Goal: Task Accomplishment & Management: Manage account settings

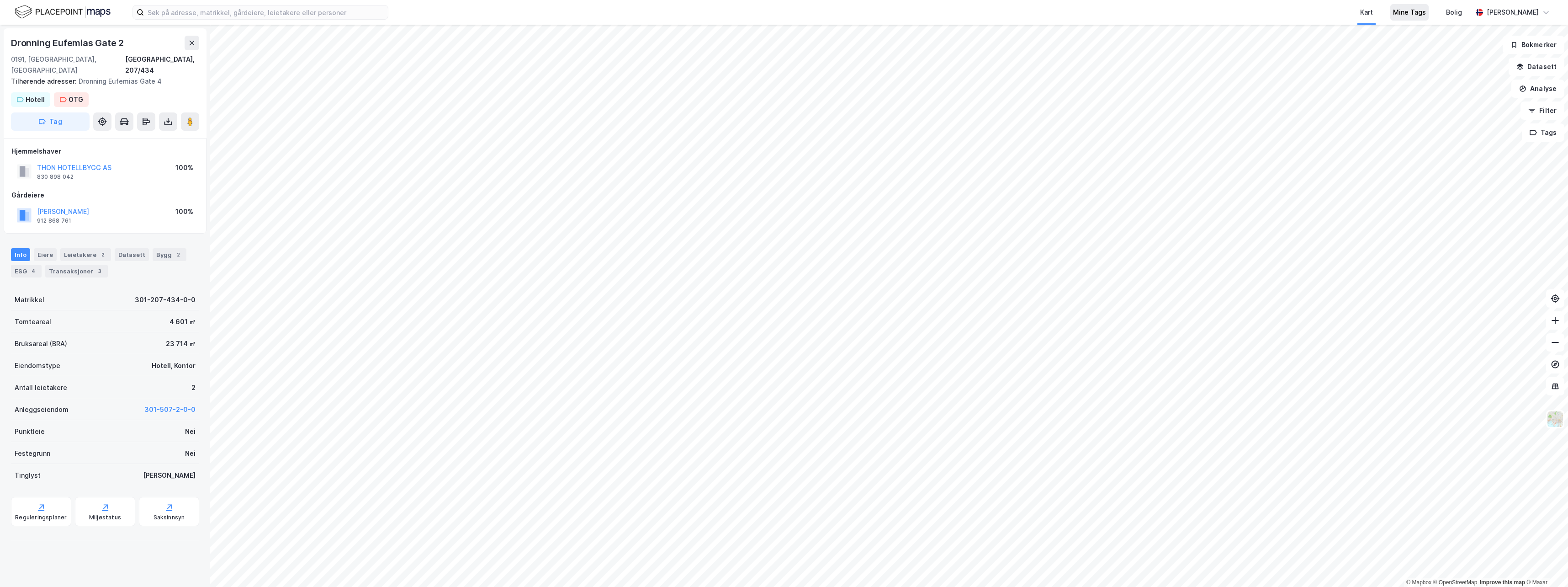
click at [1426, 16] on div "Mine Tags" at bounding box center [1410, 13] width 33 height 11
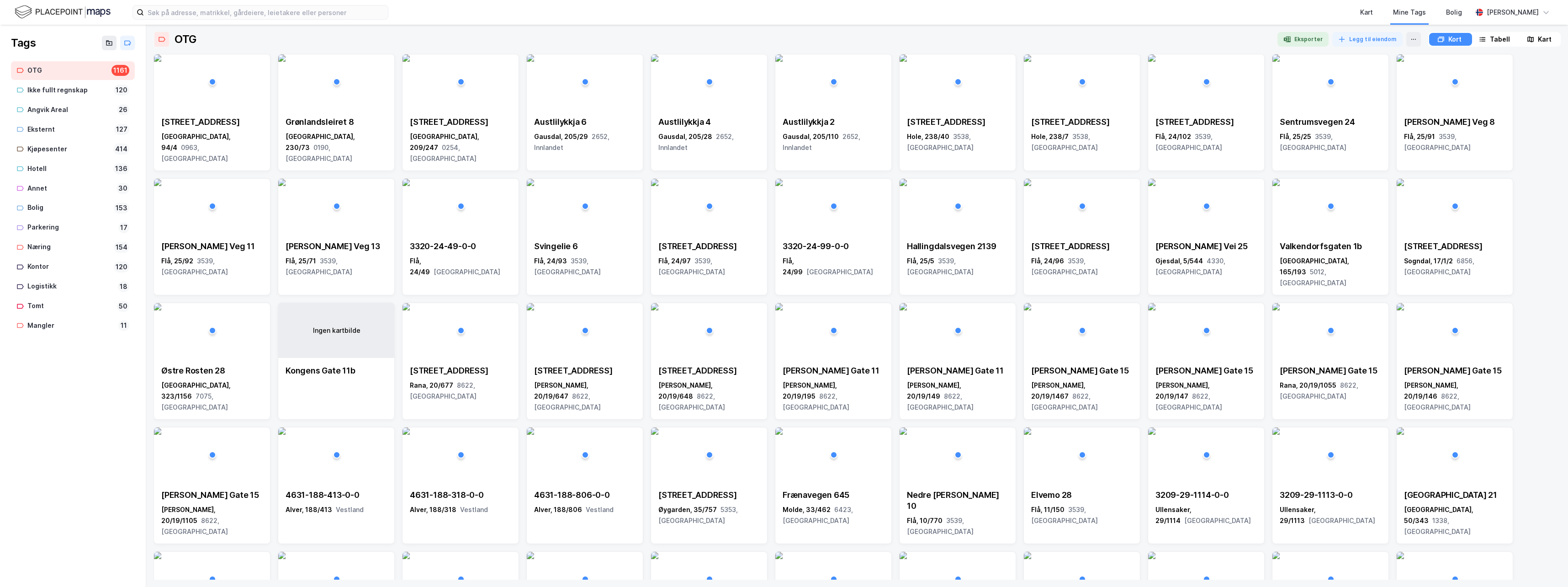
click at [1495, 36] on div "Tabell" at bounding box center [1499, 40] width 20 height 11
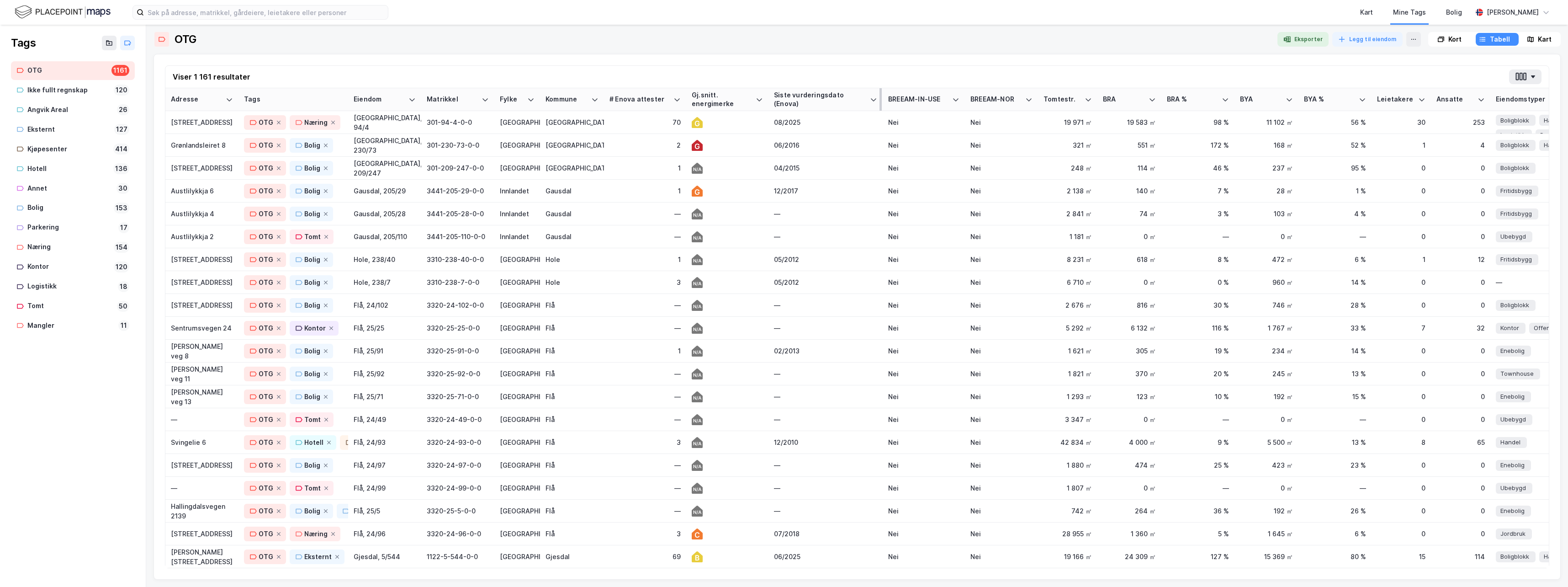
click at [820, 100] on div "Siste vurderingsdato (Enova)" at bounding box center [820, 99] width 93 height 17
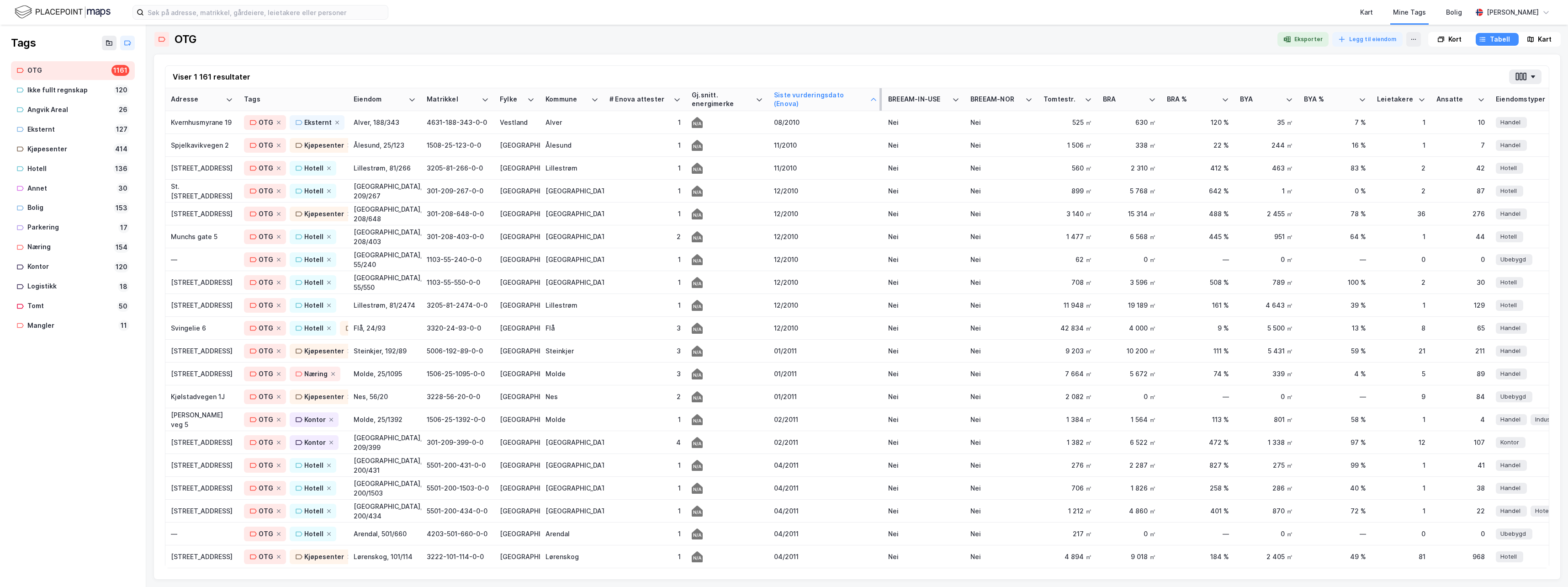
click at [807, 98] on div "Siste vurderingsdato (Enova)" at bounding box center [820, 99] width 93 height 17
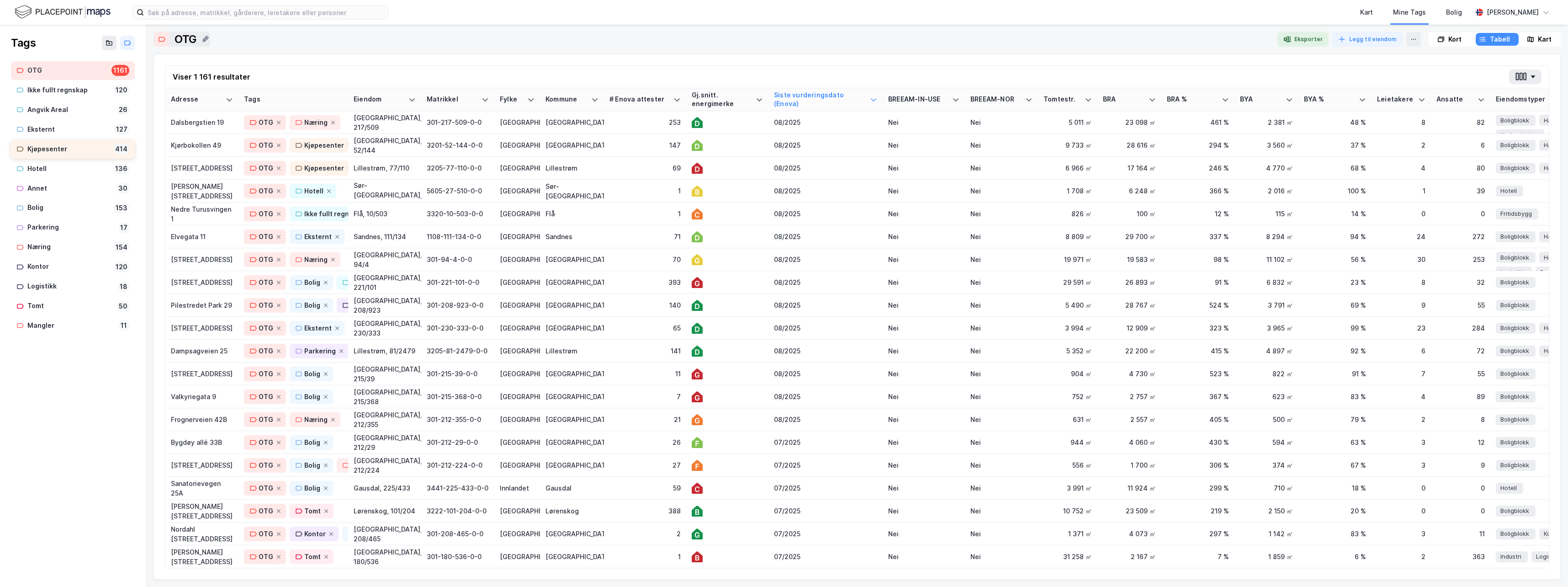
click at [51, 147] on div "Kjøpesenter" at bounding box center [69, 149] width 82 height 11
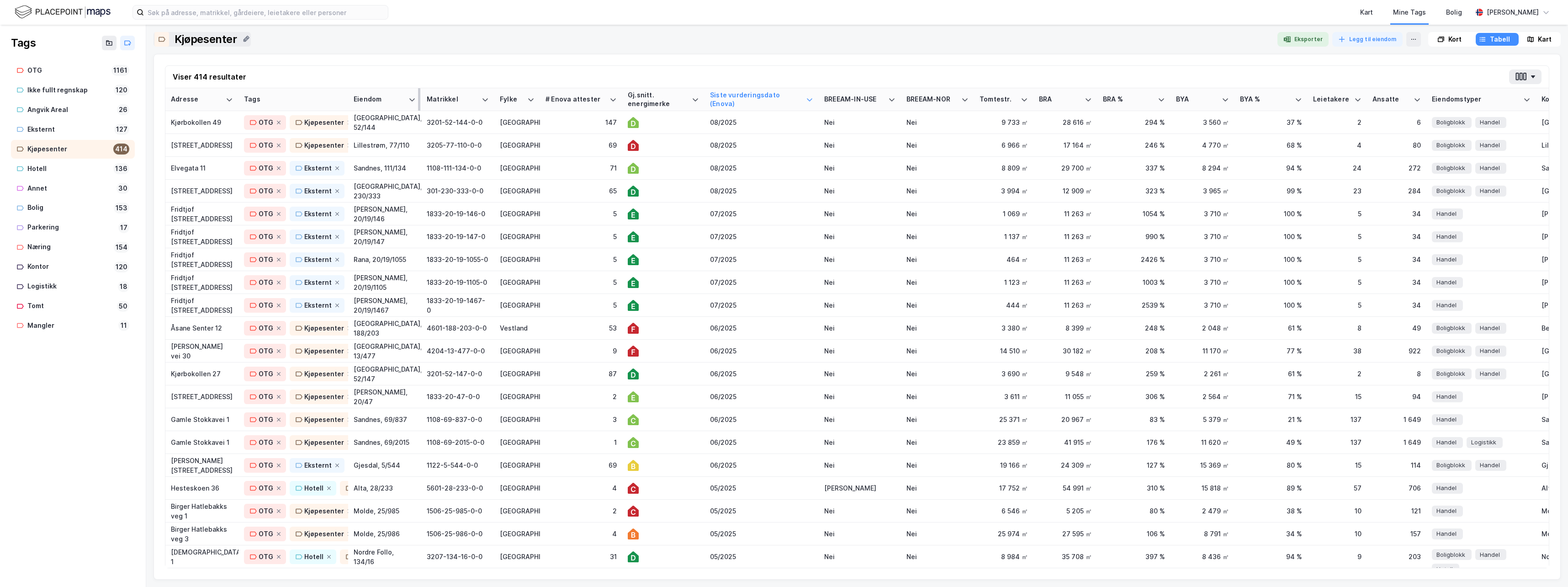
click at [383, 102] on div "Eiendom" at bounding box center [379, 99] width 51 height 9
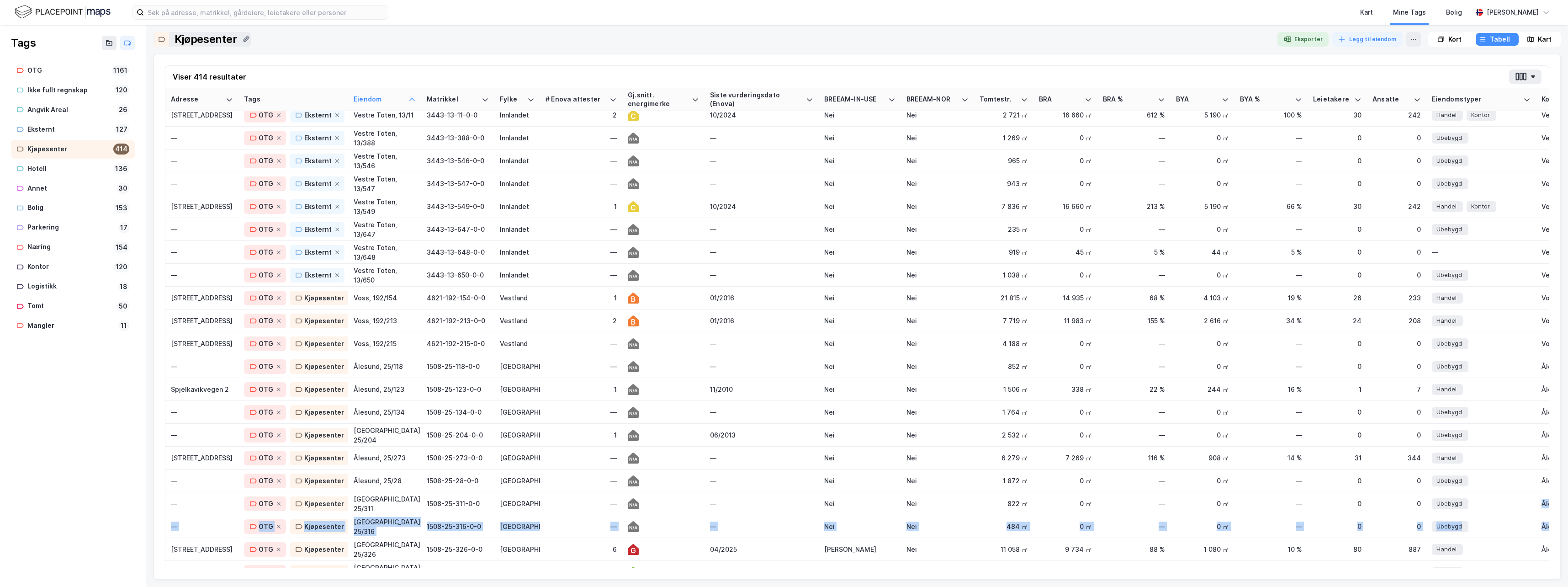
scroll to position [7892, 51]
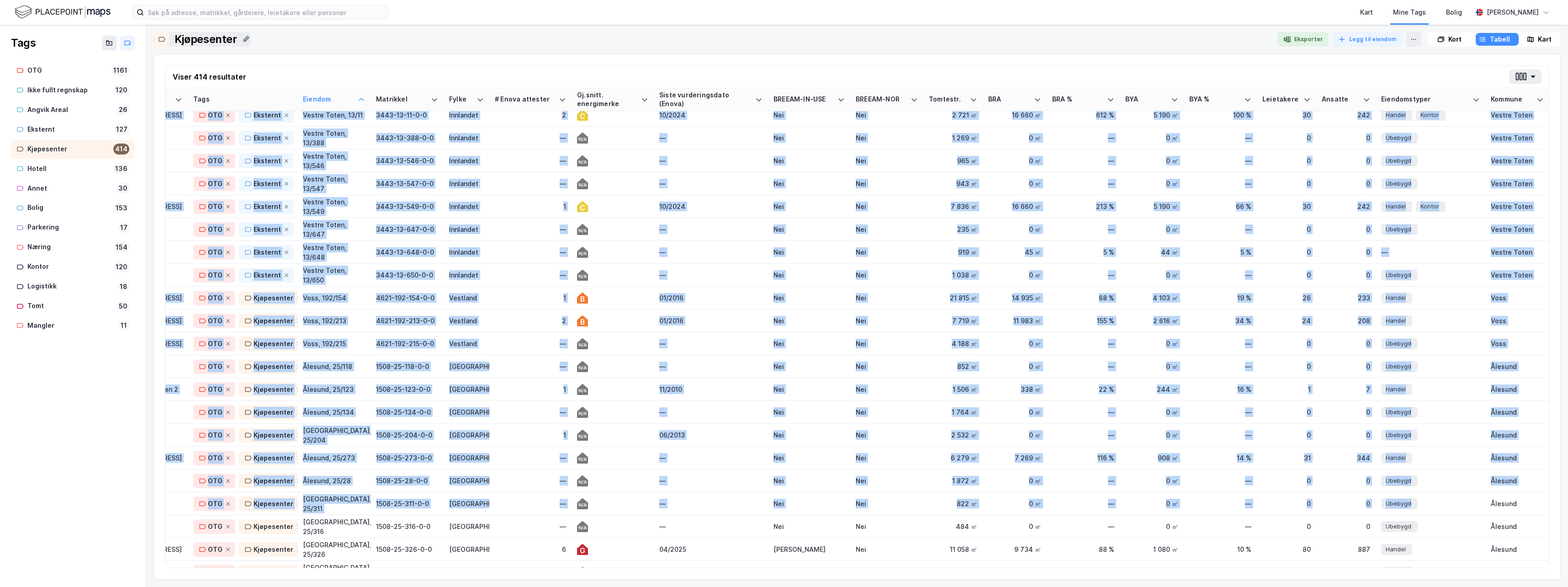
drag, startPoint x: 1540, startPoint y: 521, endPoint x: 1543, endPoint y: 525, distance: 5.0
click at [1543, 525] on div "Adresse Tags [PERSON_NAME] Fylke # Enova attester Gj.snitt. energimerke Siste v…" at bounding box center [857, 328] width 1384 height 479
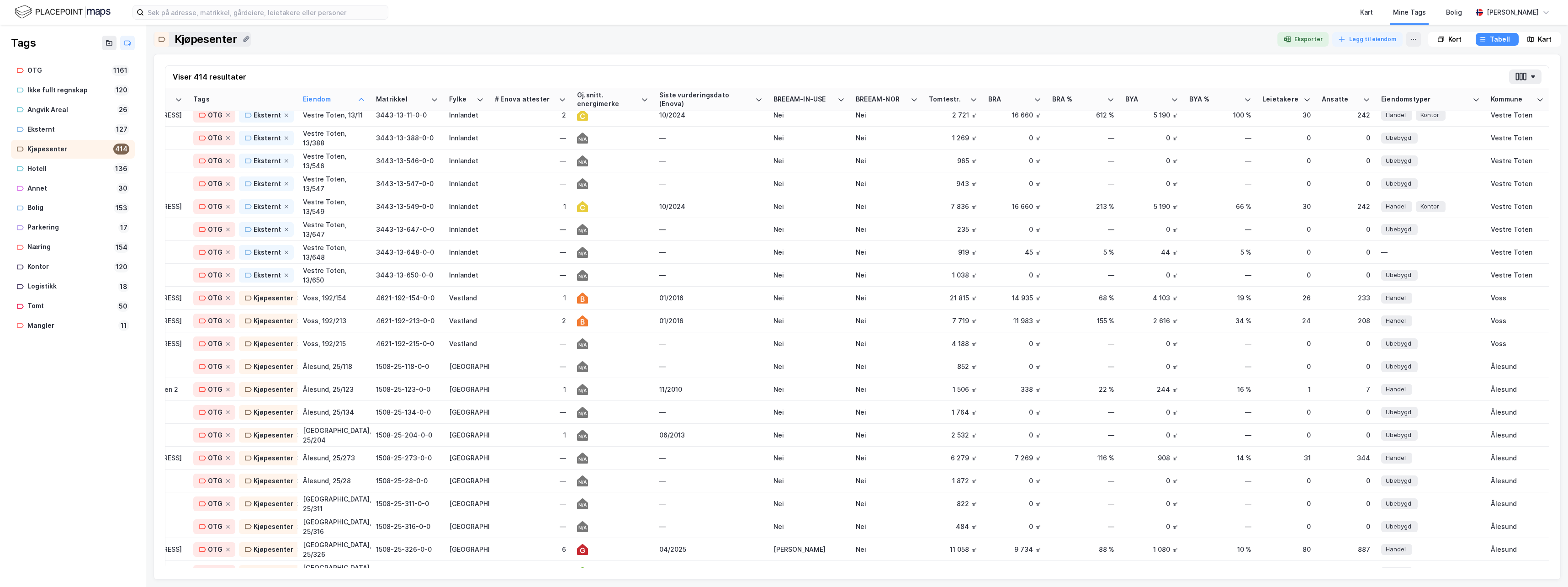
click at [1186, 42] on div at bounding box center [764, 39] width 1012 height 14
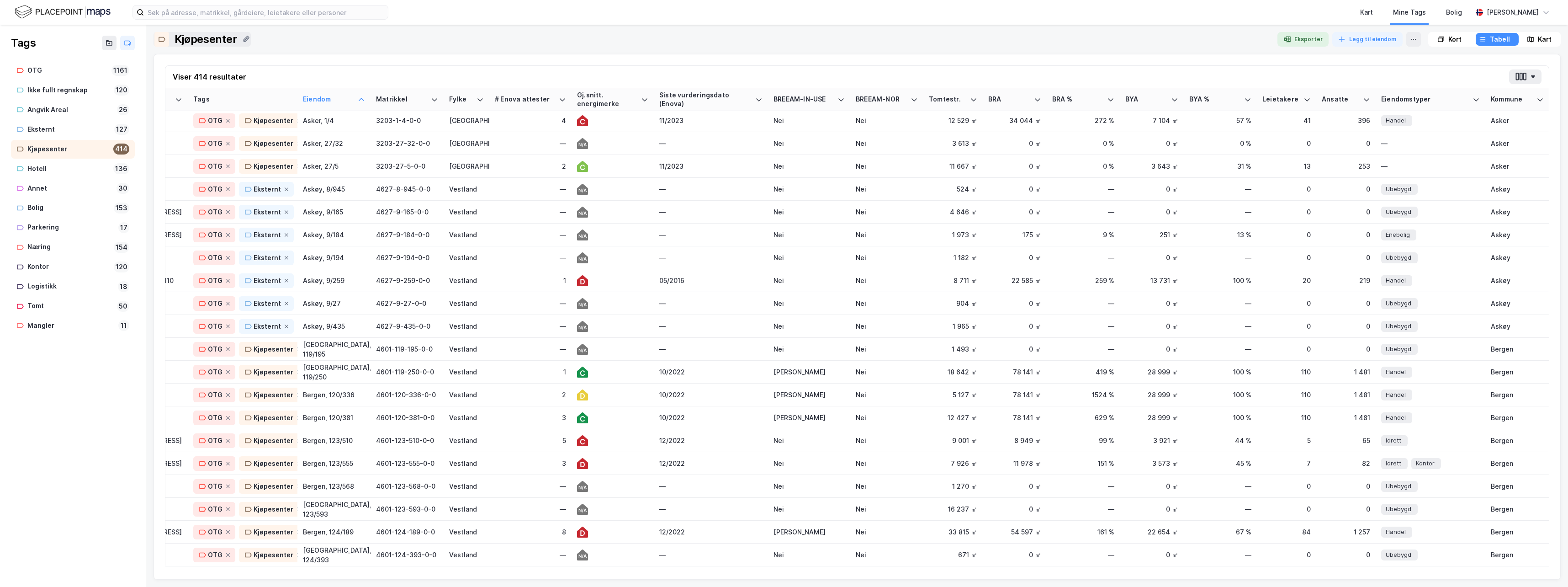
scroll to position [0, 51]
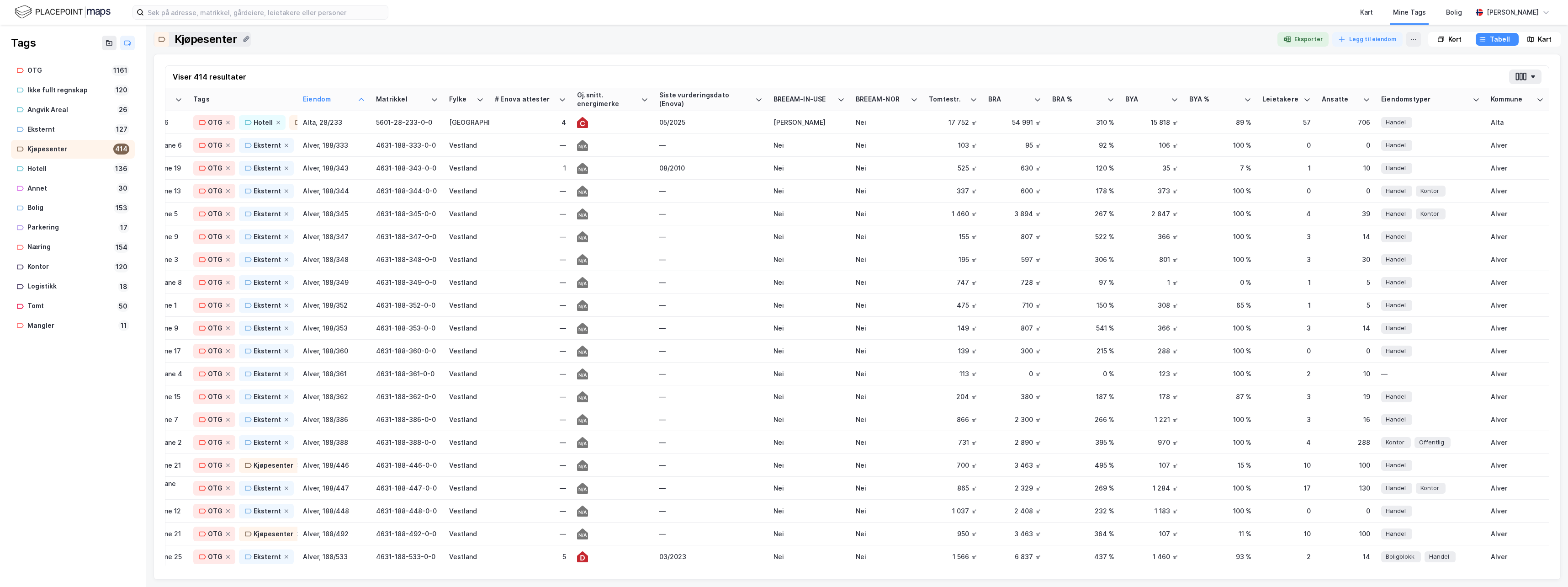
click at [43, 147] on div "Kjøpesenter" at bounding box center [69, 149] width 82 height 11
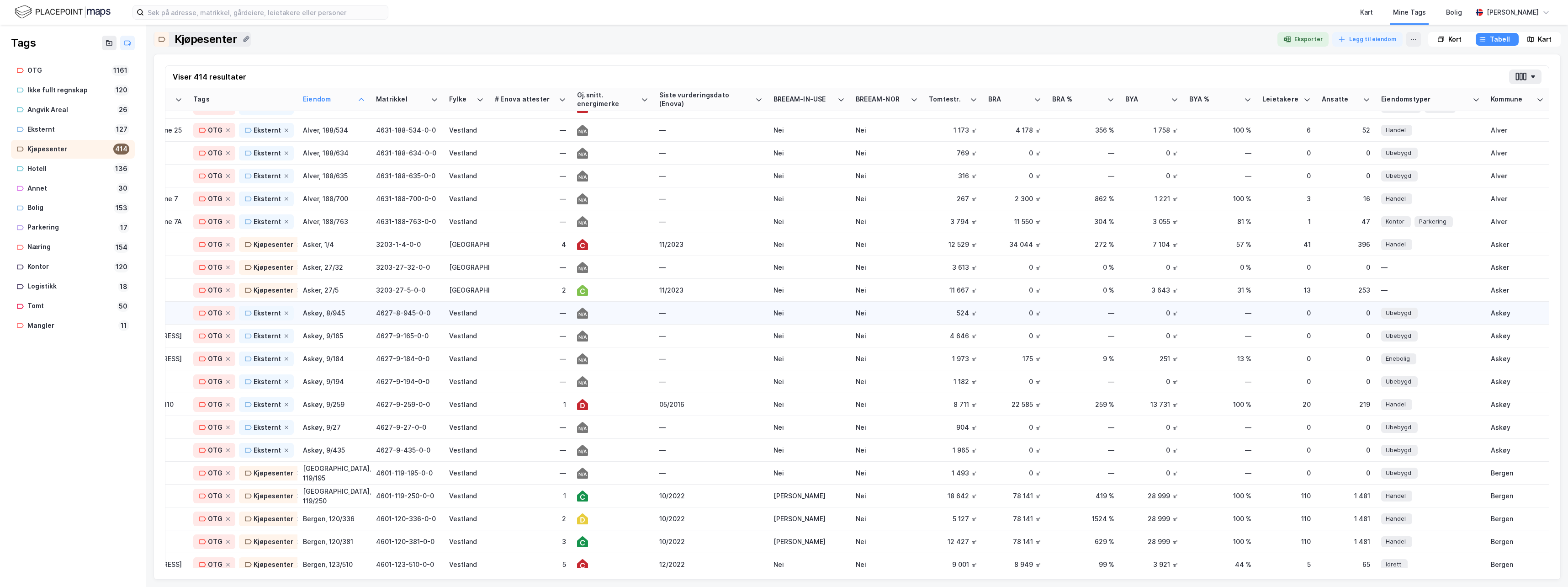
scroll to position [457, 51]
click at [284, 441] on icon at bounding box center [286, 442] width 6 height 6
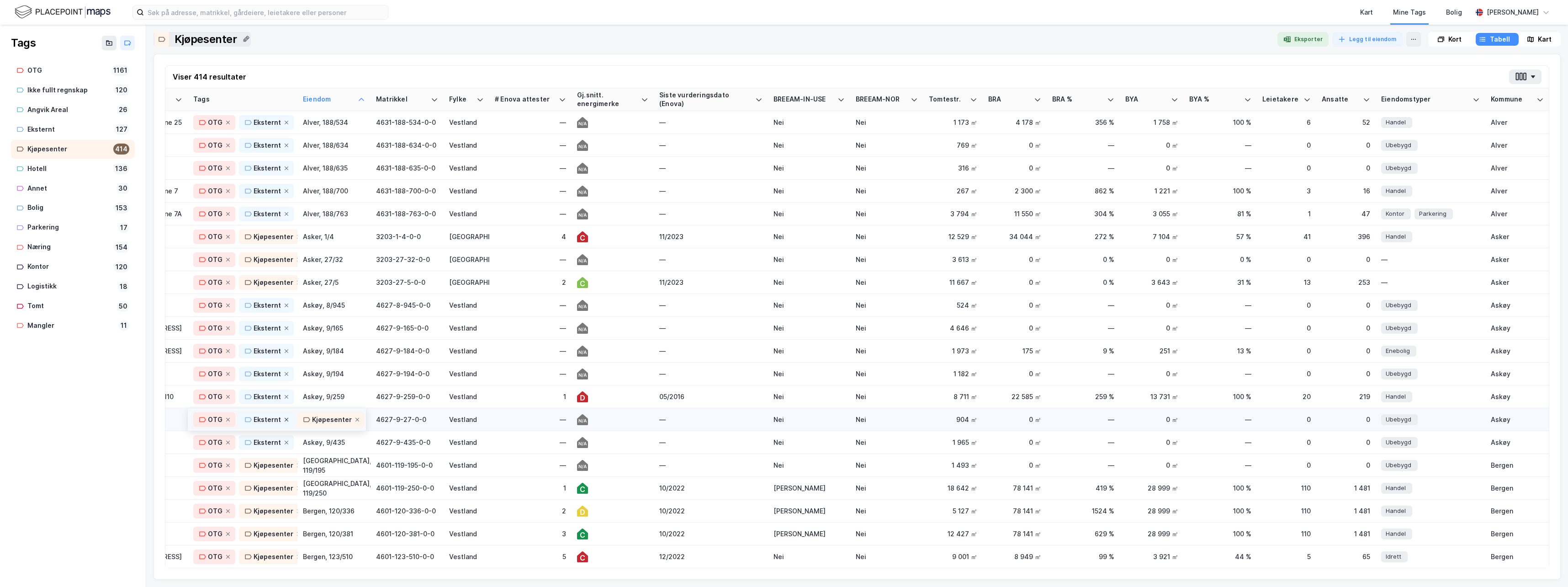
click at [285, 418] on icon at bounding box center [286, 419] width 4 height 4
click at [285, 397] on icon at bounding box center [286, 396] width 4 height 4
click at [285, 373] on icon at bounding box center [286, 373] width 6 height 6
click at [285, 351] on icon at bounding box center [286, 350] width 4 height 4
click at [284, 328] on icon at bounding box center [286, 328] width 6 height 6
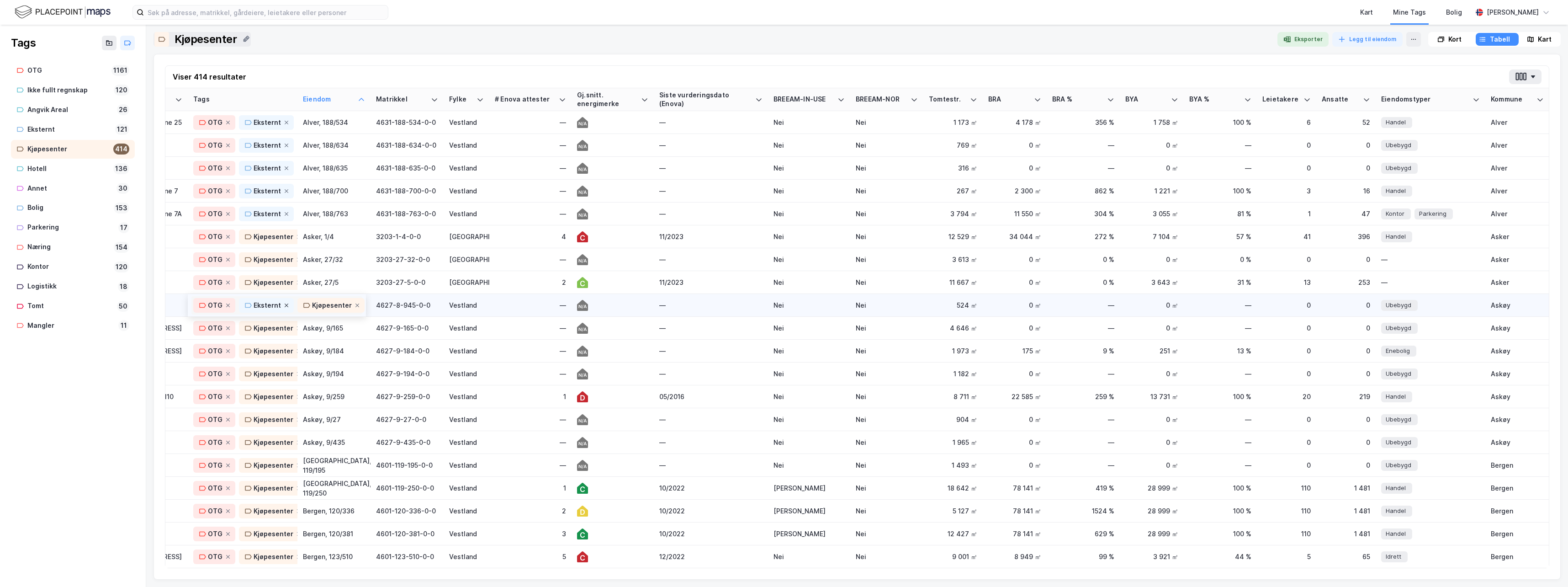
click at [284, 305] on icon at bounding box center [286, 305] width 6 height 6
click at [296, 306] on icon at bounding box center [298, 305] width 6 height 6
click at [297, 328] on icon at bounding box center [299, 328] width 4 height 4
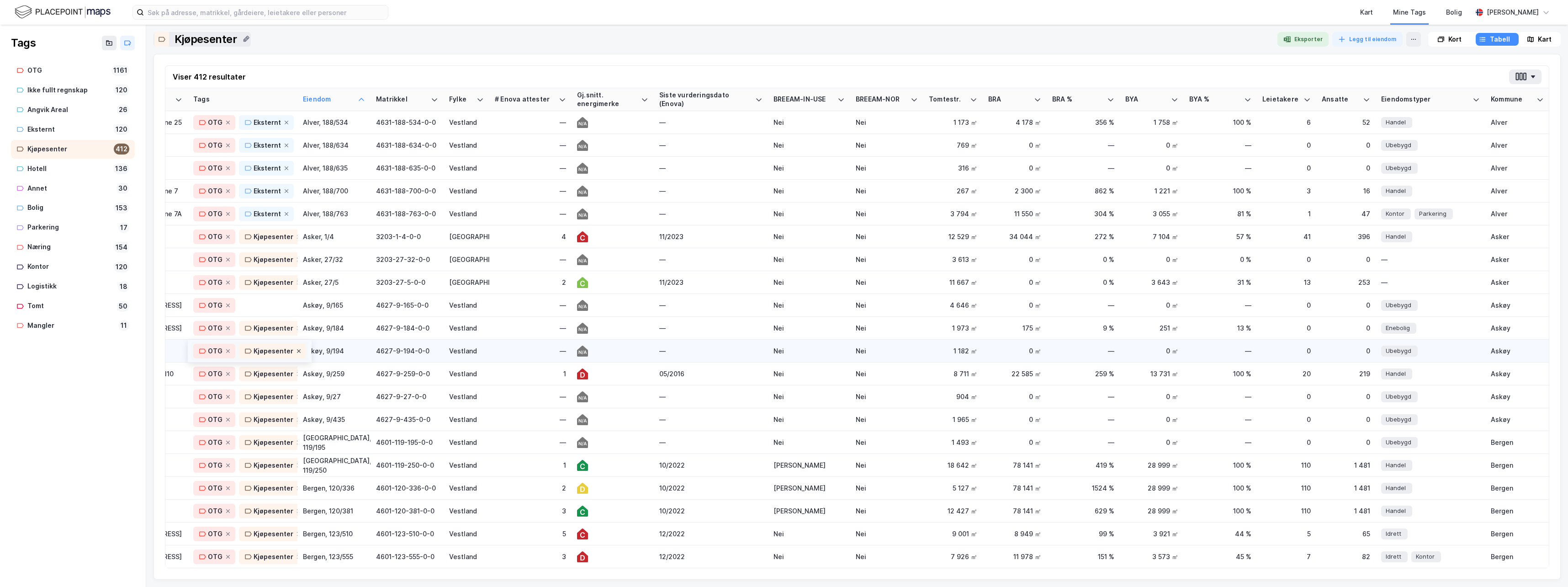
click at [296, 348] on icon at bounding box center [298, 350] width 6 height 6
click at [296, 328] on icon at bounding box center [298, 328] width 6 height 6
click at [297, 374] on icon at bounding box center [299, 373] width 4 height 4
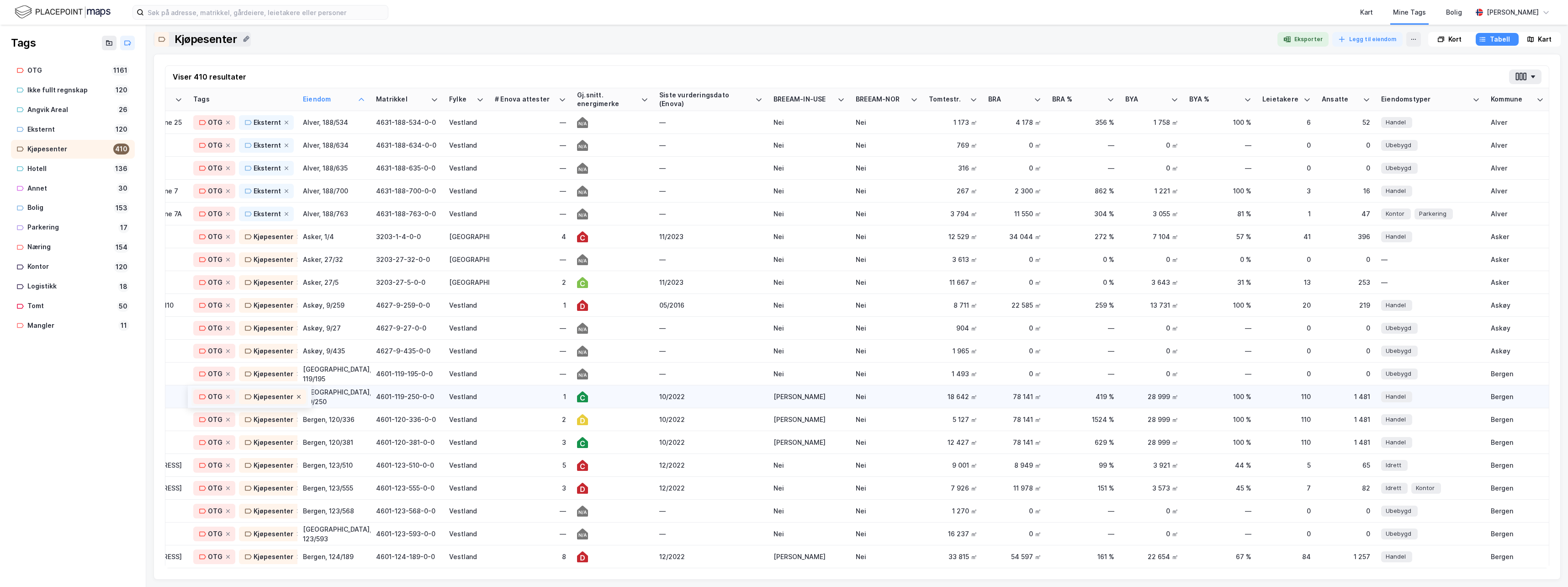
click at [296, 398] on icon at bounding box center [298, 396] width 6 height 6
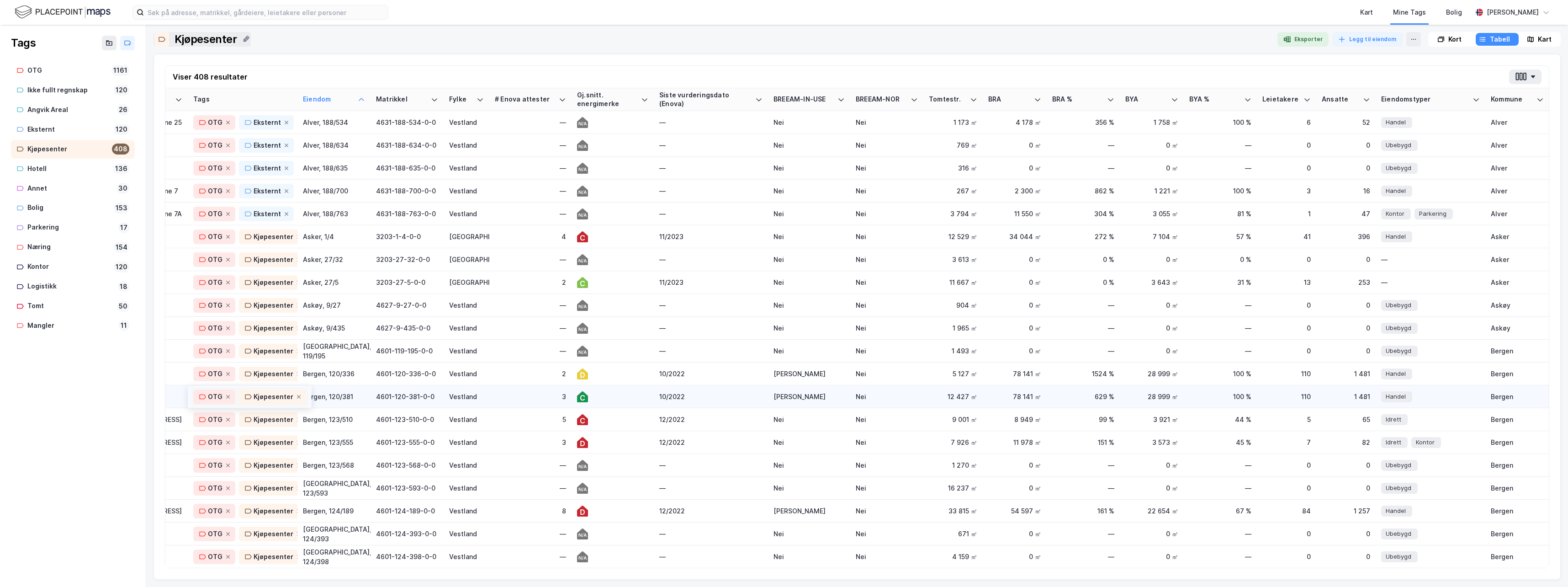
drag, startPoint x: 280, startPoint y: 398, endPoint x: 263, endPoint y: 398, distance: 17.0
click at [263, 398] on div "Kjøpesenter" at bounding box center [274, 397] width 40 height 11
click at [523, 42] on div at bounding box center [764, 39] width 1012 height 14
click at [228, 305] on icon at bounding box center [228, 305] width 4 height 4
click at [229, 325] on icon at bounding box center [228, 328] width 6 height 6
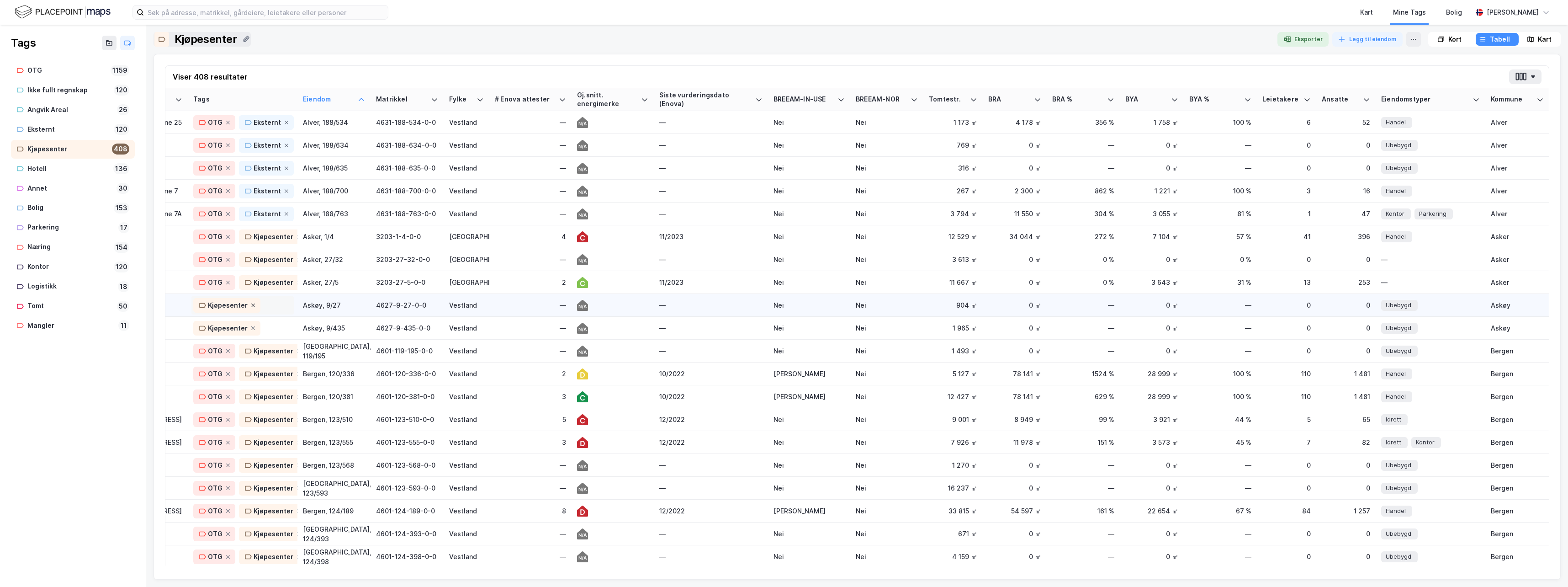
click at [251, 304] on icon at bounding box center [253, 305] width 6 height 6
click at [251, 326] on icon at bounding box center [253, 328] width 6 height 6
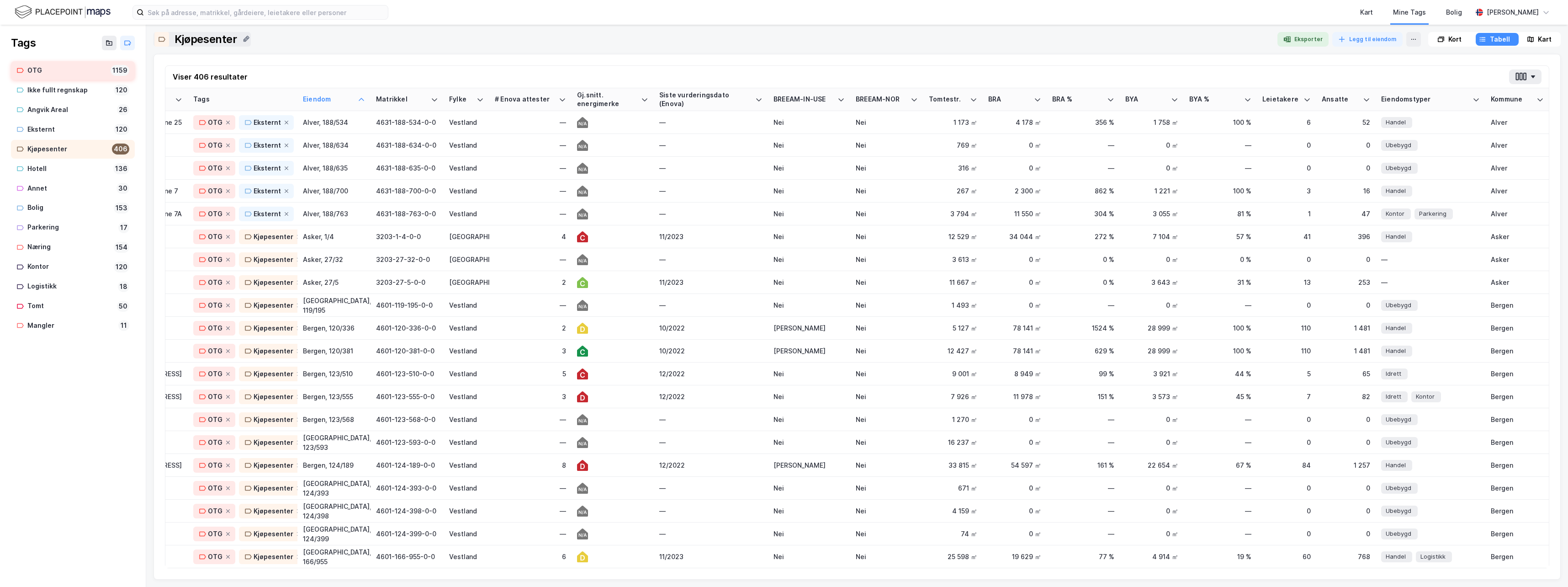
click at [38, 69] on div "OTG" at bounding box center [67, 70] width 80 height 11
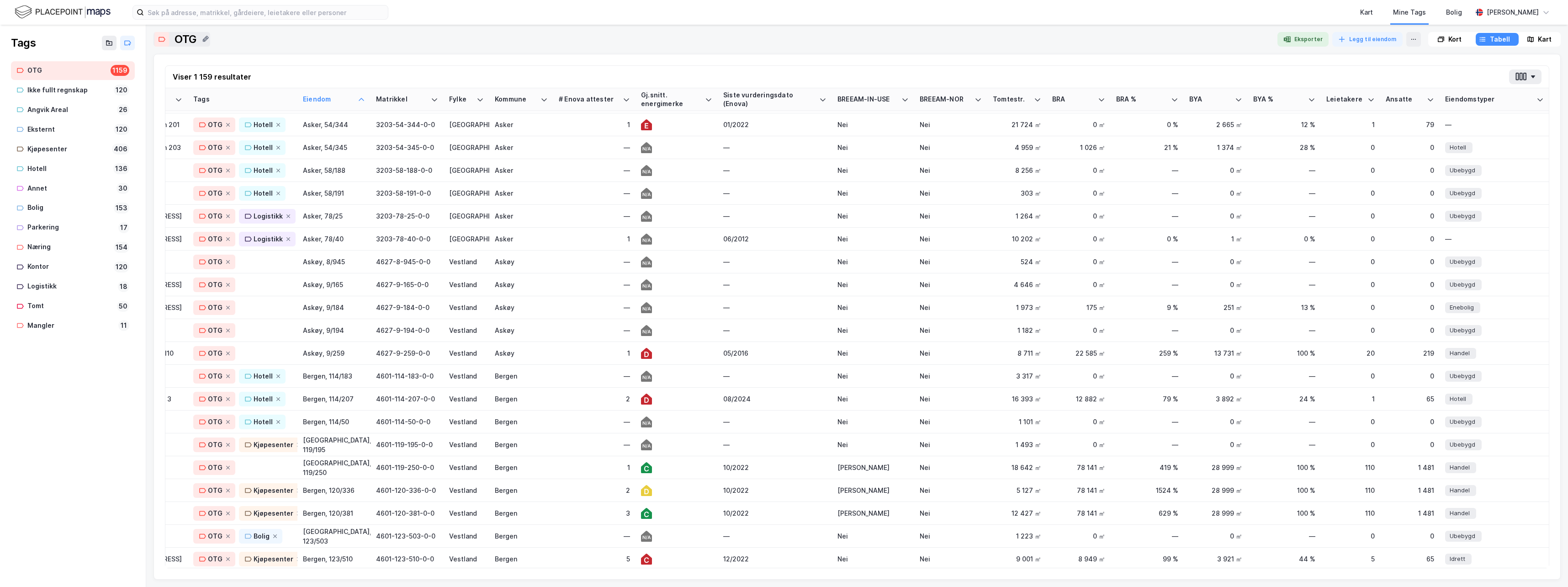
scroll to position [1188, 51]
click at [227, 258] on icon at bounding box center [228, 259] width 6 height 6
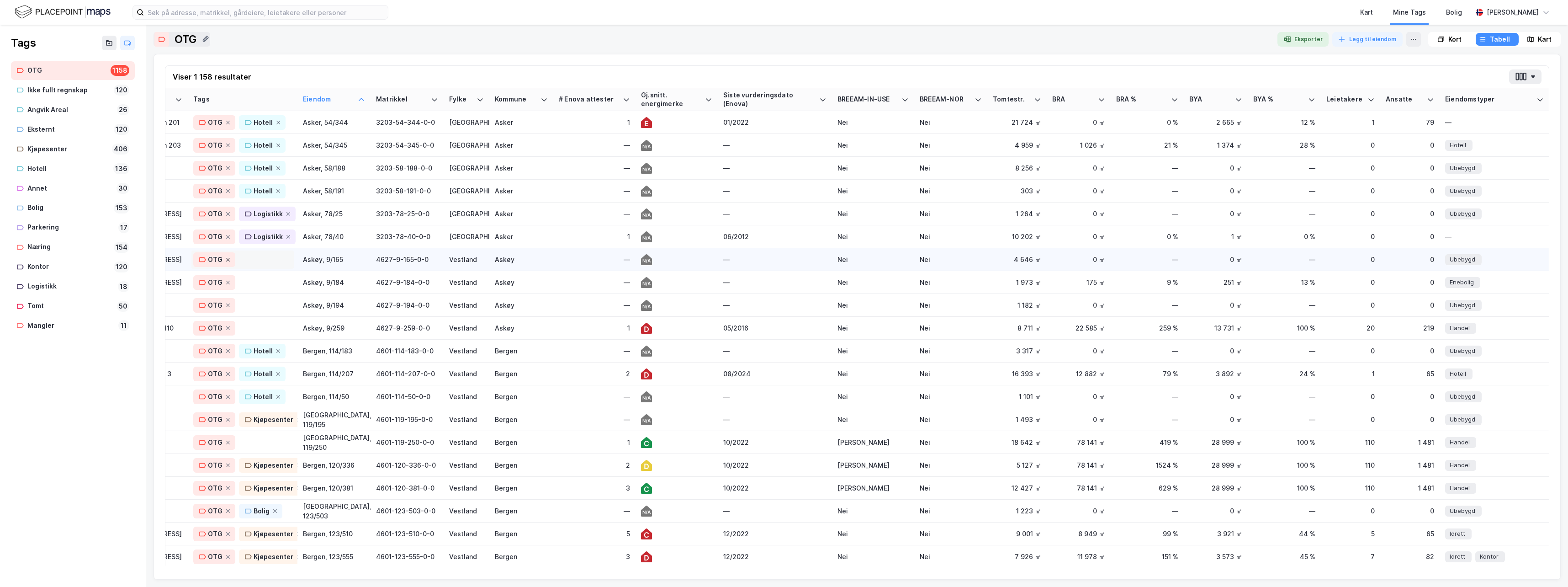
click at [226, 257] on icon at bounding box center [228, 259] width 6 height 6
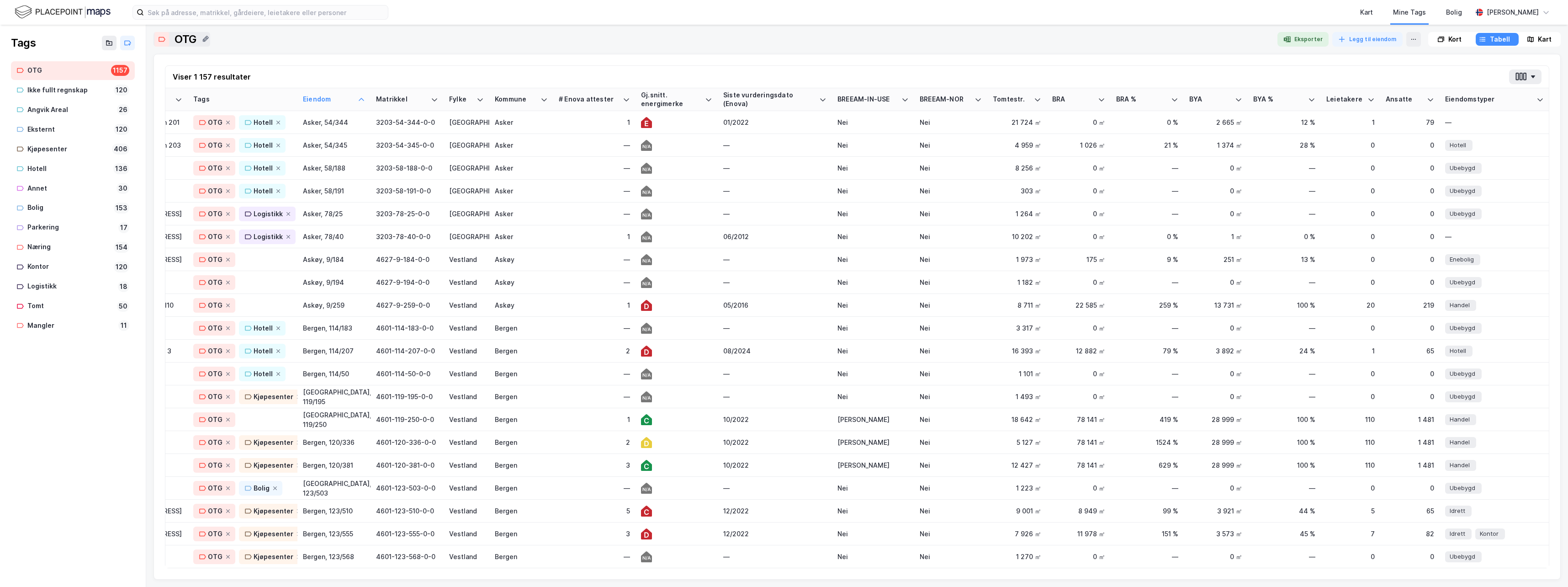
click at [226, 257] on icon at bounding box center [228, 259] width 6 height 6
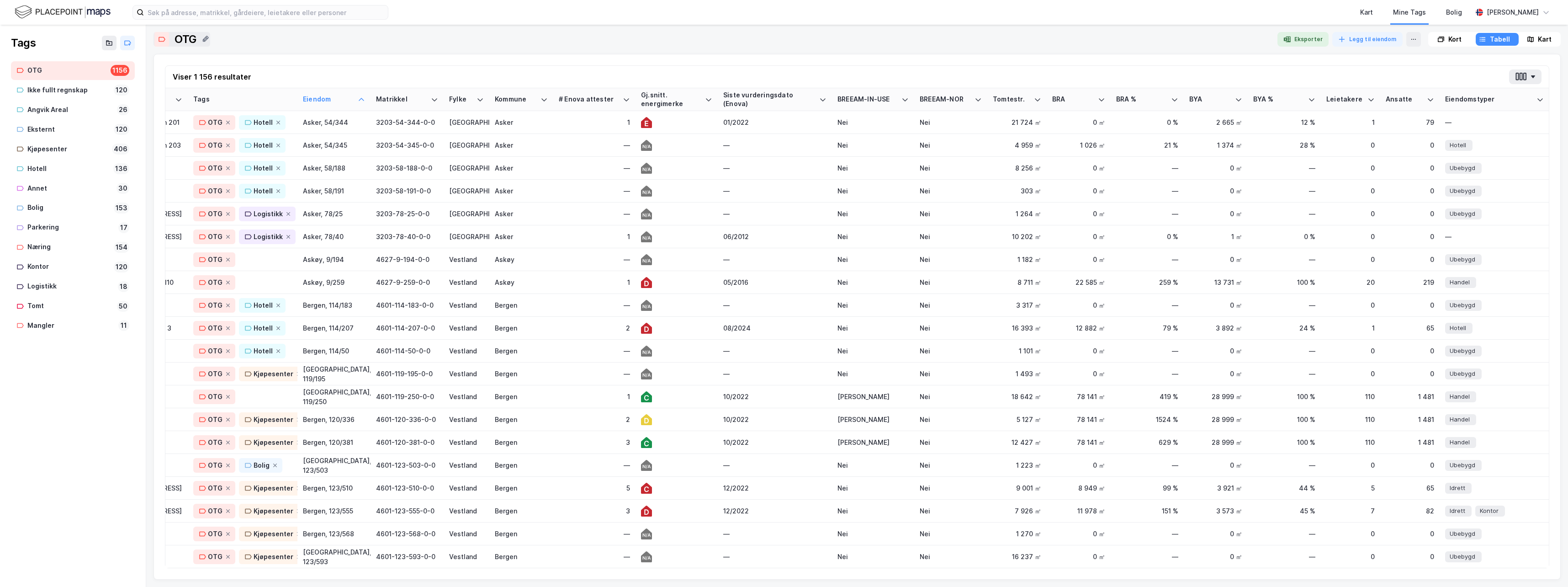
click at [226, 257] on icon at bounding box center [228, 259] width 6 height 6
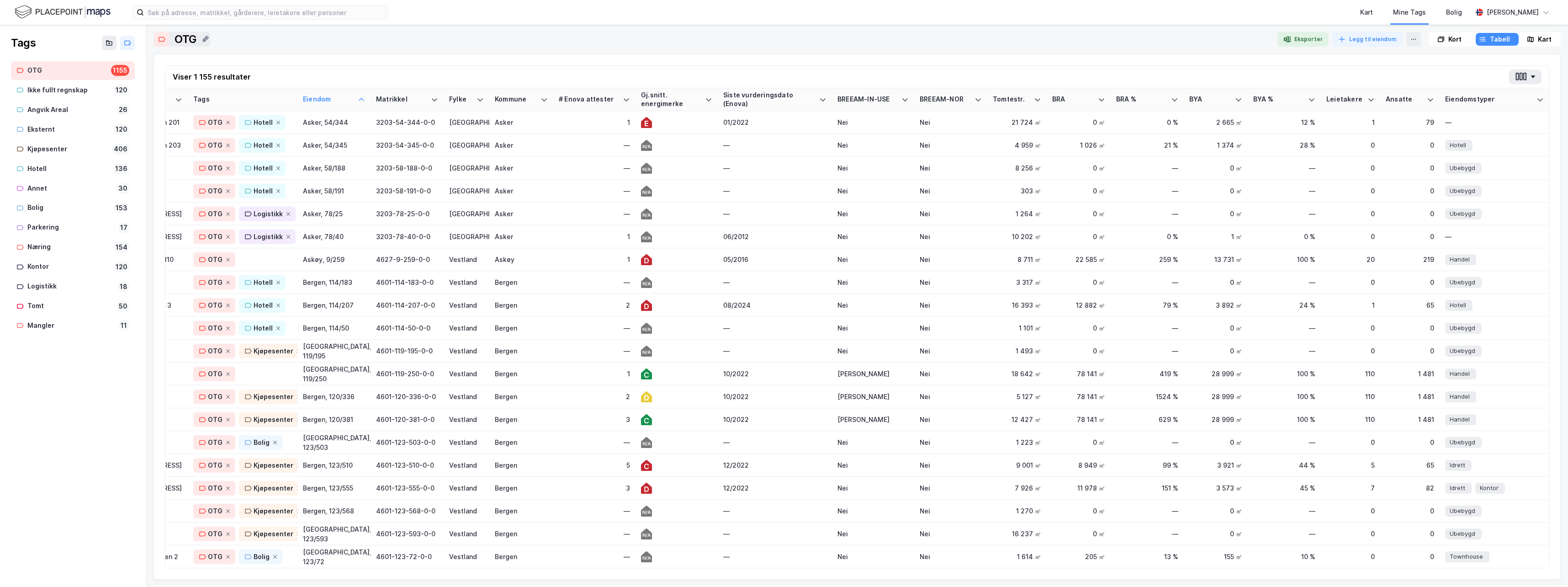
click at [226, 257] on icon at bounding box center [228, 259] width 6 height 6
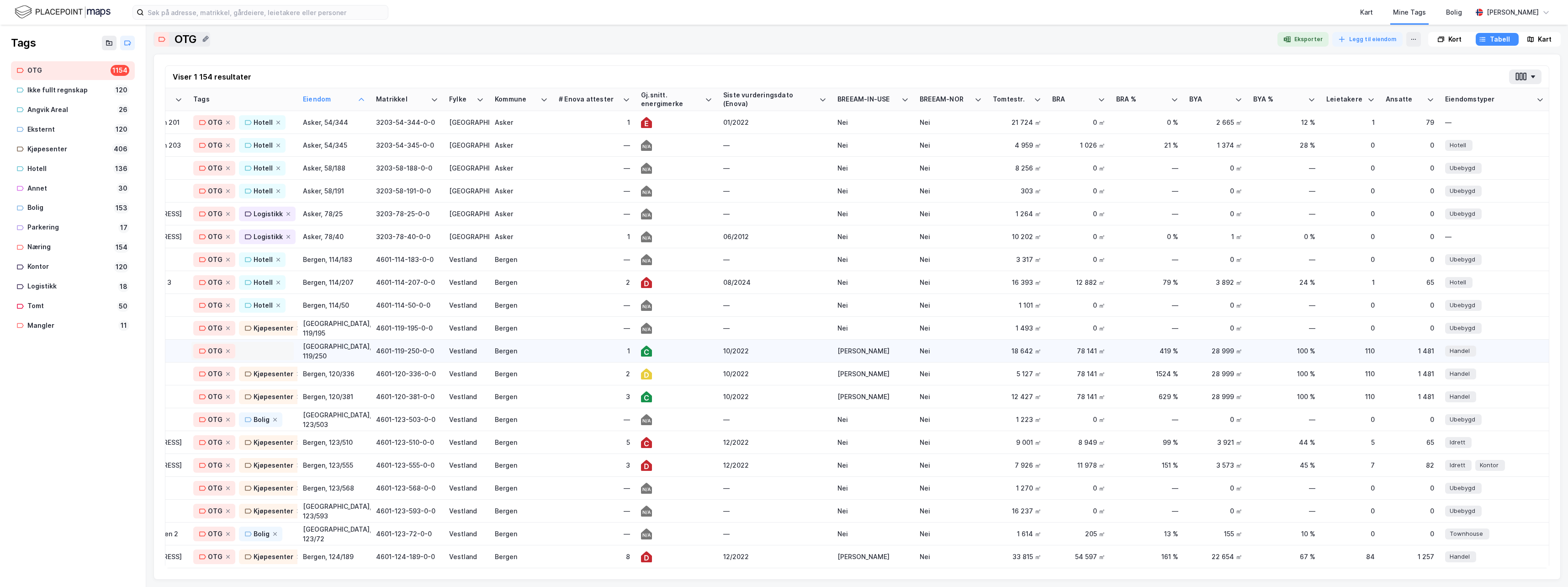
click at [263, 349] on div "OTG" at bounding box center [242, 351] width 99 height 14
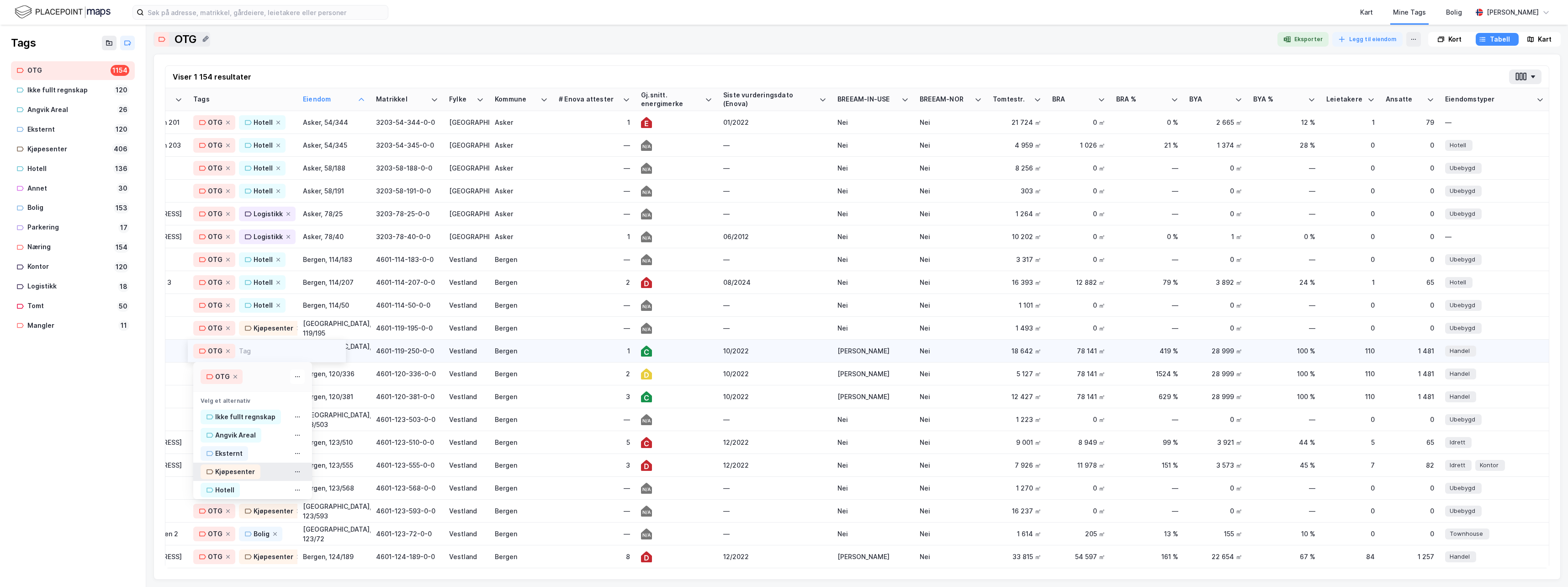
click at [236, 471] on div "Kjøpesenter" at bounding box center [235, 471] width 40 height 11
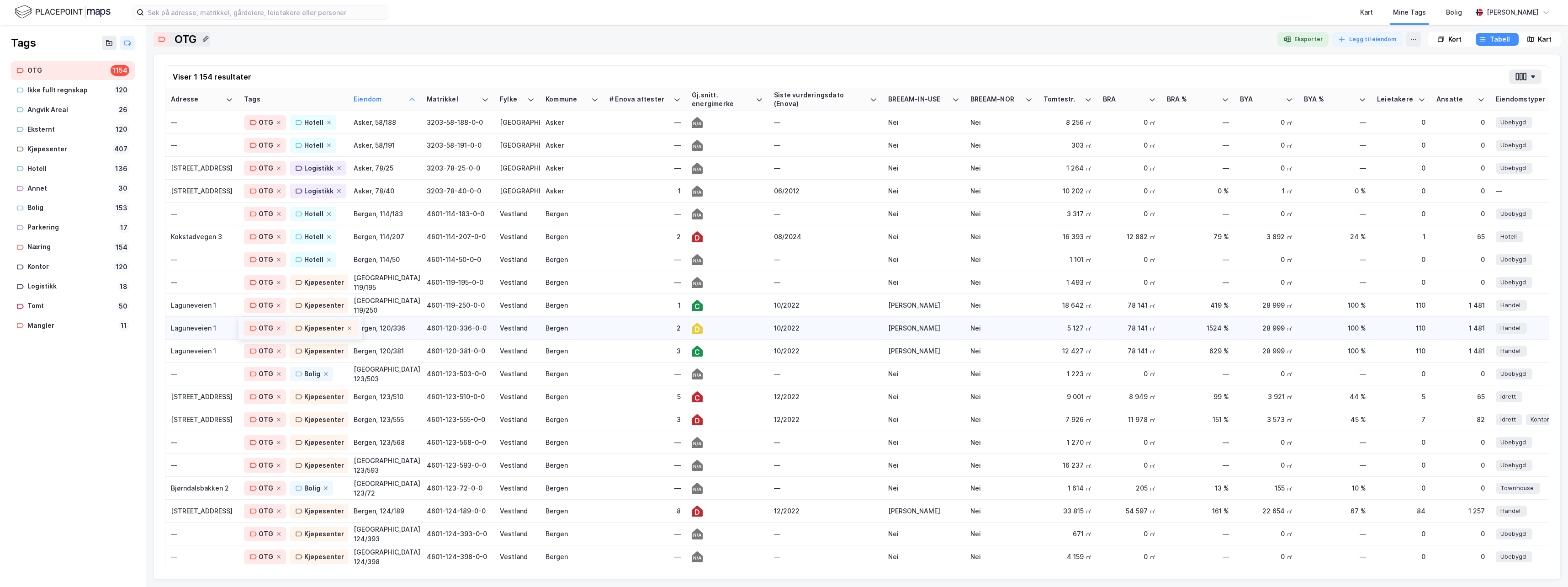
scroll to position [1280, 0]
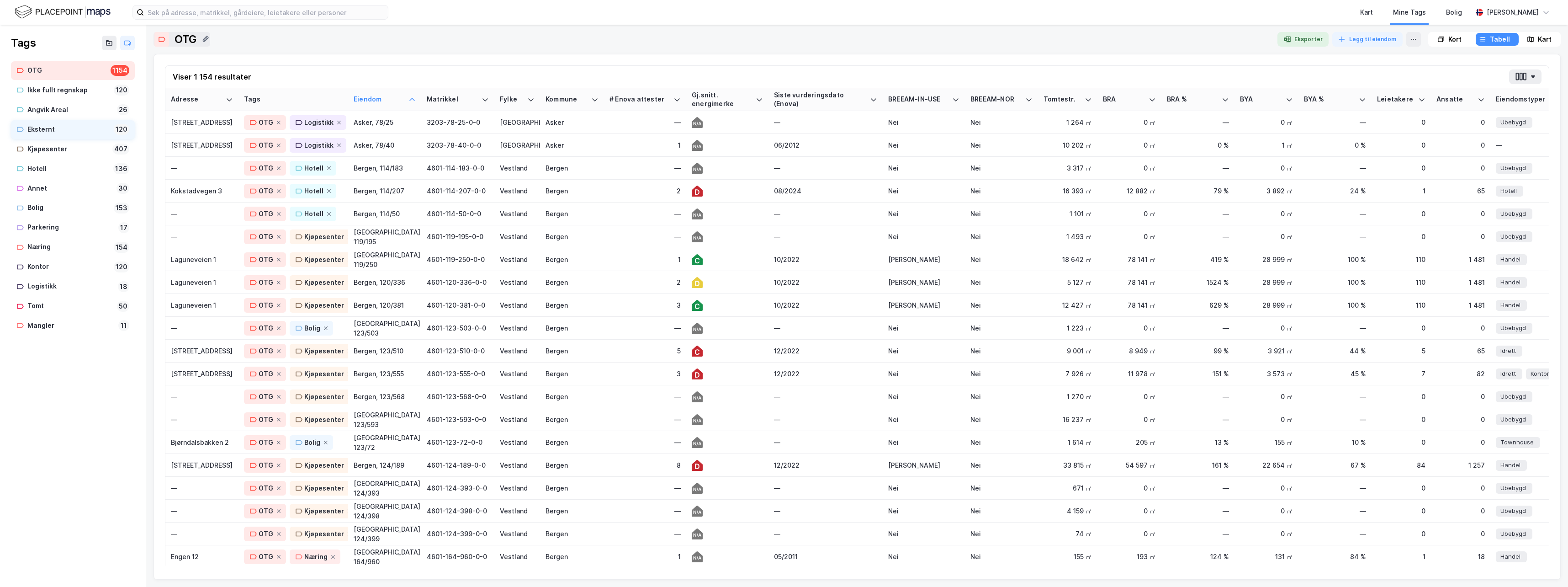
click at [41, 127] on div "Eksternt" at bounding box center [69, 130] width 83 height 11
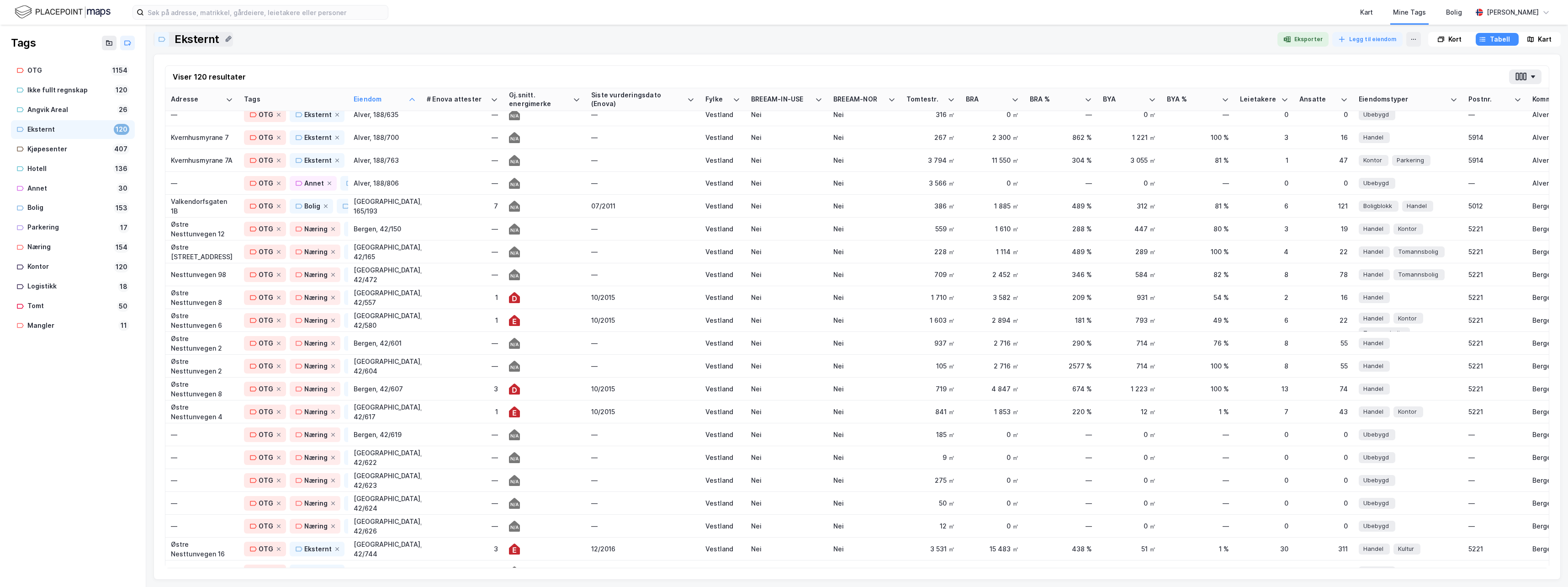
scroll to position [503, 0]
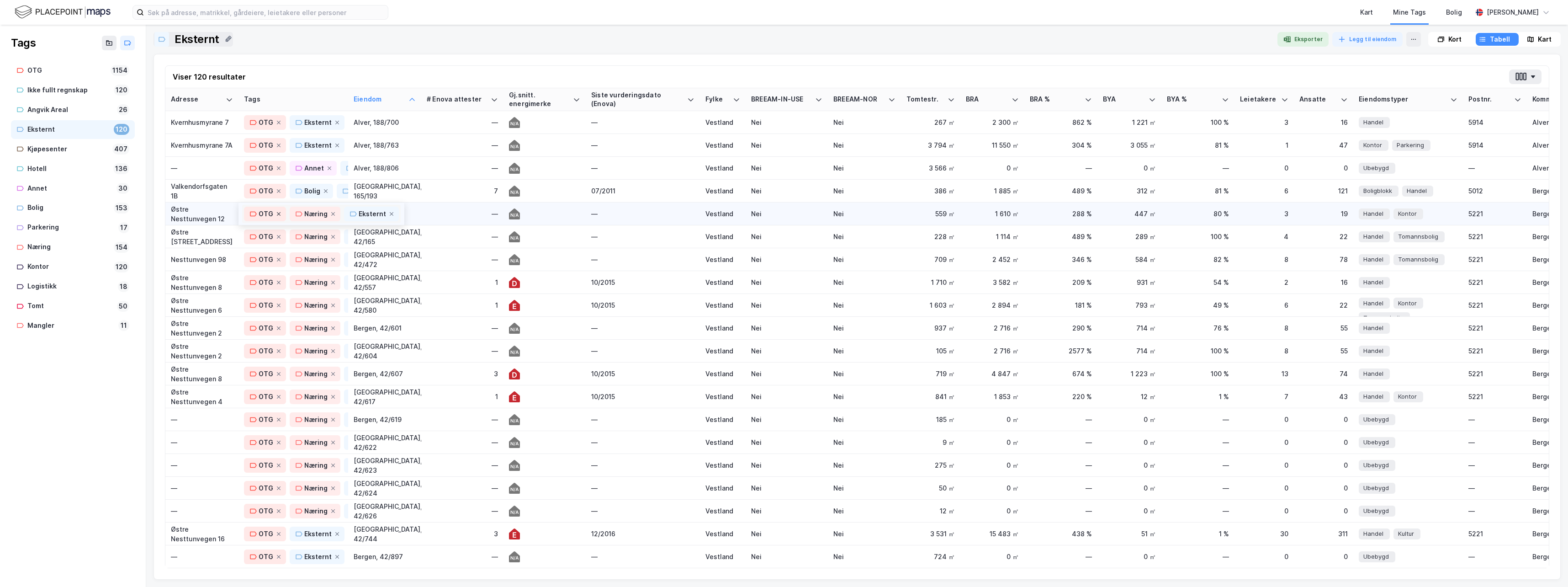
click at [278, 214] on icon at bounding box center [278, 214] width 4 height 4
click at [287, 214] on icon at bounding box center [287, 214] width 4 height 4
click at [290, 214] on icon at bounding box center [291, 214] width 4 height 4
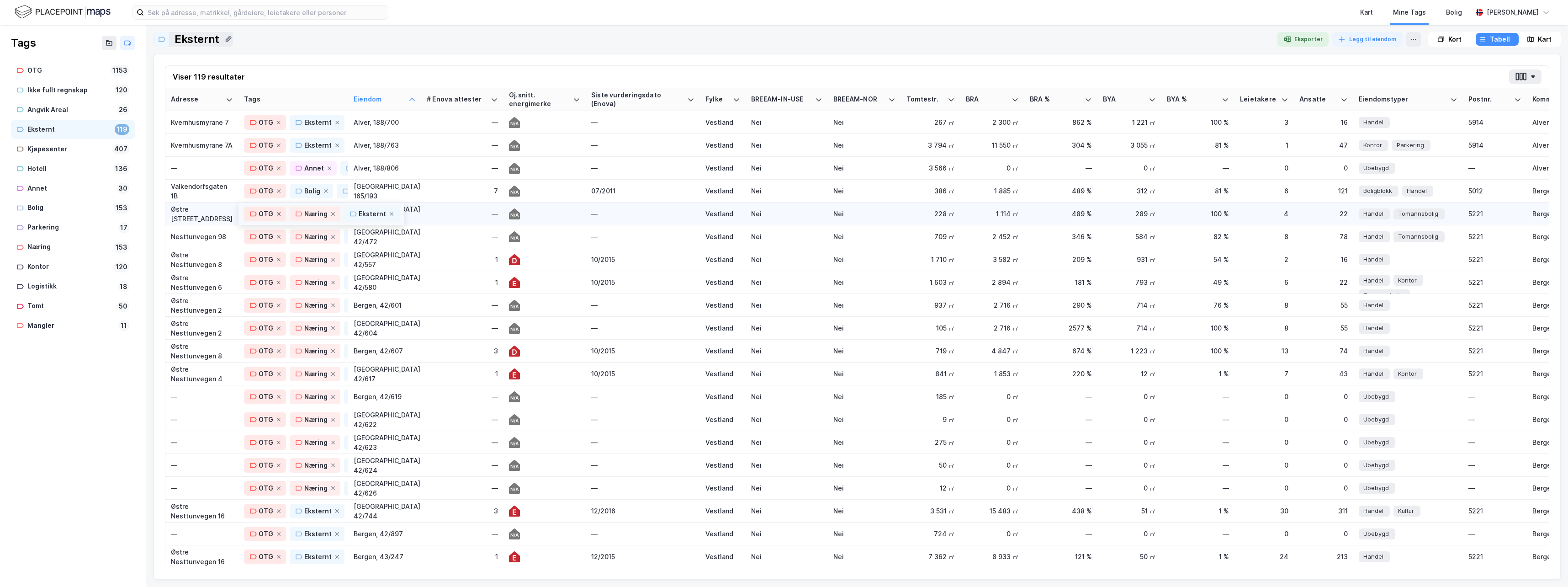
click at [277, 214] on icon at bounding box center [278, 214] width 6 height 6
click at [277, 235] on icon at bounding box center [278, 237] width 4 height 4
click at [276, 259] on icon at bounding box center [278, 259] width 6 height 6
click at [278, 282] on icon at bounding box center [278, 282] width 6 height 6
click at [277, 307] on icon at bounding box center [278, 305] width 4 height 4
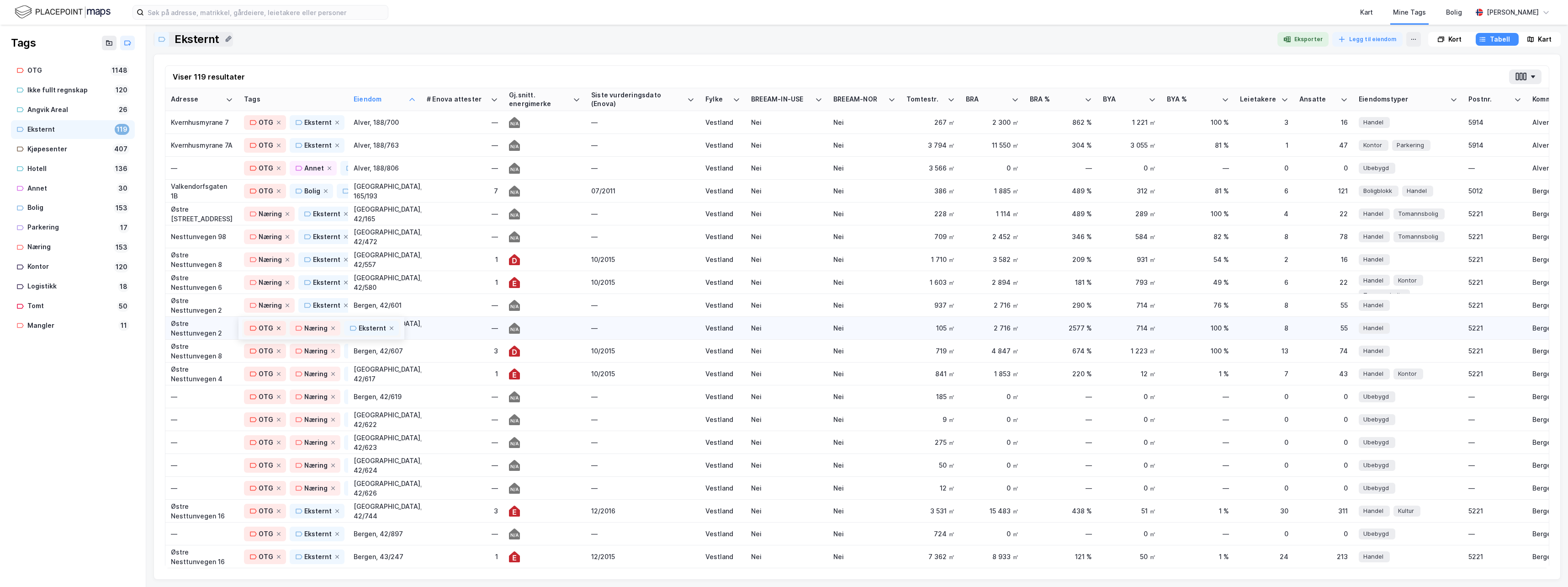
click at [278, 328] on icon at bounding box center [278, 328] width 4 height 4
click at [276, 354] on div "OTG" at bounding box center [265, 351] width 42 height 14
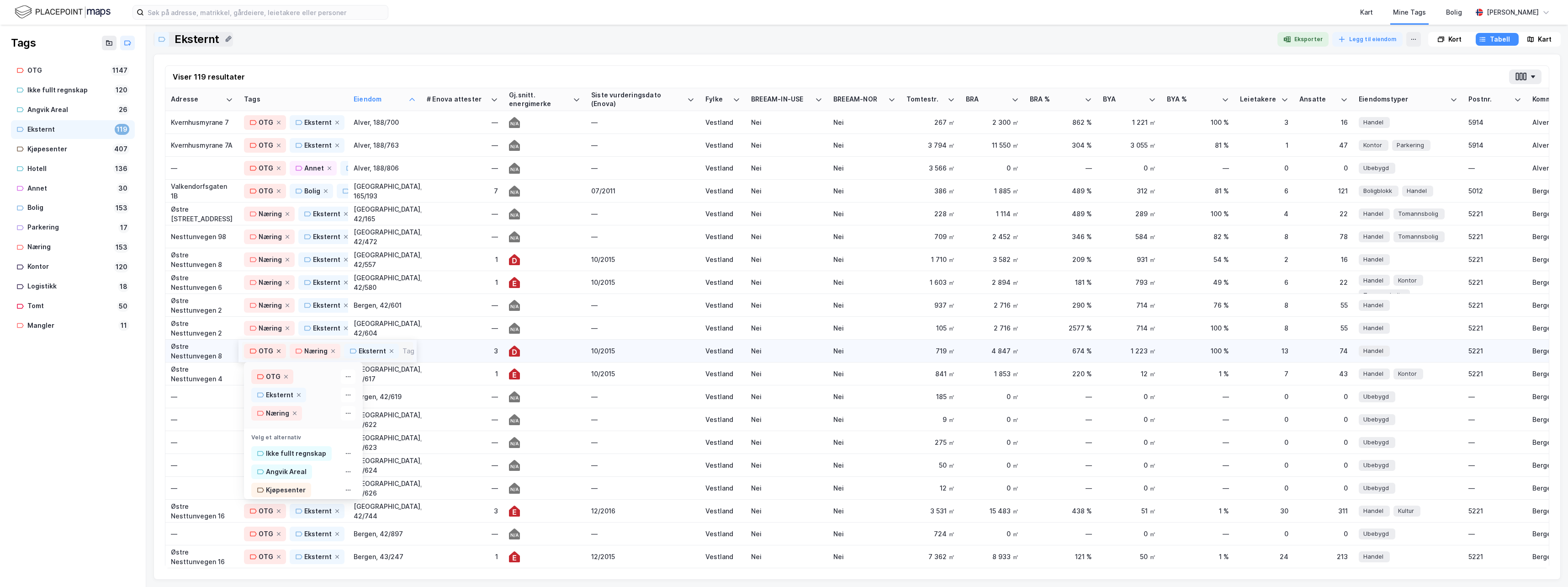
click at [277, 350] on icon at bounding box center [278, 350] width 6 height 6
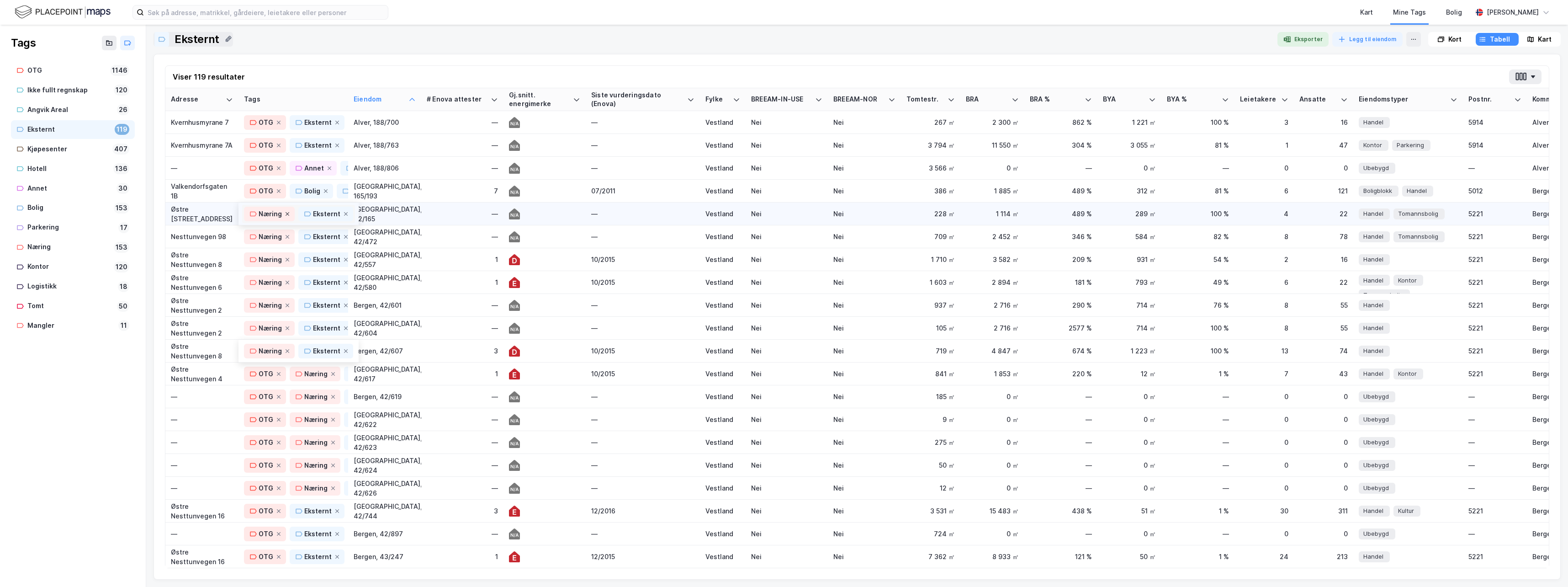
click at [285, 214] on icon at bounding box center [287, 214] width 6 height 6
click at [285, 237] on icon at bounding box center [287, 237] width 6 height 6
click at [286, 257] on icon at bounding box center [287, 259] width 6 height 6
click at [287, 282] on icon at bounding box center [287, 282] width 4 height 4
click at [286, 305] on icon at bounding box center [287, 305] width 6 height 6
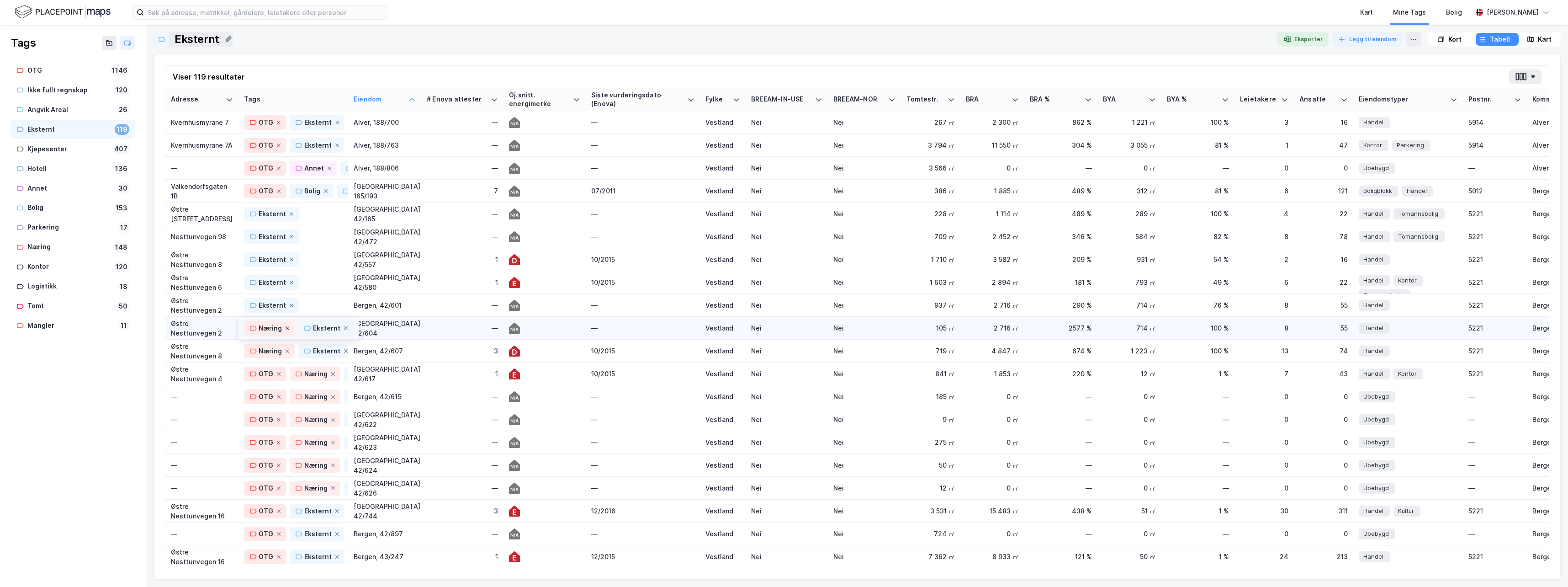
click at [285, 326] on icon at bounding box center [287, 328] width 6 height 6
click at [285, 351] on icon at bounding box center [287, 350] width 6 height 6
click at [289, 214] on icon at bounding box center [291, 214] width 6 height 6
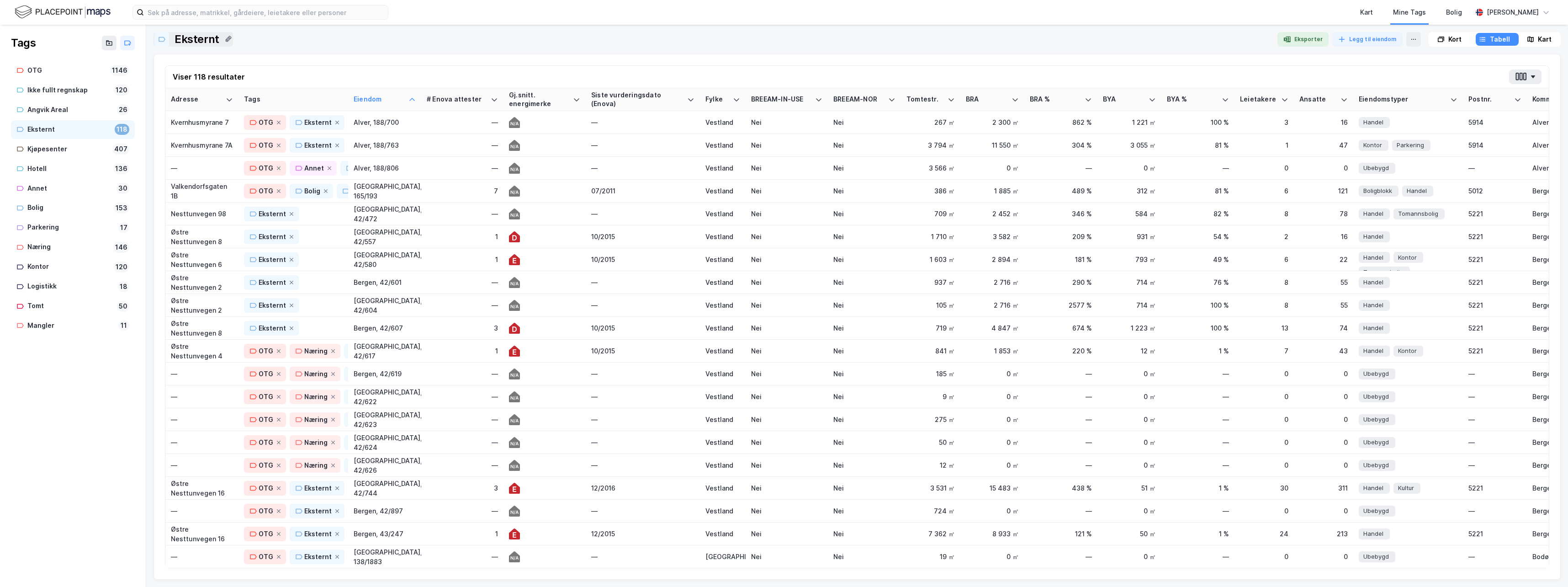
click at [289, 214] on icon at bounding box center [291, 214] width 6 height 6
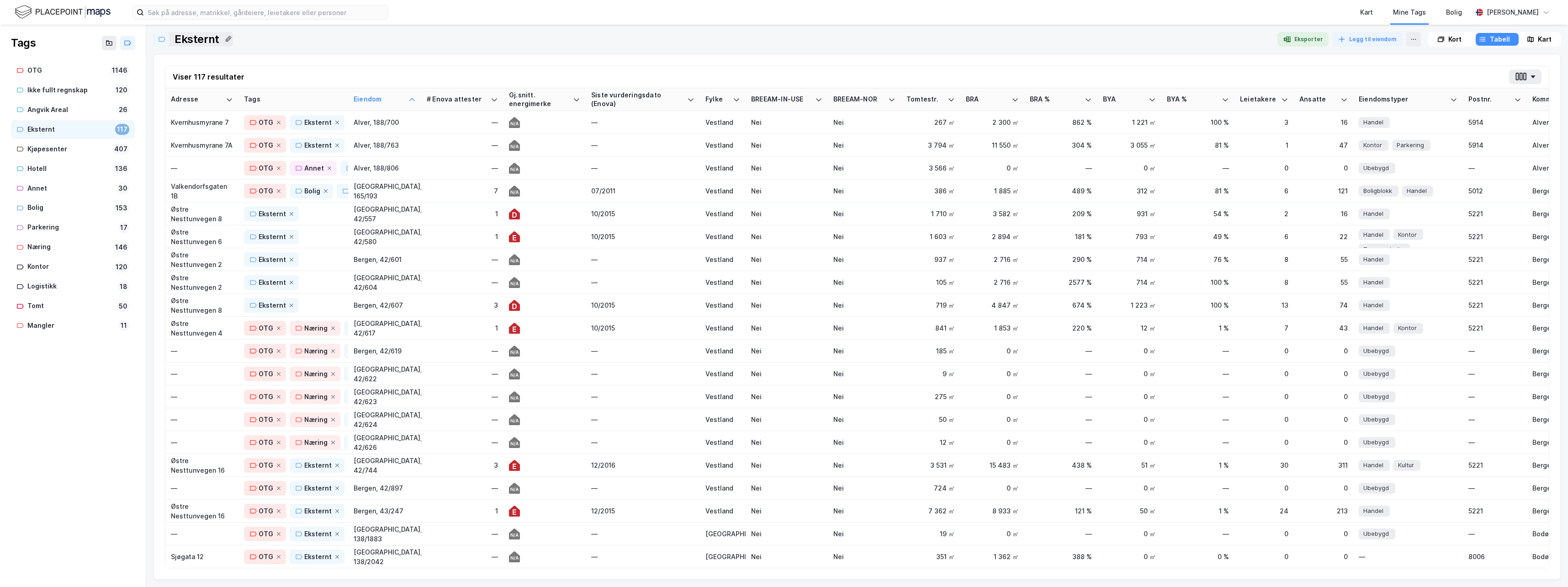
click at [289, 214] on icon at bounding box center [291, 214] width 6 height 6
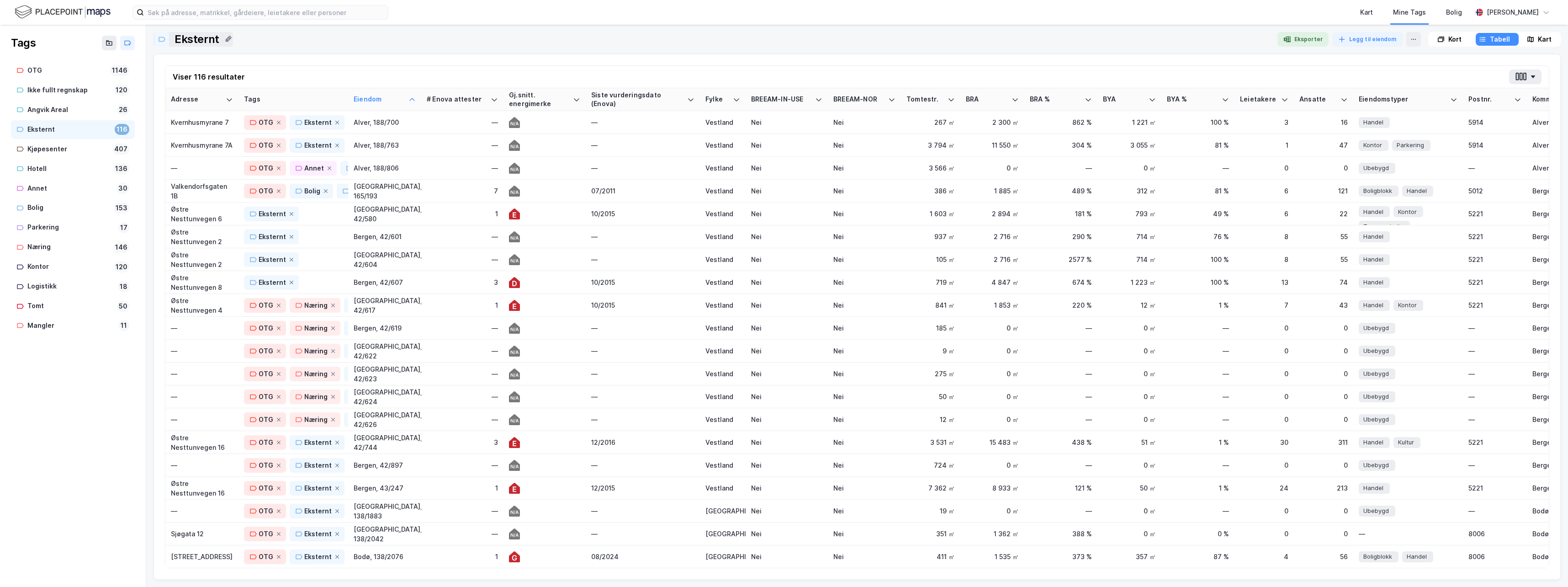
click at [289, 214] on icon at bounding box center [291, 214] width 6 height 6
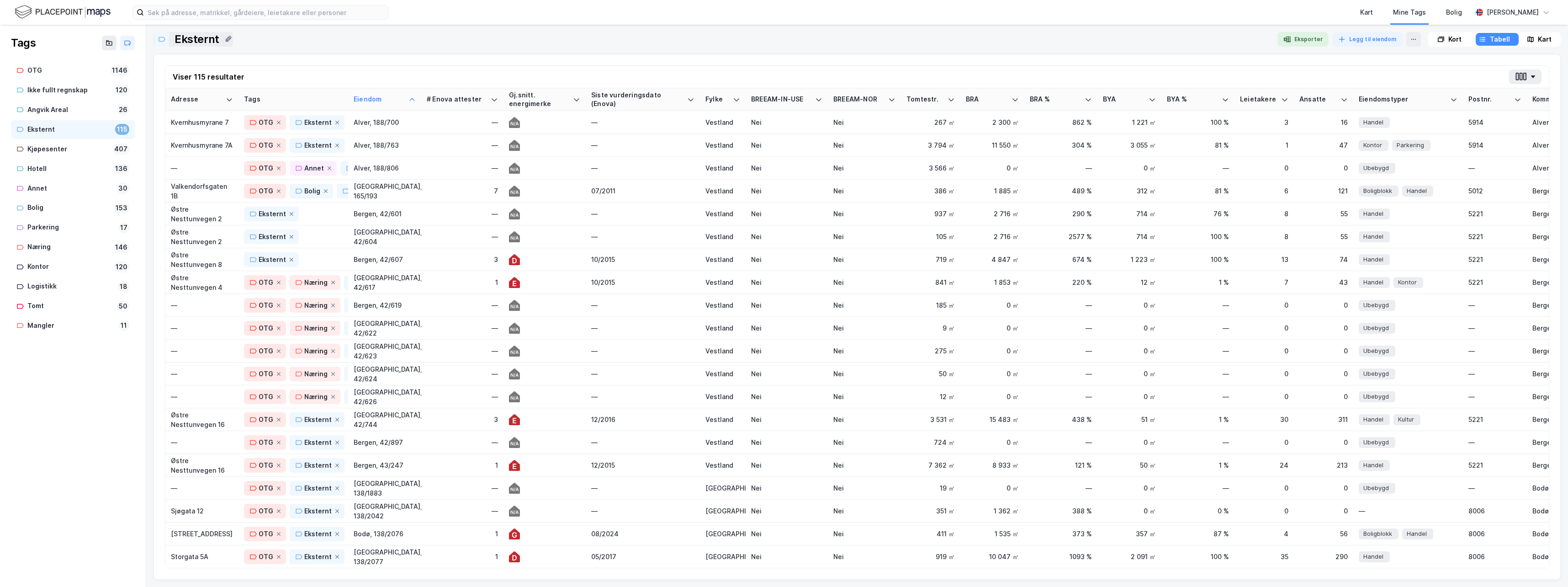
click at [289, 214] on icon at bounding box center [291, 214] width 6 height 6
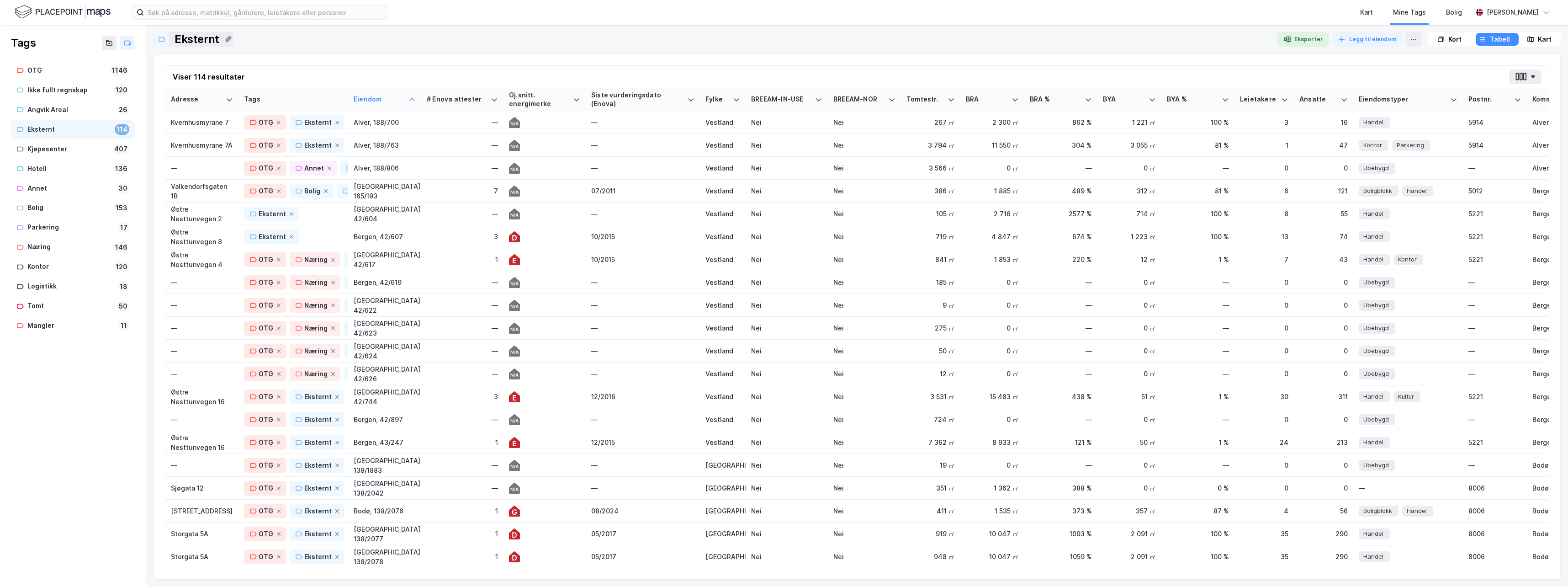
click at [289, 214] on icon at bounding box center [291, 214] width 6 height 6
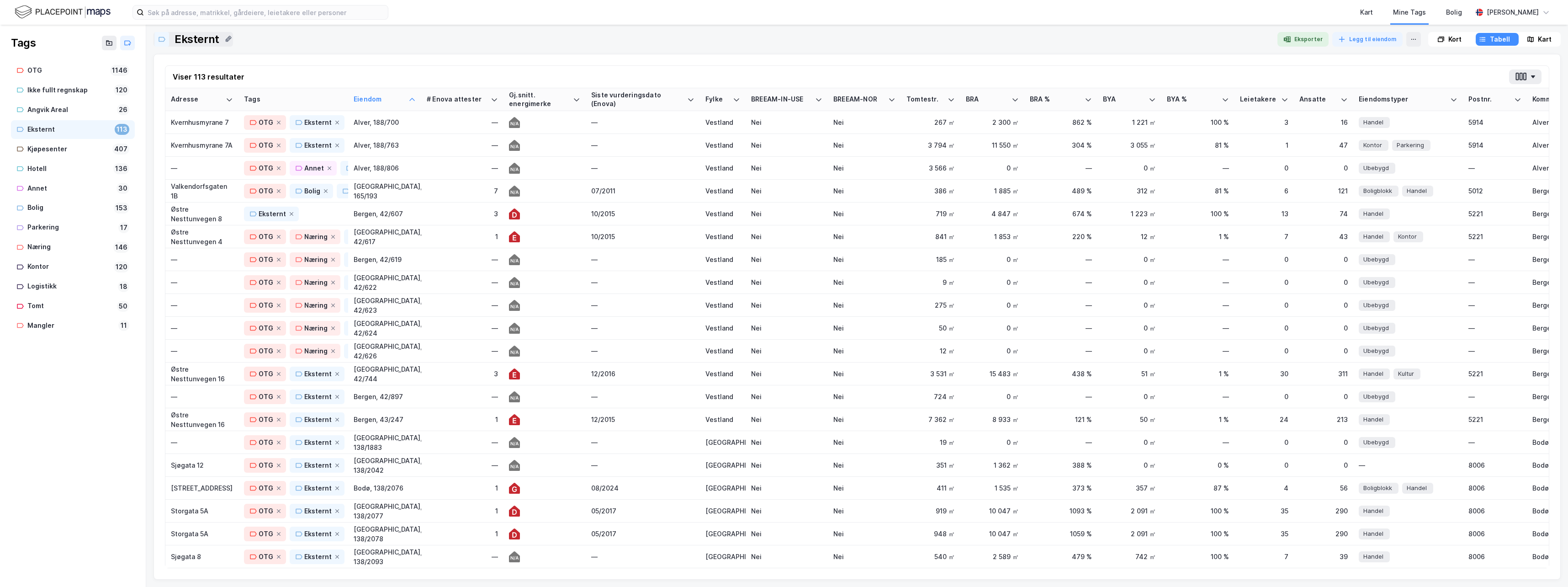
click at [289, 214] on icon at bounding box center [291, 214] width 6 height 6
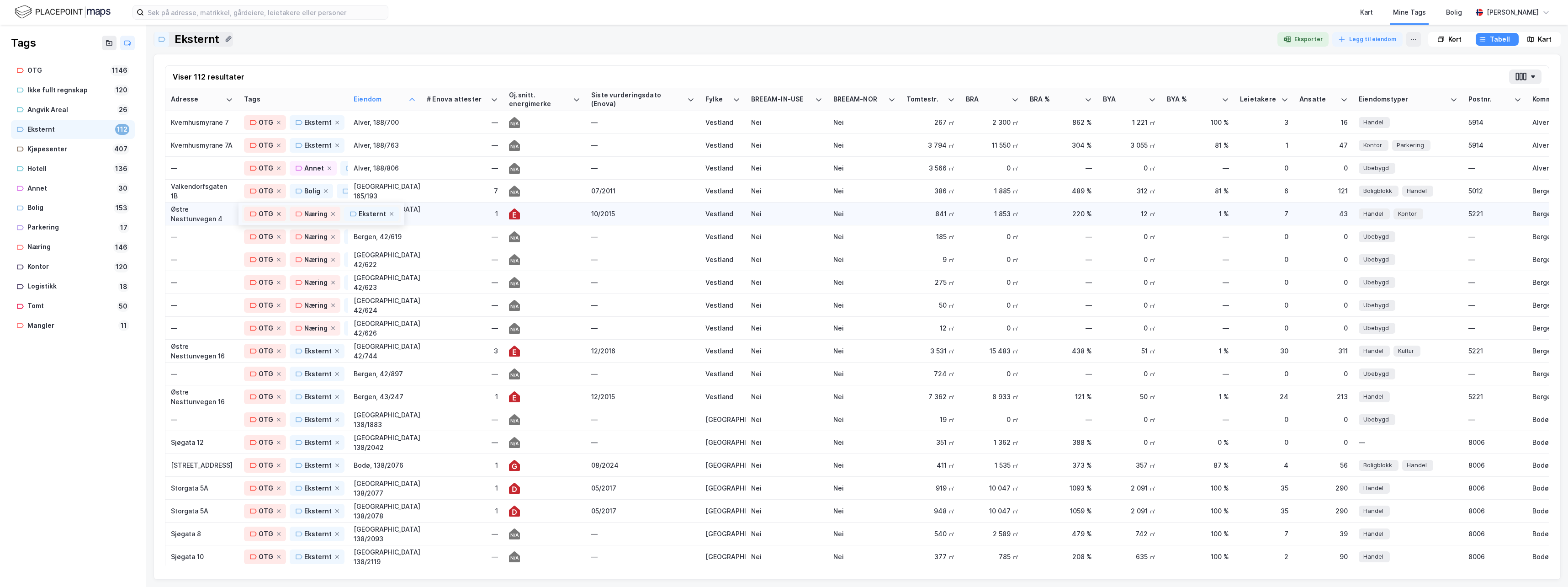
click at [278, 214] on icon at bounding box center [278, 214] width 4 height 4
click at [279, 234] on icon at bounding box center [278, 237] width 6 height 6
click at [276, 259] on icon at bounding box center [278, 259] width 6 height 6
click at [278, 281] on icon at bounding box center [278, 282] width 6 height 6
click at [279, 307] on icon at bounding box center [278, 305] width 4 height 4
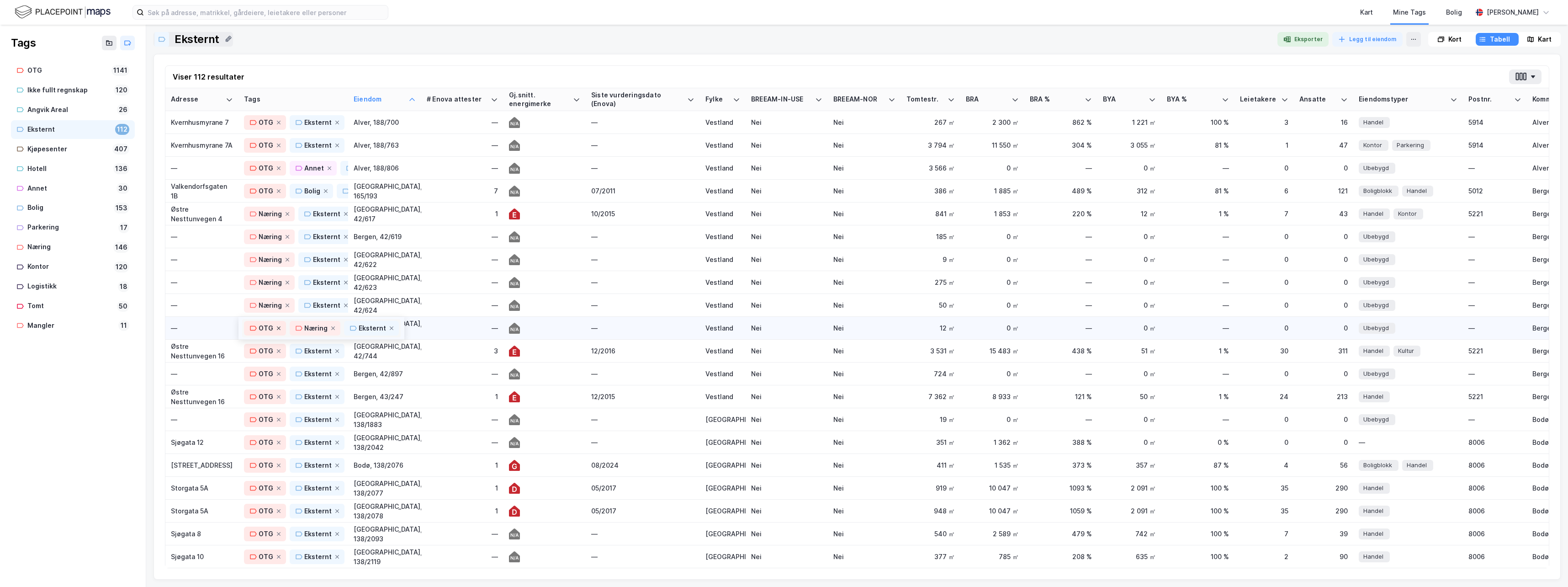
click at [278, 328] on icon at bounding box center [278, 328] width 4 height 4
click at [276, 351] on icon at bounding box center [278, 350] width 6 height 6
click at [276, 373] on icon at bounding box center [278, 373] width 6 height 6
click at [276, 395] on icon at bounding box center [278, 396] width 6 height 6
click at [287, 215] on icon at bounding box center [287, 214] width 6 height 6
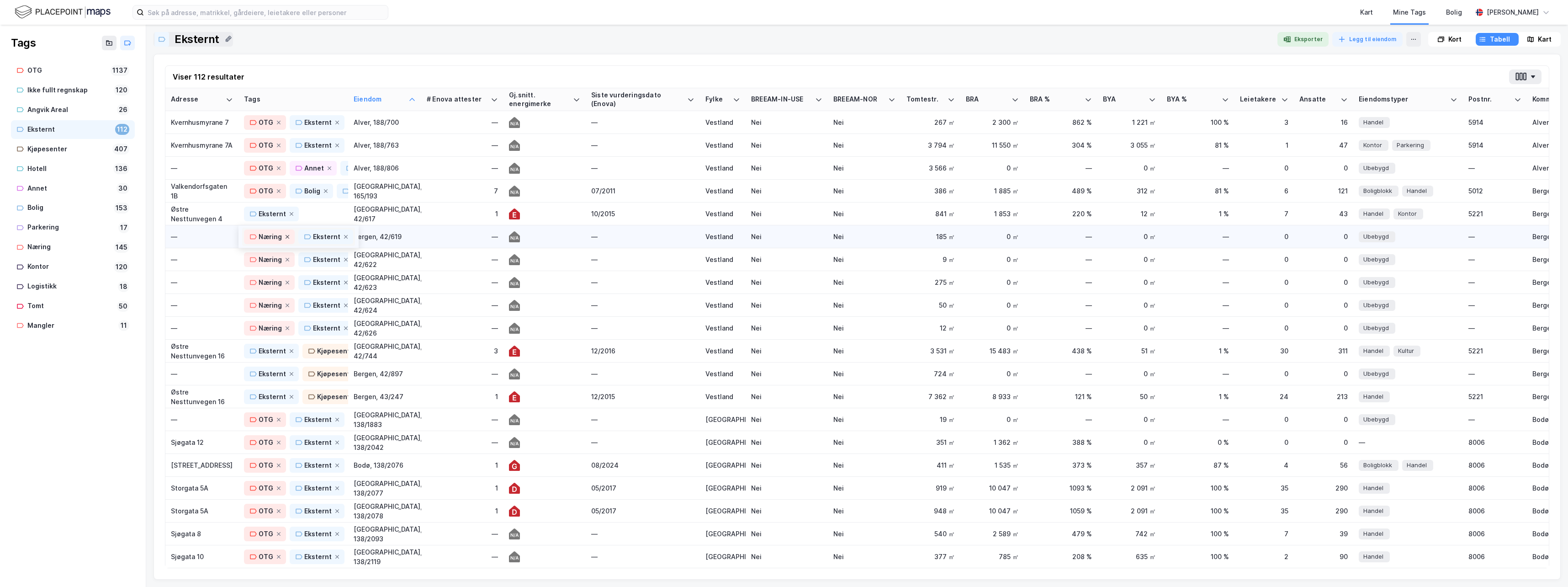
click at [286, 237] on icon at bounding box center [287, 237] width 4 height 4
click at [287, 260] on icon at bounding box center [287, 259] width 4 height 4
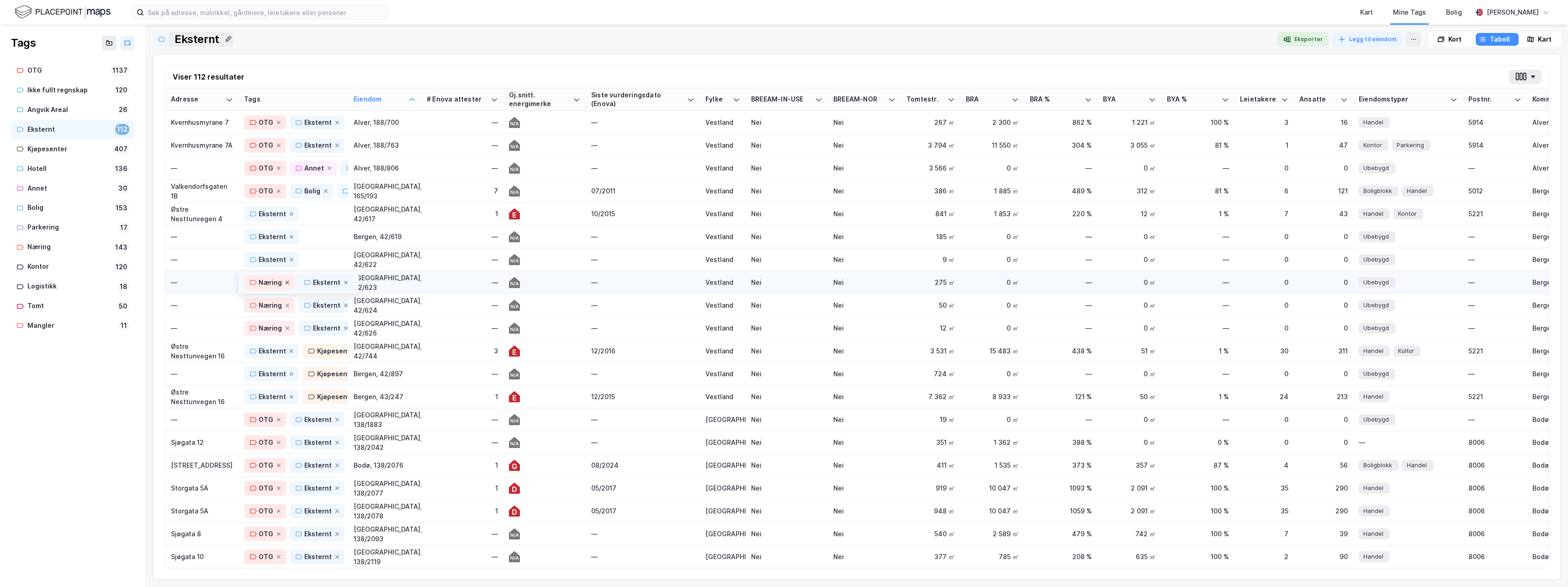
click at [287, 281] on icon at bounding box center [287, 282] width 6 height 6
click at [286, 304] on icon at bounding box center [287, 305] width 6 height 6
click at [287, 328] on icon at bounding box center [287, 328] width 4 height 4
click at [360, 350] on icon at bounding box center [362, 350] width 6 height 6
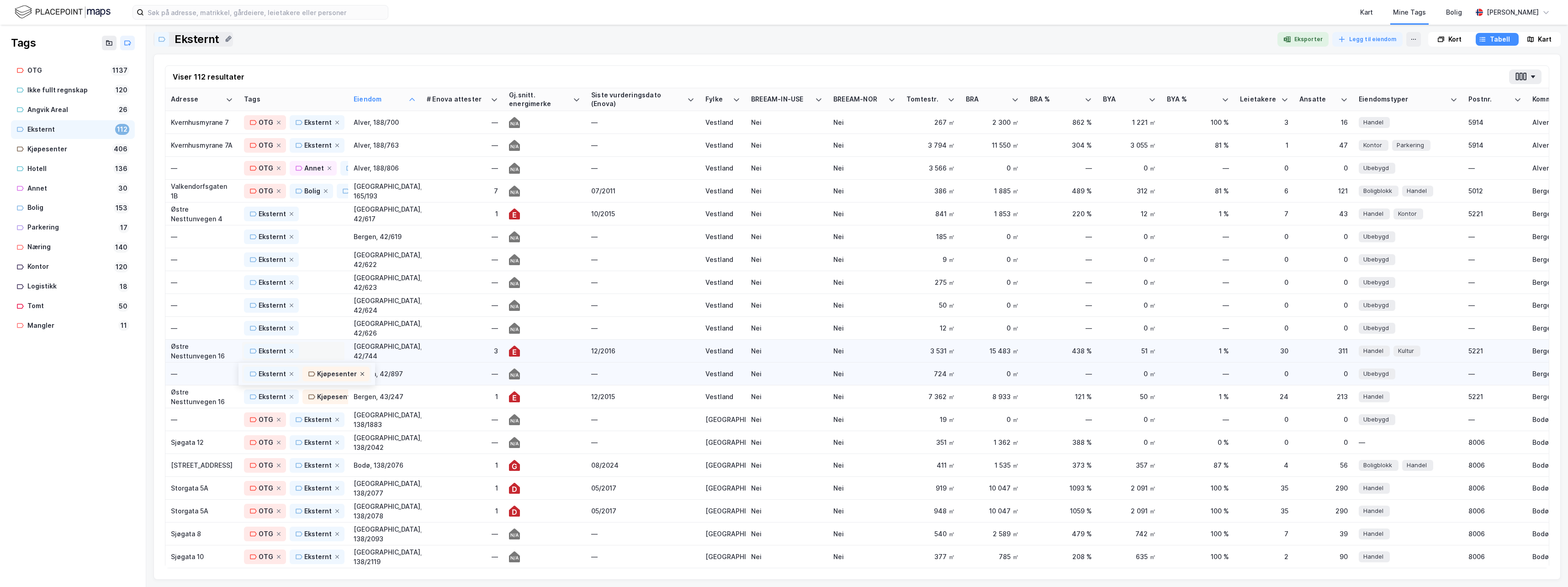
click at [360, 371] on icon at bounding box center [362, 373] width 6 height 6
click at [360, 396] on icon at bounding box center [362, 396] width 6 height 6
click at [290, 212] on icon at bounding box center [291, 214] width 6 height 6
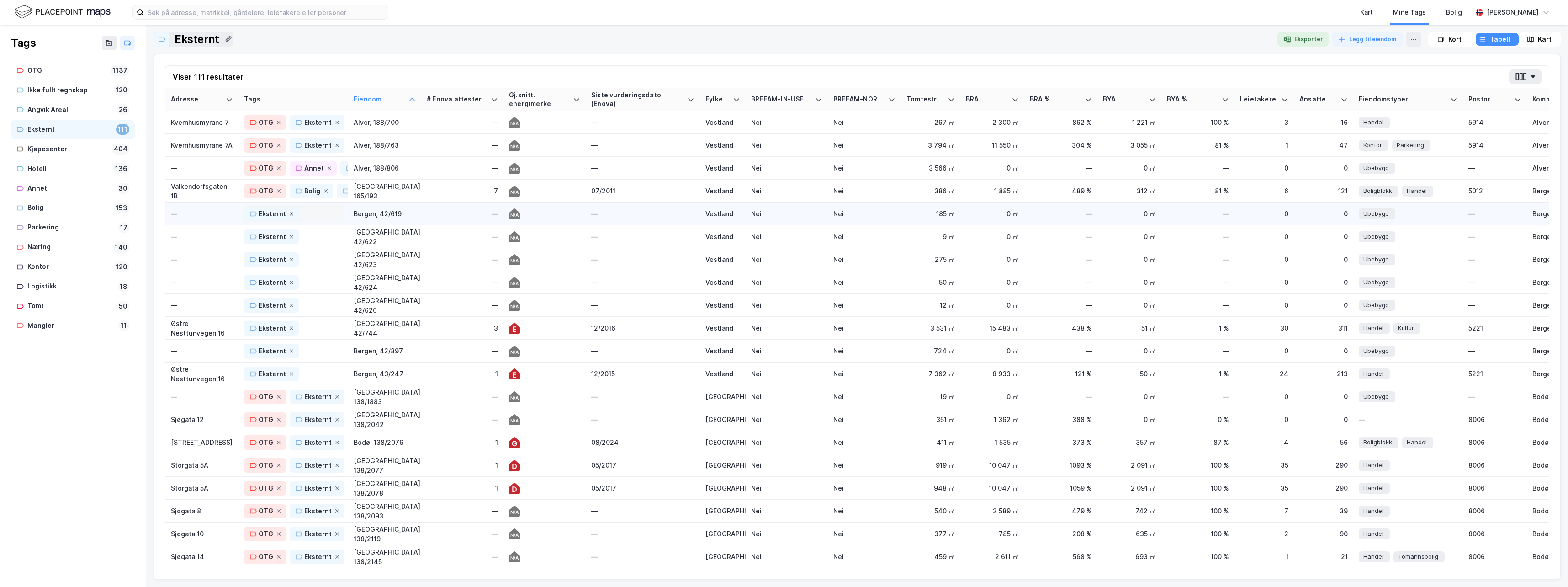
click at [289, 212] on icon at bounding box center [291, 214] width 6 height 6
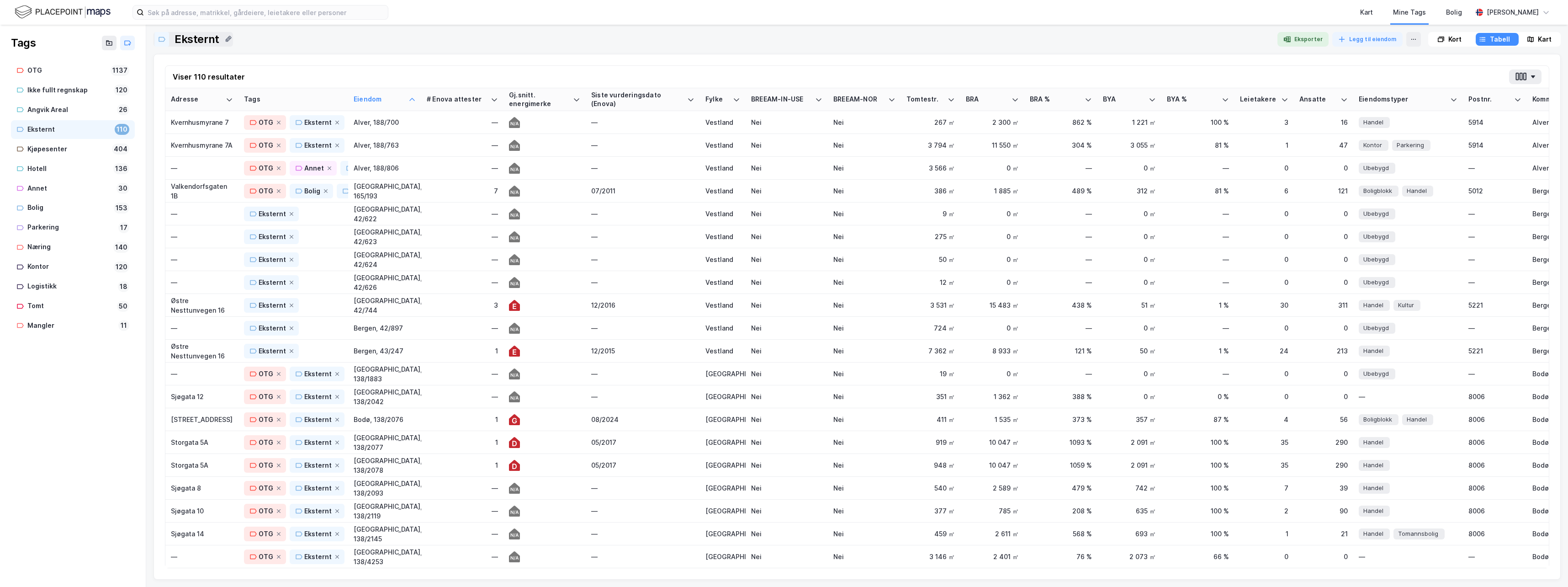
click at [289, 212] on icon at bounding box center [291, 214] width 6 height 6
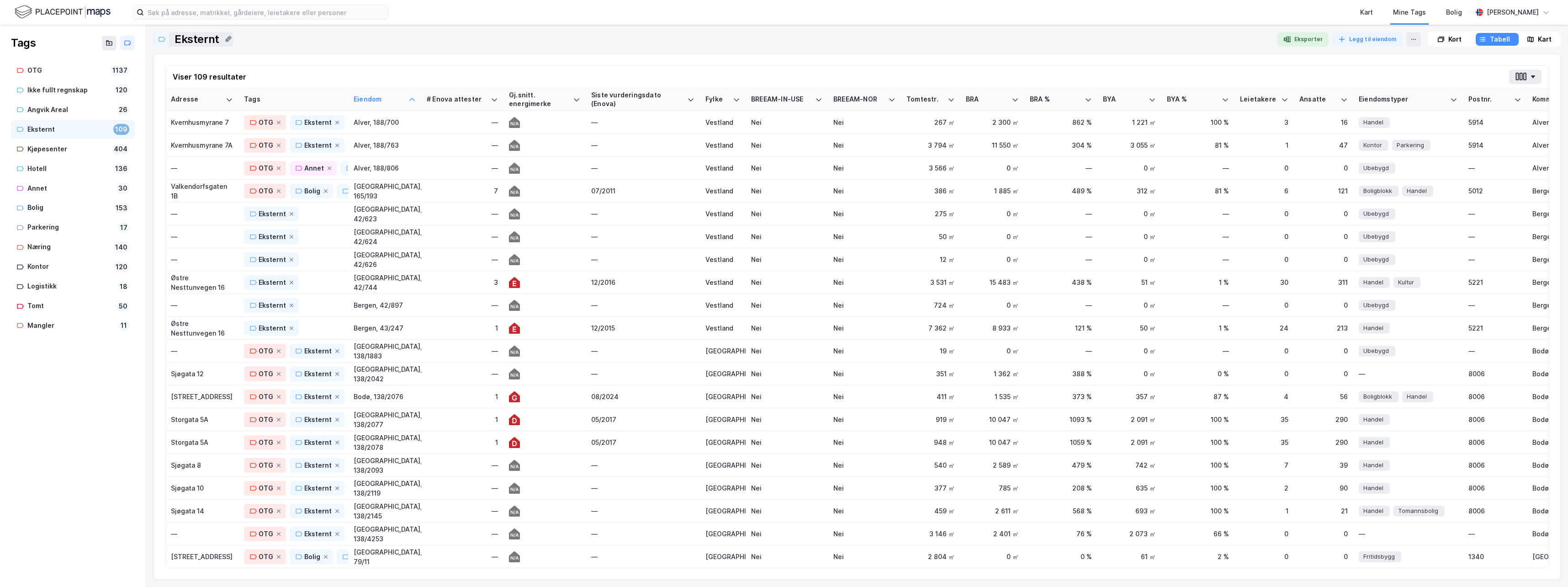
click at [289, 212] on icon at bounding box center [291, 214] width 6 height 6
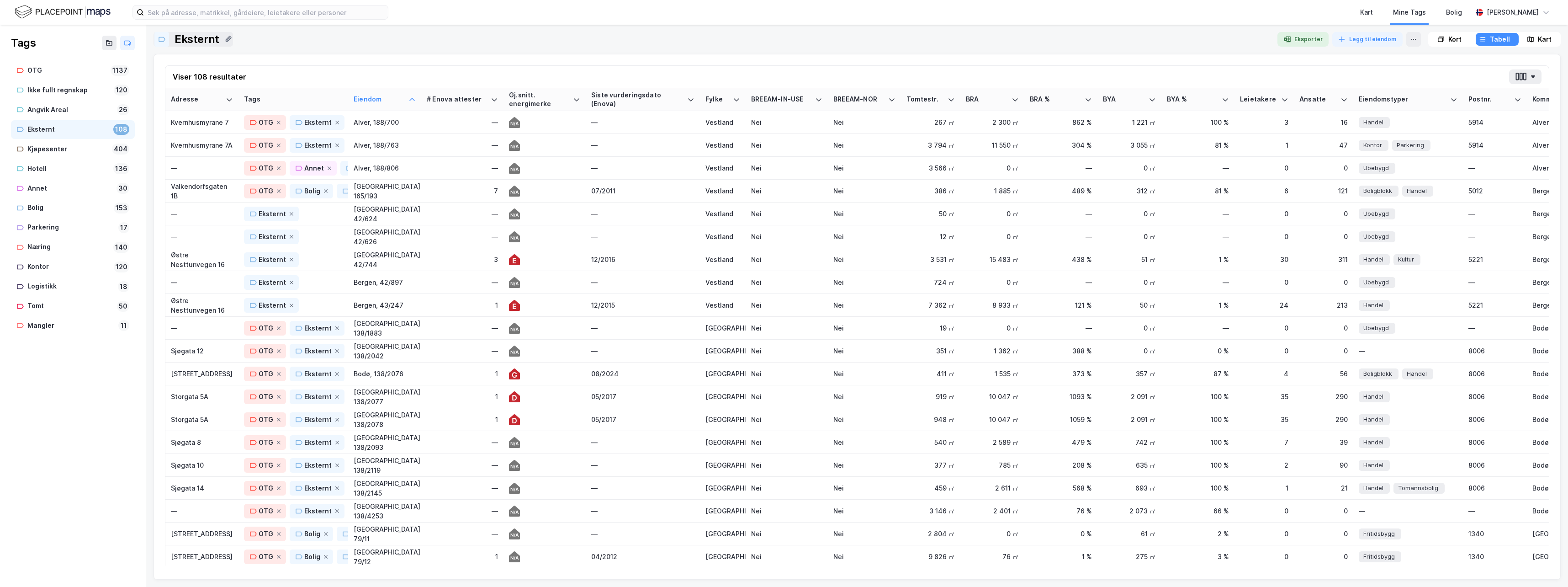
click at [289, 212] on icon at bounding box center [291, 214] width 6 height 6
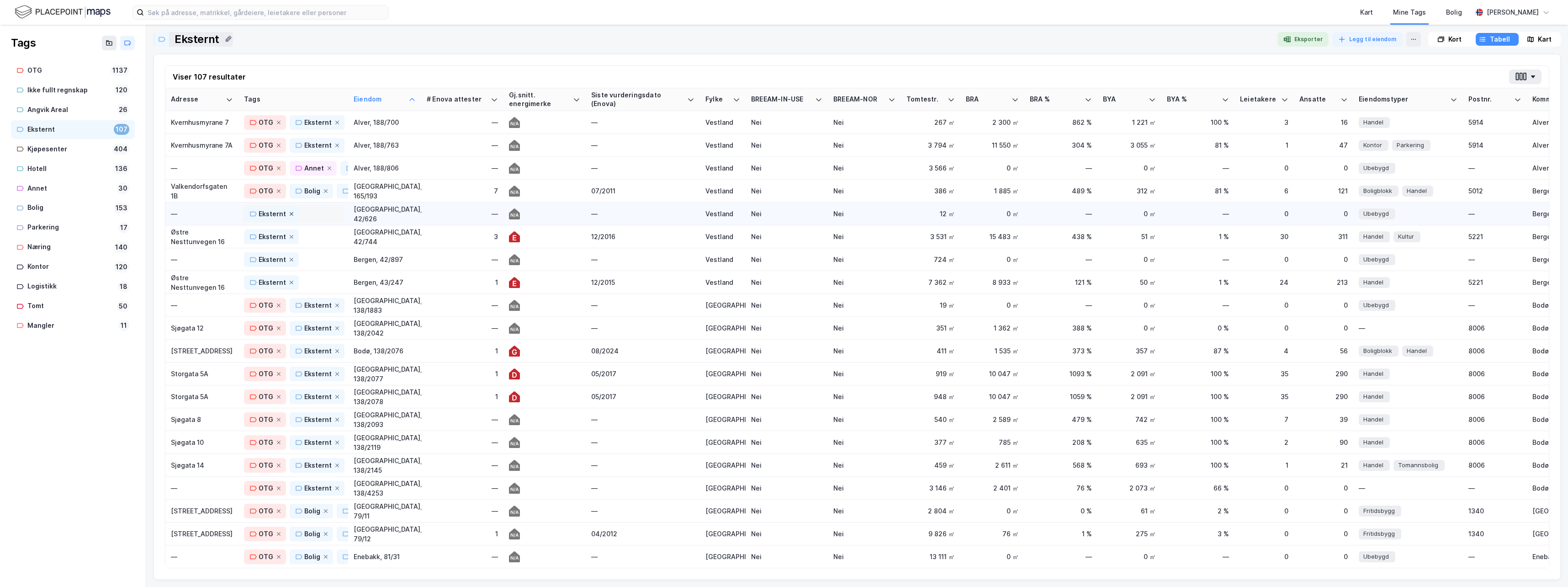
click at [289, 213] on icon at bounding box center [291, 214] width 4 height 4
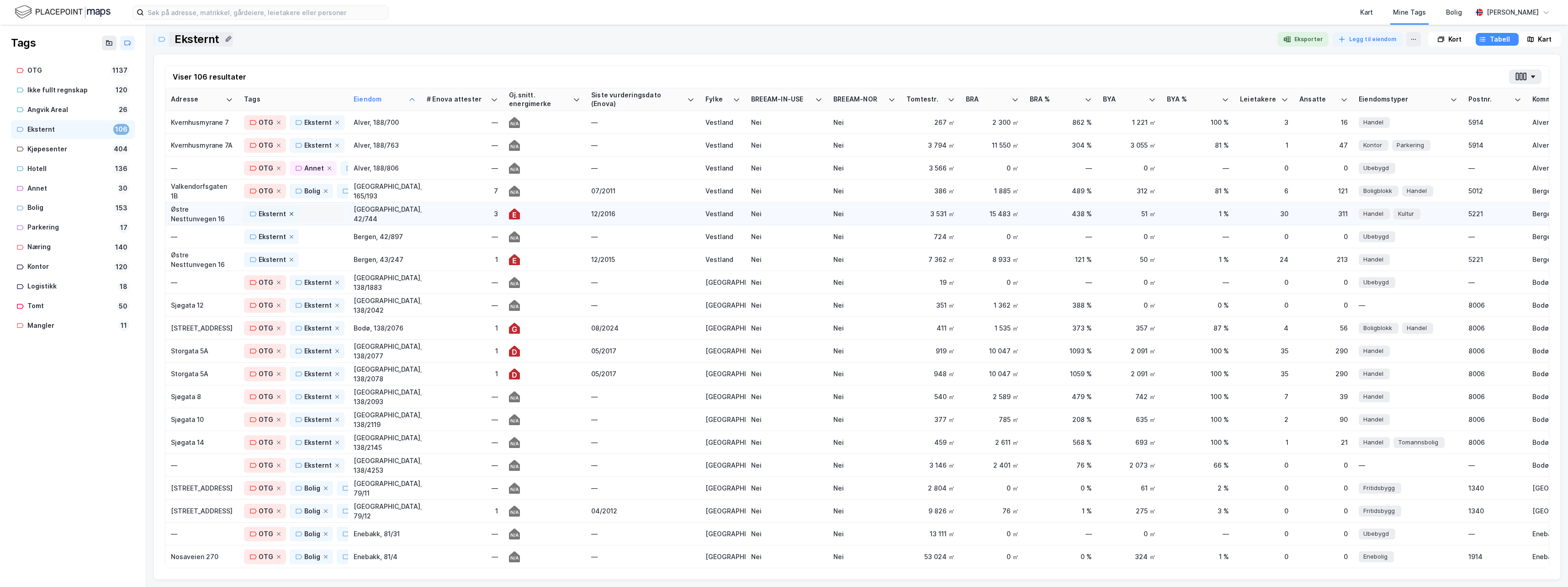
click at [289, 214] on icon at bounding box center [291, 214] width 6 height 6
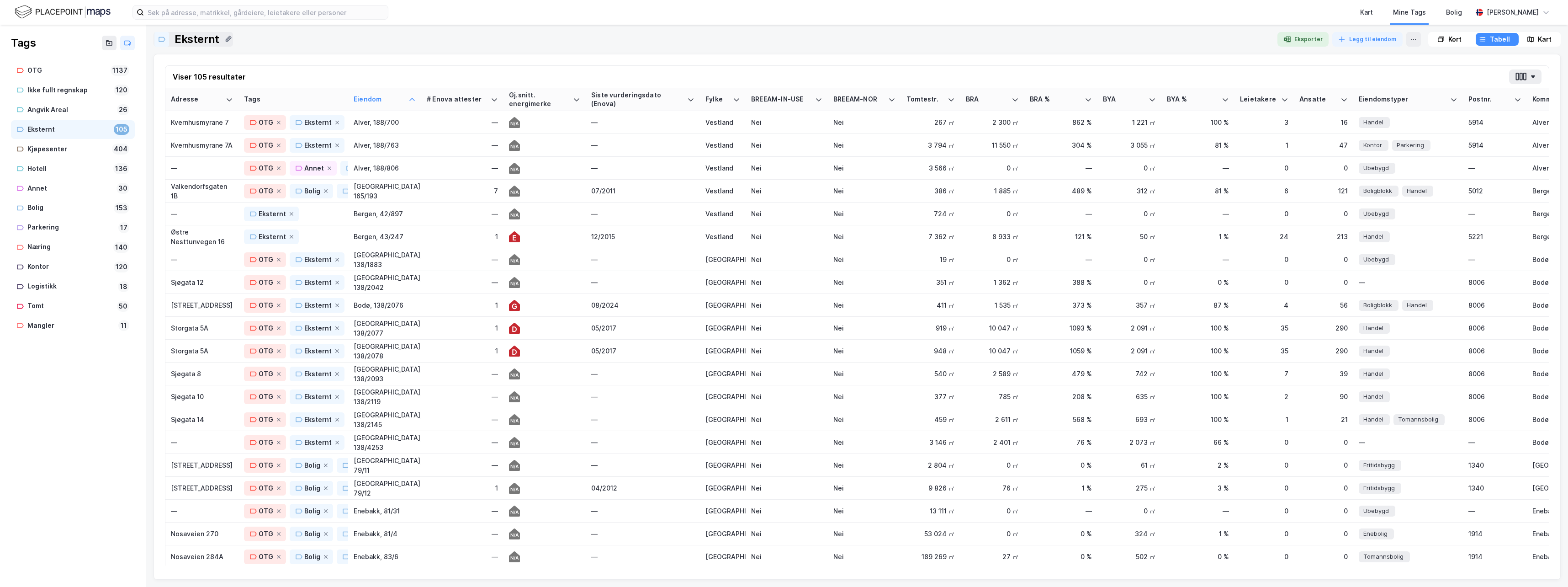
click at [289, 214] on icon at bounding box center [291, 214] width 6 height 6
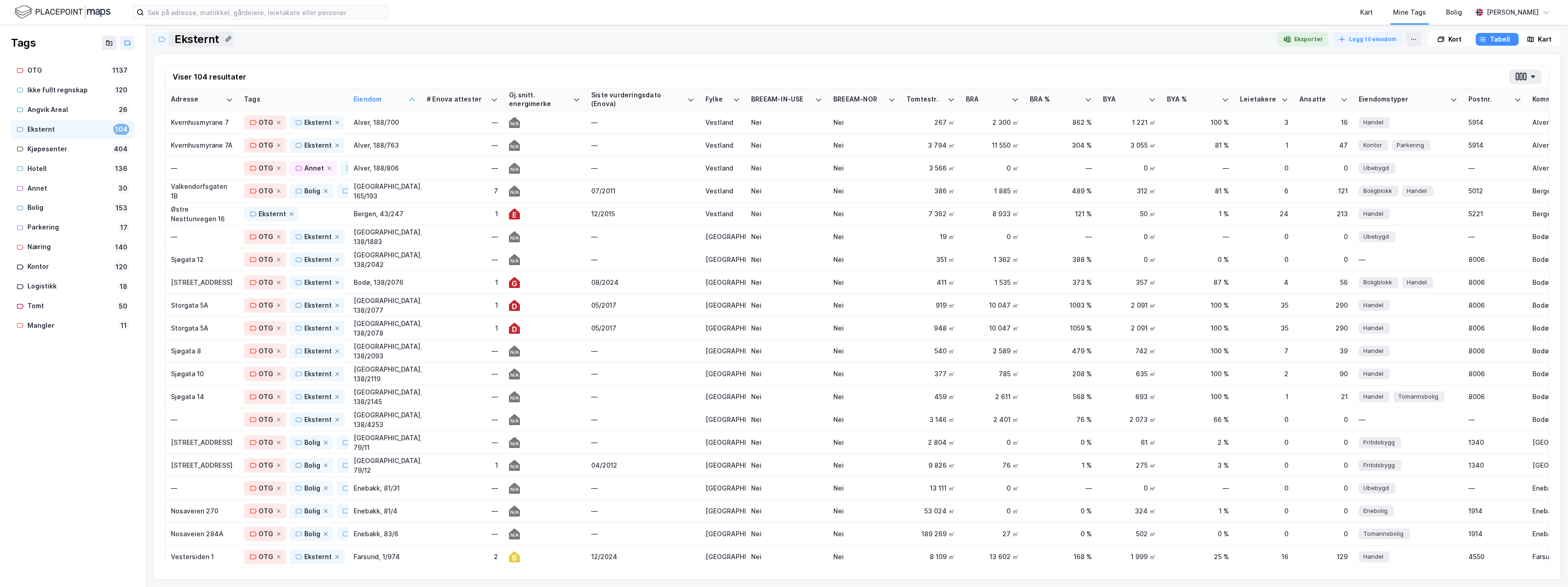
click at [289, 214] on icon at bounding box center [291, 214] width 6 height 6
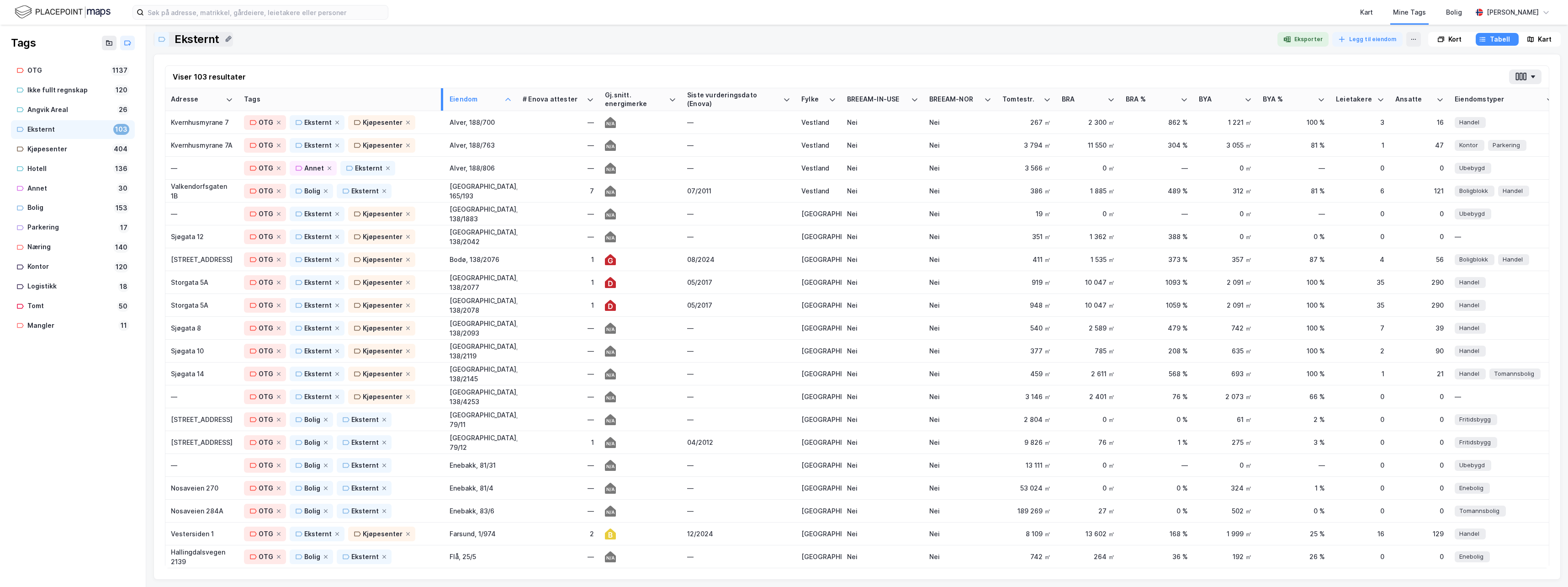
drag, startPoint x: 346, startPoint y: 99, endPoint x: 441, endPoint y: 102, distance: 95.0
click at [441, 102] on div at bounding box center [442, 100] width 2 height 22
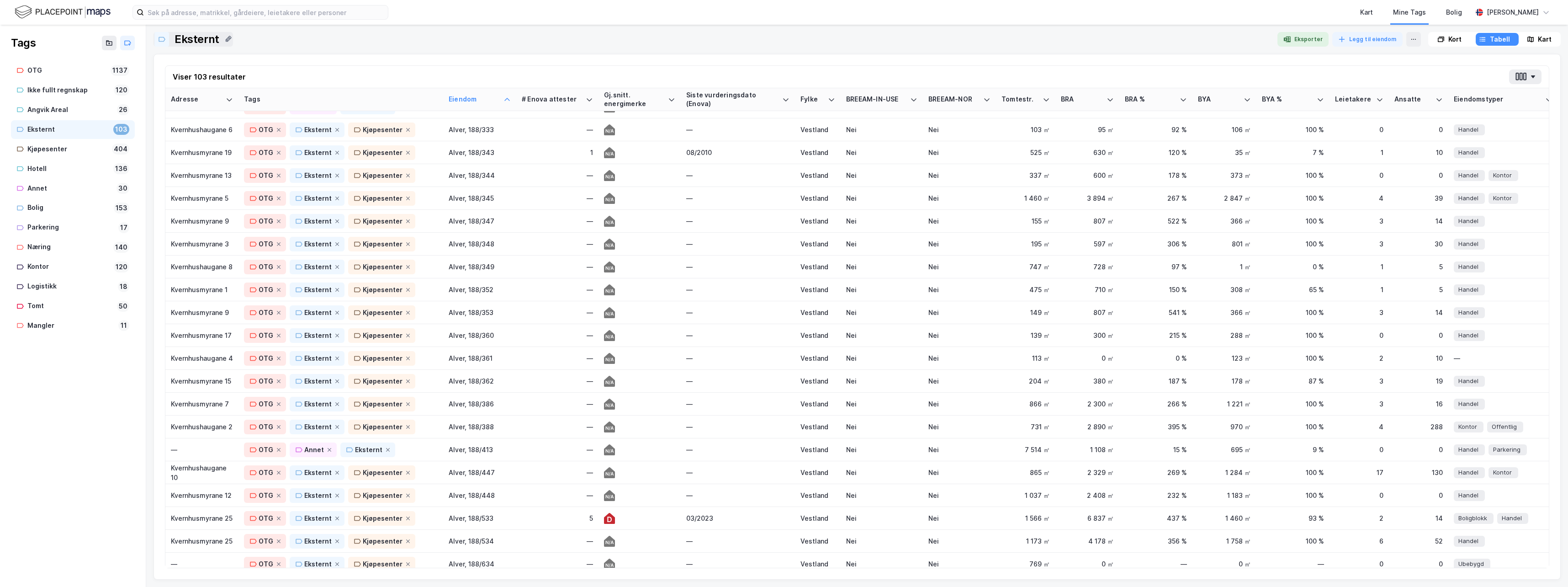
scroll to position [0, 0]
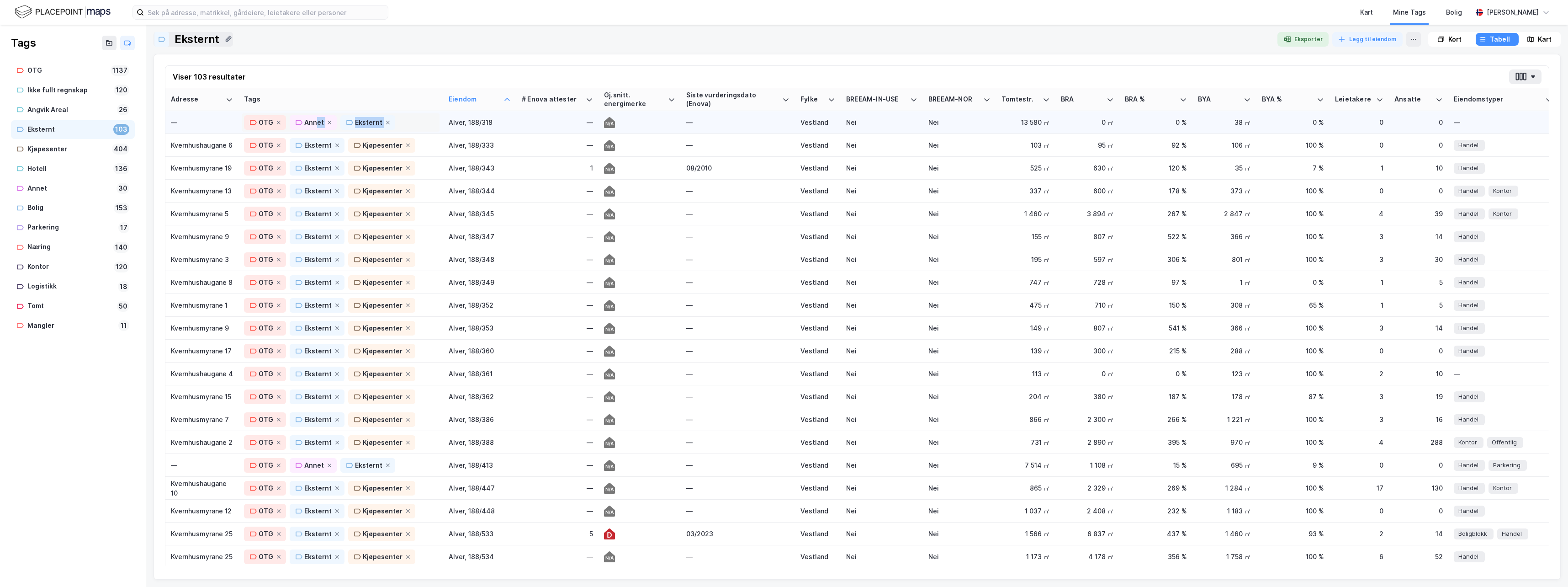
drag, startPoint x: 315, startPoint y: 124, endPoint x: 408, endPoint y: 123, distance: 93.0
click at [408, 123] on div "OTG [PERSON_NAME]" at bounding box center [341, 123] width 194 height 14
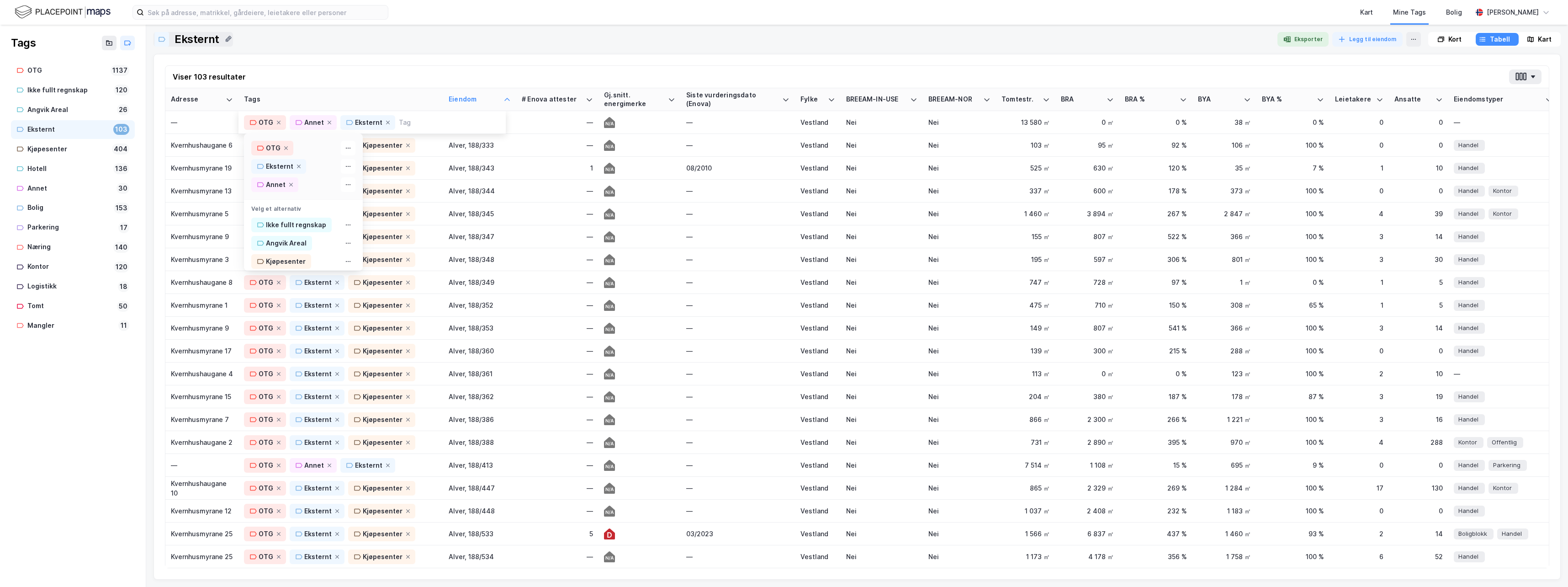
click at [384, 73] on div "Viser 103 resultater" at bounding box center [857, 77] width 1384 height 22
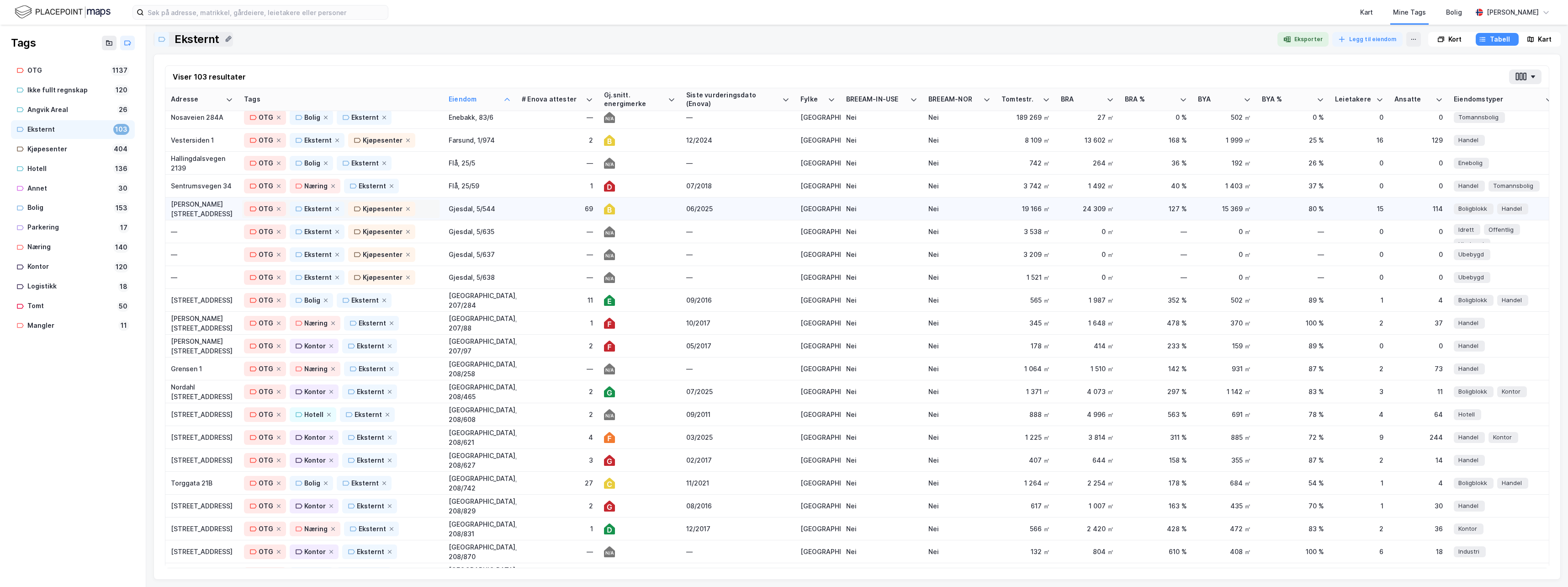
scroll to position [915, 0]
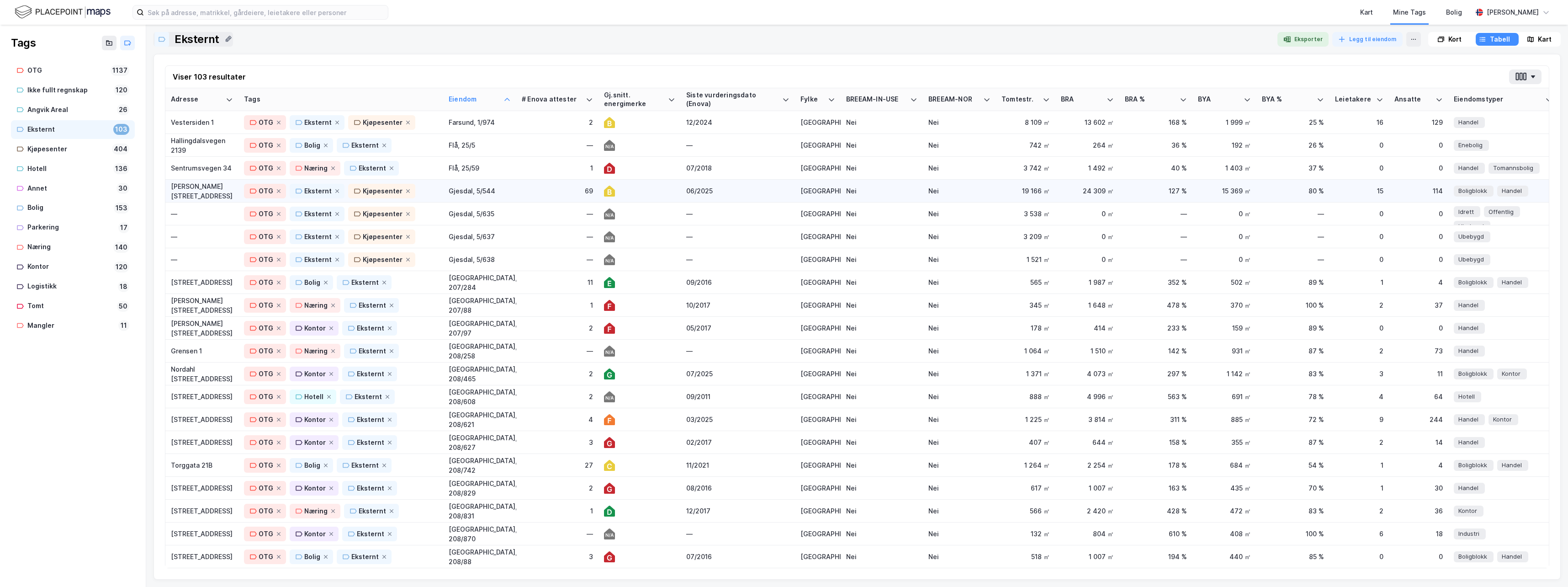
click at [547, 187] on div "69" at bounding box center [557, 191] width 71 height 9
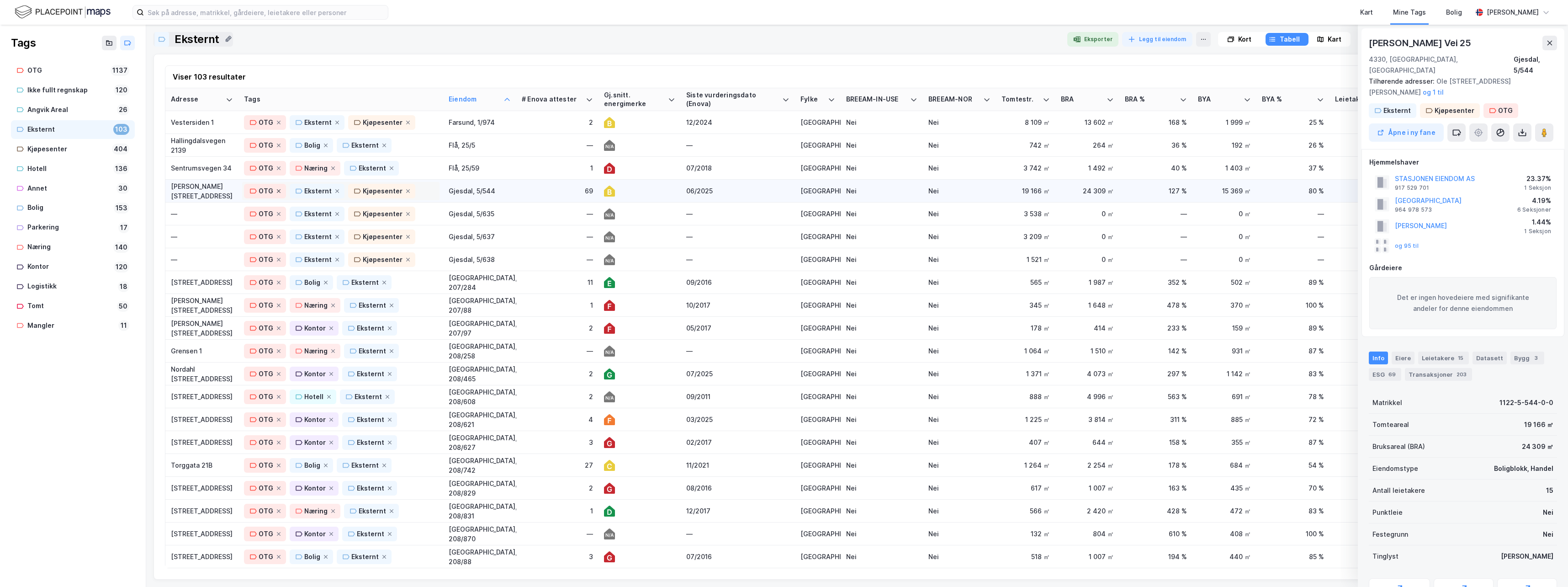
click at [278, 190] on icon at bounding box center [278, 191] width 4 height 4
click at [278, 214] on icon at bounding box center [278, 214] width 4 height 4
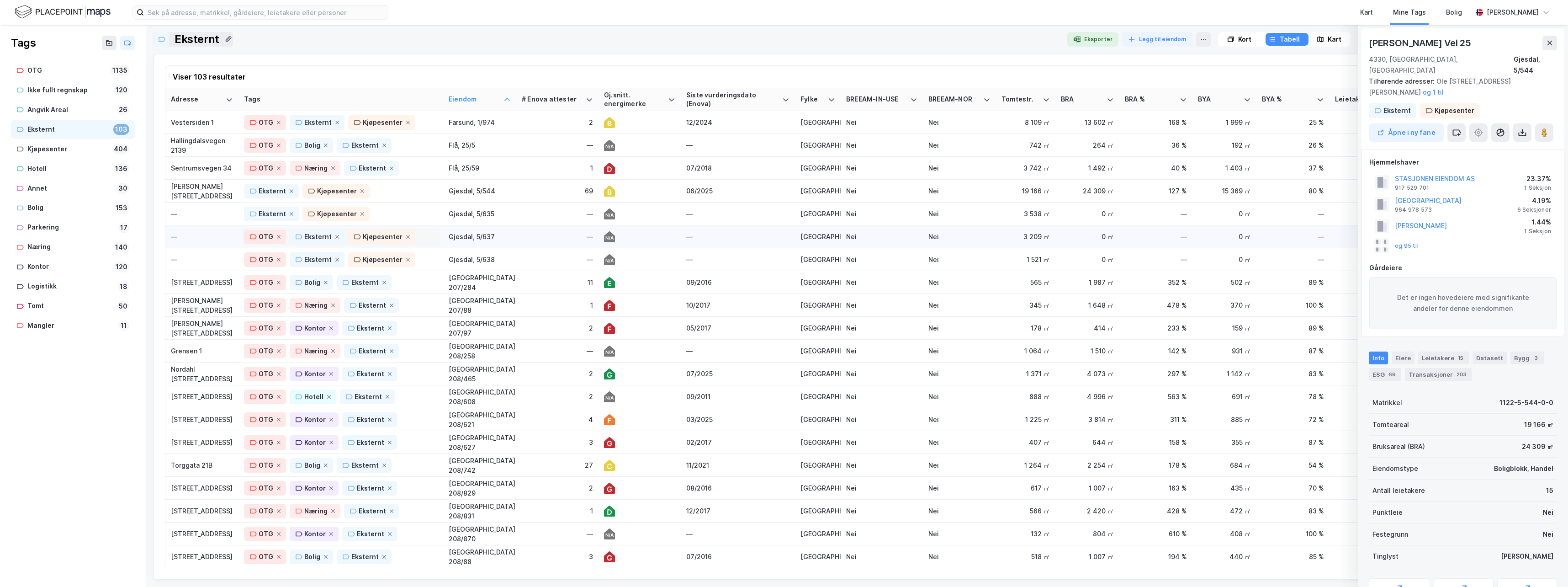
drag, startPoint x: 278, startPoint y: 234, endPoint x: 278, endPoint y: 243, distance: 9.0
click at [278, 234] on icon at bounding box center [278, 237] width 6 height 6
click at [277, 259] on icon at bounding box center [278, 259] width 6 height 6
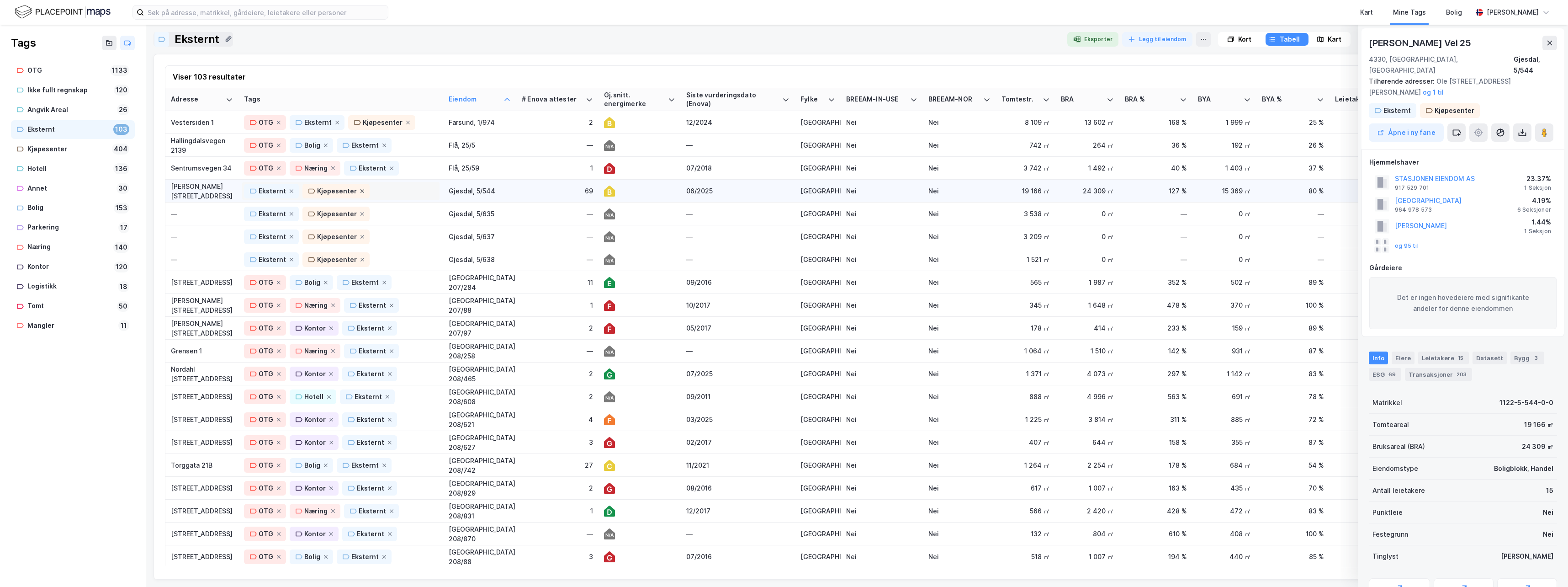
click at [360, 191] on icon at bounding box center [362, 191] width 6 height 6
click at [360, 211] on icon at bounding box center [362, 214] width 6 height 6
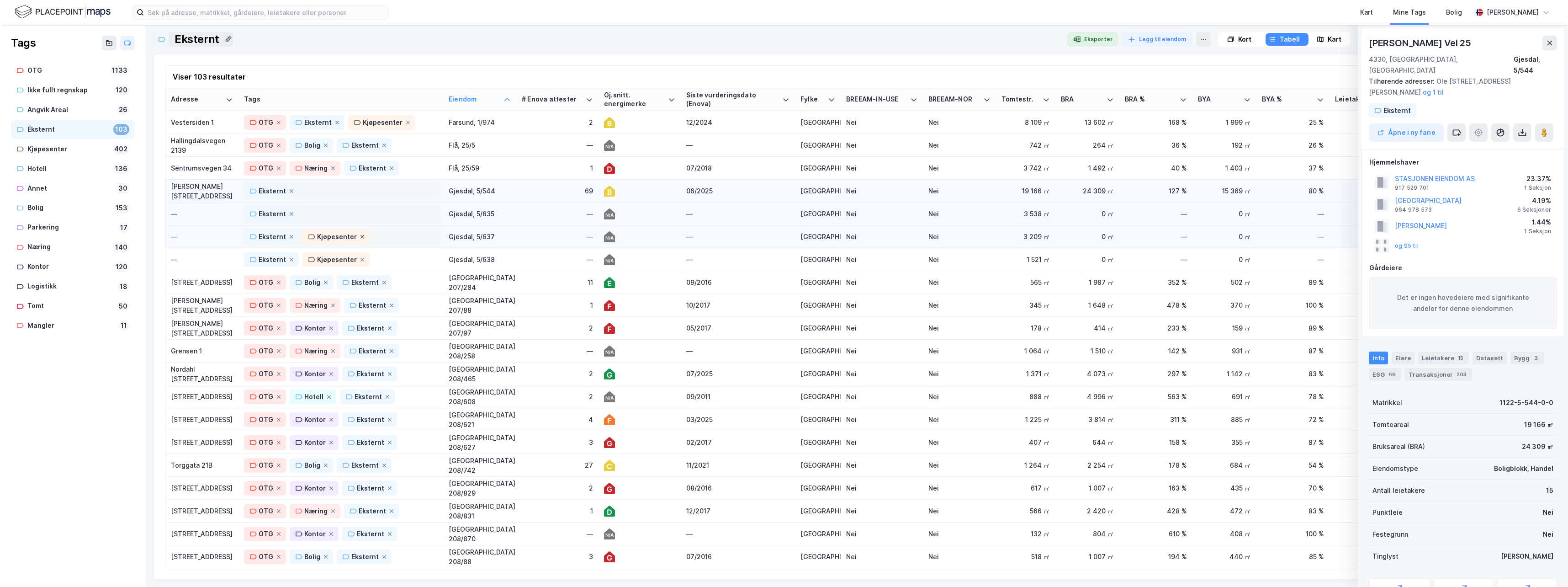
click at [361, 237] on icon at bounding box center [362, 237] width 4 height 4
click at [360, 260] on icon at bounding box center [362, 259] width 6 height 6
click at [289, 188] on icon at bounding box center [291, 191] width 6 height 6
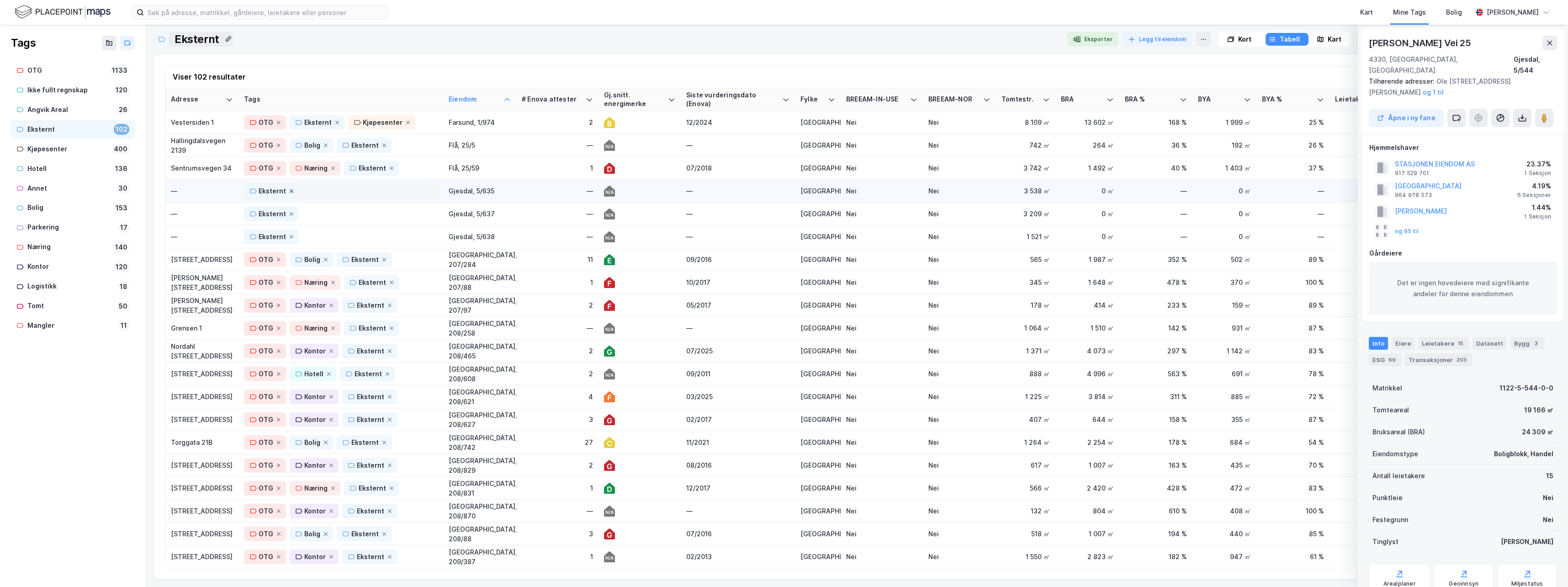
click at [289, 191] on icon at bounding box center [291, 191] width 6 height 6
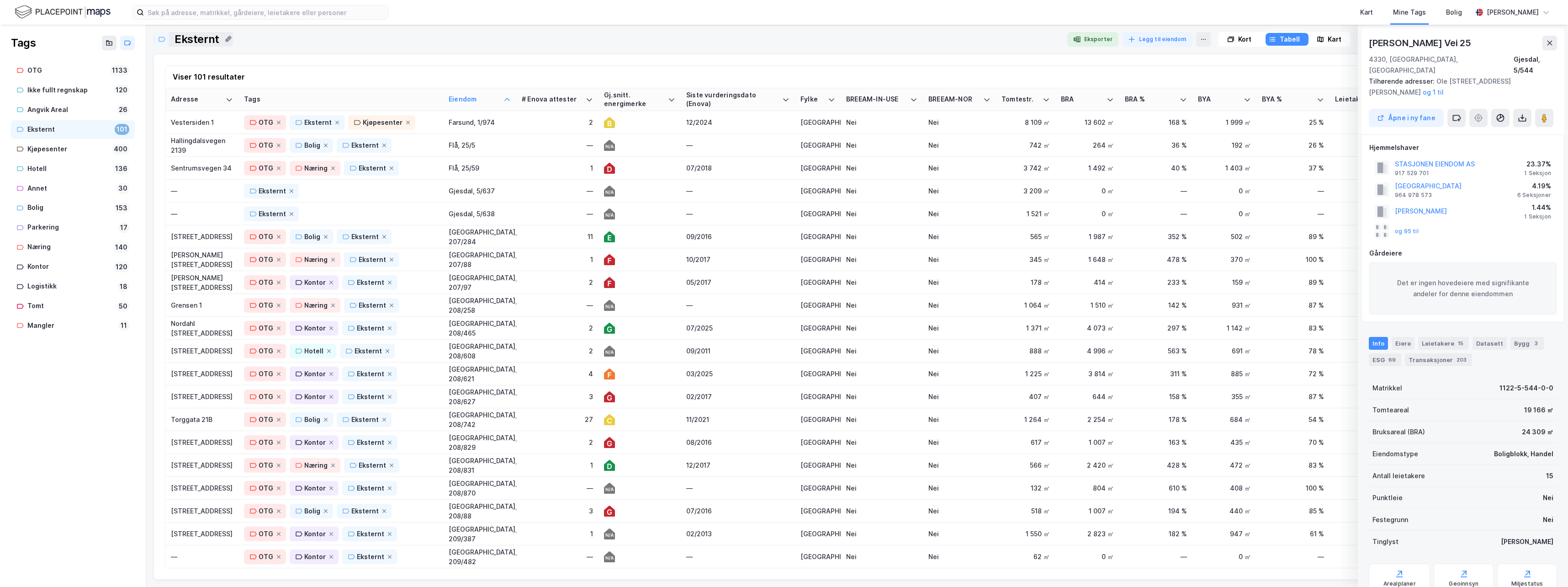
click at [289, 191] on icon at bounding box center [291, 191] width 6 height 6
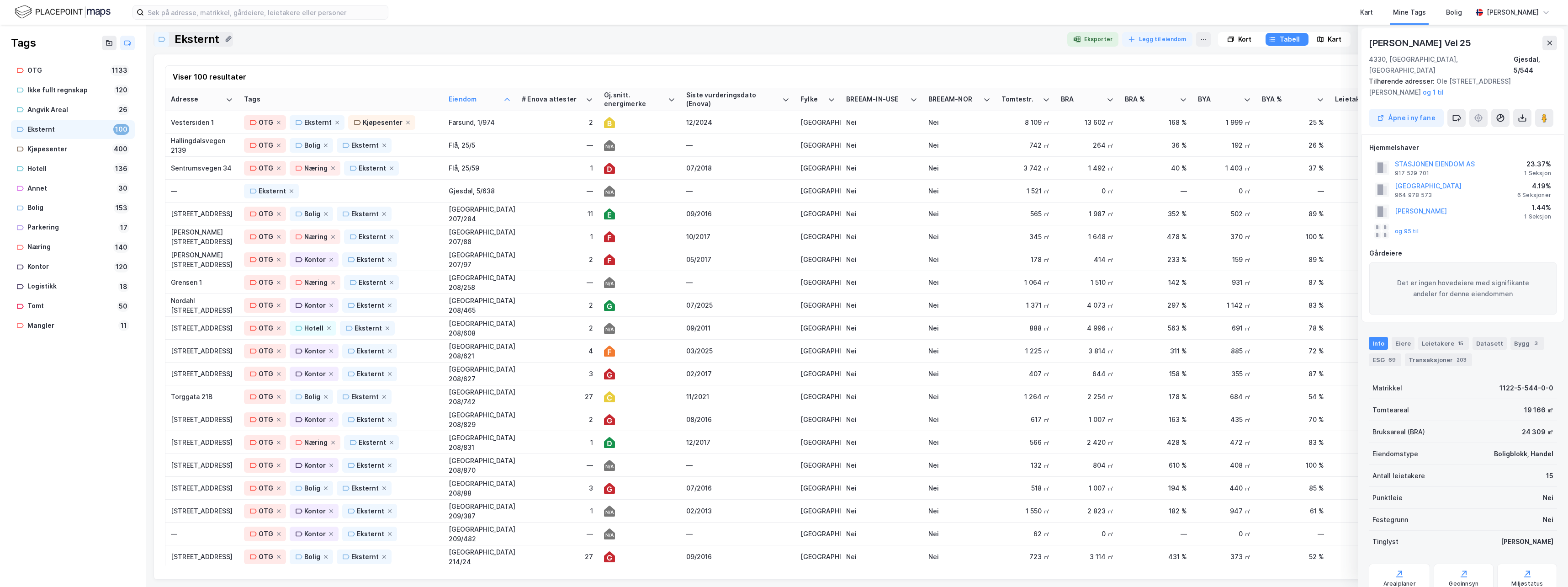
click at [289, 191] on icon at bounding box center [291, 191] width 6 height 6
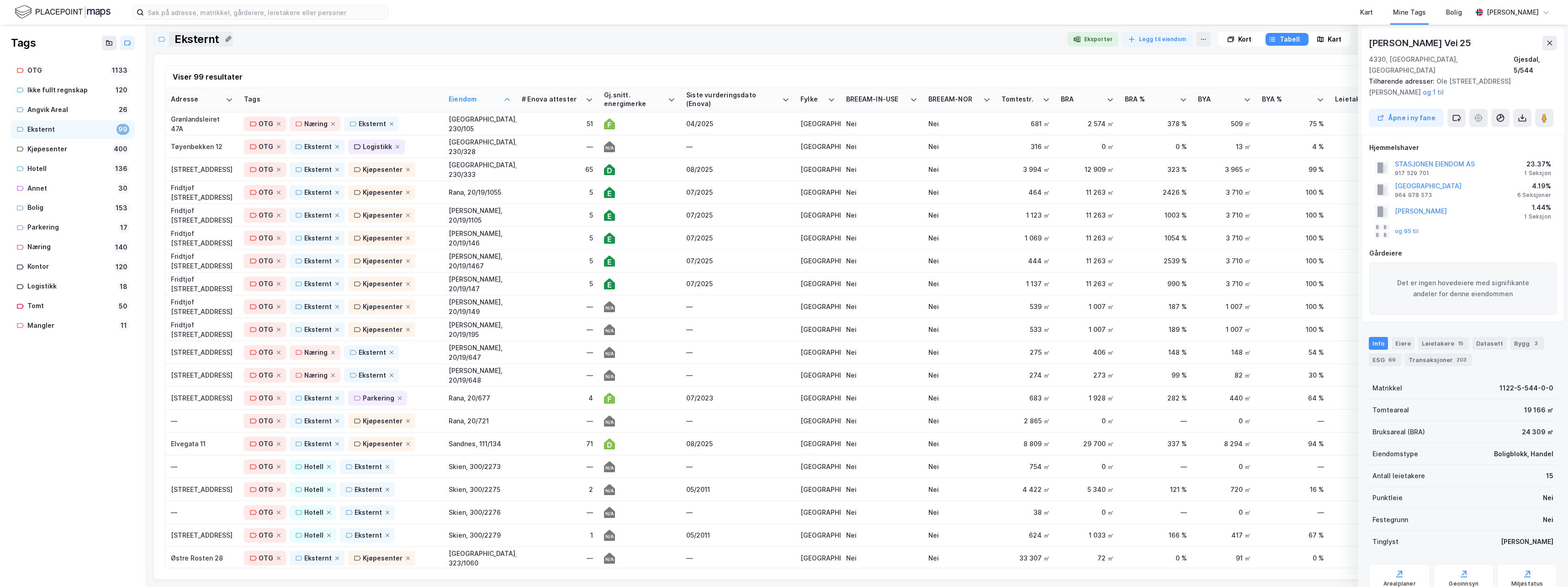
scroll to position [1463, 0]
click at [433, 165] on div "OTG Eksternt Kjøpesenter" at bounding box center [341, 168] width 194 height 14
click at [186, 169] on div "[STREET_ADDRESS]" at bounding box center [202, 168] width 62 height 9
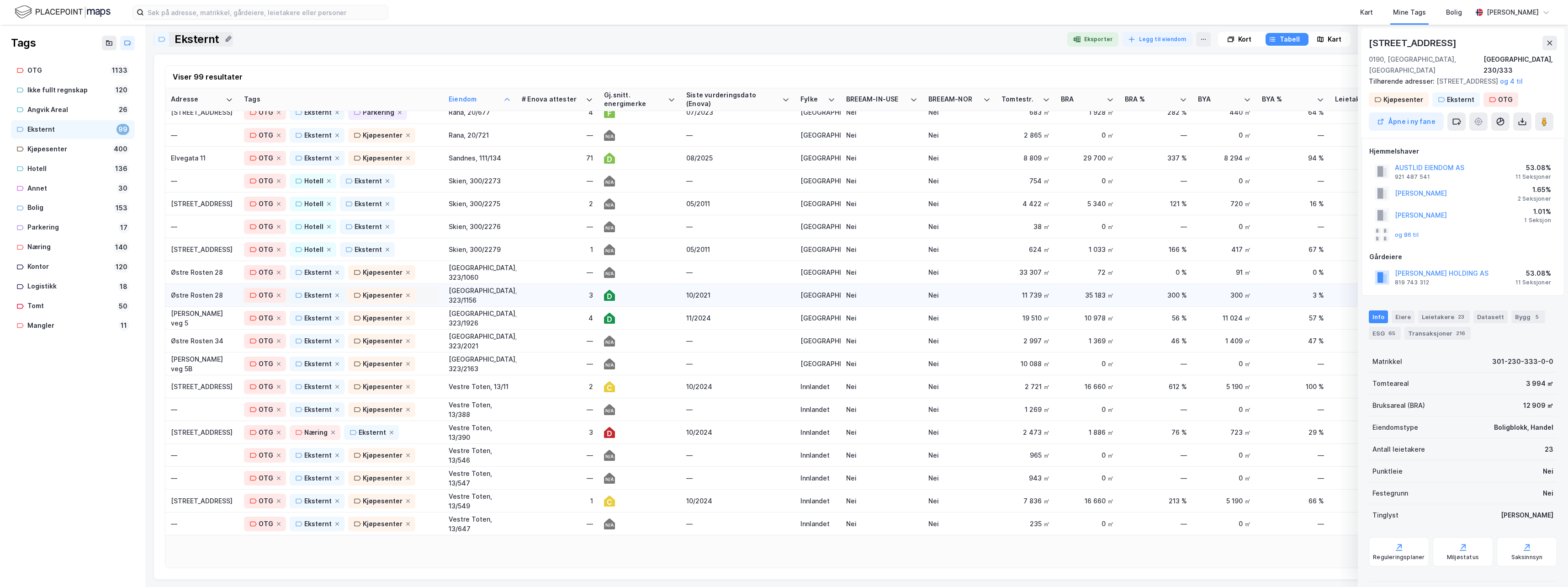
scroll to position [1767, 0]
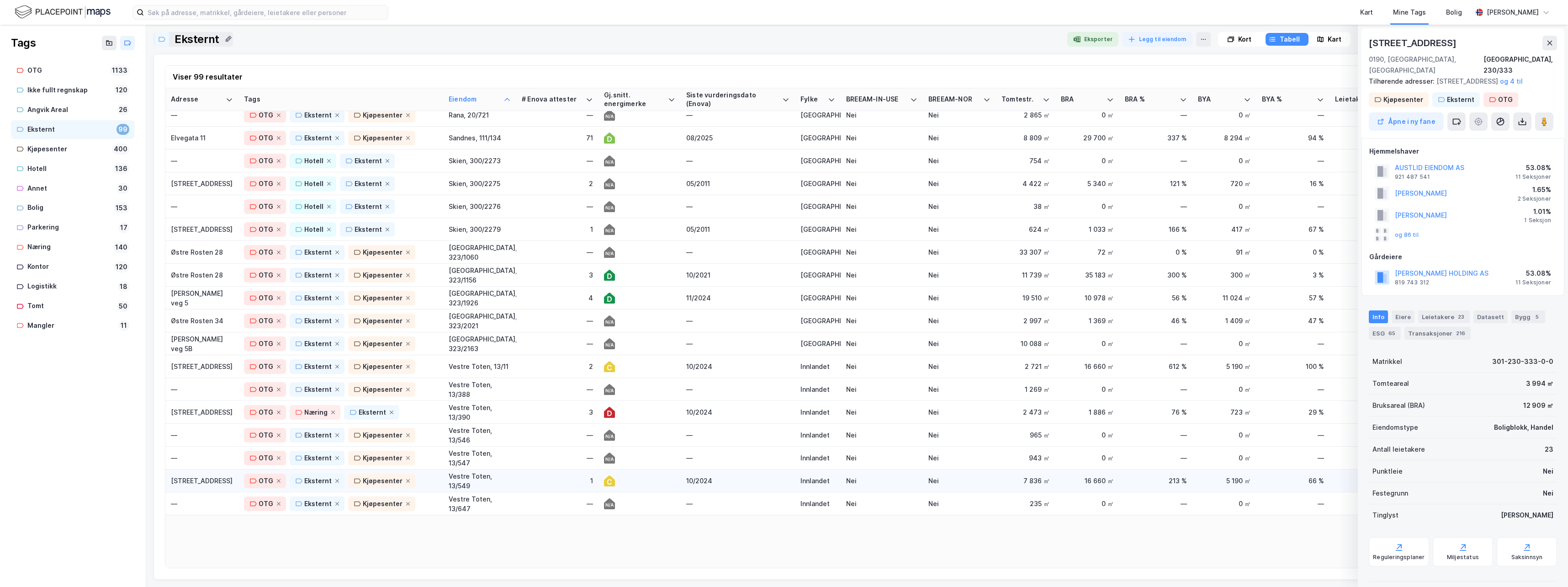
click at [181, 480] on div "[STREET_ADDRESS]" at bounding box center [202, 480] width 62 height 9
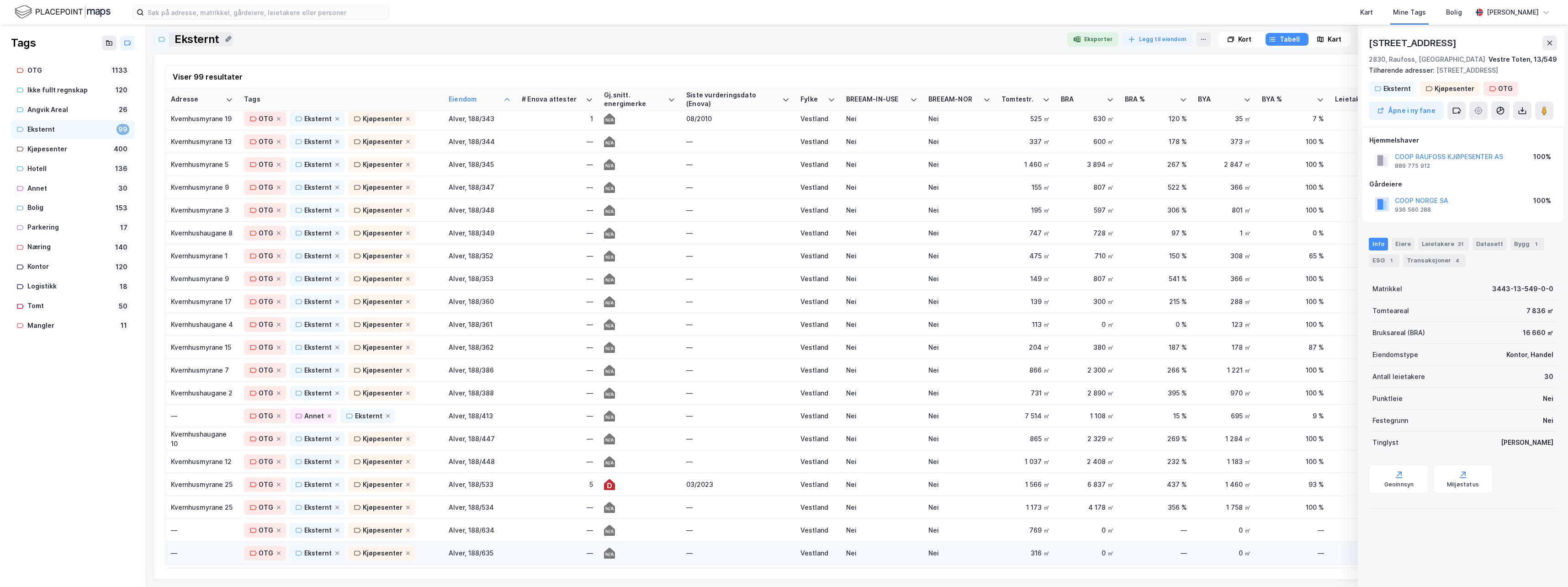
scroll to position [0, 0]
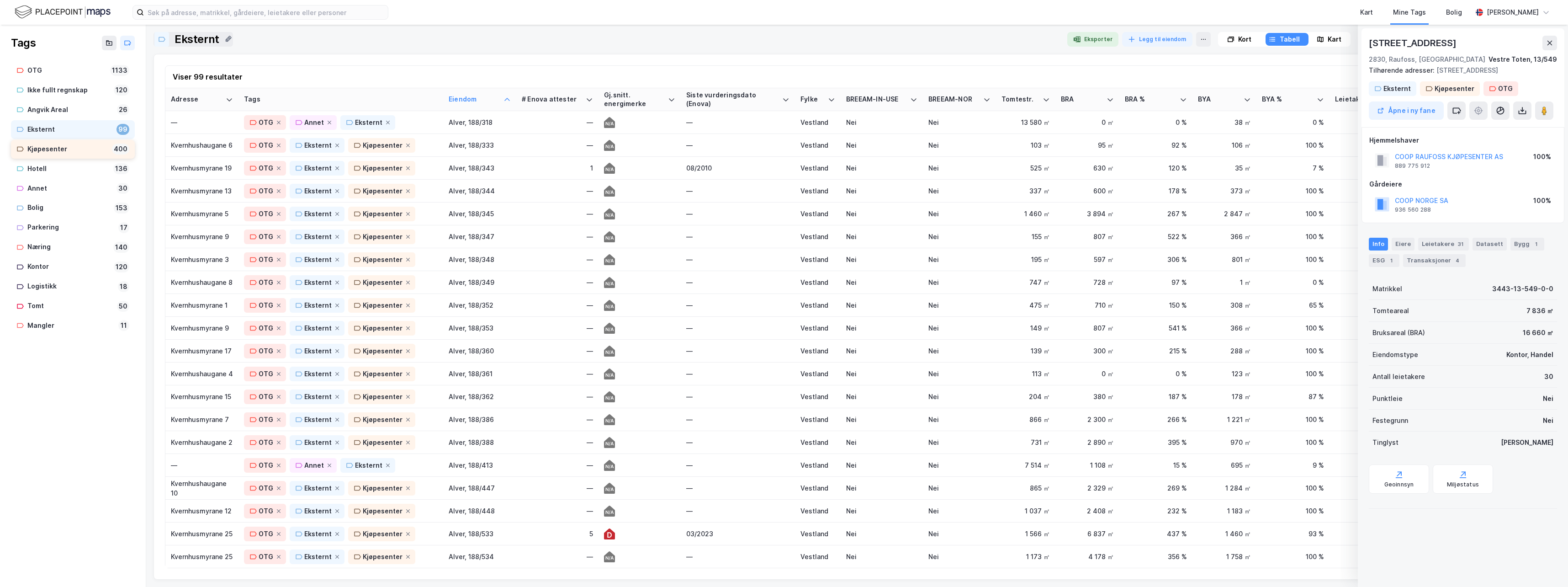
click at [47, 149] on div "Kjøpesenter" at bounding box center [68, 149] width 81 height 11
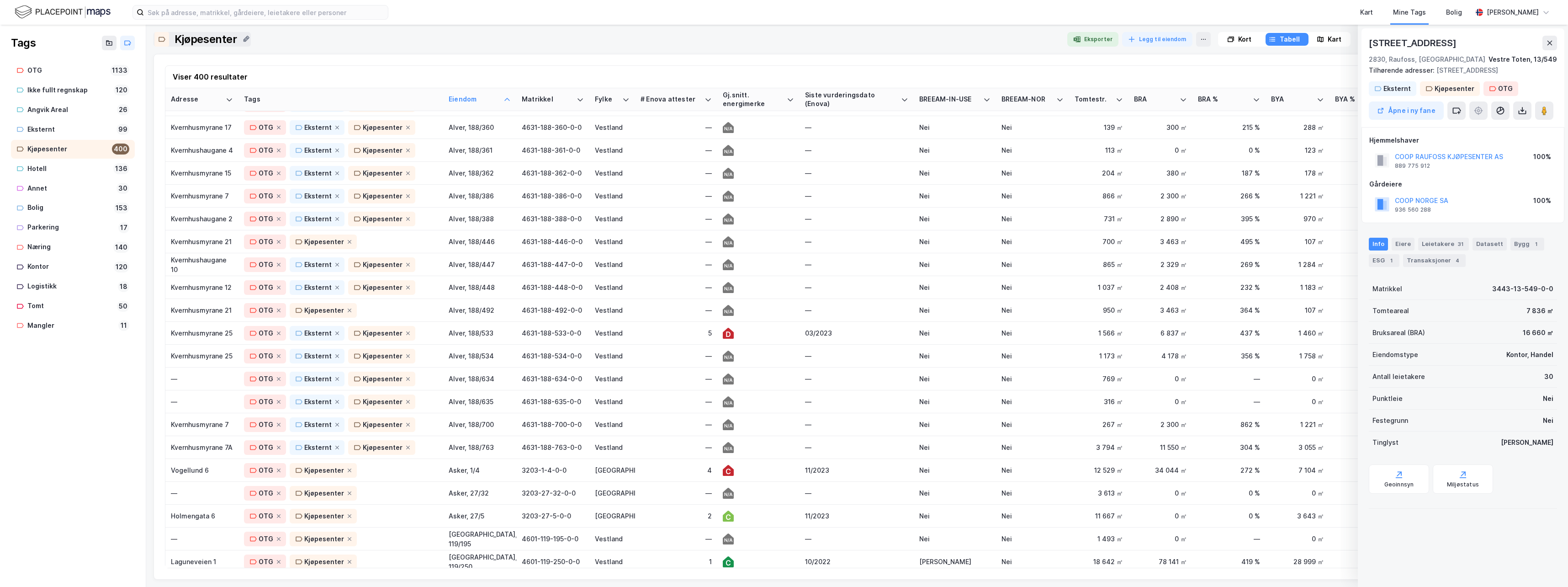
scroll to position [229, 0]
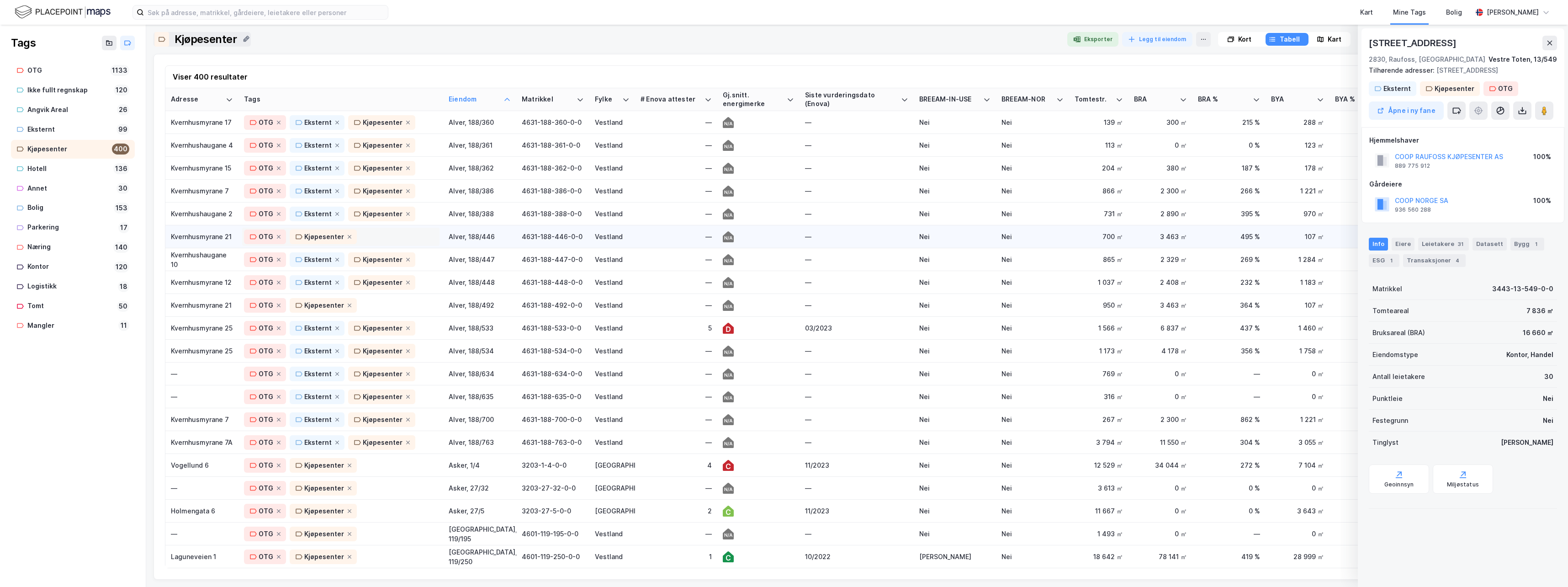
click at [380, 238] on div "OTG Kjøpesenter" at bounding box center [341, 237] width 194 height 14
click at [278, 360] on div "Eksternt" at bounding box center [279, 358] width 28 height 11
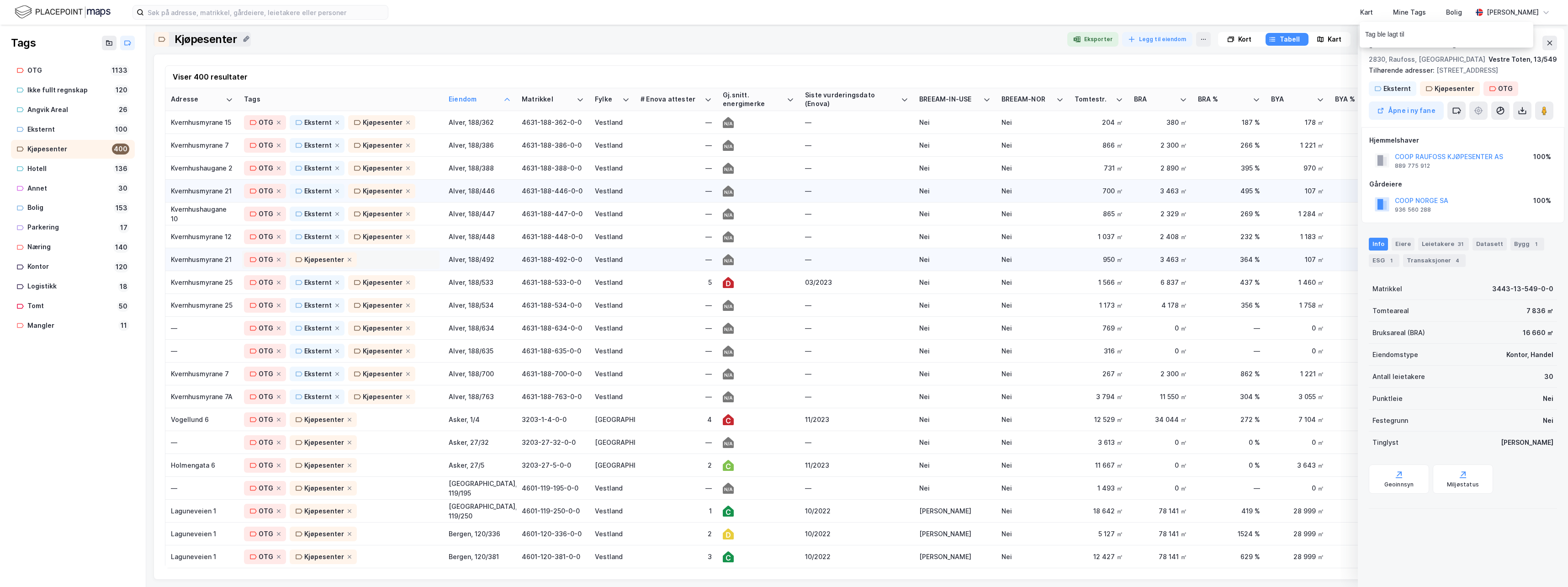
click at [382, 258] on div "OTG Kjøpesenter" at bounding box center [341, 259] width 194 height 14
click at [281, 379] on div "Eksternt" at bounding box center [279, 381] width 28 height 11
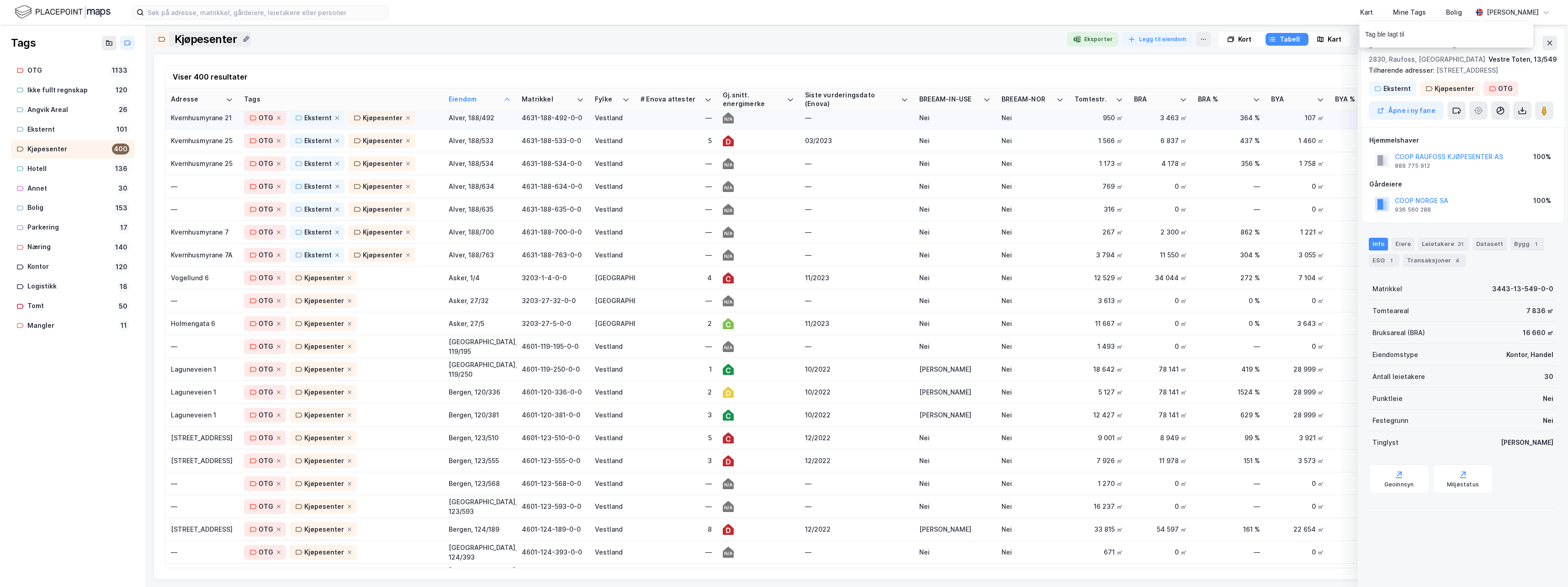
scroll to position [457, 0]
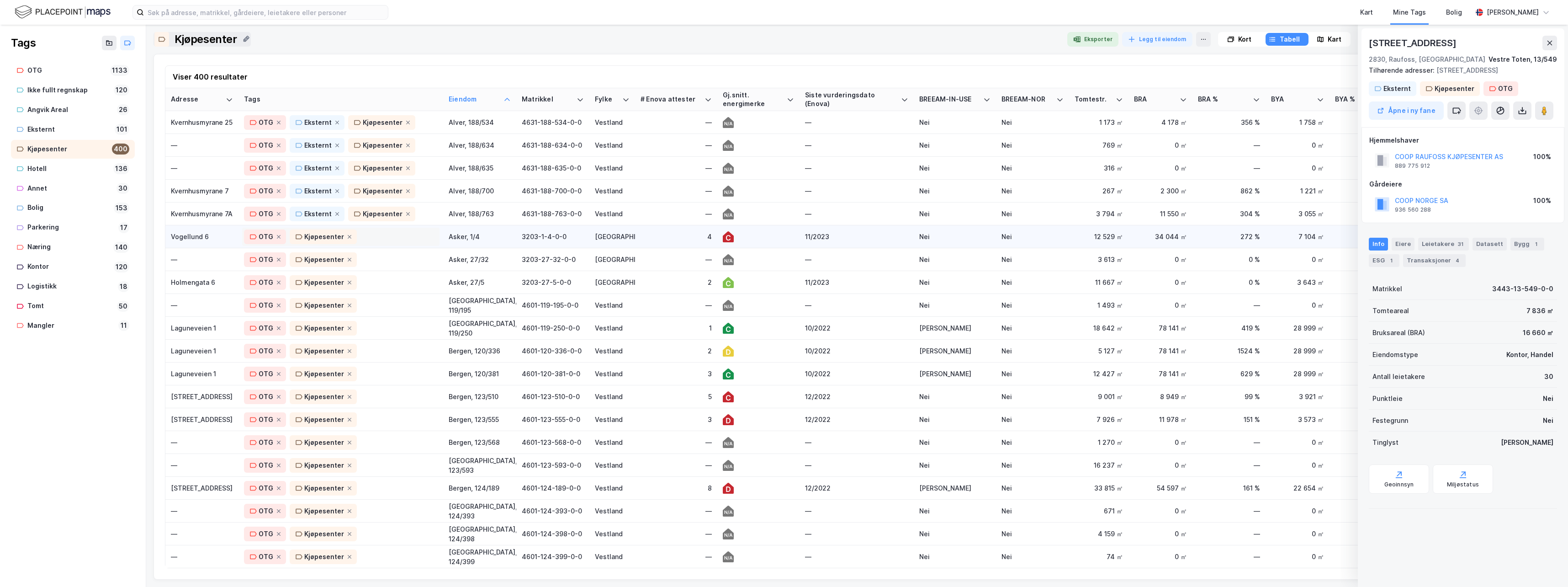
click at [395, 235] on div "OTG Kjøpesenter" at bounding box center [341, 237] width 194 height 14
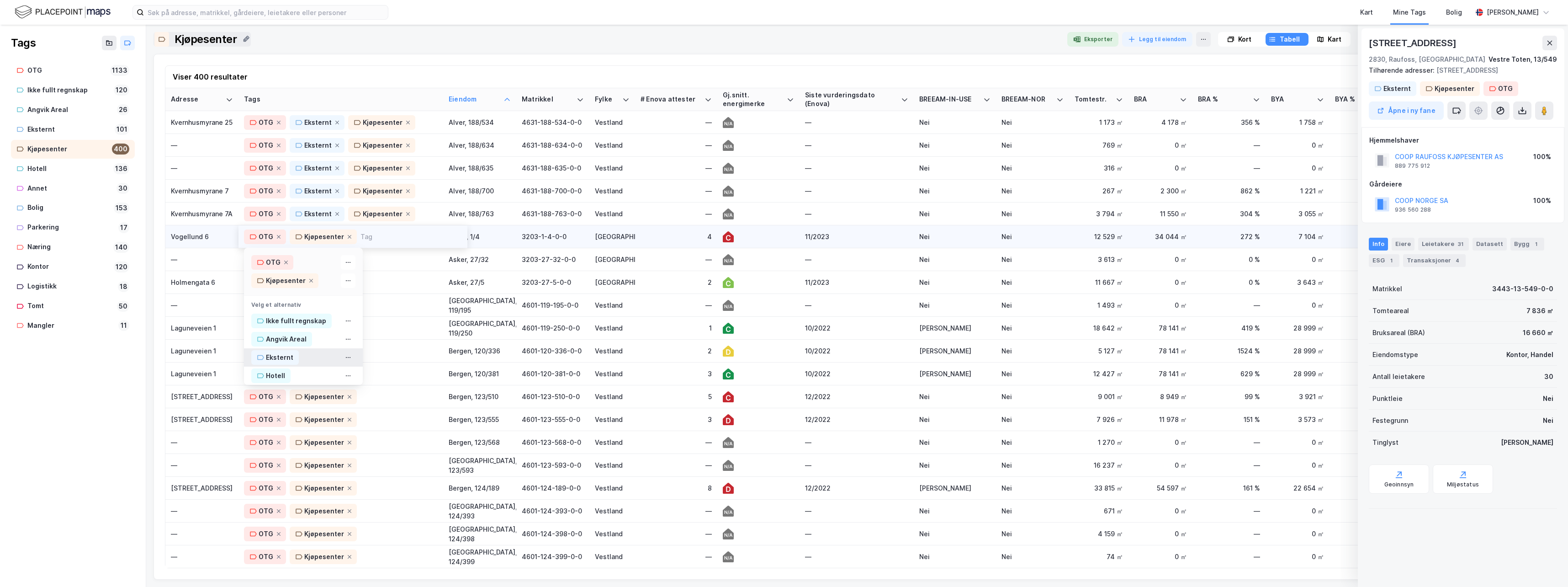
click at [282, 358] on div "Eksternt" at bounding box center [279, 358] width 28 height 11
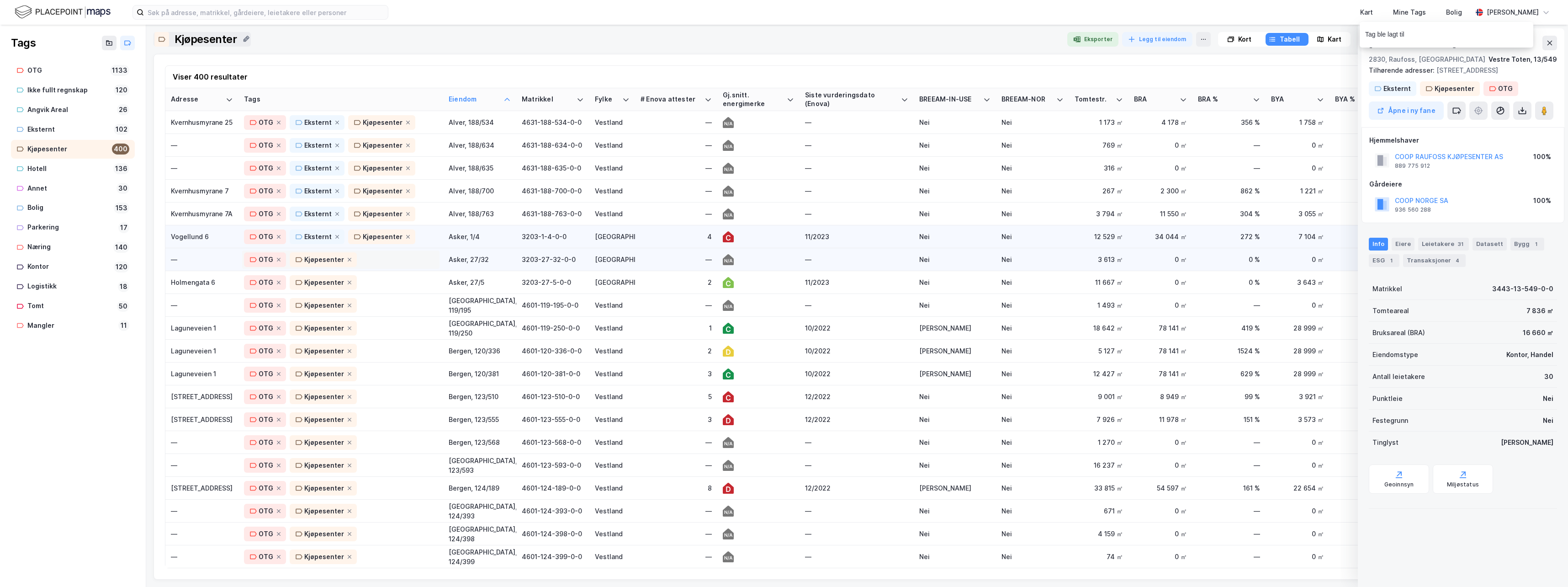
click at [395, 259] on div "OTG Kjøpesenter" at bounding box center [341, 259] width 194 height 14
click at [281, 381] on div "Eksternt" at bounding box center [279, 381] width 28 height 11
click at [385, 281] on div "OTG Kjøpesenter" at bounding box center [341, 282] width 194 height 14
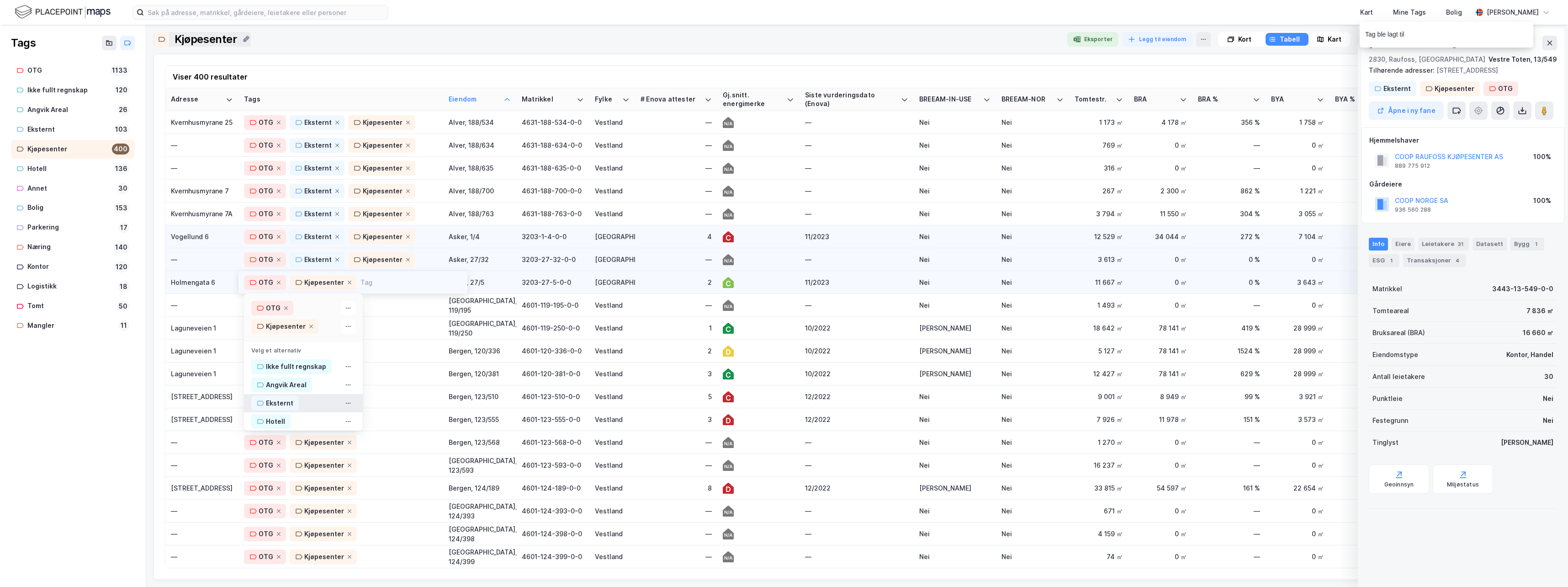
click at [293, 400] on div "Eksternt" at bounding box center [275, 403] width 47 height 14
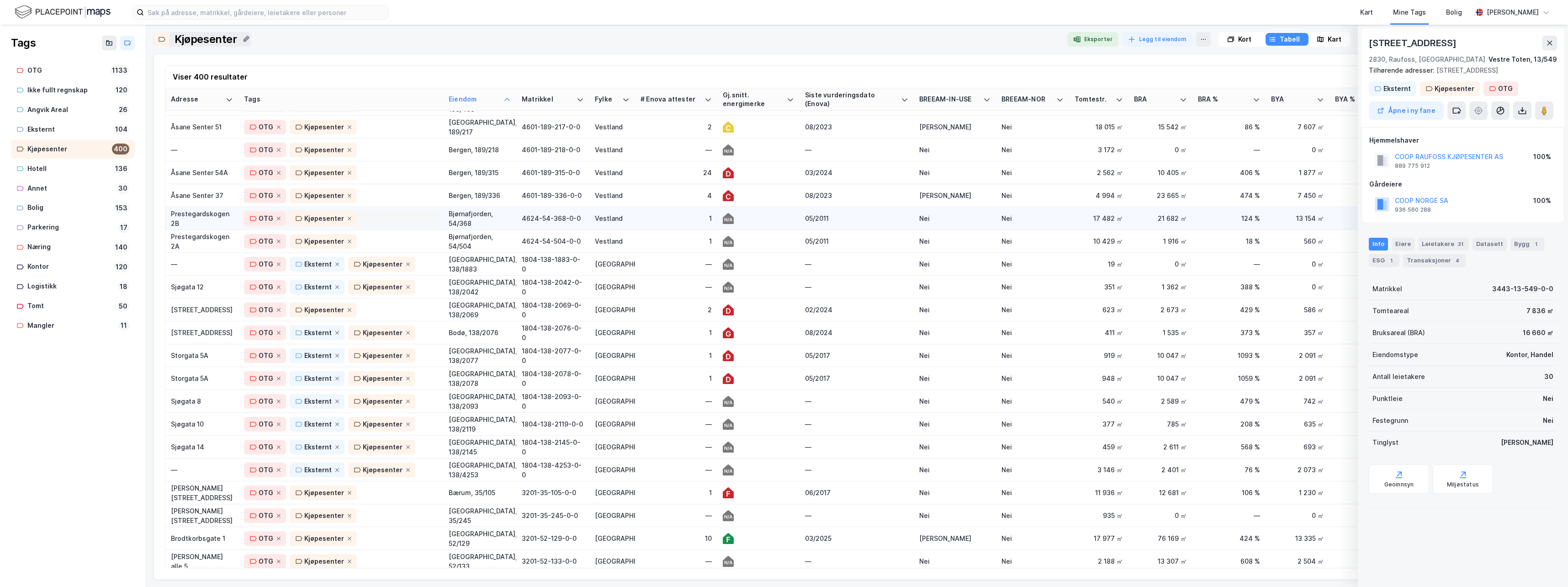
scroll to position [1417, 0]
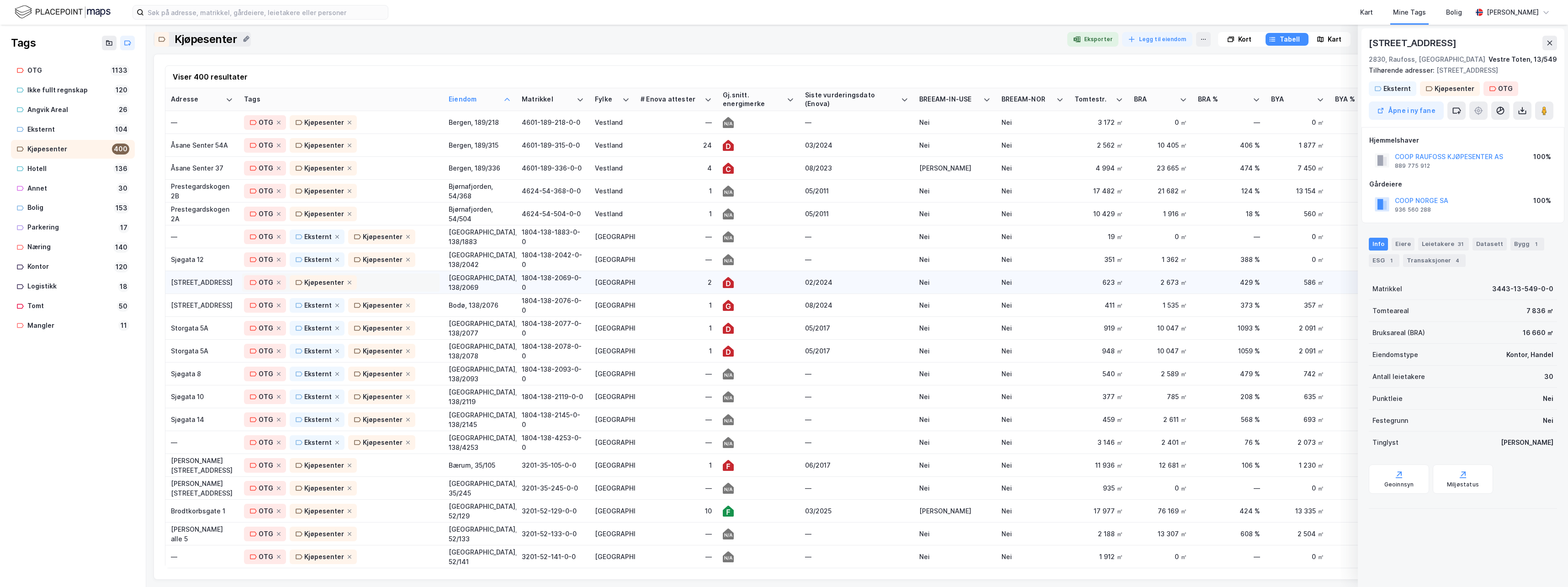
click at [383, 285] on div "OTG Kjøpesenter" at bounding box center [341, 282] width 194 height 14
click at [282, 405] on div "Eksternt" at bounding box center [279, 403] width 28 height 11
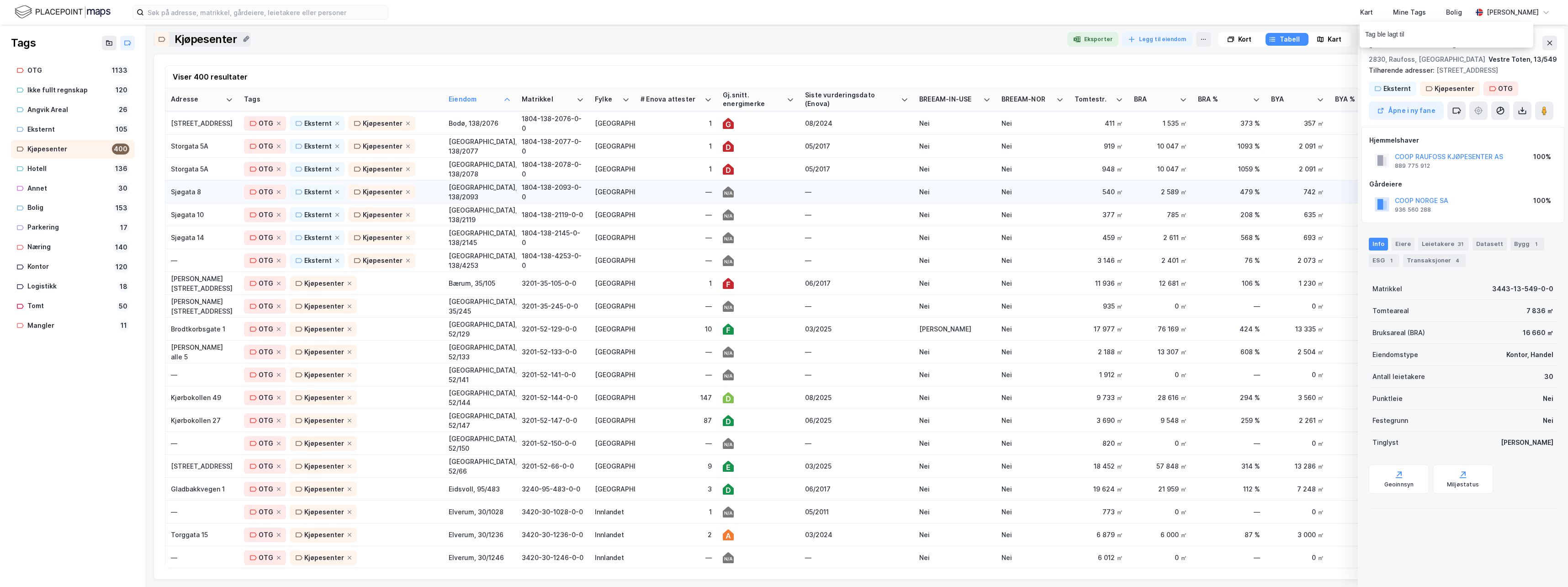
scroll to position [1600, 0]
click at [191, 284] on div "[PERSON_NAME][STREET_ADDRESS]" at bounding box center [202, 282] width 62 height 19
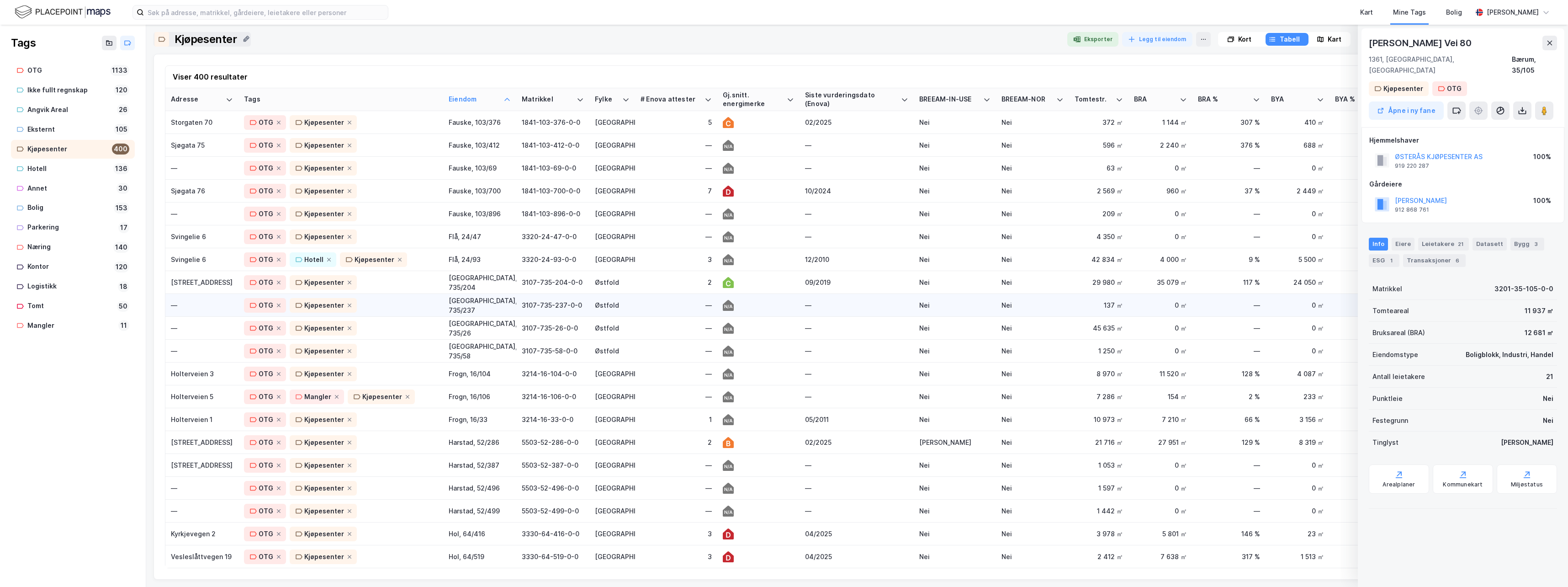
scroll to position [2422, 0]
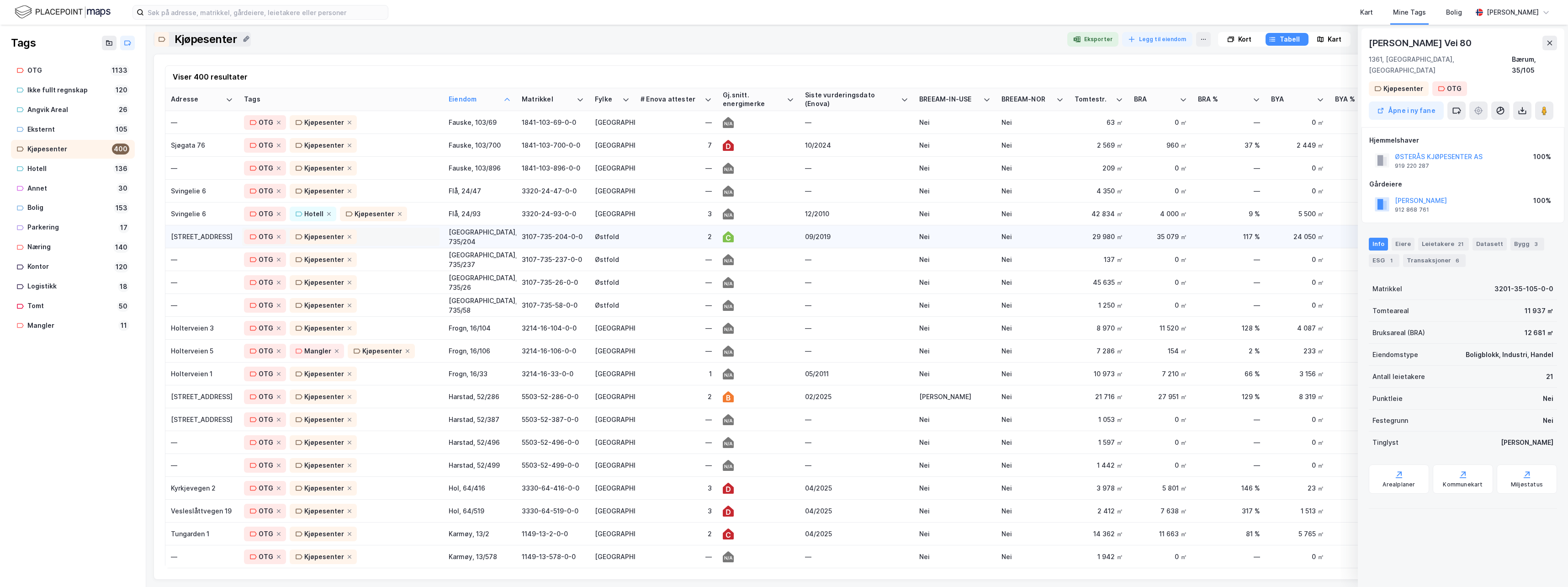
click at [395, 237] on div "OTG Kjøpesenter" at bounding box center [341, 237] width 194 height 14
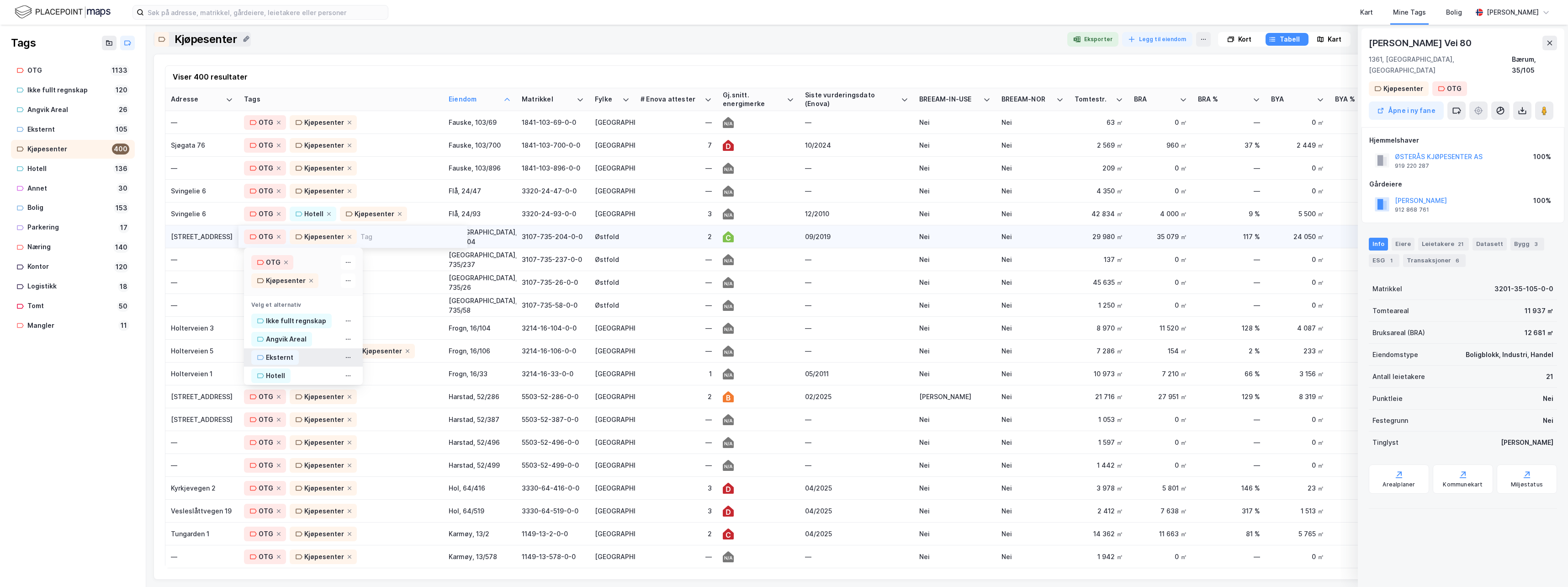
click at [287, 358] on div "Eksternt" at bounding box center [279, 358] width 28 height 11
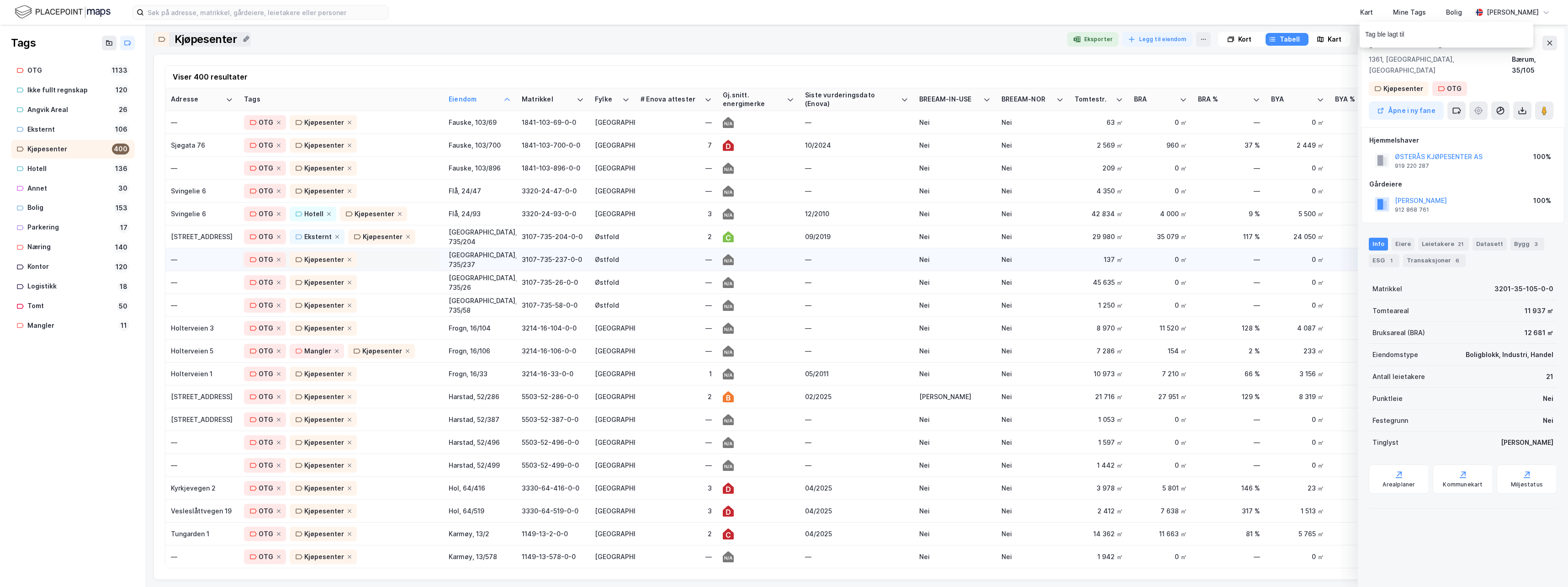
click at [392, 263] on div "OTG Kjøpesenter" at bounding box center [341, 259] width 194 height 14
click at [278, 380] on div "Eksternt" at bounding box center [279, 381] width 28 height 11
click at [402, 282] on div "OTG Kjøpesenter" at bounding box center [341, 282] width 194 height 14
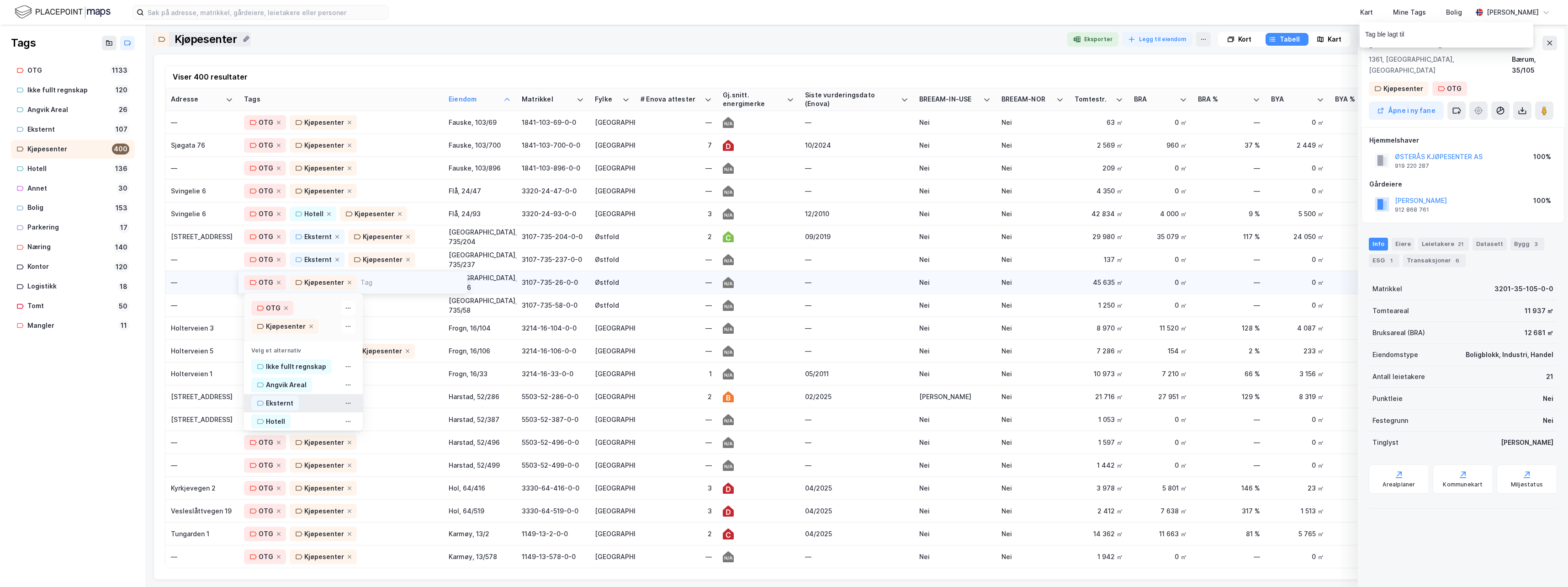
click at [278, 401] on div "Eksternt" at bounding box center [279, 403] width 28 height 11
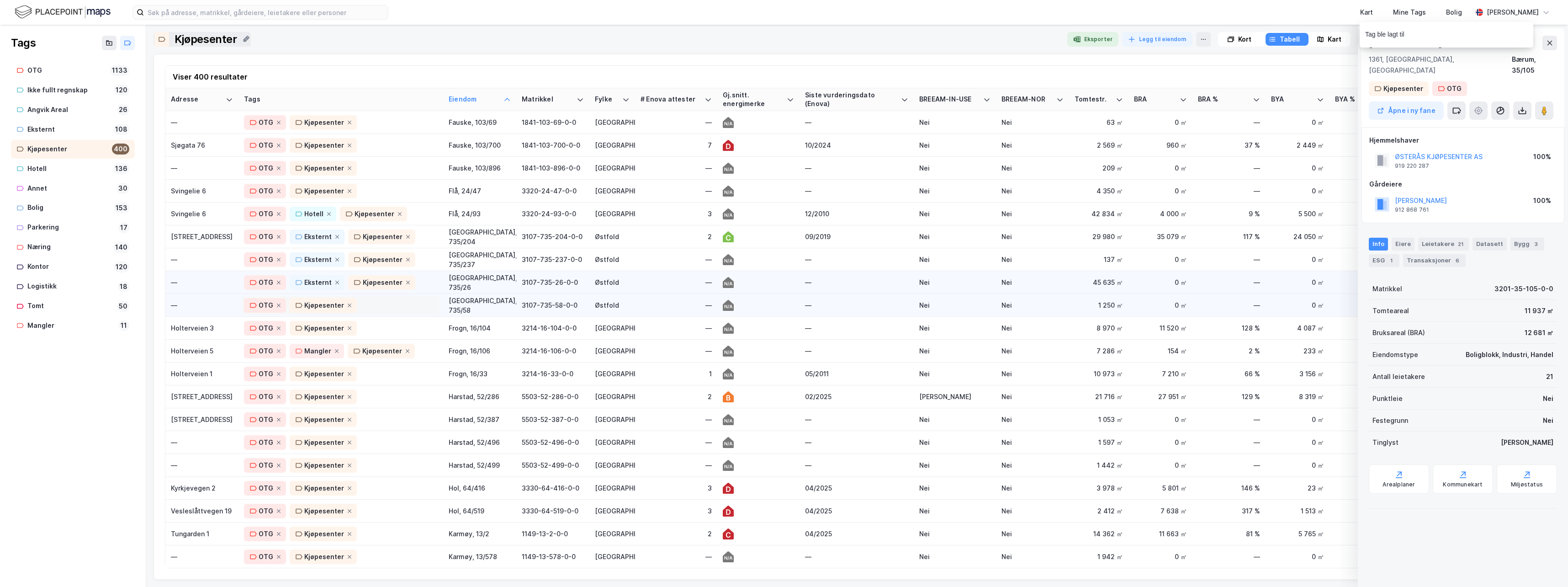
click at [389, 308] on div "OTG Kjøpesenter" at bounding box center [341, 305] width 194 height 14
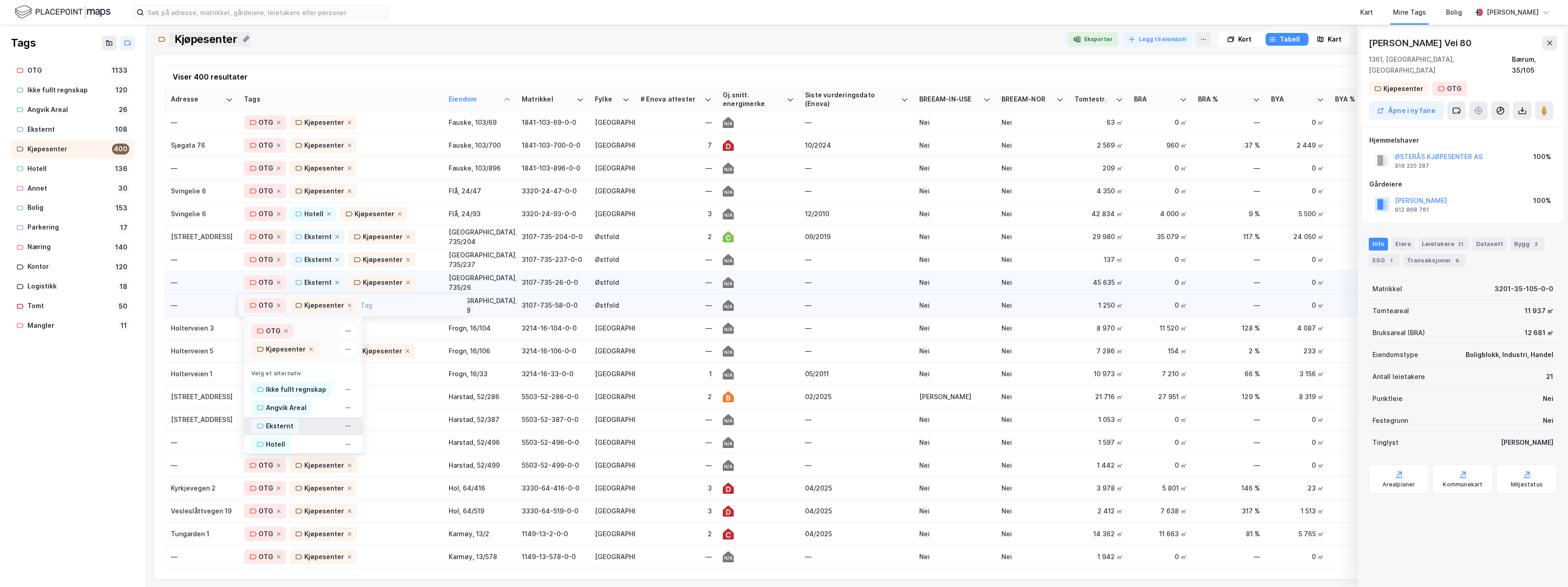
click at [281, 425] on div "Eksternt" at bounding box center [279, 426] width 28 height 11
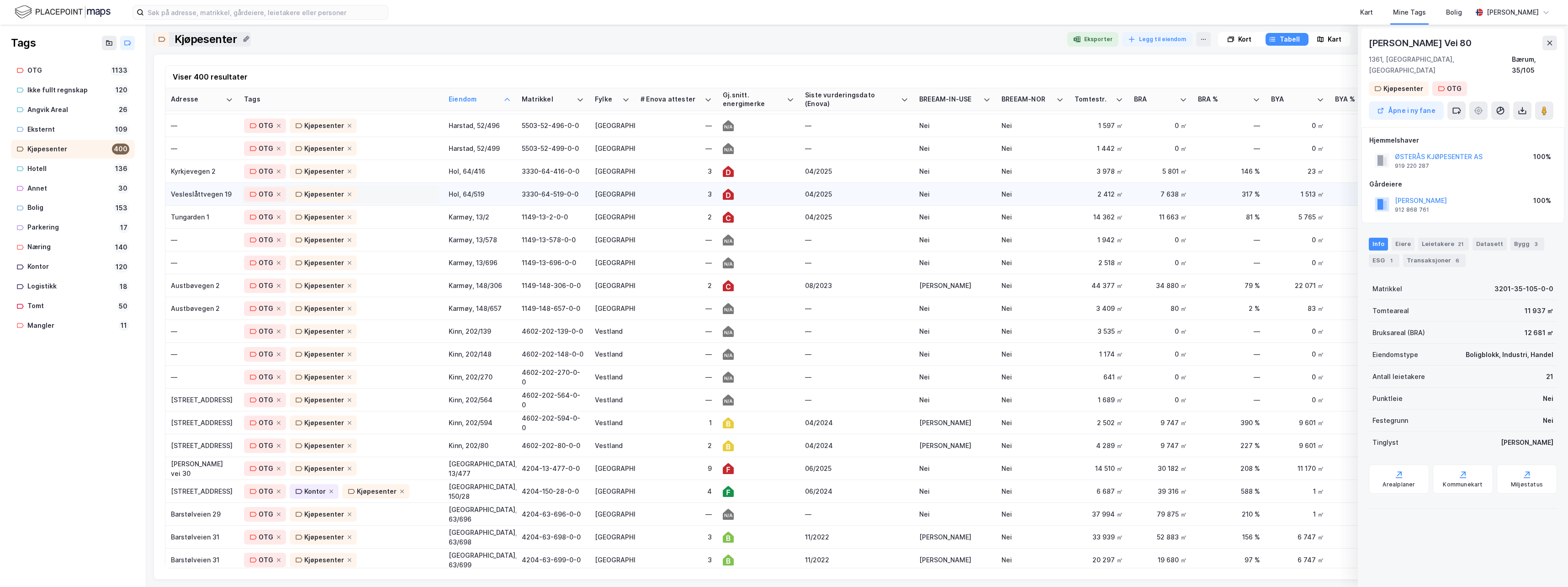
scroll to position [2743, 0]
click at [179, 166] on div "Kyrkjevegen 2" at bounding box center [202, 168] width 62 height 9
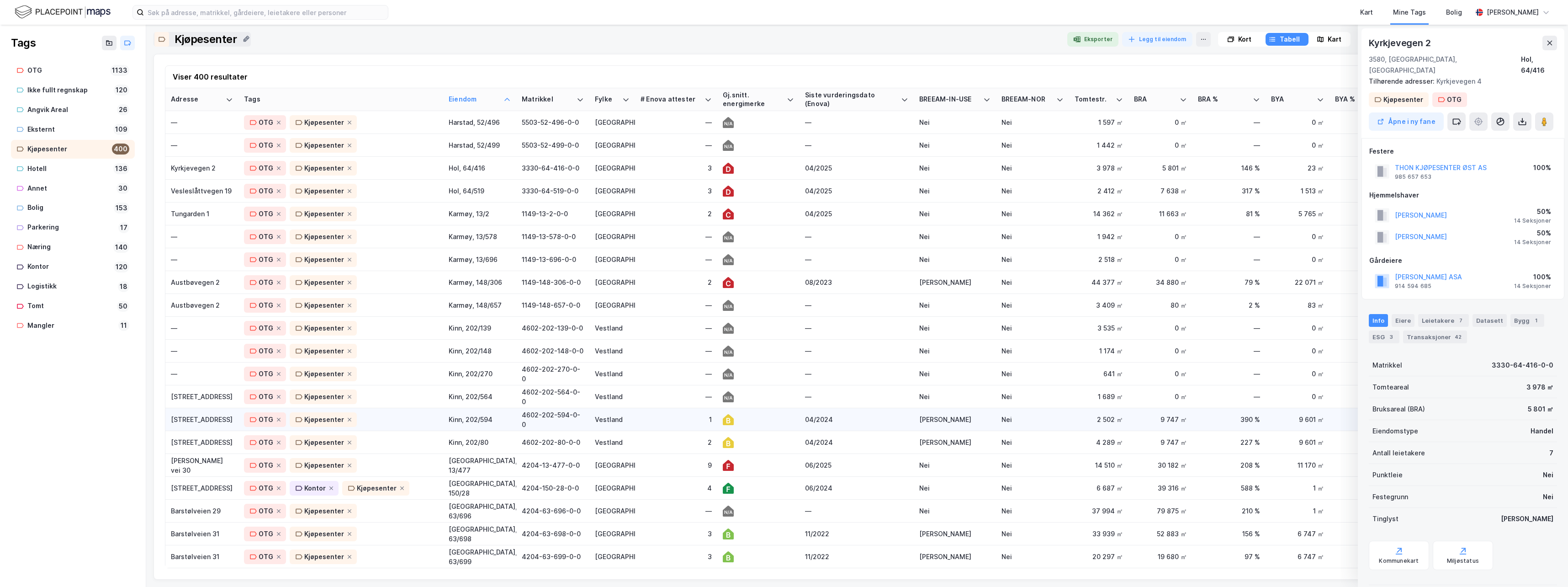
click at [187, 420] on div "[STREET_ADDRESS]" at bounding box center [202, 419] width 62 height 9
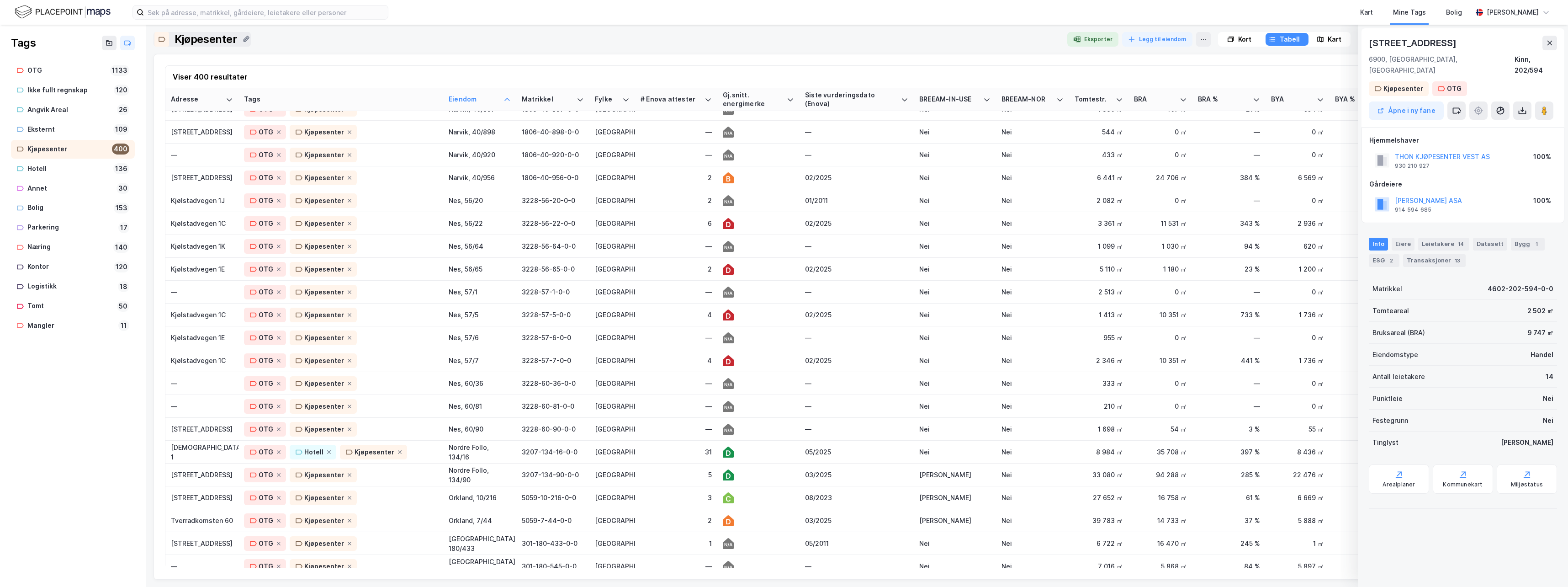
scroll to position [4663, 0]
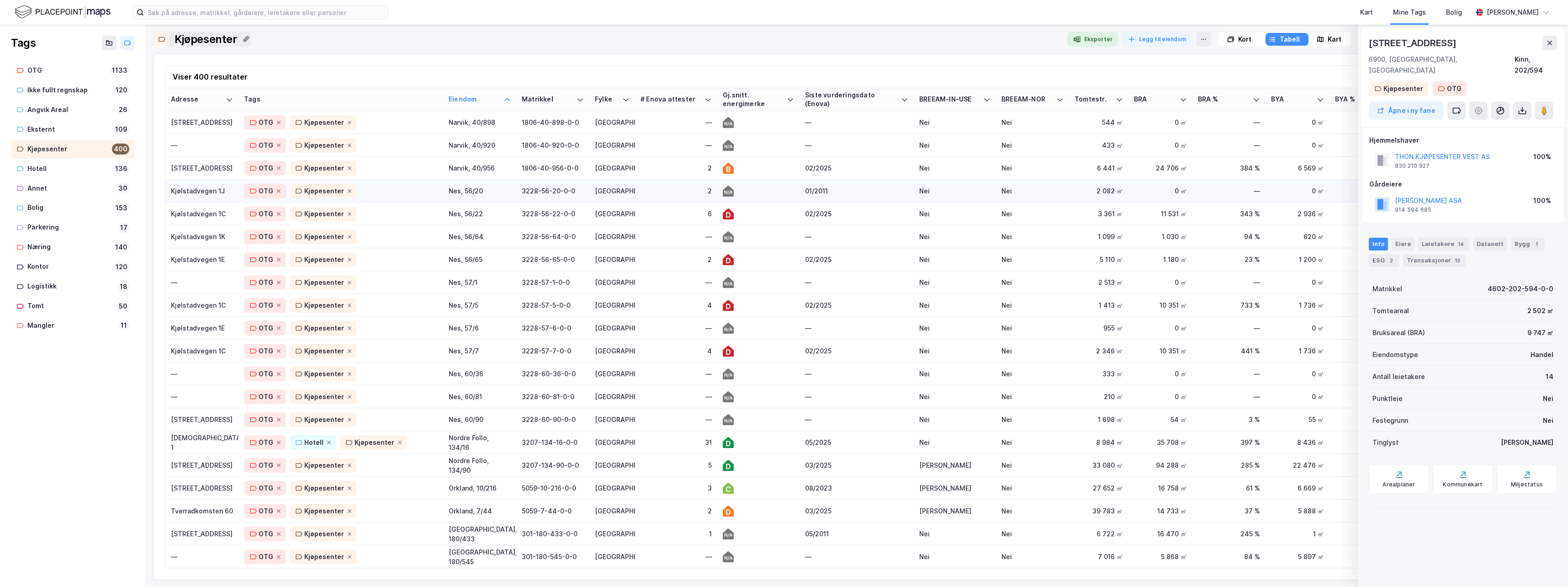
click at [198, 190] on div "Kjølstadvegen 1J" at bounding box center [202, 191] width 62 height 9
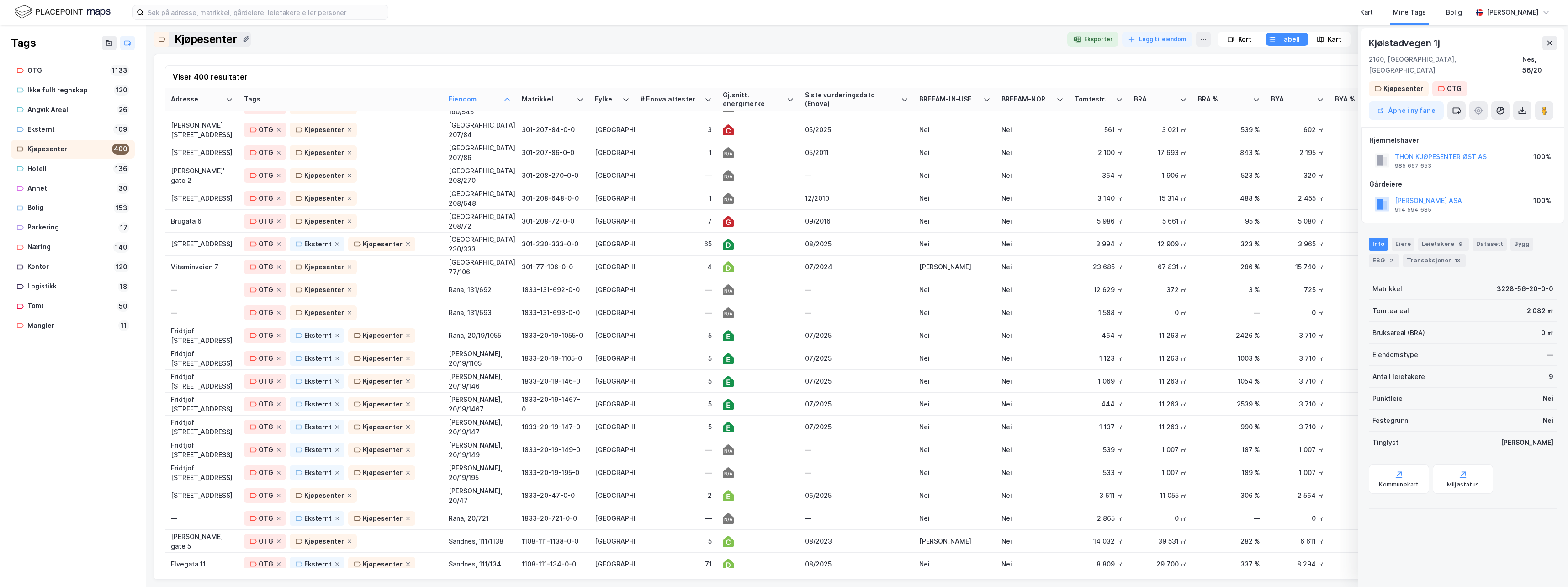
scroll to position [5119, 0]
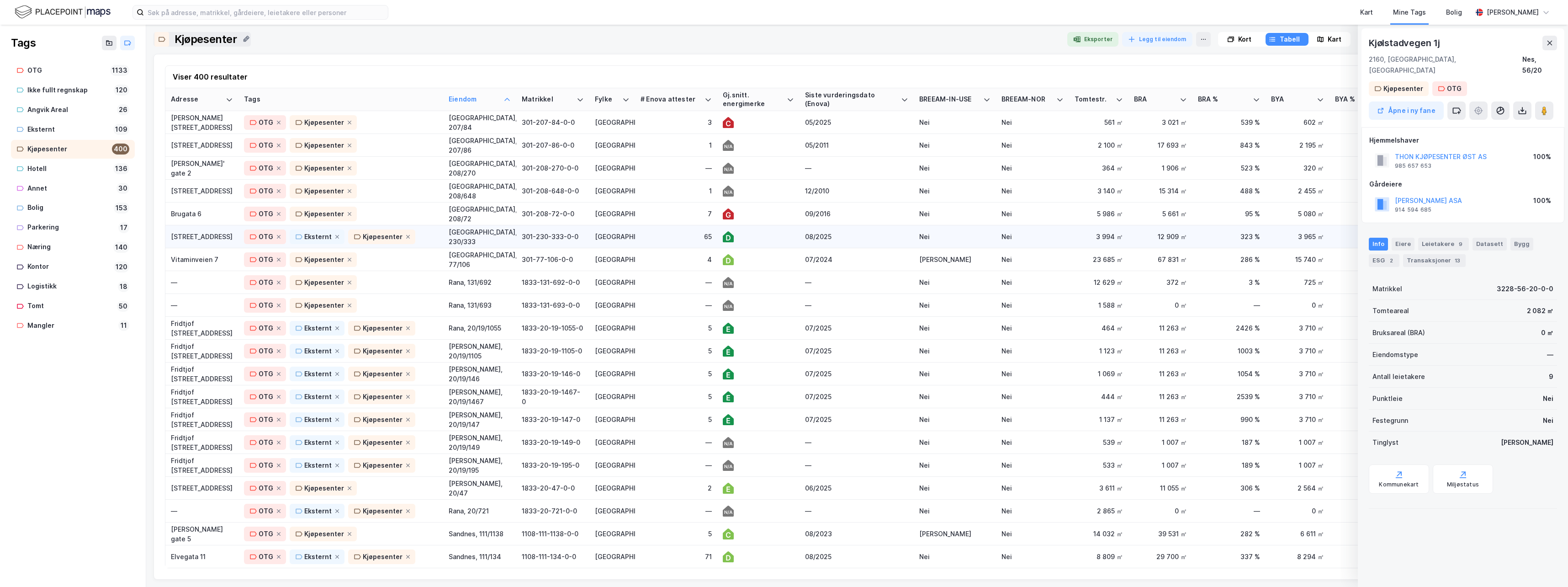
click at [191, 237] on div "[STREET_ADDRESS]" at bounding box center [202, 237] width 62 height 9
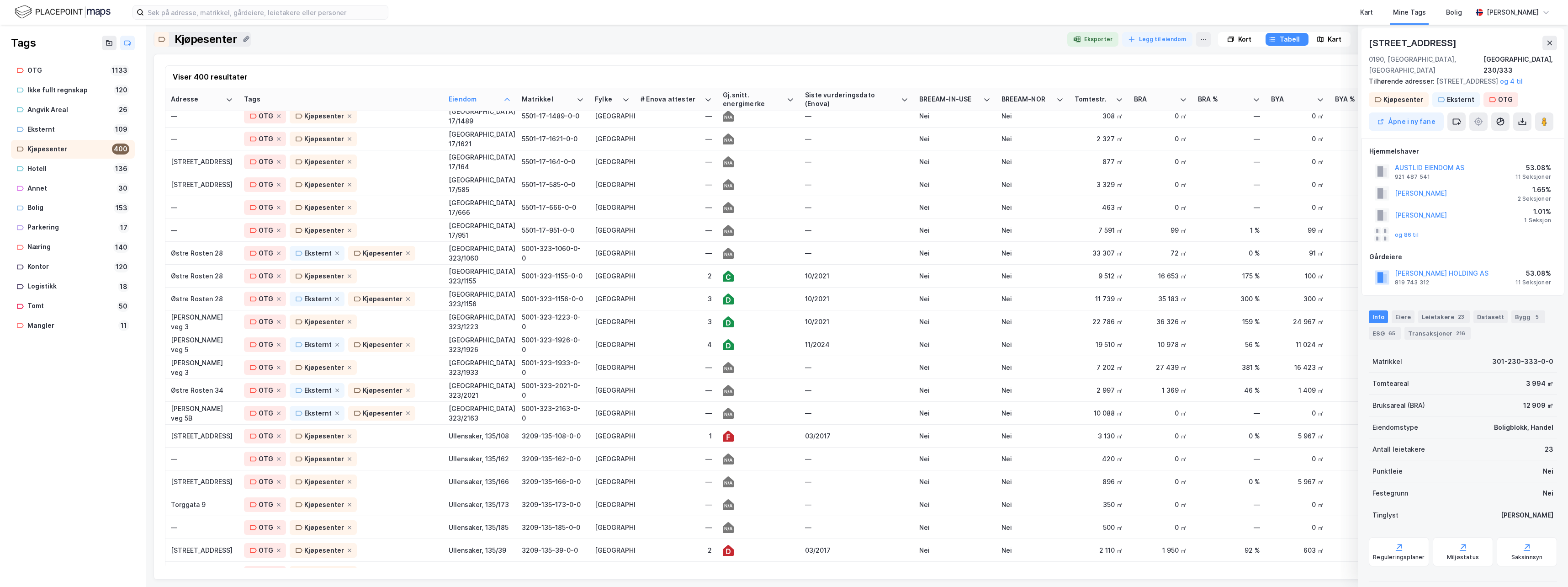
scroll to position [6720, 0]
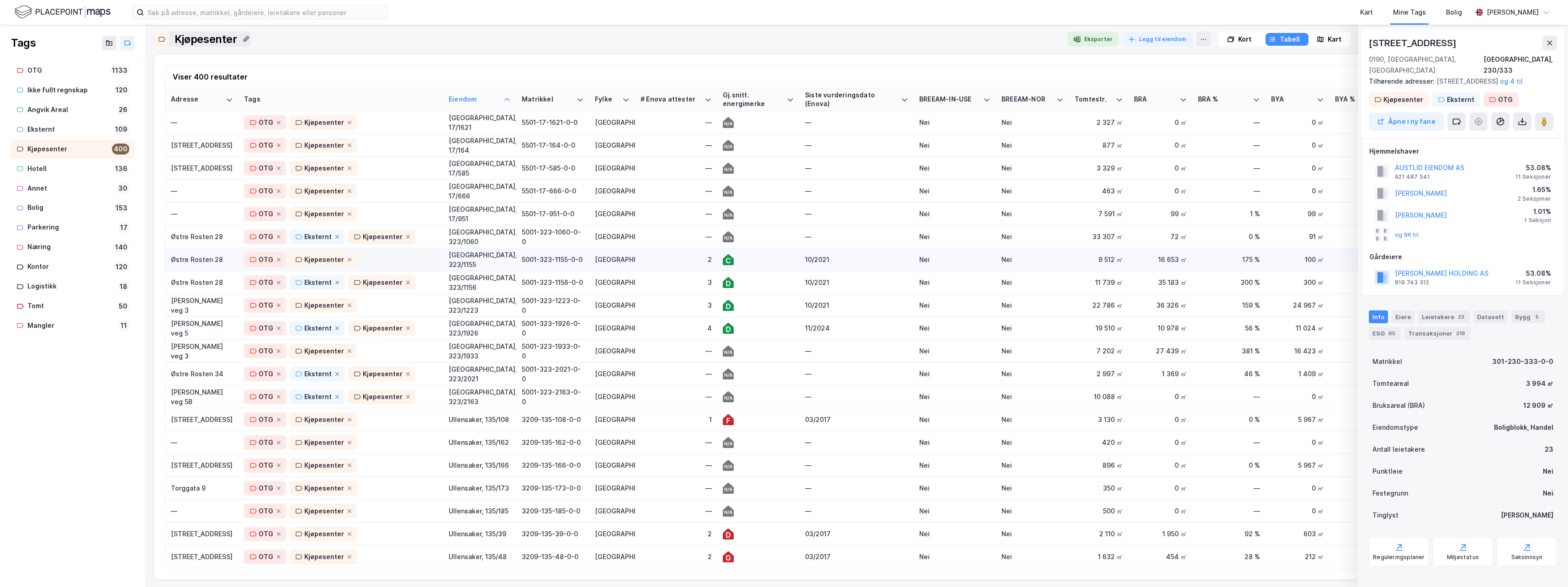
click at [390, 256] on div "OTG Kjøpesenter" at bounding box center [341, 259] width 194 height 14
click at [273, 379] on div "Eksternt" at bounding box center [279, 381] width 28 height 11
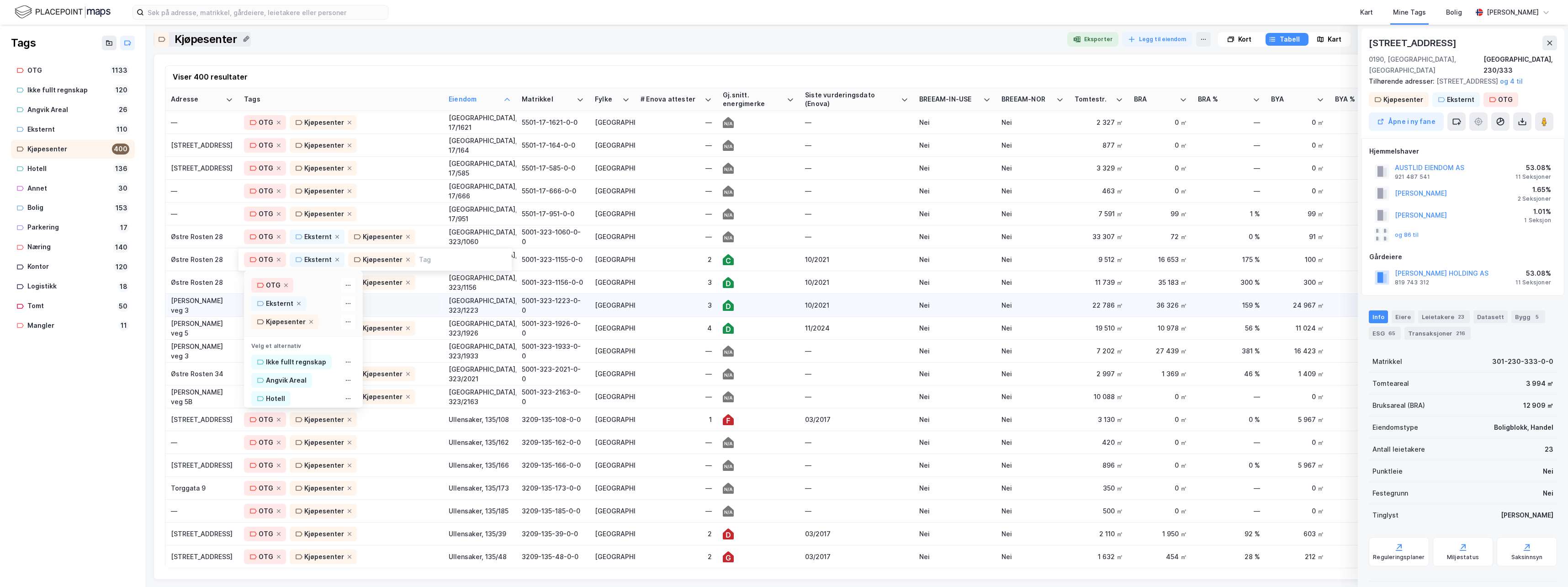
click at [391, 304] on div "OTG Kjøpesenter" at bounding box center [341, 305] width 194 height 14
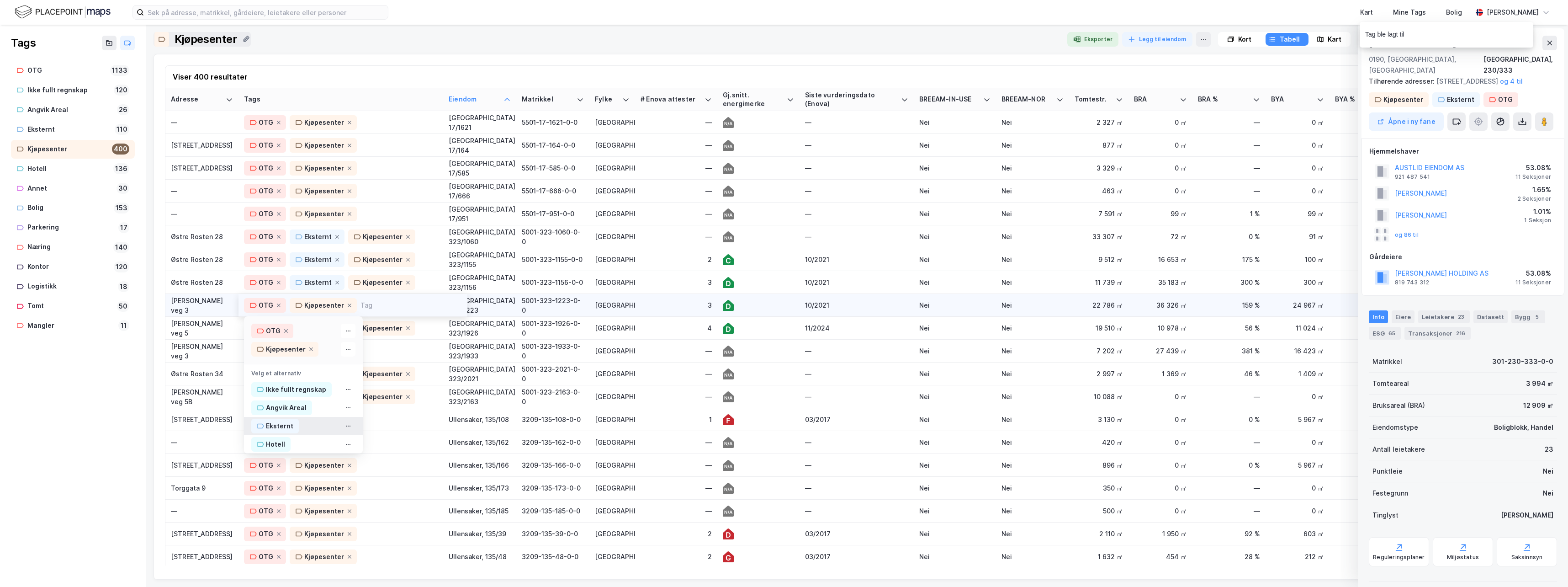
click at [286, 425] on div "Eksternt" at bounding box center [279, 426] width 28 height 11
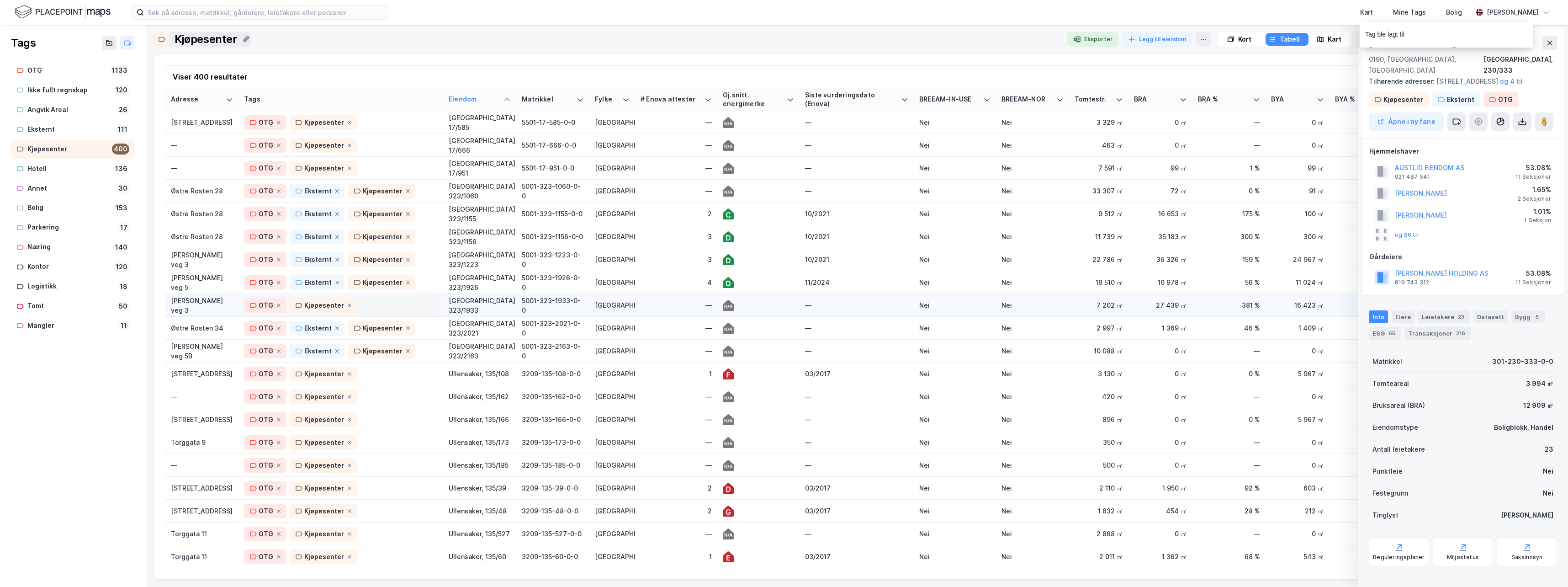
click at [387, 307] on div "OTG Kjøpesenter" at bounding box center [341, 305] width 194 height 14
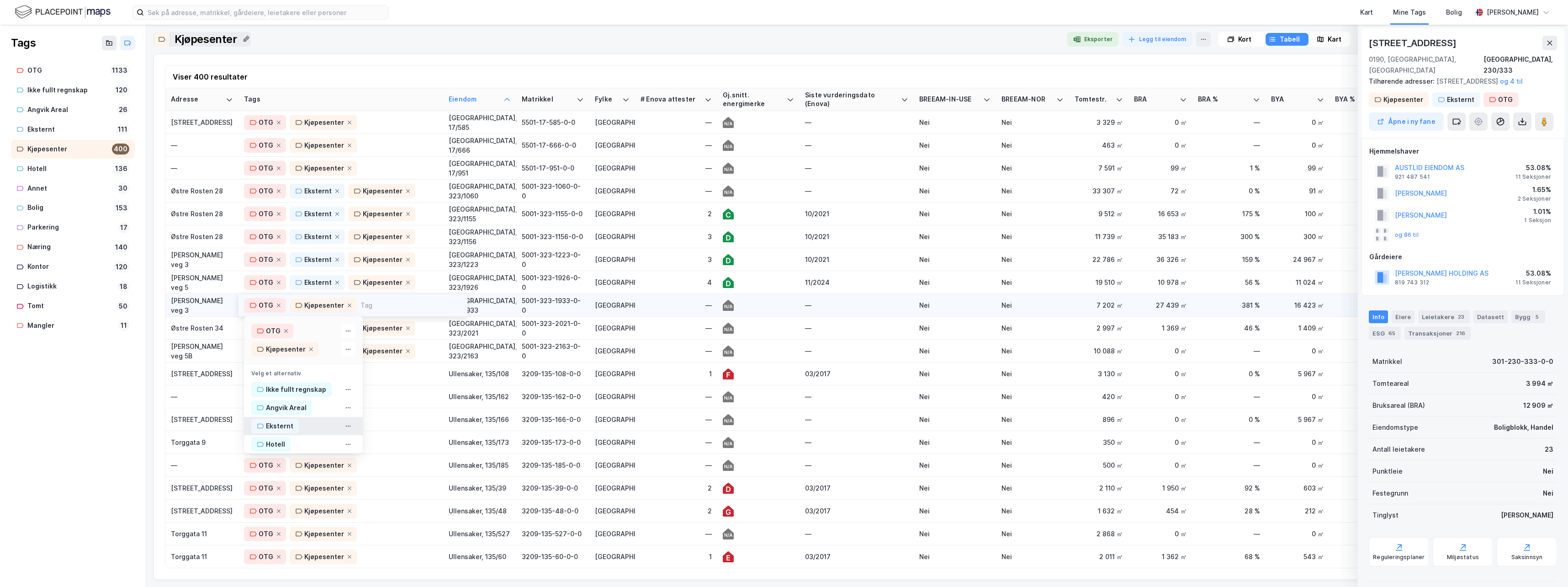
click at [276, 425] on div "Eksternt" at bounding box center [279, 426] width 28 height 11
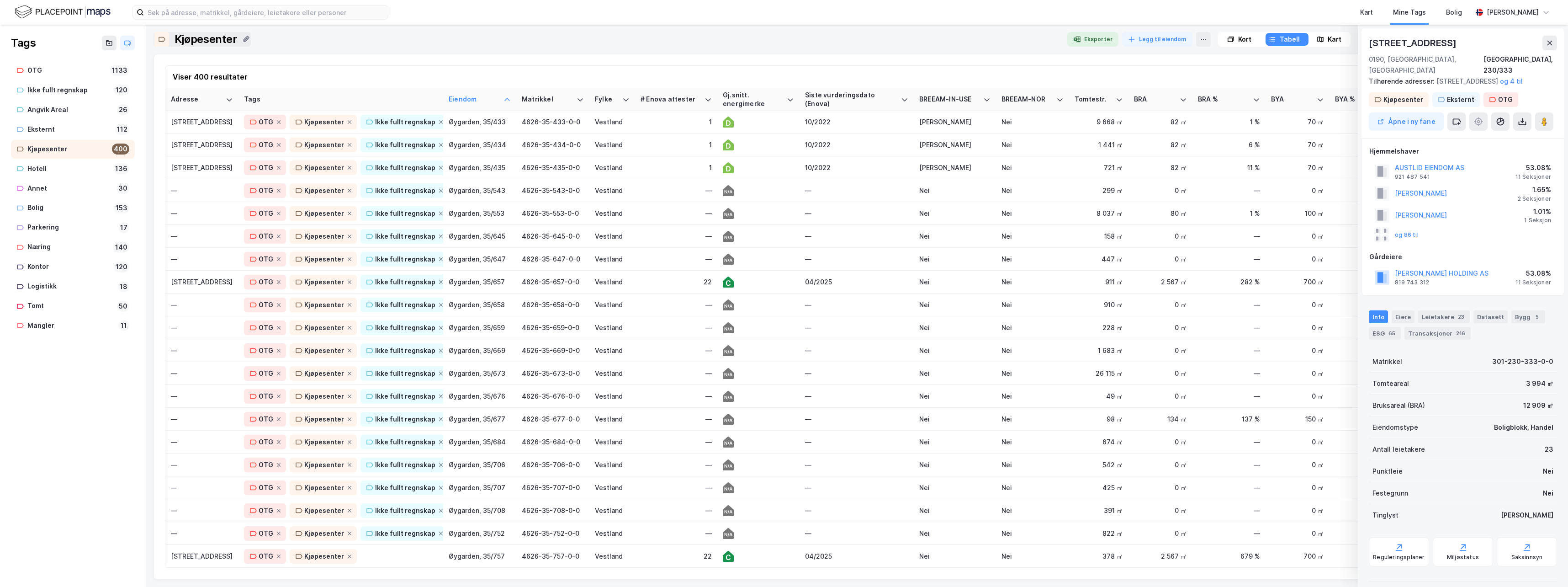
scroll to position [8669, 0]
click at [392, 549] on div "OTG Kjøpesenter" at bounding box center [341, 556] width 194 height 14
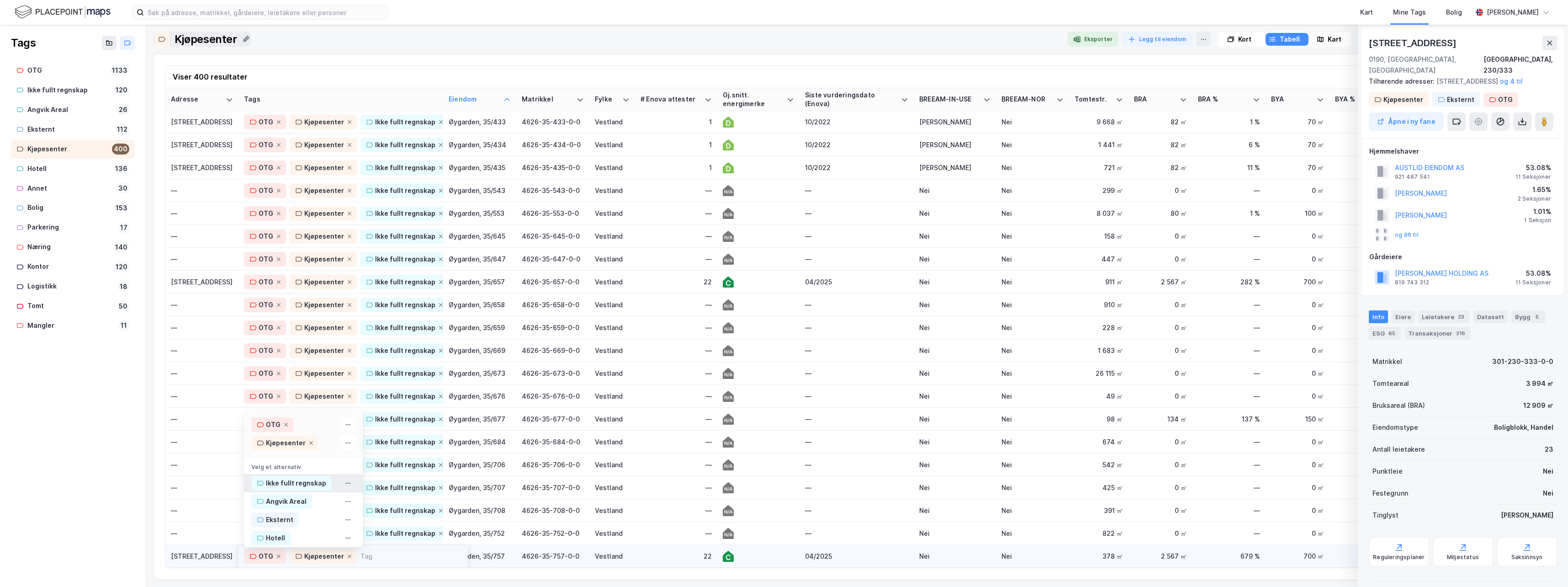
click at [296, 478] on div "Ikke fullt regnskap" at bounding box center [296, 483] width 60 height 11
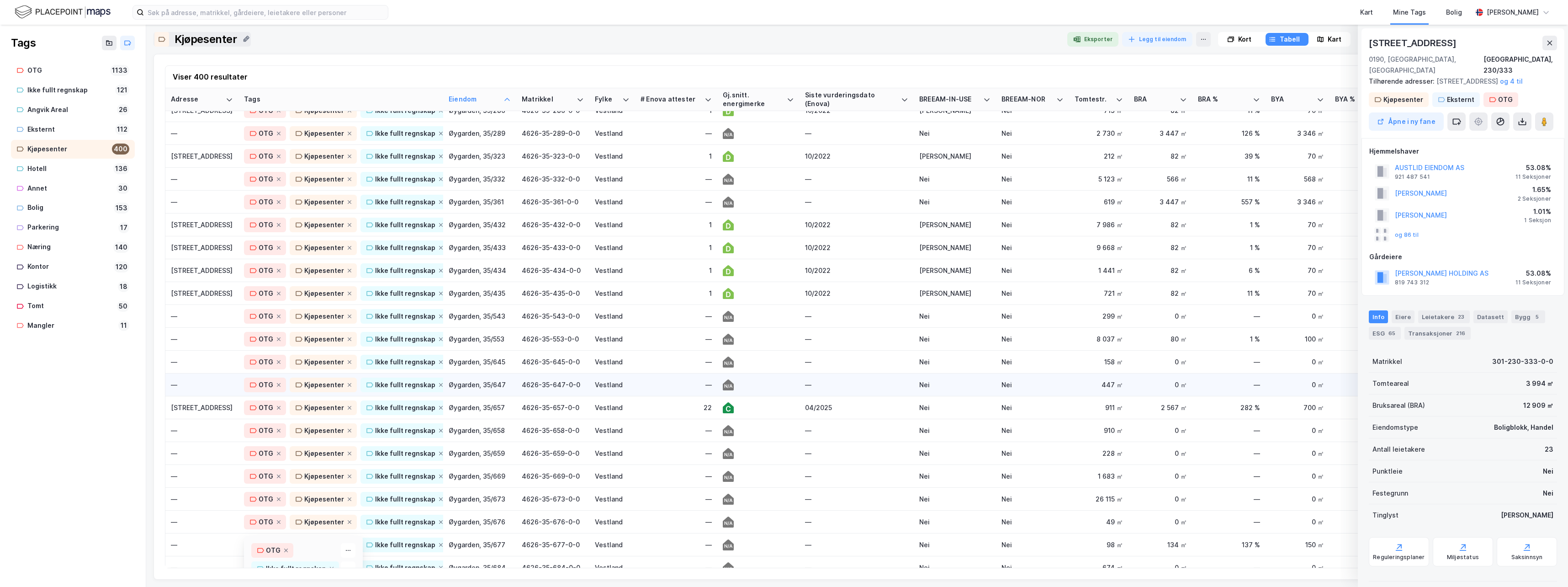
scroll to position [8532, 0]
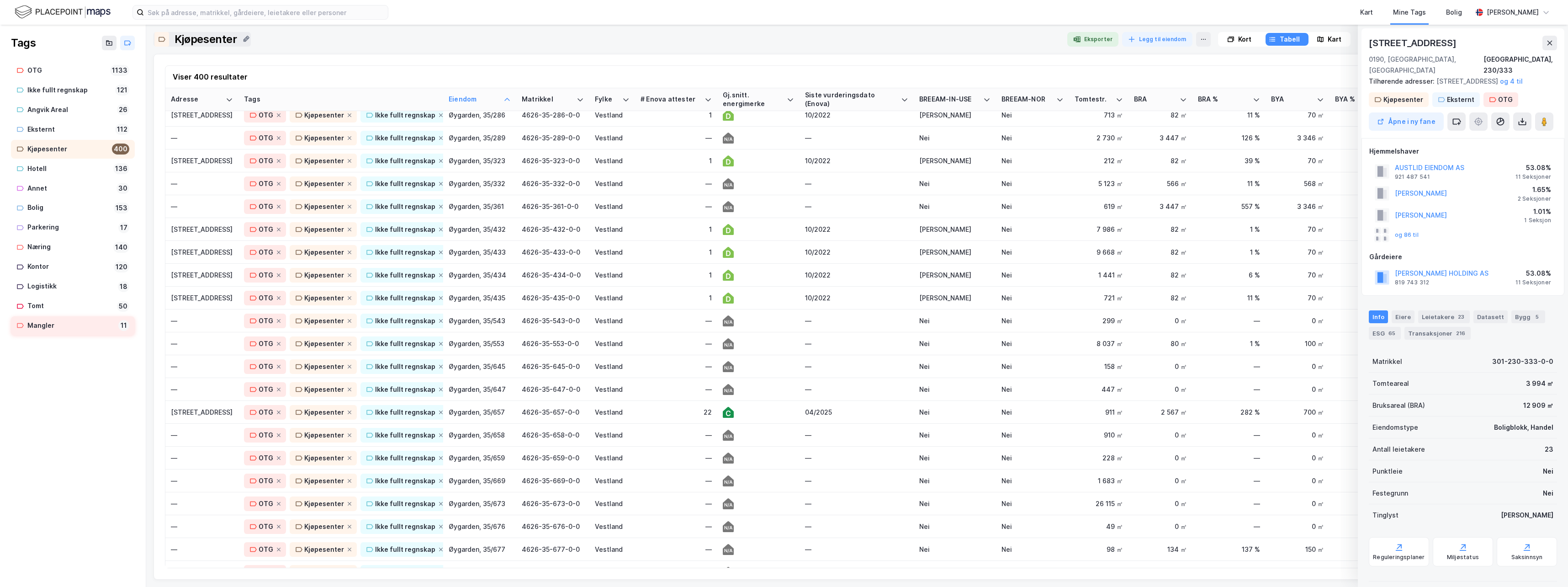
click at [40, 327] on div "Mangler" at bounding box center [71, 325] width 87 height 11
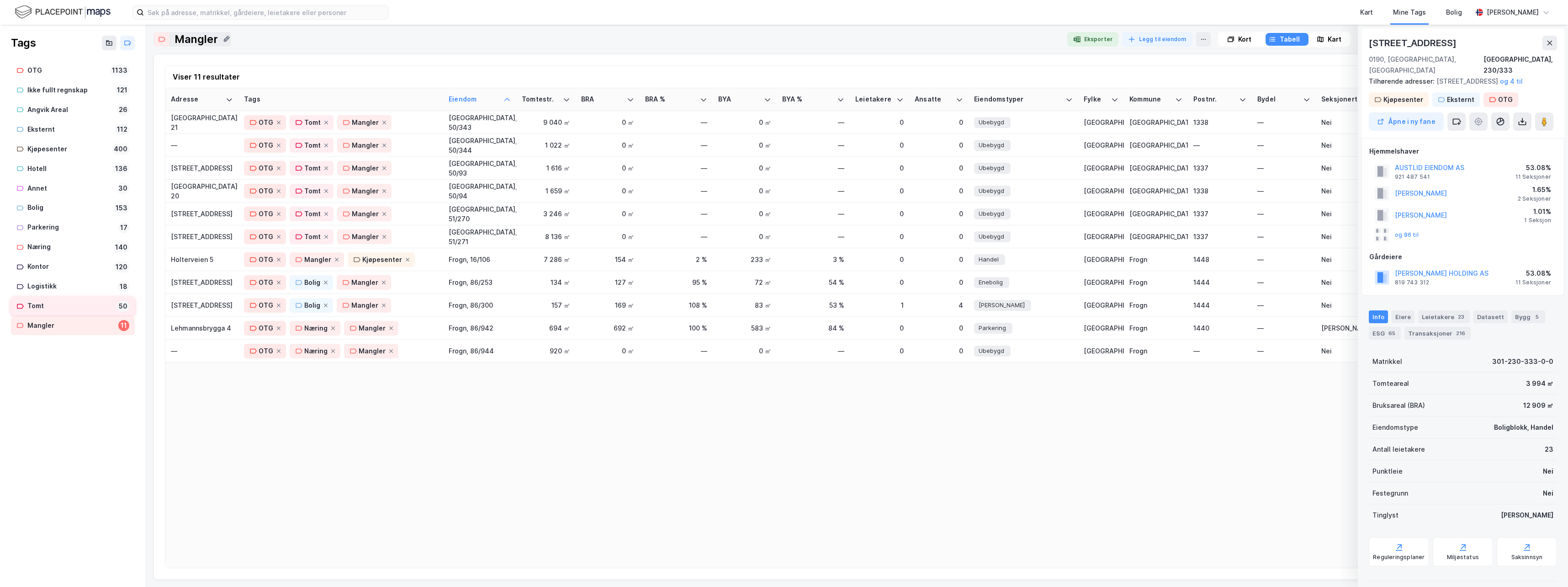
click at [29, 305] on div "Tomt" at bounding box center [70, 306] width 86 height 11
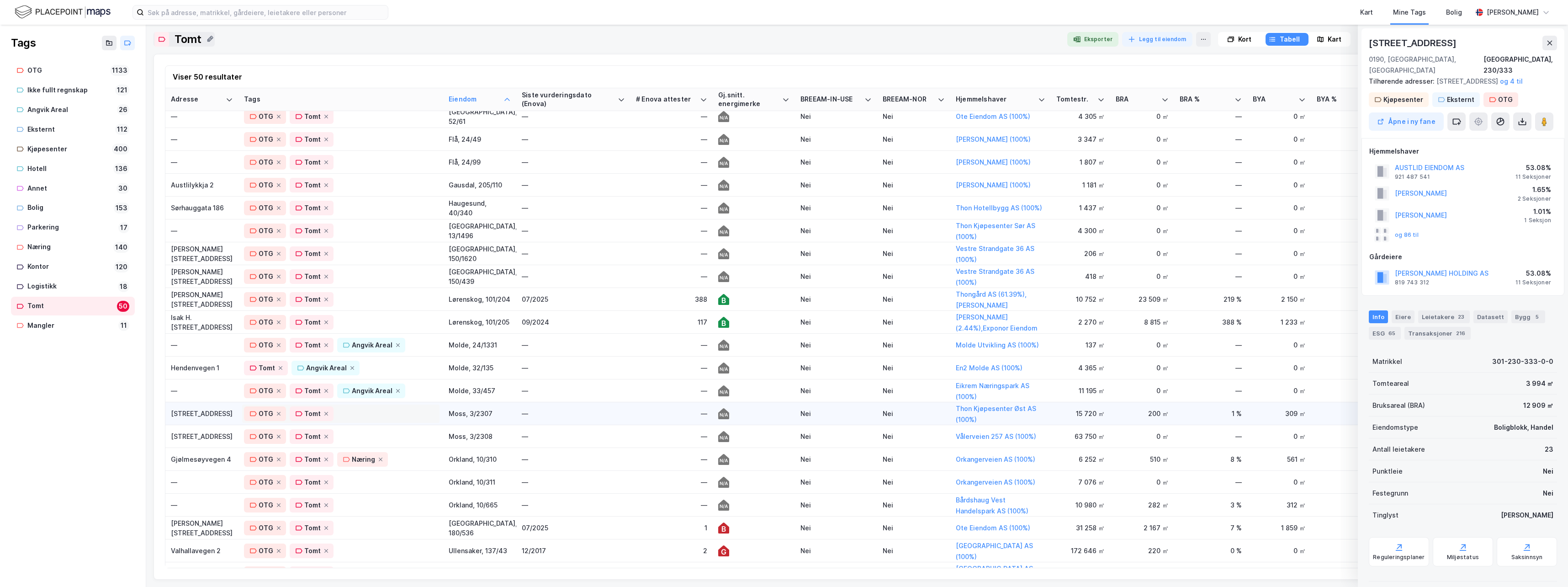
scroll to position [365, 0]
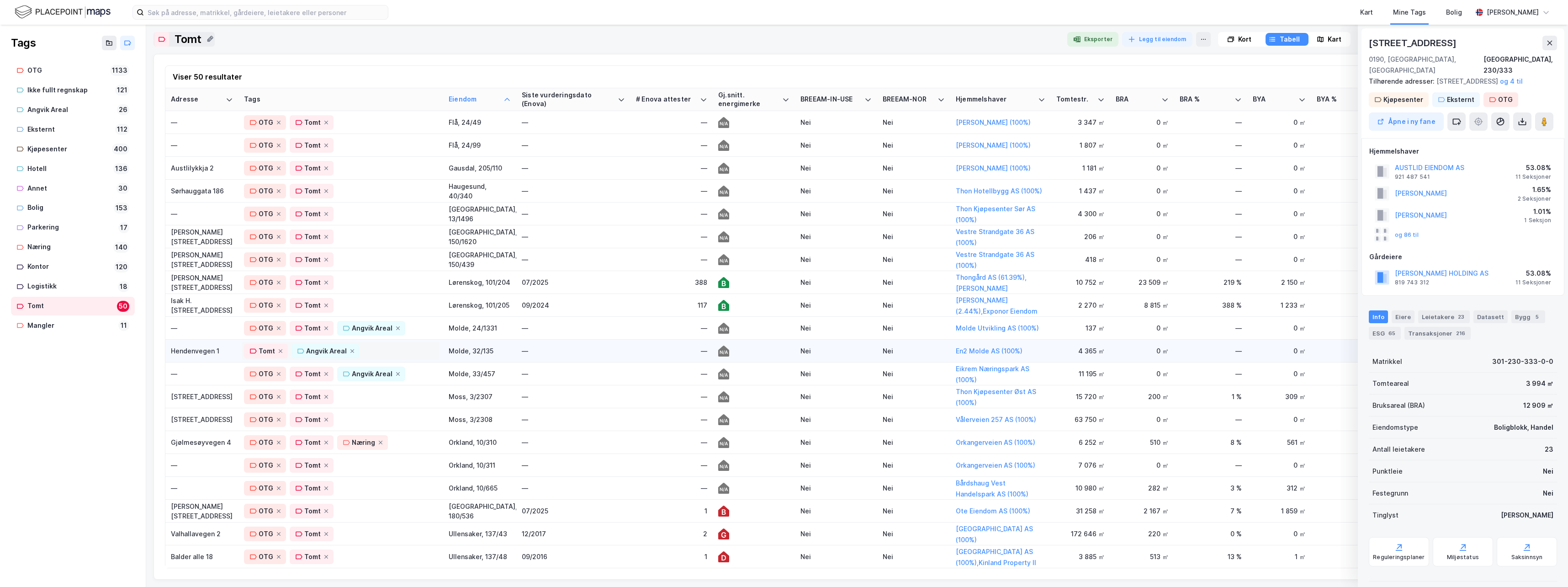
click at [390, 350] on div "Tomt Angvik Areal" at bounding box center [341, 351] width 194 height 14
click at [273, 434] on div "OTG" at bounding box center [273, 435] width 14 height 11
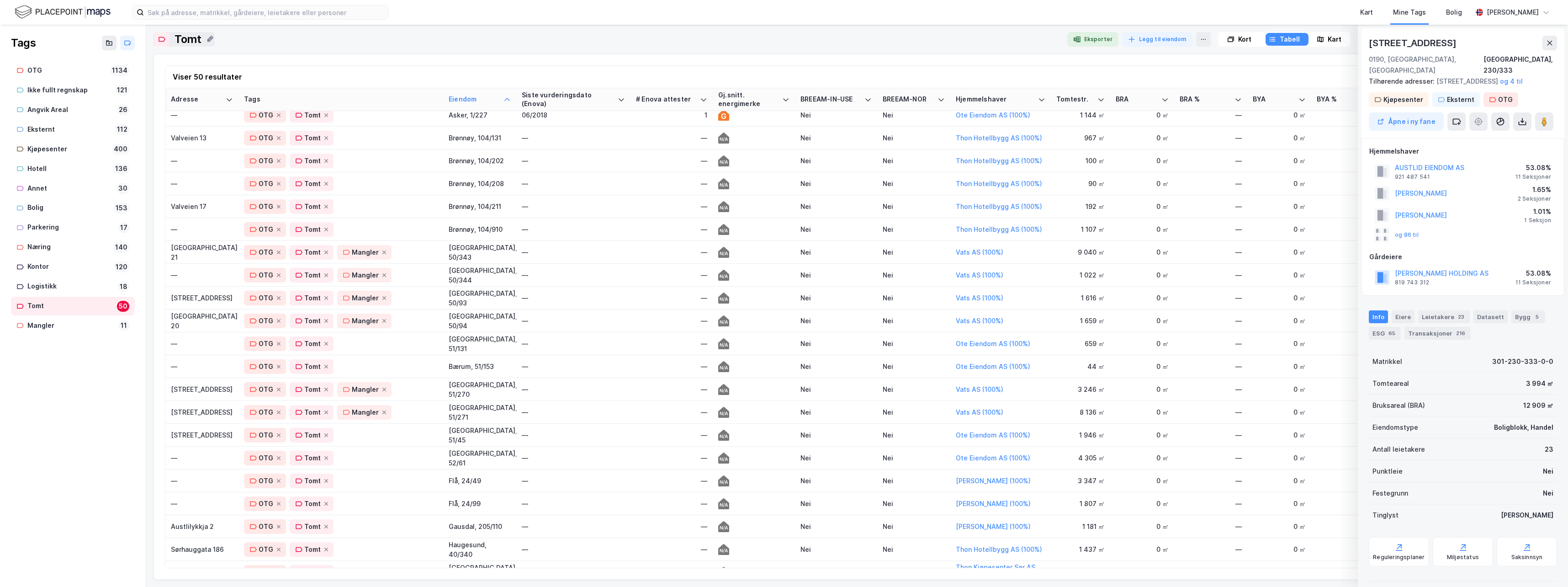
scroll to position [0, 0]
click at [47, 290] on div "Logistikk" at bounding box center [71, 286] width 87 height 11
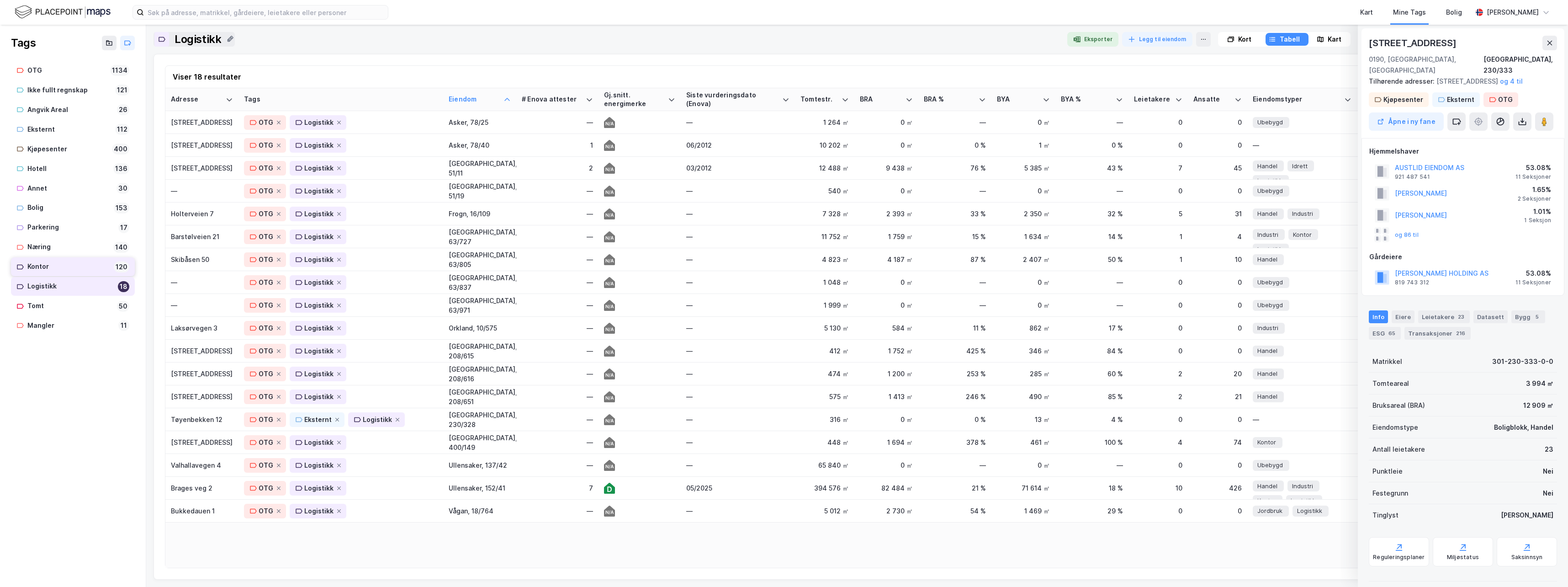
click at [34, 264] on div "Kontor" at bounding box center [69, 267] width 83 height 11
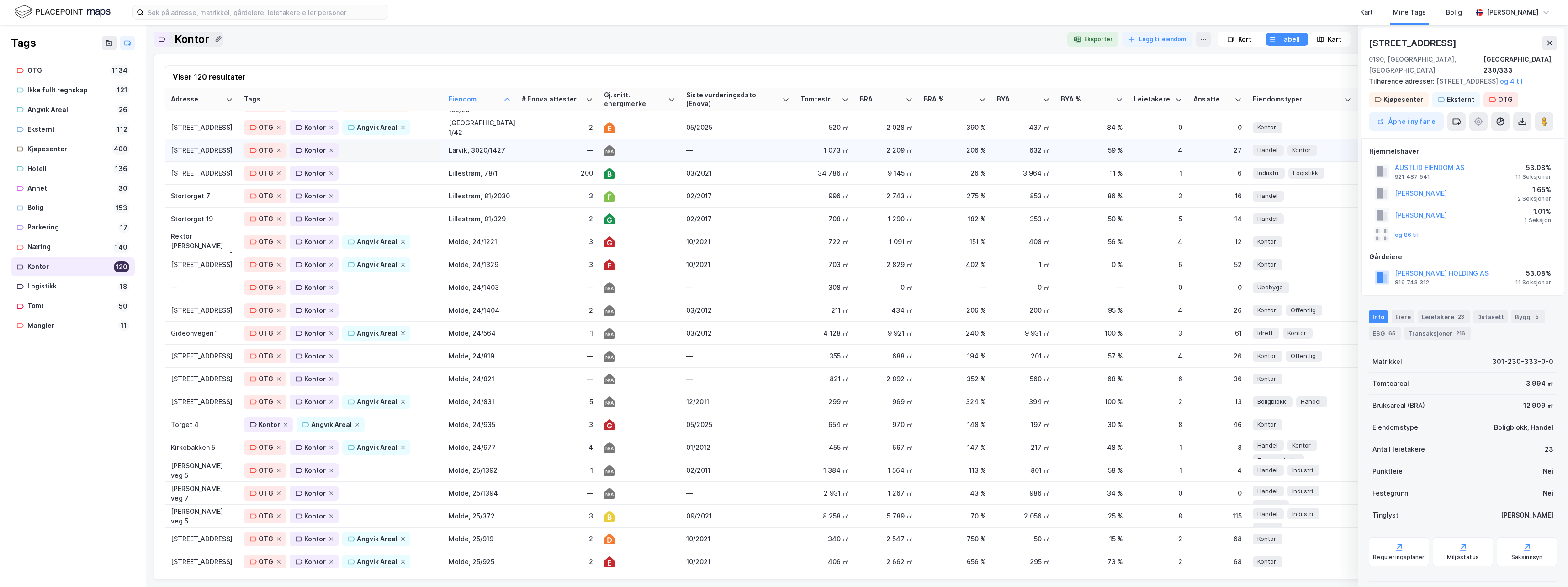
scroll to position [411, 0]
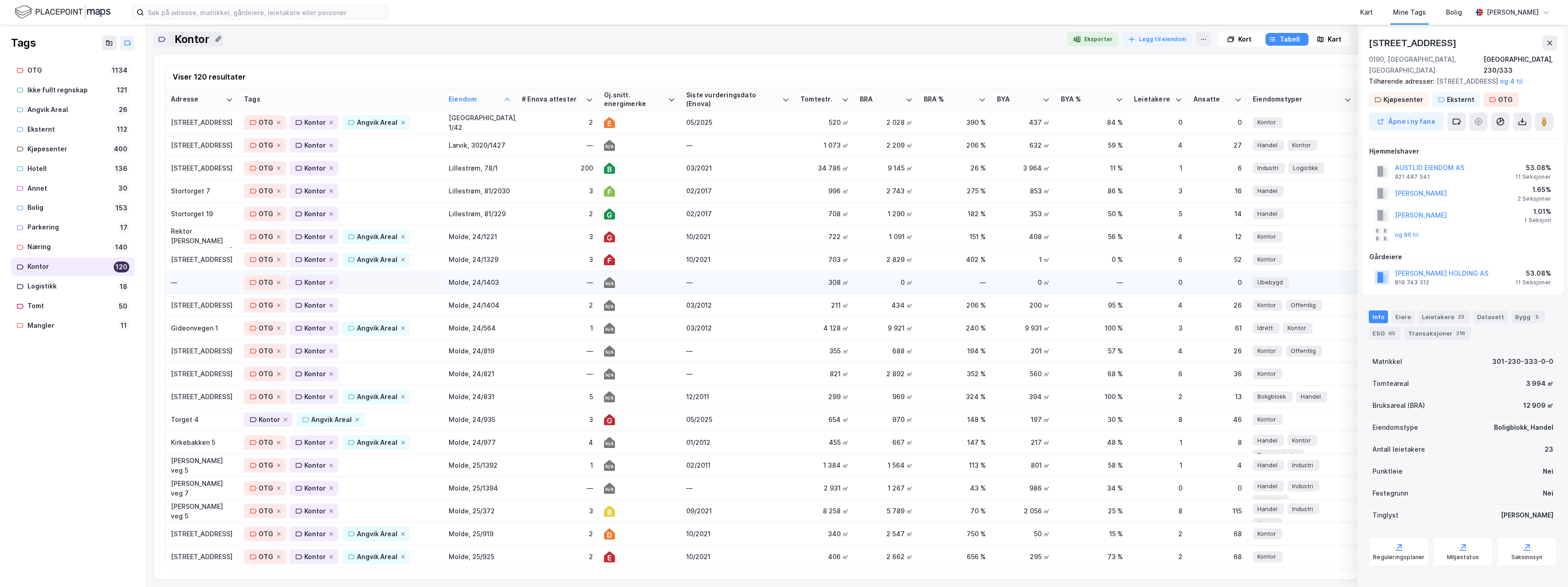
click at [381, 282] on div "OTG Kontor" at bounding box center [341, 282] width 194 height 14
click at [109, 369] on div "Tags OTG 1134 Ikke fullt regnskap 121 Angvik Areal 26 Eksternt 112 Kjøpesenter …" at bounding box center [73, 305] width 146 height 562
click at [395, 418] on div "Kontor Angvik Areal" at bounding box center [341, 419] width 194 height 14
click at [276, 505] on div "OTG" at bounding box center [273, 504] width 14 height 11
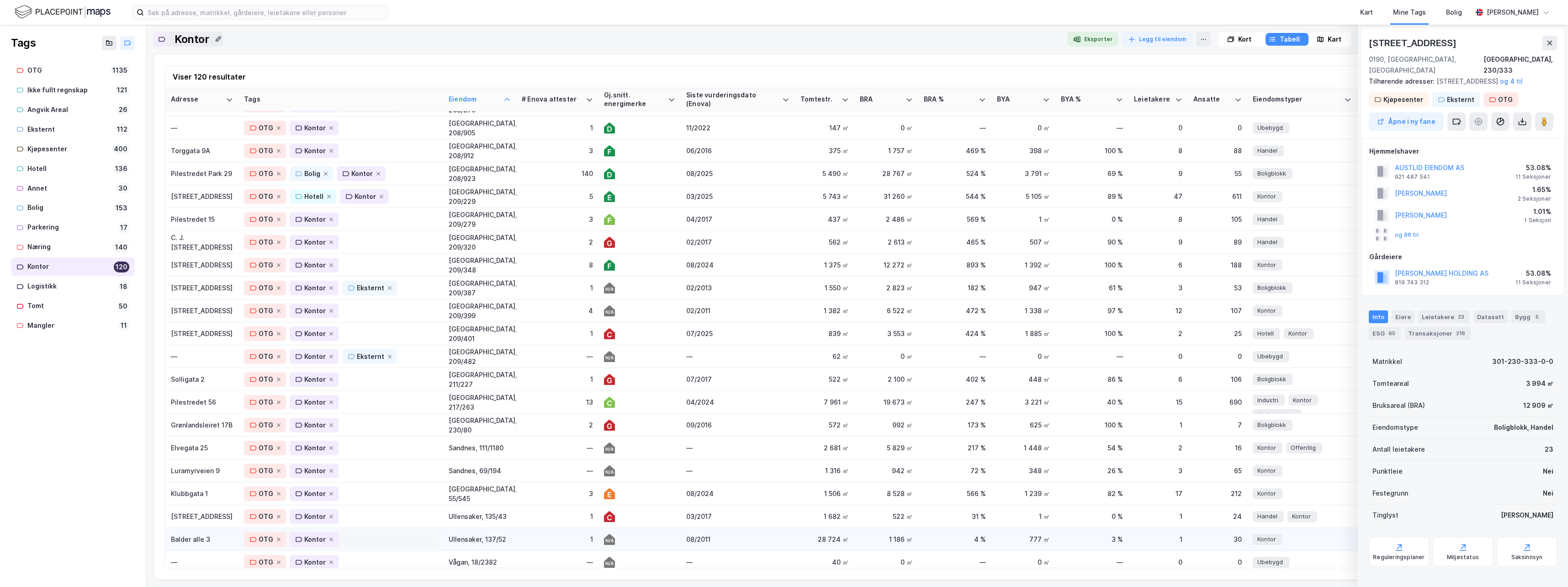
scroll to position [2293, 0]
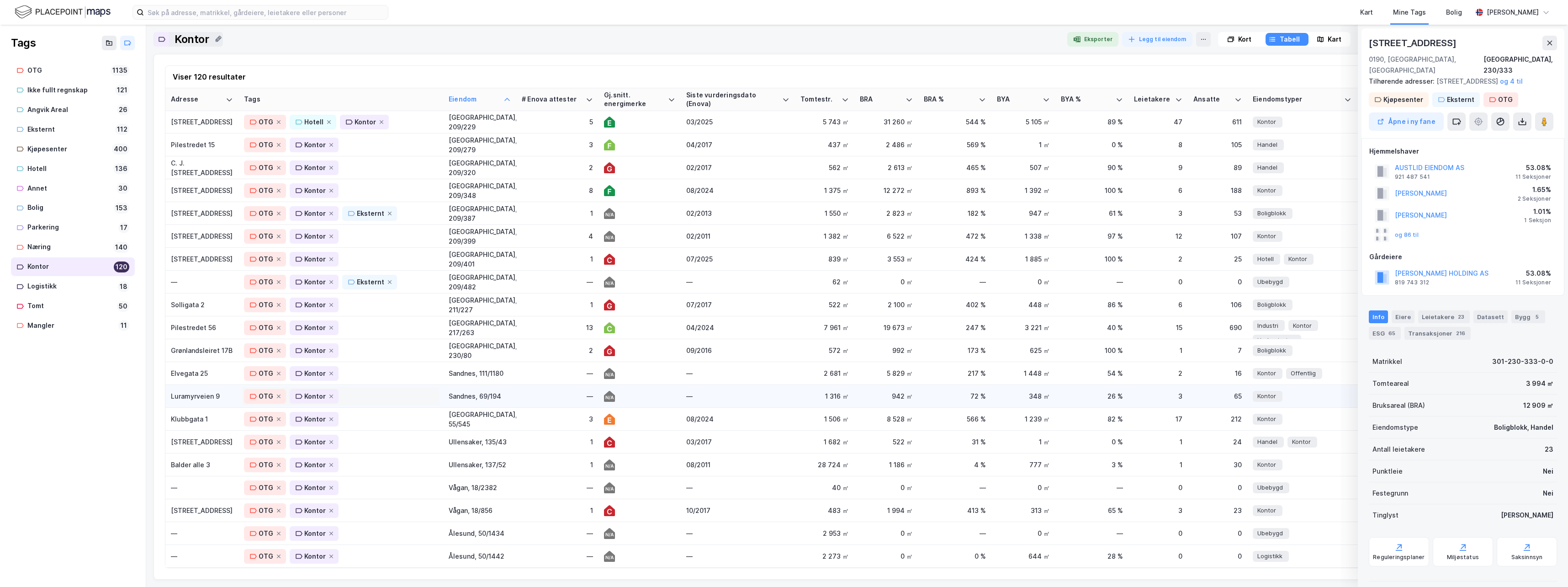
click at [380, 390] on div "OTG Kontor" at bounding box center [341, 396] width 194 height 14
click at [279, 512] on div "Eksternt" at bounding box center [279, 517] width 28 height 11
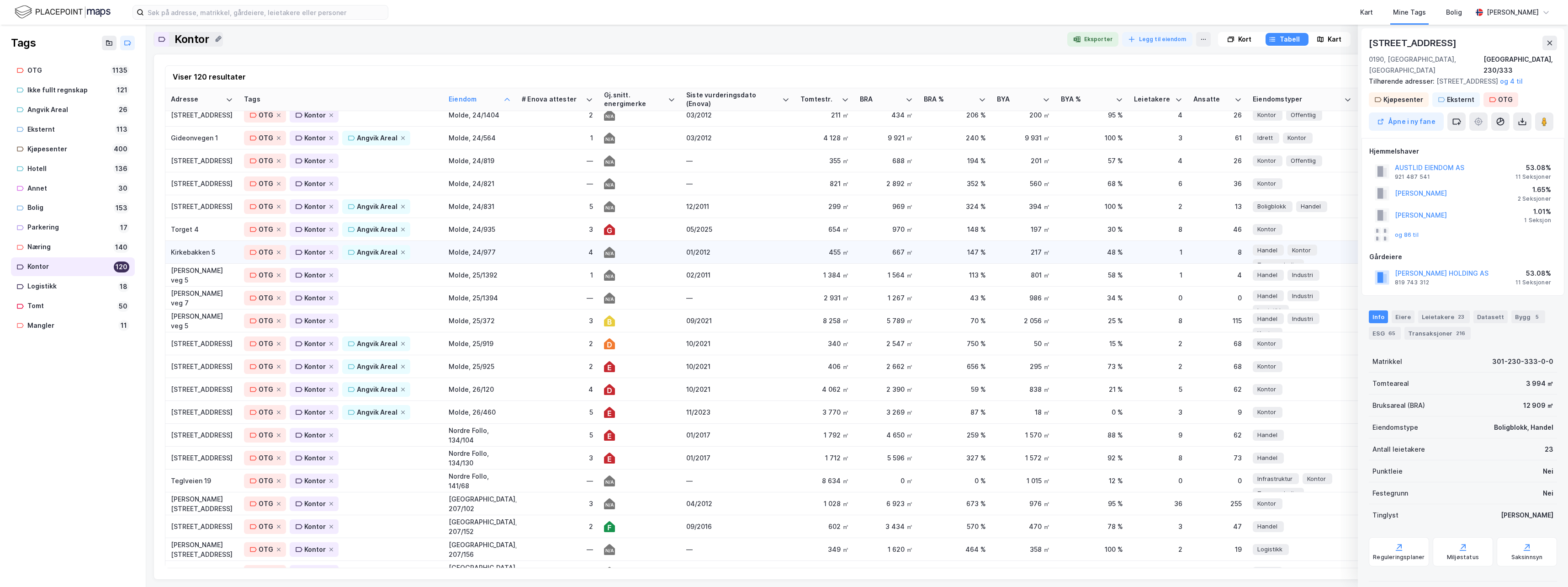
scroll to position [556, 0]
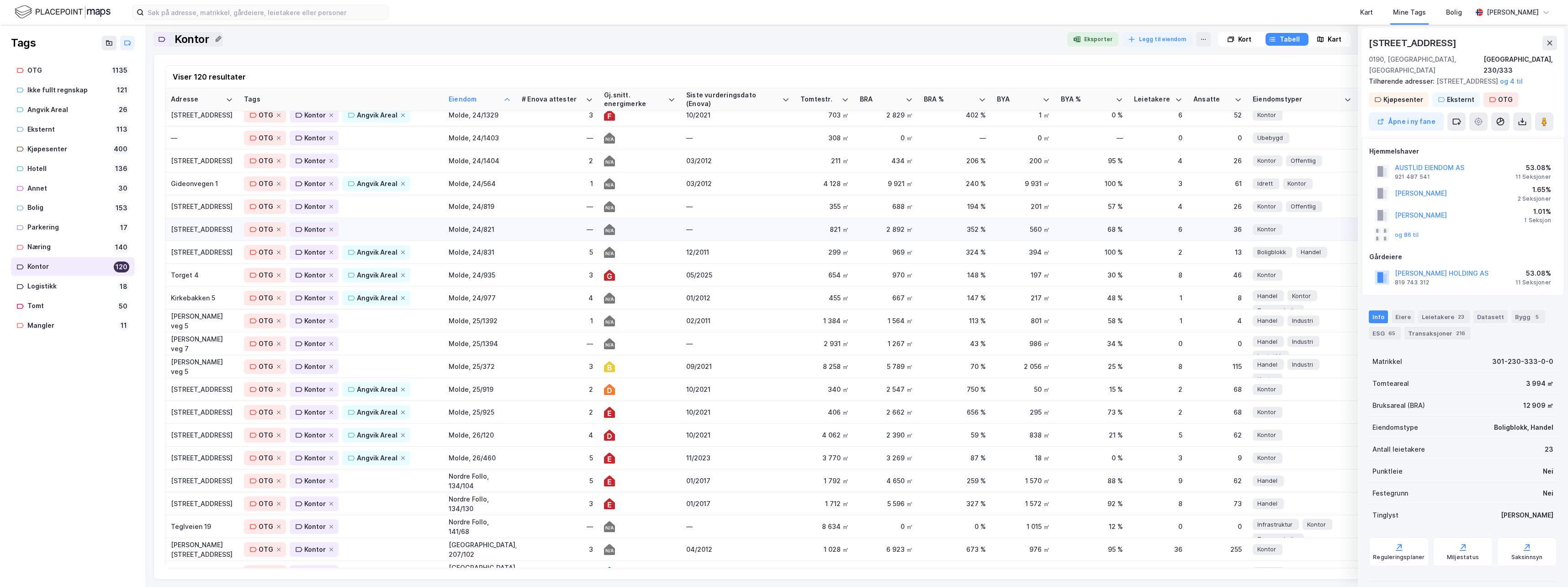
click at [190, 229] on div "[STREET_ADDRESS]" at bounding box center [202, 229] width 62 height 9
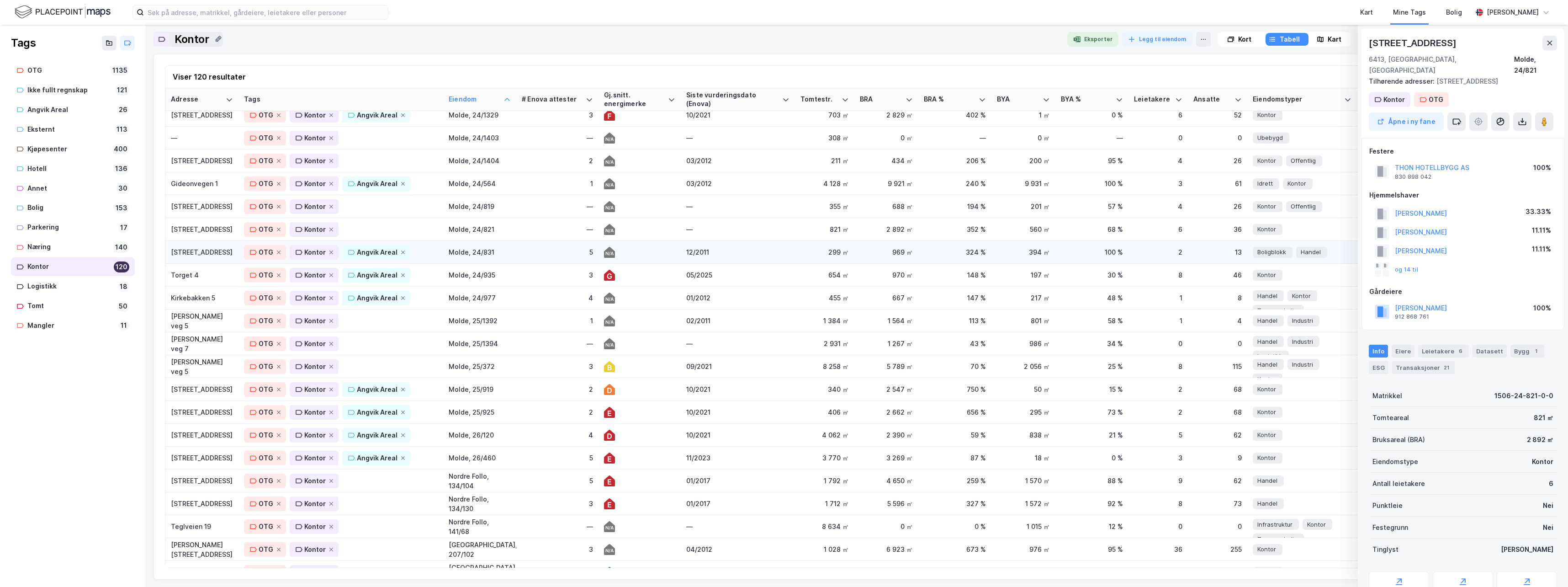
click at [191, 252] on div "[STREET_ADDRESS]" at bounding box center [202, 252] width 62 height 9
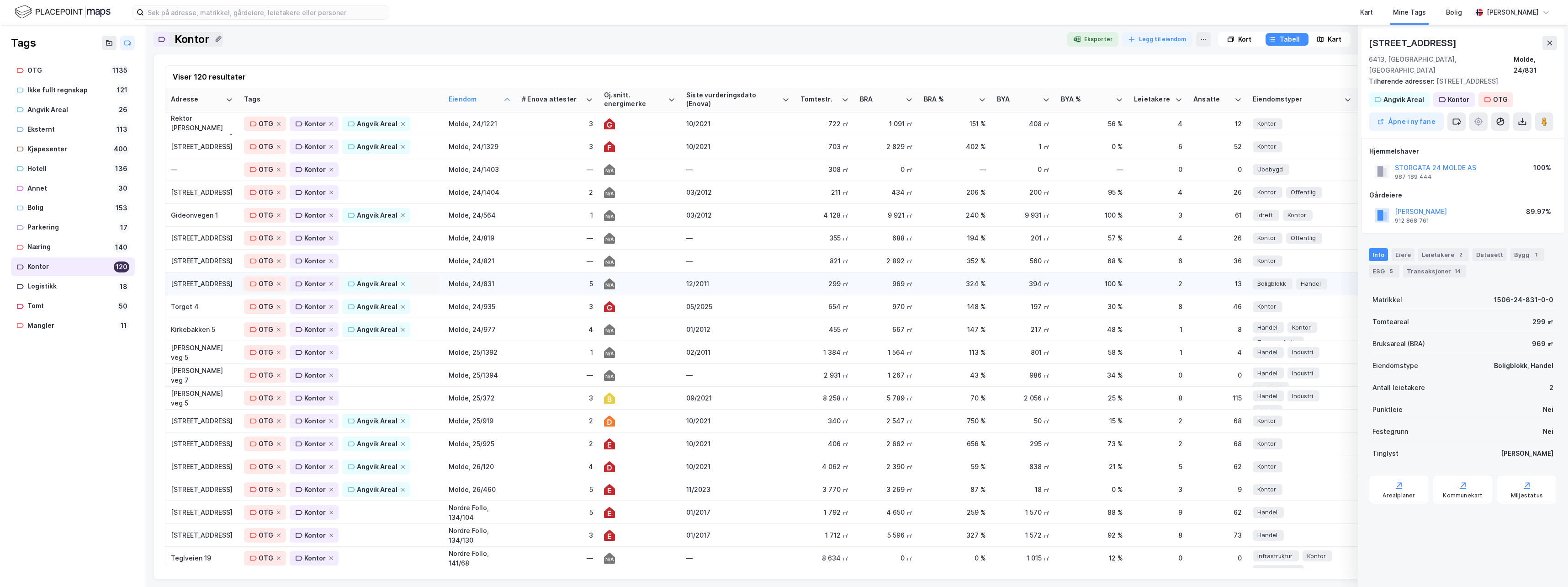
scroll to position [510, 0]
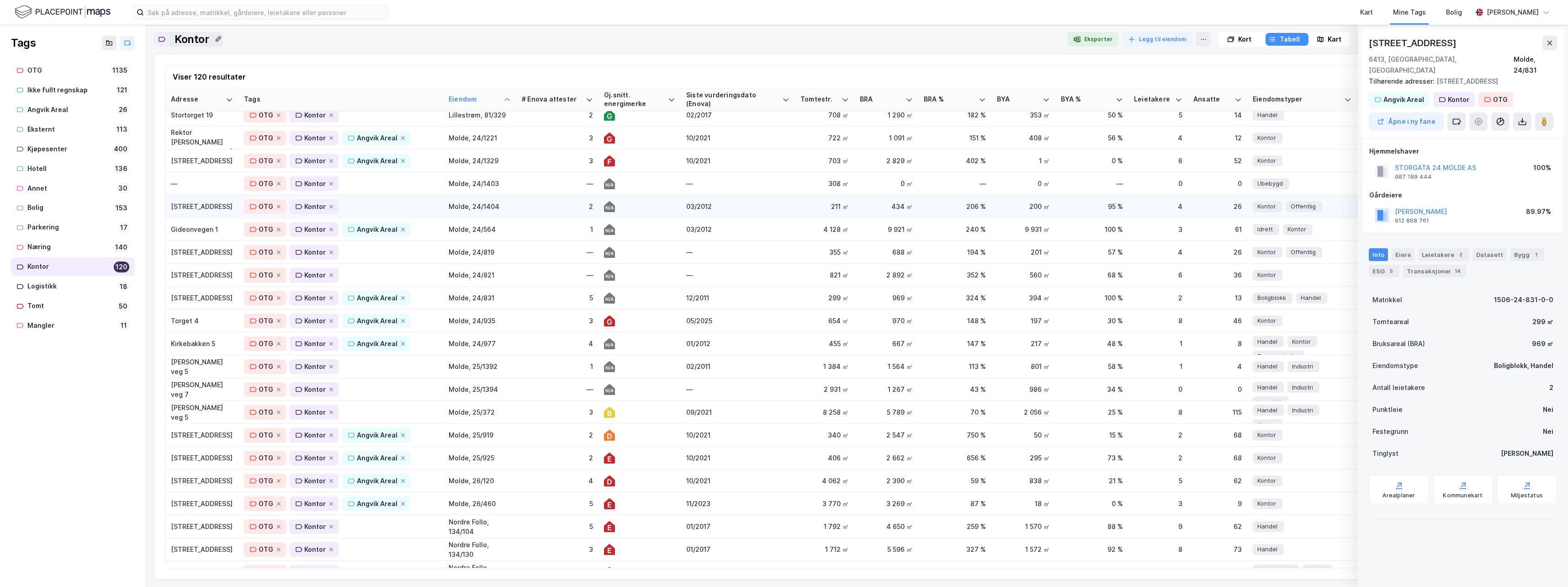
click at [191, 207] on div "[STREET_ADDRESS]" at bounding box center [202, 206] width 62 height 9
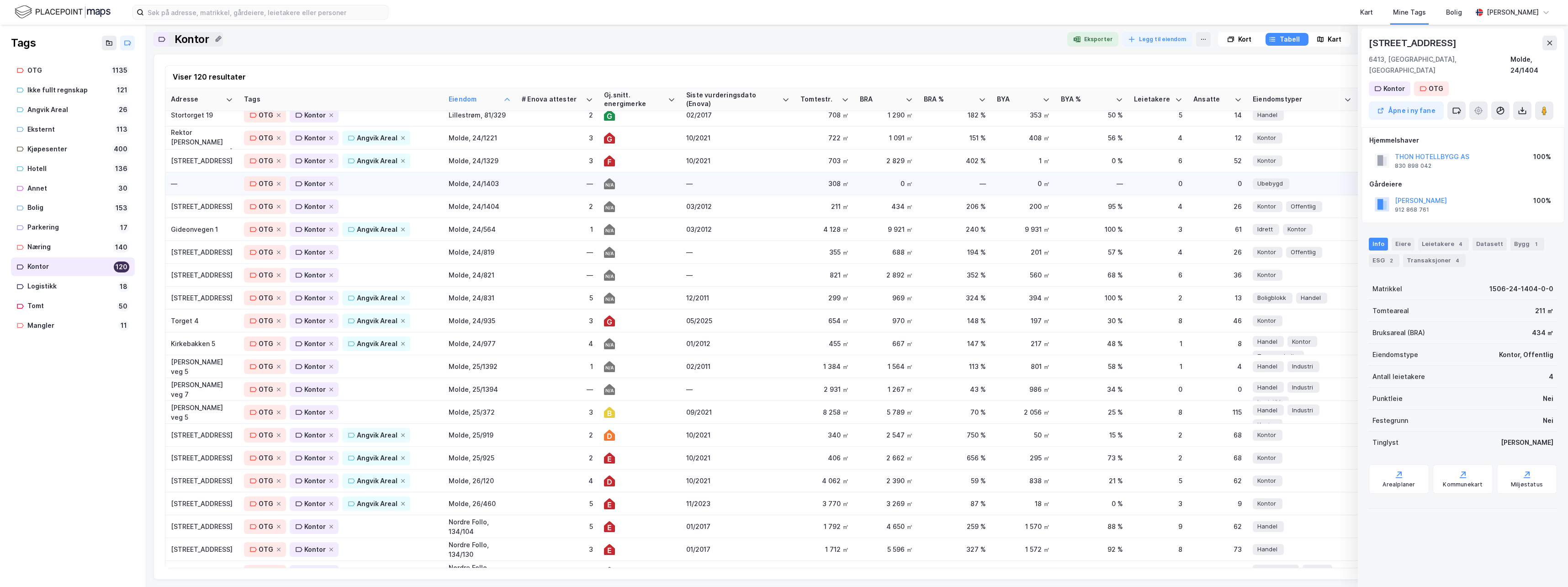
click at [195, 179] on div "—" at bounding box center [202, 184] width 62 height 9
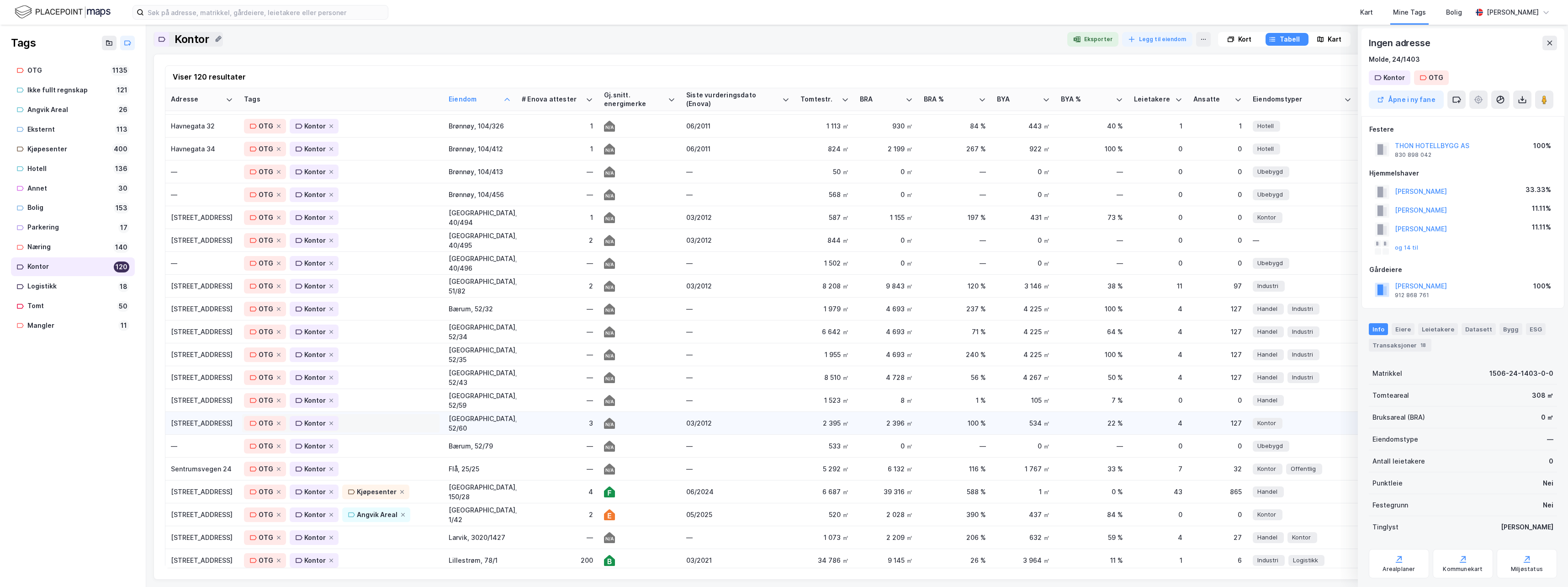
scroll to position [0, 0]
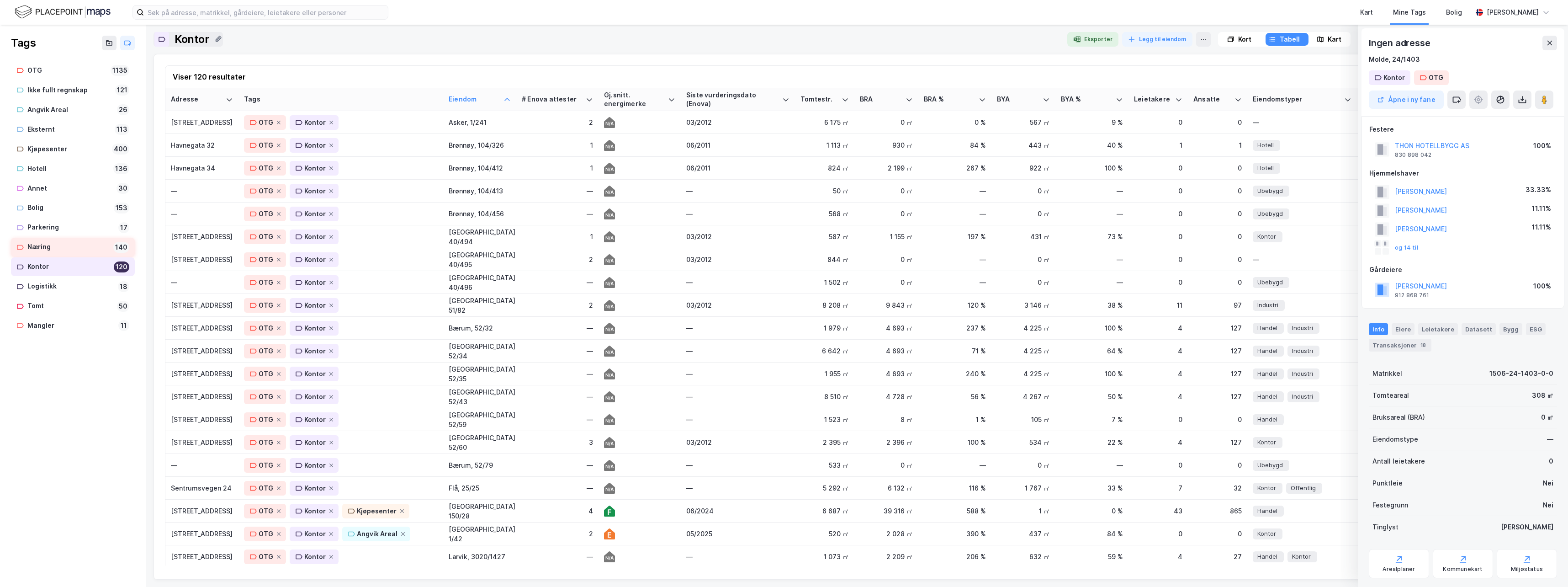
click at [45, 246] on div "Næring" at bounding box center [69, 247] width 82 height 11
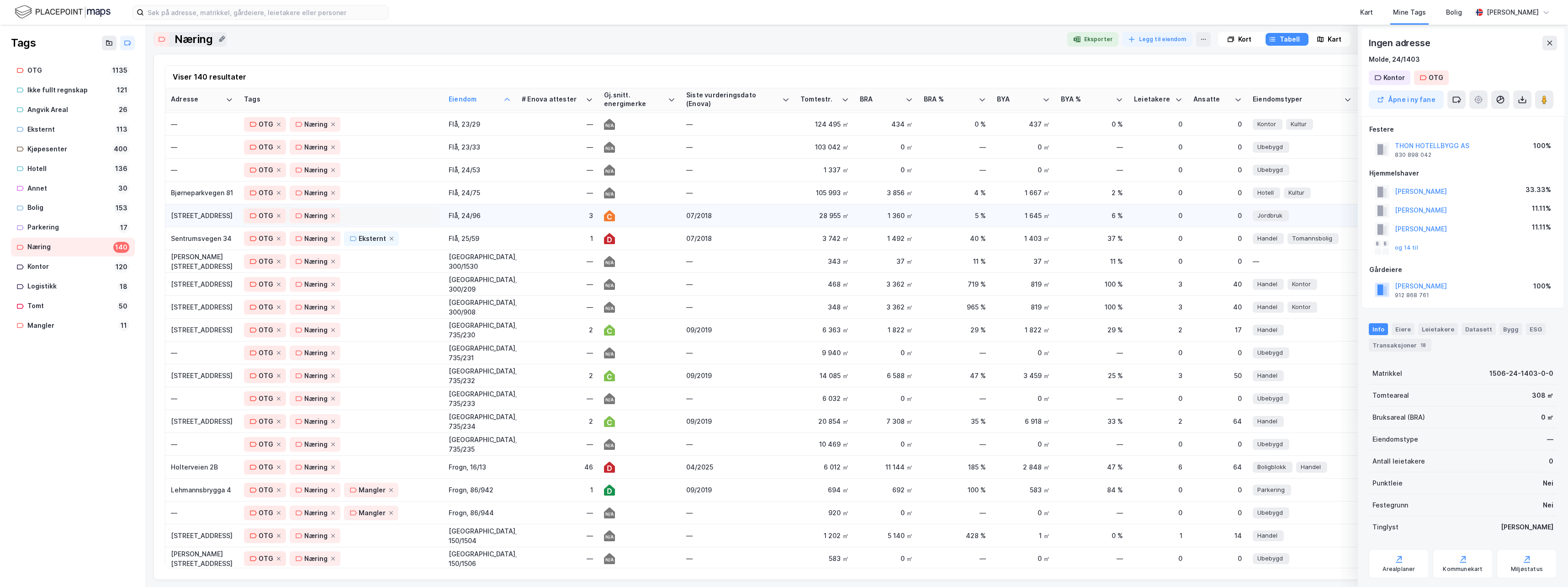
scroll to position [411, 0]
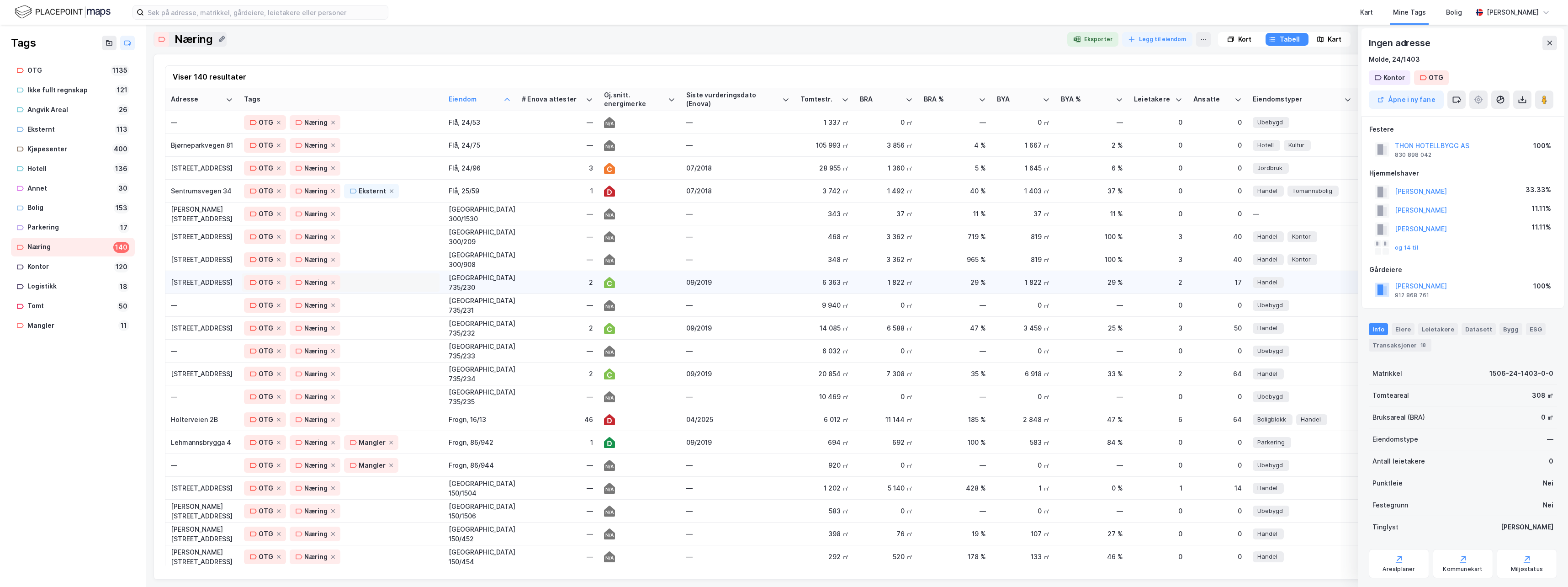
click at [400, 286] on div "OTG Næring" at bounding box center [341, 282] width 194 height 14
click at [278, 403] on div "Eksternt" at bounding box center [279, 403] width 28 height 11
click at [404, 306] on div "OTG Næring" at bounding box center [341, 305] width 194 height 14
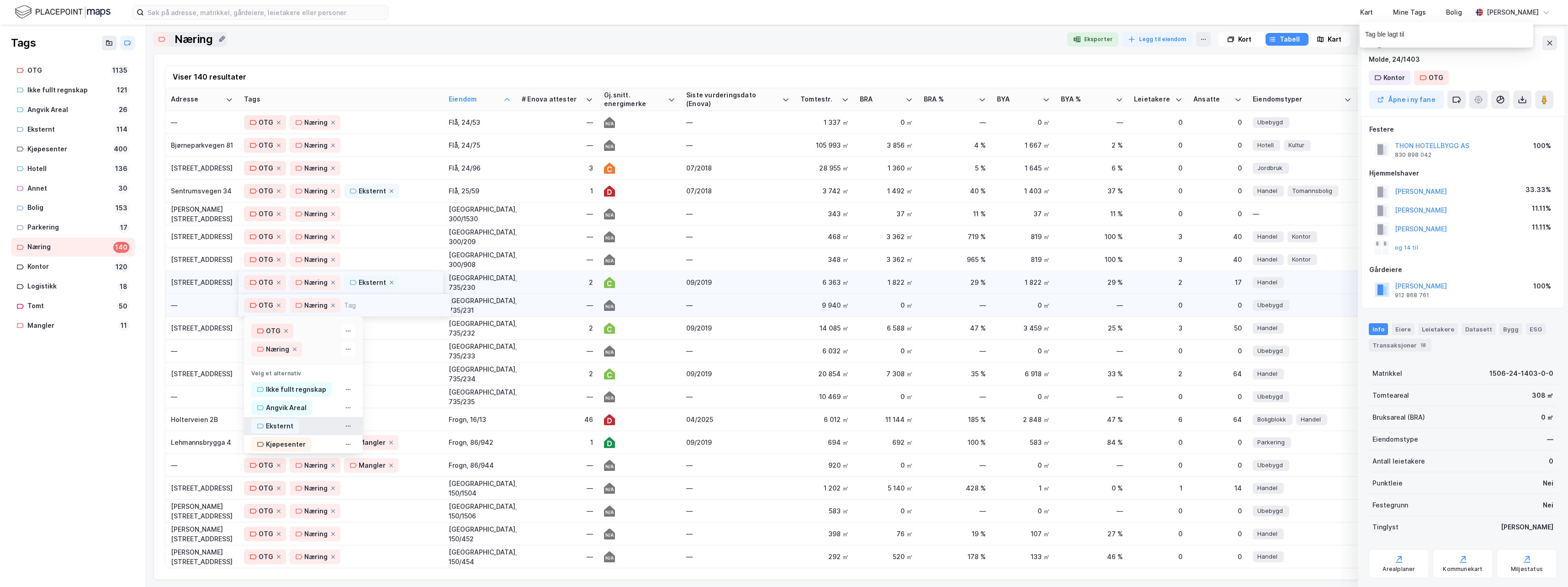
click at [277, 427] on div "Eksternt" at bounding box center [279, 426] width 28 height 11
click at [406, 326] on div "OTG Næring" at bounding box center [341, 328] width 194 height 14
click at [281, 446] on div "Eksternt" at bounding box center [279, 449] width 28 height 11
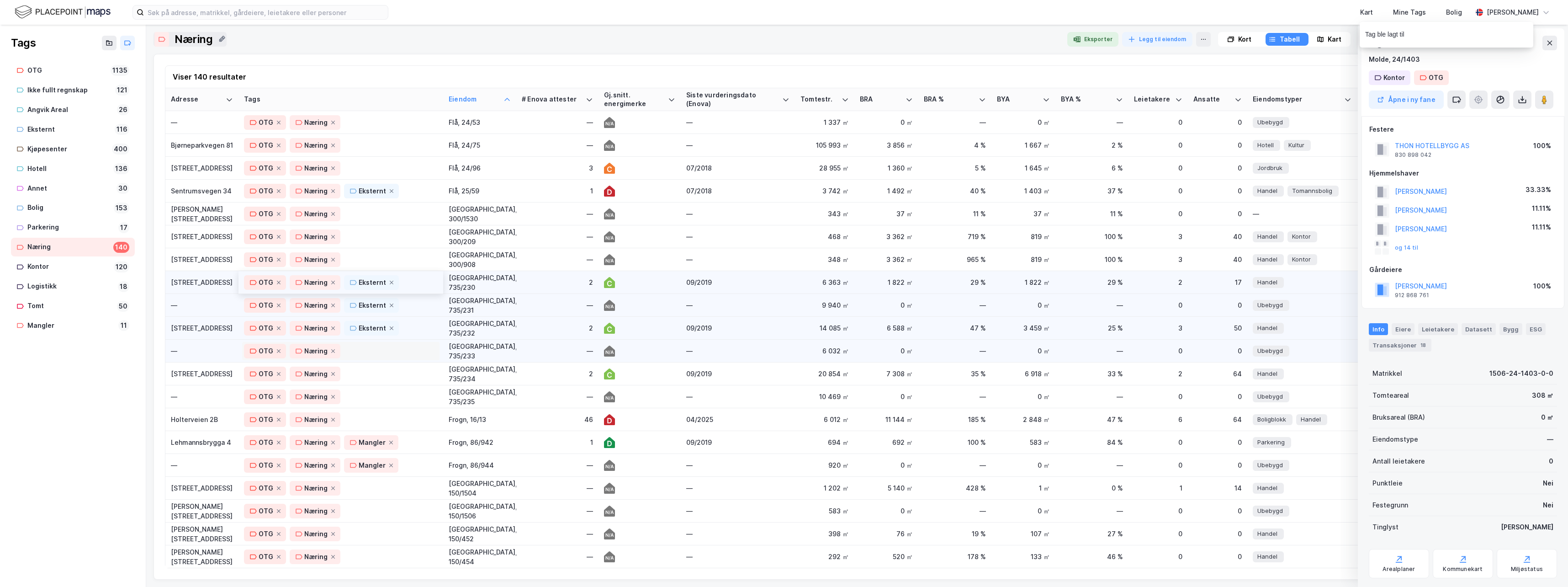
click at [398, 354] on div "OTG Næring" at bounding box center [341, 351] width 194 height 14
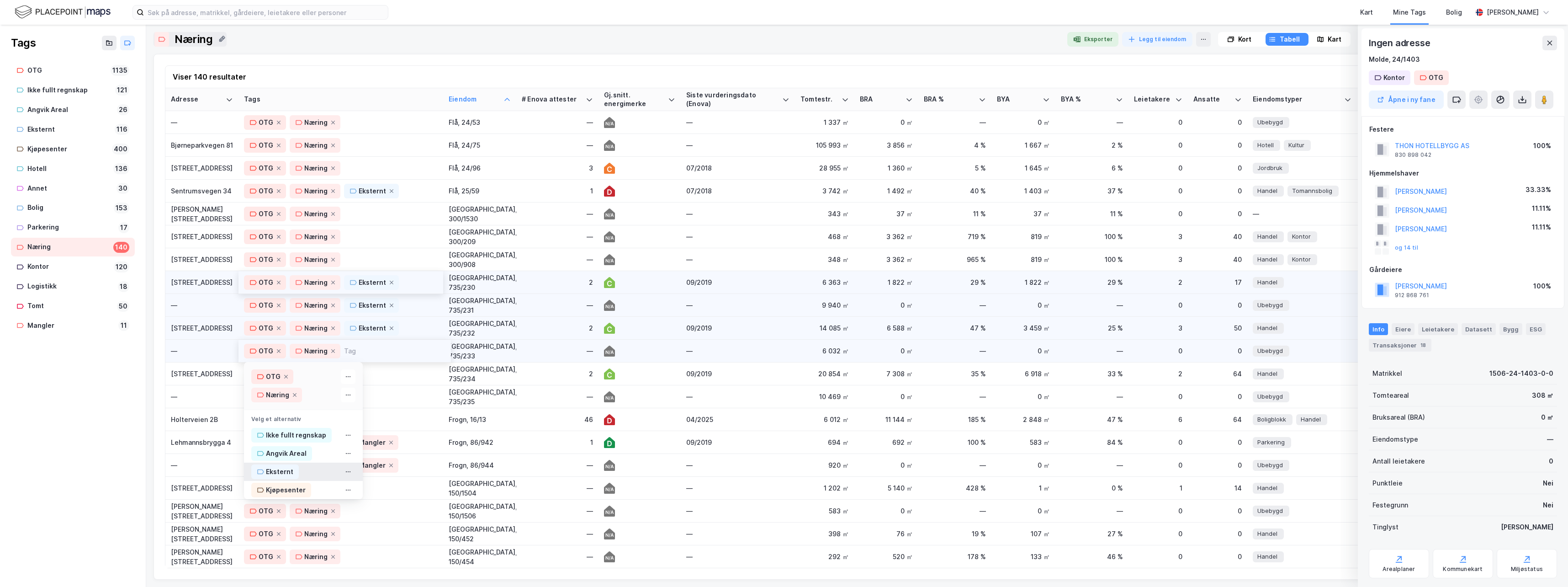
click at [279, 468] on div "Eksternt" at bounding box center [279, 471] width 28 height 11
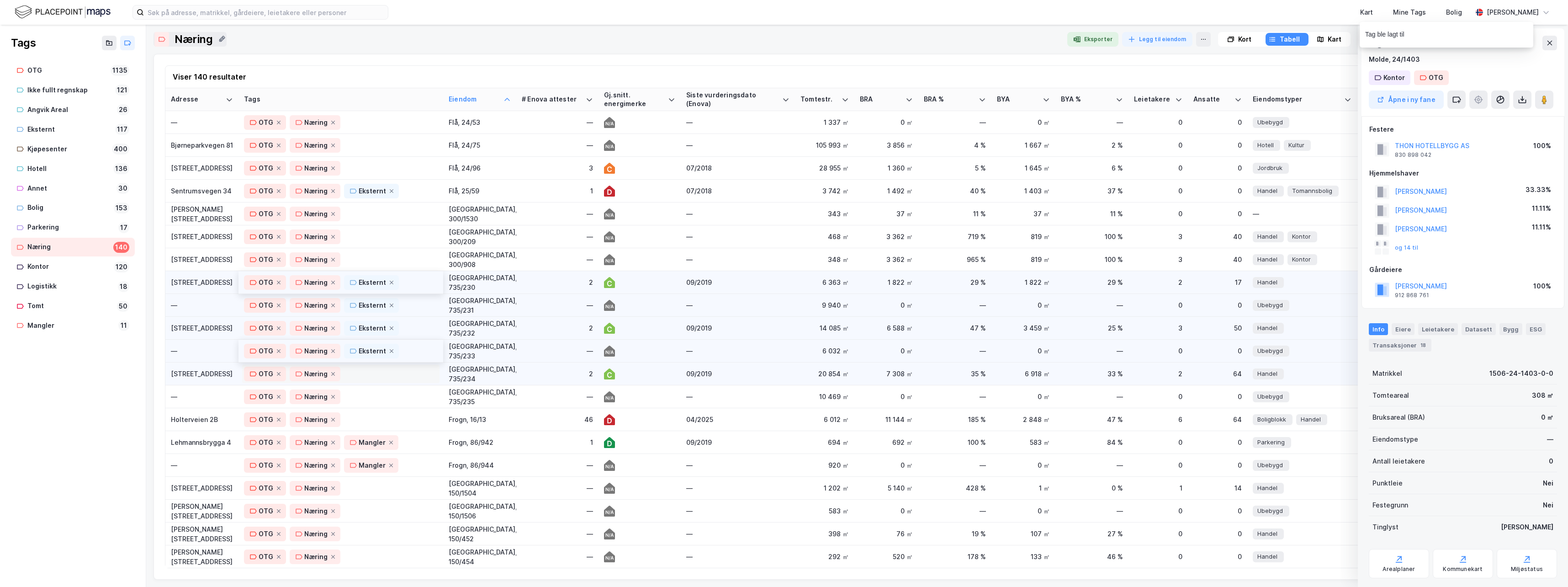
click at [380, 376] on div "OTG Næring" at bounding box center [341, 373] width 194 height 14
click at [274, 493] on div "Eksternt" at bounding box center [279, 494] width 28 height 11
click at [380, 400] on div "OTG Næring" at bounding box center [341, 396] width 194 height 14
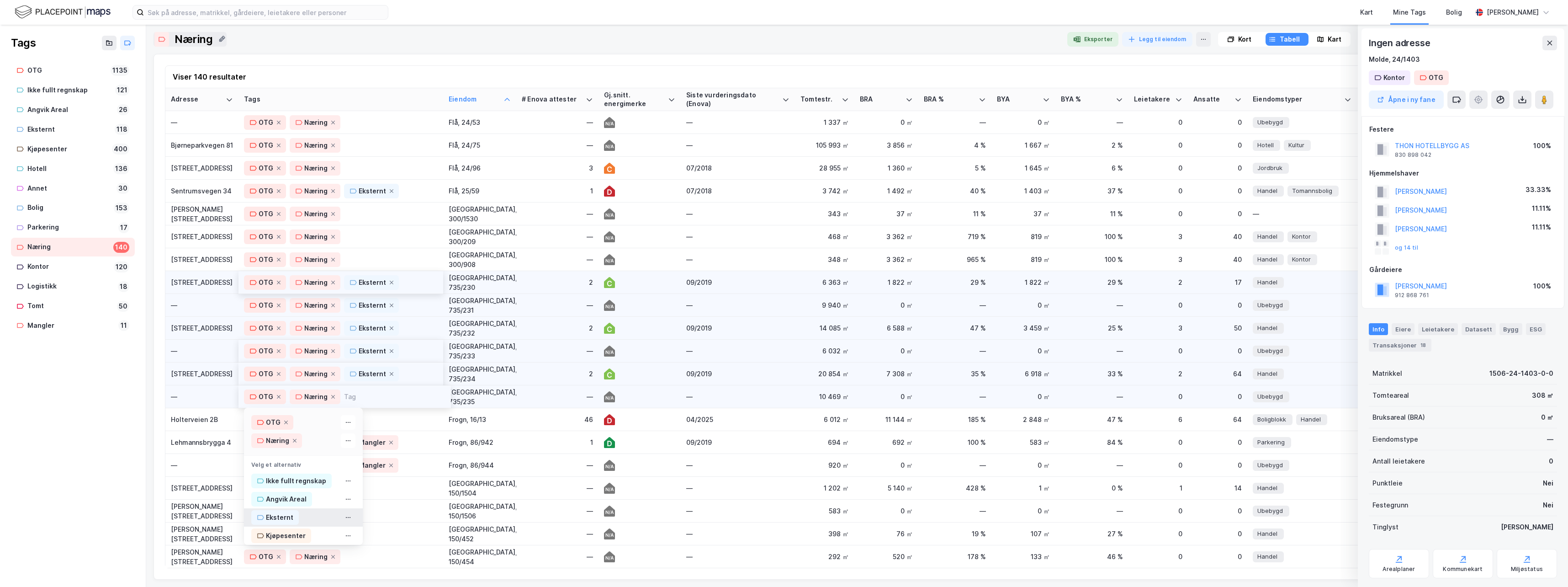
click at [280, 515] on div "Eksternt" at bounding box center [279, 517] width 28 height 11
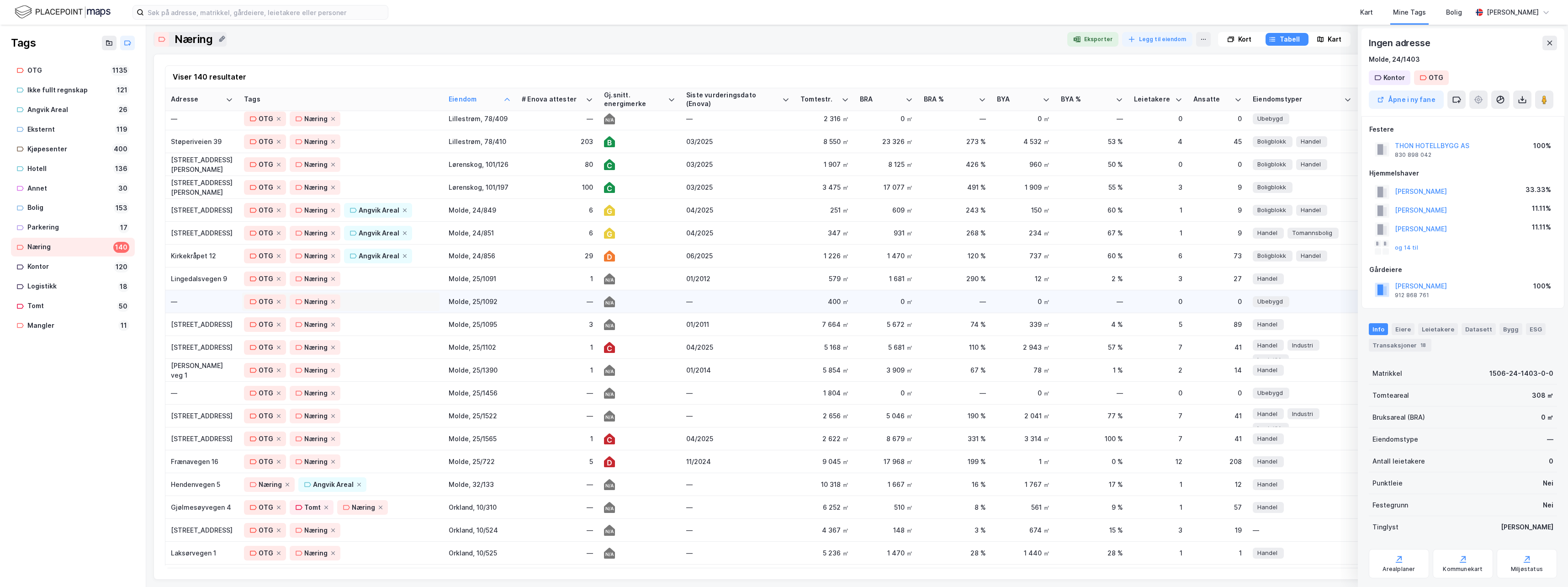
scroll to position [1051, 0]
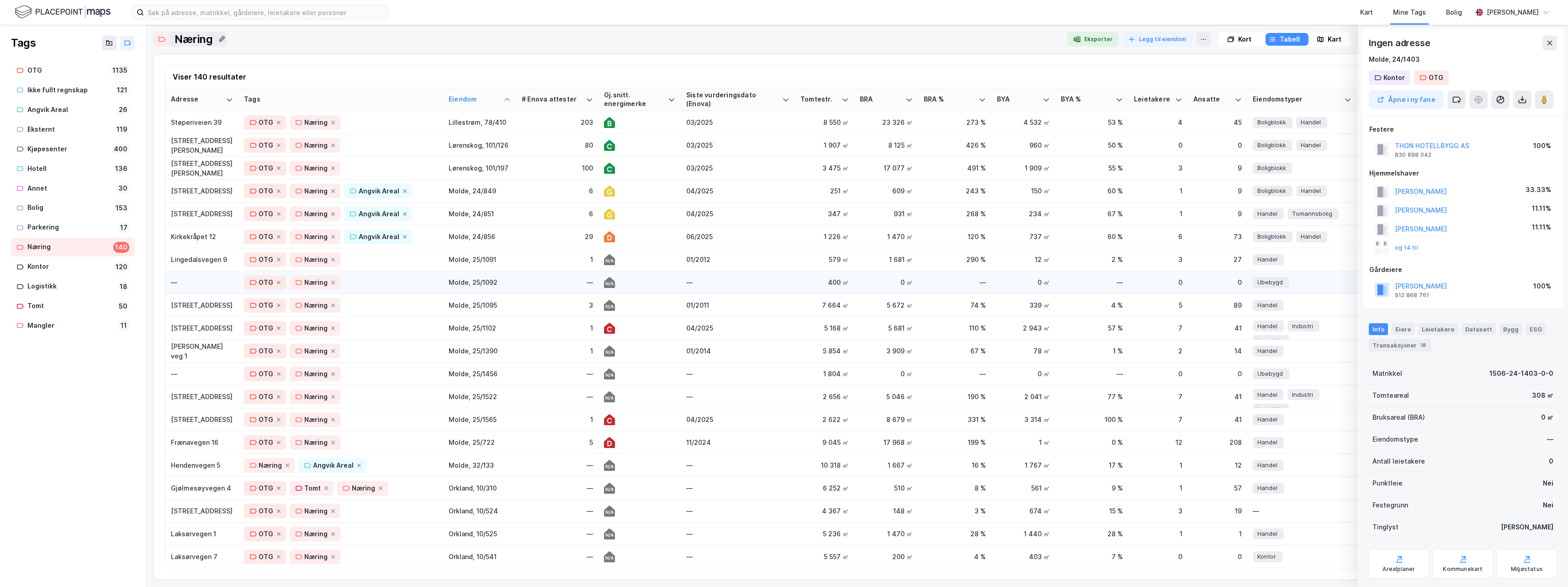
click at [202, 277] on td "—" at bounding box center [202, 282] width 73 height 23
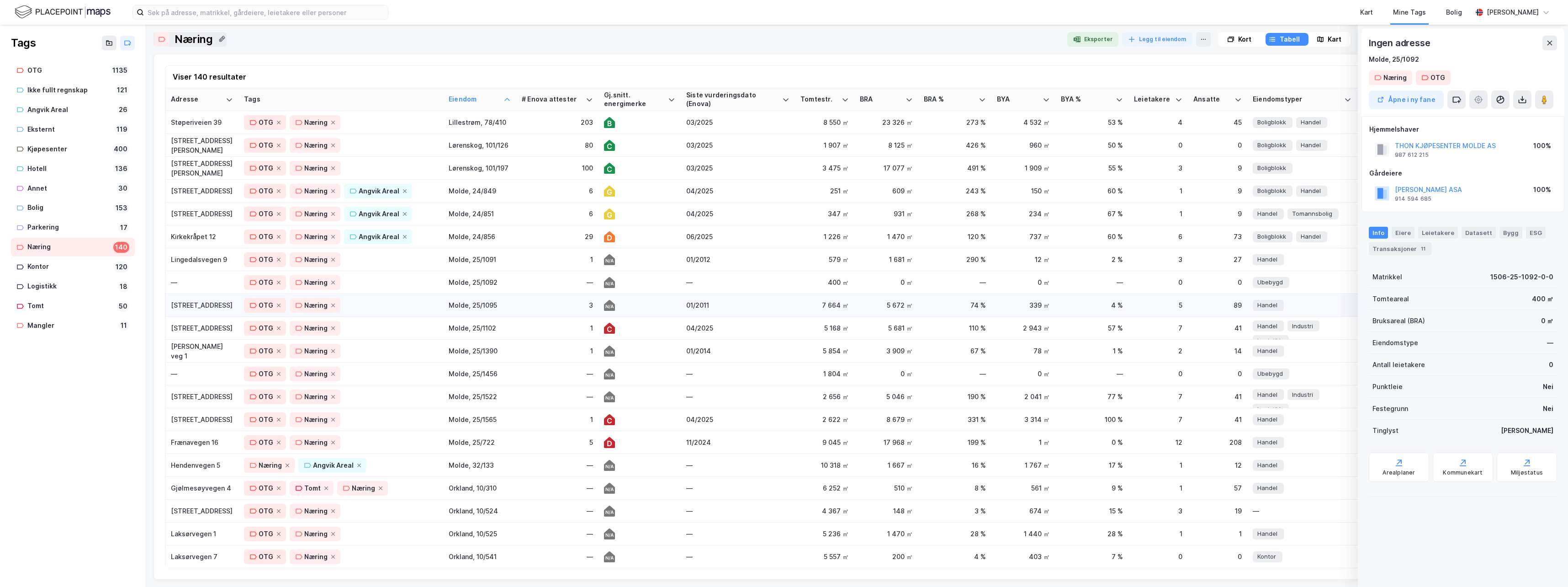
click at [203, 301] on div "[STREET_ADDRESS]" at bounding box center [202, 305] width 62 height 9
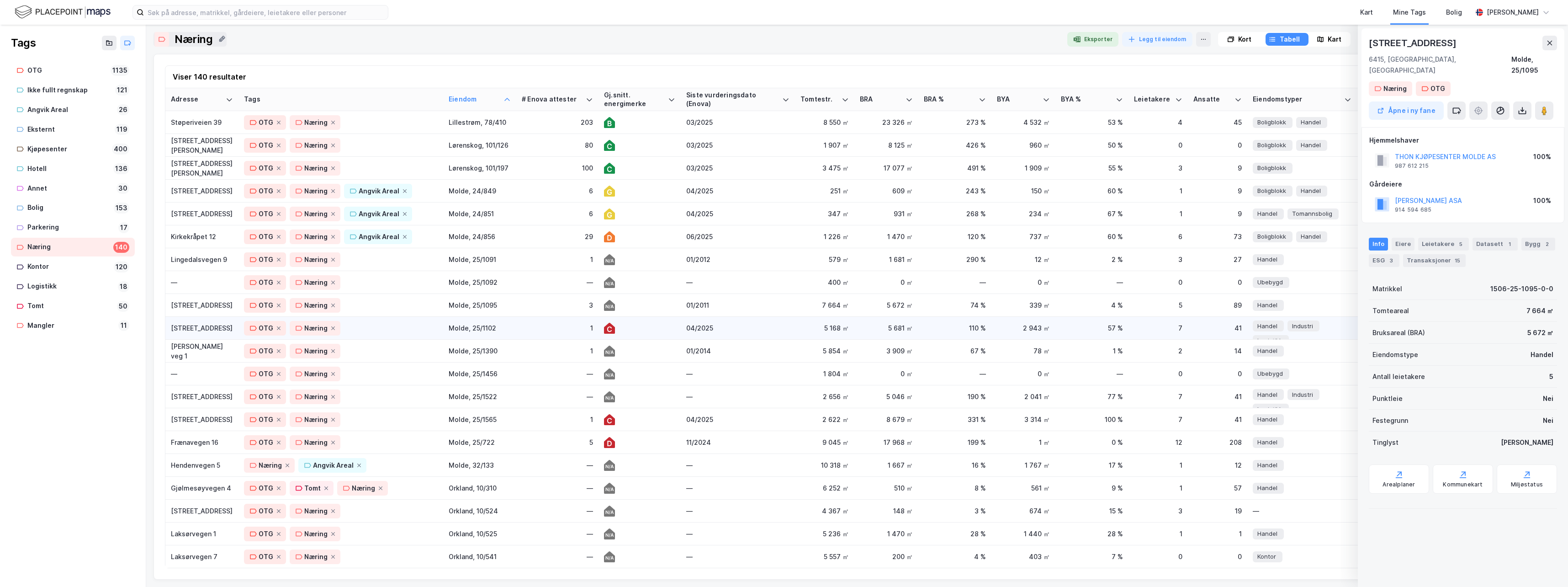
click at [199, 328] on div "[STREET_ADDRESS]" at bounding box center [202, 328] width 62 height 9
click at [195, 350] on div "[PERSON_NAME] veg 1" at bounding box center [202, 351] width 62 height 19
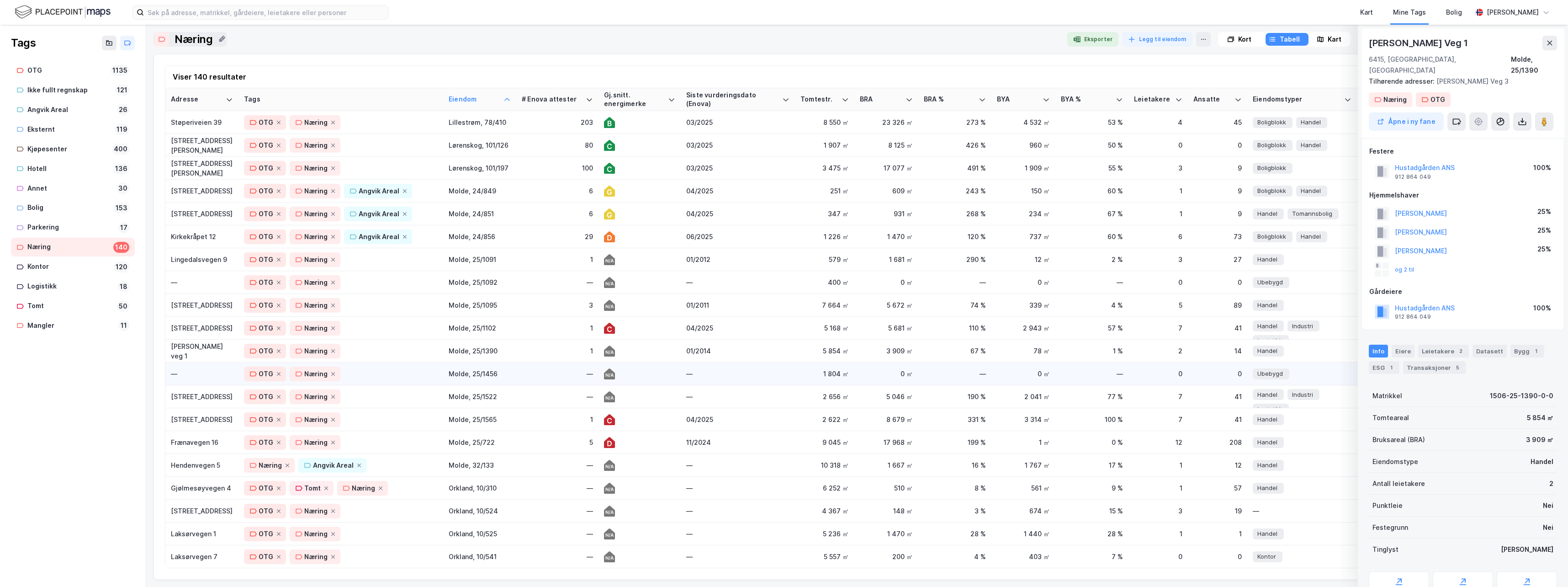
click at [195, 377] on div "—" at bounding box center [202, 373] width 62 height 9
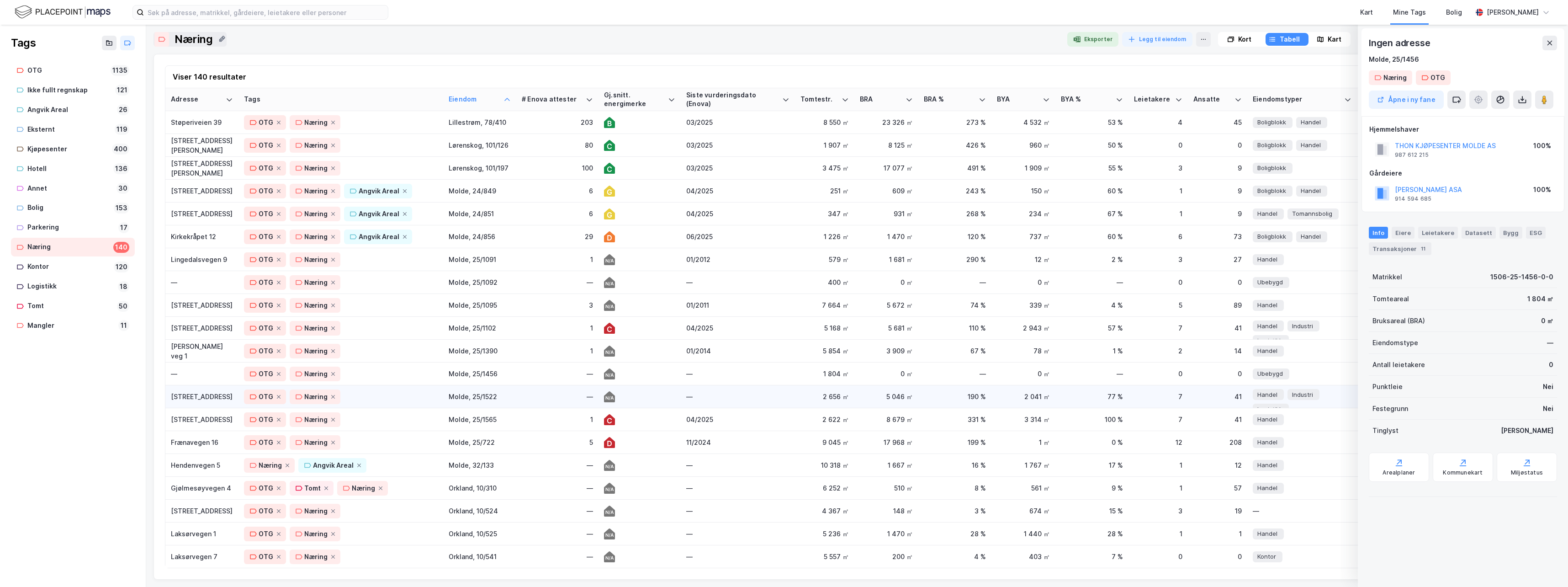
click at [202, 397] on div "[STREET_ADDRESS]" at bounding box center [202, 396] width 62 height 9
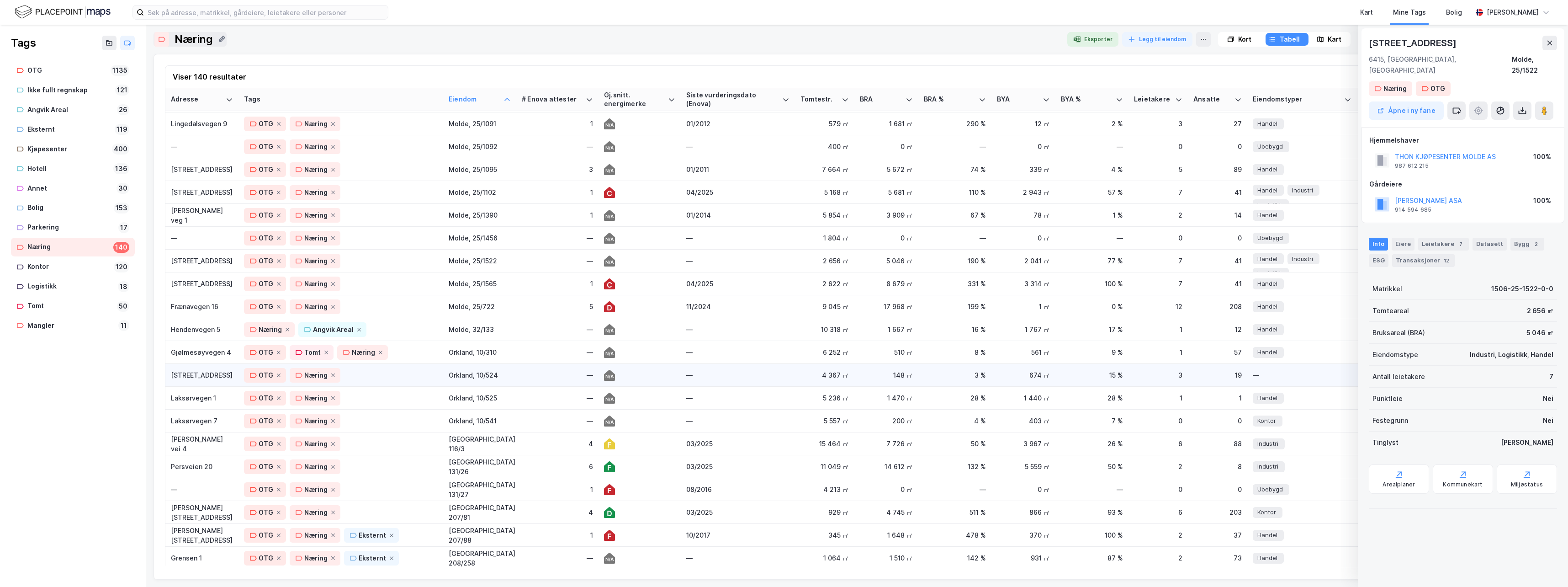
scroll to position [1188, 0]
click at [195, 308] on div "Frænavegen 16" at bounding box center [202, 305] width 62 height 9
click at [191, 350] on div "Gjølmesøyvegen 4" at bounding box center [202, 350] width 62 height 9
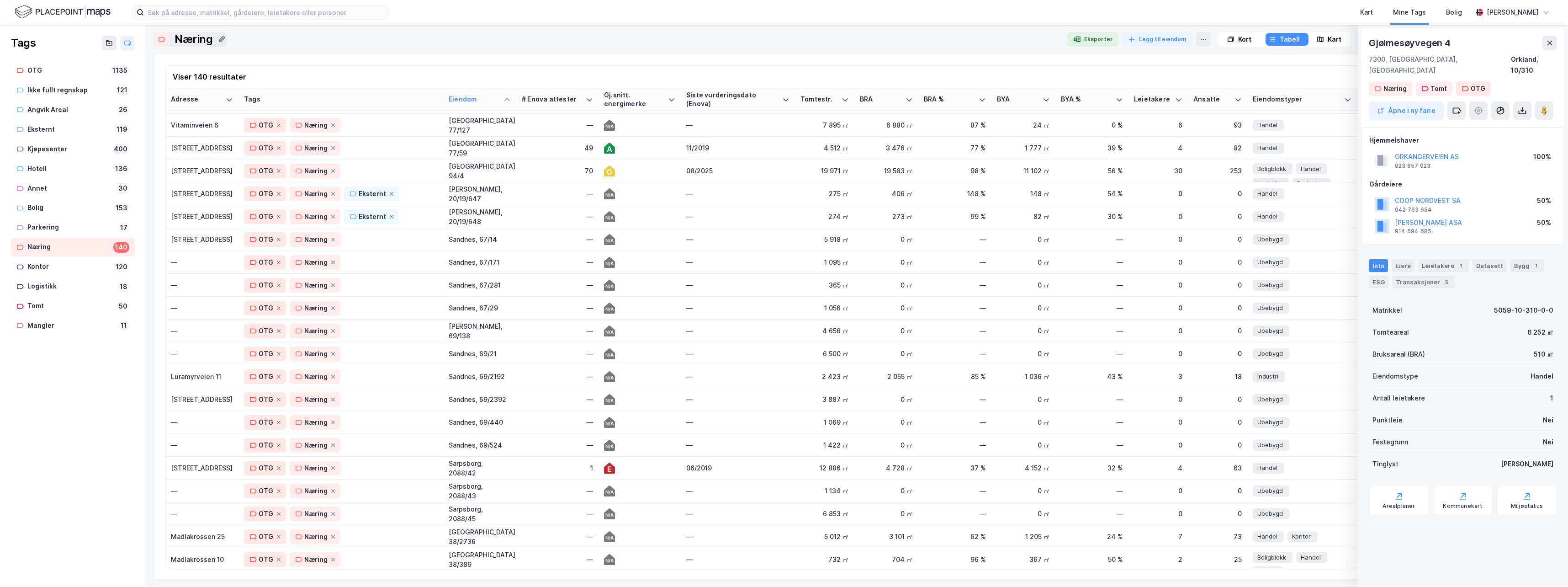
scroll to position [2194, 0]
click at [391, 239] on div "OTG Næring" at bounding box center [341, 237] width 194 height 14
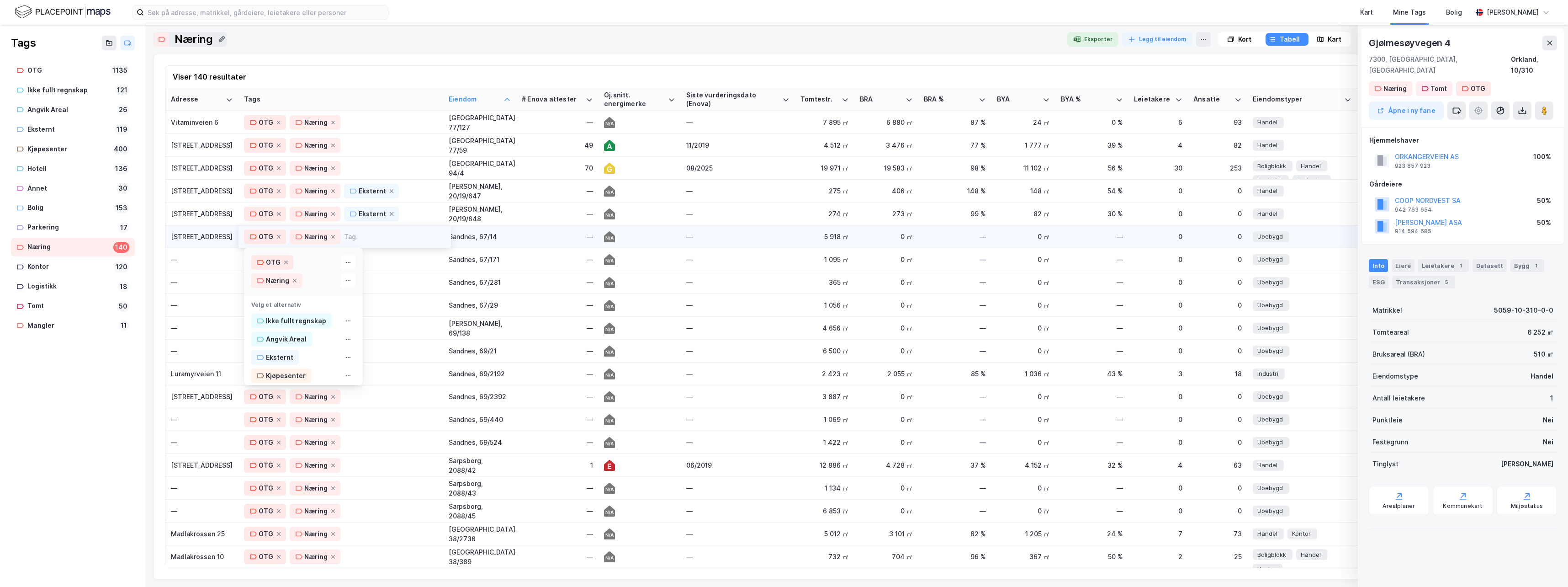
click at [183, 233] on div "[STREET_ADDRESS]" at bounding box center [202, 237] width 62 height 9
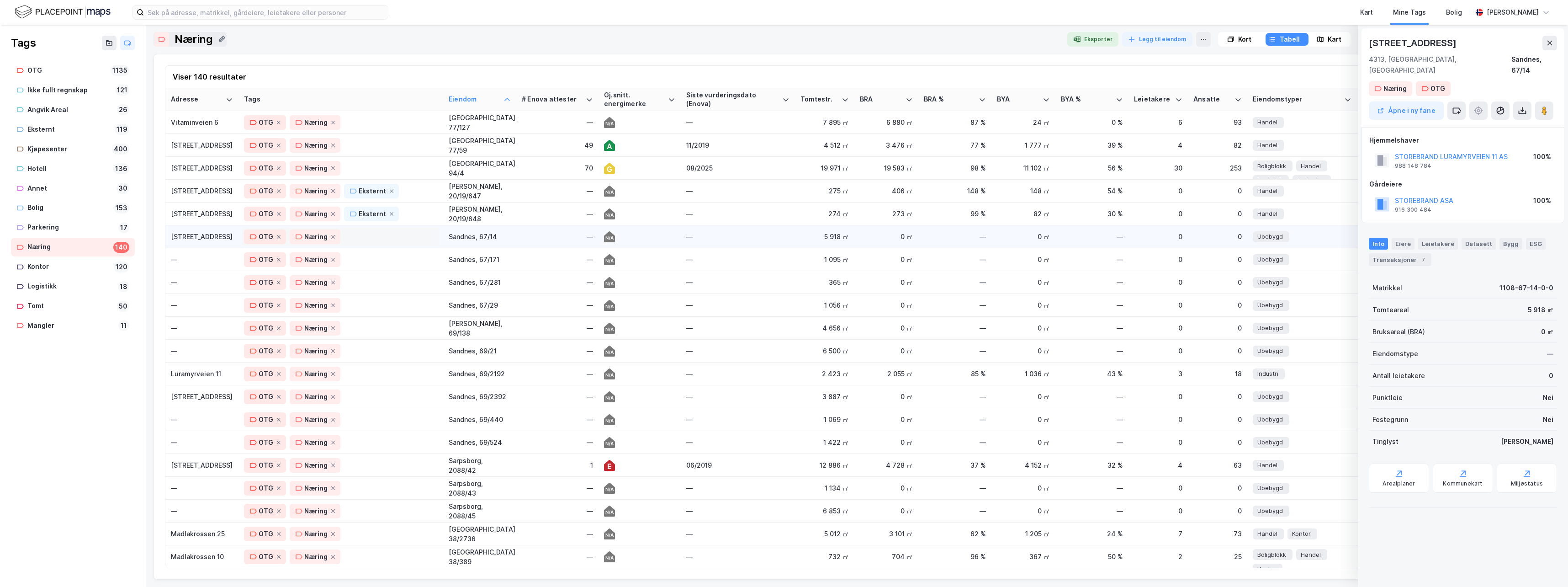
click at [378, 228] on div "OTG Næring" at bounding box center [341, 237] width 198 height 18
click at [280, 357] on div "Eksternt" at bounding box center [279, 358] width 28 height 11
drag, startPoint x: 210, startPoint y: 257, endPoint x: 207, endPoint y: 276, distance: 19.2
click at [210, 257] on div "—" at bounding box center [202, 259] width 62 height 9
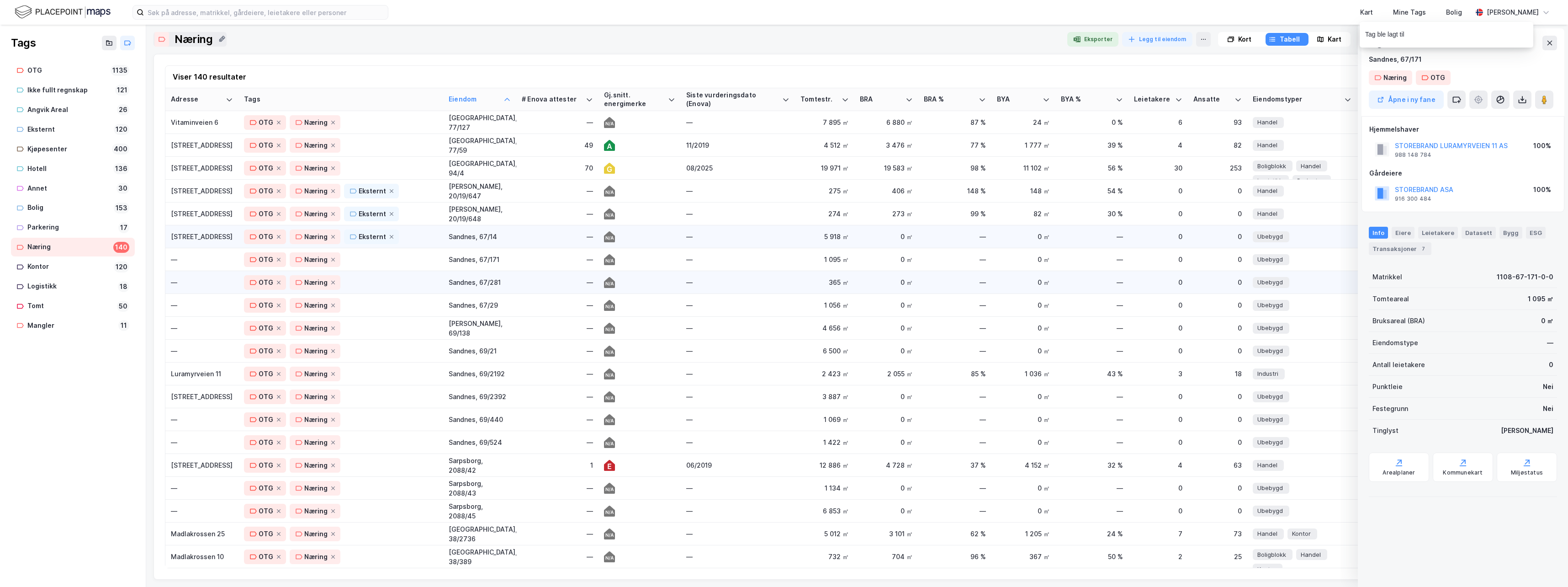
click at [206, 278] on div "—" at bounding box center [202, 282] width 62 height 9
click at [209, 302] on div "—" at bounding box center [202, 305] width 62 height 9
click at [204, 326] on div "—" at bounding box center [202, 328] width 62 height 9
click at [204, 352] on div "—" at bounding box center [202, 350] width 62 height 9
click at [356, 255] on div "OTG Næring" at bounding box center [341, 259] width 194 height 14
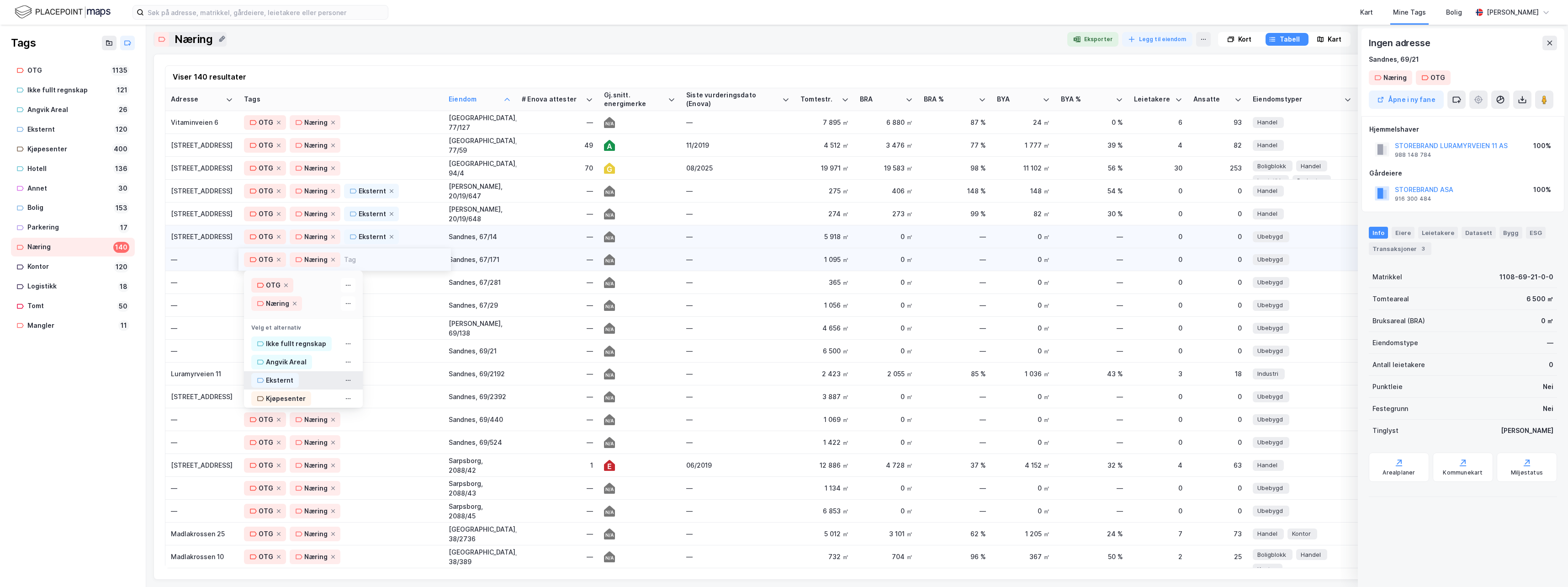
click at [278, 380] on div "Eksternt" at bounding box center [279, 381] width 28 height 11
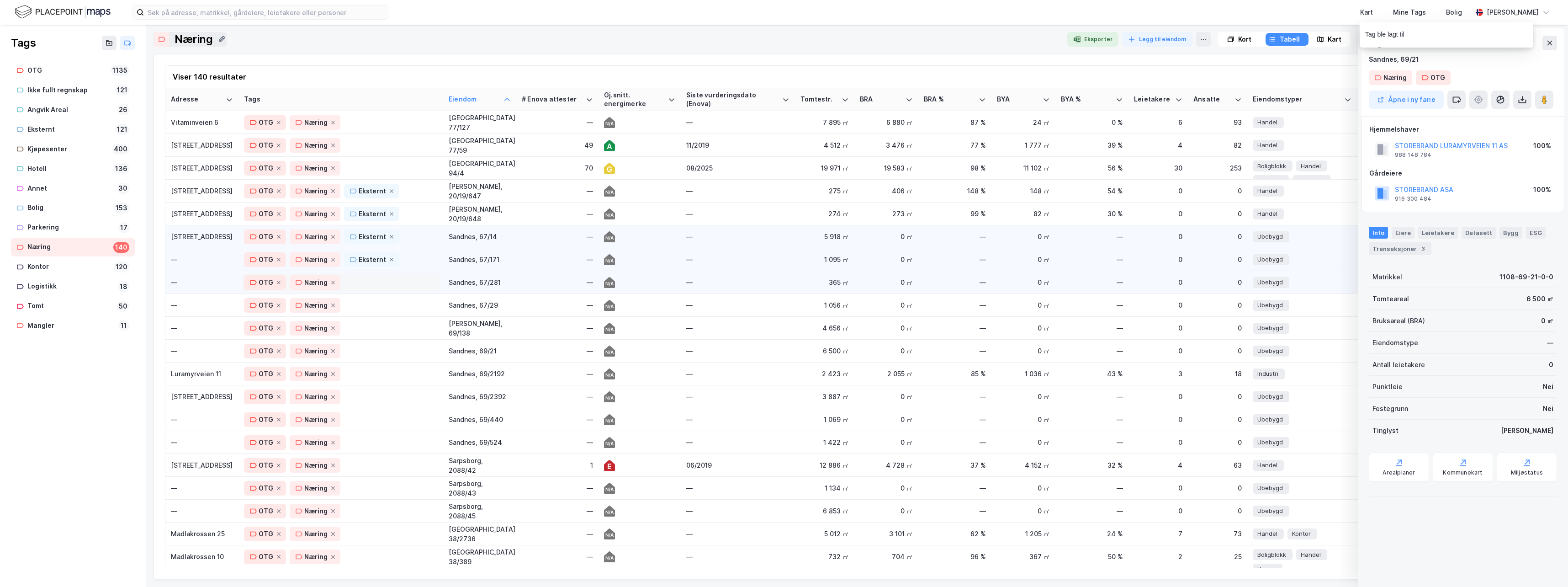
click at [383, 282] on div "OTG Næring" at bounding box center [341, 282] width 194 height 14
click at [279, 402] on div "Eksternt" at bounding box center [279, 403] width 28 height 11
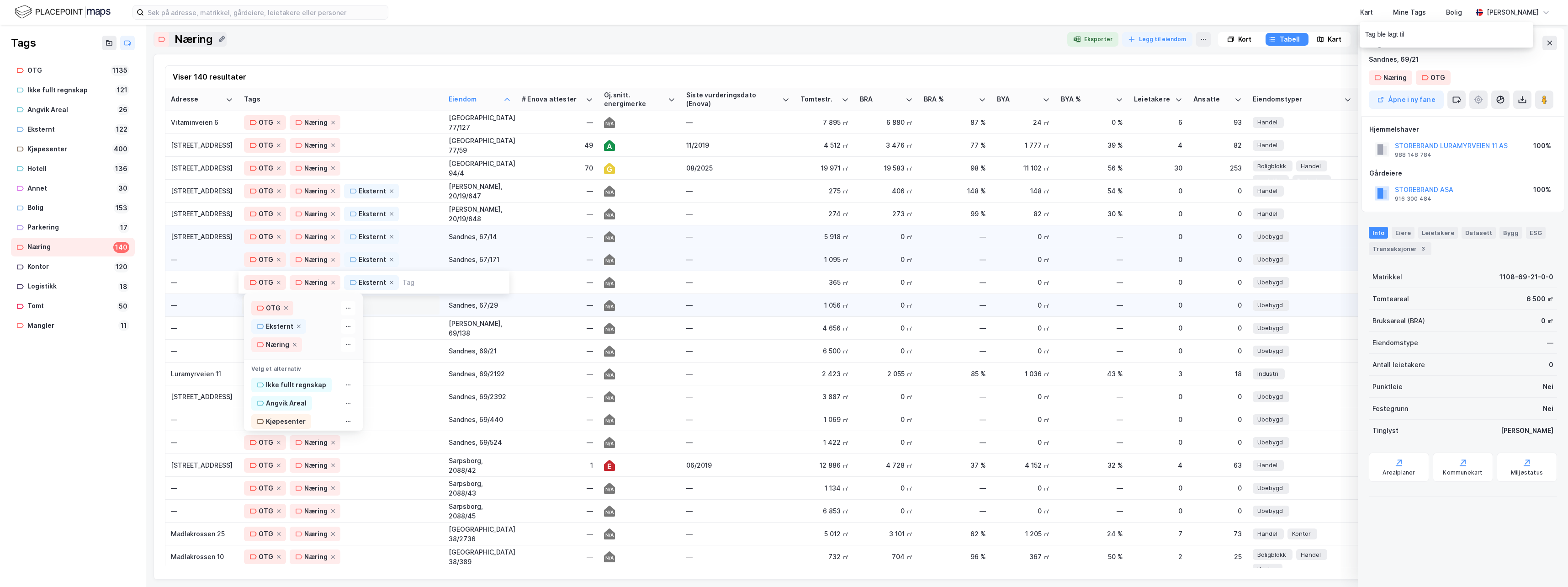
click at [380, 302] on div "OTG Næring" at bounding box center [341, 305] width 194 height 14
click at [285, 426] on div "Eksternt" at bounding box center [279, 426] width 28 height 11
click at [390, 329] on div "OTG Næring" at bounding box center [341, 328] width 194 height 14
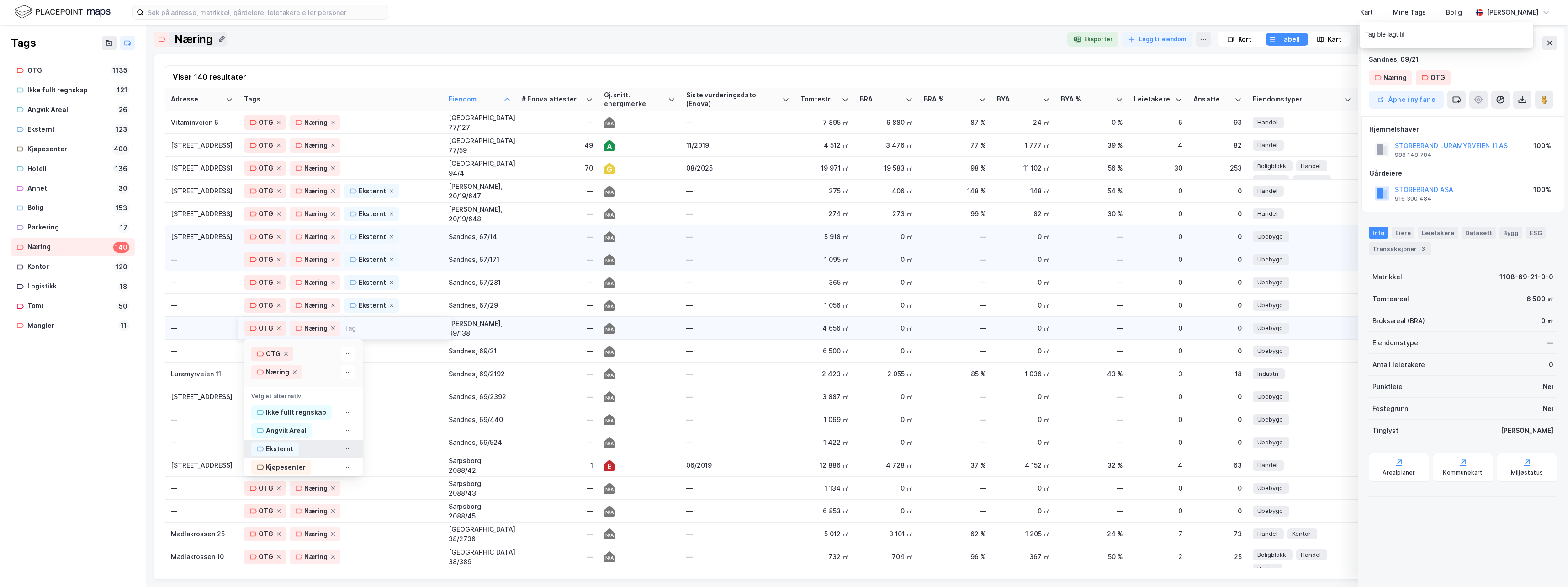
click at [275, 447] on div "Eksternt" at bounding box center [279, 449] width 28 height 11
click at [366, 354] on div "OTG Næring" at bounding box center [341, 351] width 194 height 14
click at [285, 472] on div "Eksternt" at bounding box center [279, 471] width 28 height 11
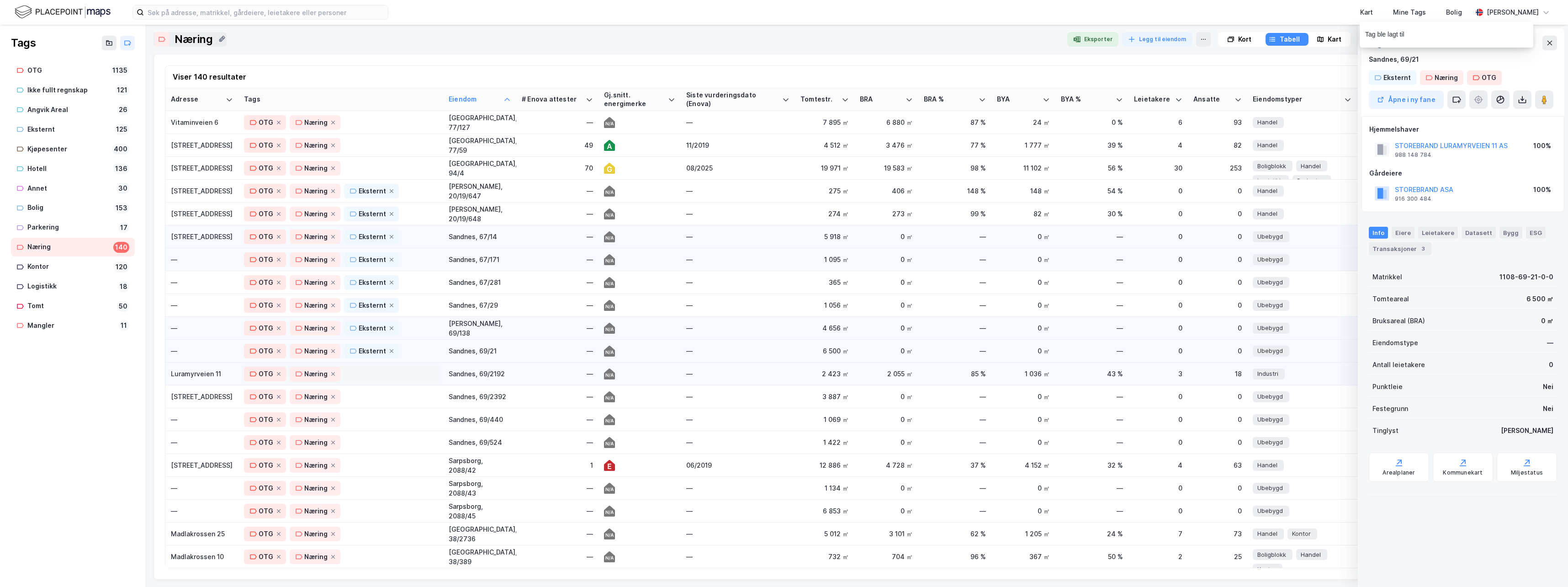
click at [380, 374] on div "OTG Næring" at bounding box center [341, 373] width 194 height 14
click at [278, 495] on div "Eksternt" at bounding box center [279, 494] width 28 height 11
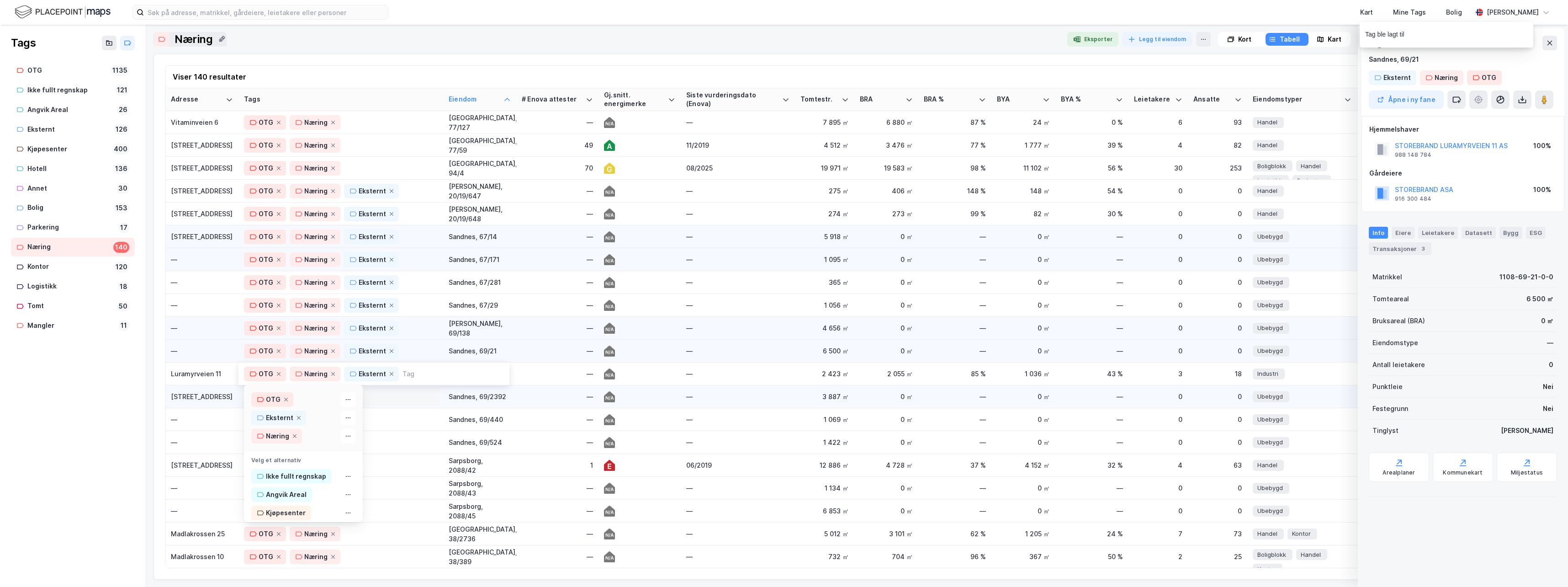
click at [380, 397] on div "OTG Næring" at bounding box center [341, 396] width 194 height 14
click at [276, 517] on div "Eksternt" at bounding box center [279, 517] width 28 height 11
click at [380, 422] on div "OTG Næring" at bounding box center [341, 419] width 194 height 14
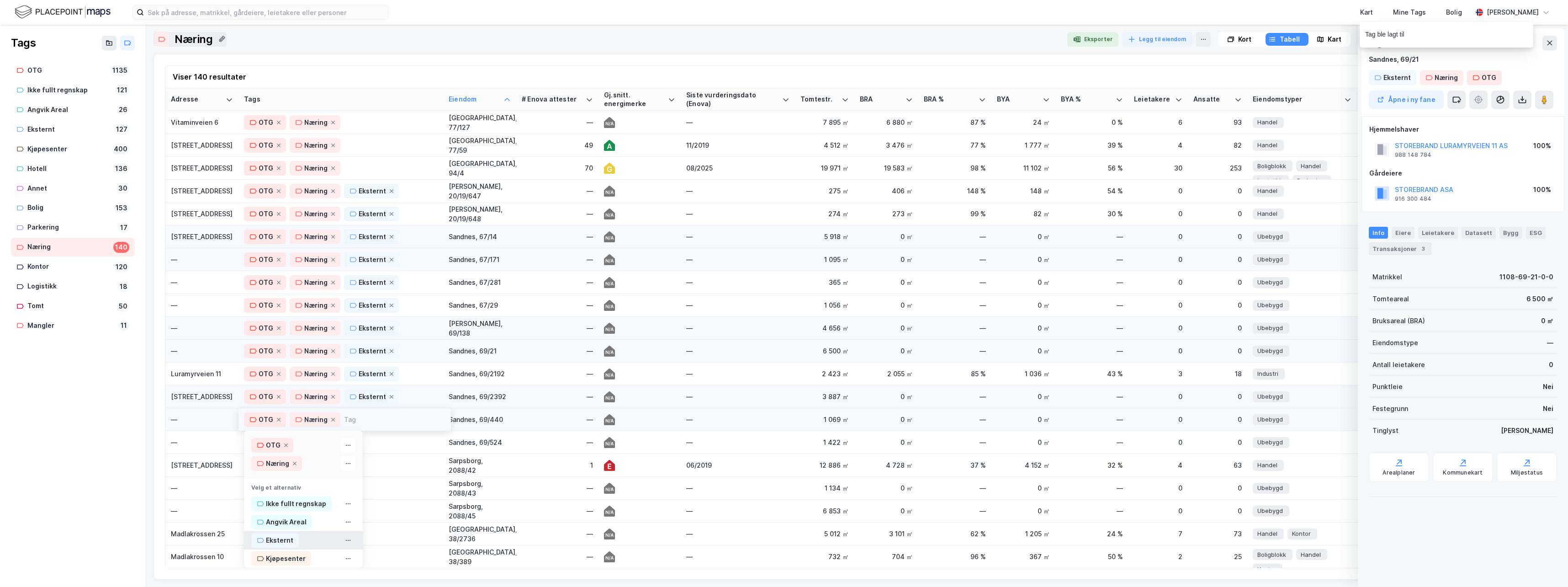
click at [280, 539] on div "Eksternt" at bounding box center [279, 540] width 28 height 11
click at [379, 440] on div "OTG Næring" at bounding box center [341, 442] width 194 height 14
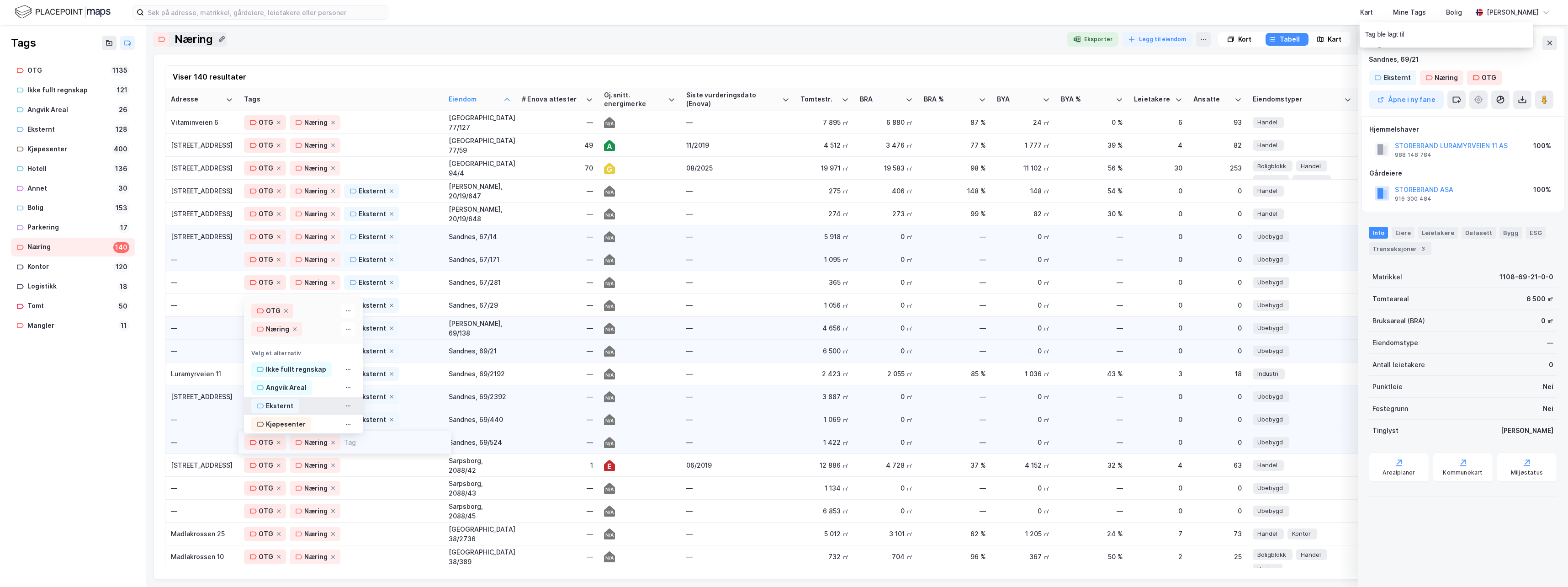
click at [278, 407] on div "Eksternt" at bounding box center [279, 406] width 28 height 11
click at [210, 440] on div "—" at bounding box center [202, 442] width 62 height 9
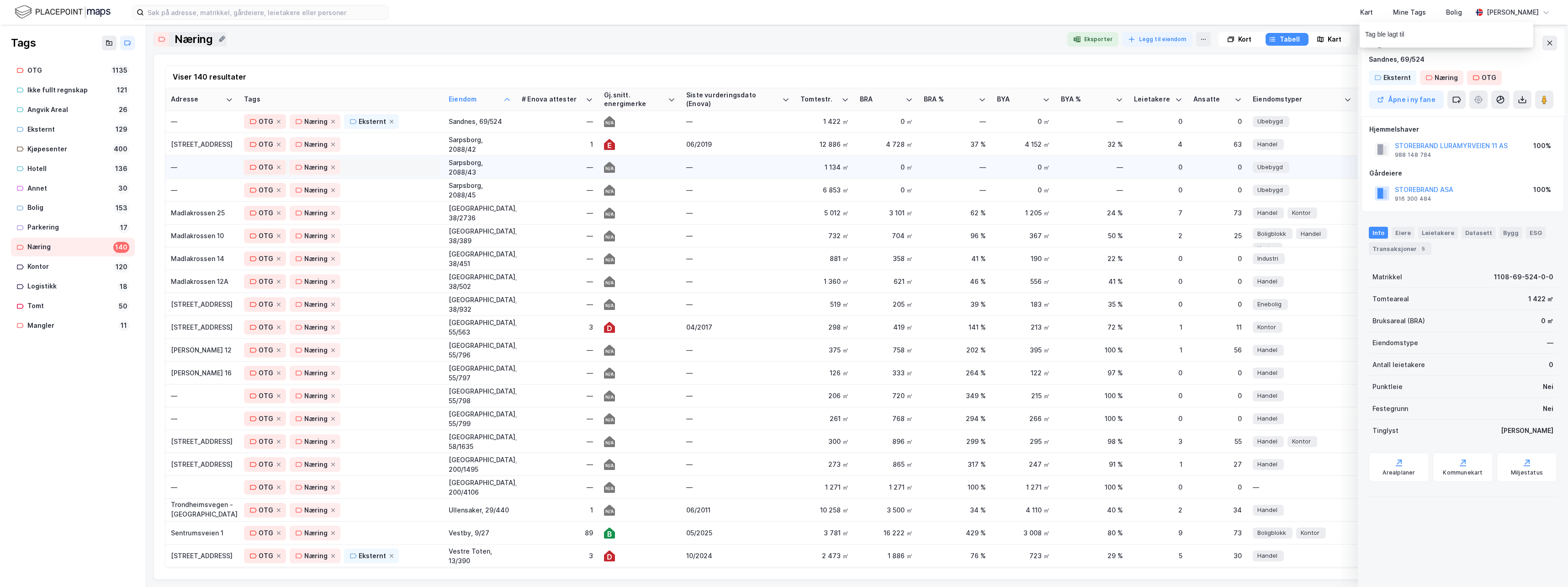
scroll to position [2560, 0]
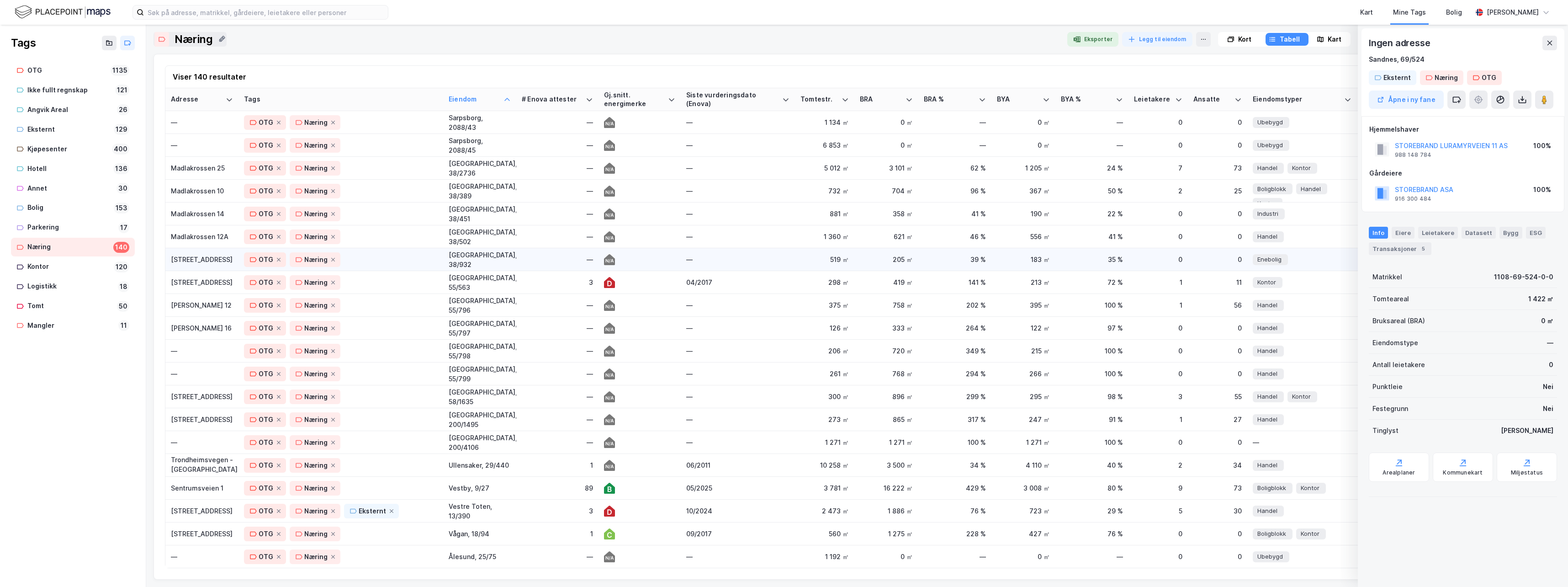
click at [195, 259] on div "[STREET_ADDRESS]" at bounding box center [202, 259] width 62 height 9
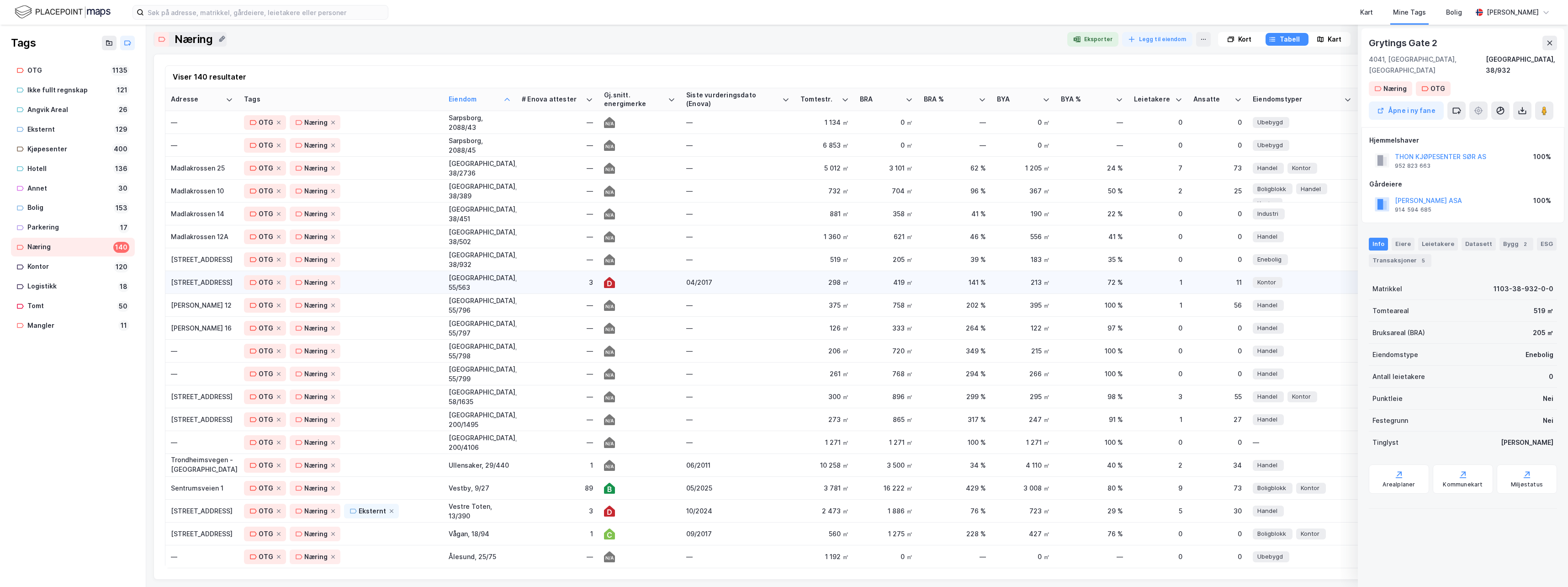
click at [187, 279] on div "[STREET_ADDRESS]" at bounding box center [202, 282] width 62 height 9
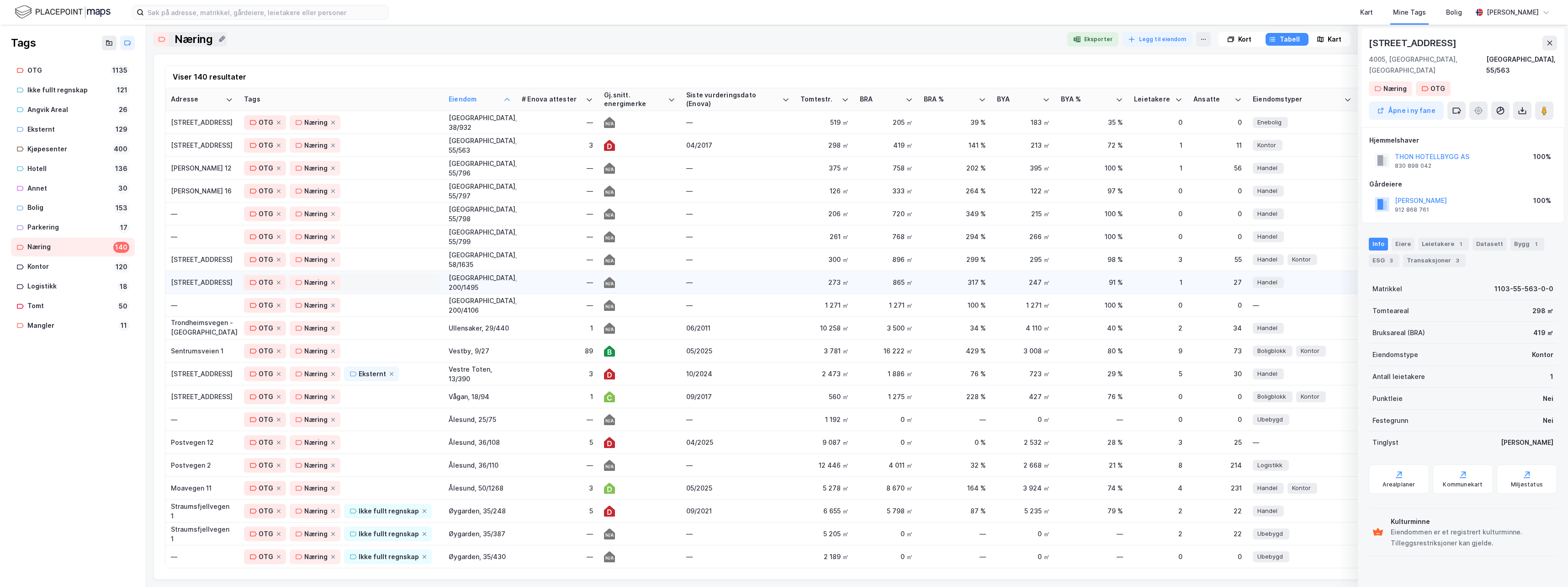
scroll to position [2704, 0]
click at [187, 346] on div "Sentrumsveien 1" at bounding box center [202, 350] width 62 height 9
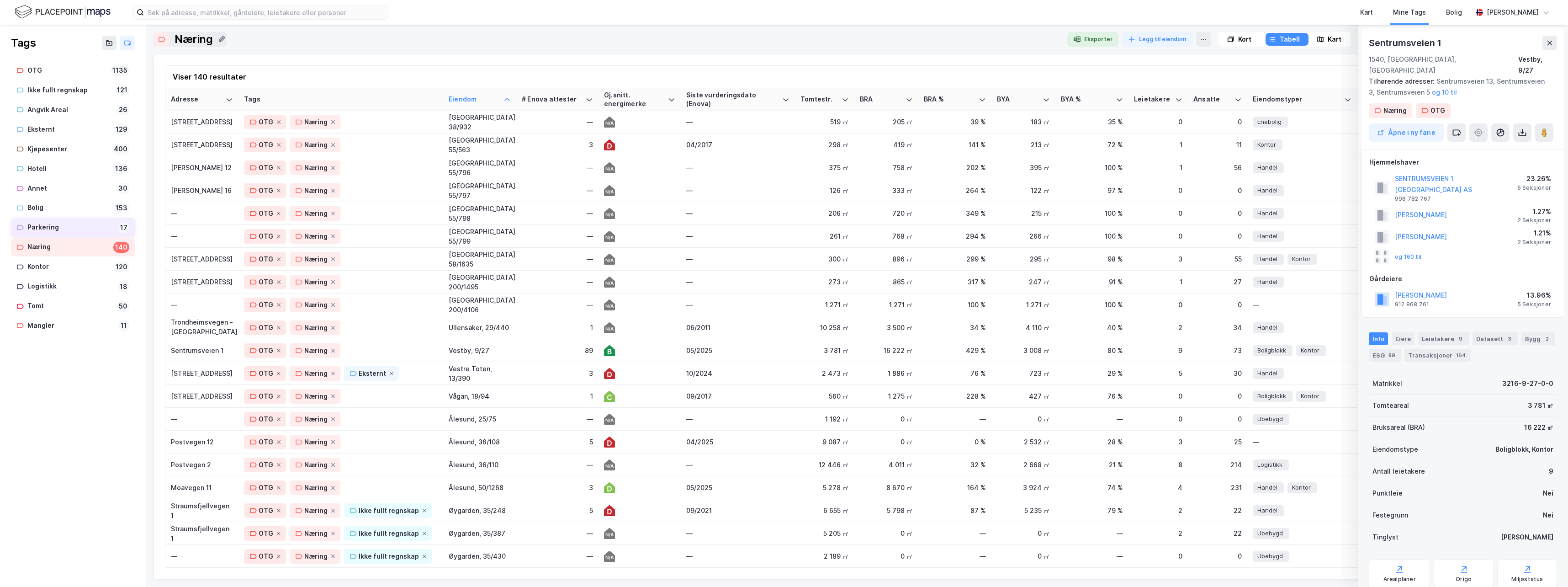
click at [38, 227] on div "Parkering" at bounding box center [71, 227] width 87 height 11
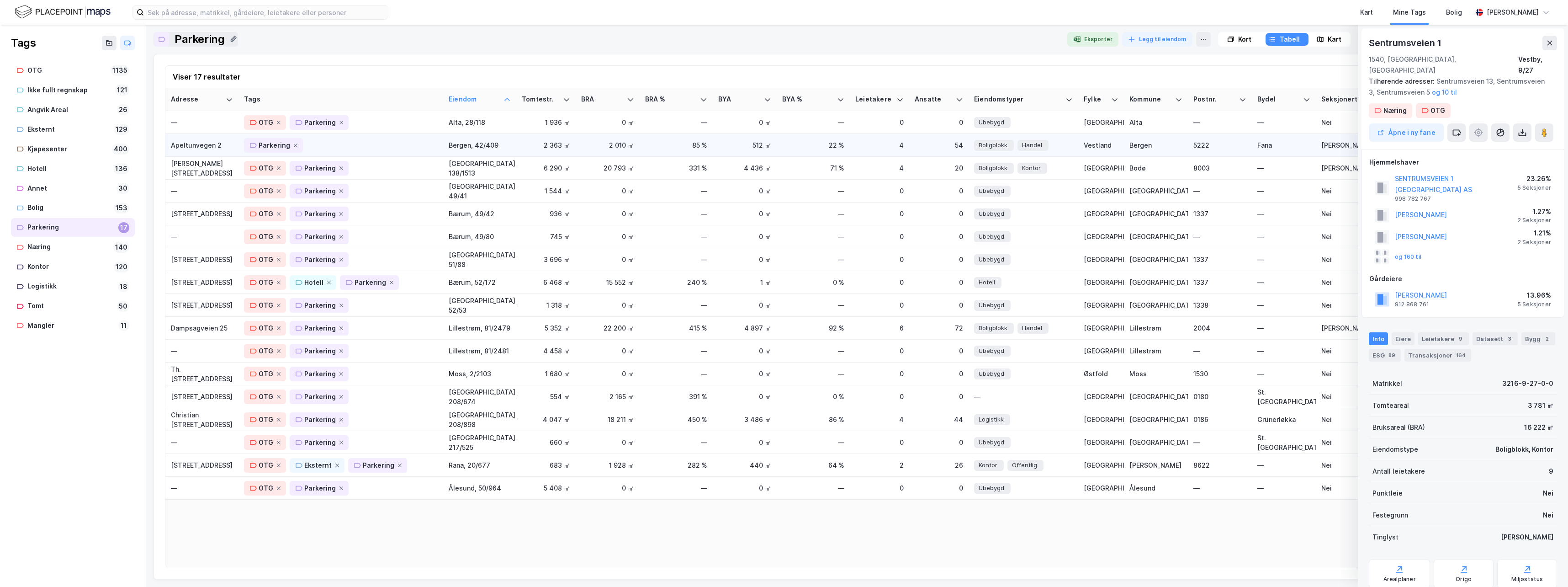
click at [202, 146] on div "Apeltunvegen 2" at bounding box center [202, 145] width 62 height 9
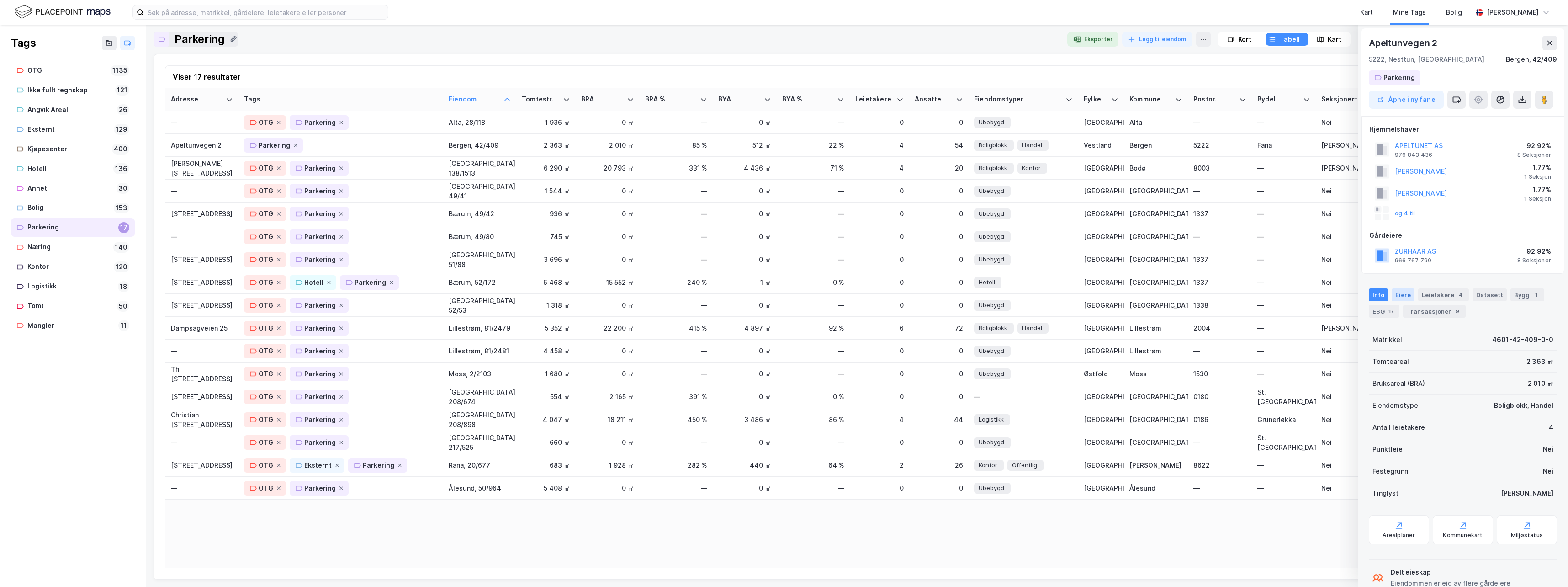
click at [1403, 295] on div "Eiere" at bounding box center [1403, 295] width 23 height 13
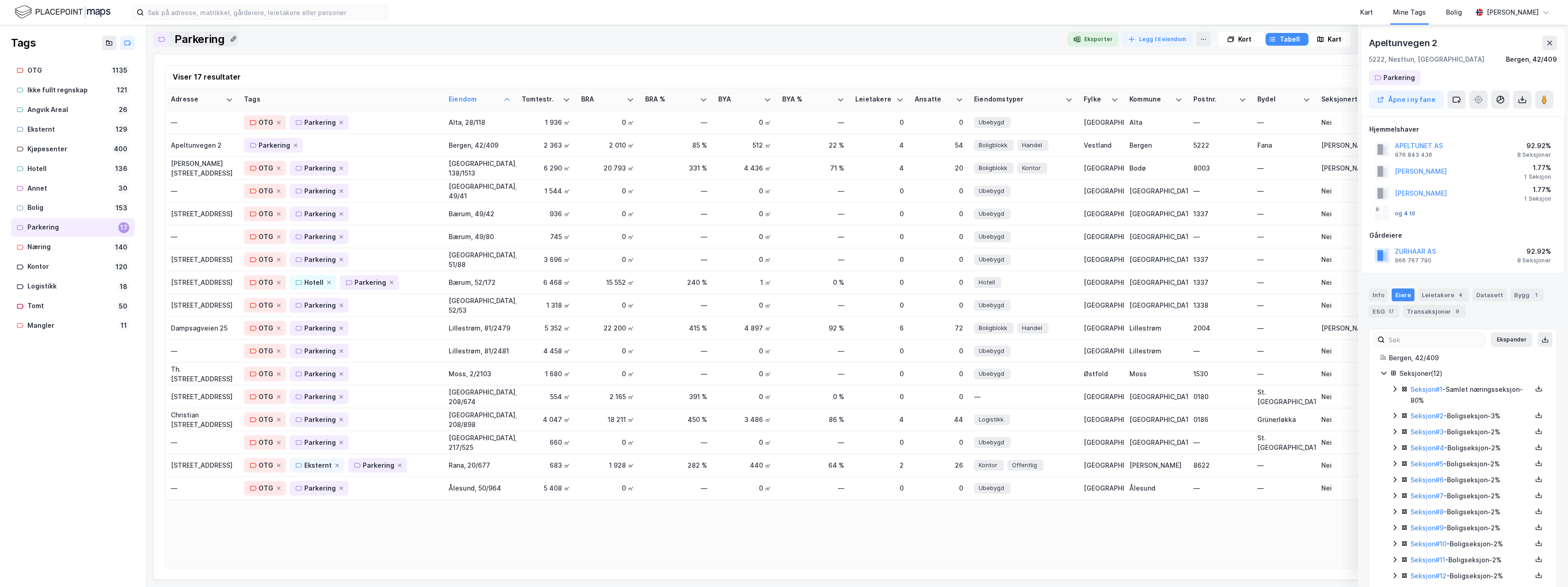
click at [0, 0] on button "og 4 til" at bounding box center [0, 0] width 0 height 0
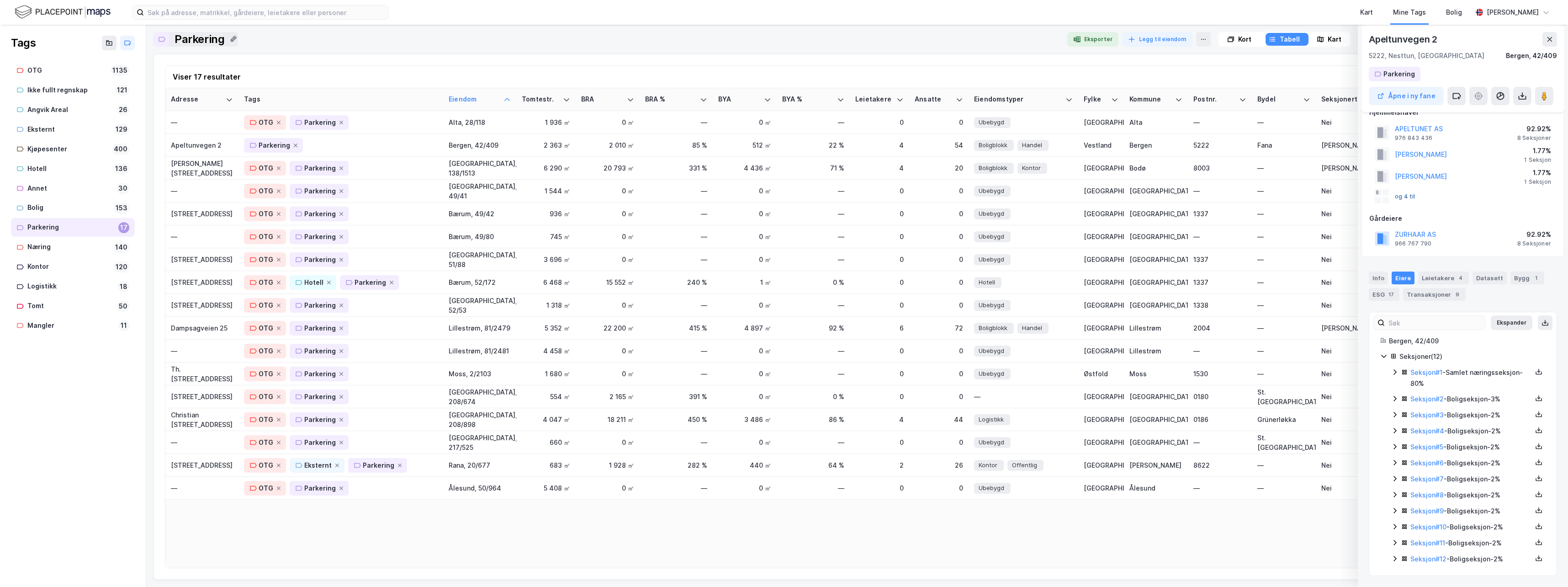
click at [0, 0] on button "og 4 til" at bounding box center [0, 0] width 0 height 0
click at [1427, 293] on div "Transaksjoner 9" at bounding box center [1434, 294] width 62 height 13
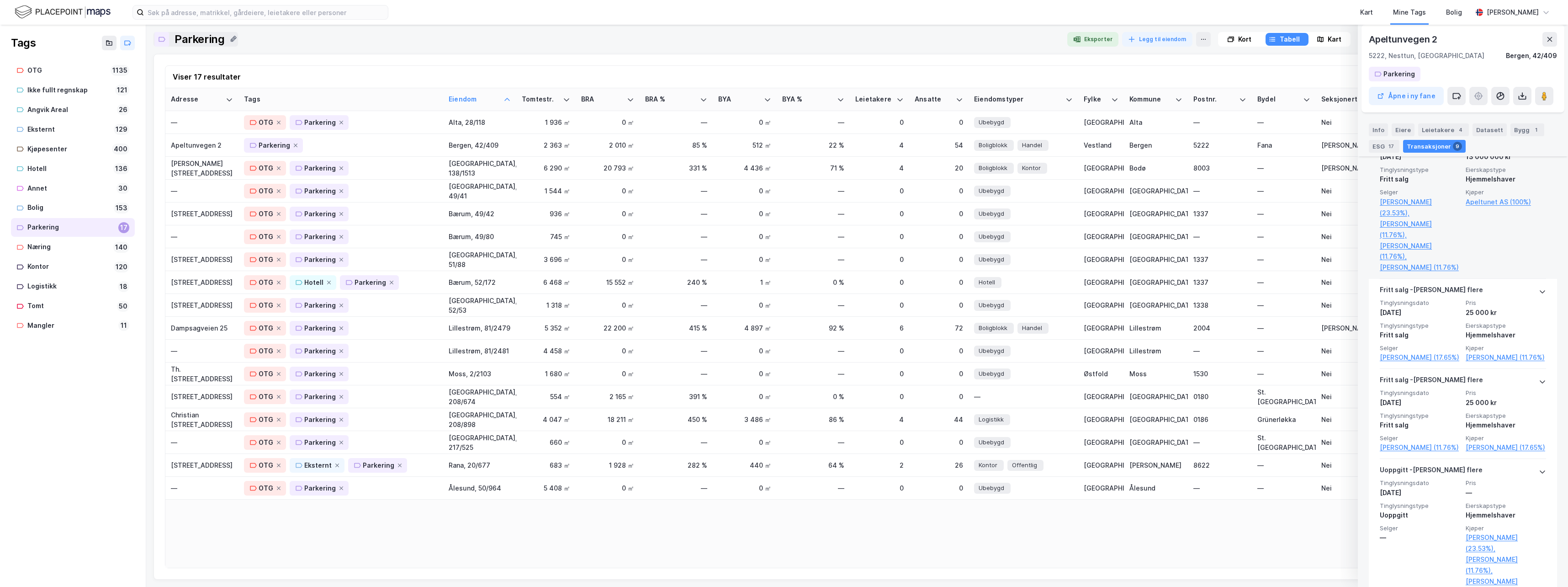
scroll to position [910, 0]
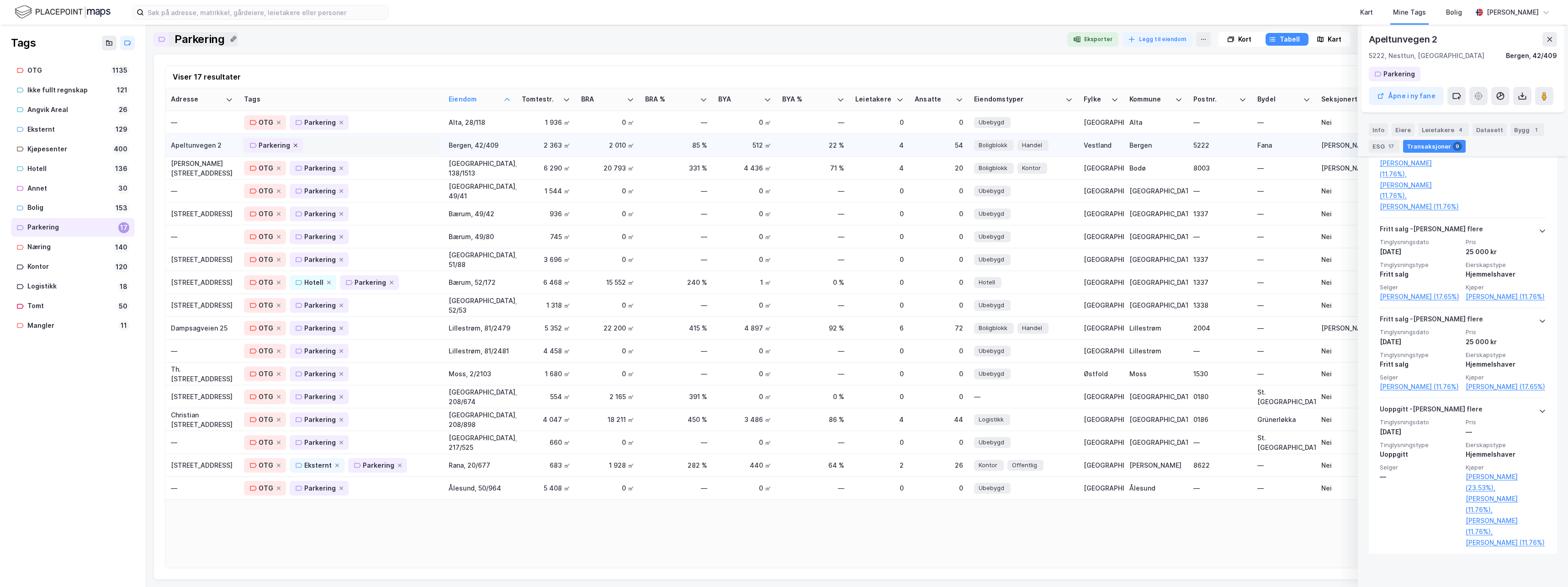
click at [294, 142] on icon at bounding box center [295, 145] width 6 height 6
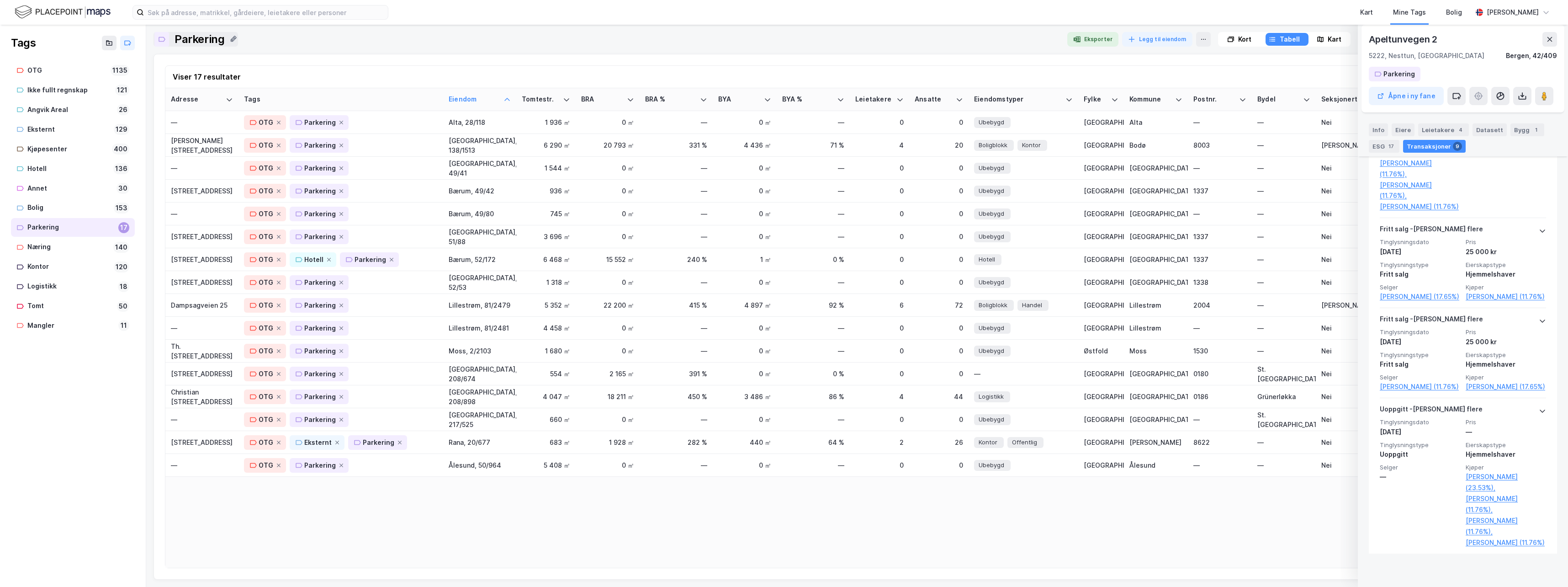
scroll to position [895, 0]
click at [38, 208] on div "Bolig" at bounding box center [69, 207] width 83 height 11
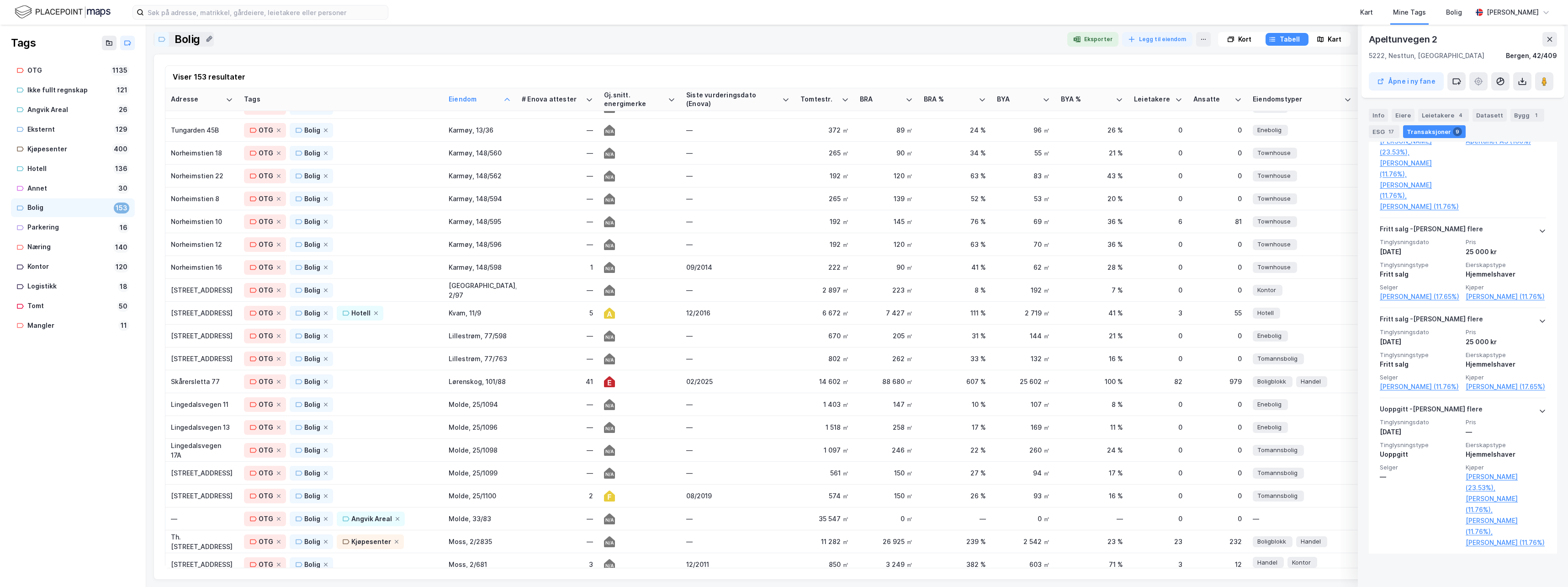
scroll to position [1234, 0]
click at [189, 305] on div "[STREET_ADDRESS]" at bounding box center [202, 305] width 62 height 9
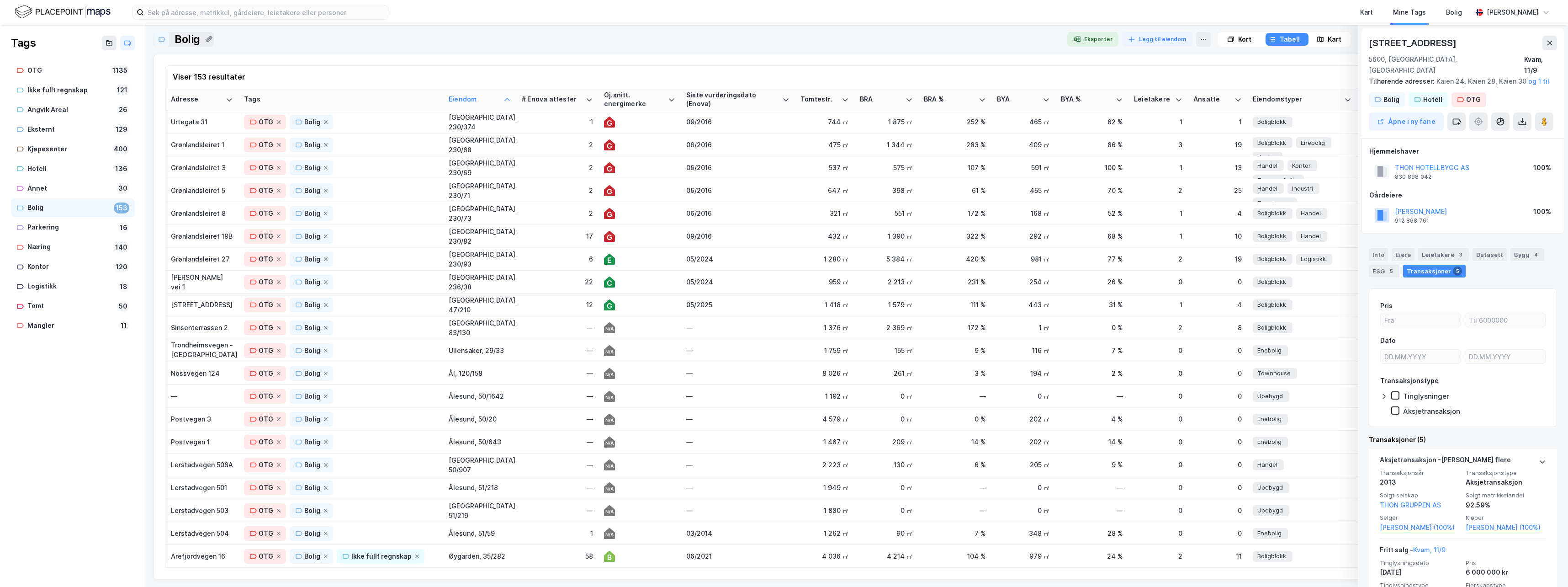
scroll to position [3024, 0]
click at [41, 186] on div "Annet" at bounding box center [70, 188] width 85 height 11
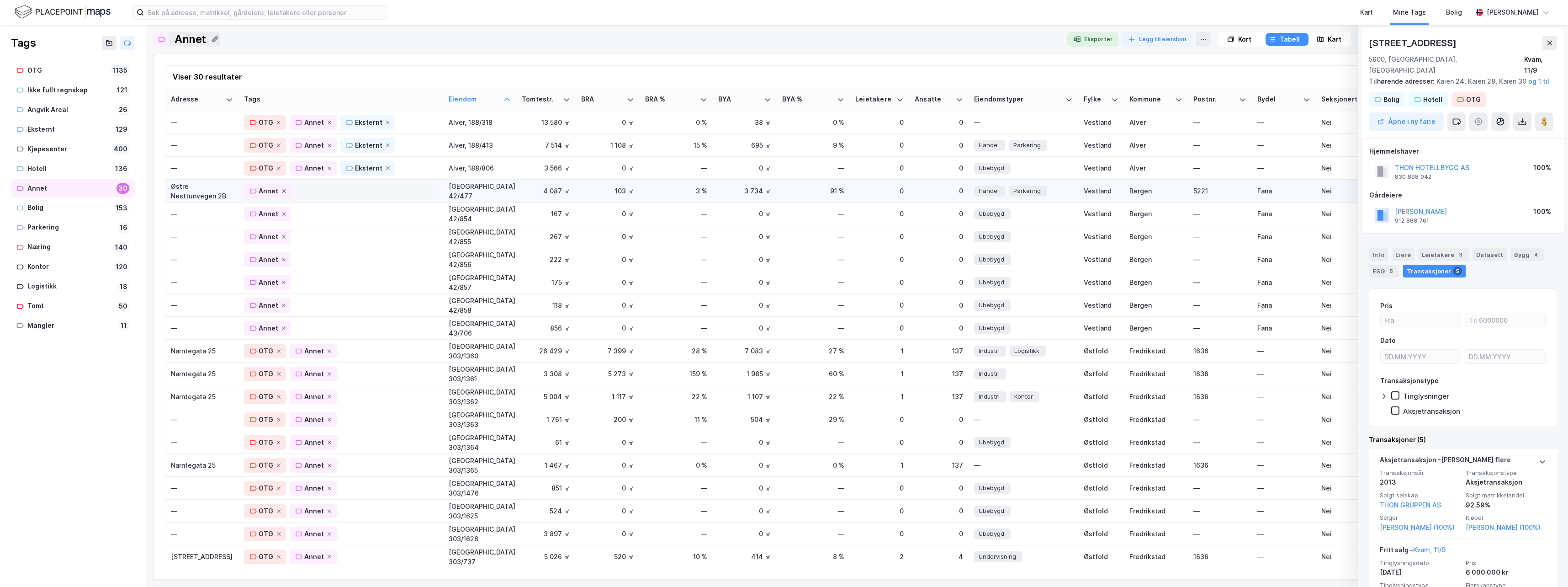
click at [281, 191] on icon at bounding box center [283, 191] width 6 height 6
click at [224, 195] on div "—" at bounding box center [202, 191] width 62 height 9
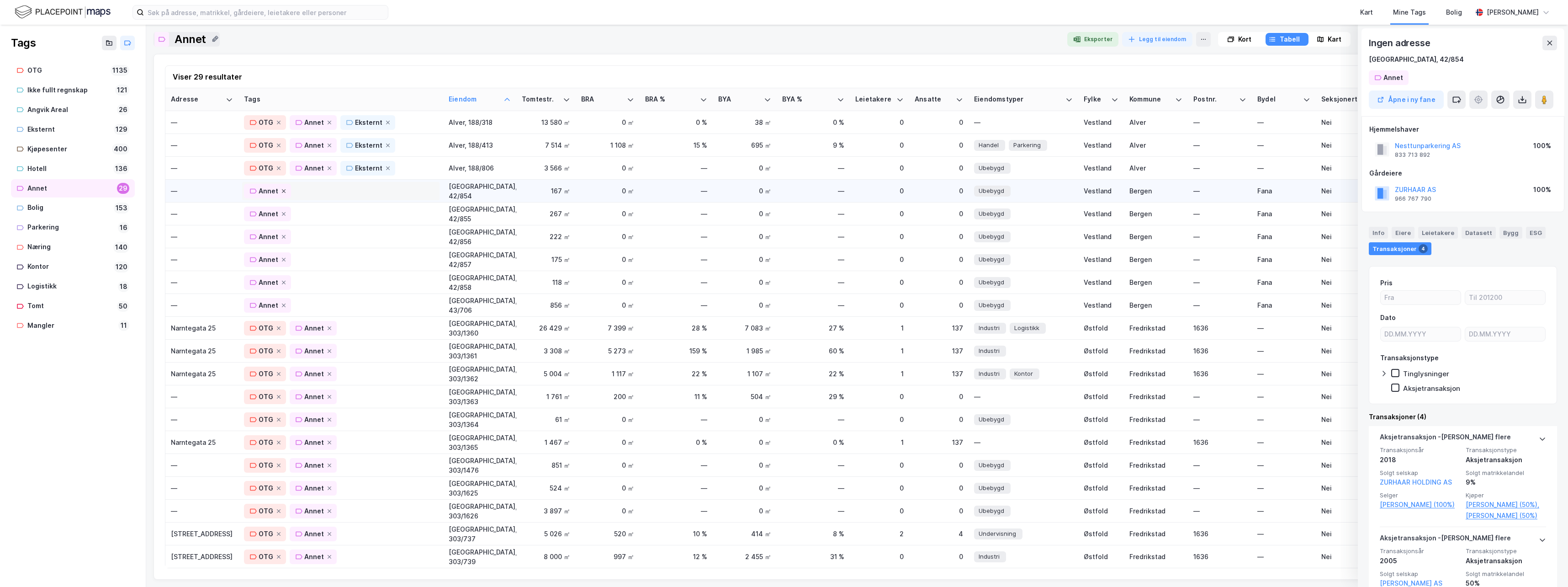
click at [283, 192] on icon at bounding box center [283, 191] width 6 height 6
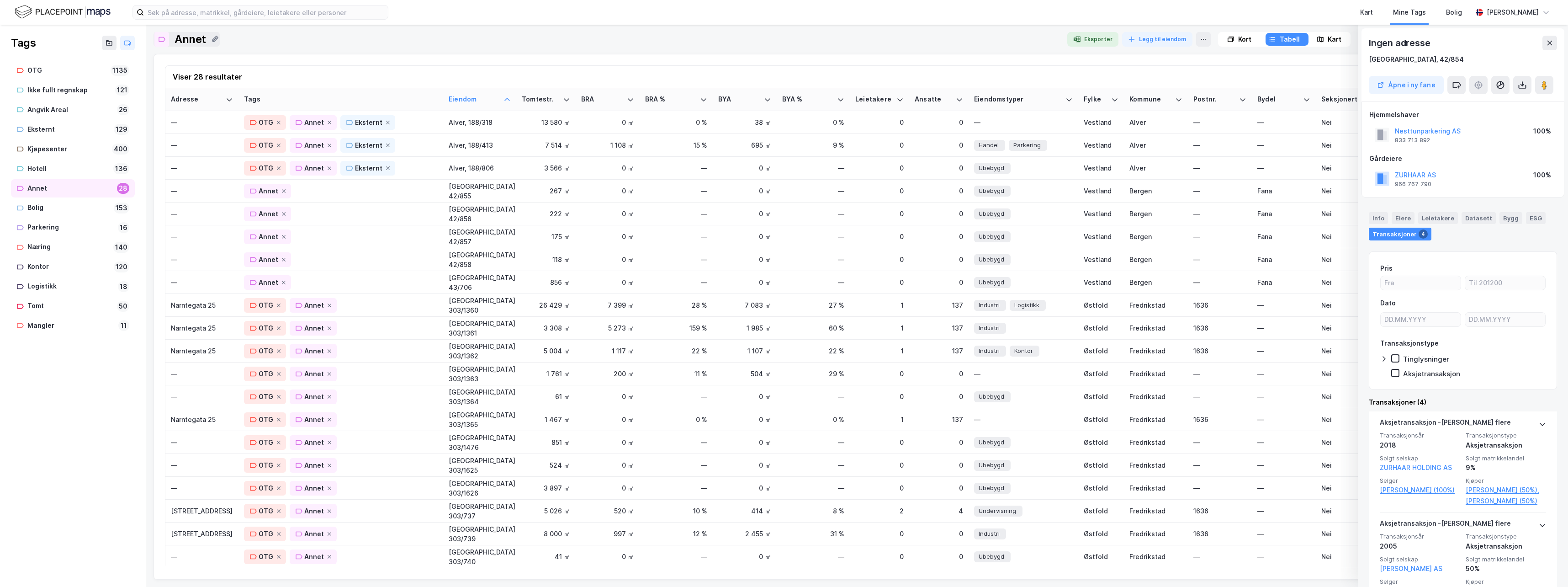
click at [283, 192] on icon at bounding box center [283, 191] width 6 height 6
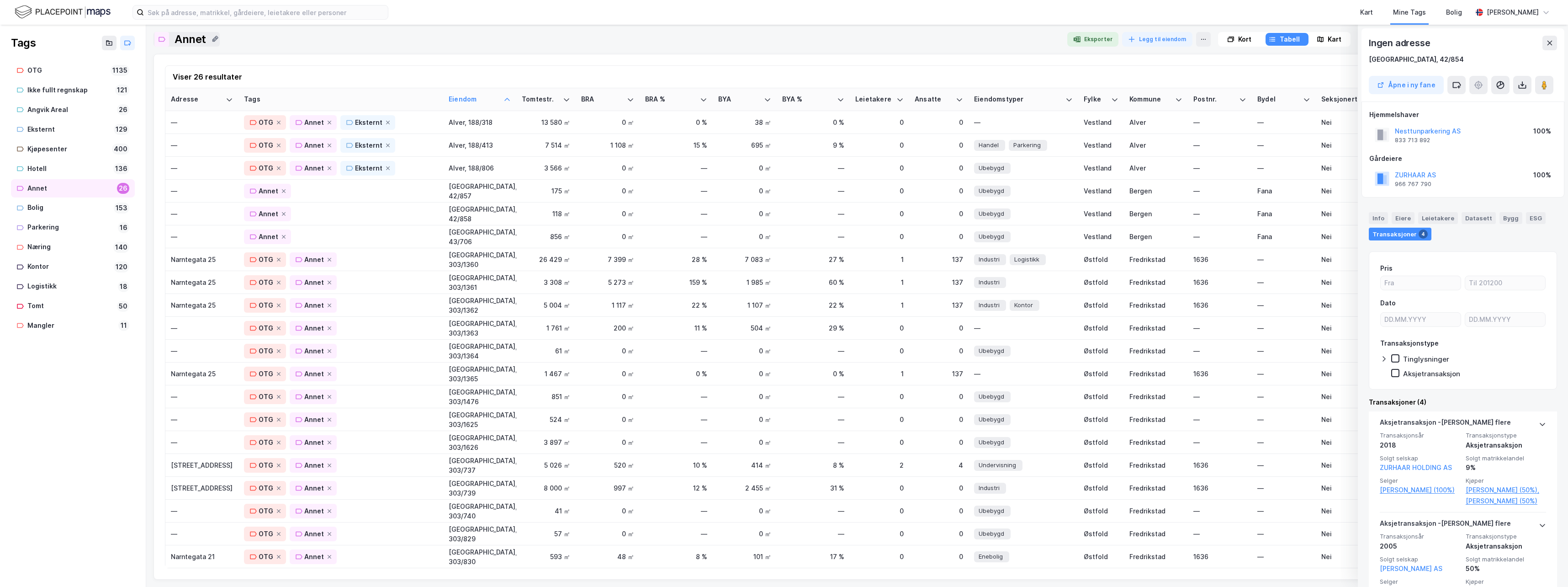
click at [283, 192] on icon at bounding box center [283, 191] width 6 height 6
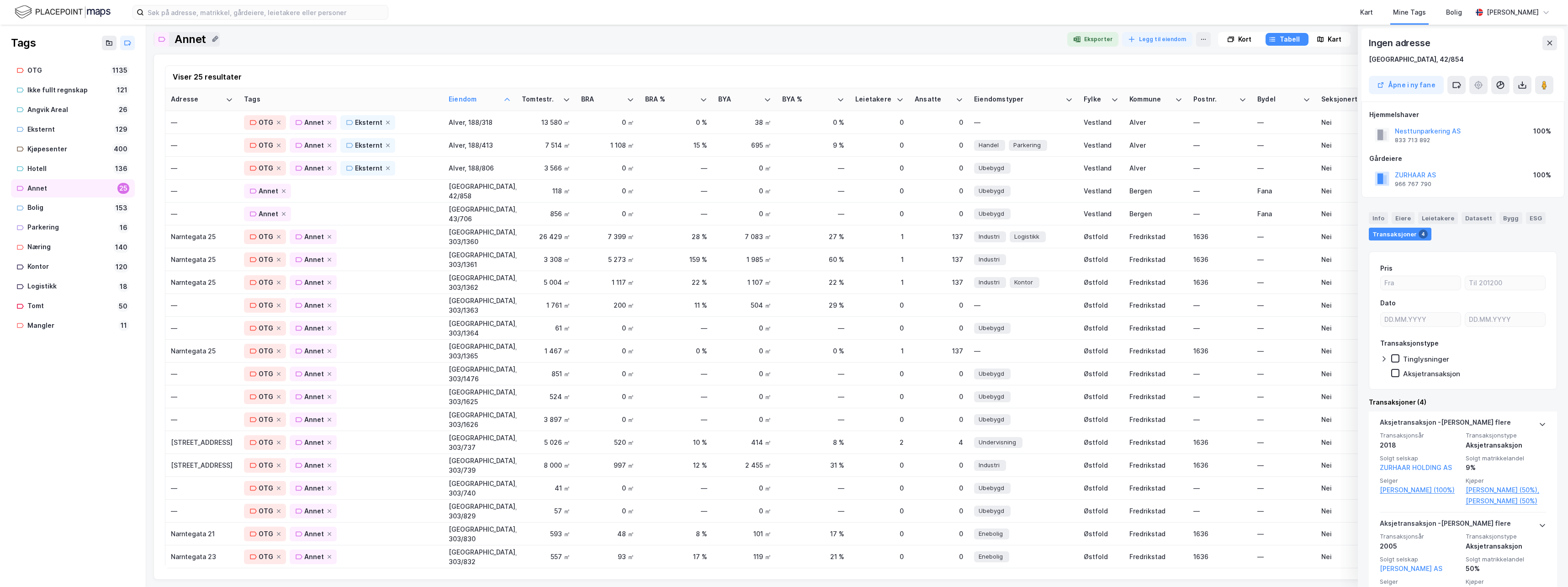
click at [283, 192] on icon at bounding box center [283, 191] width 6 height 6
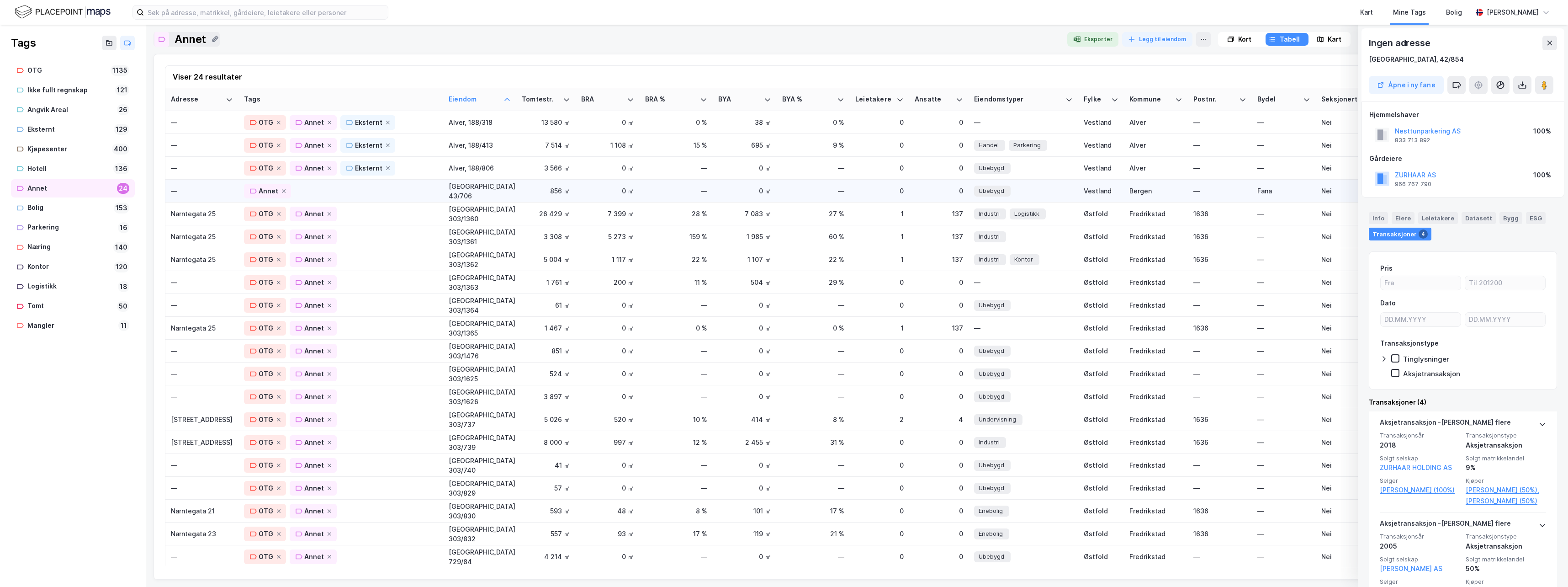
click at [219, 192] on div "—" at bounding box center [202, 191] width 62 height 9
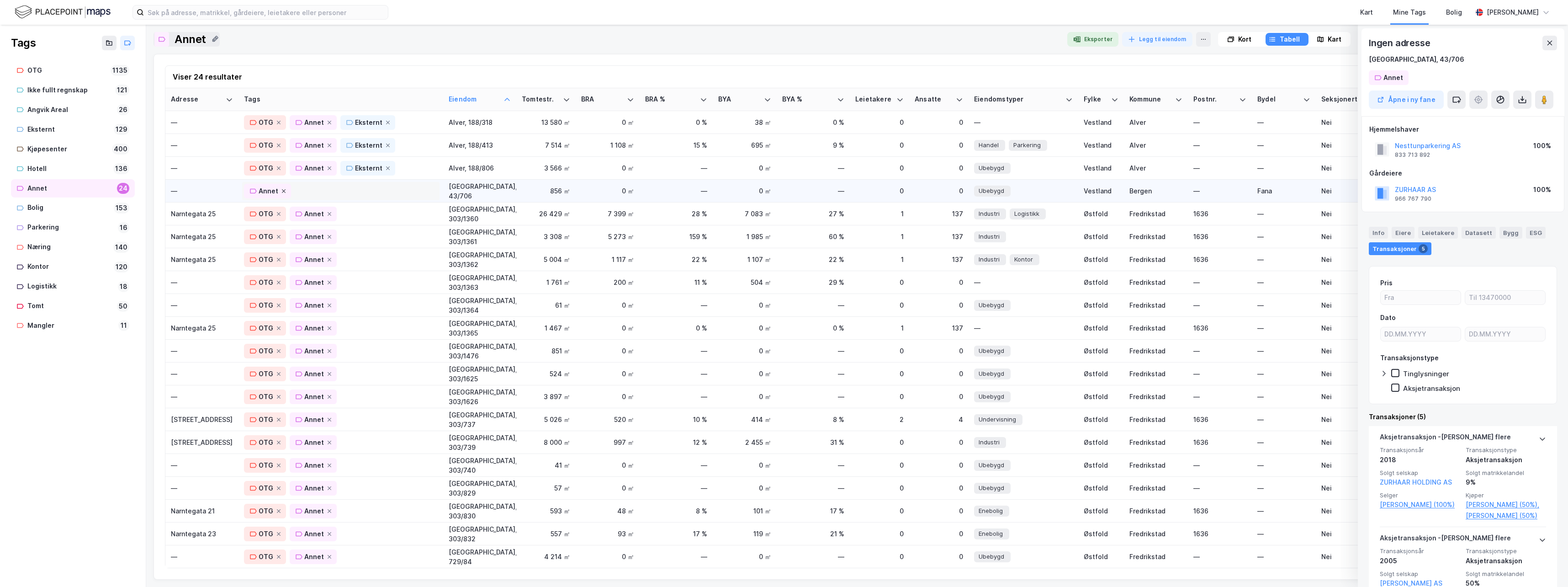
click at [281, 191] on icon at bounding box center [283, 191] width 6 height 6
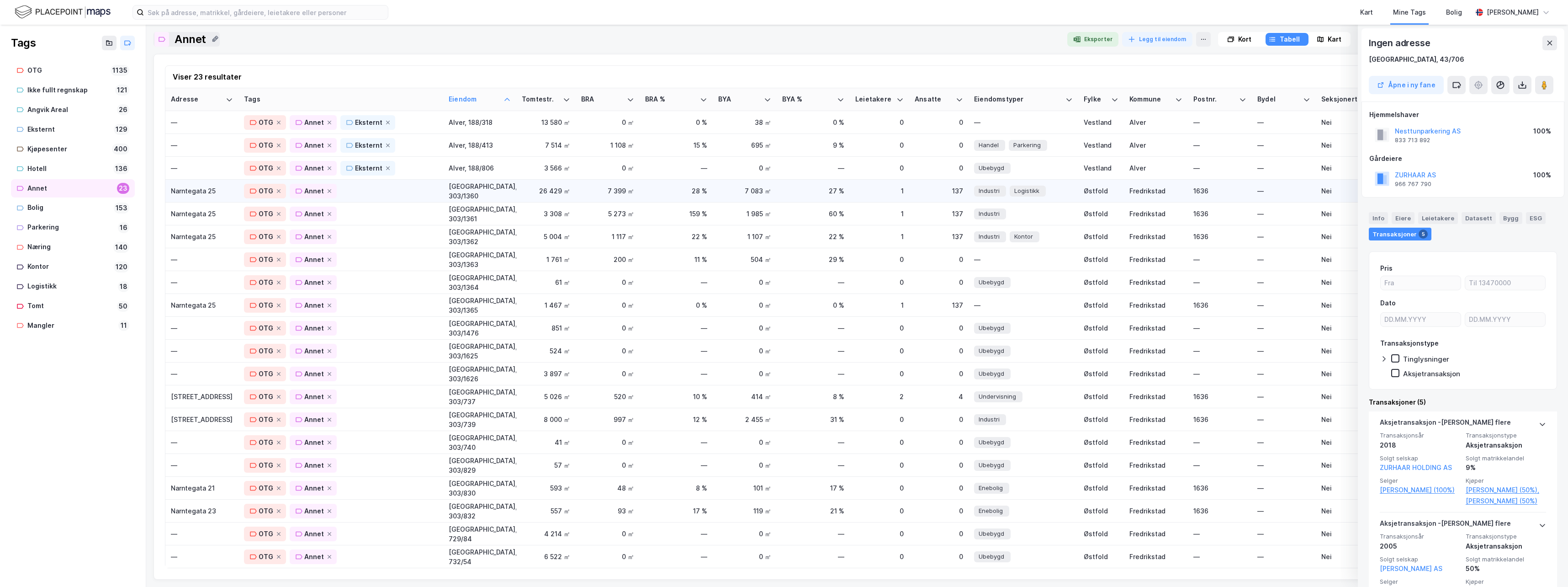
click at [191, 191] on div "Narntegata 25" at bounding box center [202, 191] width 62 height 9
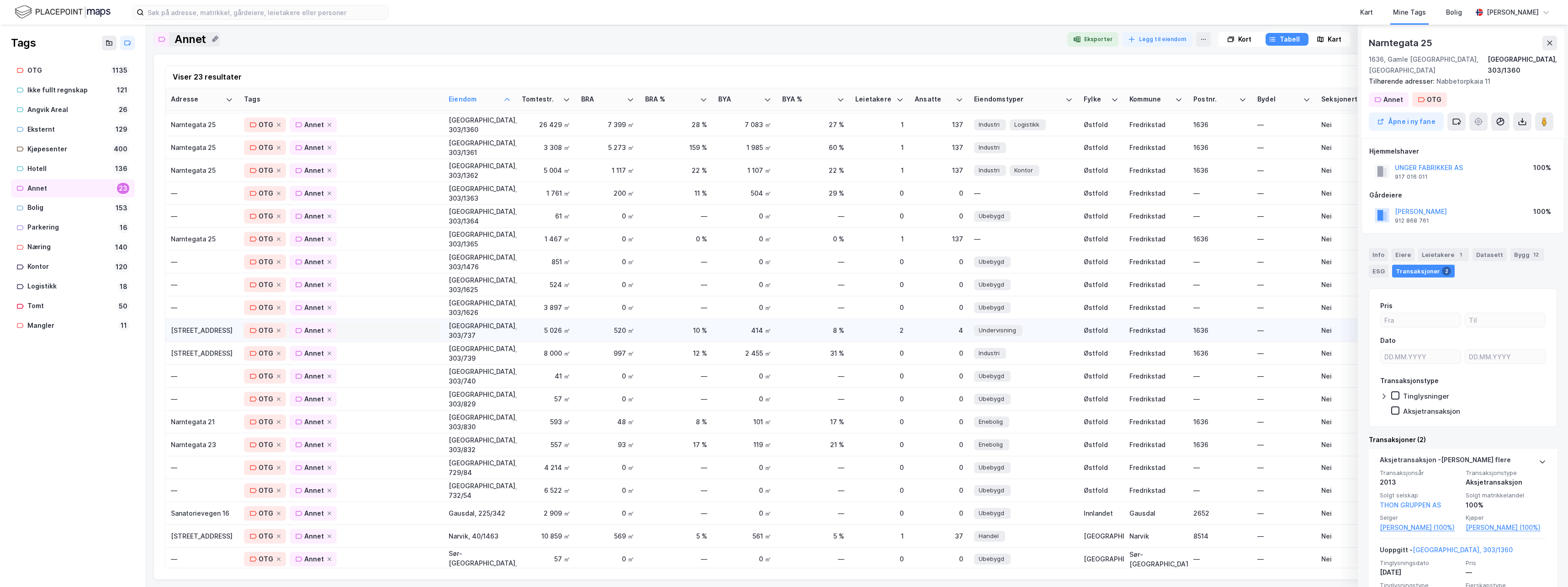
scroll to position [76, 0]
click at [380, 551] on div "OTG Annet" at bounding box center [341, 556] width 194 height 14
click at [215, 551] on div "—" at bounding box center [202, 556] width 62 height 9
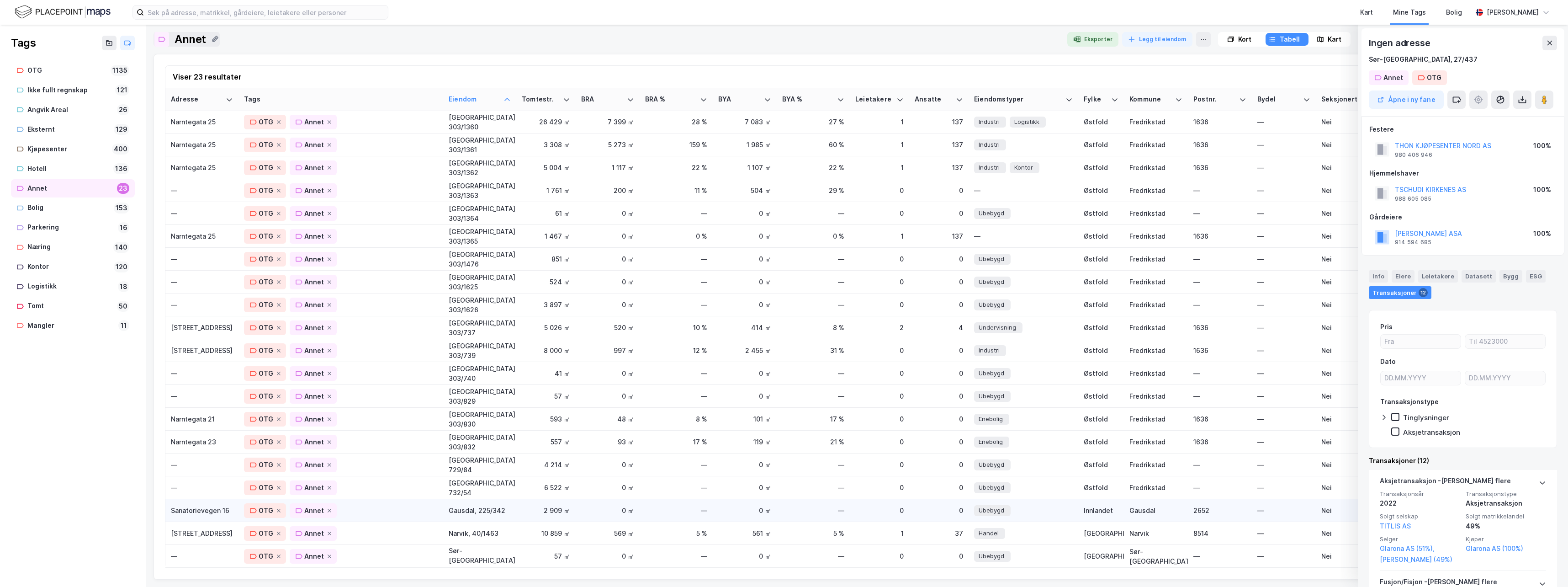
click at [203, 506] on div "Sanatorievegen 16" at bounding box center [202, 510] width 62 height 9
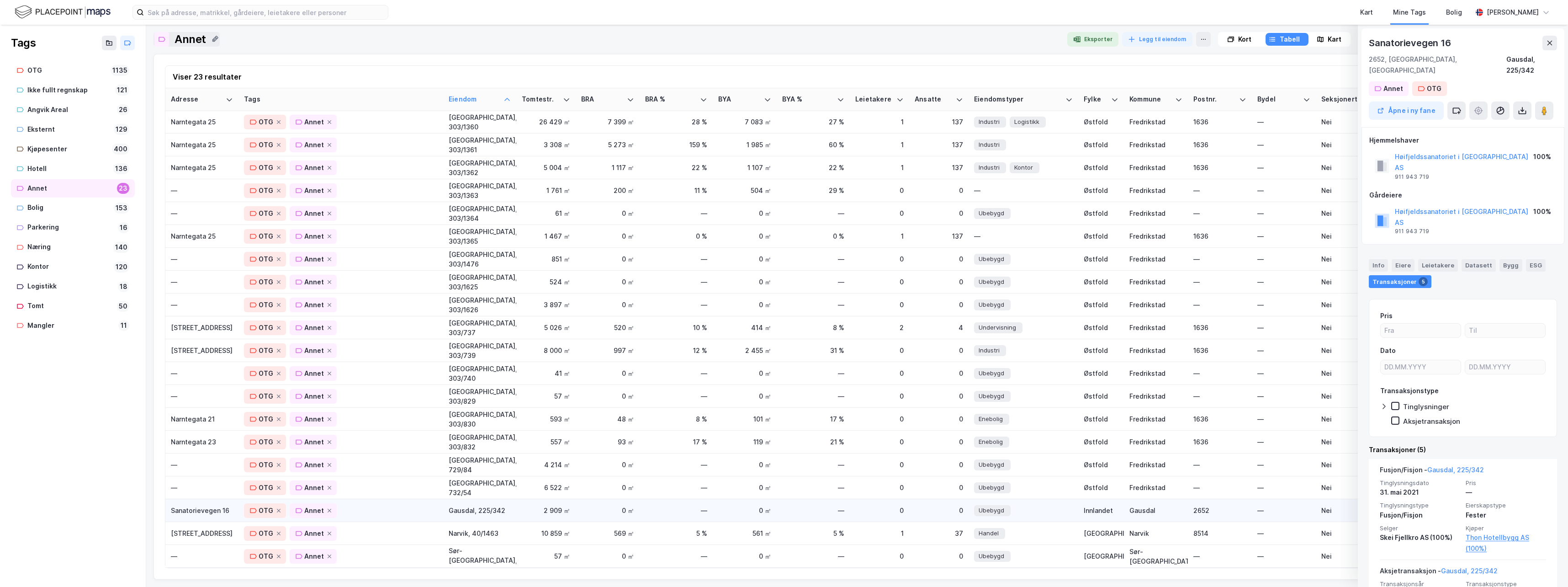
click at [186, 506] on div "Sanatorievegen 16" at bounding box center [202, 510] width 62 height 9
click at [39, 168] on div "Hotell" at bounding box center [69, 169] width 82 height 11
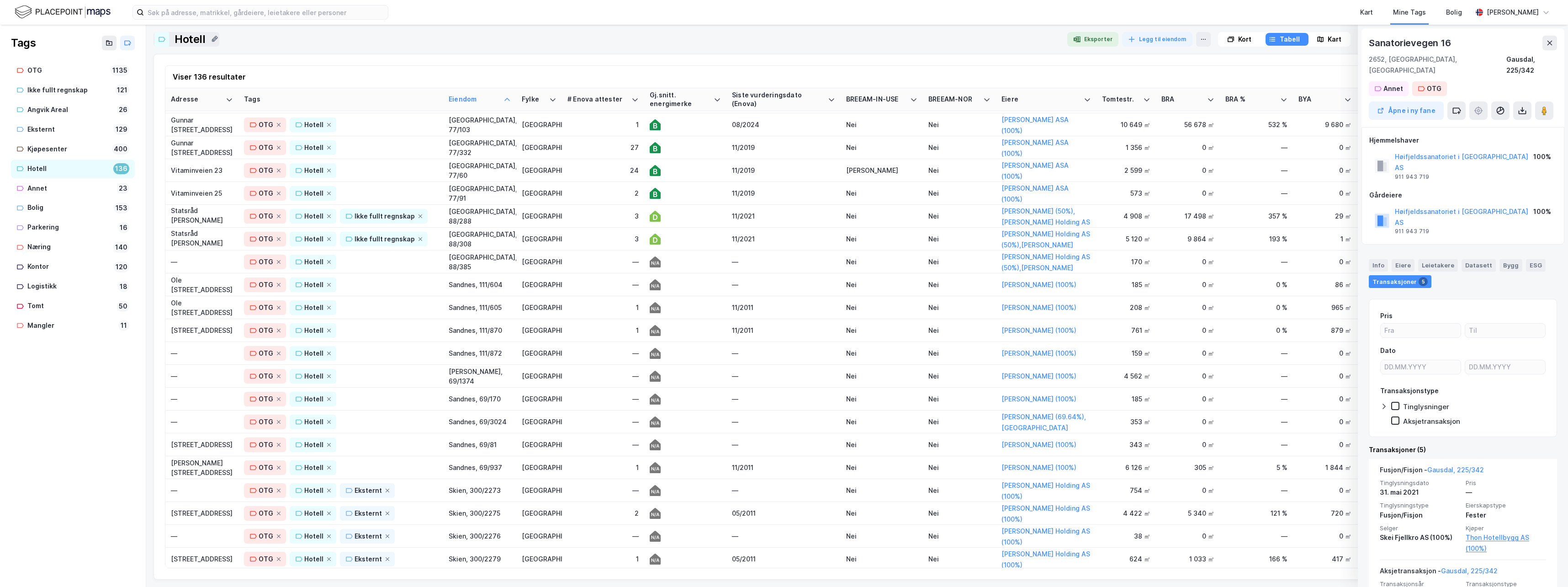
scroll to position [1920, 0]
click at [203, 256] on div "—" at bounding box center [202, 259] width 62 height 9
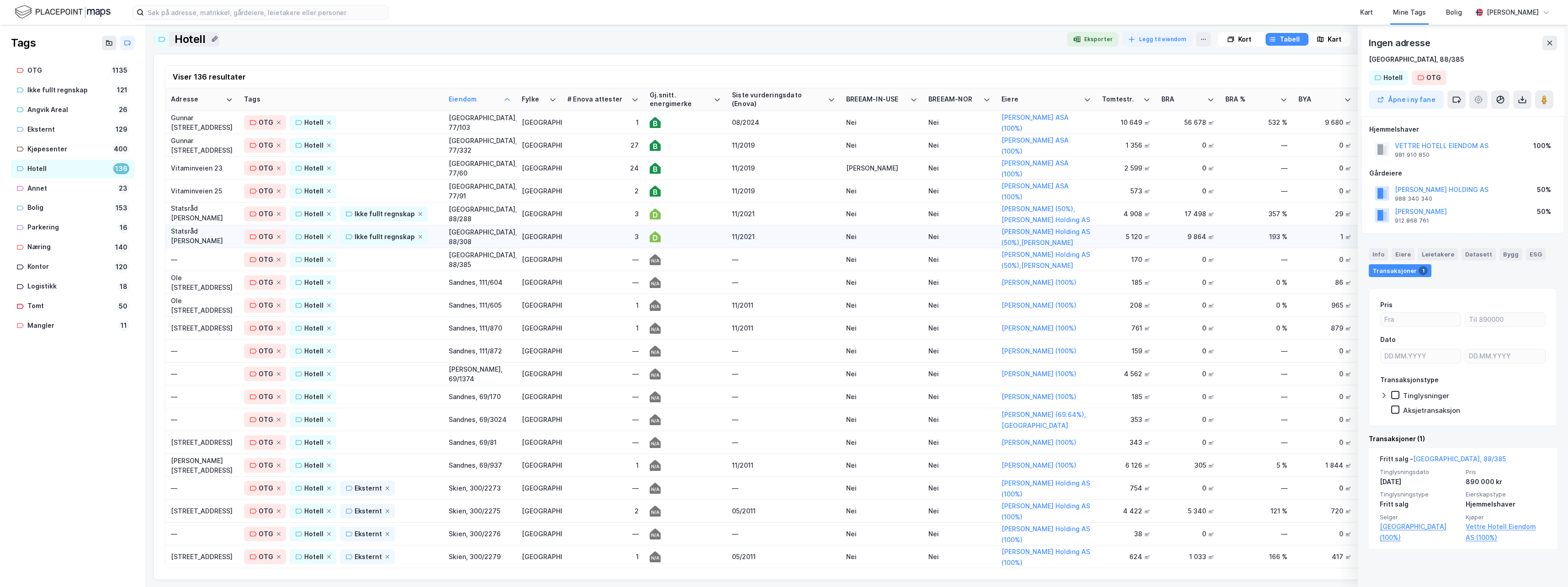
click at [203, 237] on div "Statsråd [PERSON_NAME] vei 10" at bounding box center [202, 237] width 62 height 21
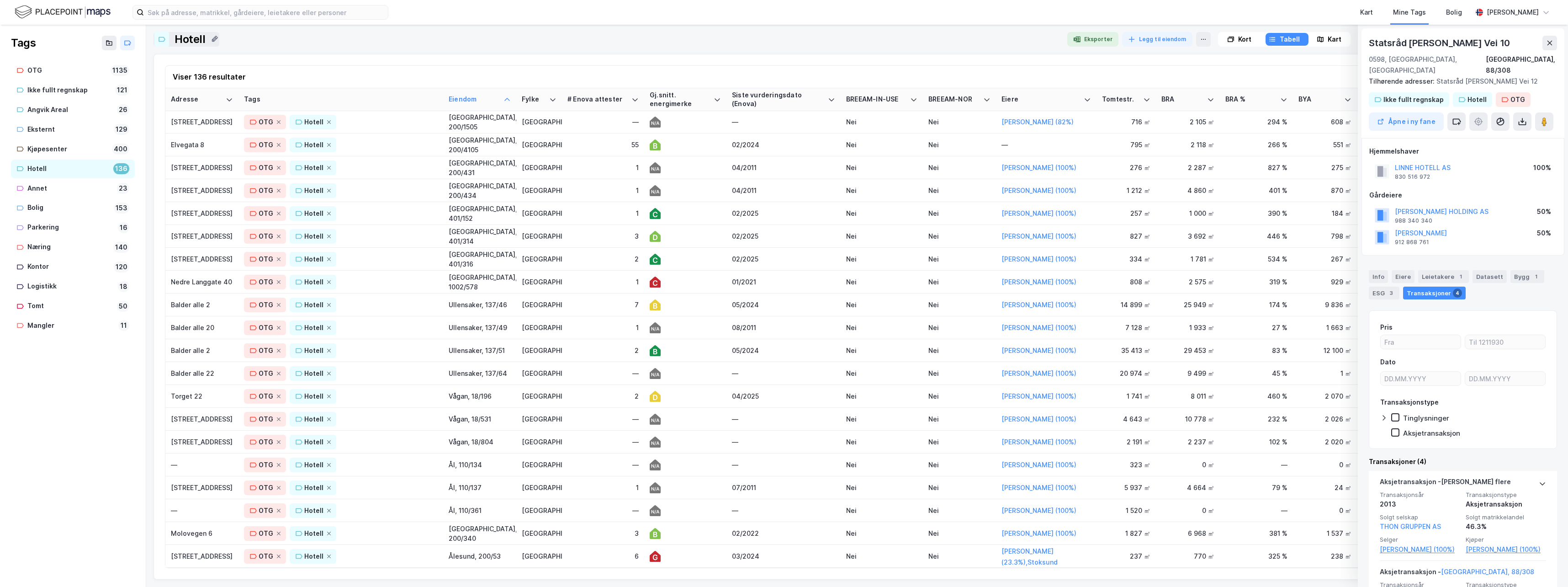
scroll to position [2613, 0]
click at [39, 127] on div "Eksternt" at bounding box center [69, 130] width 83 height 11
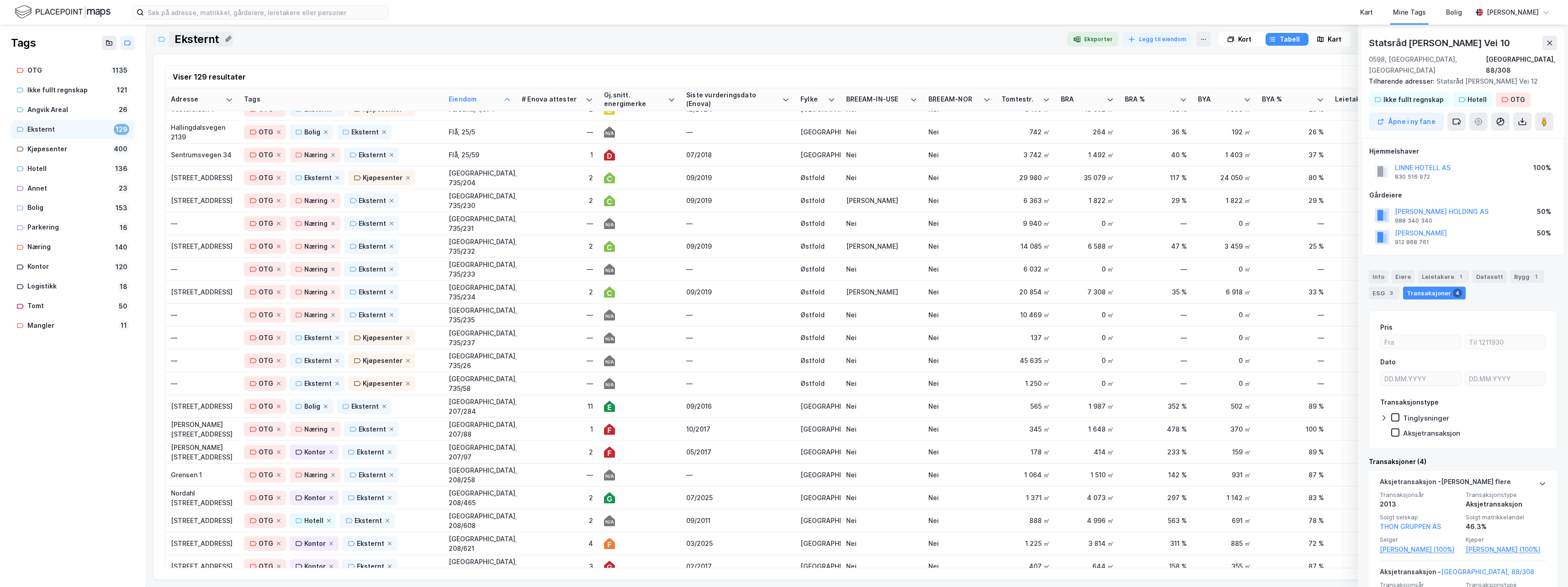
scroll to position [1142, 0]
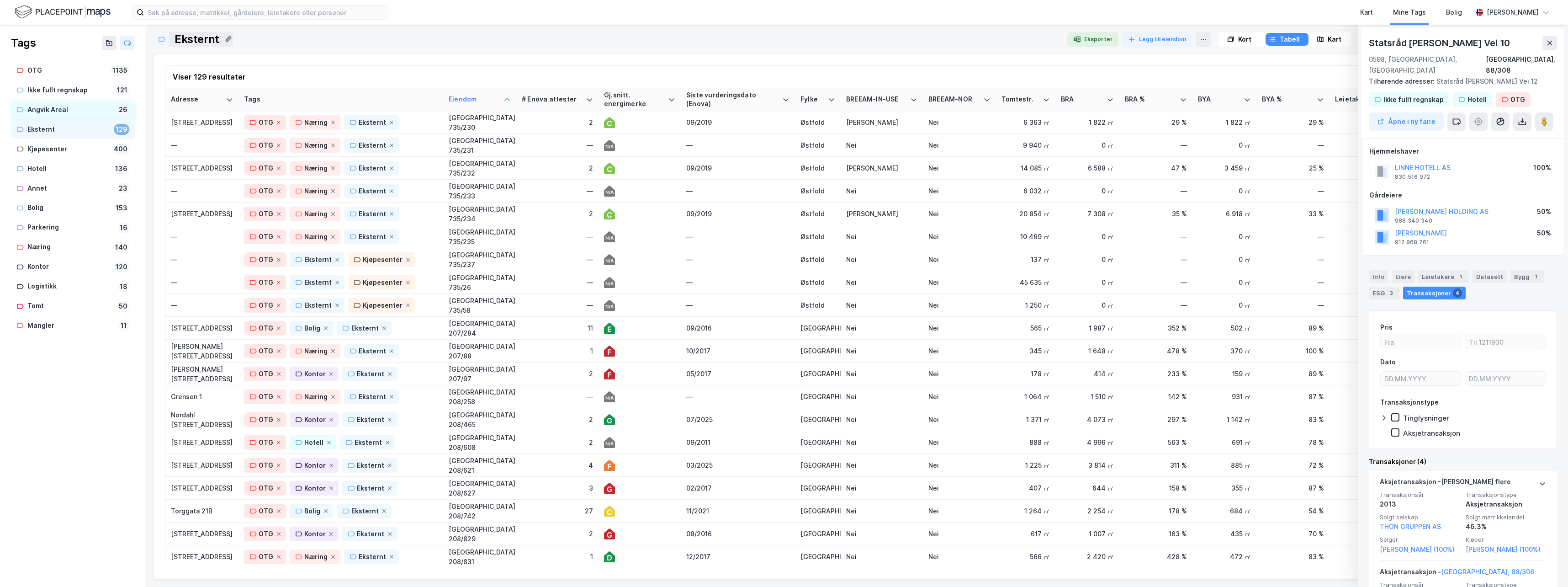
click at [45, 107] on div "Angvik Areal" at bounding box center [70, 110] width 86 height 11
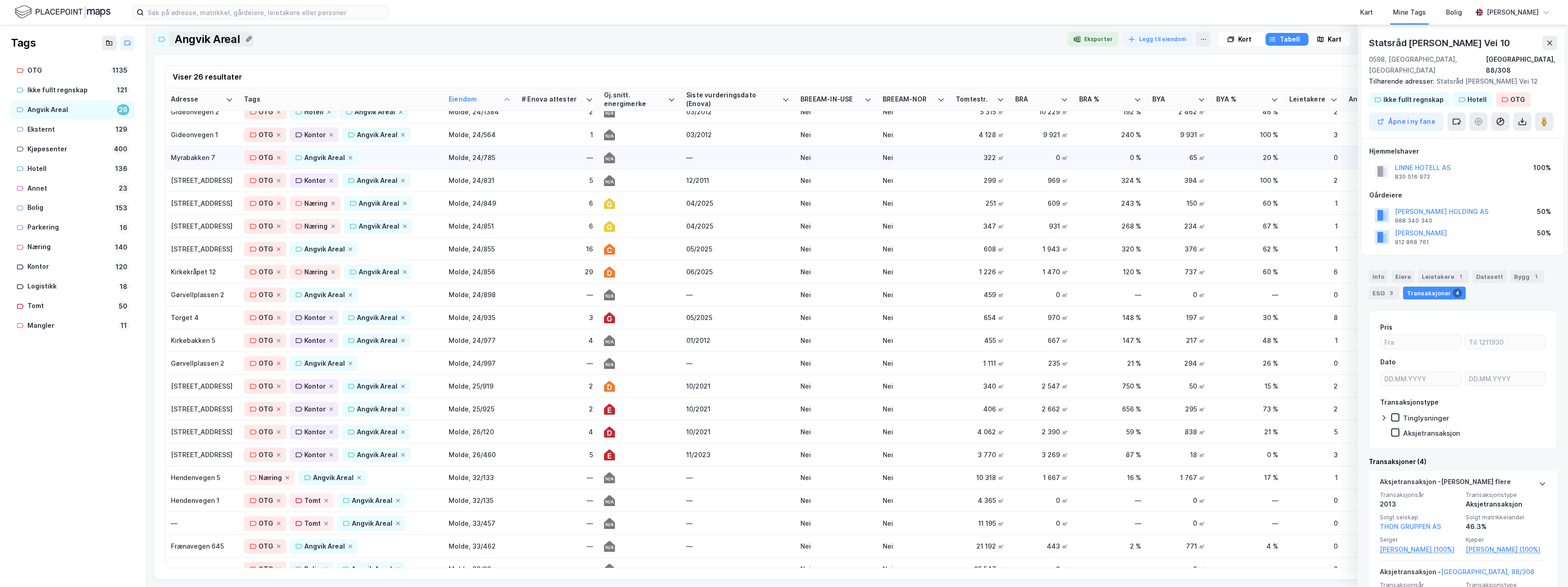
scroll to position [145, 0]
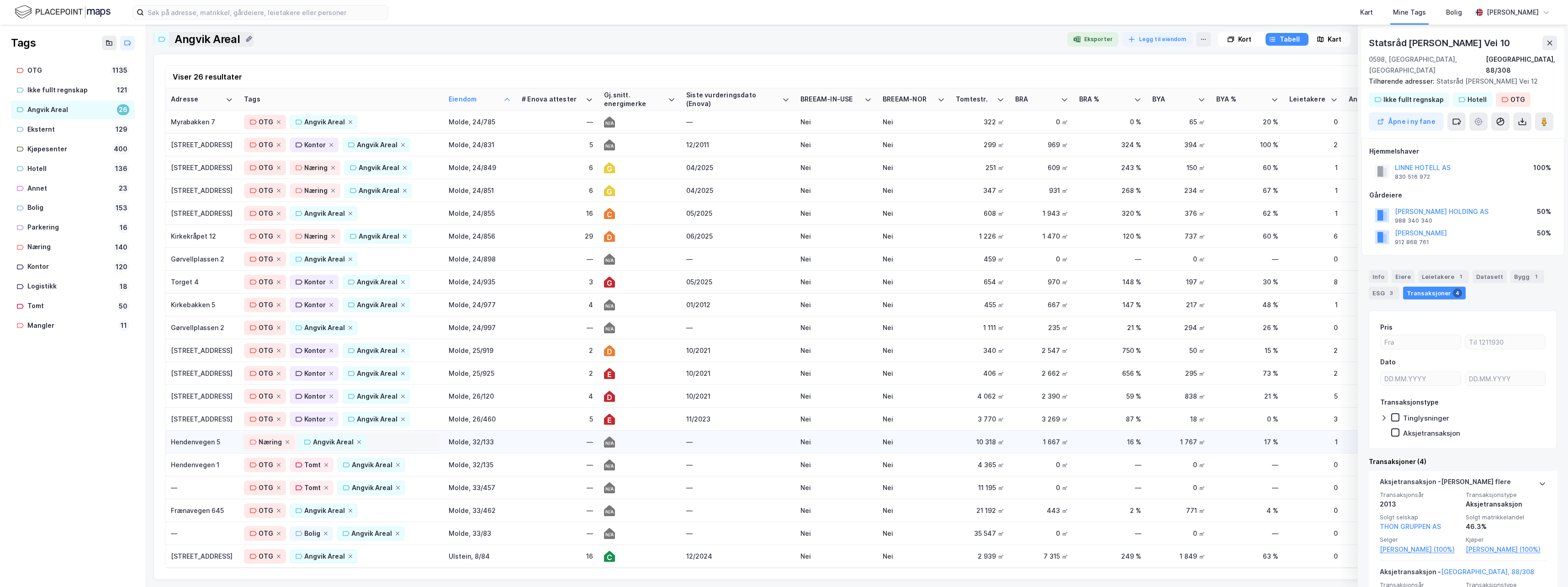
click at [385, 434] on div "Næring [GEOGRAPHIC_DATA] Areal" at bounding box center [341, 441] width 194 height 14
click at [274, 363] on div "OTG" at bounding box center [273, 369] width 14 height 11
click at [195, 506] on div "Frænavegen 645" at bounding box center [202, 510] width 62 height 9
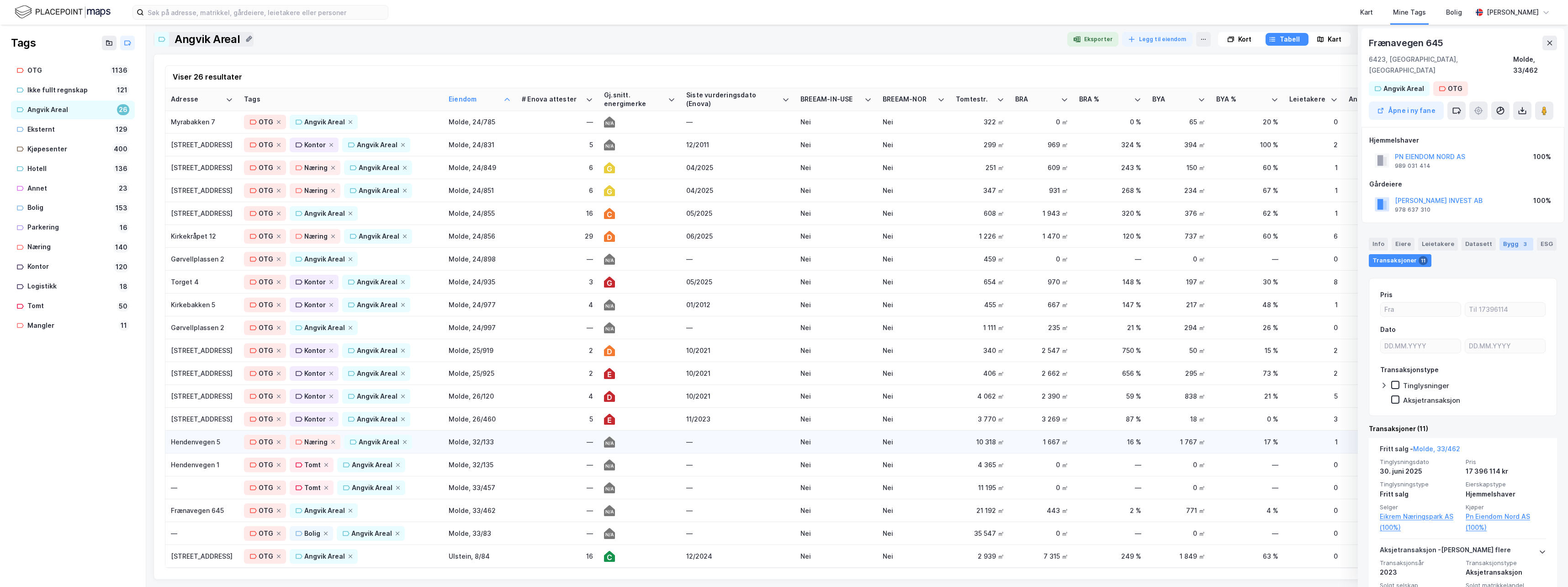
click at [1508, 237] on div "Bygg 3" at bounding box center [1516, 244] width 34 height 13
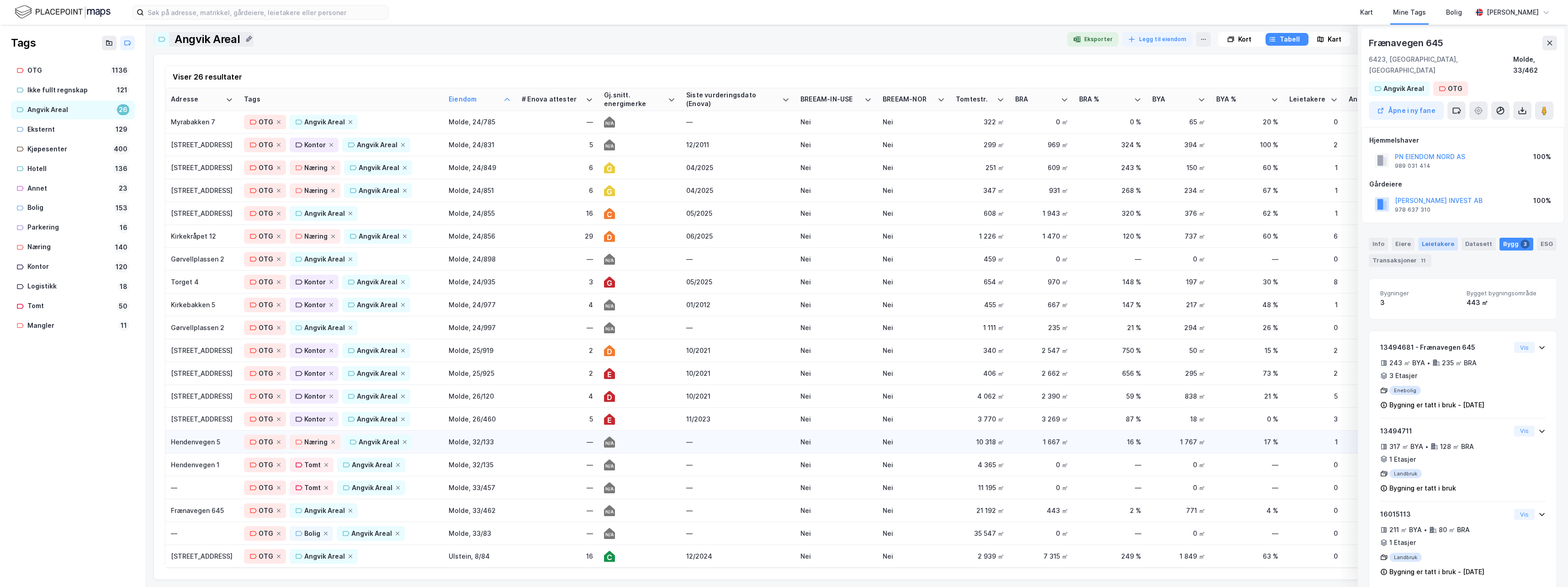
click at [1438, 237] on div "Leietakere" at bounding box center [1438, 244] width 40 height 13
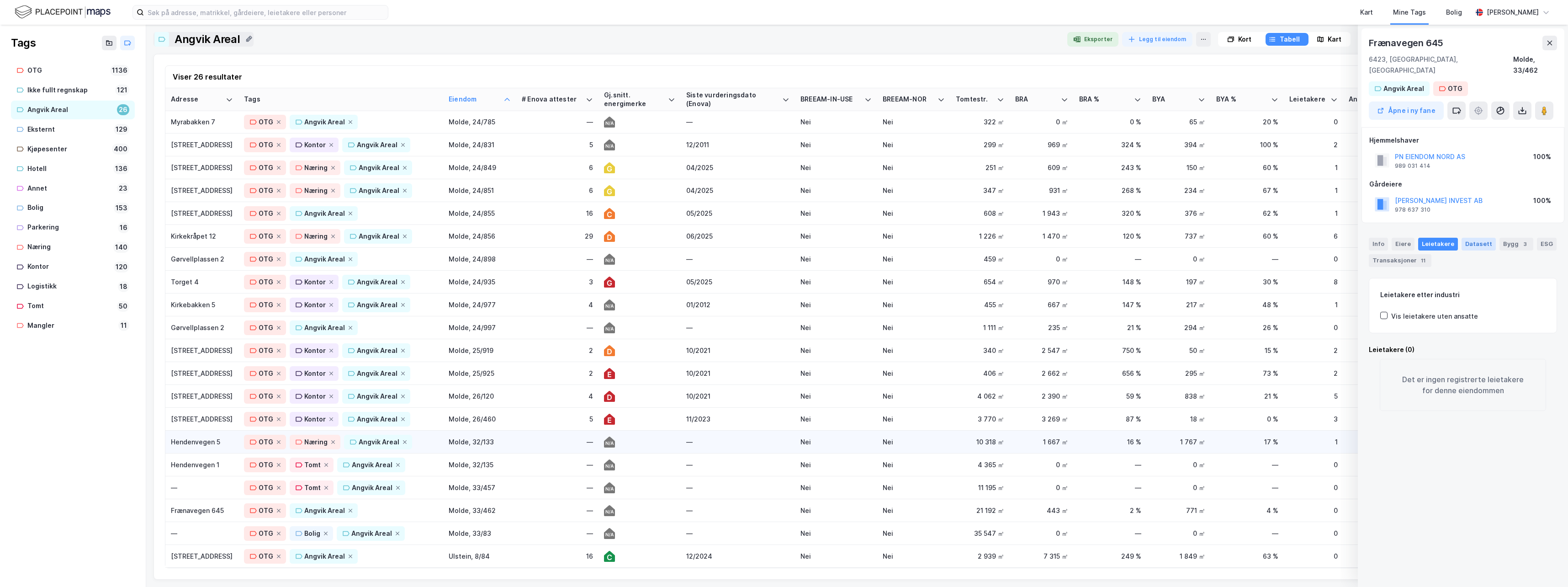
click at [1472, 237] on div "Datasett" at bounding box center [1478, 244] width 34 height 13
click at [1541, 237] on div "ESG" at bounding box center [1547, 244] width 20 height 13
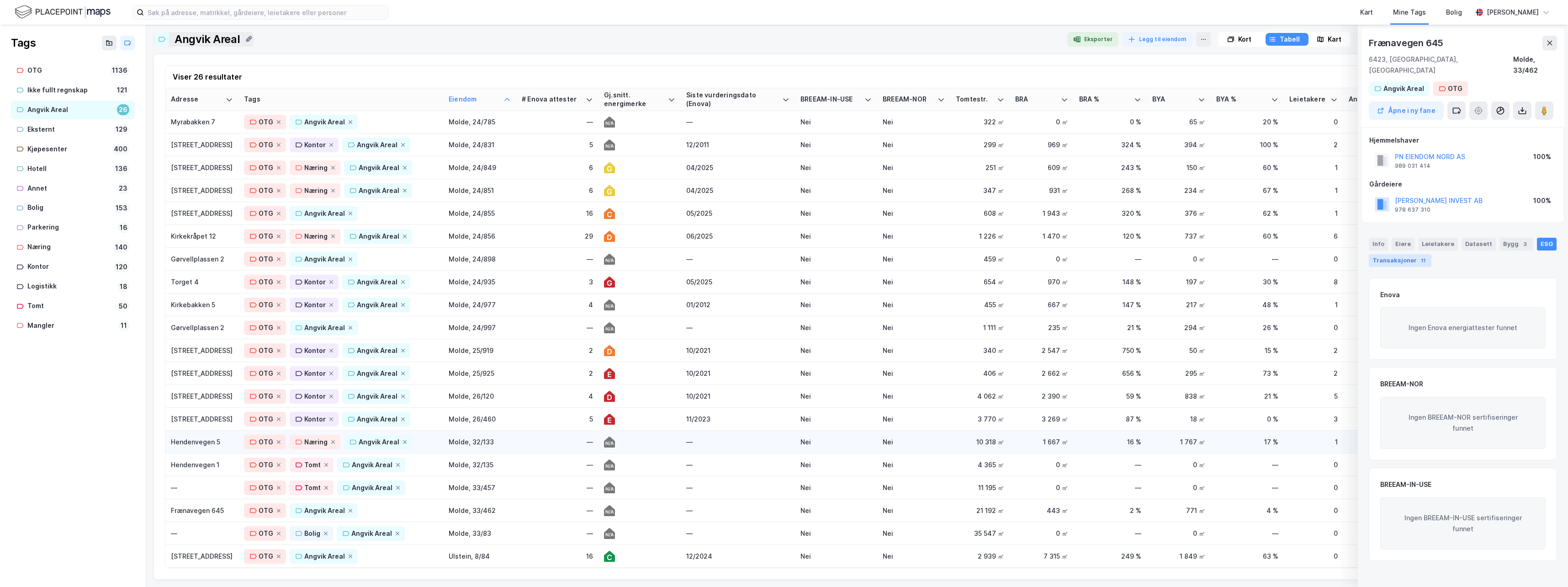
click at [1402, 254] on div "Transaksjoner 11" at bounding box center [1400, 260] width 62 height 13
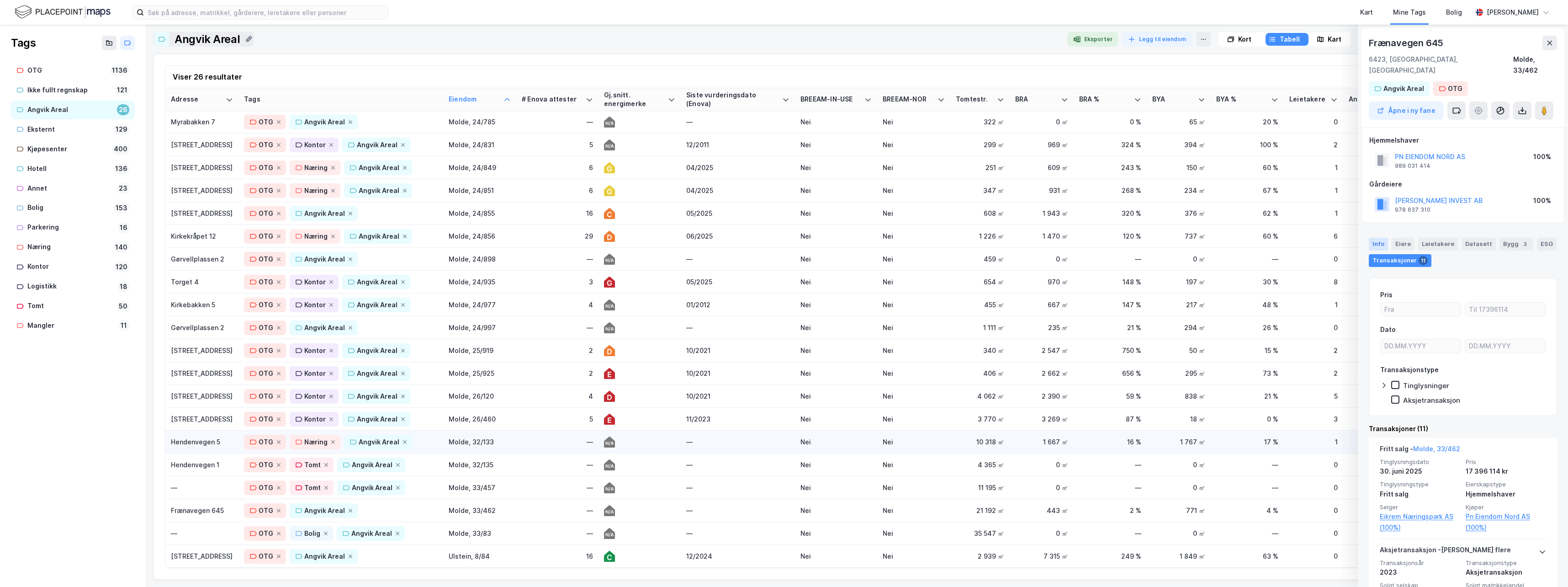
click at [1381, 237] on div "Info" at bounding box center [1378, 244] width 19 height 13
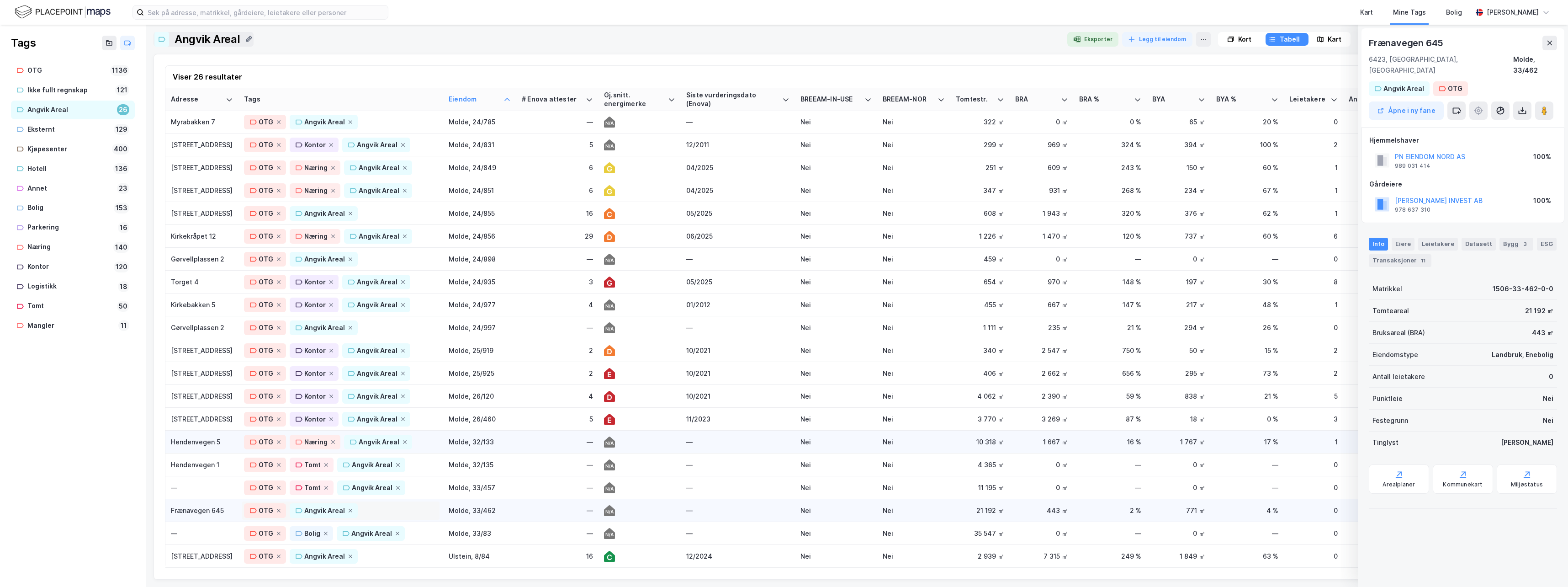
click at [372, 506] on div "OTG Angvik Areal" at bounding box center [341, 510] width 194 height 14
click at [274, 372] on div "Bolig" at bounding box center [274, 377] width 16 height 11
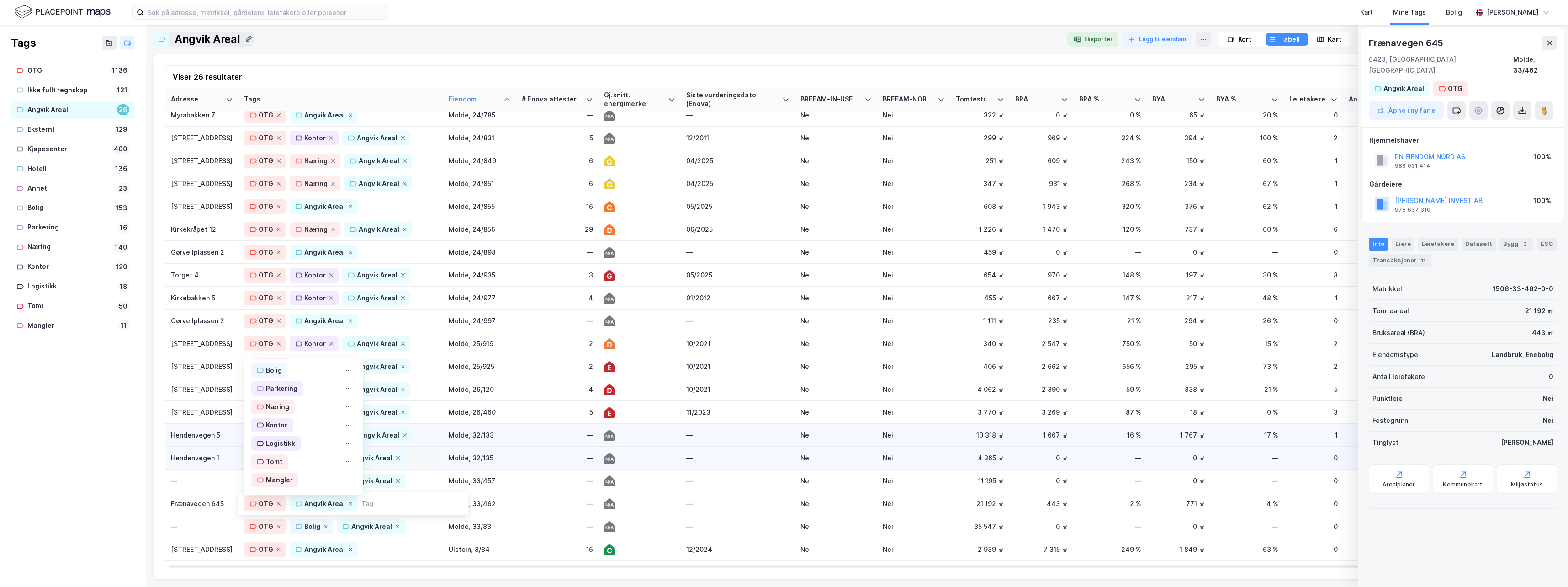
scroll to position [0, 0]
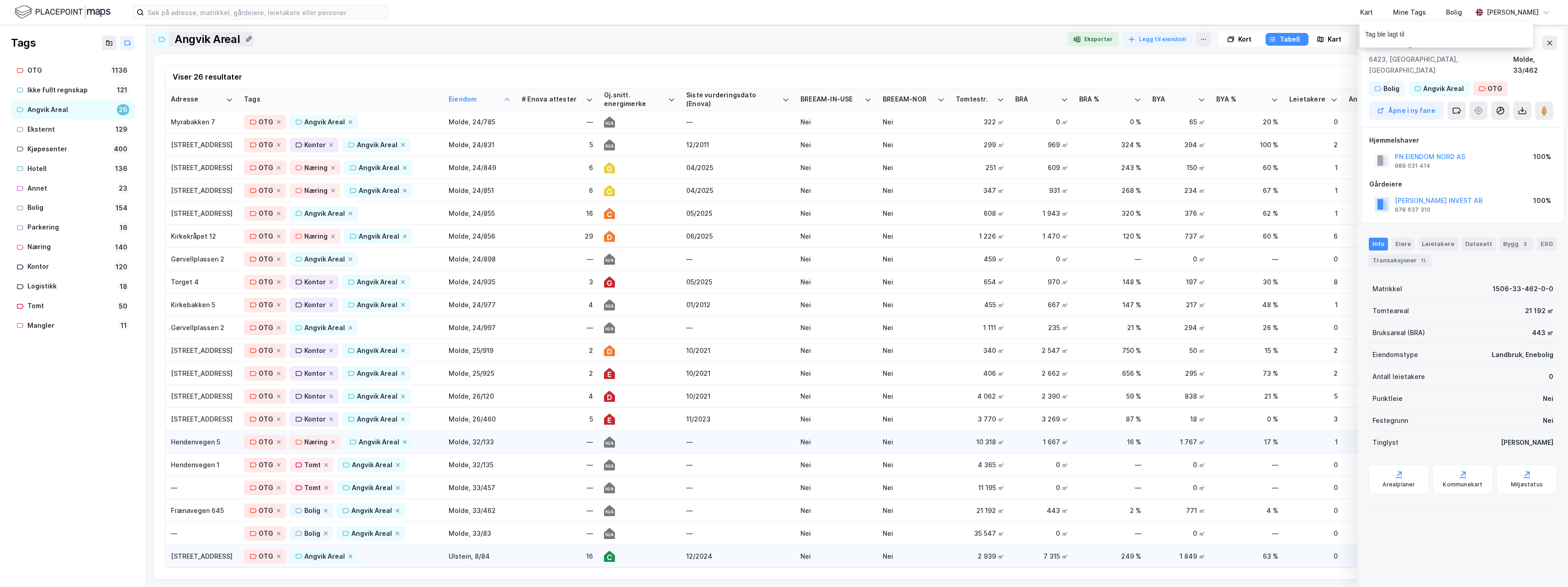
click at [198, 551] on div "[STREET_ADDRESS]" at bounding box center [202, 556] width 62 height 9
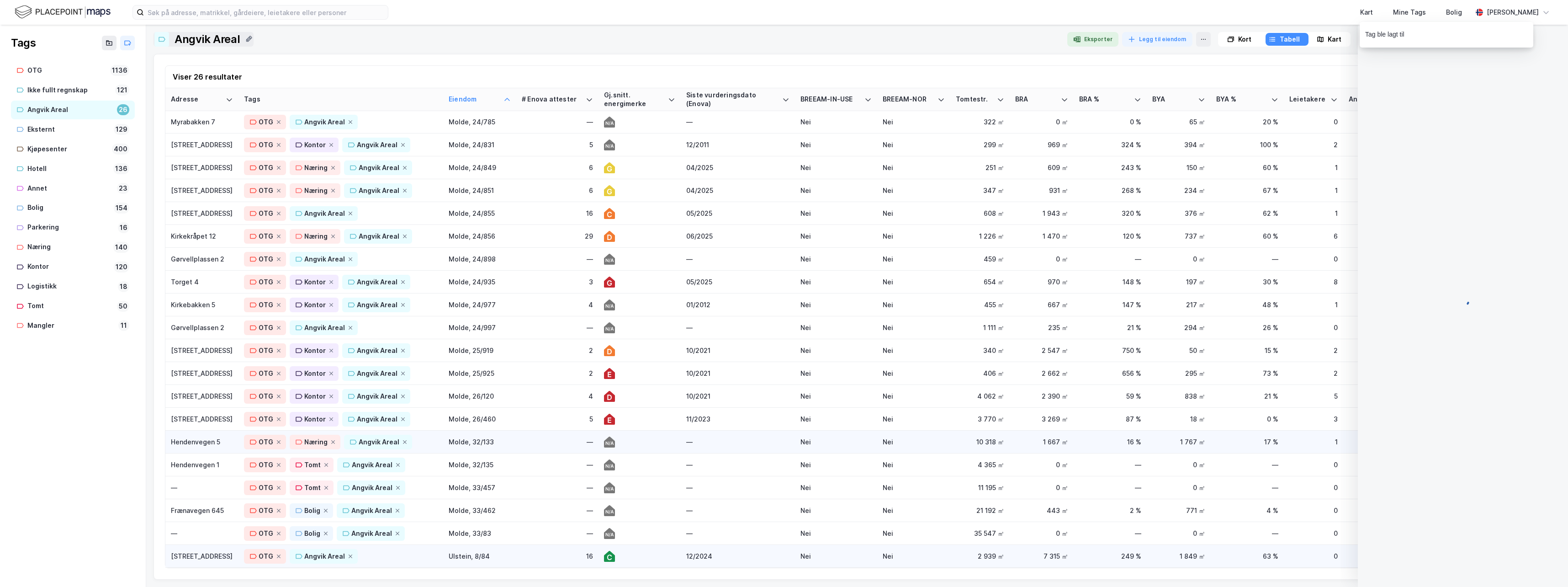
scroll to position [275, 0]
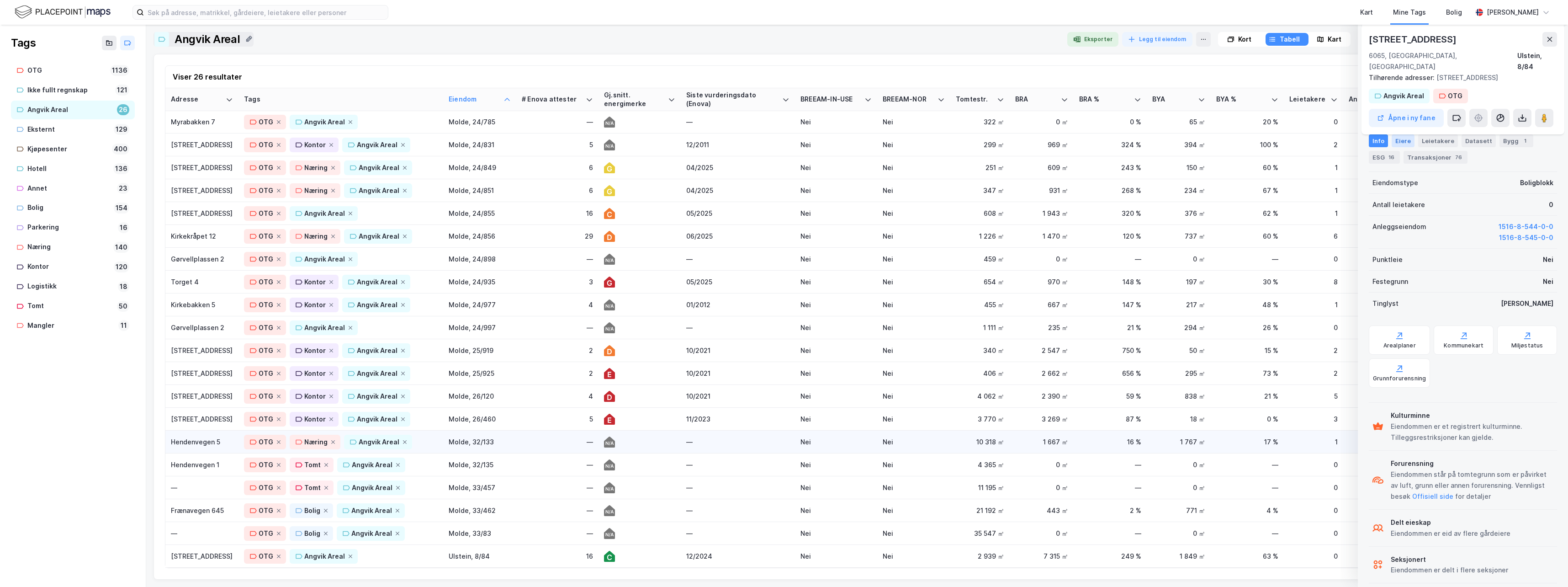
click at [1405, 142] on div "Eiere" at bounding box center [1403, 141] width 23 height 13
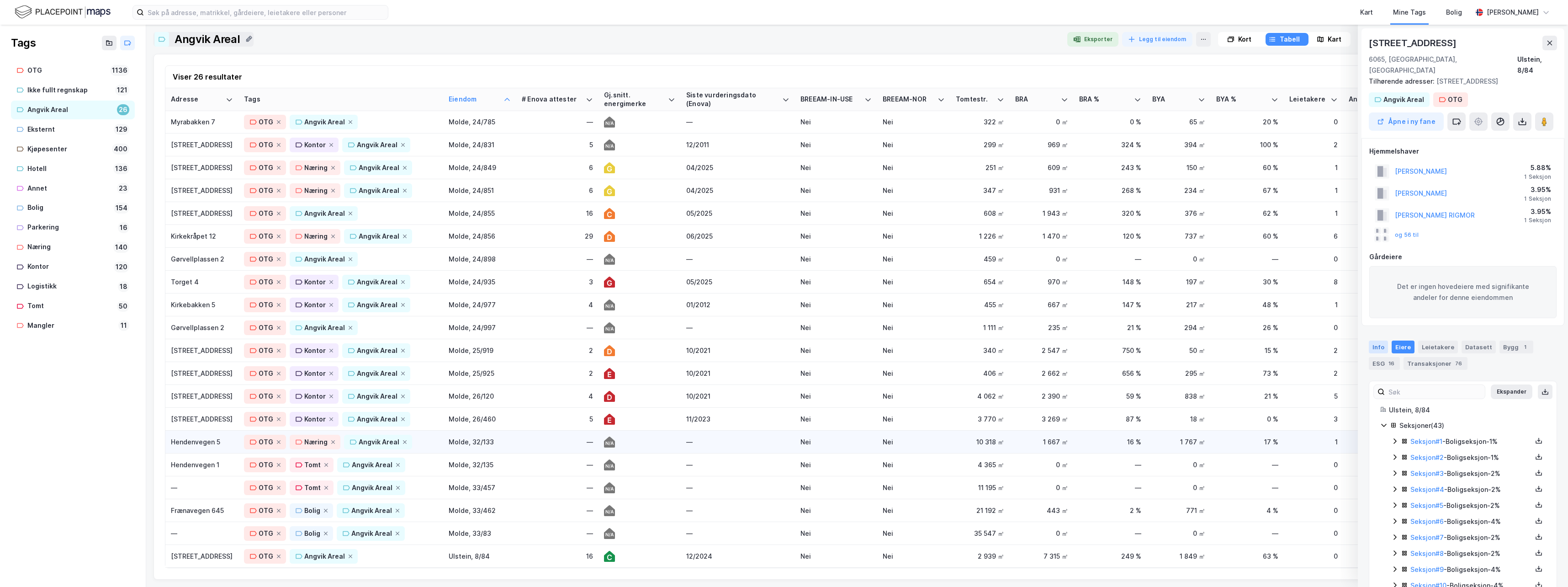
click at [1380, 340] on div "Info" at bounding box center [1378, 347] width 19 height 13
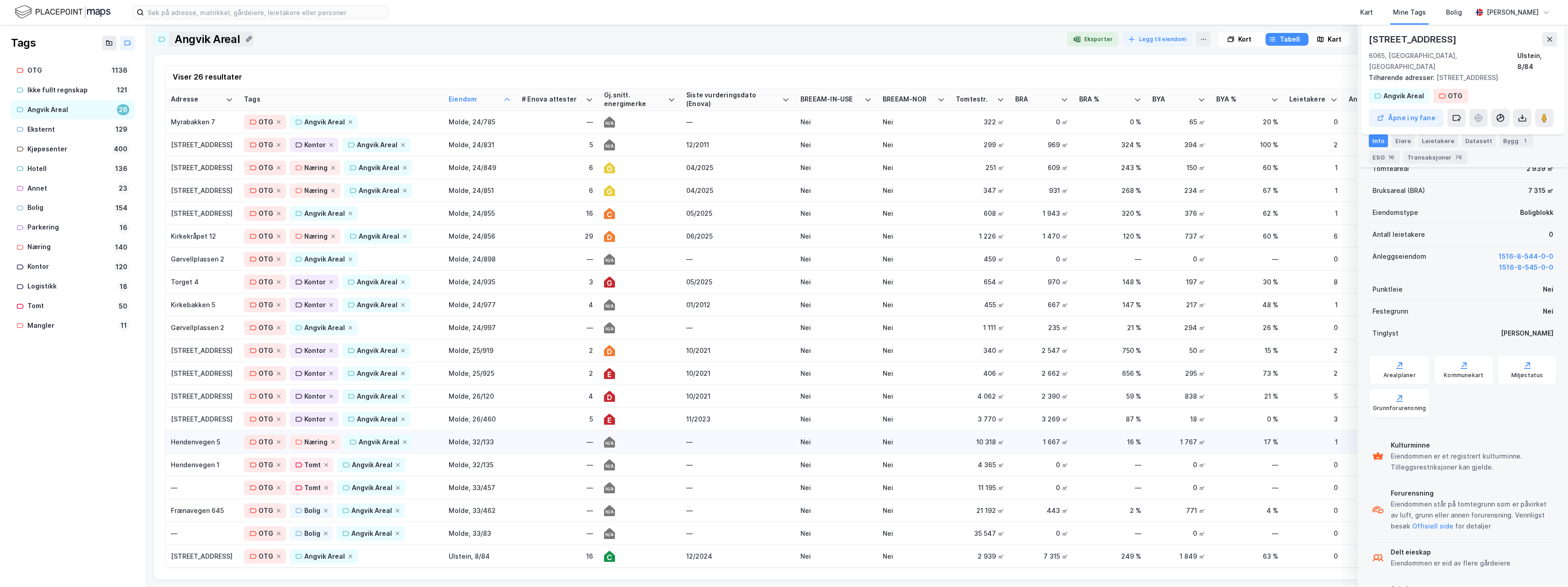
scroll to position [275, 0]
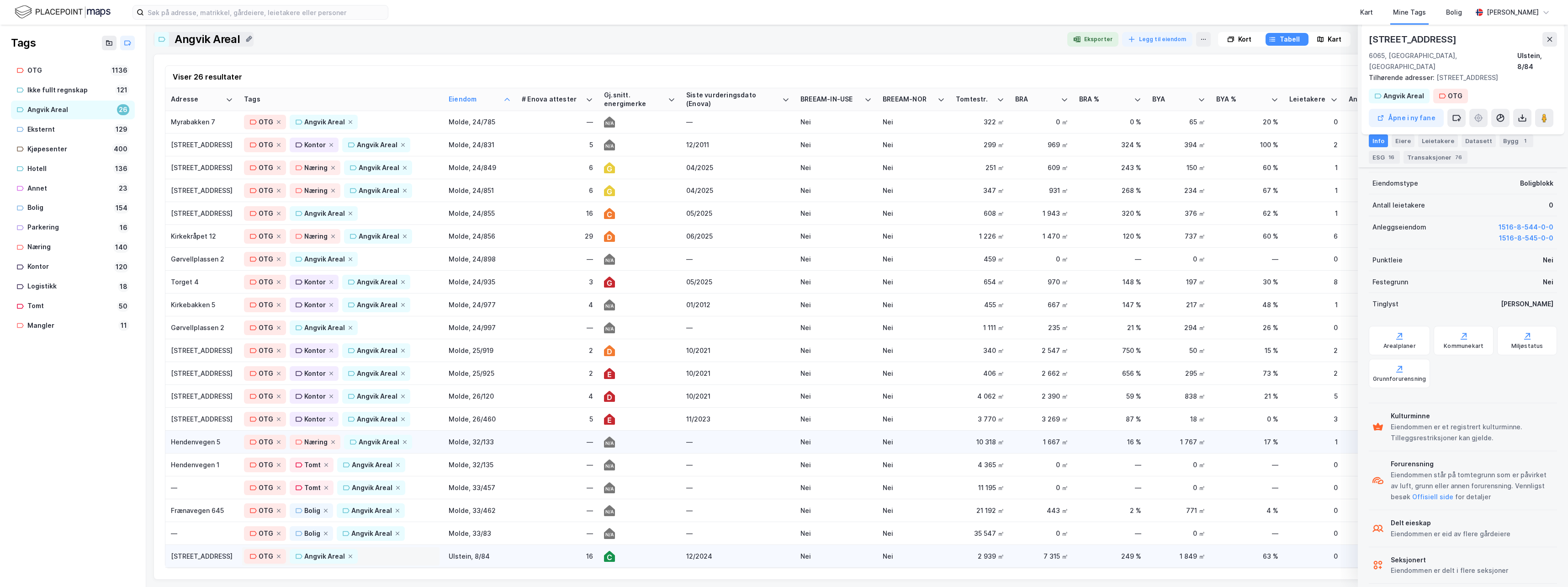
click at [374, 550] on div "OTG Angvik Areal" at bounding box center [341, 556] width 194 height 14
click at [278, 478] on div "Bolig" at bounding box center [274, 483] width 16 height 11
click at [191, 323] on div "Gørvellplassen 2" at bounding box center [202, 328] width 62 height 9
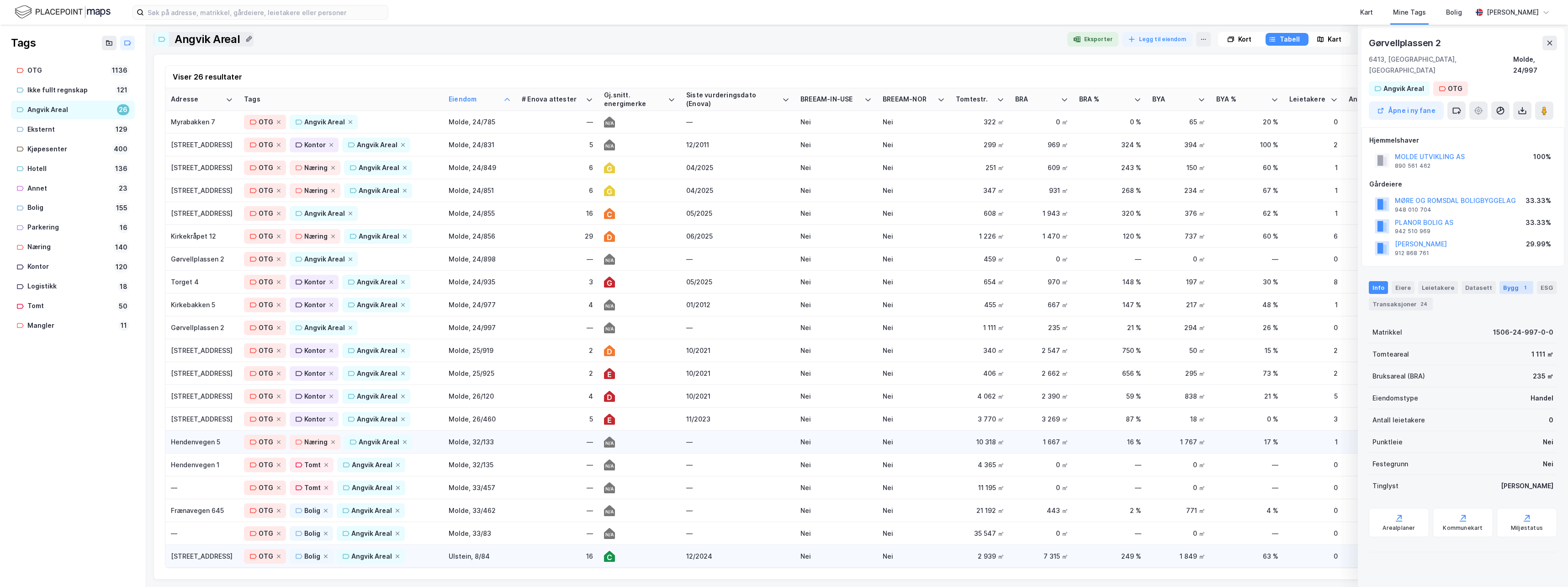
click at [1521, 283] on div "1" at bounding box center [1525, 288] width 9 height 9
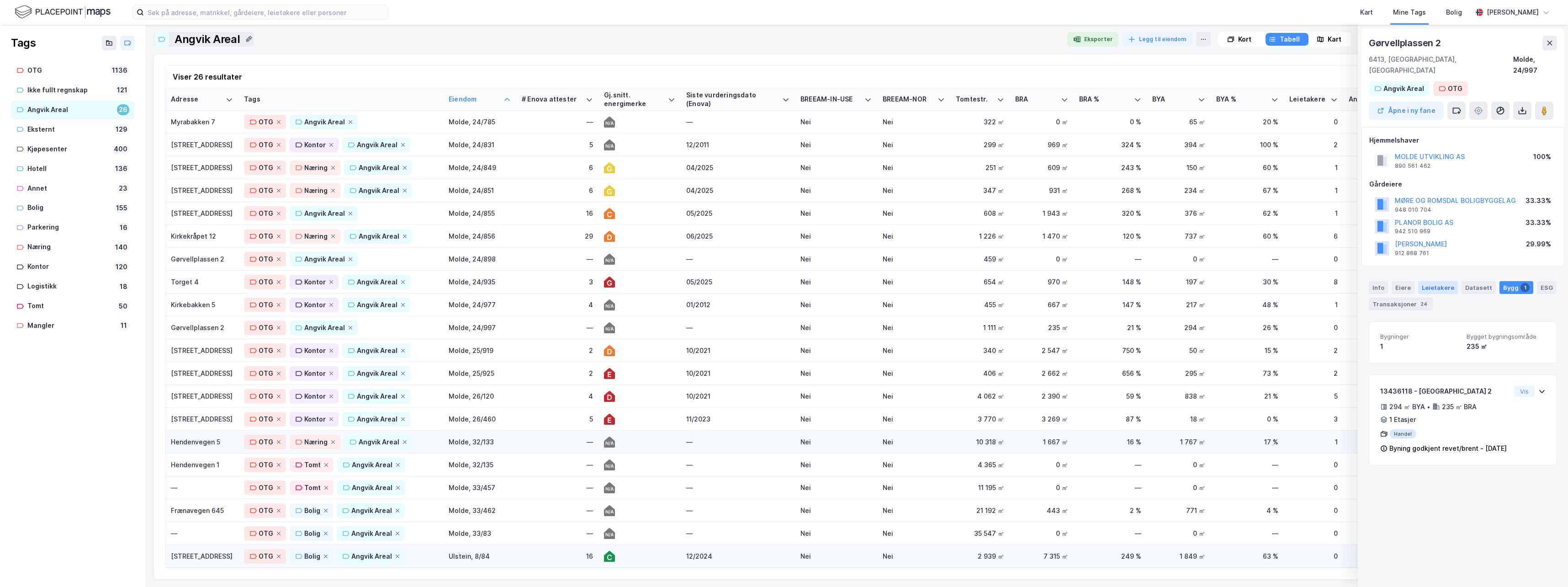
click at [1435, 281] on div "Leietakere" at bounding box center [1438, 287] width 40 height 13
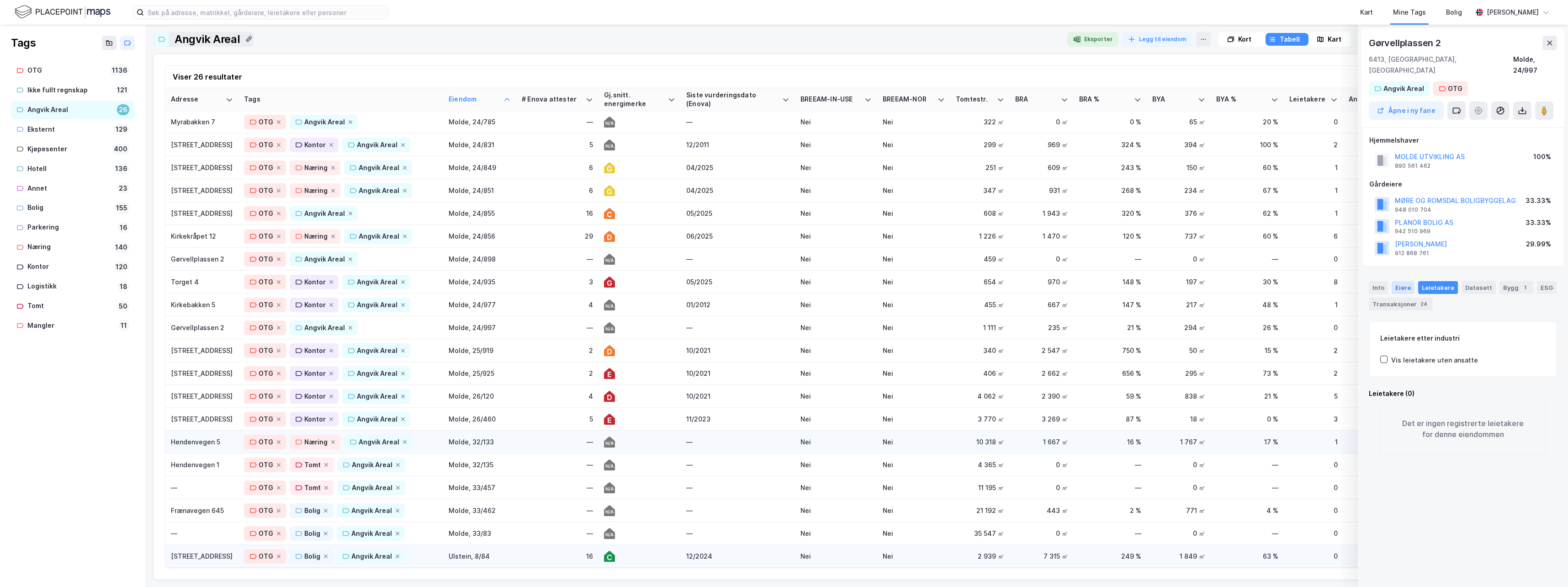
click at [1393, 281] on div "Eiere" at bounding box center [1403, 287] width 23 height 13
click at [1381, 281] on div "Info" at bounding box center [1378, 287] width 19 height 13
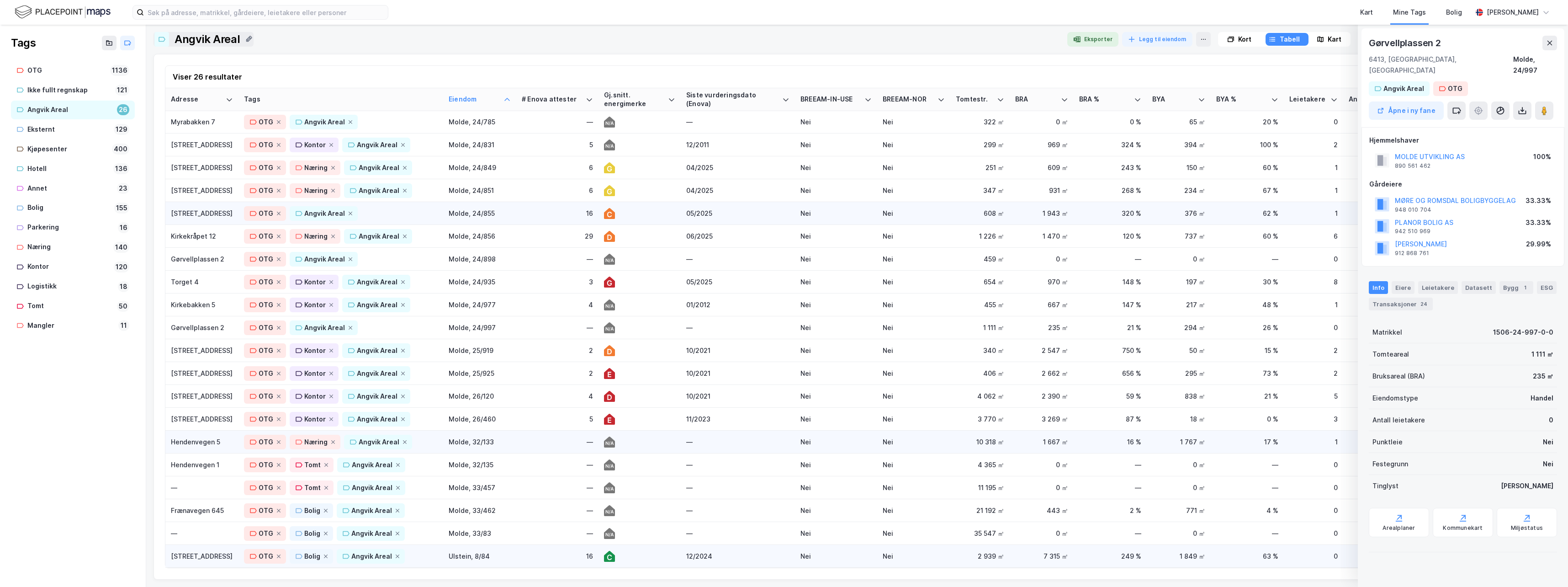
click at [187, 208] on div "[STREET_ADDRESS]" at bounding box center [202, 213] width 62 height 9
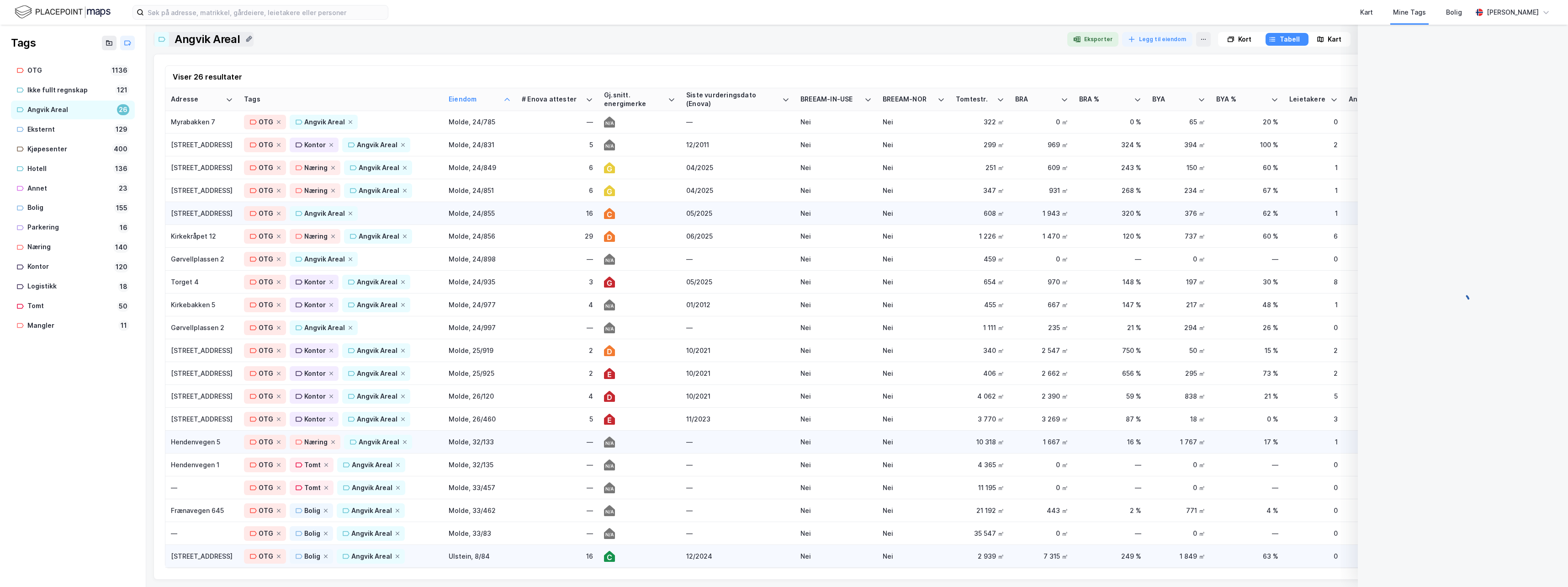
scroll to position [92, 0]
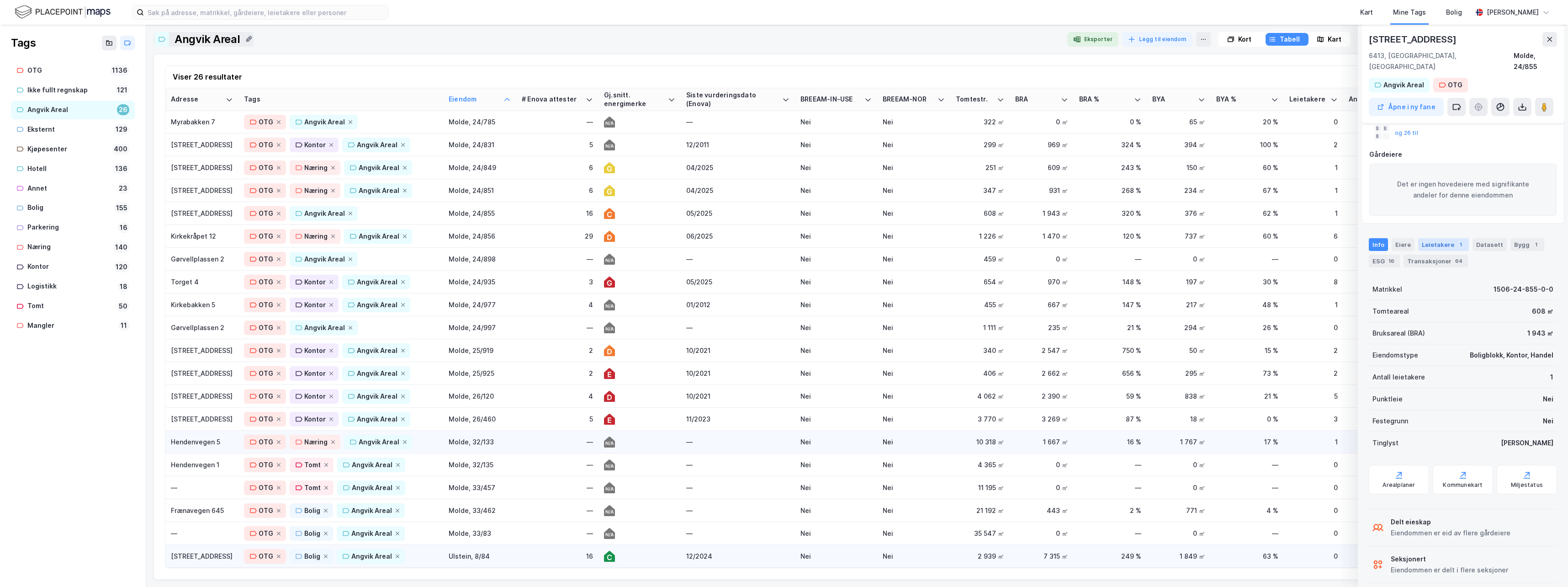
click at [1440, 238] on div "Leietakere 1" at bounding box center [1443, 244] width 51 height 13
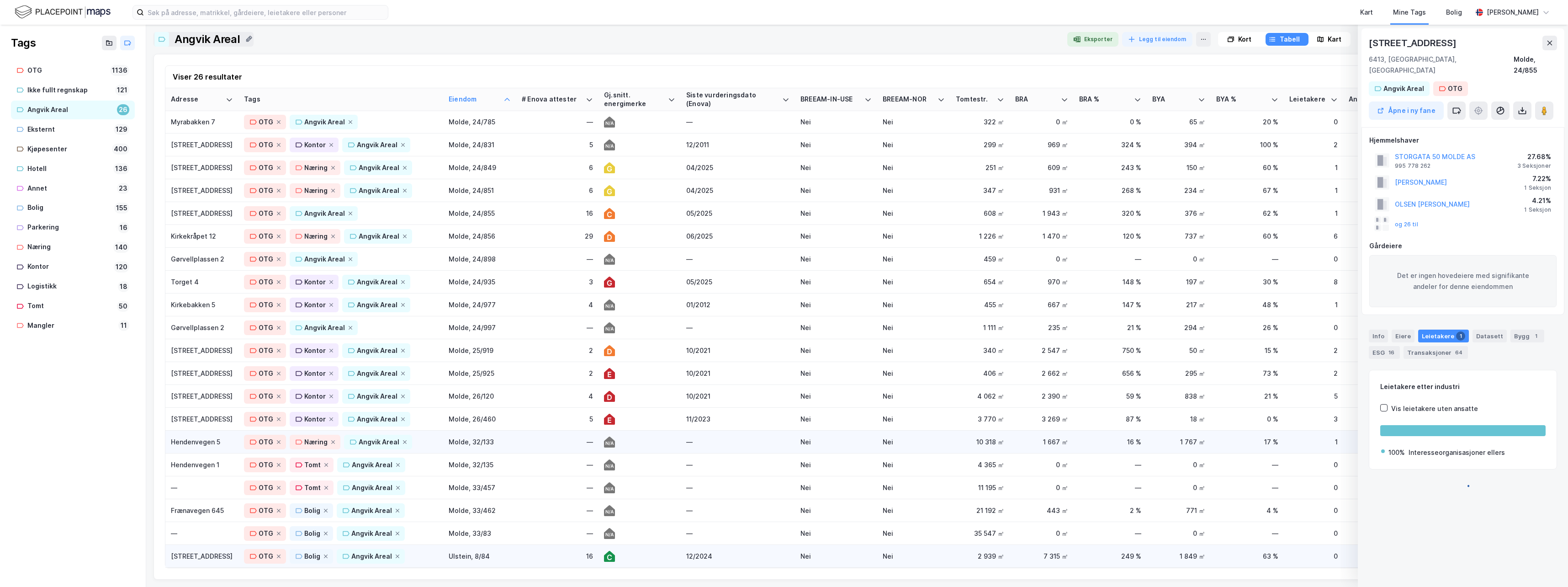
scroll to position [0, 0]
click at [376, 206] on div "OTG Angvik Areal" at bounding box center [341, 214] width 194 height 14
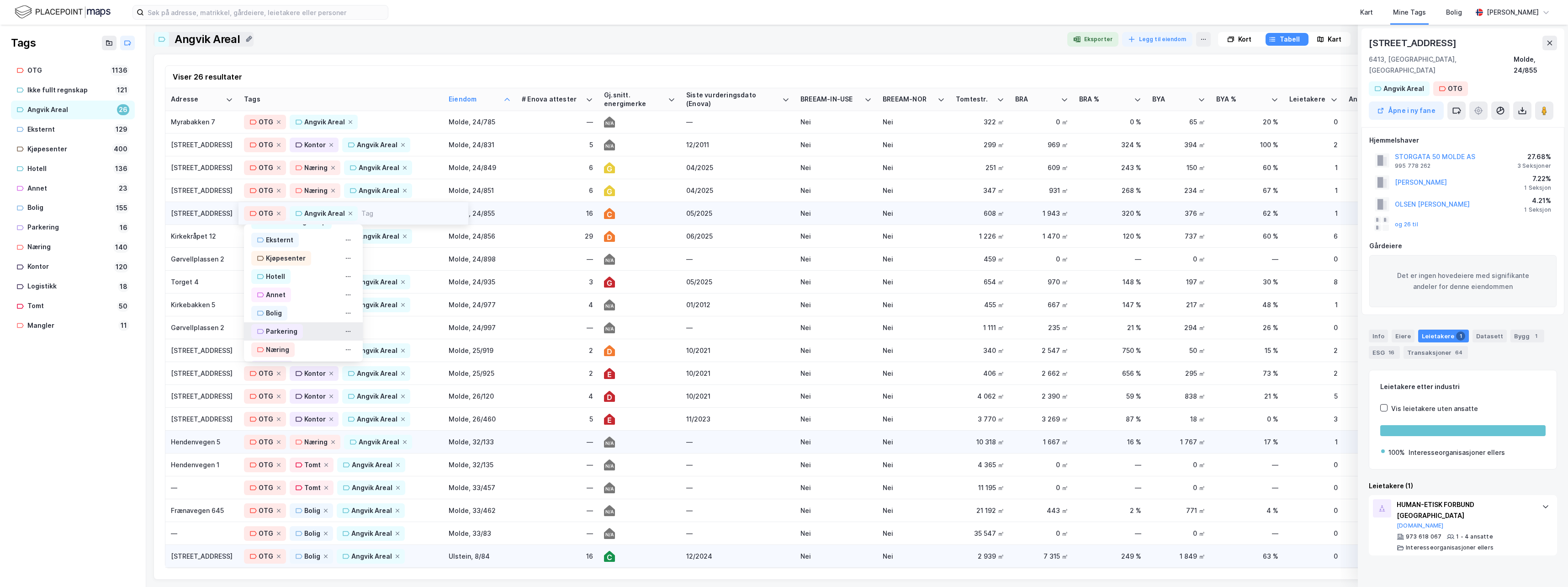
scroll to position [92, 0]
click at [280, 347] on div "Kontor" at bounding box center [276, 353] width 21 height 11
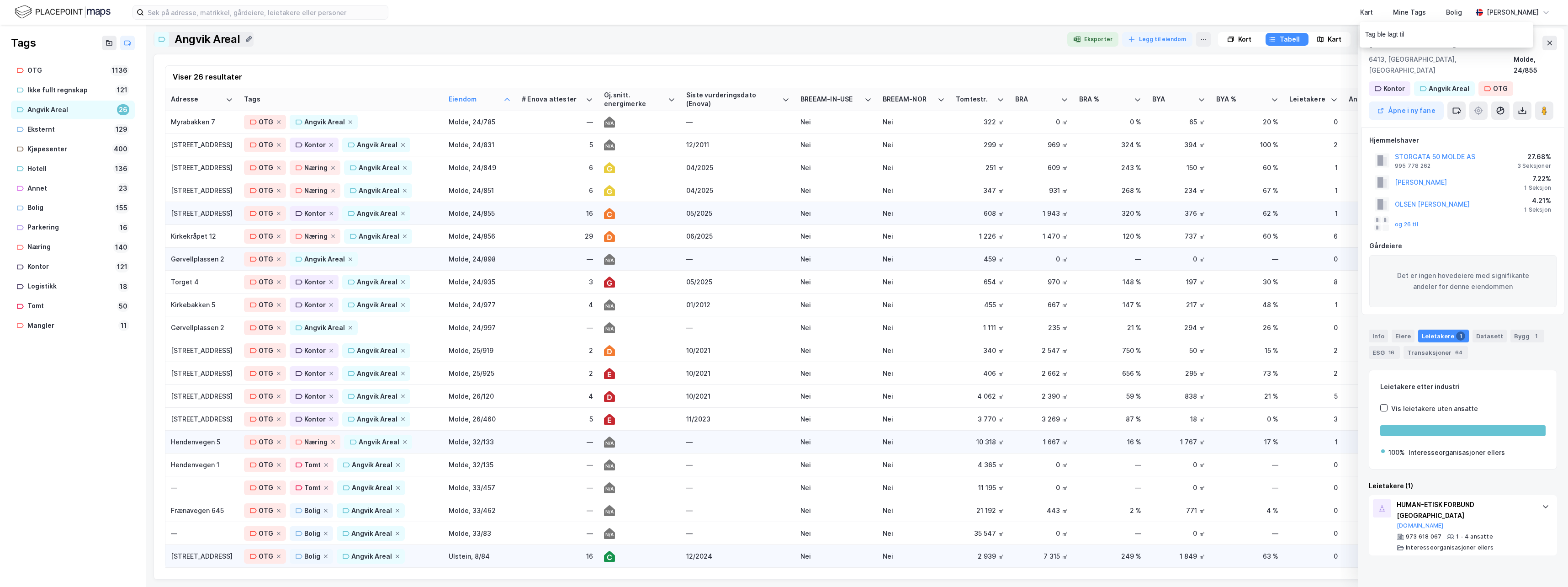
click at [189, 254] on div "Gørvellplassen 2" at bounding box center [202, 259] width 62 height 9
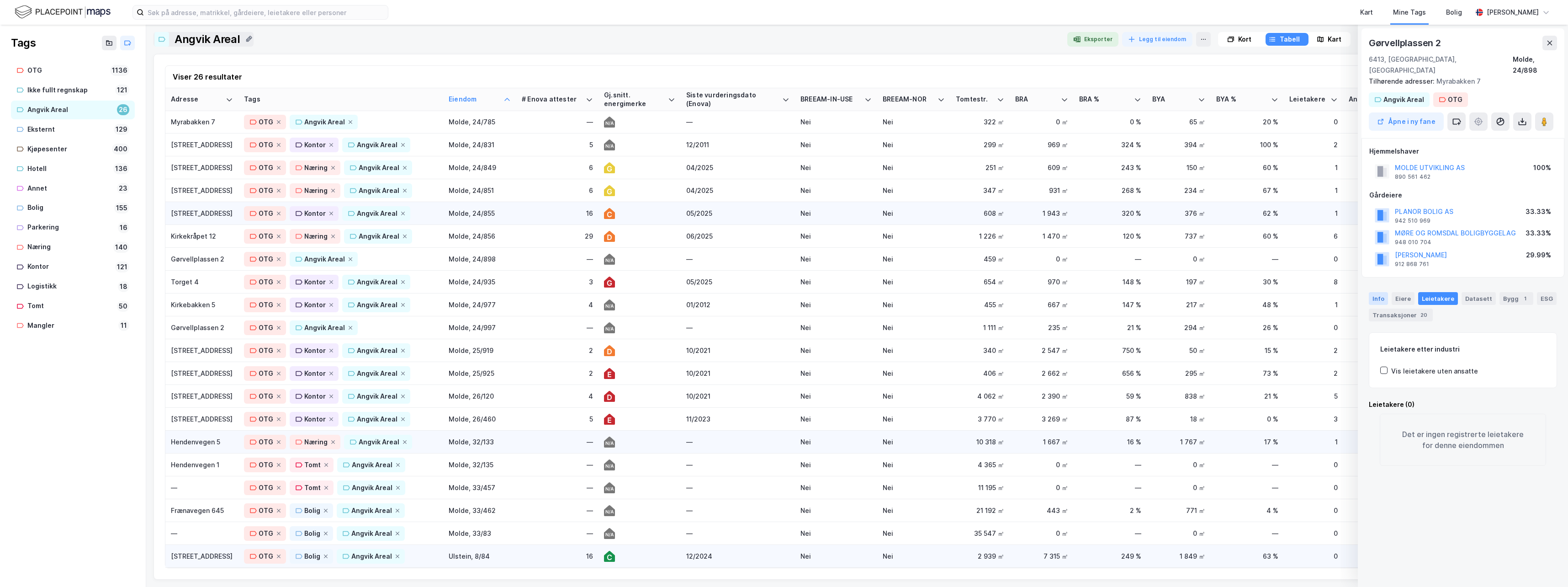
click at [1378, 292] on div "Info" at bounding box center [1378, 298] width 19 height 13
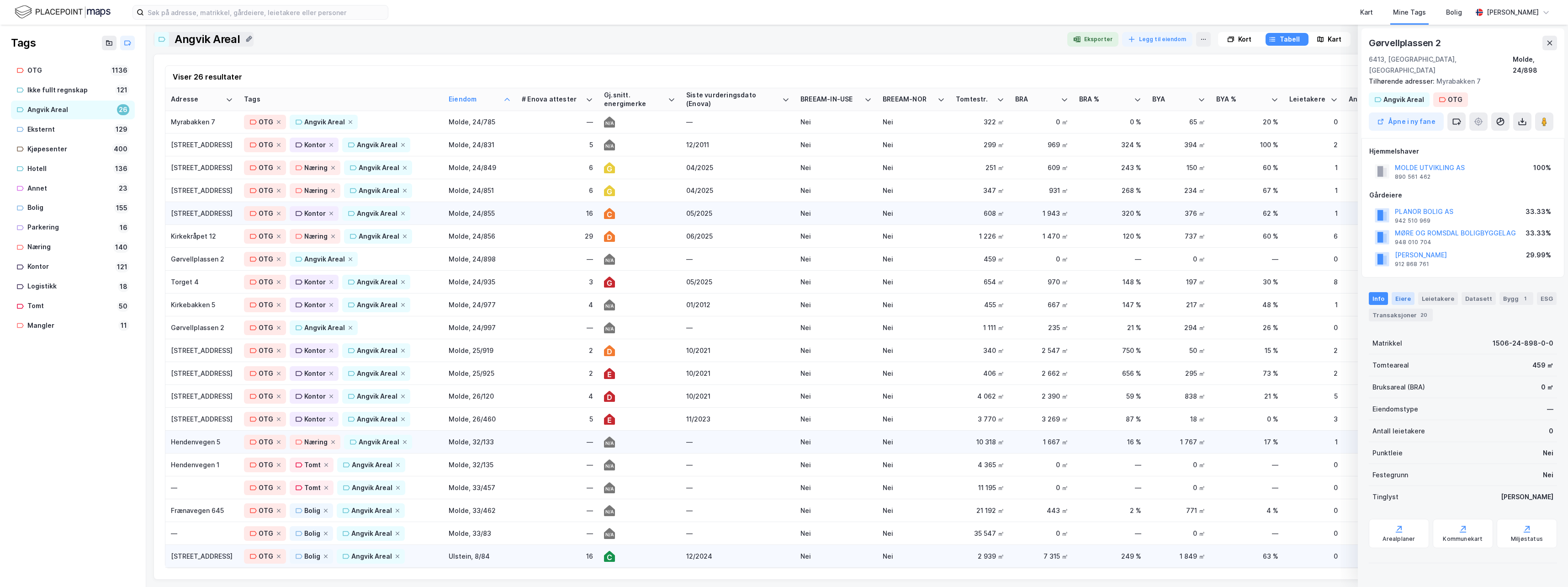
click at [1405, 292] on div "Eiere" at bounding box center [1403, 298] width 23 height 13
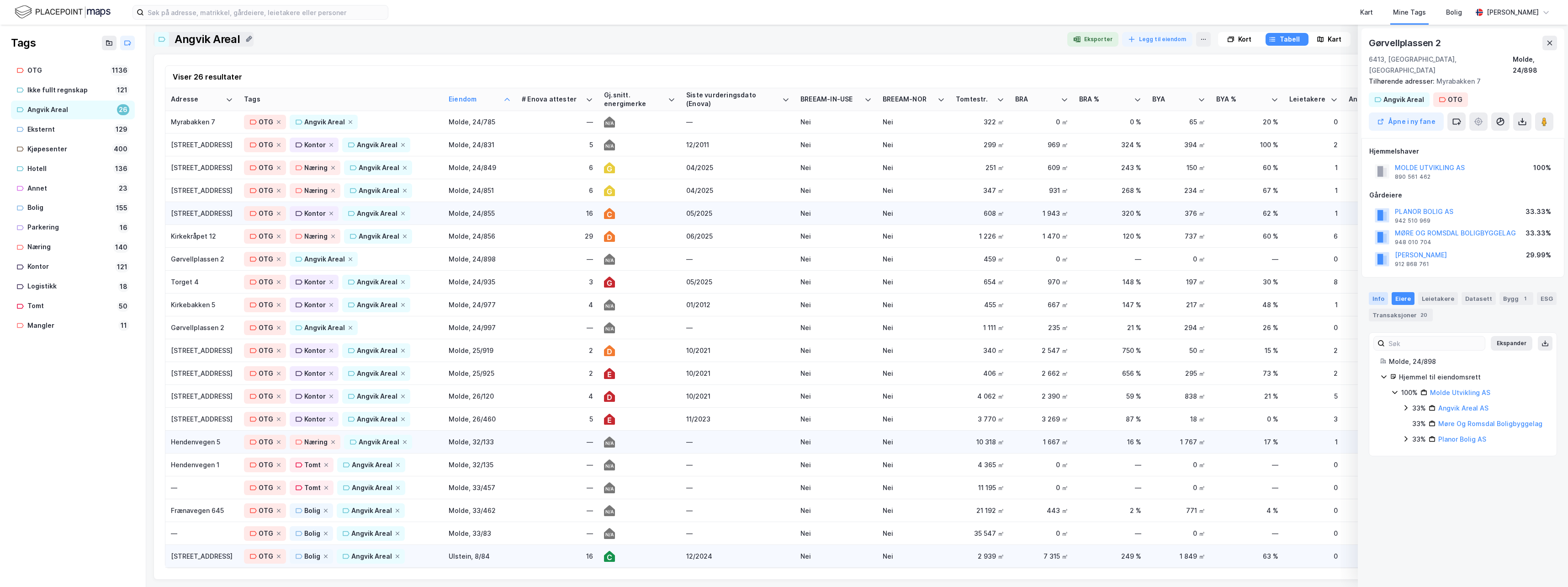
click at [1379, 292] on div "Info" at bounding box center [1378, 298] width 19 height 13
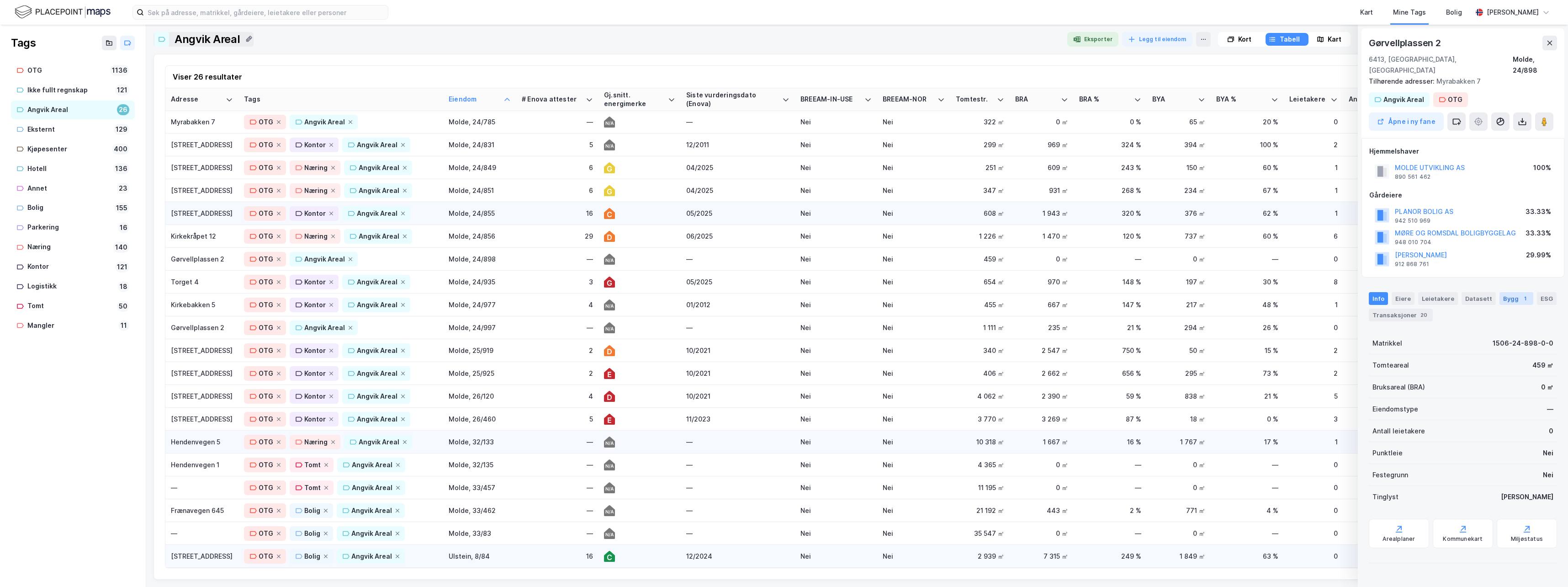
click at [1512, 292] on div "Bygg 1" at bounding box center [1516, 298] width 34 height 13
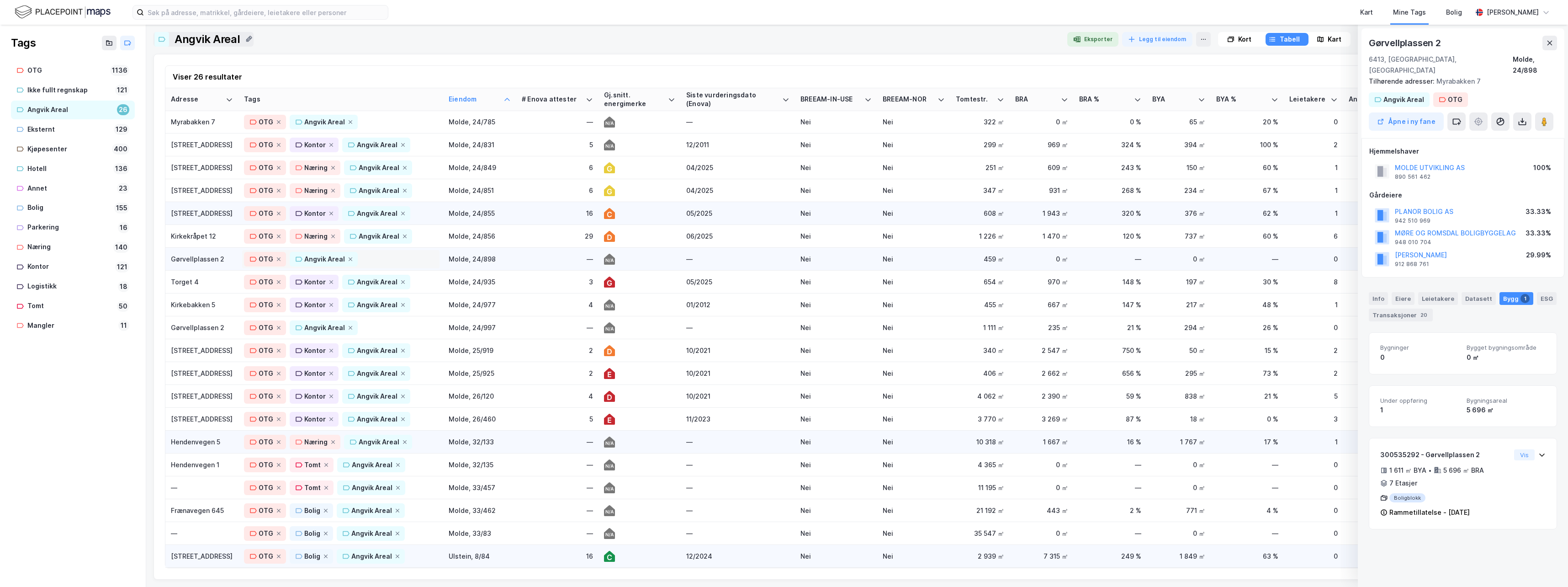
click at [391, 252] on div "OTG Angvik Areal" at bounding box center [341, 259] width 194 height 14
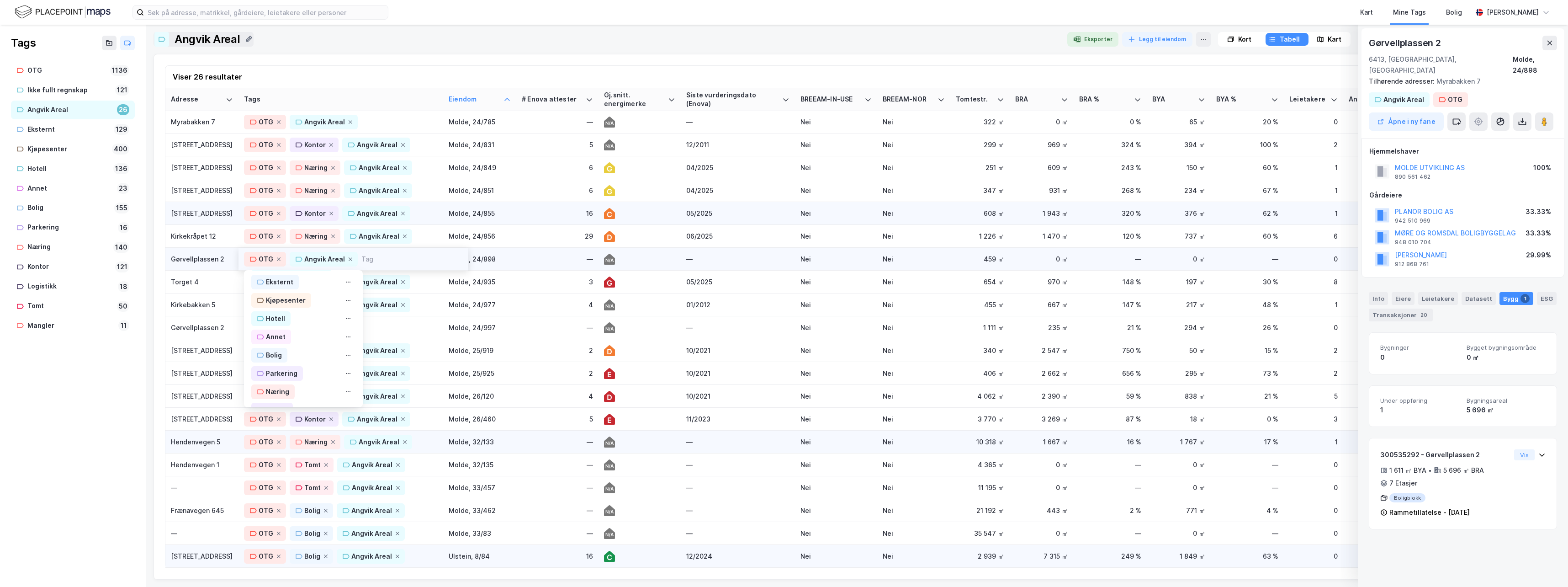
scroll to position [152, 0]
click at [271, 278] on div "Bolig" at bounding box center [274, 283] width 16 height 11
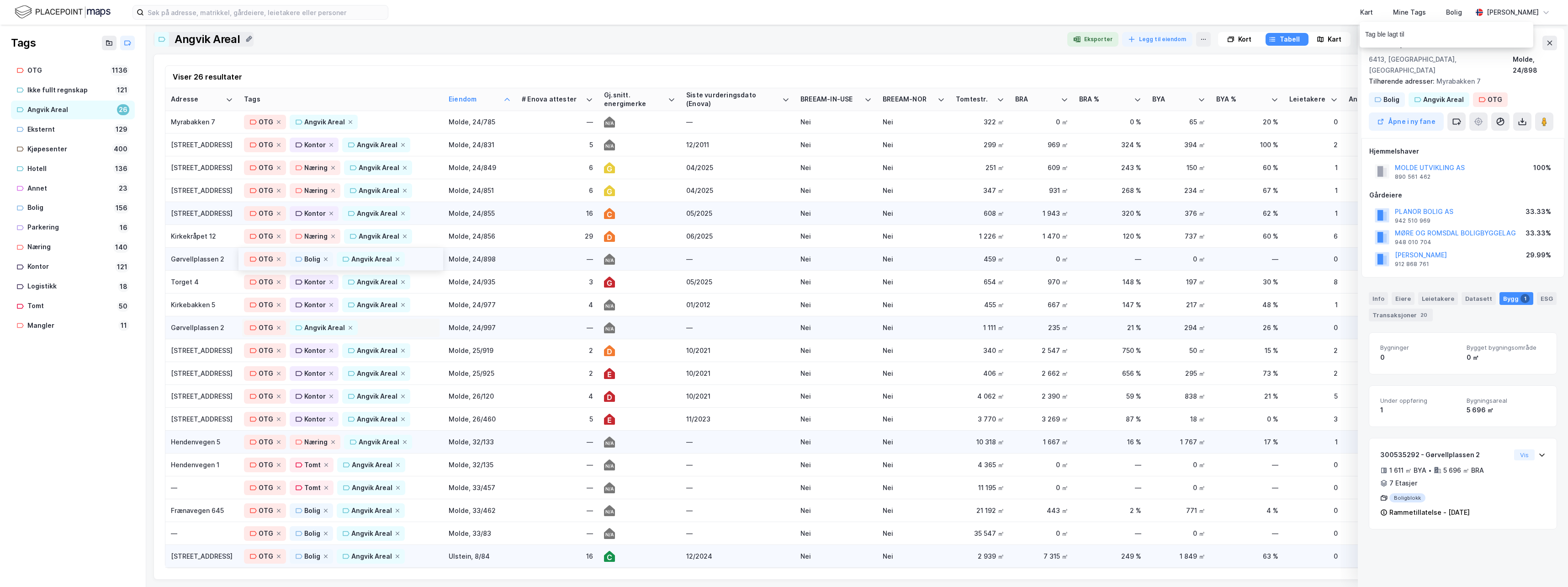
click at [377, 322] on div "OTG Angvik Areal" at bounding box center [341, 328] width 194 height 14
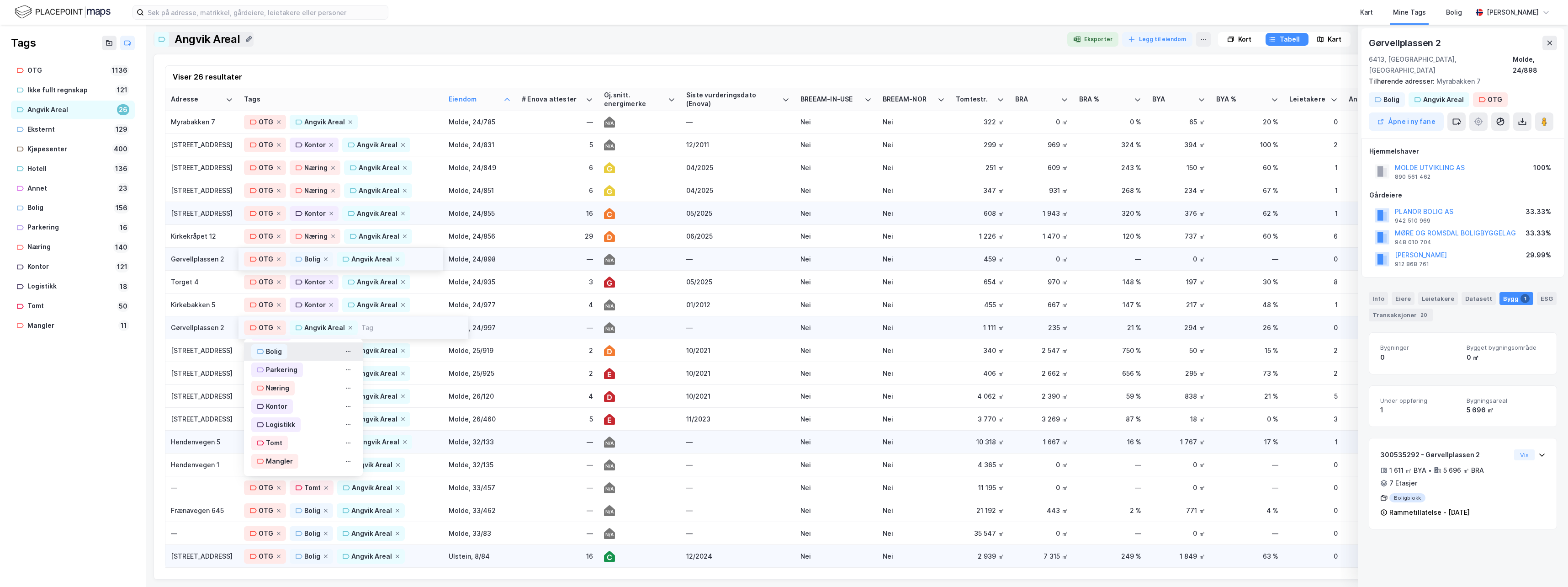
click at [272, 346] on div "Bolig" at bounding box center [274, 351] width 16 height 11
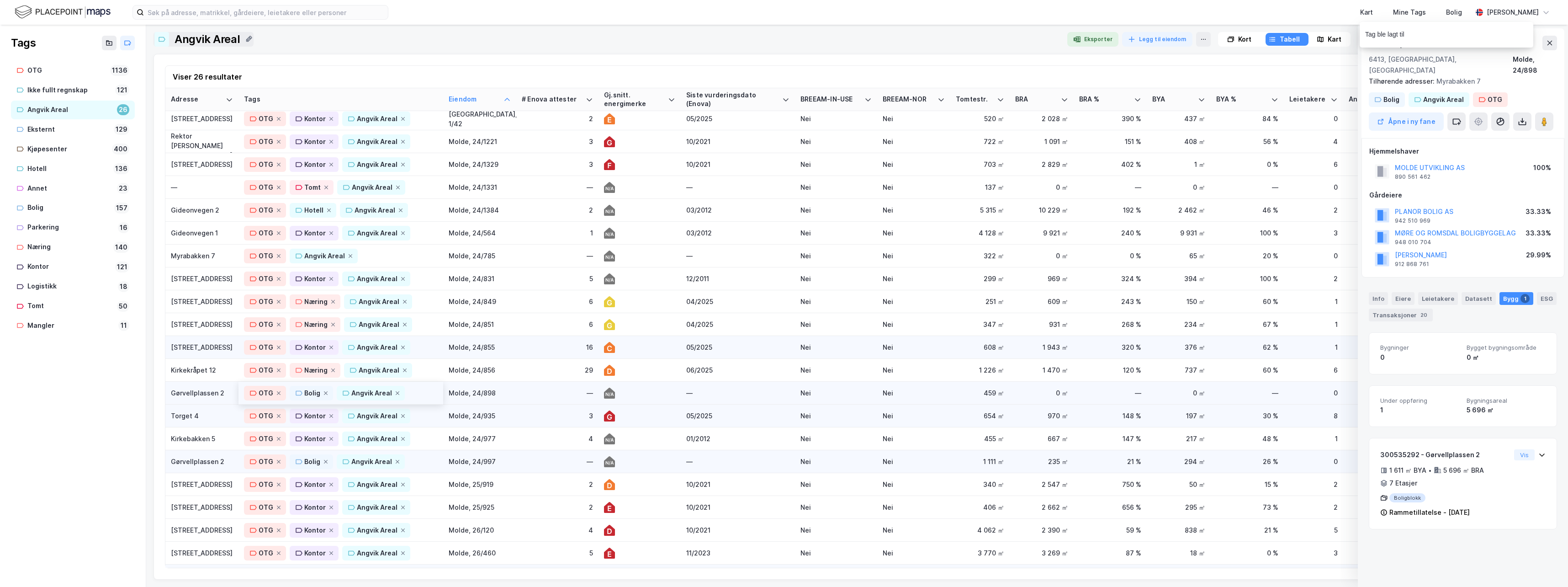
scroll to position [0, 0]
click at [189, 260] on div "Myrabakken 7" at bounding box center [202, 259] width 62 height 9
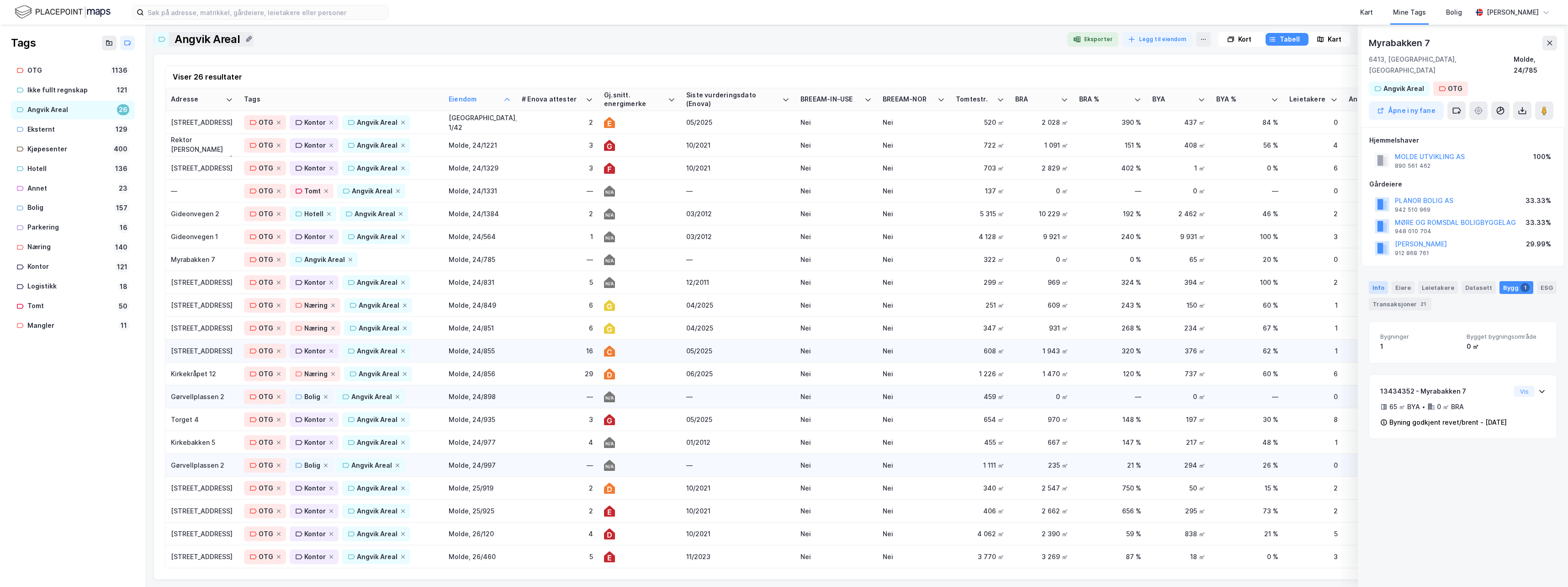
click at [1379, 281] on div "Info" at bounding box center [1378, 287] width 19 height 13
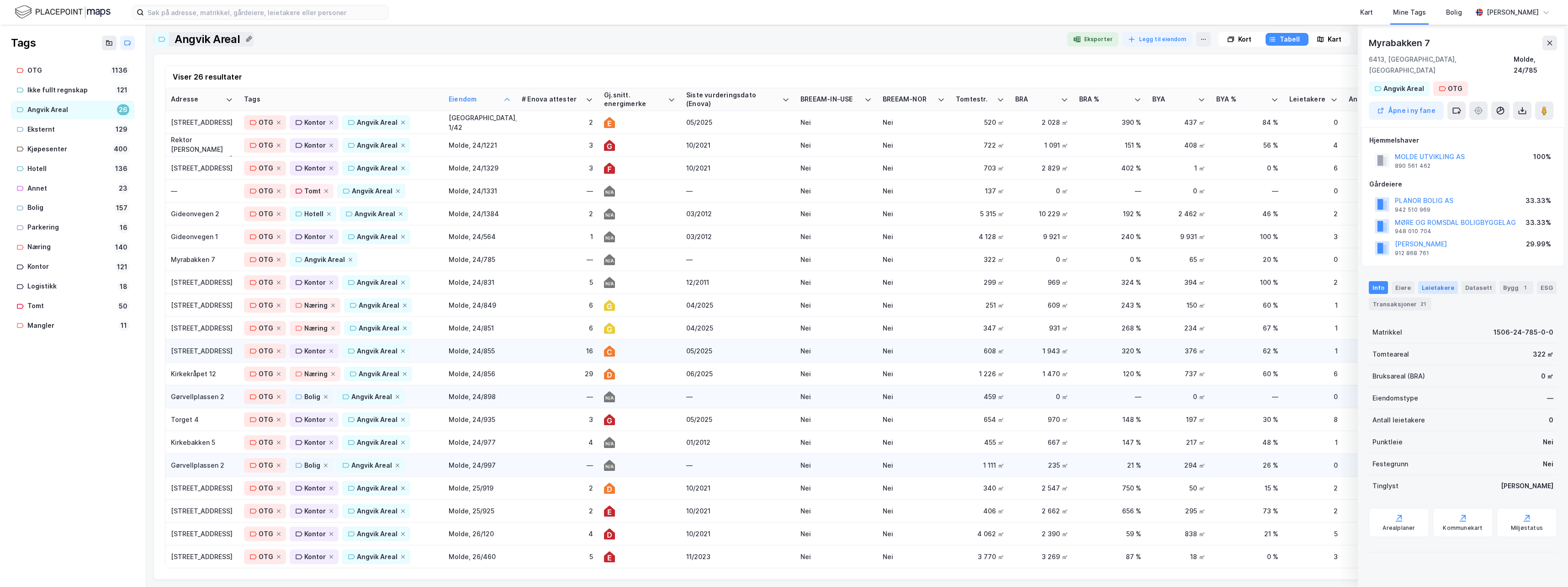
click at [1431, 281] on div "Leietakere" at bounding box center [1438, 287] width 40 height 13
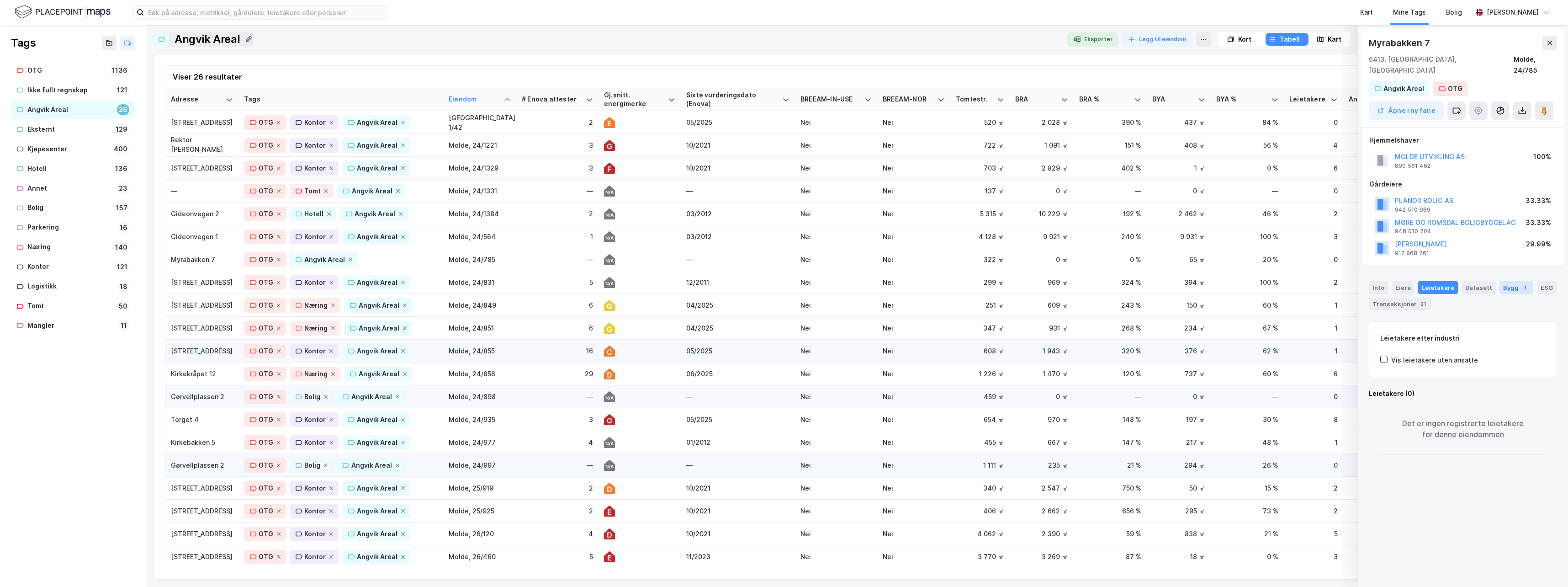
click at [1504, 281] on div "Bygg 1" at bounding box center [1516, 287] width 34 height 13
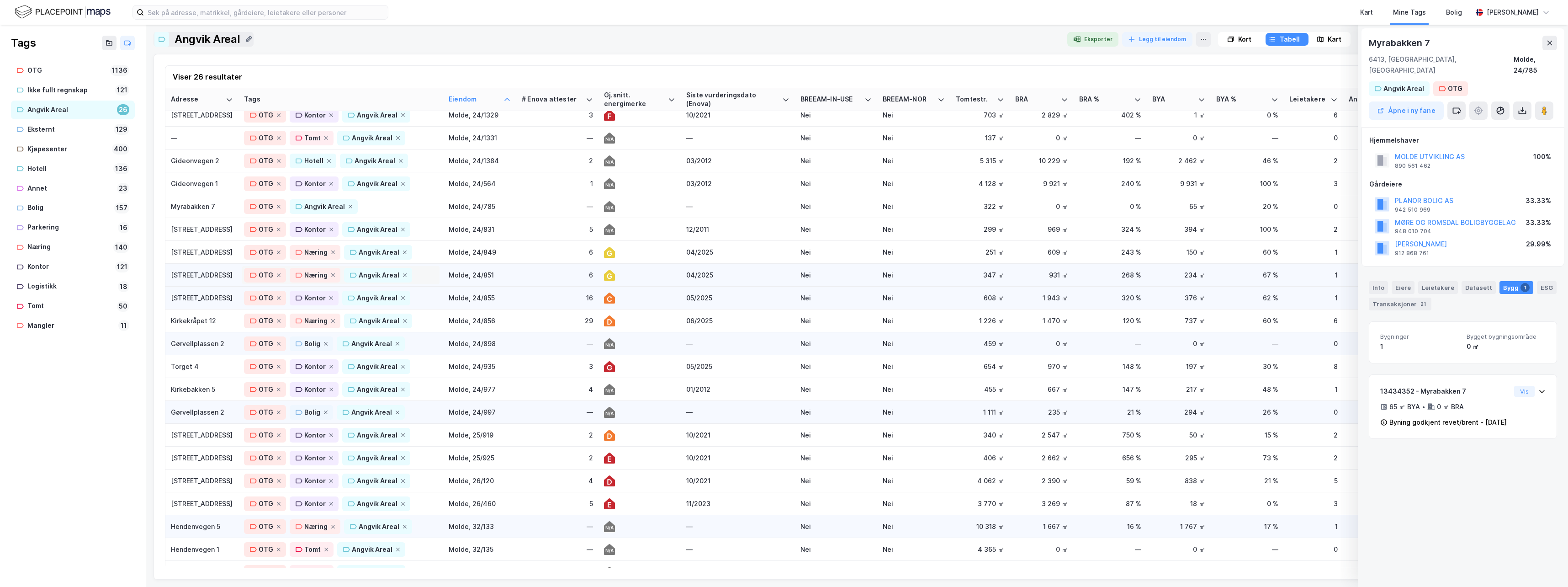
scroll to position [7, 0]
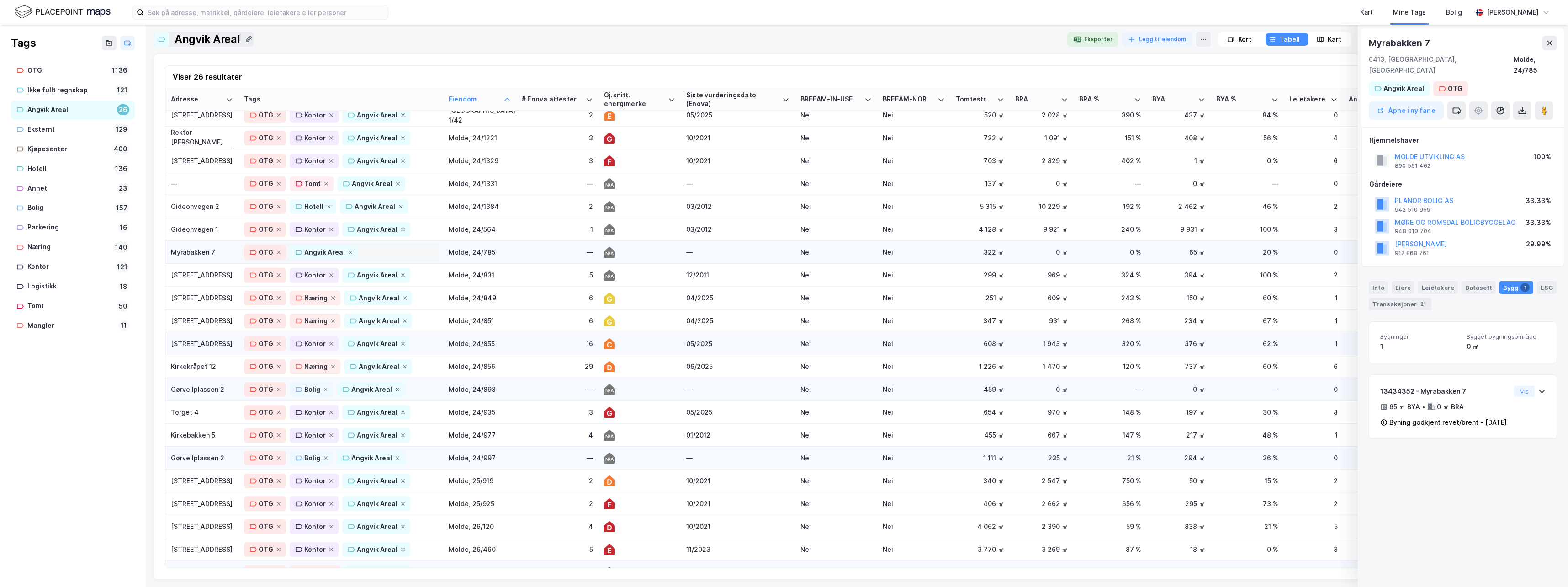
click at [378, 251] on div "OTG Angvik Areal" at bounding box center [341, 252] width 194 height 14
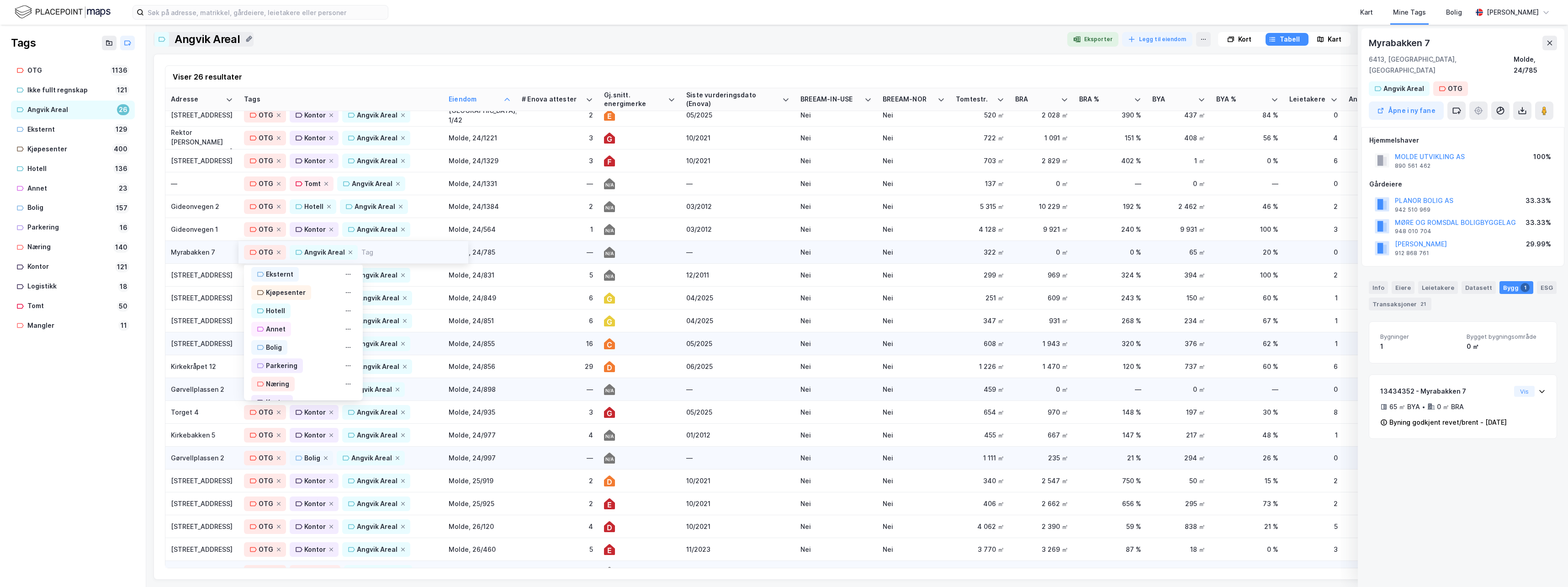
scroll to position [92, 0]
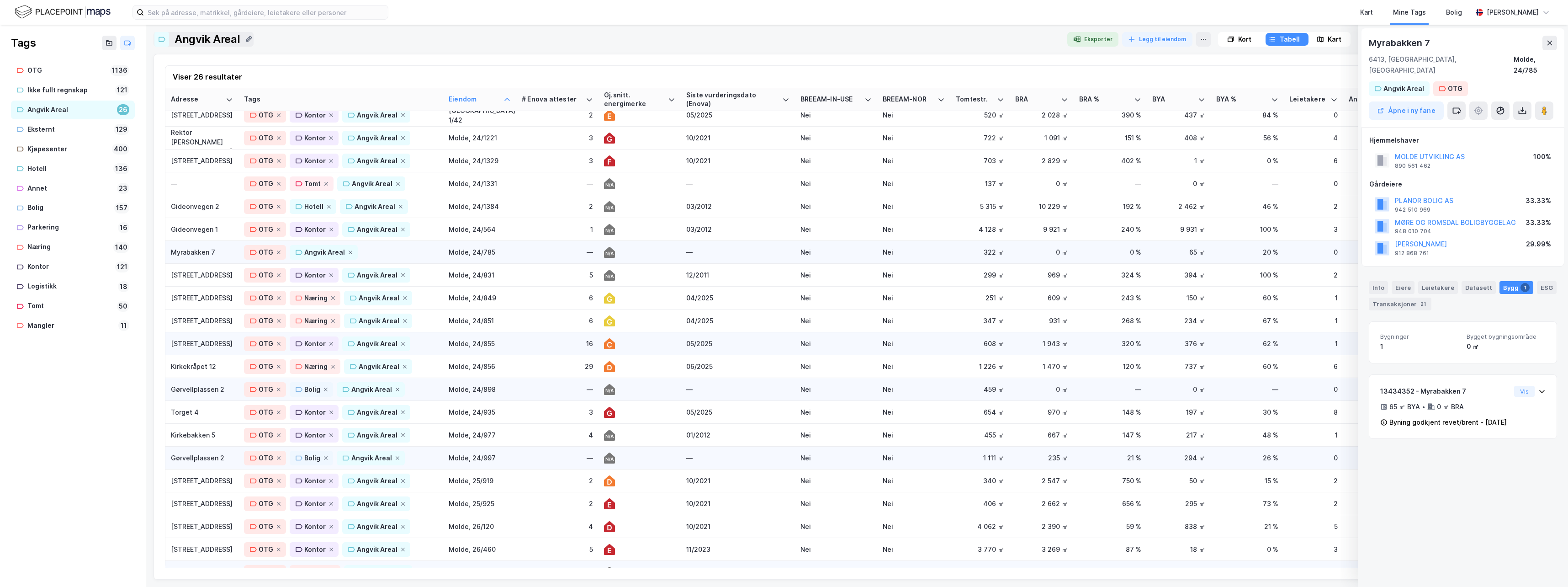
click at [187, 252] on div "Myrabakken 7" at bounding box center [202, 252] width 62 height 9
click at [1326, 40] on div "Kart" at bounding box center [1329, 40] width 41 height 13
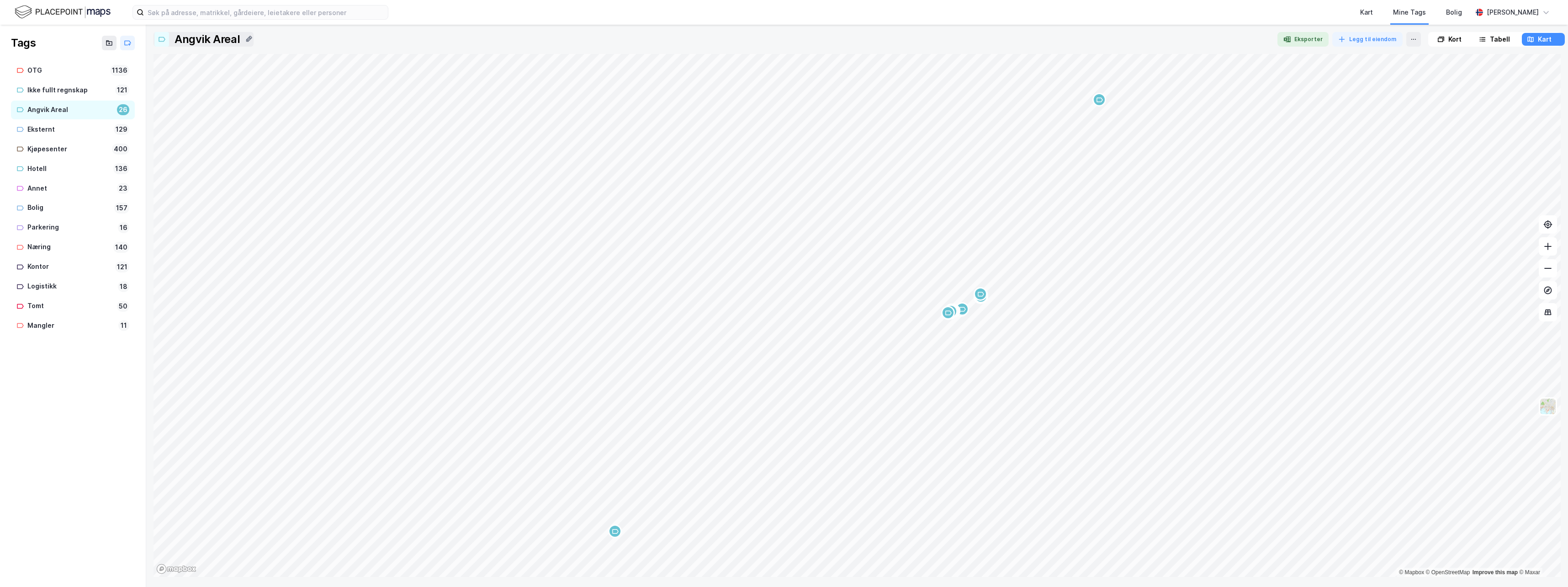
click at [1491, 37] on div "Tabell" at bounding box center [1499, 40] width 20 height 11
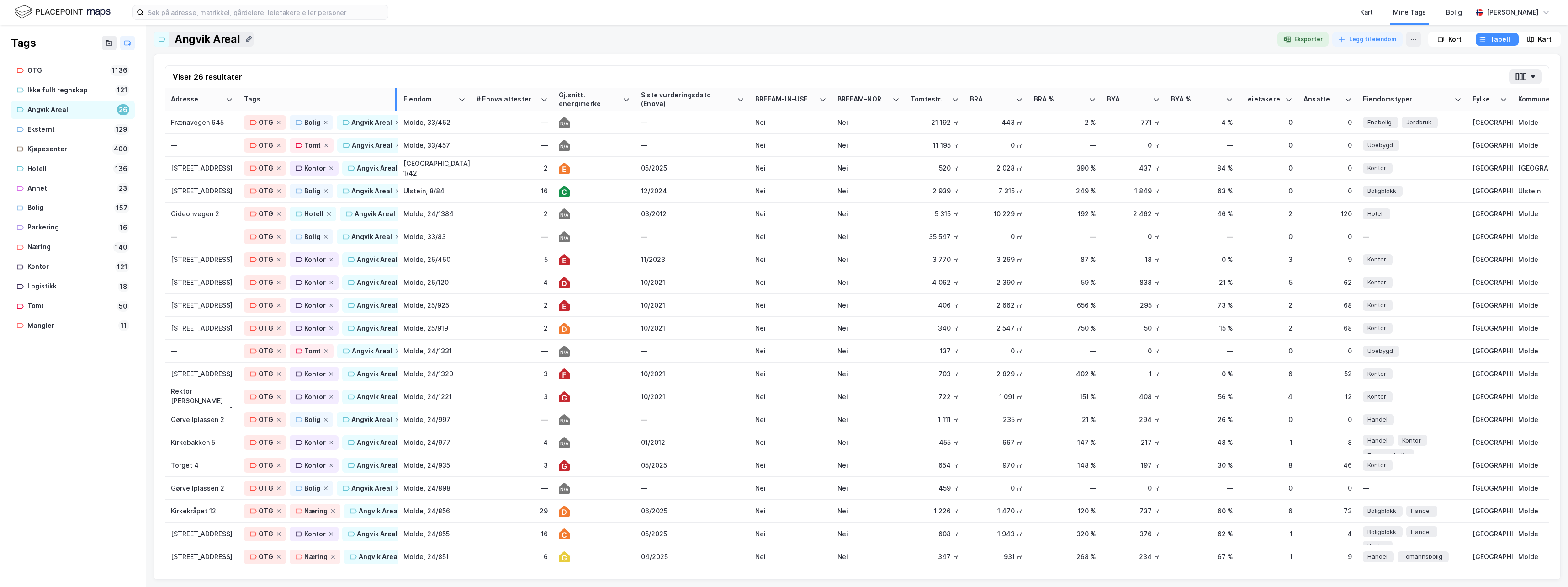
drag, startPoint x: 346, startPoint y: 96, endPoint x: 396, endPoint y: 96, distance: 50.0
click at [396, 96] on div at bounding box center [395, 100] width 2 height 22
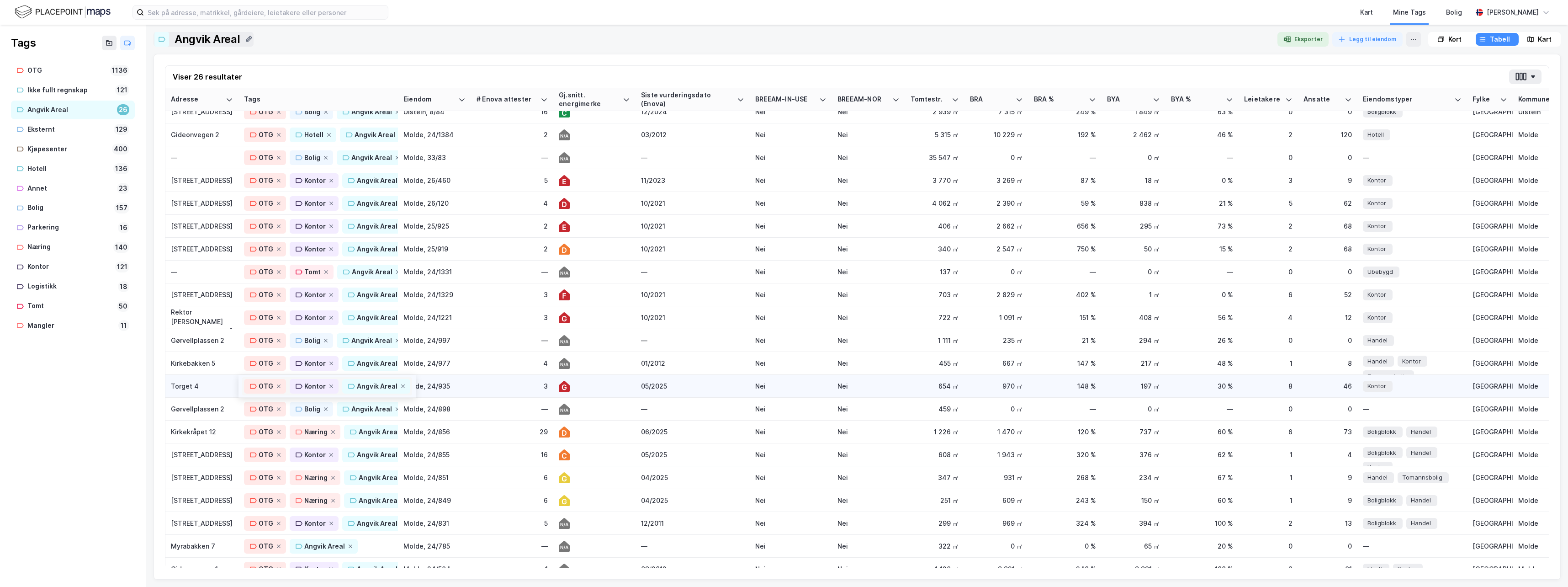
scroll to position [145, 0]
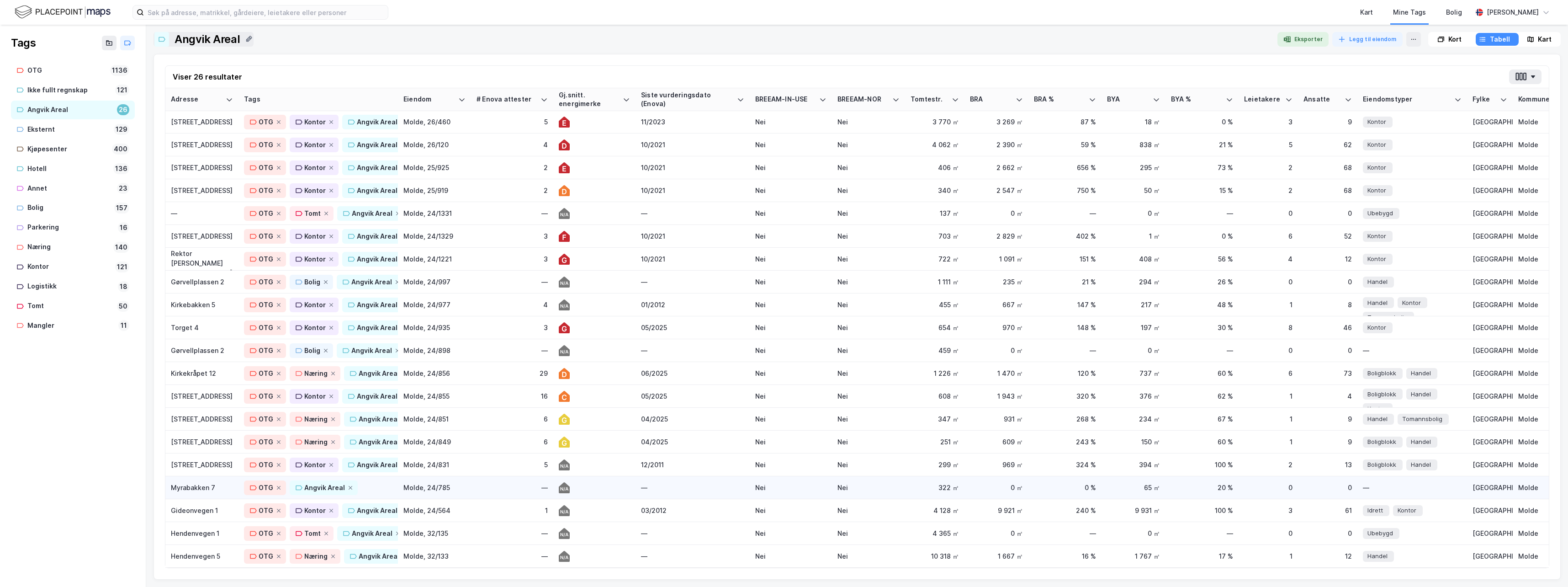
click at [187, 483] on div "Myrabakken 7" at bounding box center [202, 487] width 62 height 9
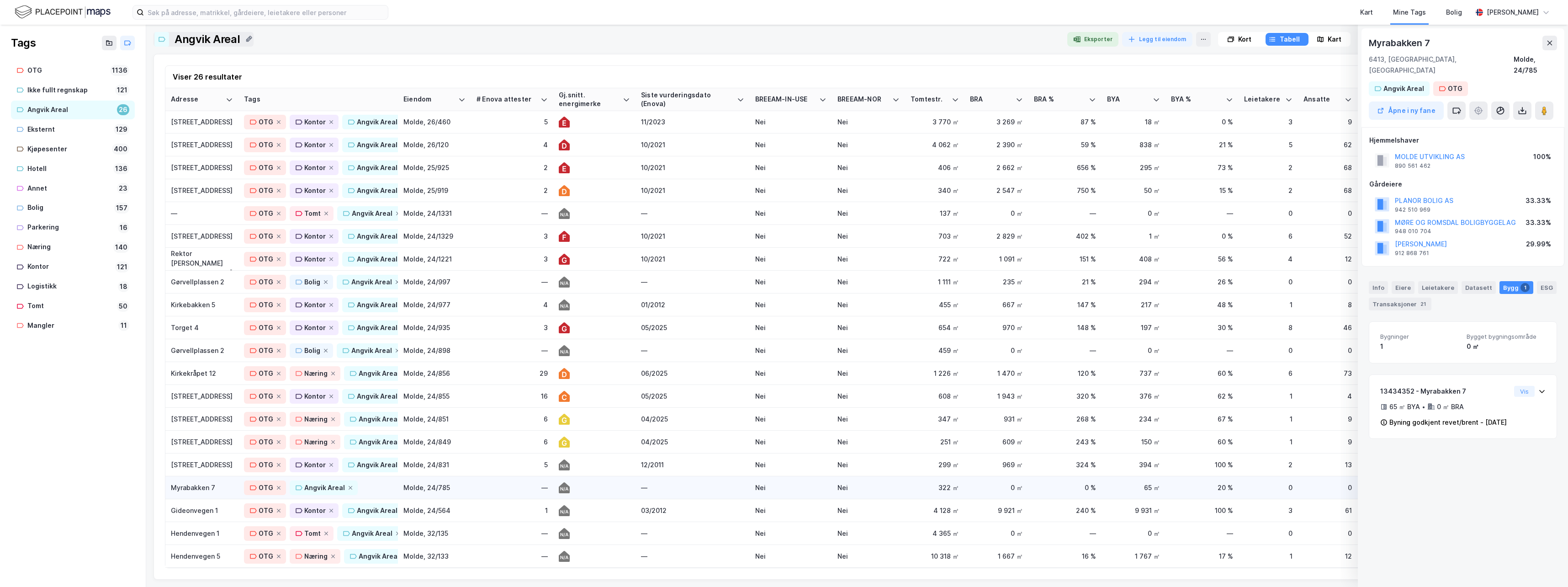
click at [192, 483] on div "Myrabakken 7" at bounding box center [202, 487] width 62 height 9
click at [192, 483] on div "Myrabakken 7" at bounding box center [202, 487] width 62 height 9
click at [1334, 40] on div "Kart" at bounding box center [1334, 40] width 13 height 11
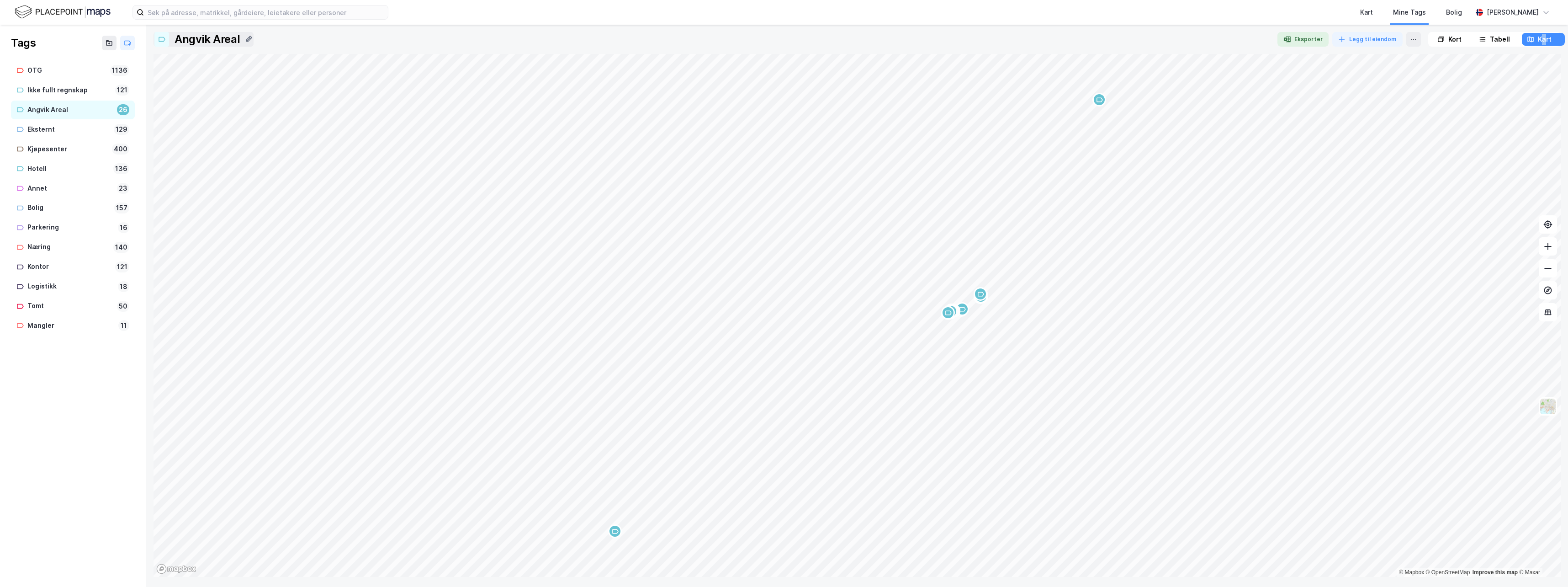
click at [42, 111] on div "Angvik Areal" at bounding box center [70, 110] width 86 height 11
drag, startPoint x: 1495, startPoint y: 37, endPoint x: 1441, endPoint y: 39, distance: 54.0
click at [1495, 37] on div "Tabell" at bounding box center [1499, 40] width 20 height 11
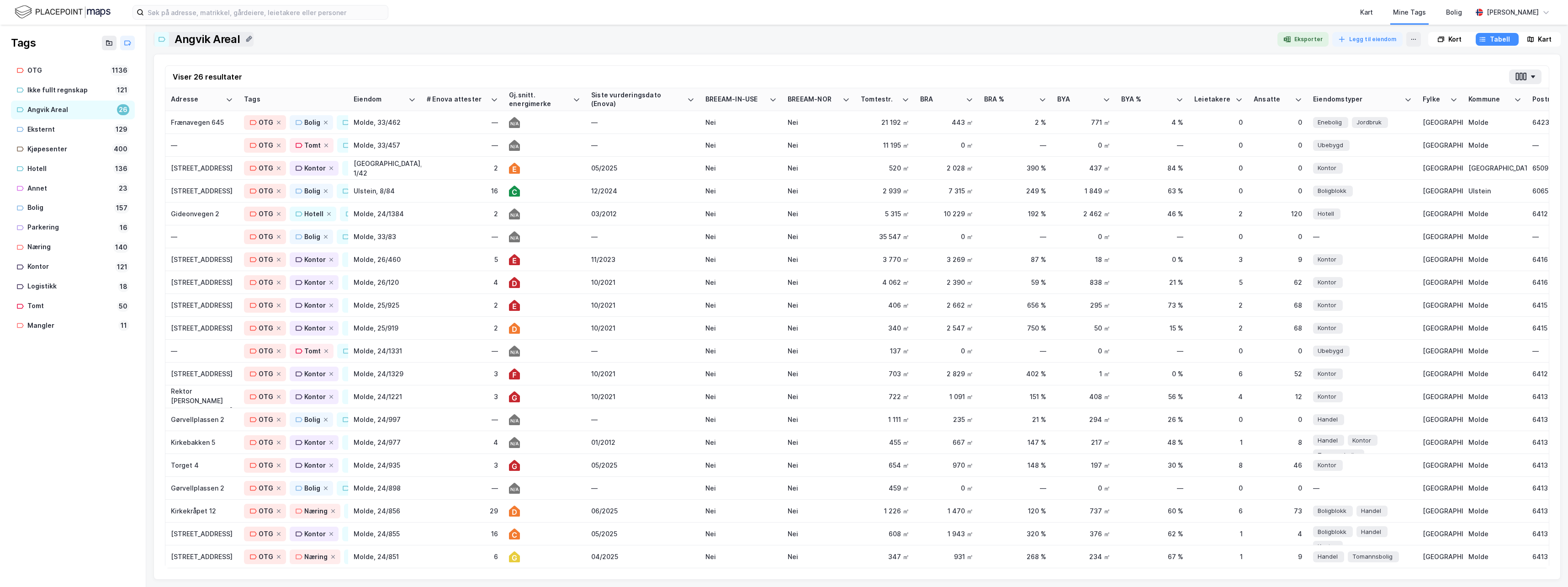
click at [1453, 40] on div "Kort" at bounding box center [1455, 40] width 13 height 11
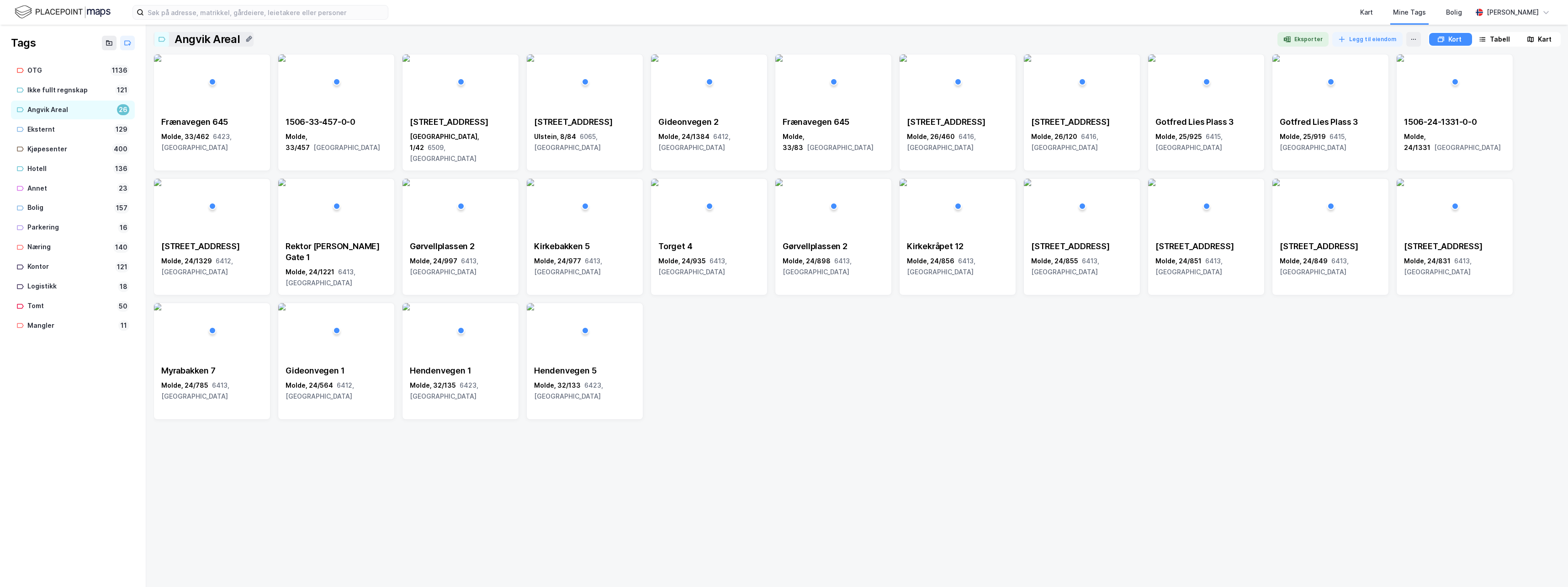
click at [1487, 36] on div "Tabell" at bounding box center [1494, 40] width 41 height 13
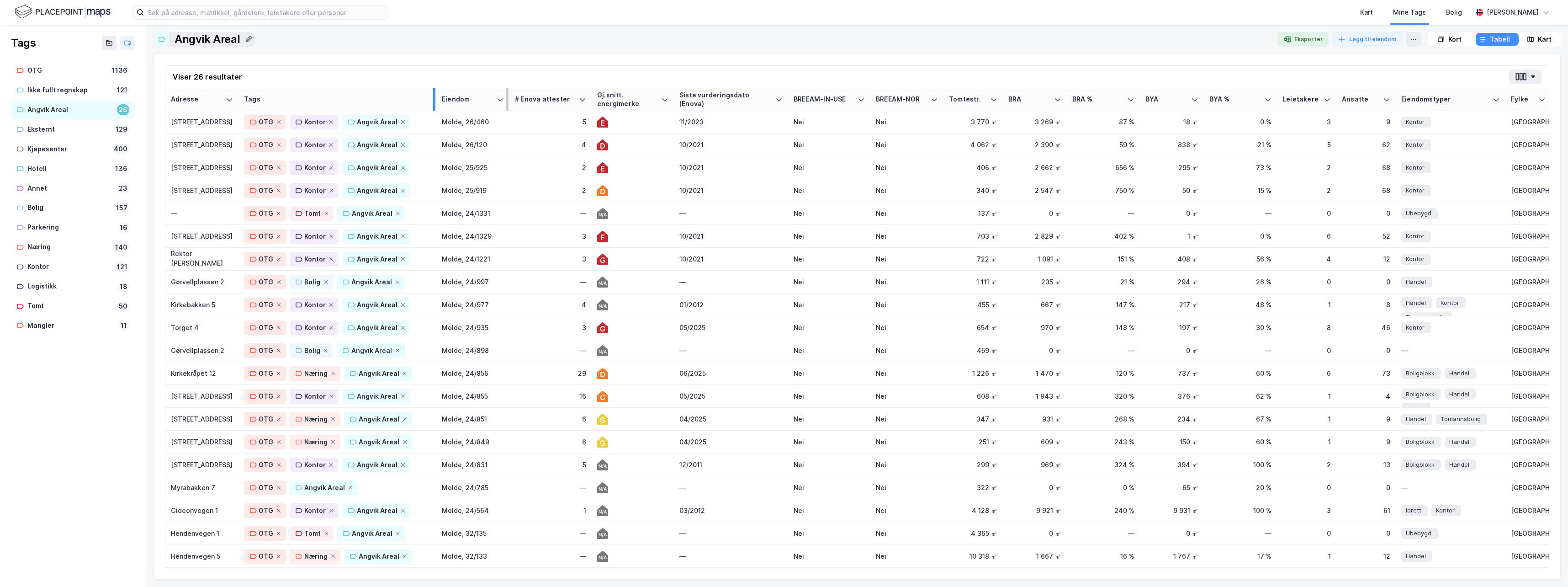
drag, startPoint x: 346, startPoint y: 98, endPoint x: 434, endPoint y: 99, distance: 88.0
click at [434, 99] on div at bounding box center [434, 100] width 2 height 22
click at [192, 483] on div "Myrabakken 7" at bounding box center [202, 487] width 62 height 9
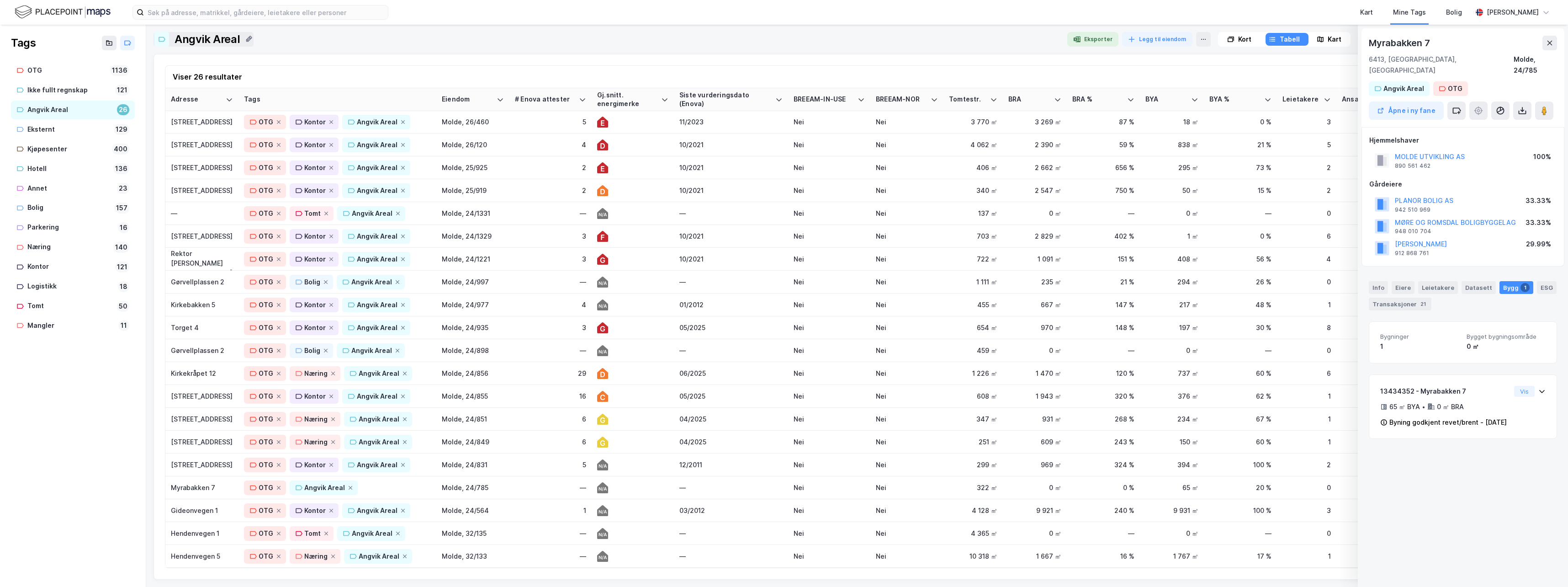
click at [1238, 38] on div "Kort" at bounding box center [1245, 40] width 13 height 11
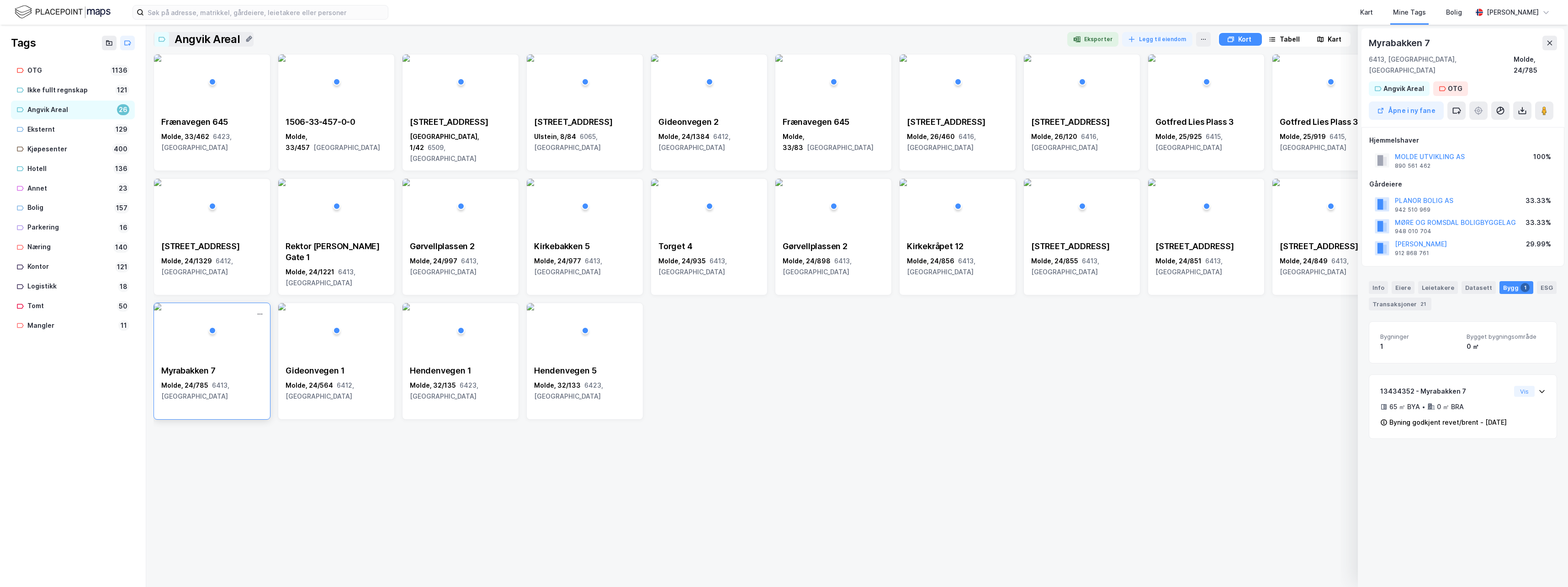
click at [161, 310] on img at bounding box center [157, 306] width 7 height 7
click at [179, 388] on div "Molde, 24/785 6413, [GEOGRAPHIC_DATA]" at bounding box center [212, 391] width 101 height 22
click at [181, 369] on div "Myrabakken 7" at bounding box center [212, 371] width 101 height 11
drag, startPoint x: 181, startPoint y: 369, endPoint x: 178, endPoint y: 387, distance: 18.2
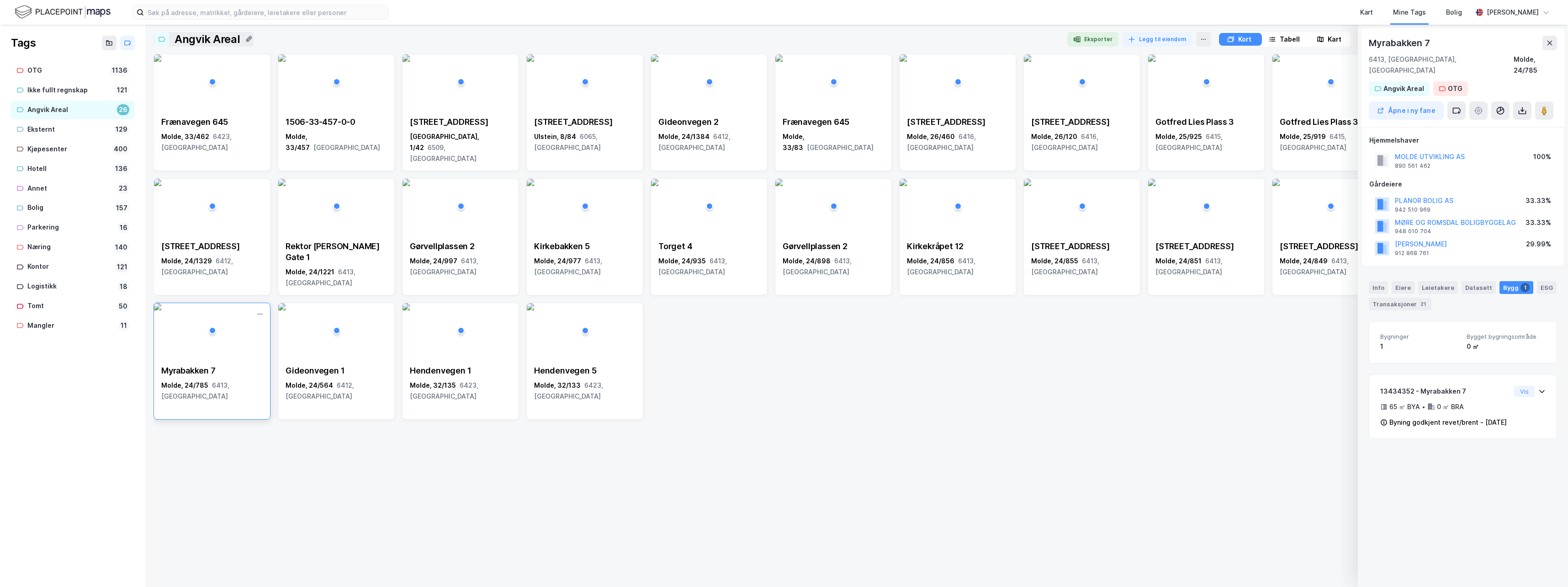
click at [178, 387] on div "Molde, 24/785 6413, [GEOGRAPHIC_DATA]" at bounding box center [212, 391] width 101 height 22
drag, startPoint x: 178, startPoint y: 387, endPoint x: 213, endPoint y: 400, distance: 37.3
click at [213, 400] on div "Molde, 24/785 6413, [GEOGRAPHIC_DATA]" at bounding box center [212, 391] width 101 height 22
click at [1325, 39] on div "Kart" at bounding box center [1329, 40] width 41 height 13
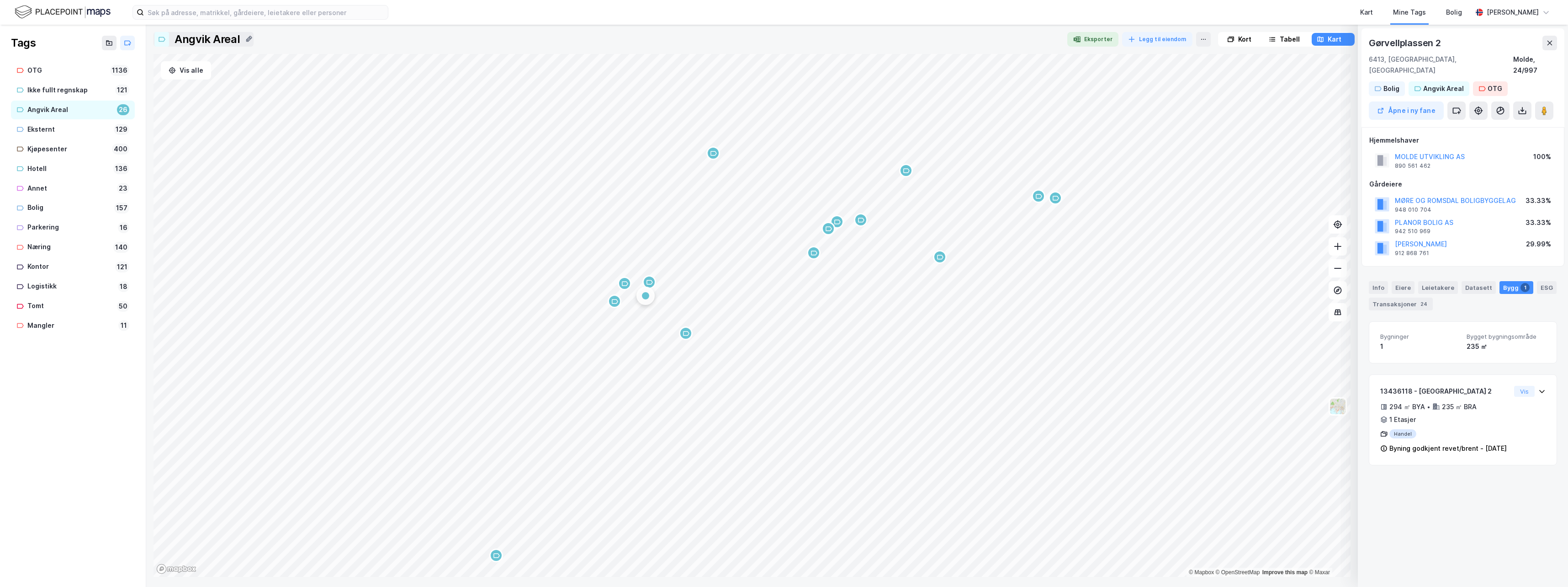
click at [1059, 204] on div "Map marker" at bounding box center [1055, 198] width 13 height 13
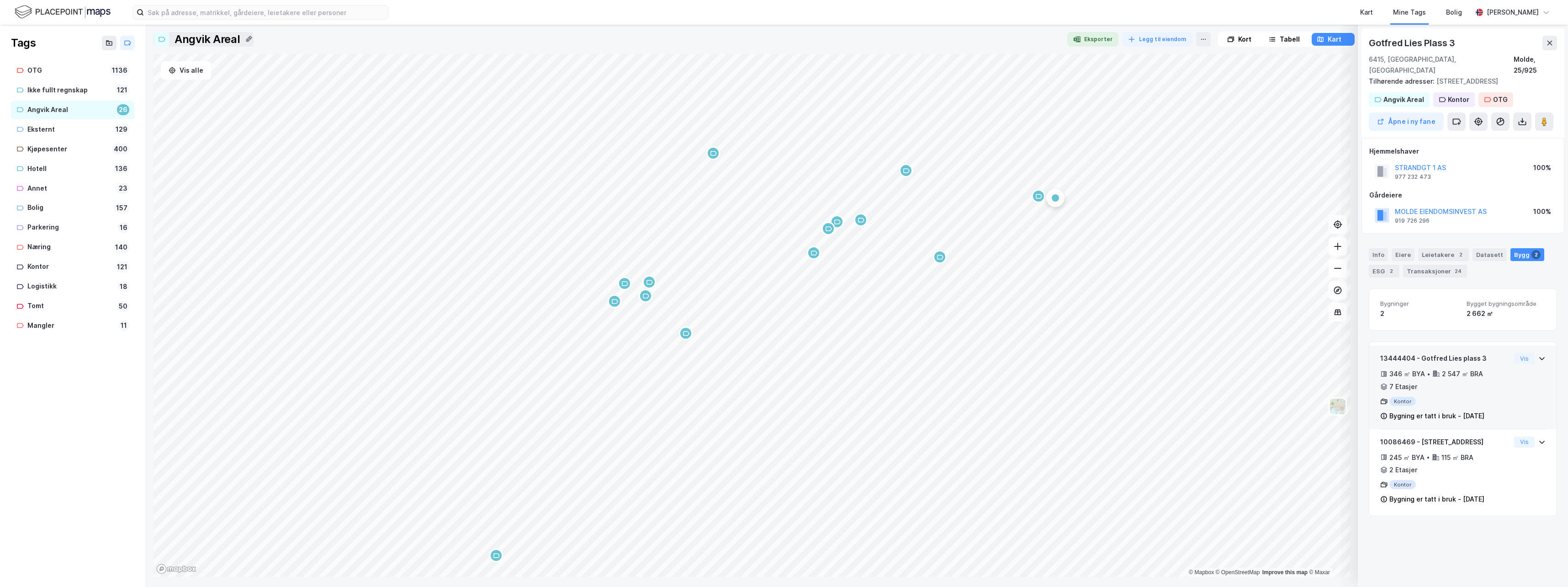
click at [1038, 202] on div "Map marker" at bounding box center [1038, 195] width 13 height 13
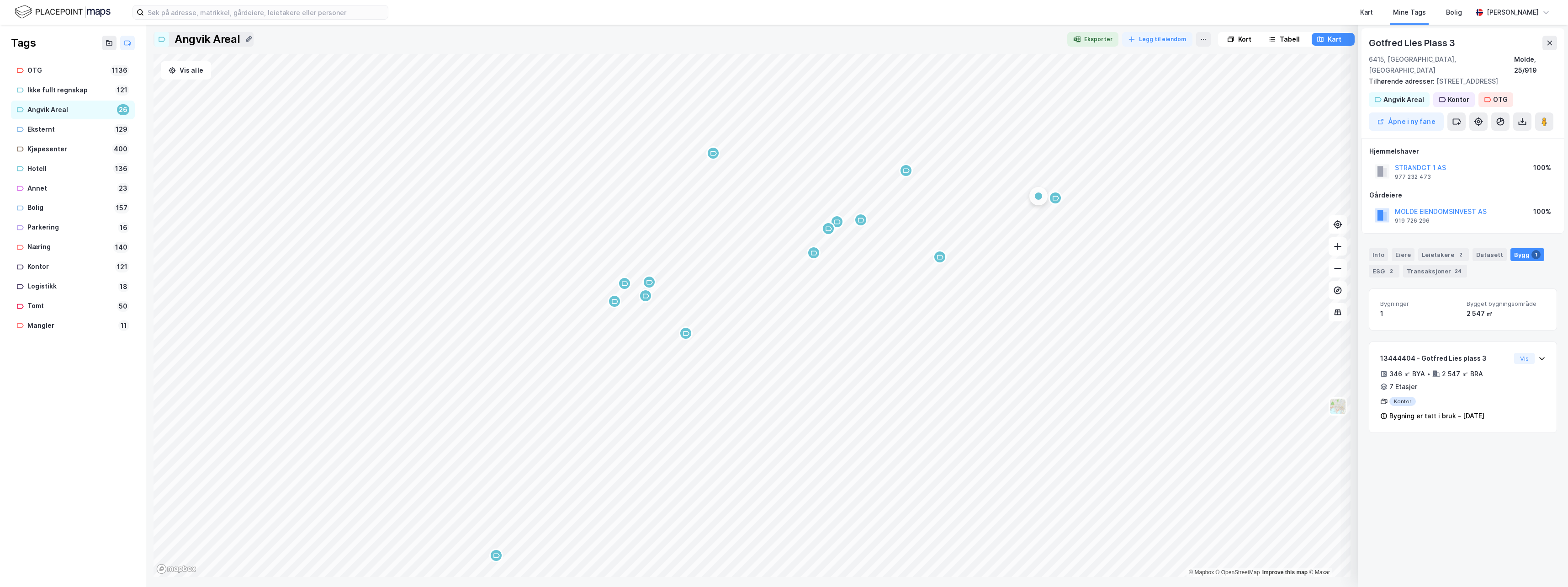
click at [943, 260] on div "Map marker" at bounding box center [939, 256] width 13 height 13
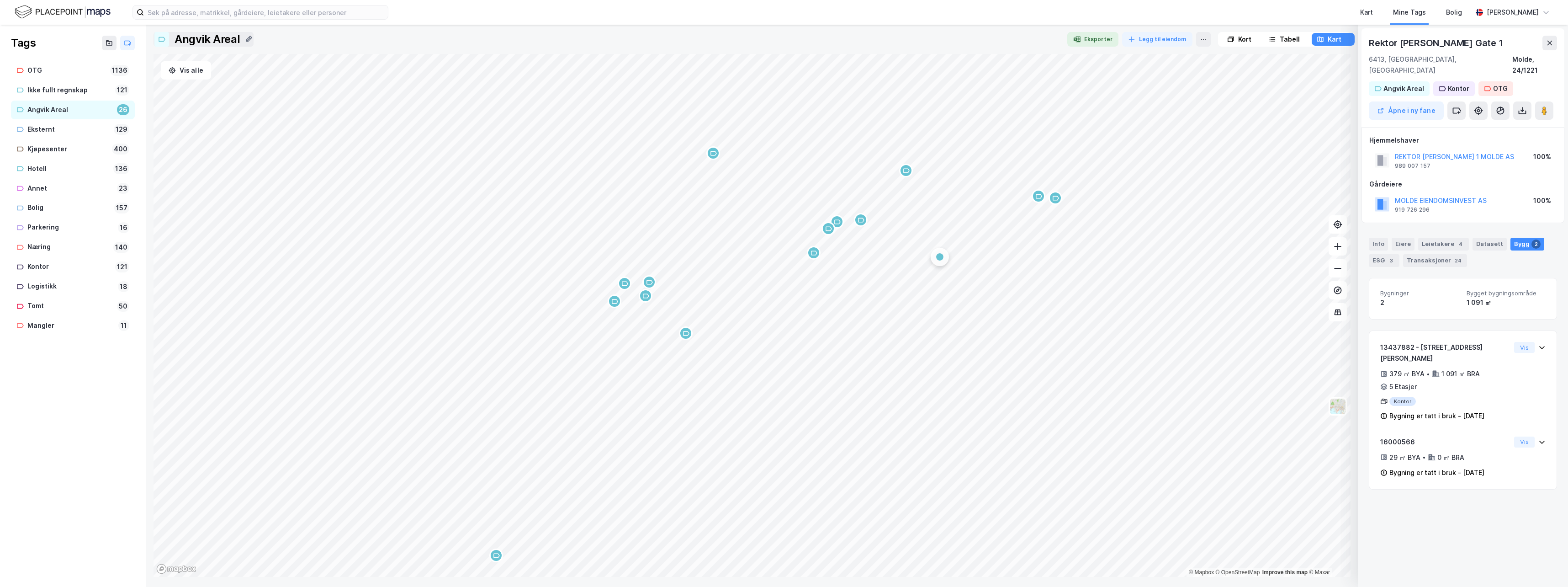
click at [861, 224] on div "Map marker" at bounding box center [860, 219] width 13 height 13
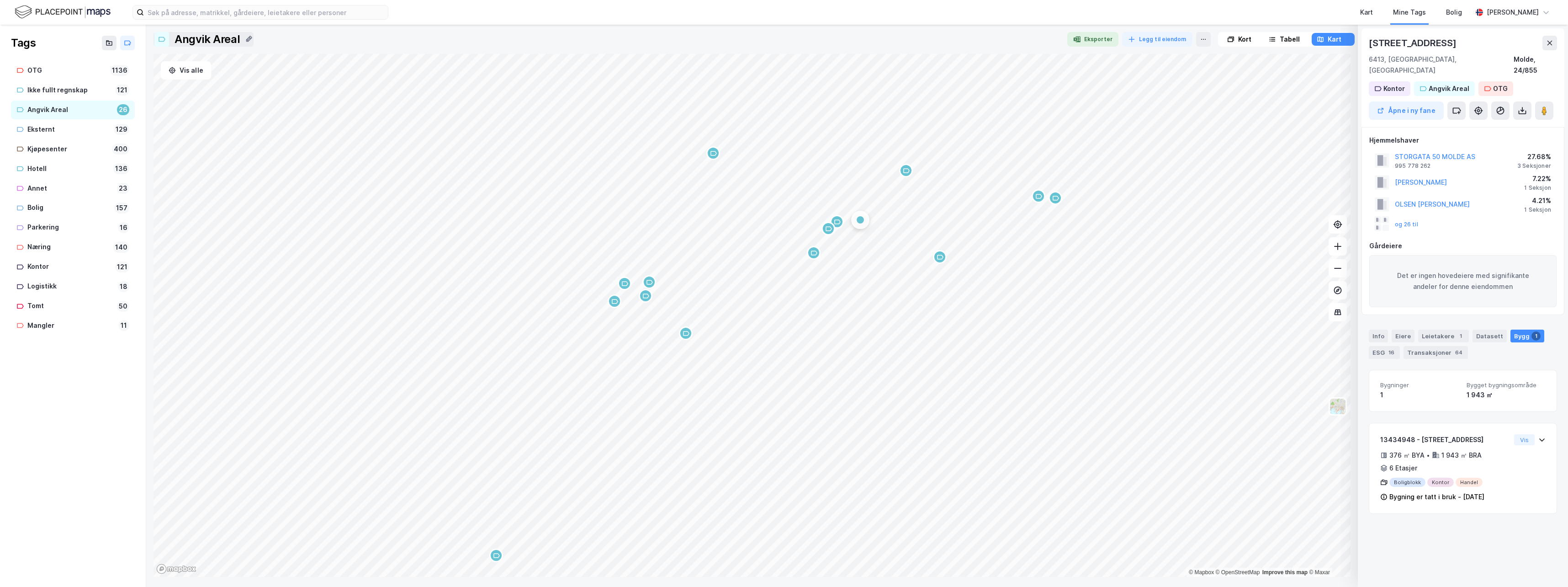
click at [841, 224] on div "Map marker" at bounding box center [837, 222] width 13 height 13
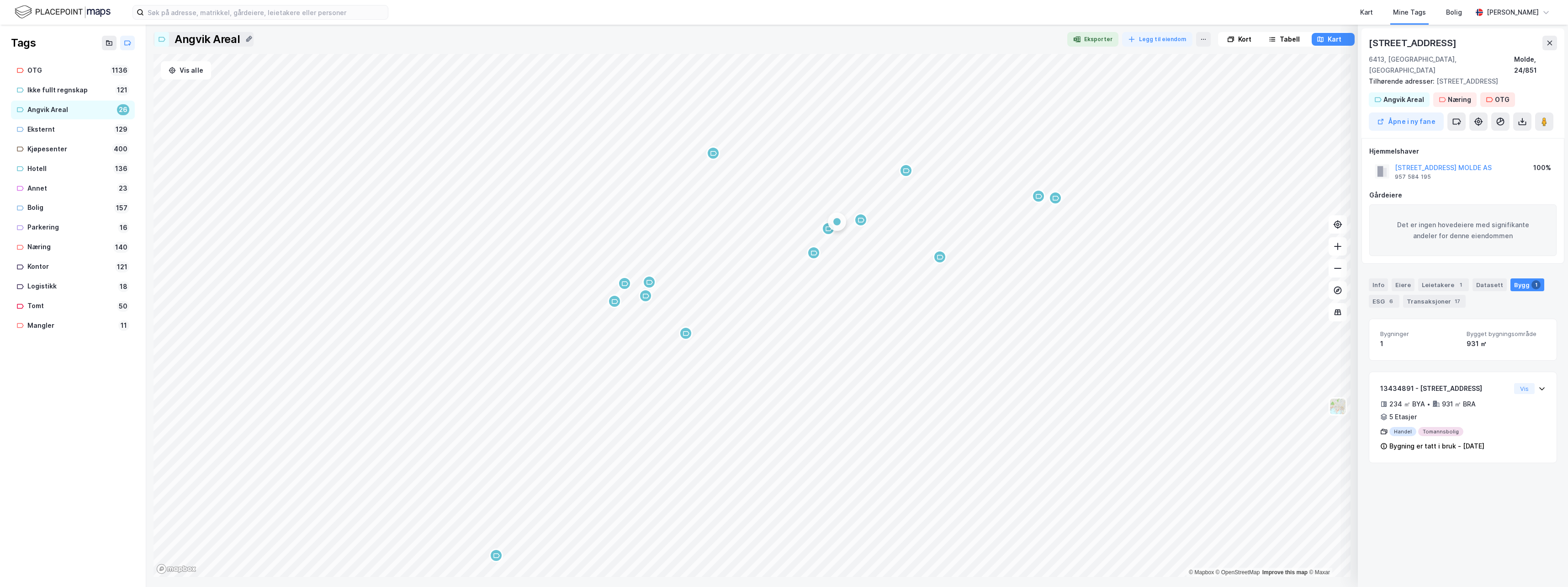
click at [830, 233] on div "Map marker" at bounding box center [828, 228] width 13 height 13
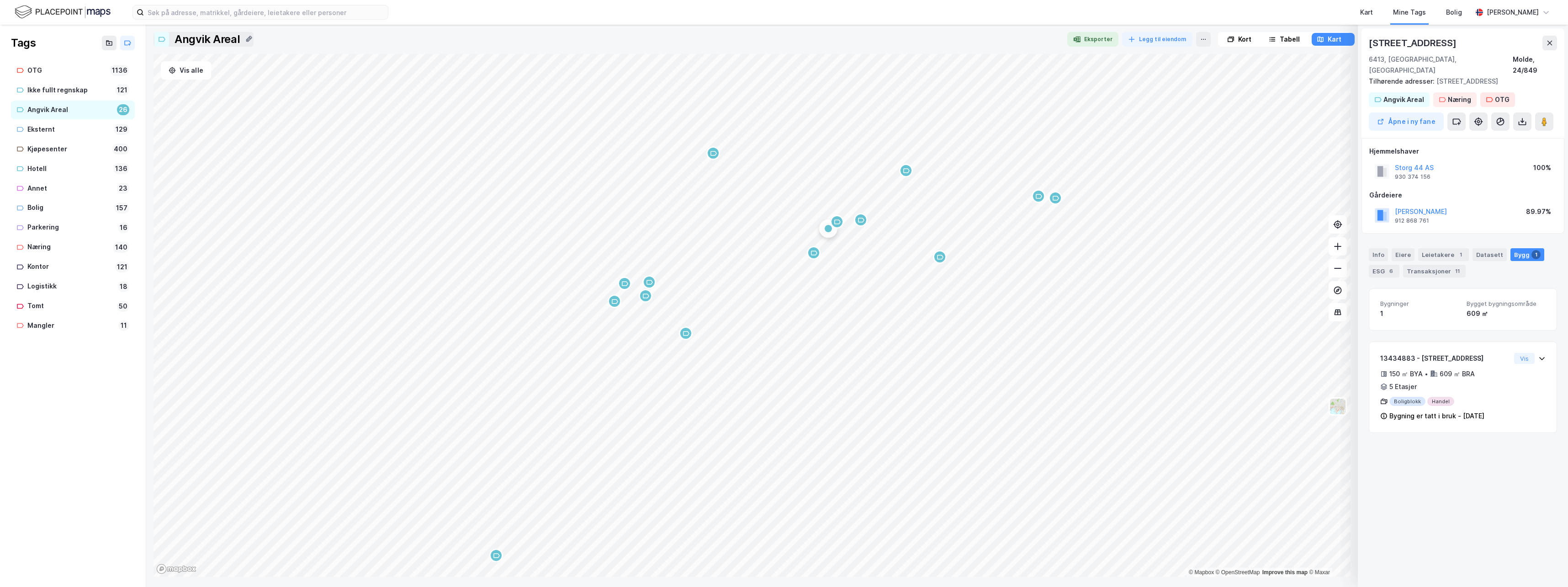
click at [814, 255] on icon "Map marker" at bounding box center [814, 252] width 7 height 7
click at [717, 158] on div "Map marker" at bounding box center [712, 153] width 13 height 13
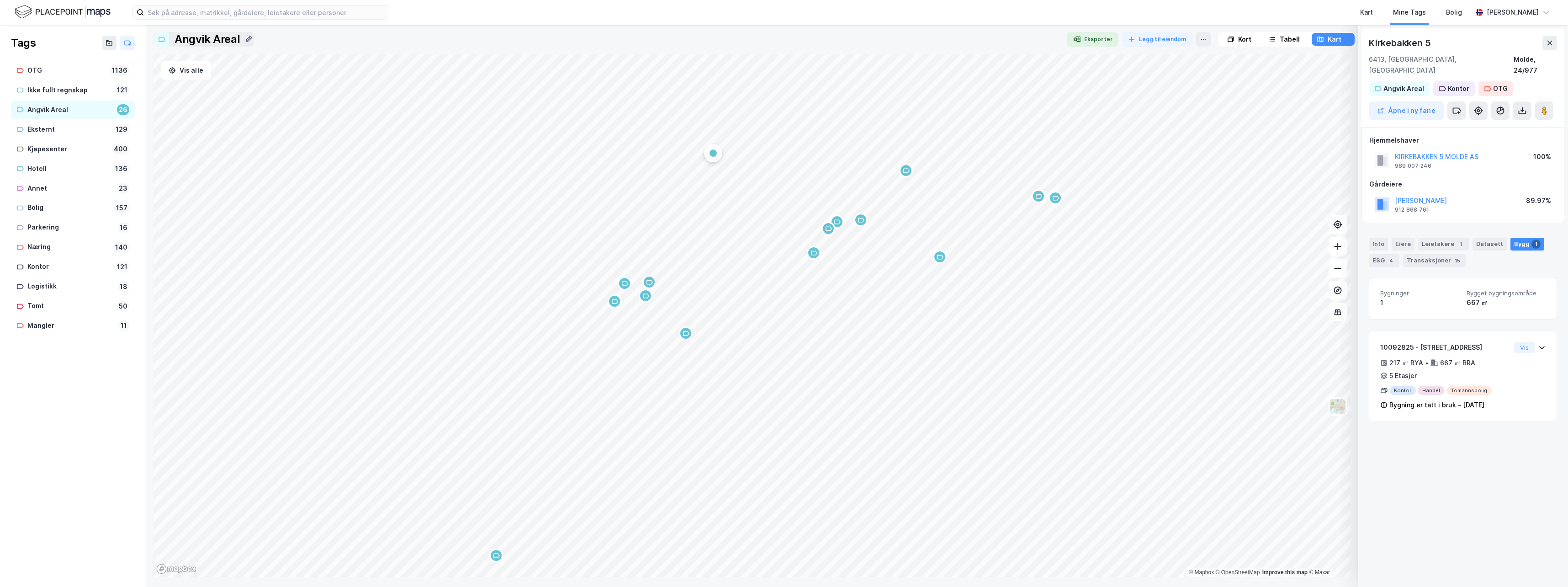
click at [649, 298] on div "Map marker" at bounding box center [645, 295] width 13 height 13
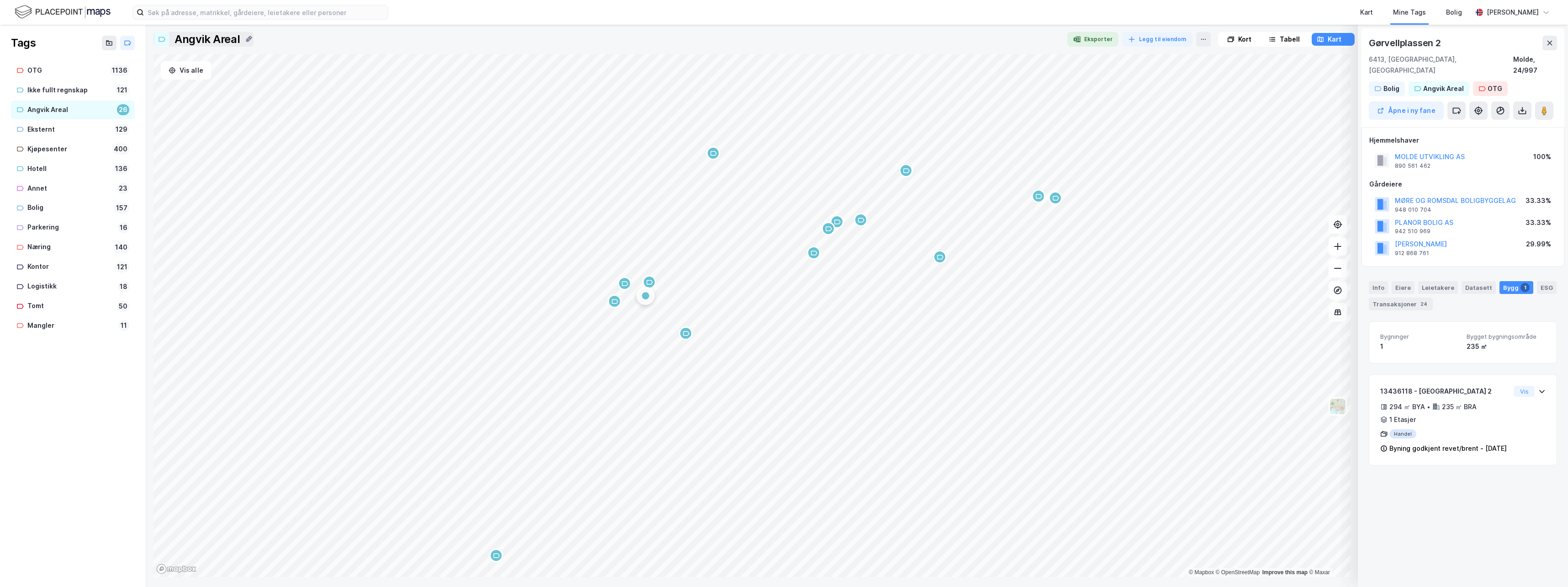
click at [653, 283] on div "Map marker" at bounding box center [648, 282] width 13 height 13
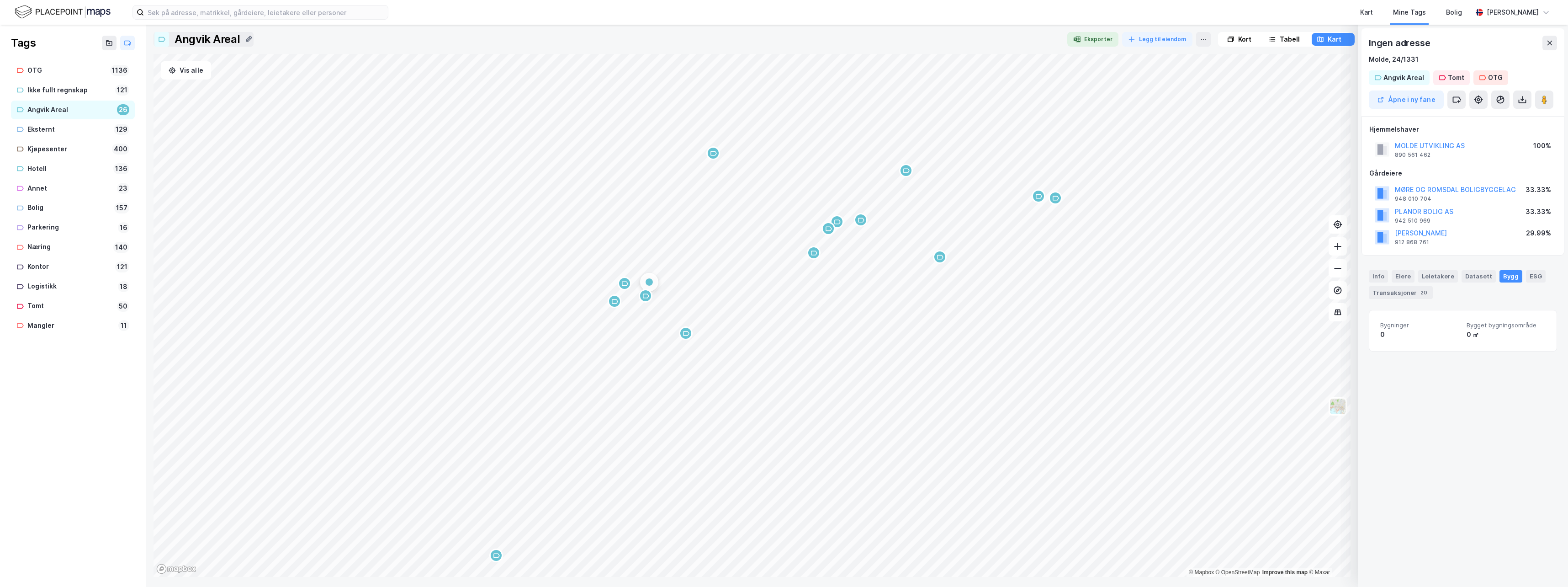
click at [626, 289] on div "Map marker" at bounding box center [624, 283] width 13 height 13
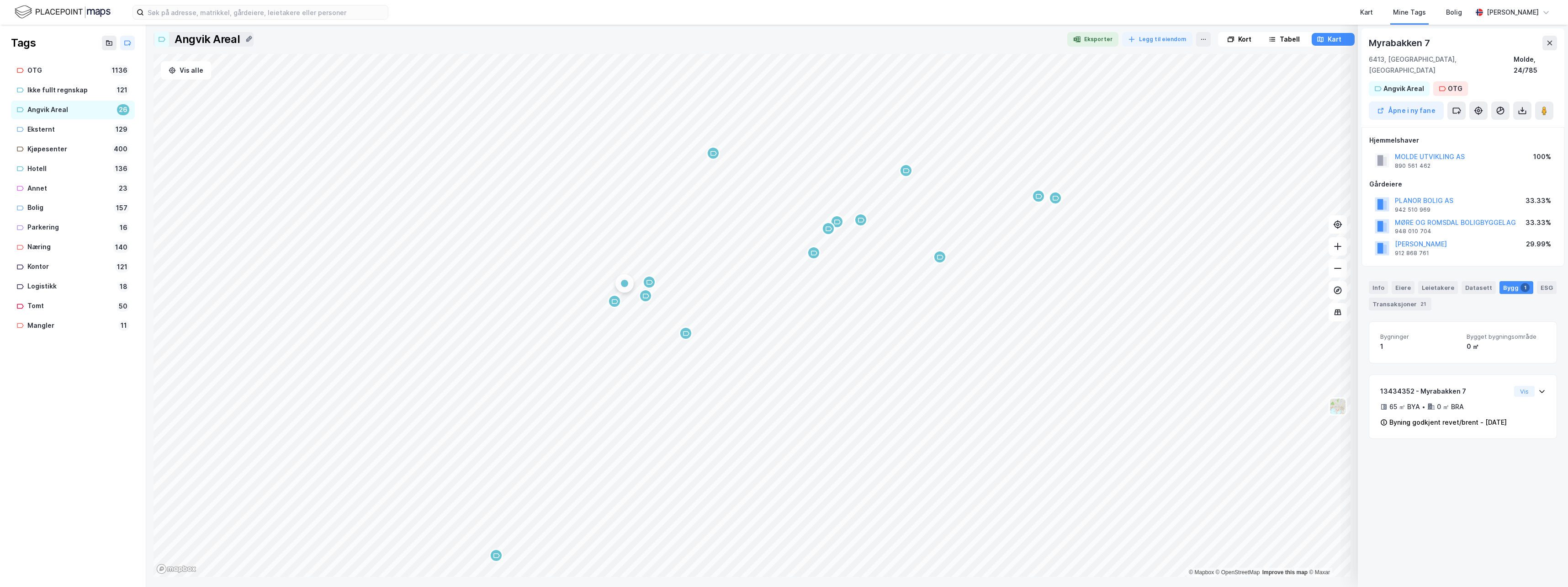
click at [614, 306] on div "Map marker" at bounding box center [614, 301] width 13 height 13
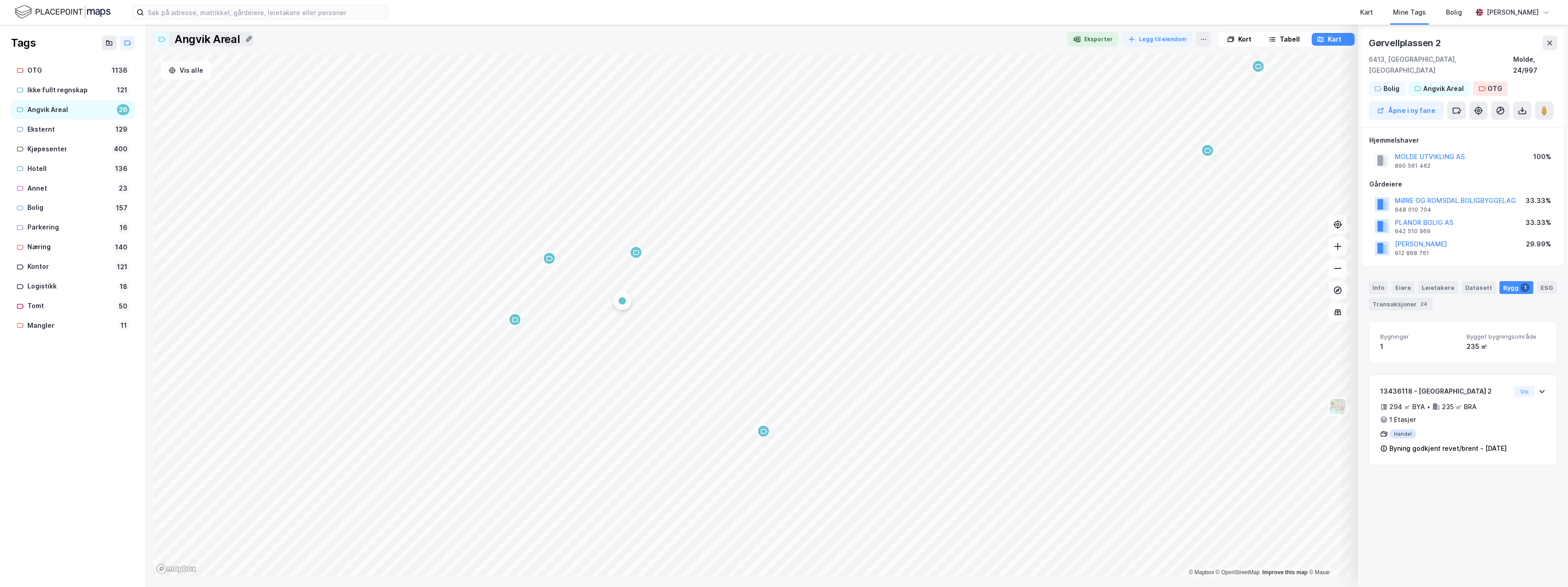
click at [624, 302] on div "Map marker" at bounding box center [622, 301] width 7 height 7
click at [640, 256] on div "Map marker" at bounding box center [636, 252] width 13 height 13
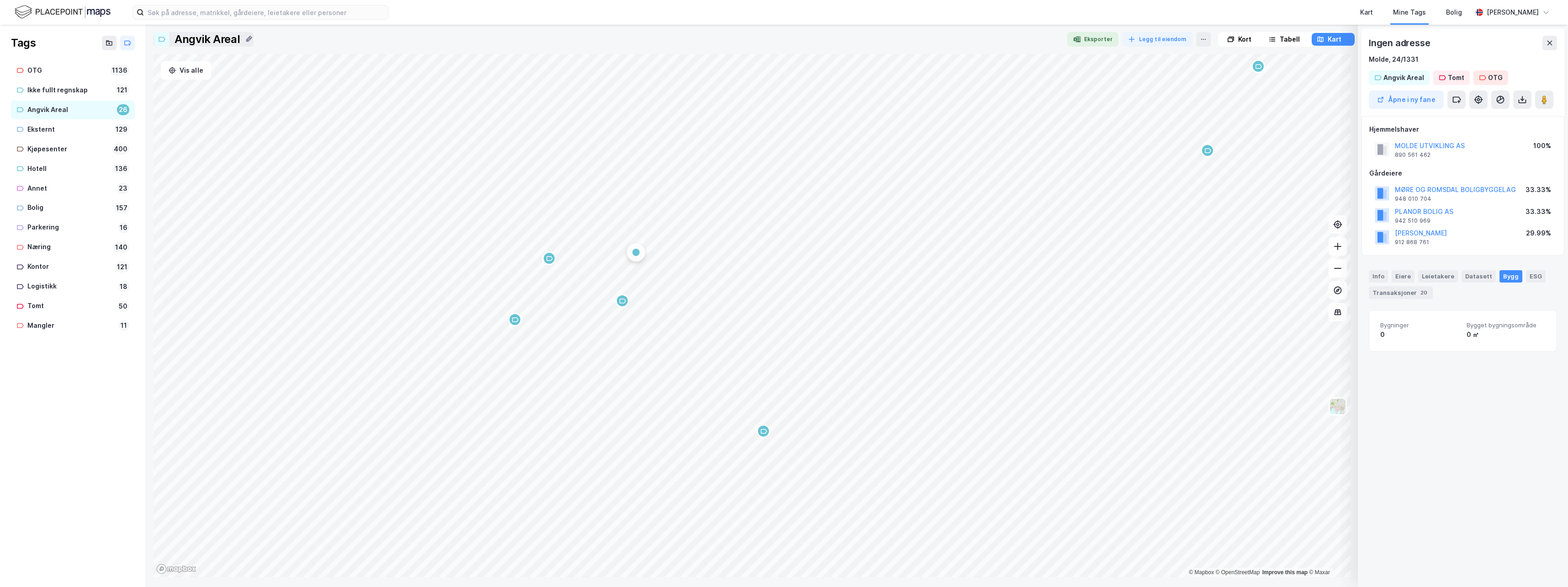
click at [554, 259] on div "Map marker" at bounding box center [549, 258] width 13 height 13
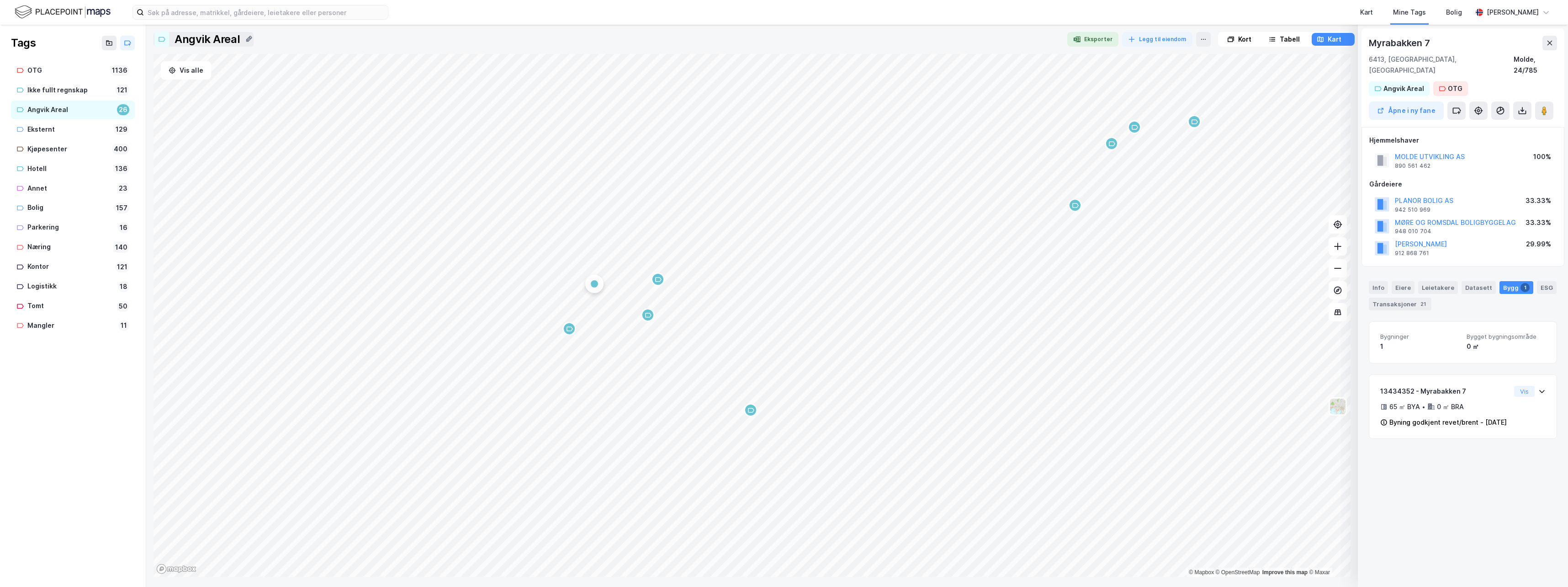
click at [1336, 42] on div "Kart" at bounding box center [1334, 40] width 13 height 11
click at [1285, 39] on div "Tabell" at bounding box center [1289, 40] width 20 height 11
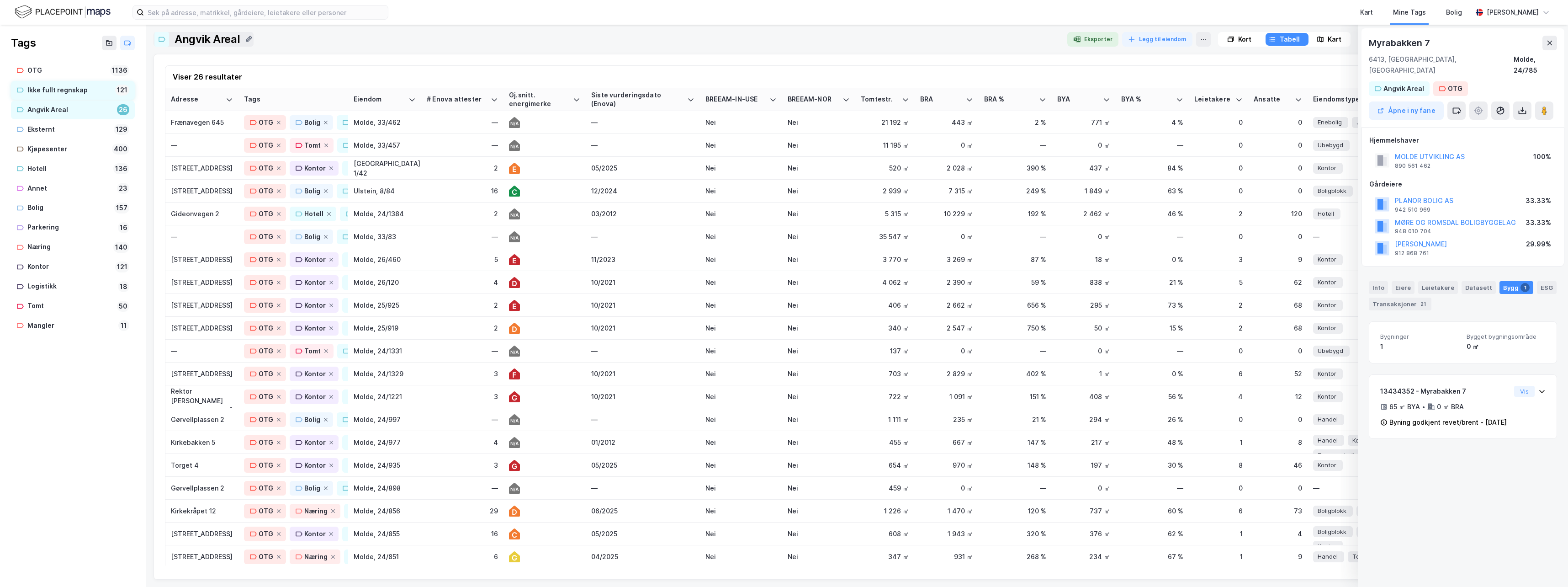
click at [55, 89] on div "Ikke fullt regnskap" at bounding box center [70, 90] width 84 height 11
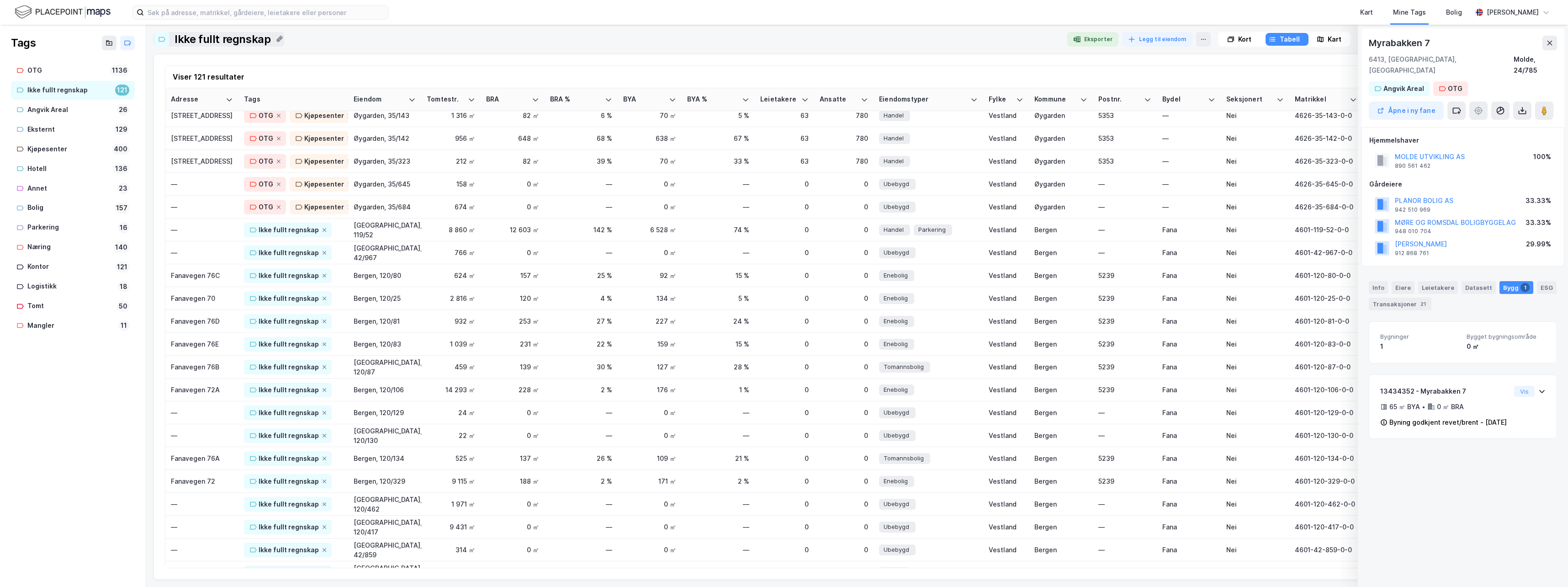
scroll to position [2179, 0]
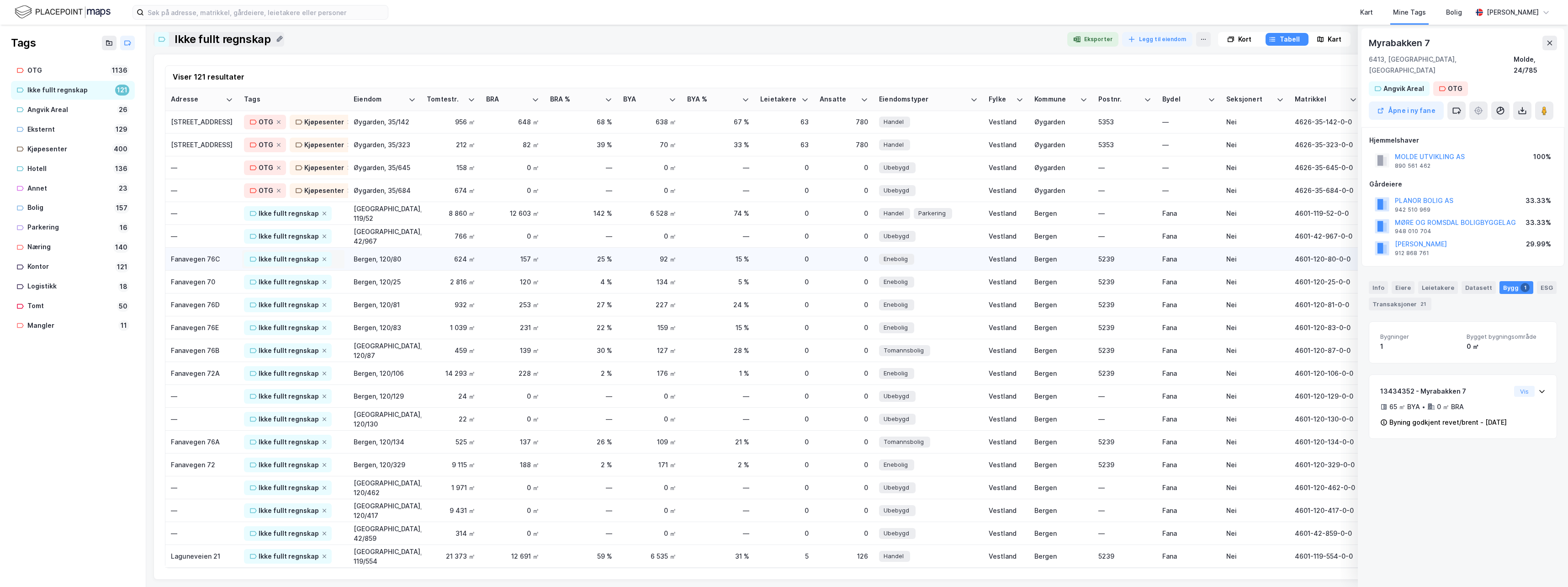
click at [337, 253] on div "Ikke fullt regnskap" at bounding box center [293, 259] width 99 height 14
click at [177, 254] on div "Fanavegen 76C" at bounding box center [202, 259] width 62 height 9
click at [335, 206] on div "Ikke fullt regnskap" at bounding box center [293, 214] width 99 height 14
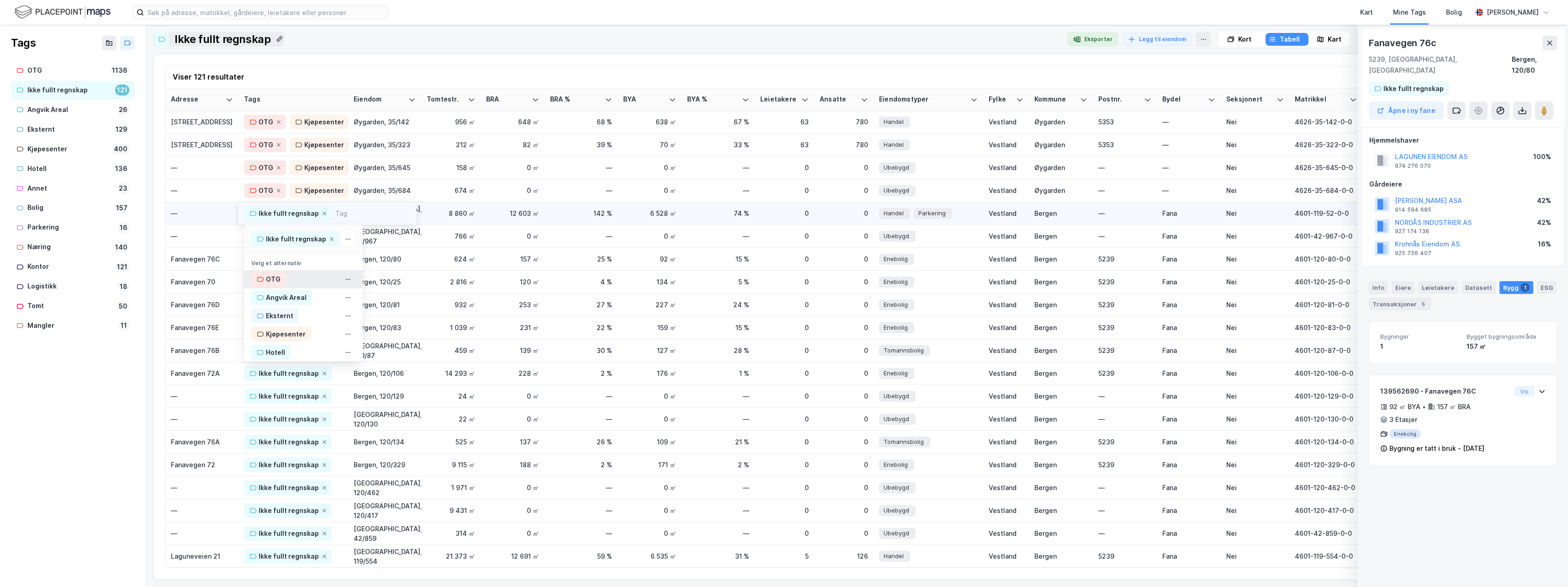
click at [274, 274] on div "OTG" at bounding box center [273, 279] width 14 height 11
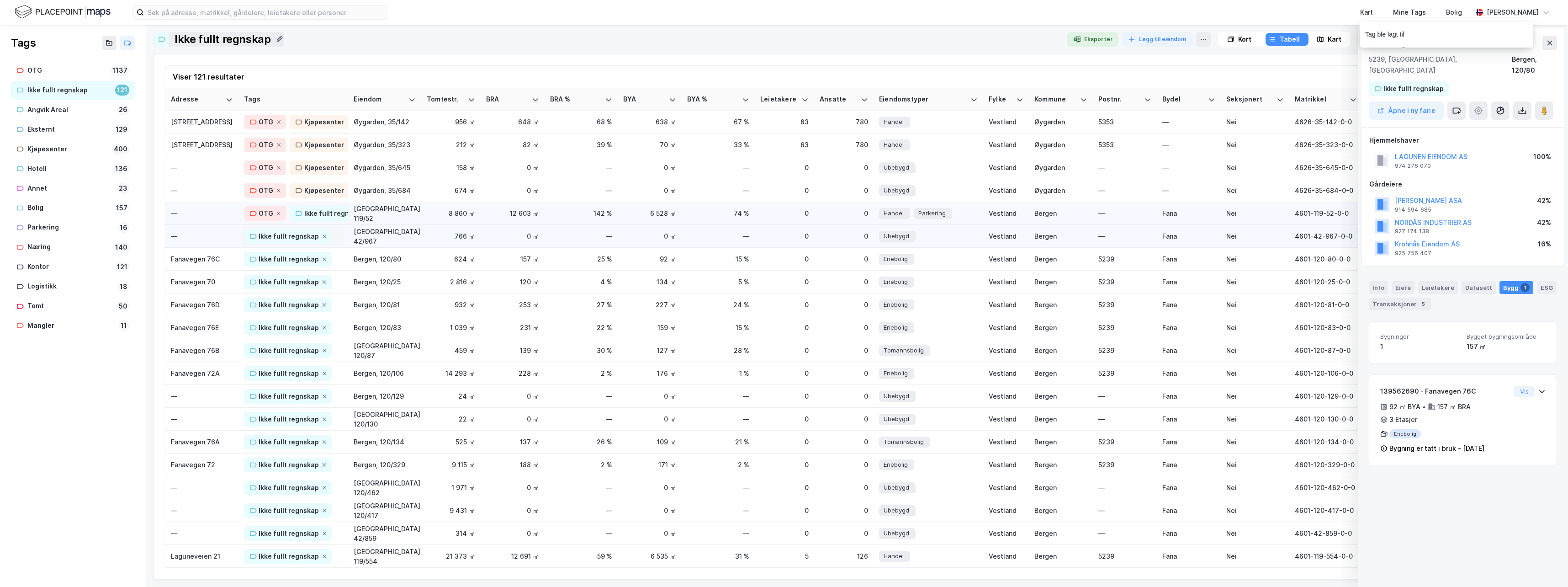
click at [338, 232] on div "Ikke fullt regnskap" at bounding box center [293, 236] width 99 height 14
click at [277, 297] on div "OTG" at bounding box center [273, 302] width 14 height 11
click at [345, 551] on td "Ikke fullt regnskap" at bounding box center [293, 556] width 110 height 23
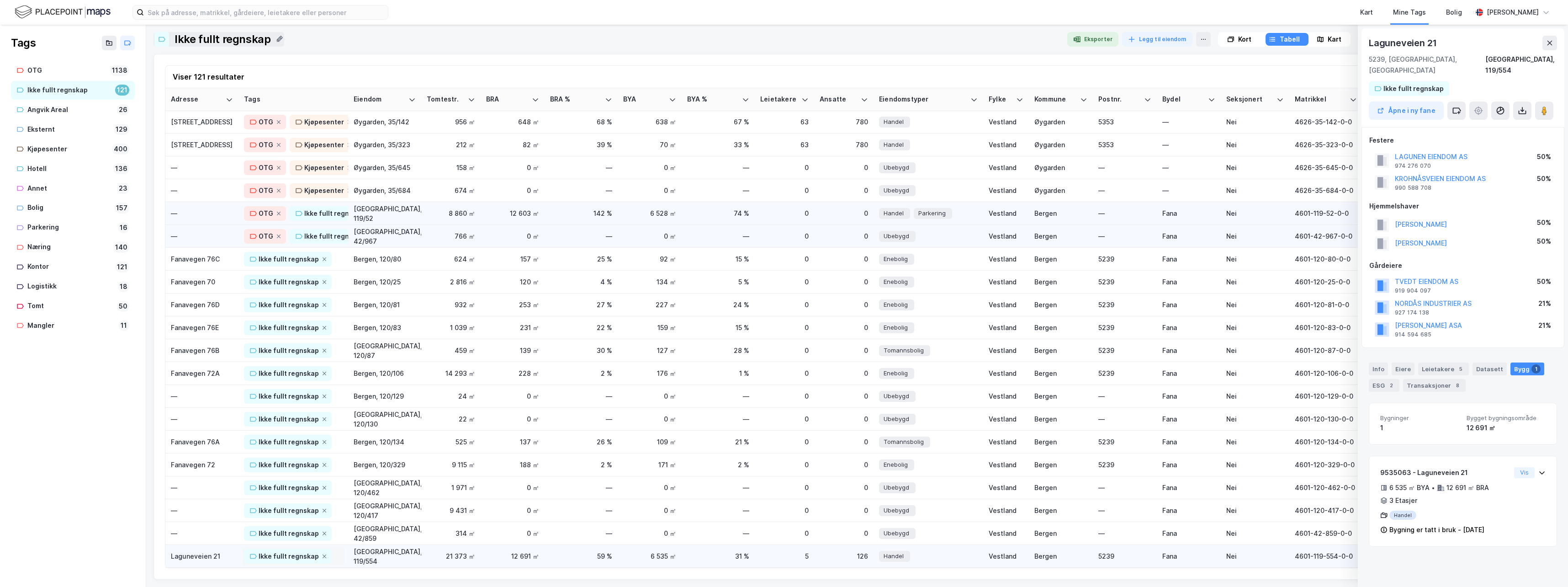
click at [337, 551] on div "Ikke fullt regnskap" at bounding box center [293, 556] width 99 height 14
click at [271, 460] on div "OTG" at bounding box center [273, 465] width 14 height 11
click at [337, 532] on div "Ikke fullt regnskap" at bounding box center [293, 533] width 99 height 14
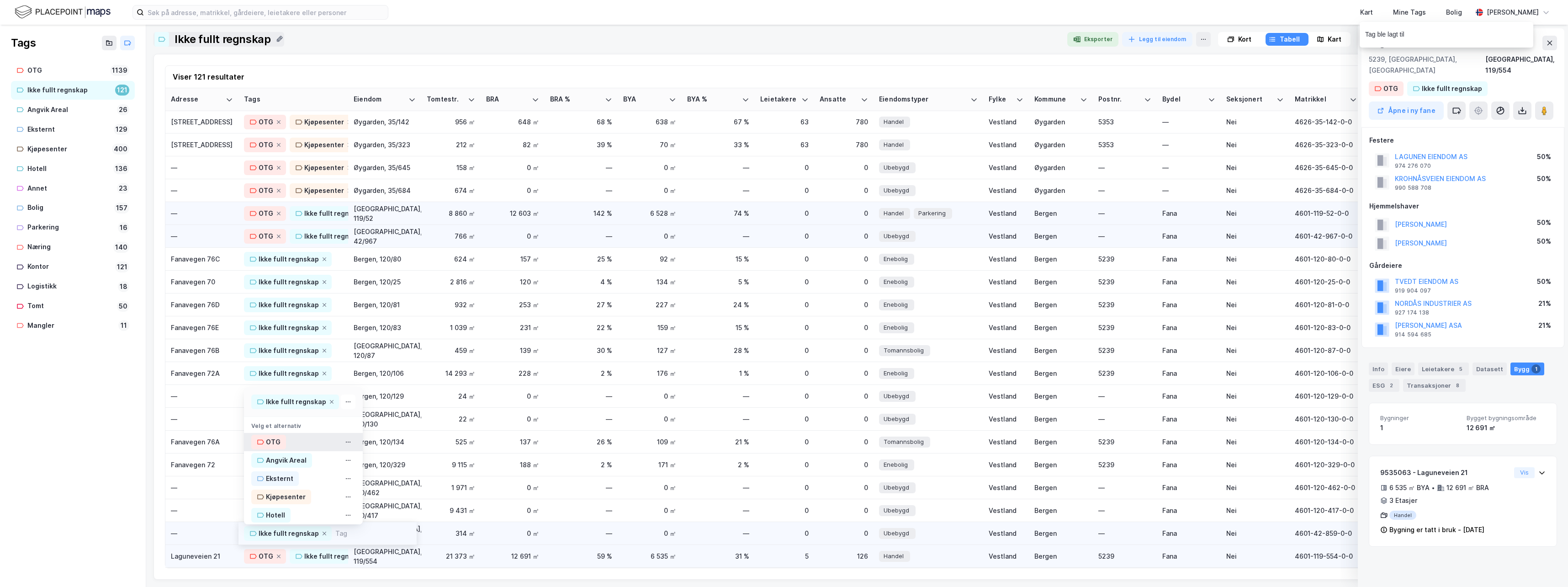
click at [268, 437] on div "OTG" at bounding box center [273, 442] width 14 height 11
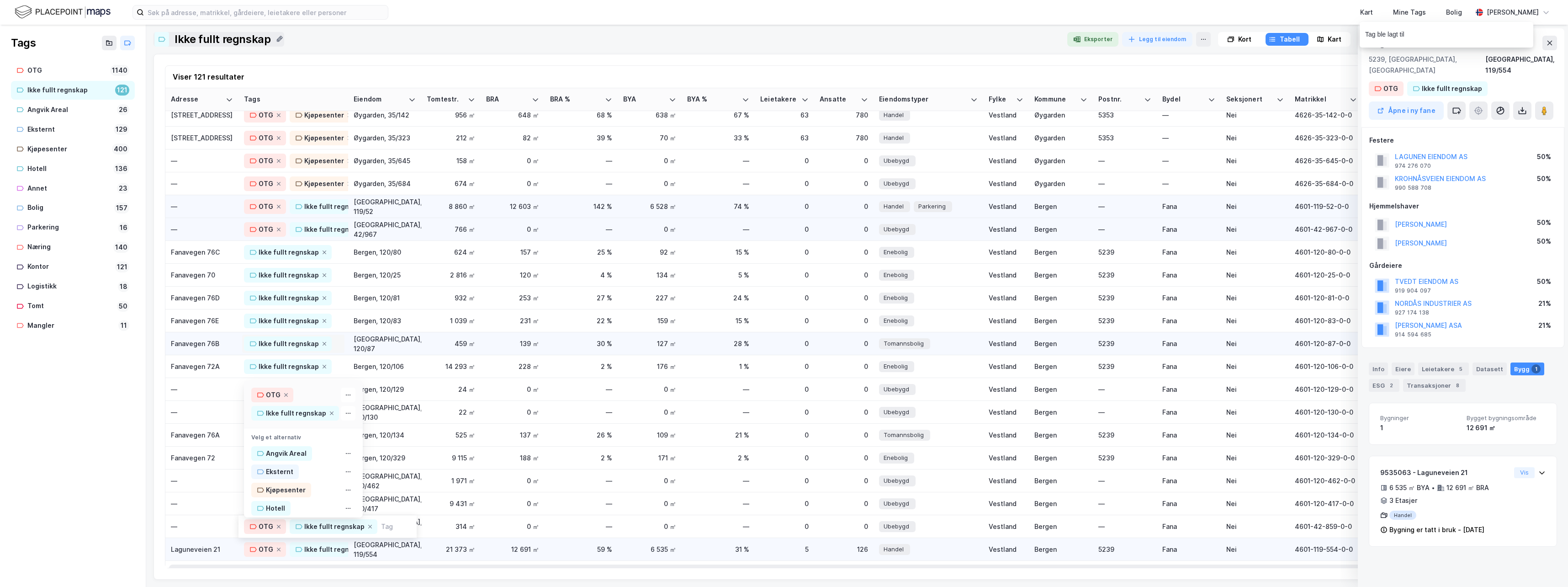
click at [344, 343] on div "Ikke fullt regnskap" at bounding box center [293, 343] width 102 height 18
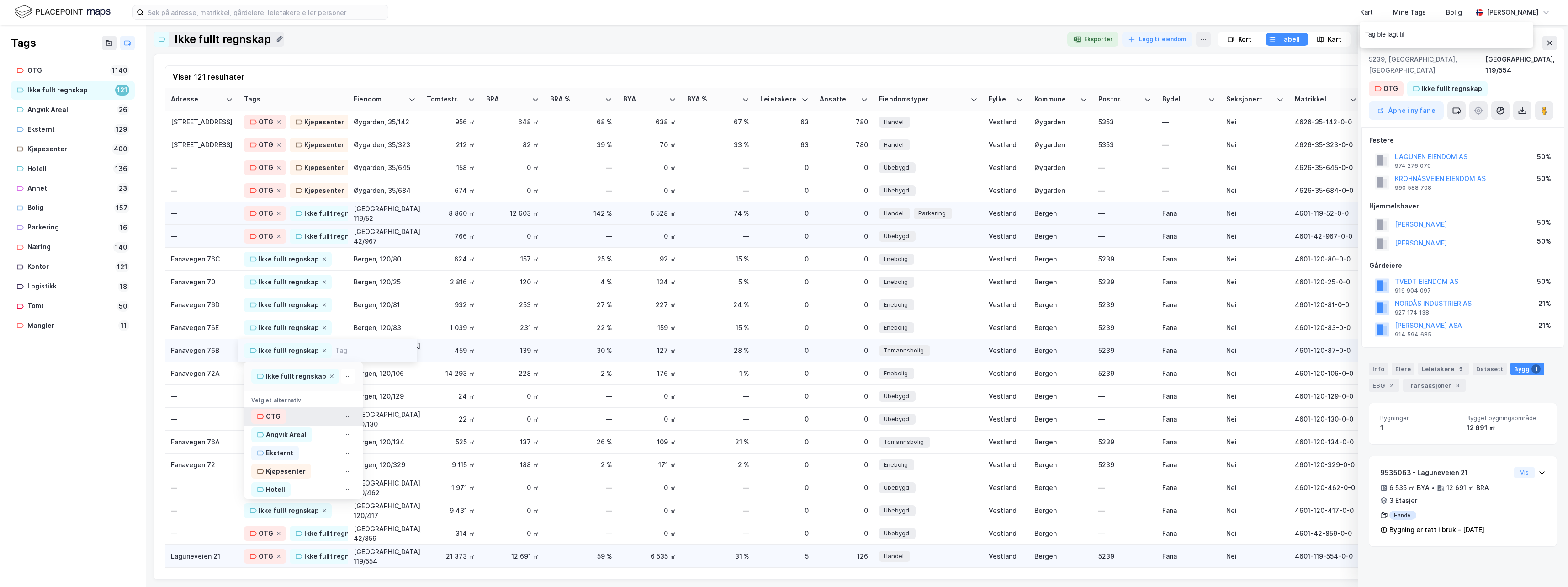
click at [272, 411] on div "OTG" at bounding box center [273, 416] width 14 height 11
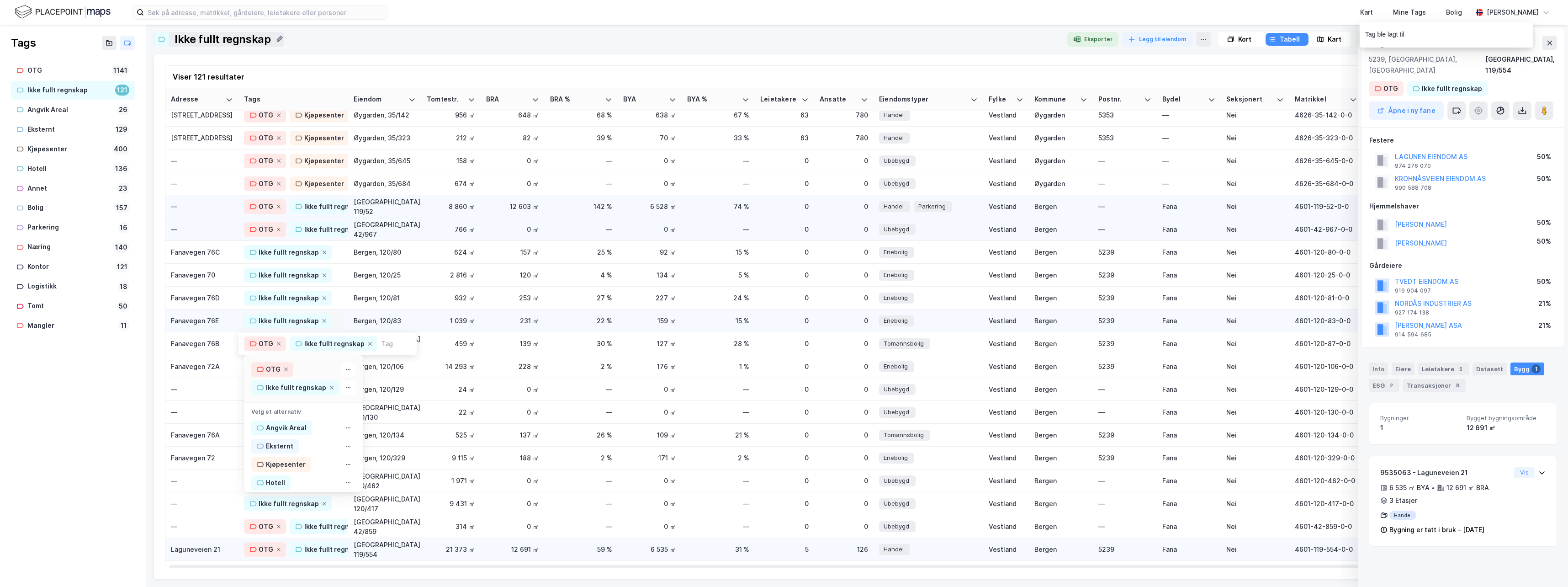
click at [337, 321] on div "Ikke fullt regnskap" at bounding box center [293, 320] width 99 height 14
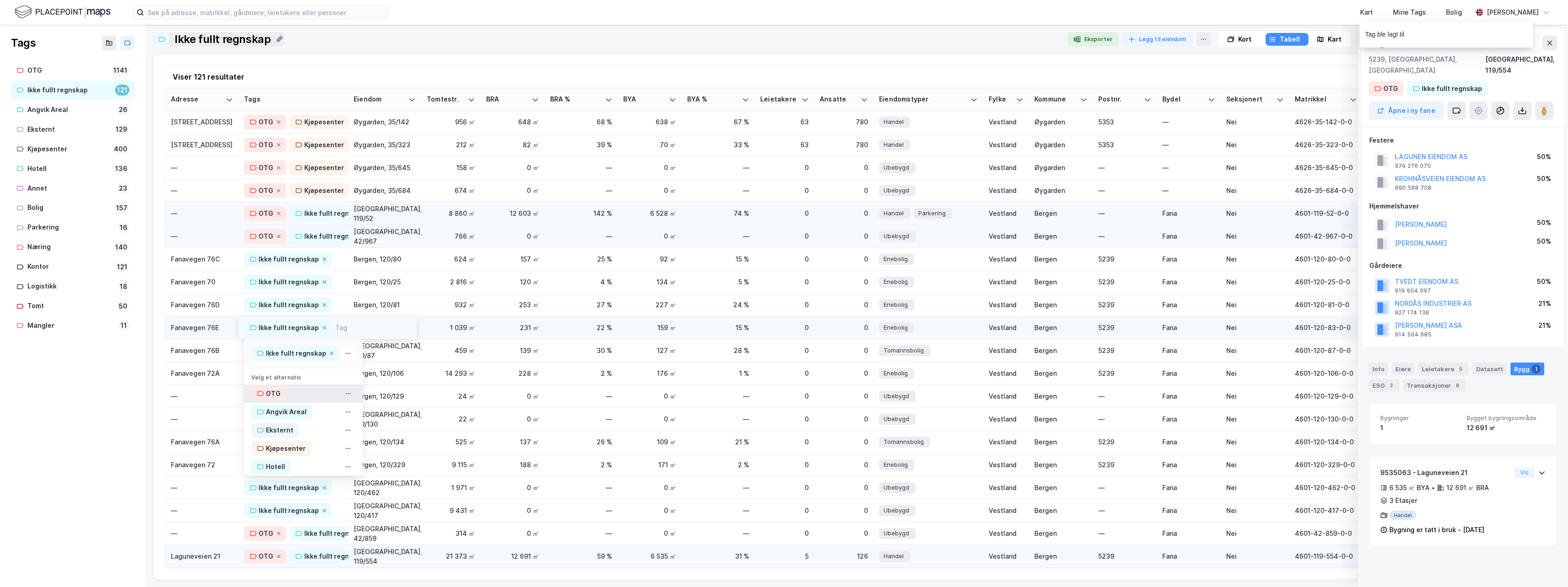
click at [266, 388] on div "OTG" at bounding box center [273, 394] width 14 height 11
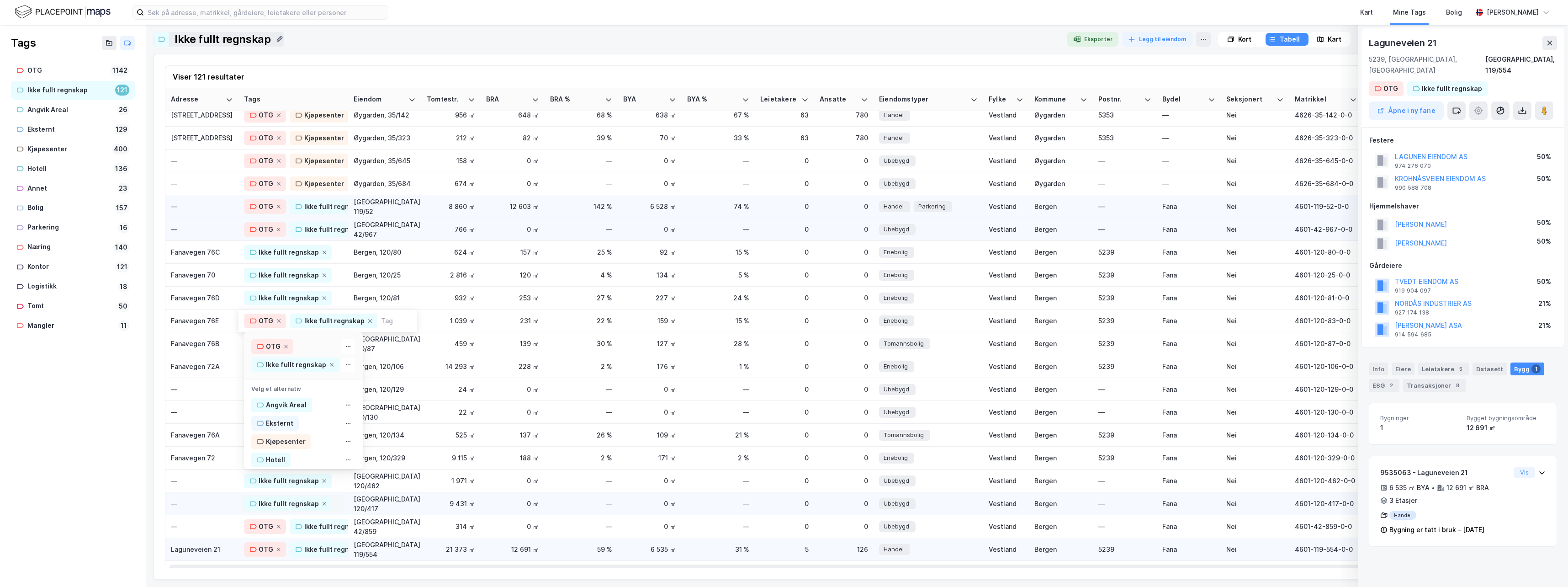
click at [338, 506] on div "Ikke fullt regnskap" at bounding box center [293, 503] width 99 height 14
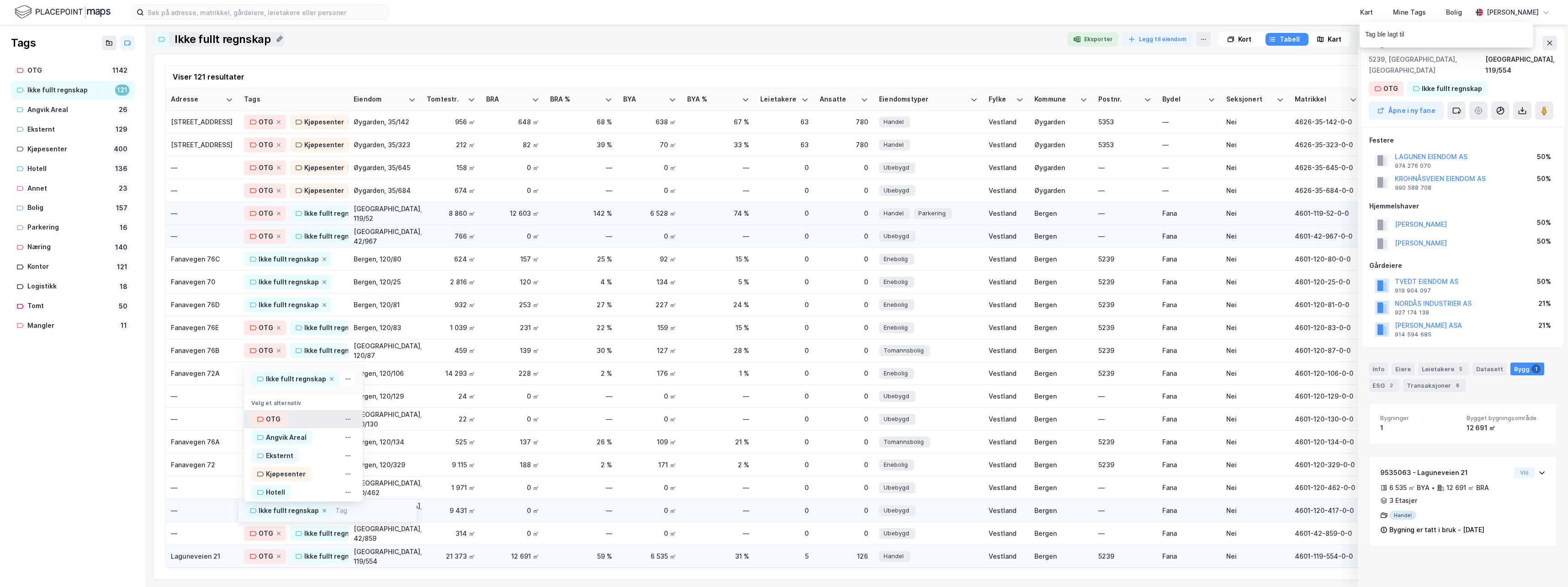
click at [270, 414] on div "OTG" at bounding box center [273, 419] width 14 height 11
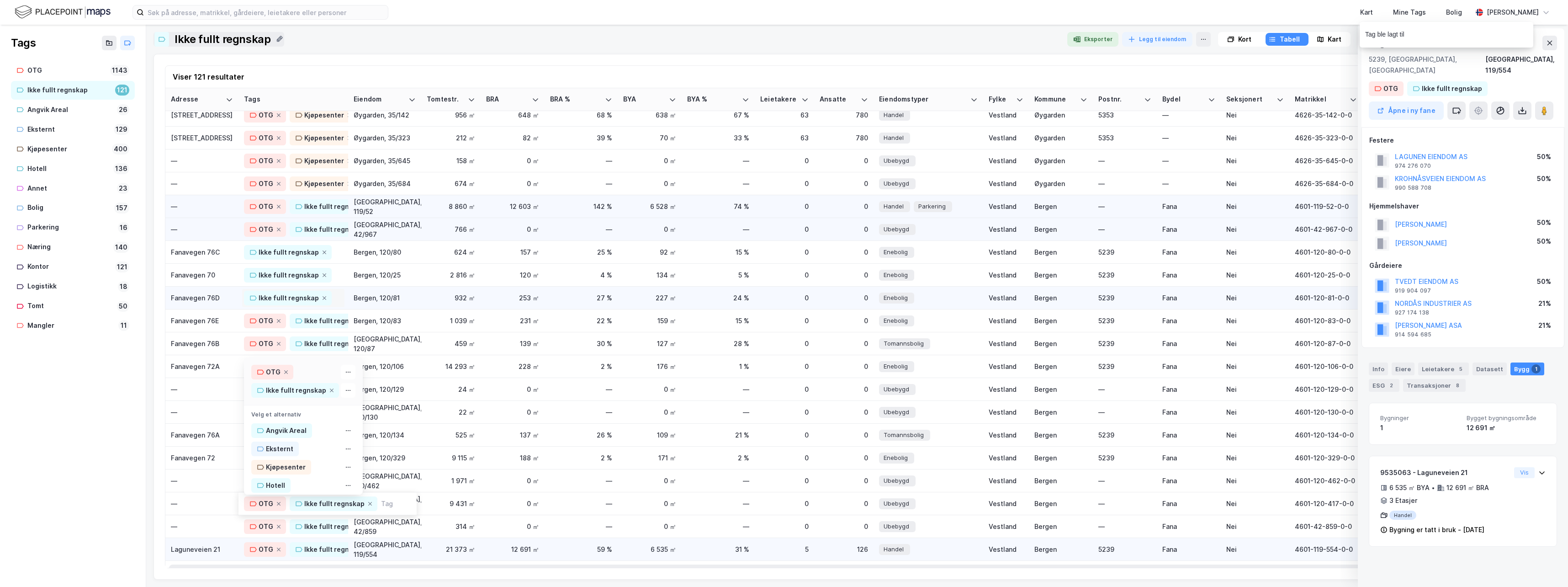
click at [339, 298] on div "Ikke fullt regnskap" at bounding box center [293, 297] width 99 height 14
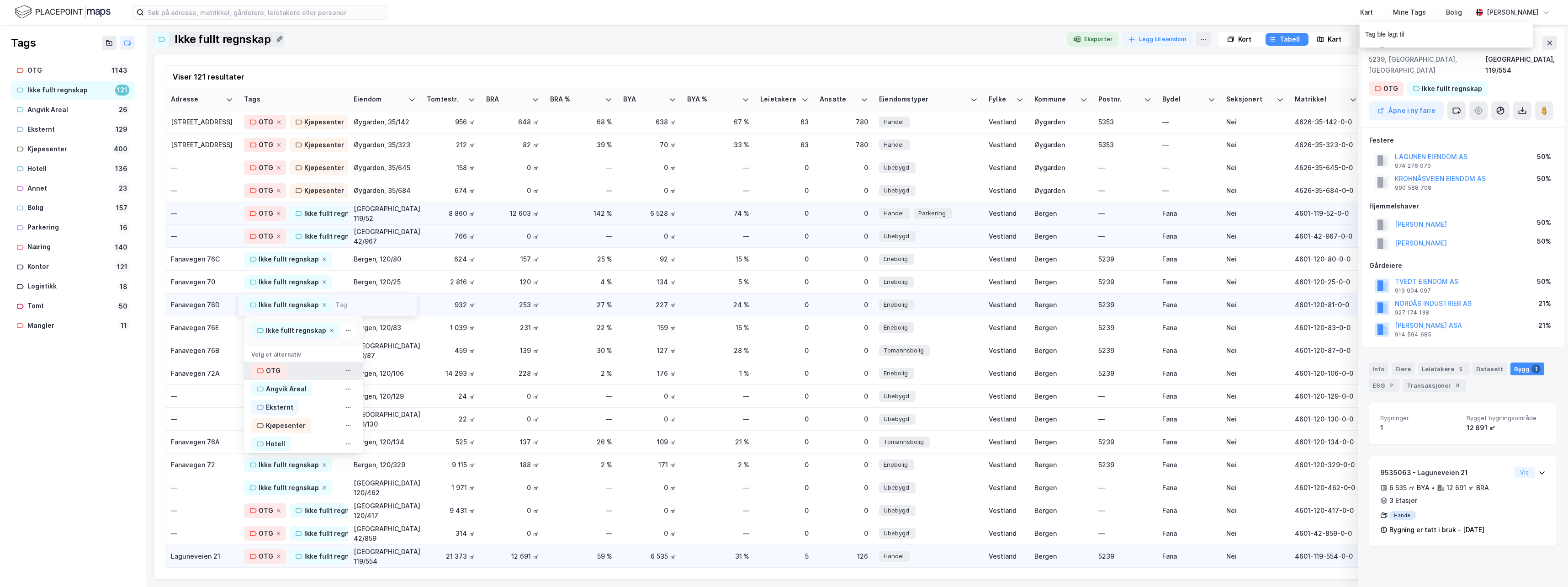
click at [274, 365] on div "OTG" at bounding box center [273, 371] width 14 height 11
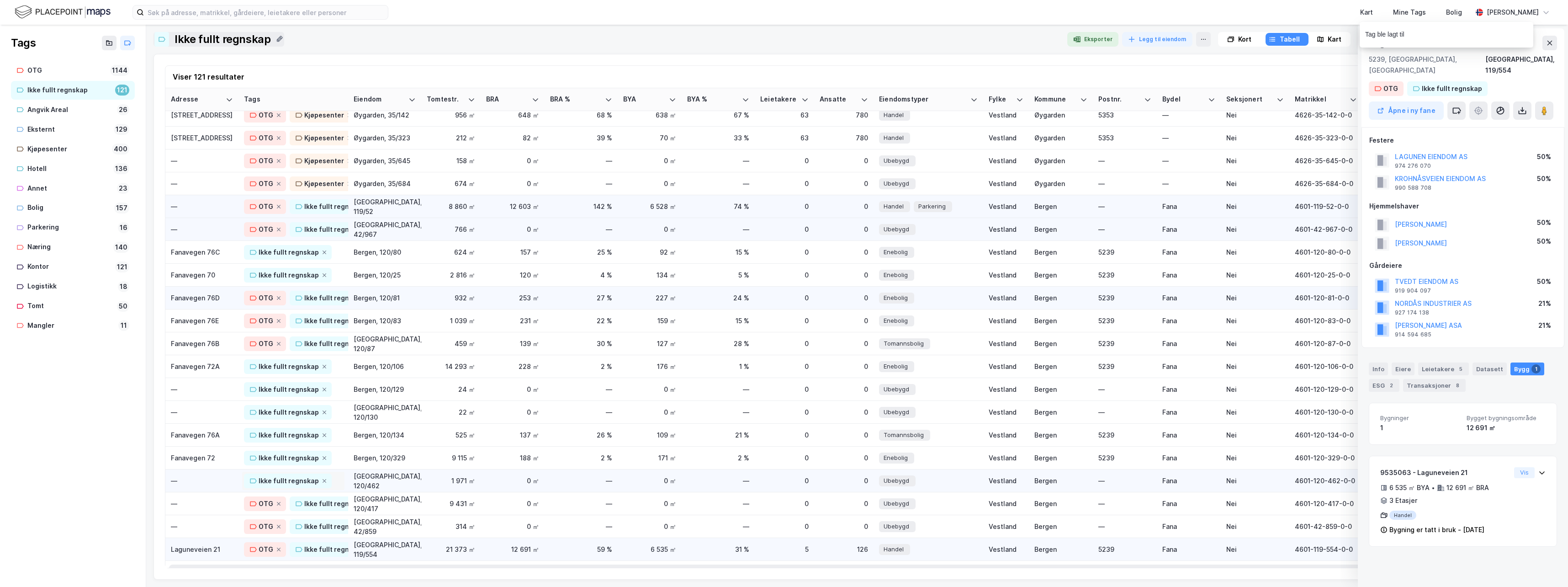
click at [339, 481] on div "Ikke fullt regnskap" at bounding box center [293, 481] width 99 height 14
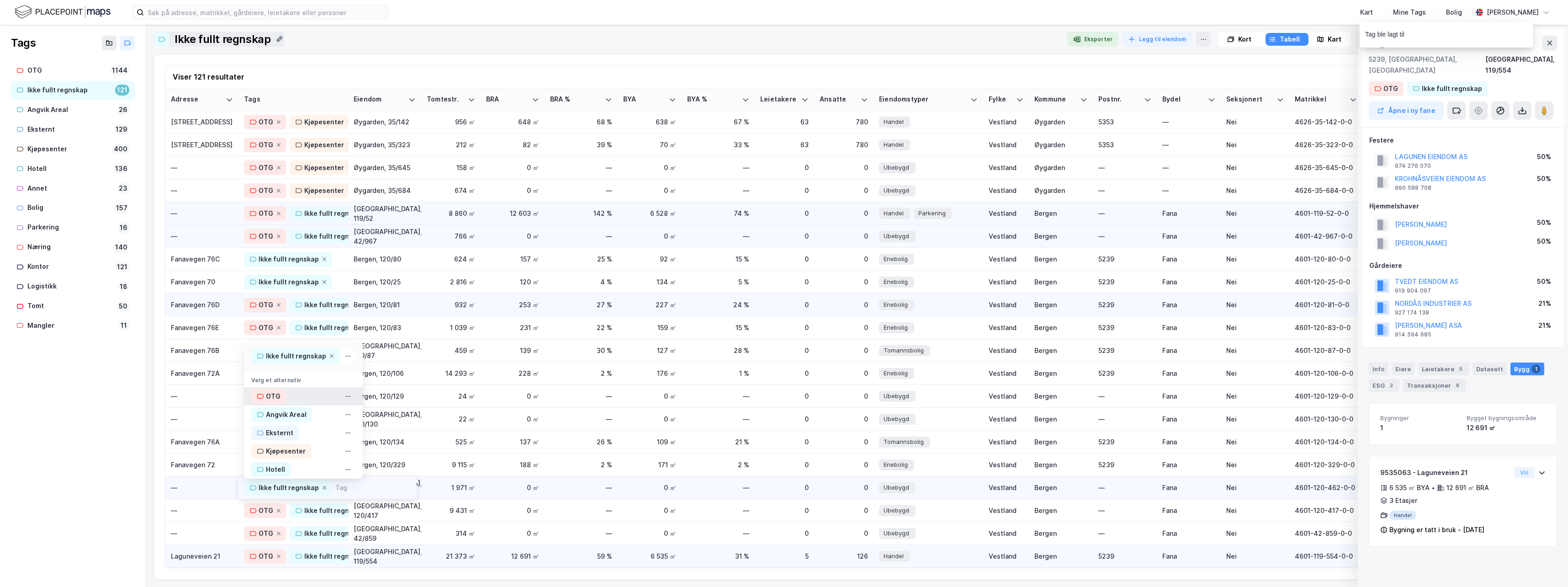
click at [271, 391] on div "OTG" at bounding box center [273, 396] width 14 height 11
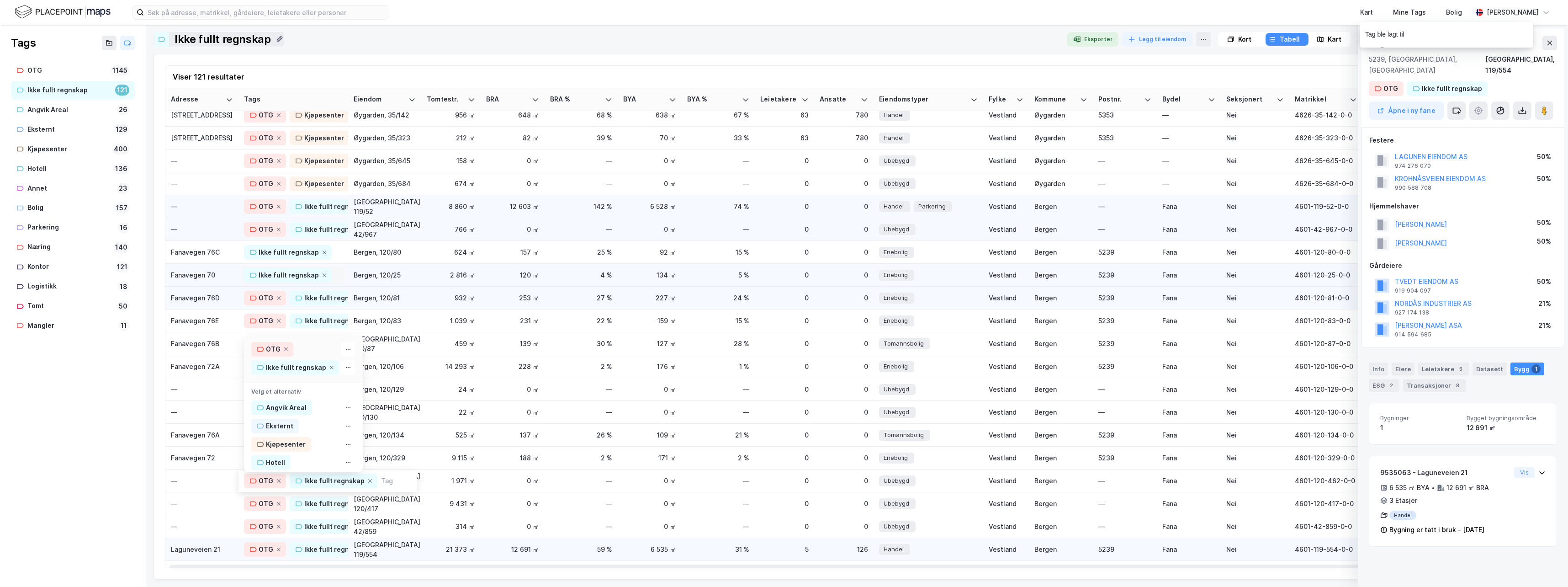
click at [342, 274] on div "Ikke fullt regnskap" at bounding box center [293, 275] width 99 height 14
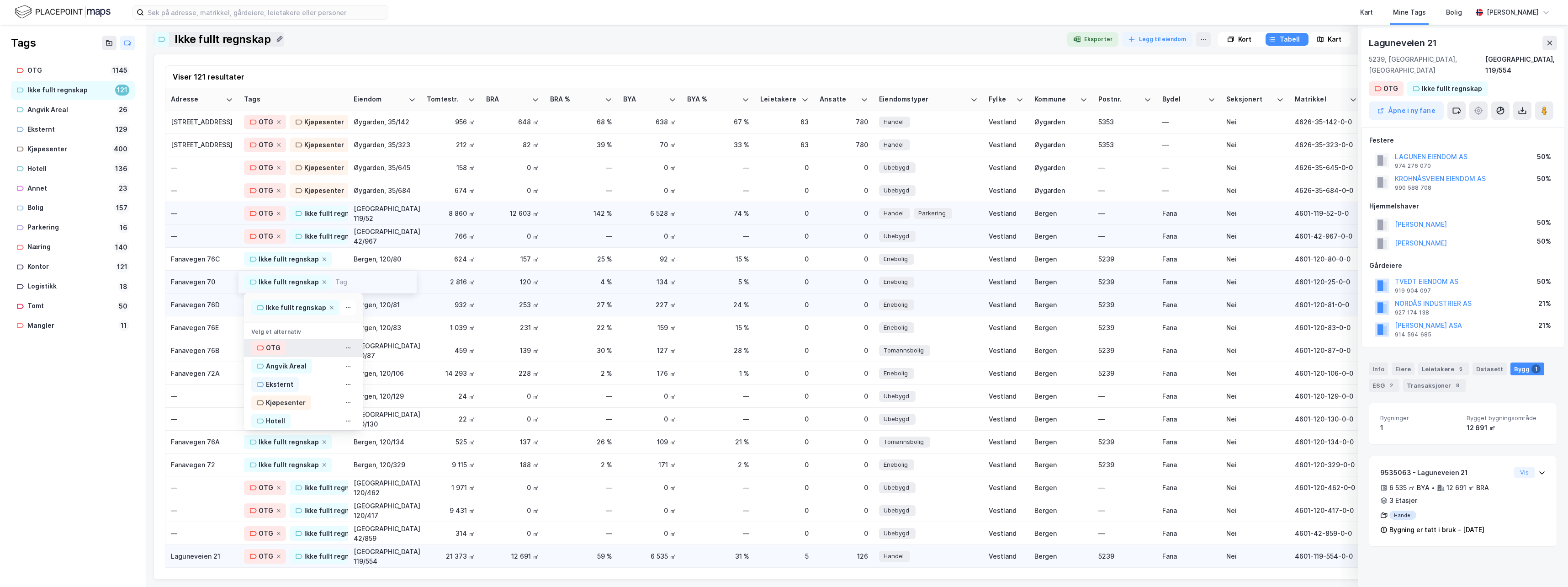
click at [272, 343] on div "OTG" at bounding box center [273, 348] width 14 height 11
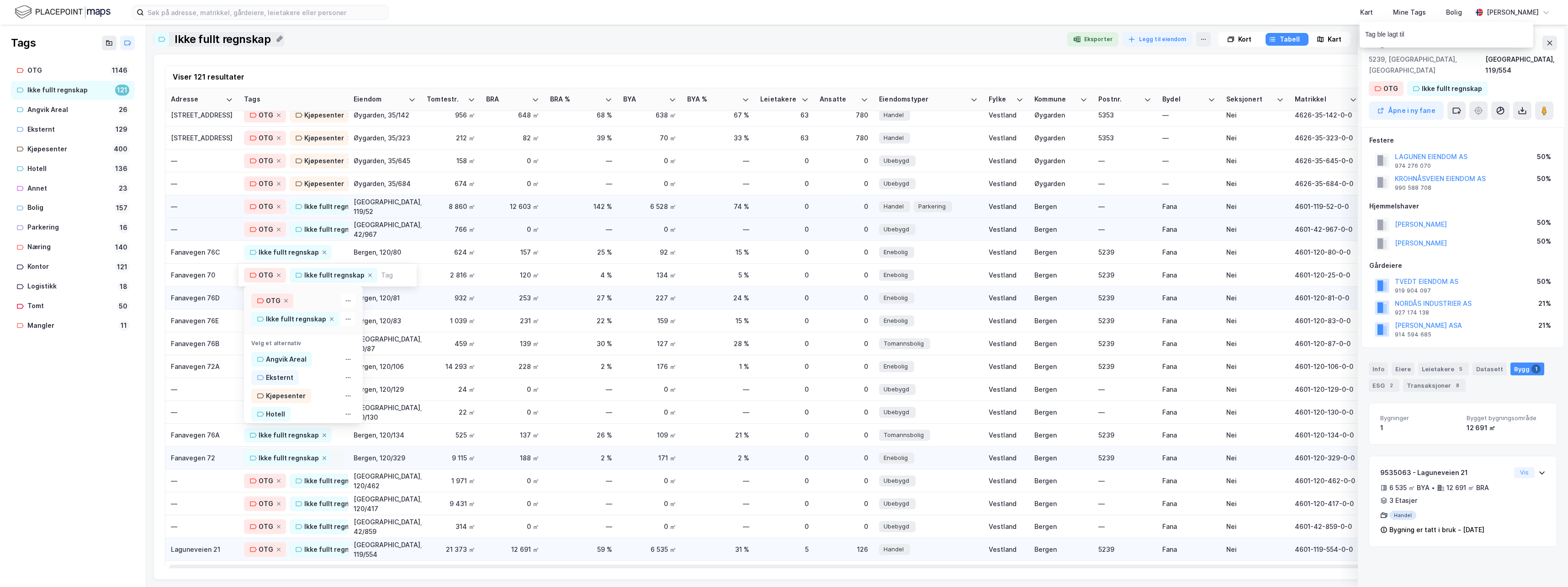
click at [342, 455] on div "Ikke fullt regnskap" at bounding box center [293, 458] width 99 height 14
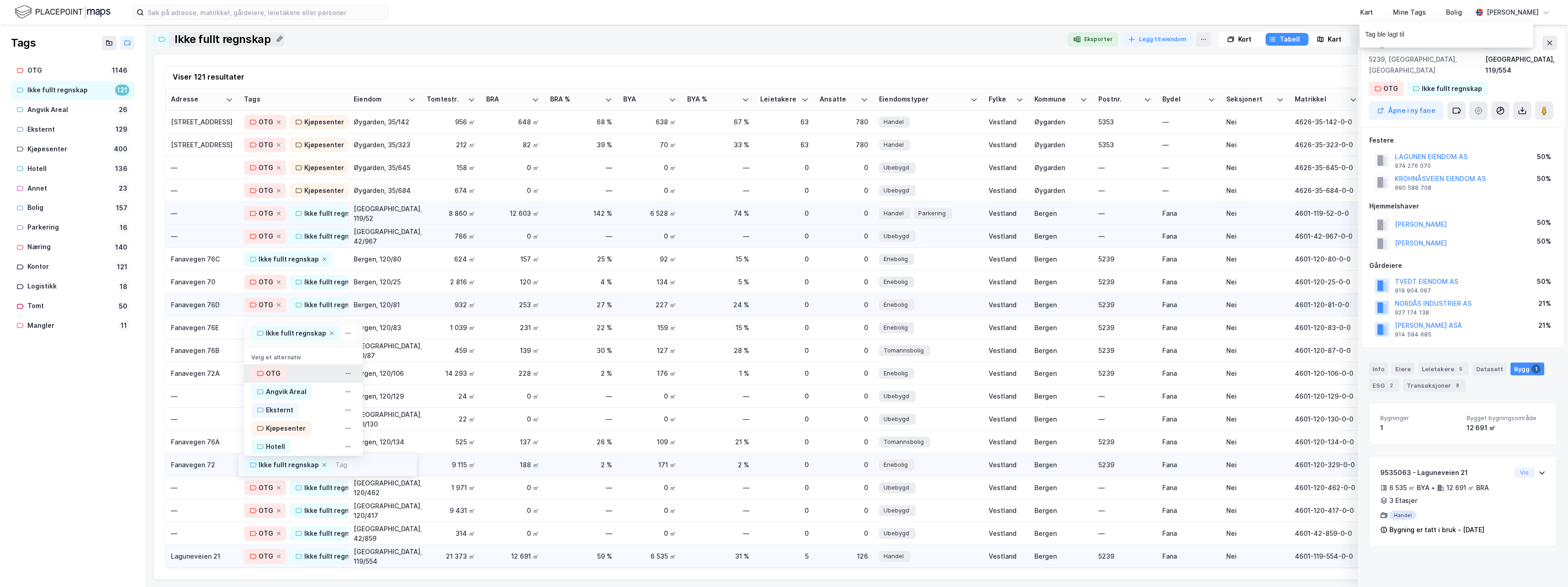
click at [266, 368] on div "OTG" at bounding box center [273, 373] width 14 height 11
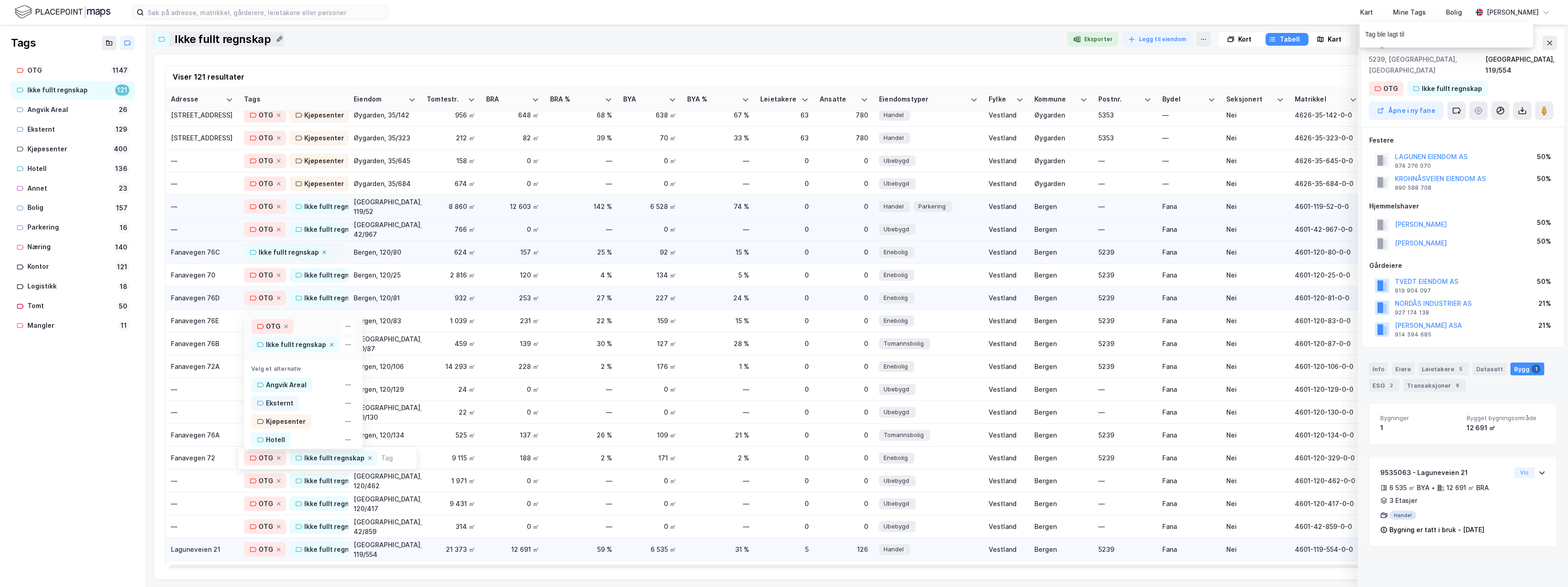
click at [338, 252] on div "Ikke fullt regnskap" at bounding box center [293, 252] width 99 height 14
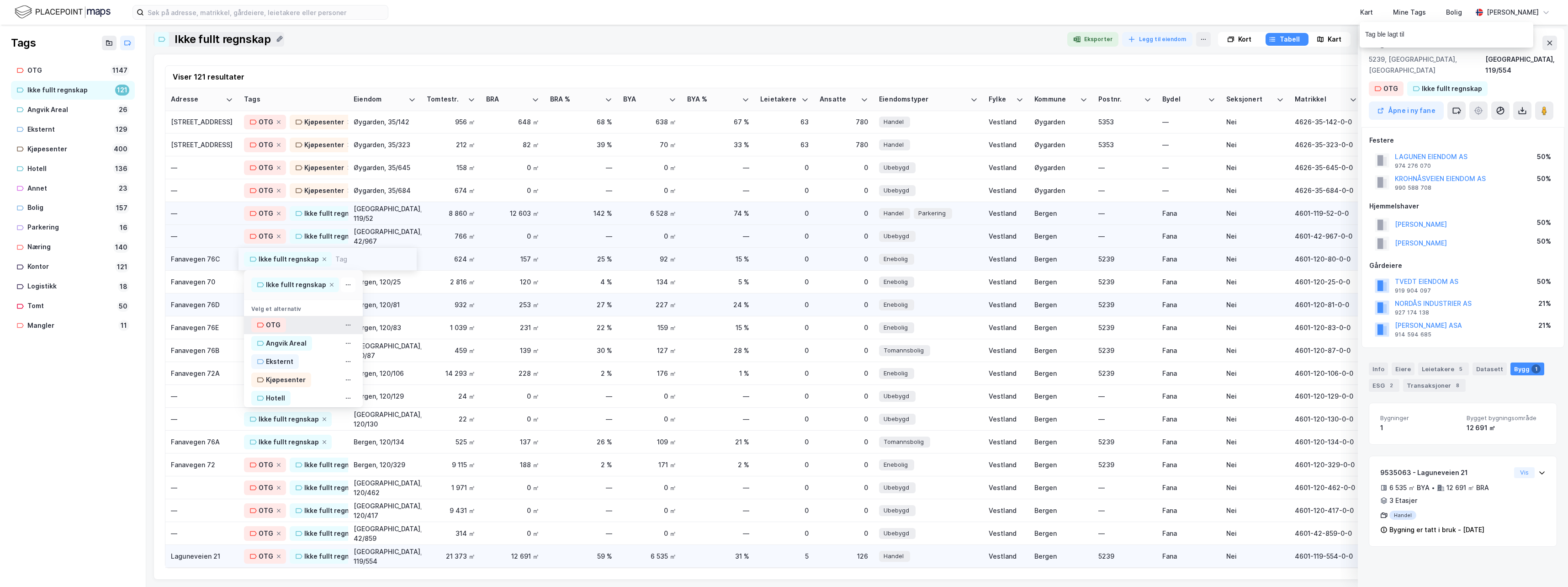
click at [274, 320] on div "OTG" at bounding box center [273, 325] width 14 height 11
click at [335, 434] on div "Ikke fullt regnskap" at bounding box center [293, 441] width 99 height 14
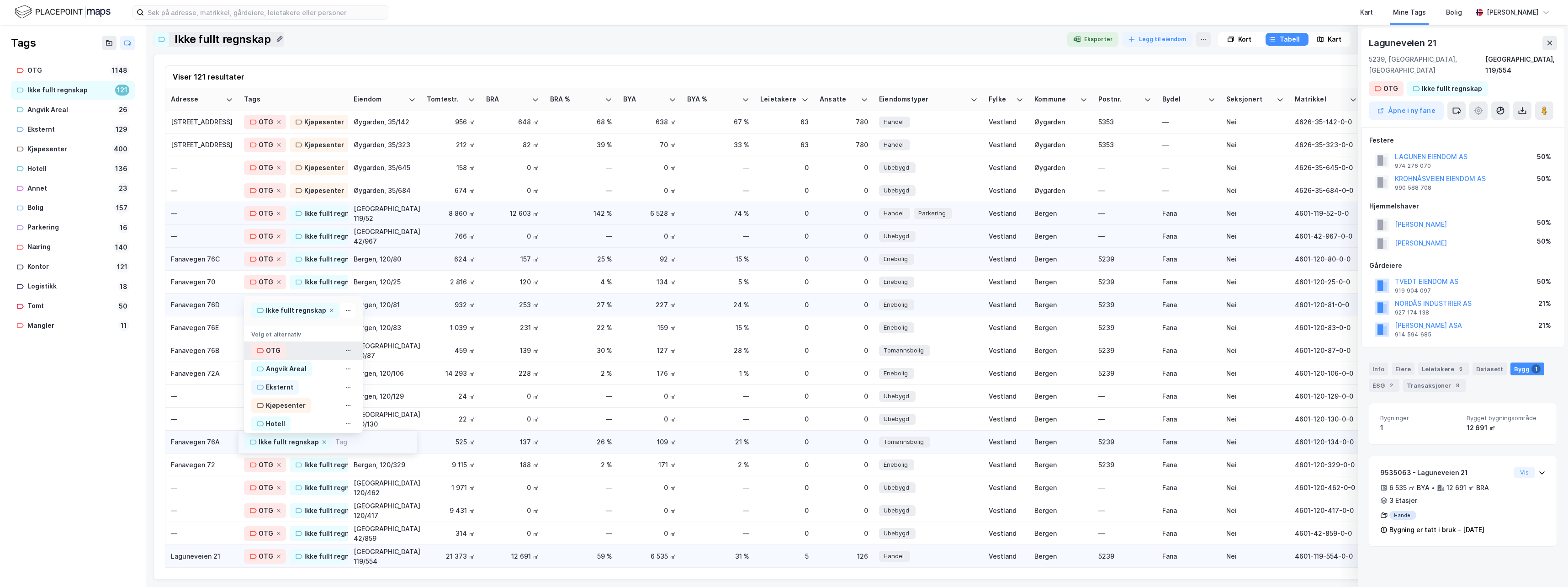
click at [270, 345] on div "OTG" at bounding box center [273, 350] width 14 height 11
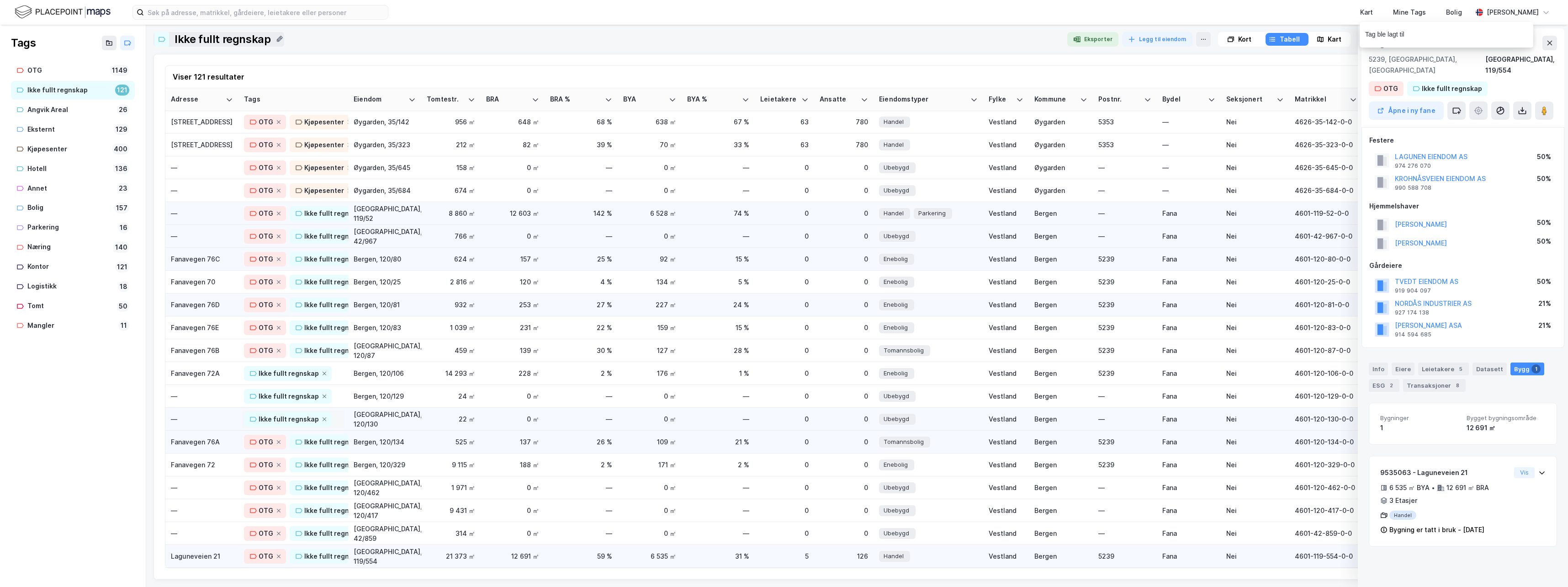
click at [341, 412] on div "Ikke fullt regnskap" at bounding box center [293, 419] width 99 height 14
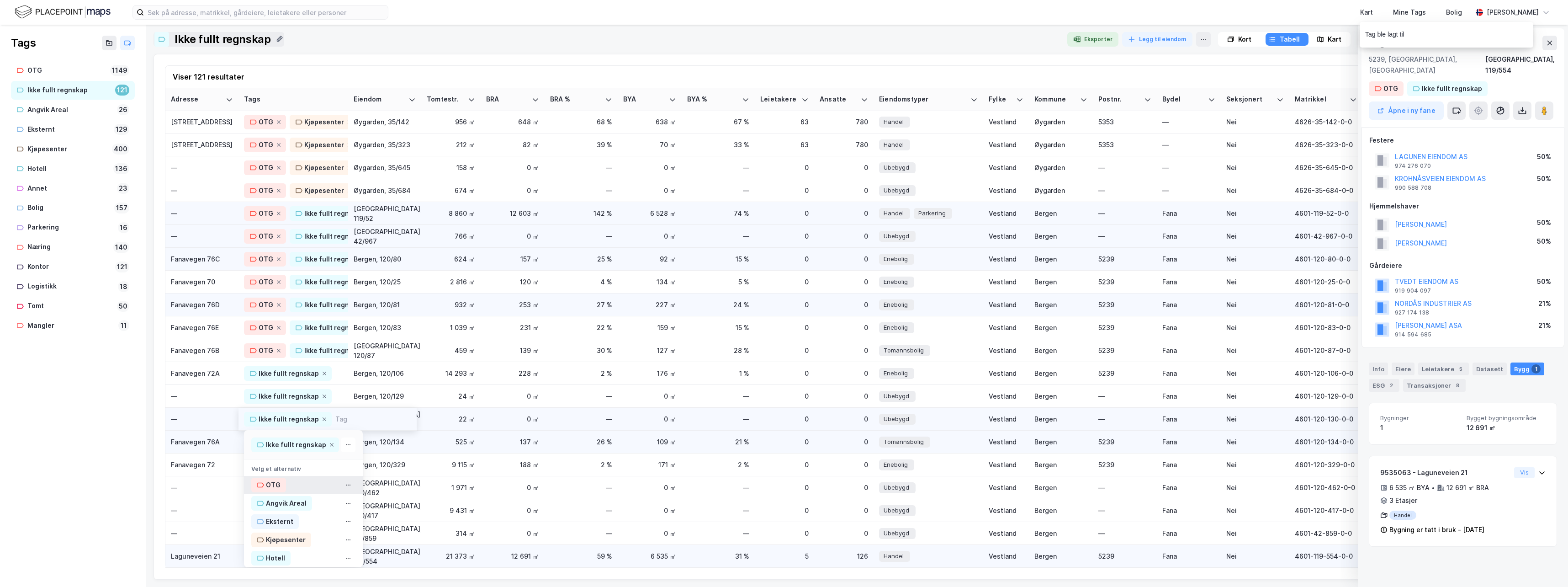
click at [269, 480] on div "OTG" at bounding box center [273, 485] width 14 height 11
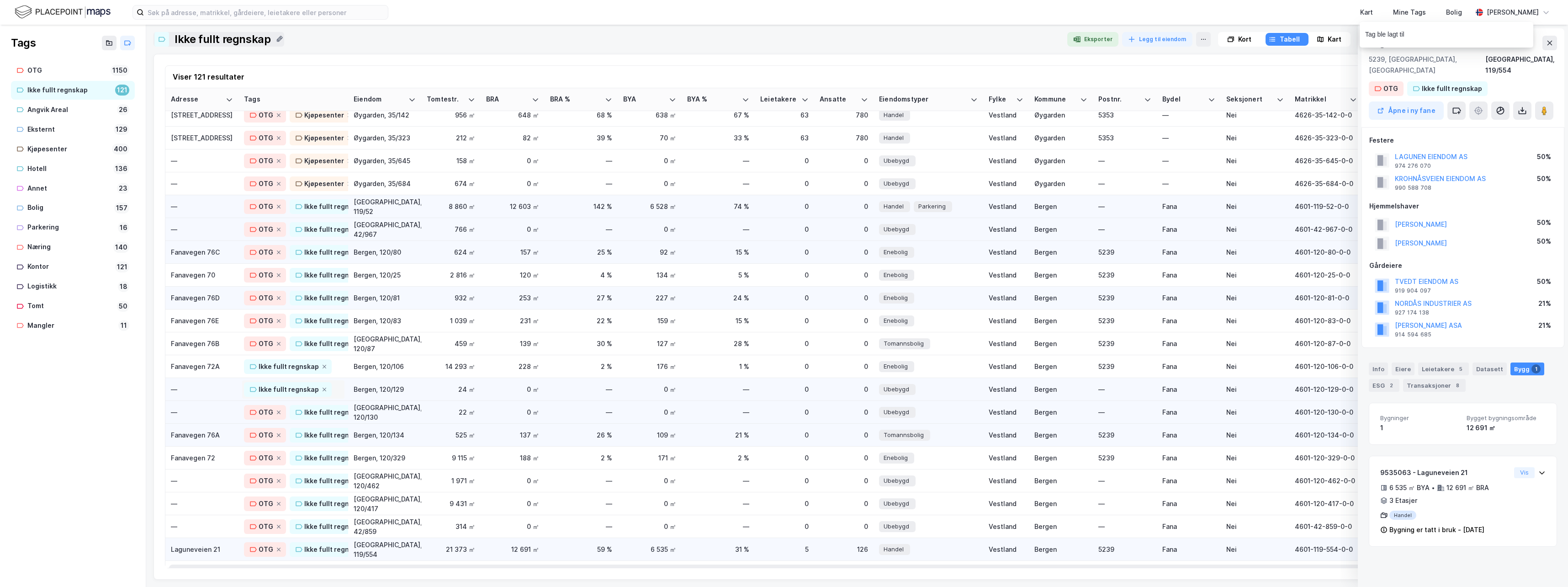
click at [338, 390] on div "Ikke fullt regnskap" at bounding box center [293, 389] width 99 height 14
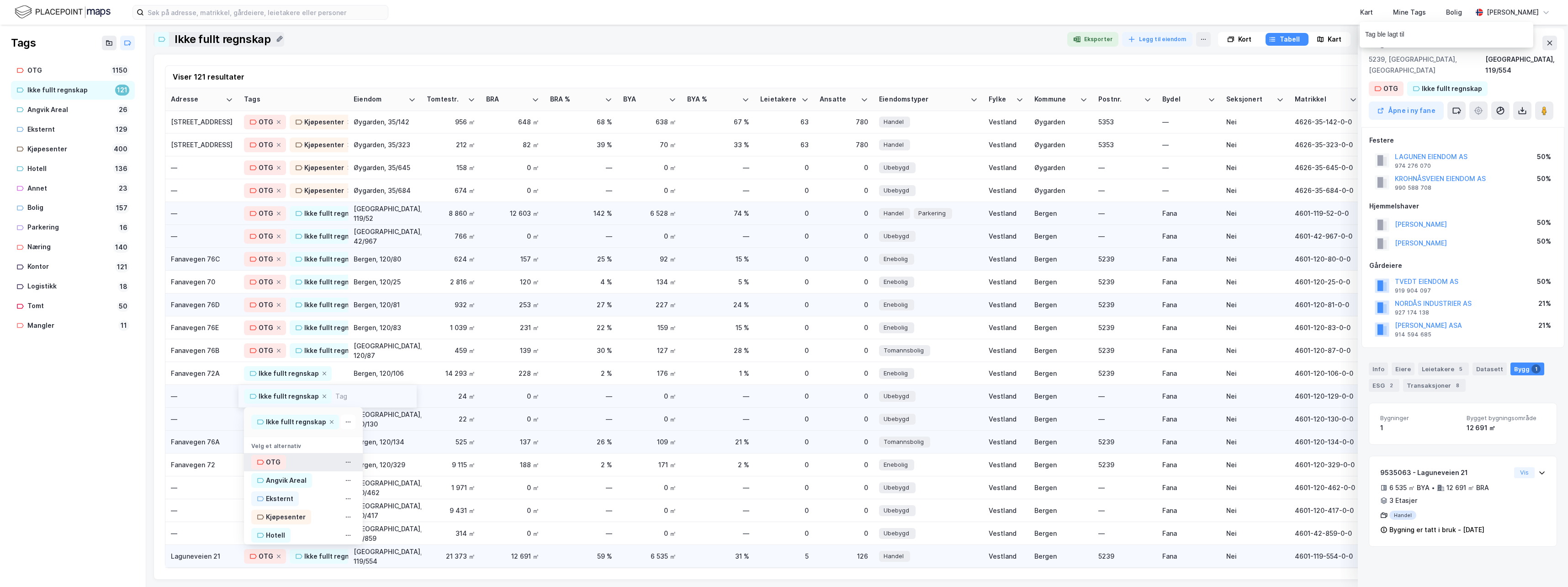
click at [269, 457] on div "OTG" at bounding box center [273, 462] width 14 height 11
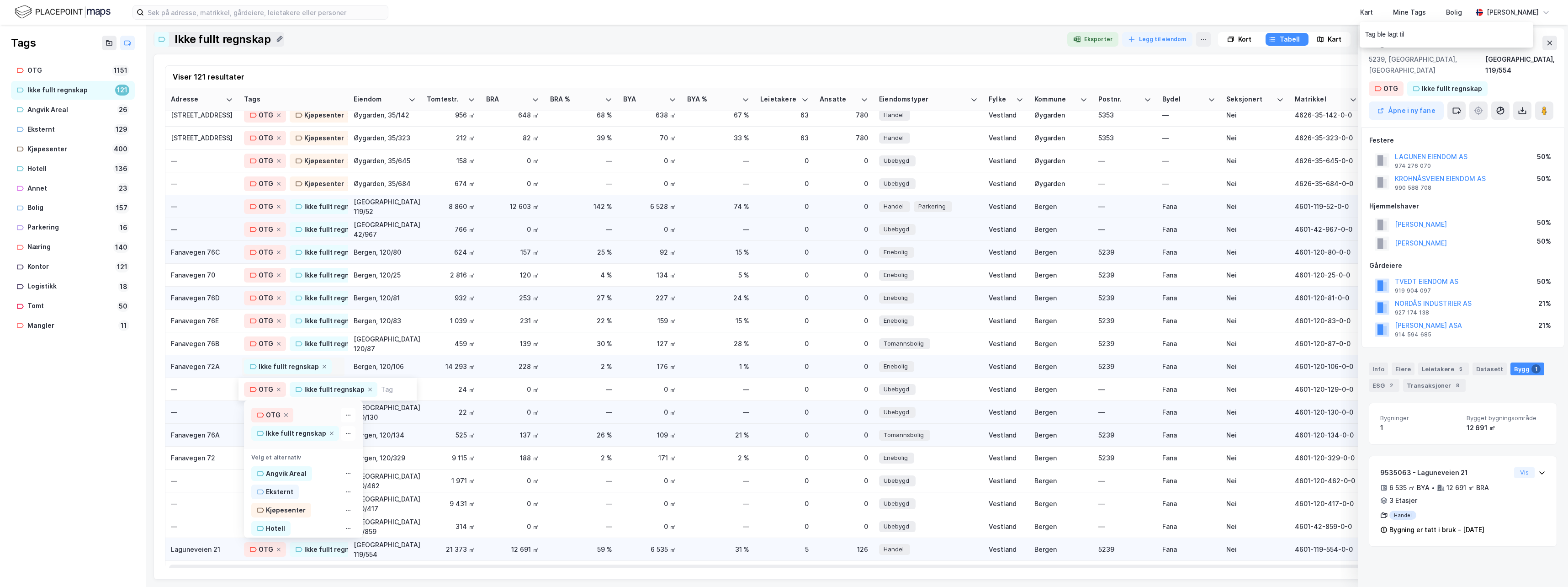
click at [338, 369] on div "Ikke fullt regnskap" at bounding box center [293, 366] width 99 height 14
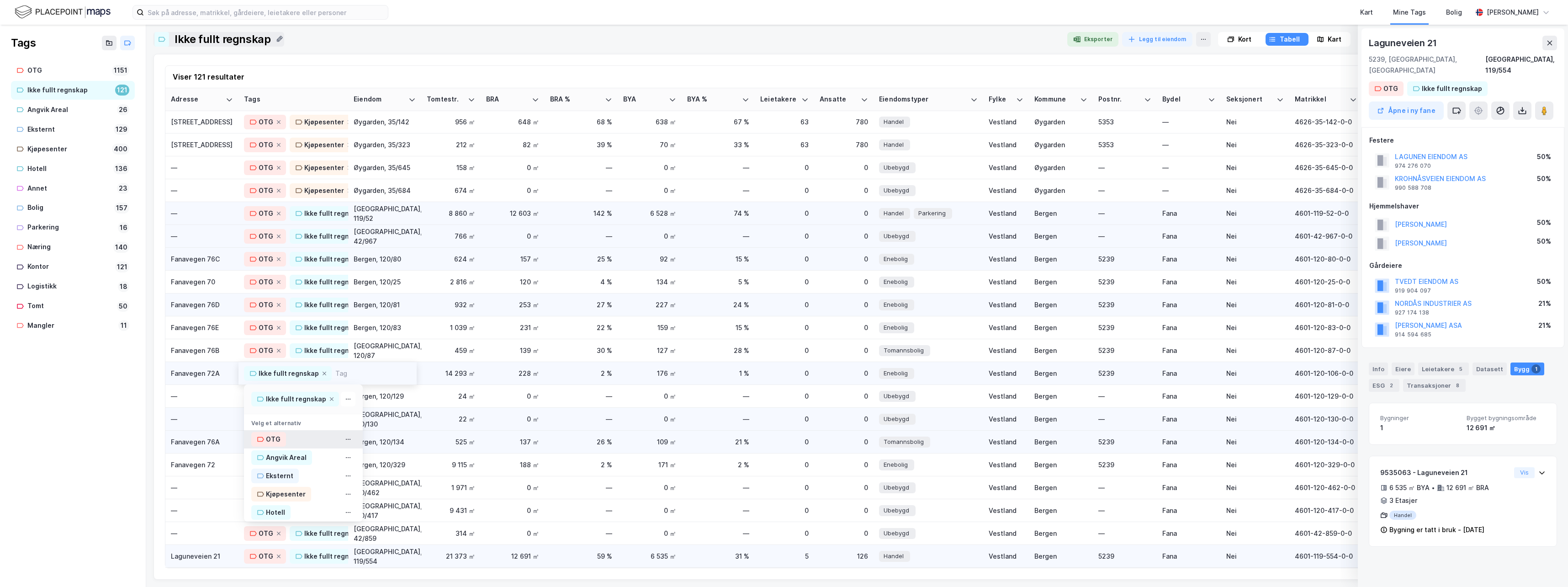
click at [272, 434] on div "OTG" at bounding box center [273, 439] width 14 height 11
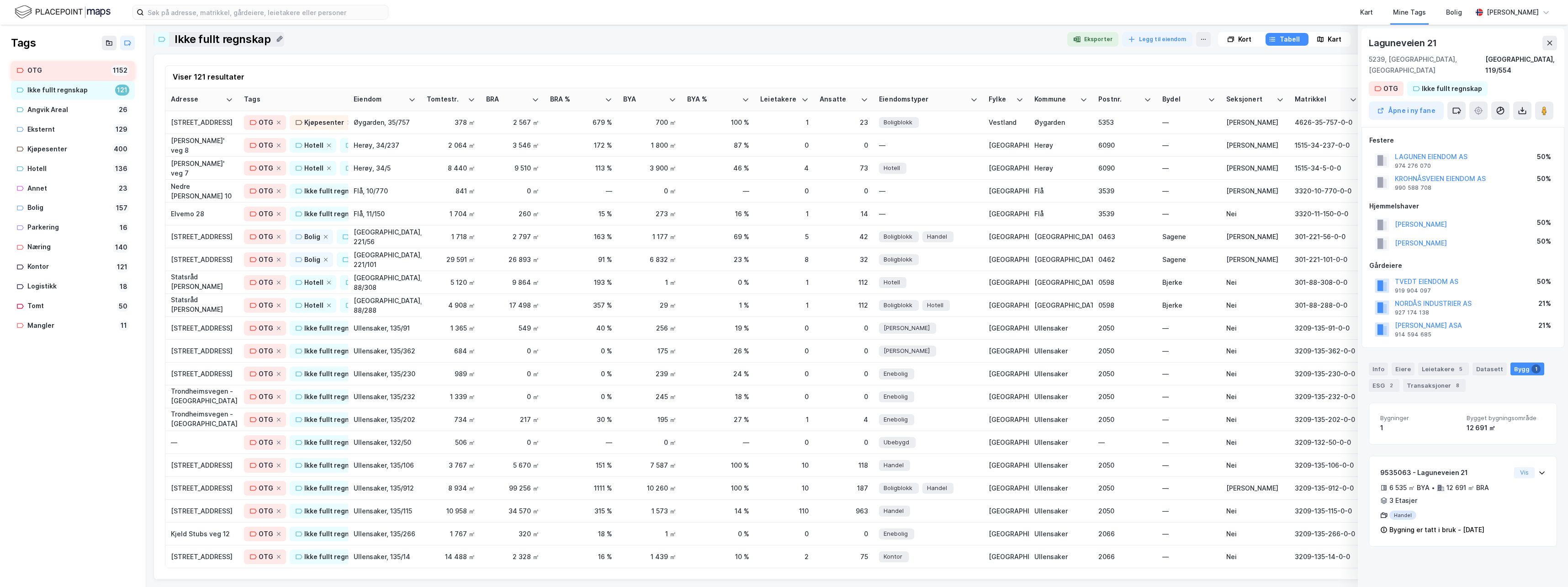
click at [34, 70] on div "OTG" at bounding box center [67, 70] width 80 height 11
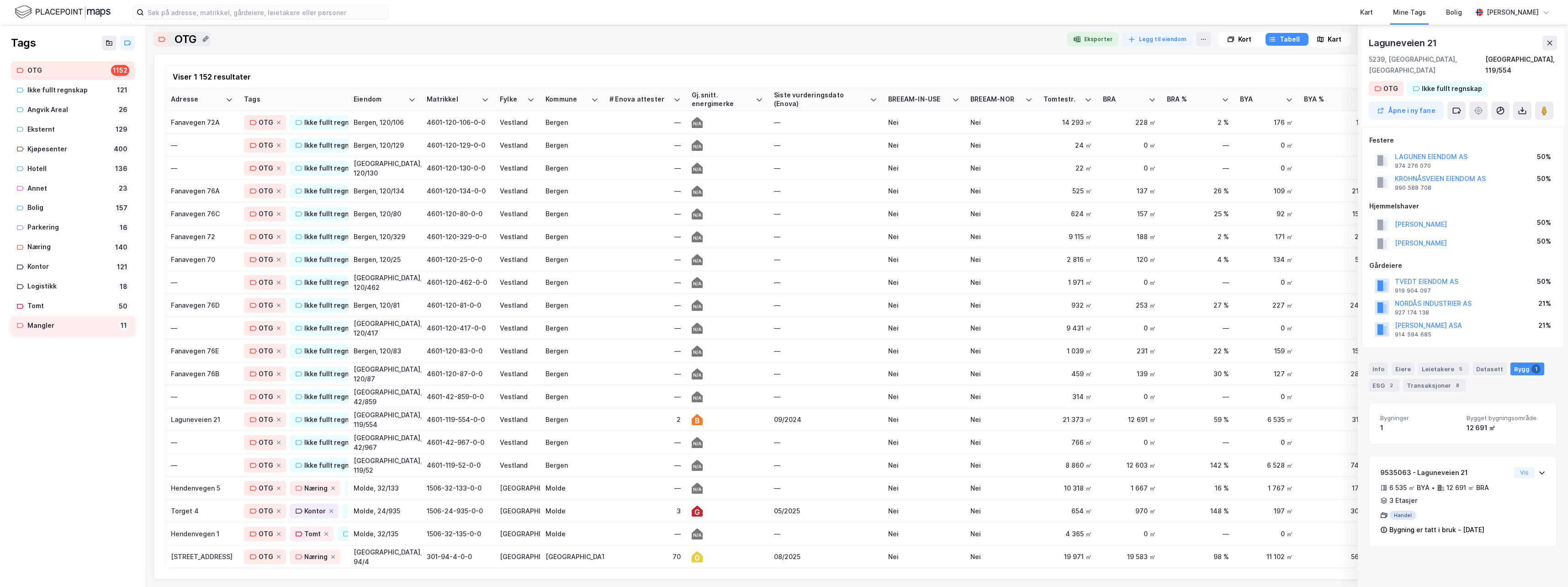
click at [34, 326] on div "Mangler" at bounding box center [71, 325] width 87 height 11
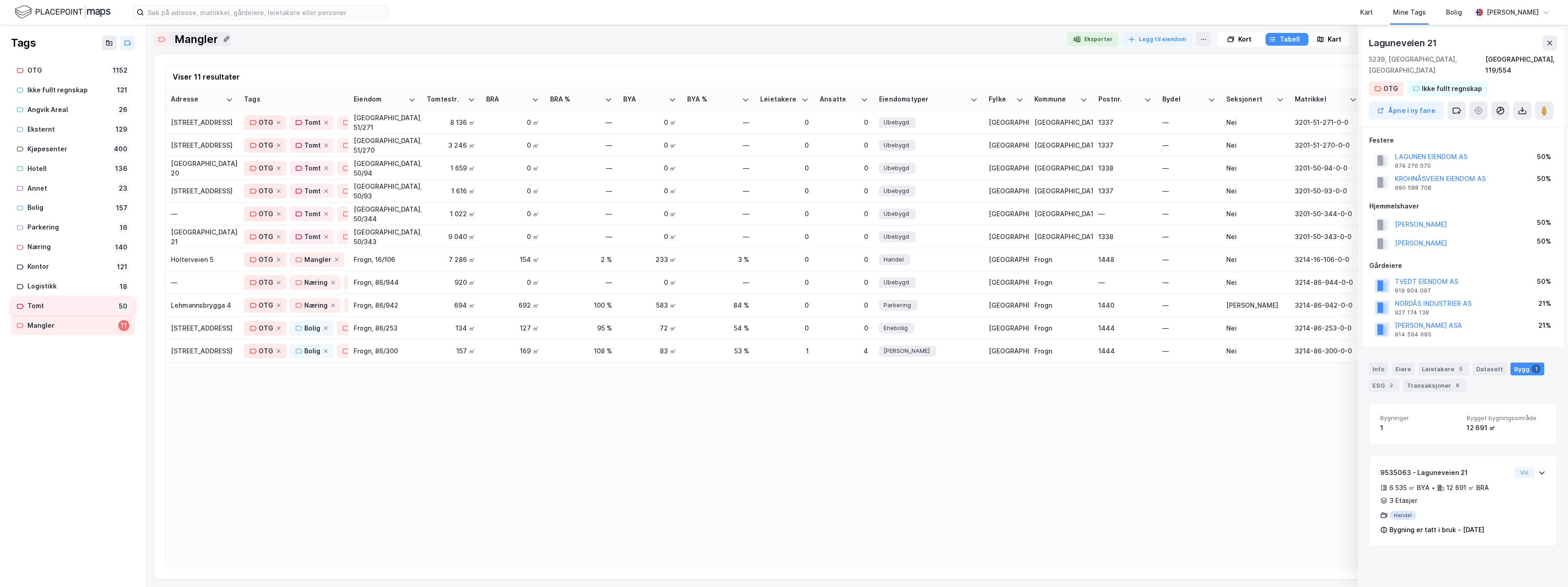
click at [37, 306] on div "Tomt" at bounding box center [70, 306] width 86 height 11
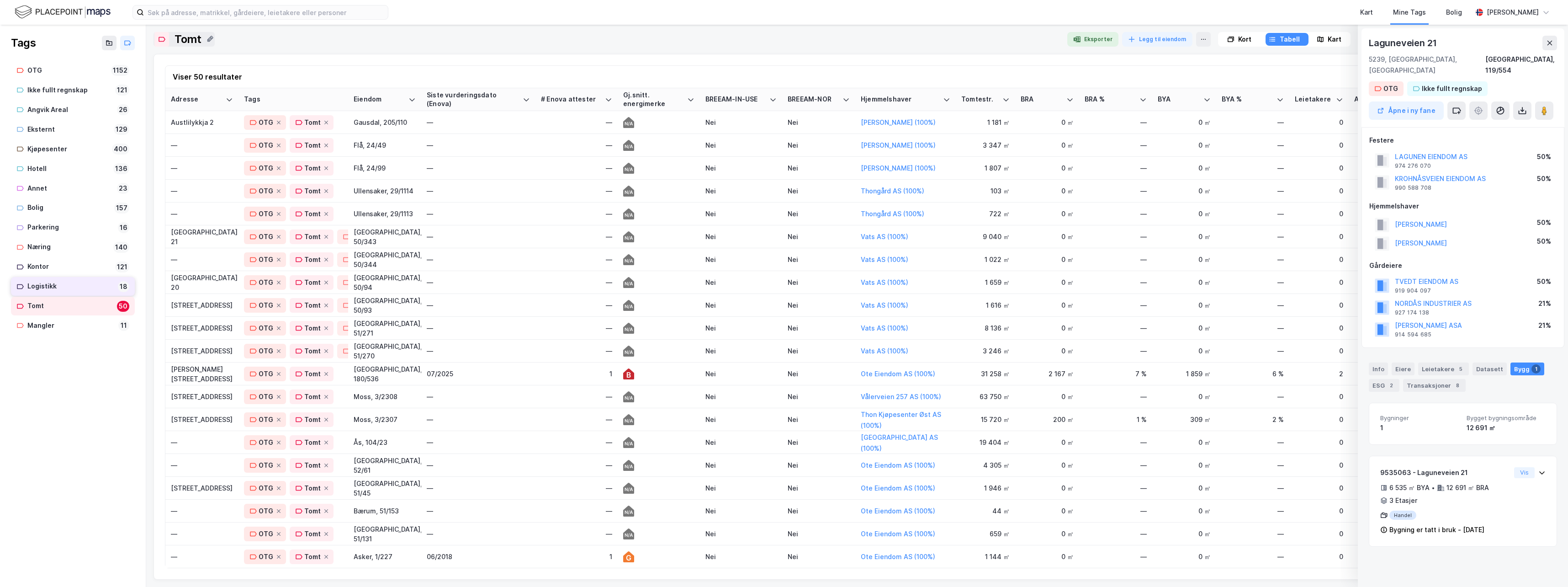
click at [44, 283] on div "Logistikk" at bounding box center [71, 286] width 87 height 11
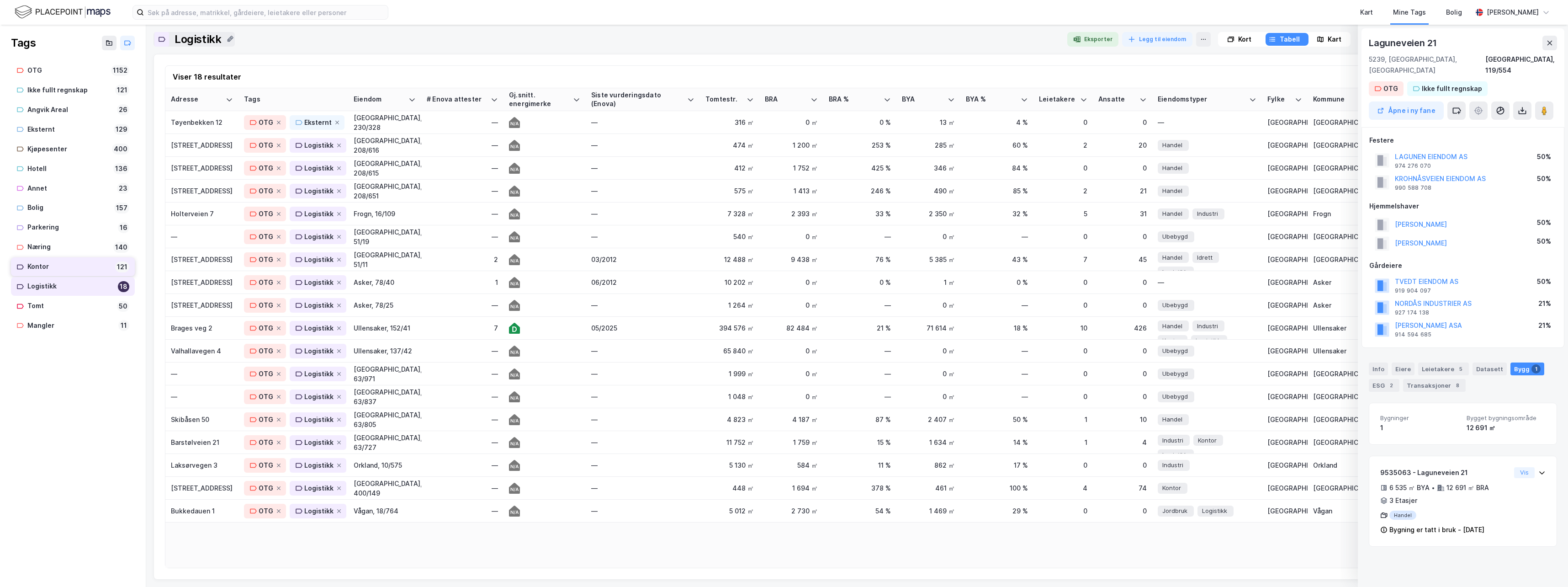
click at [39, 263] on div "Kontor" at bounding box center [70, 267] width 84 height 11
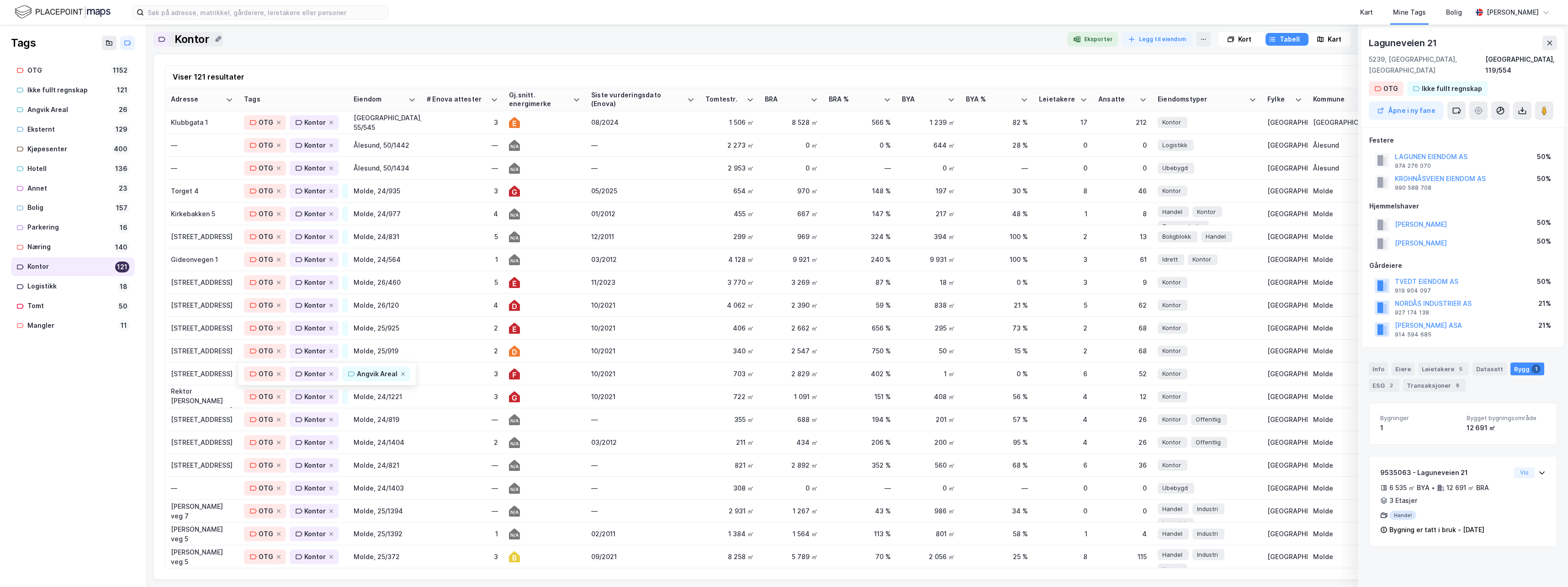
scroll to position [2316, 0]
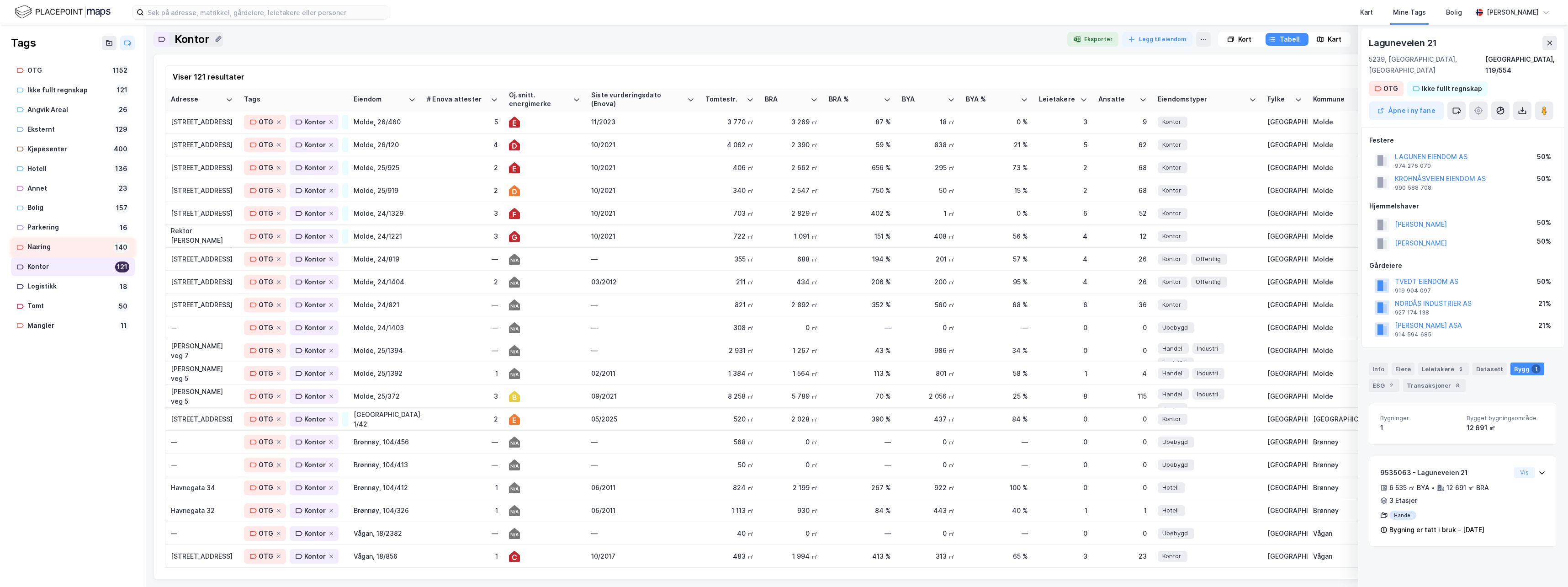
click at [44, 247] on div "Næring" at bounding box center [69, 247] width 82 height 11
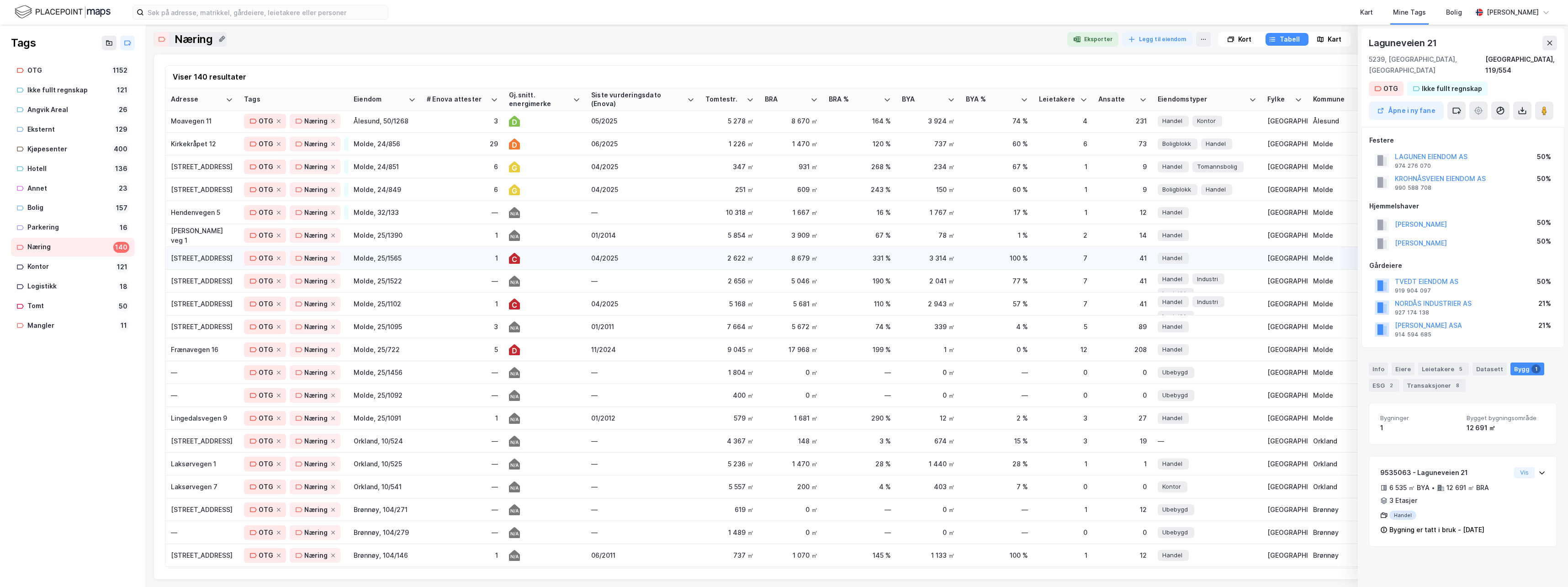
scroll to position [2704, 0]
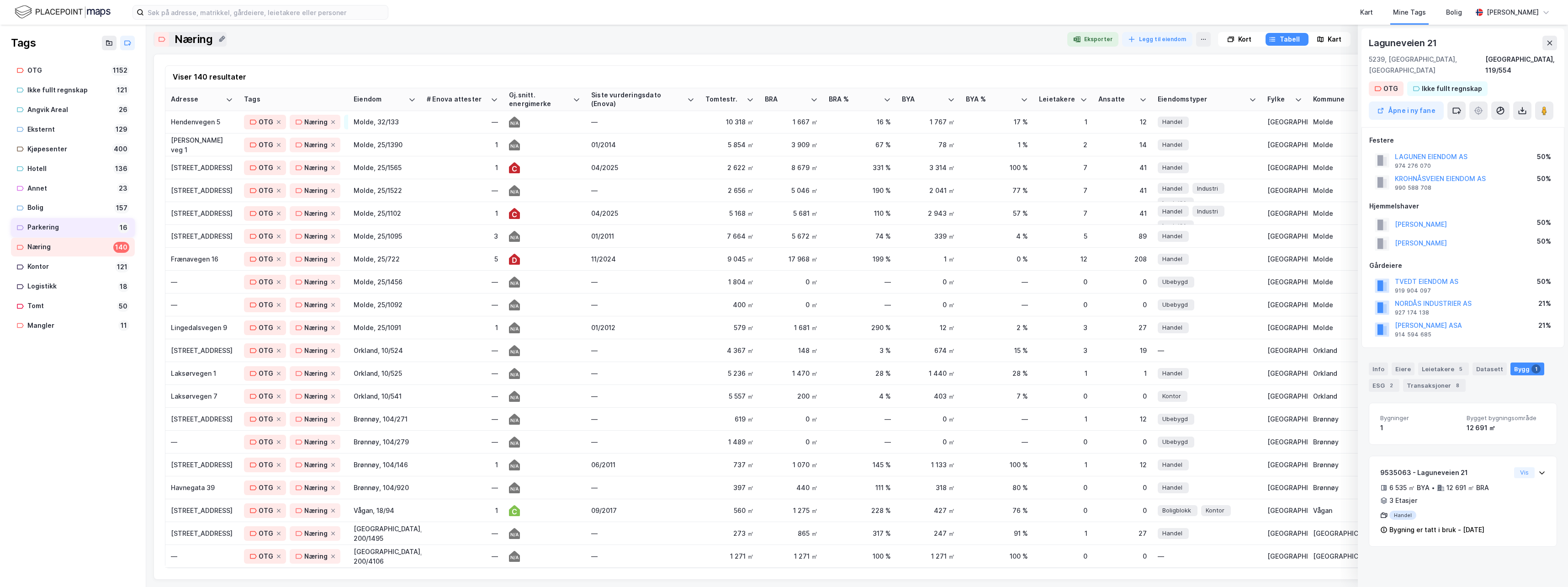
click at [40, 225] on div "Parkering" at bounding box center [71, 227] width 87 height 11
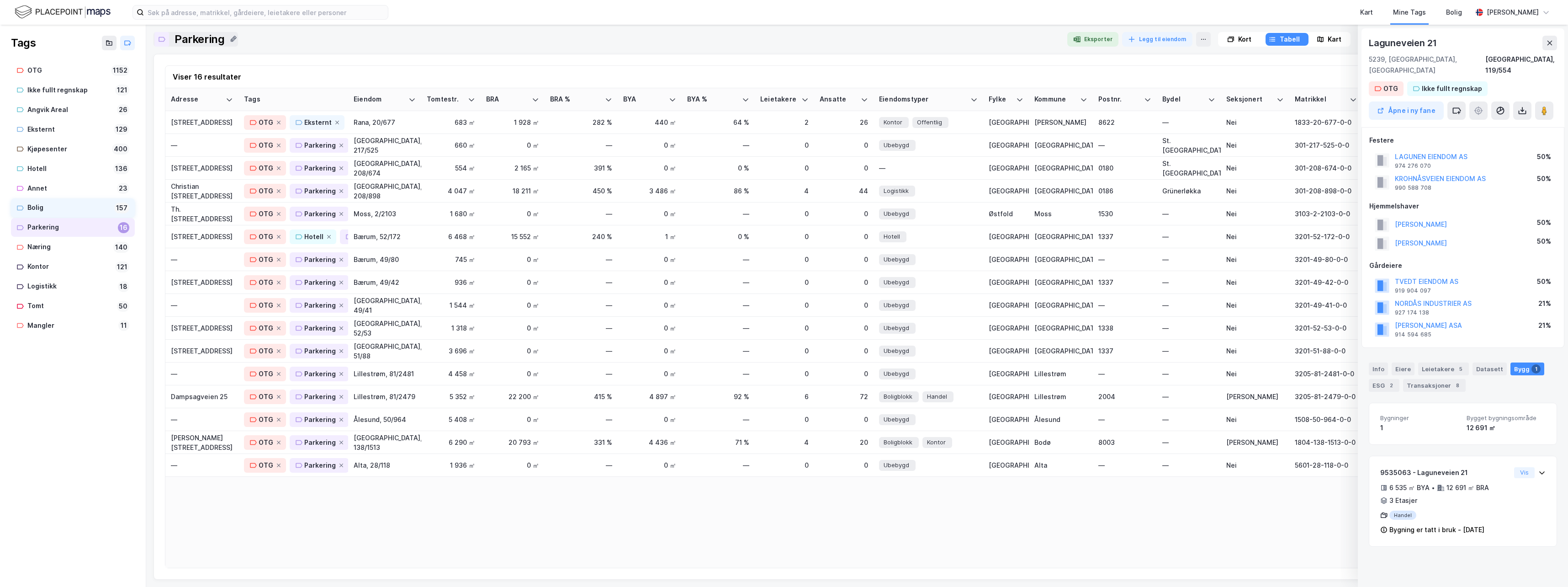
click at [39, 209] on div "Bolig" at bounding box center [69, 207] width 83 height 11
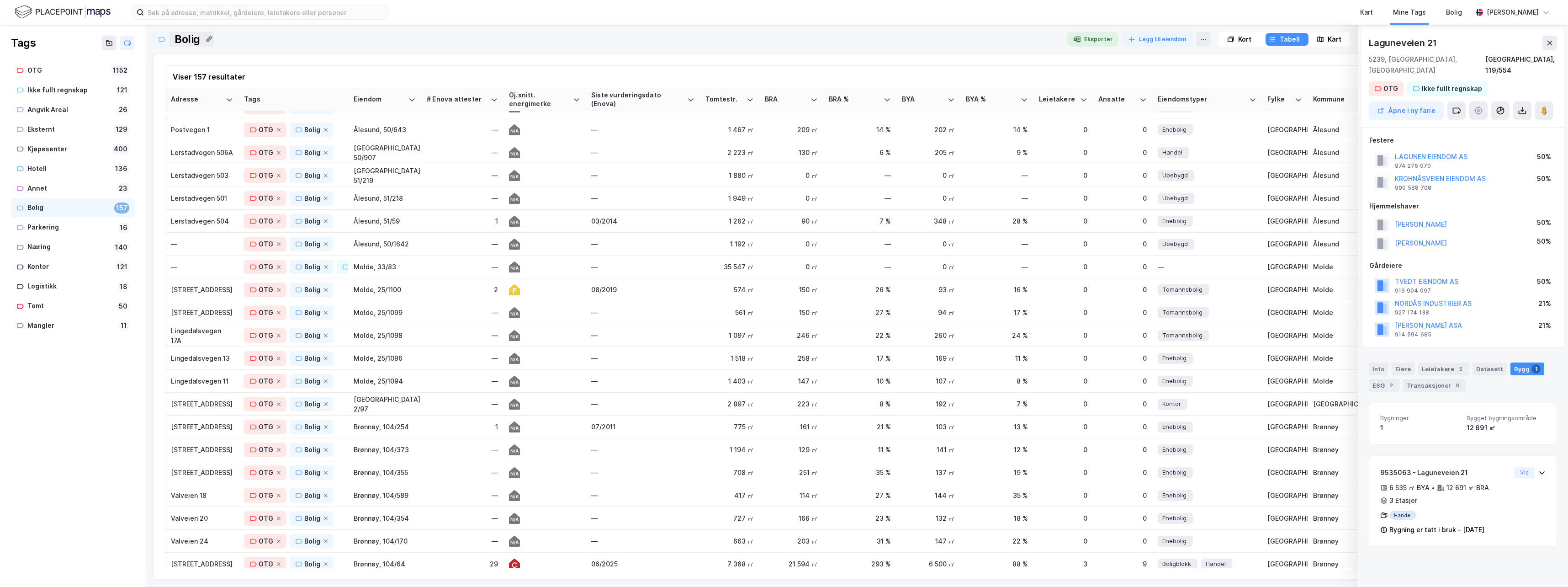
scroll to position [3115, 0]
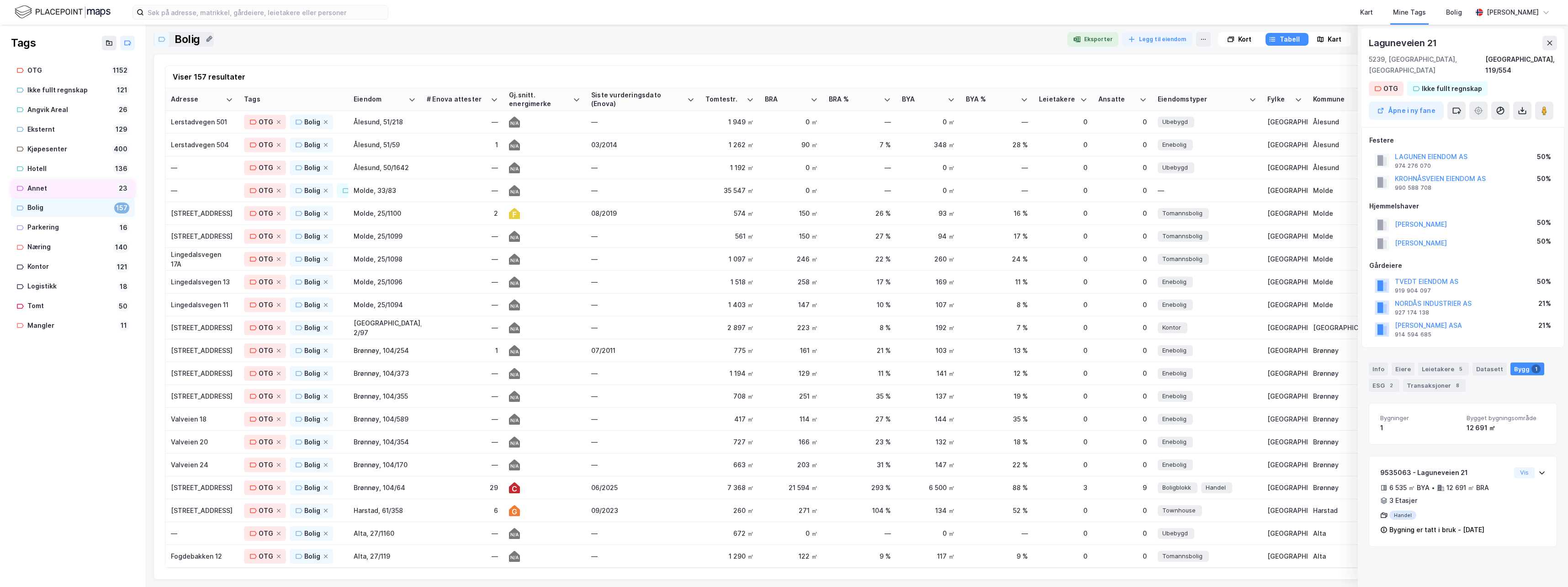
click at [36, 187] on div "Annet" at bounding box center [70, 188] width 86 height 11
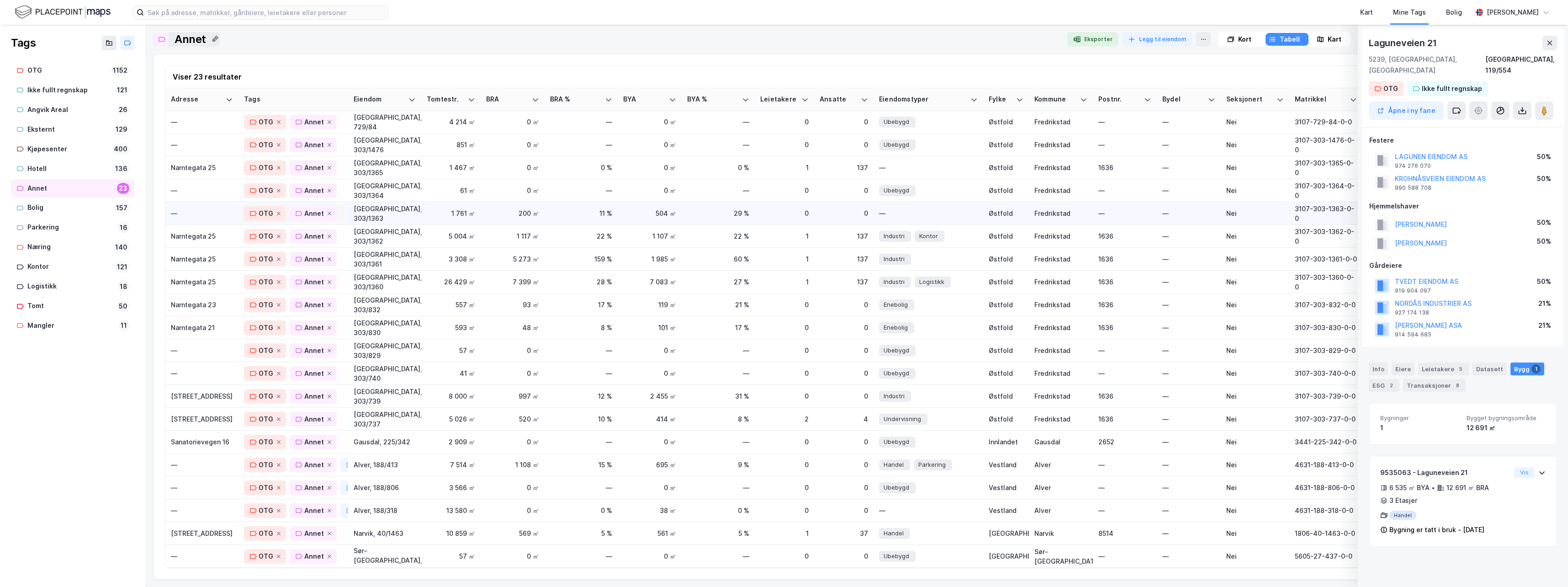
scroll to position [76, 0]
click at [41, 171] on div "Hotell" at bounding box center [69, 169] width 82 height 11
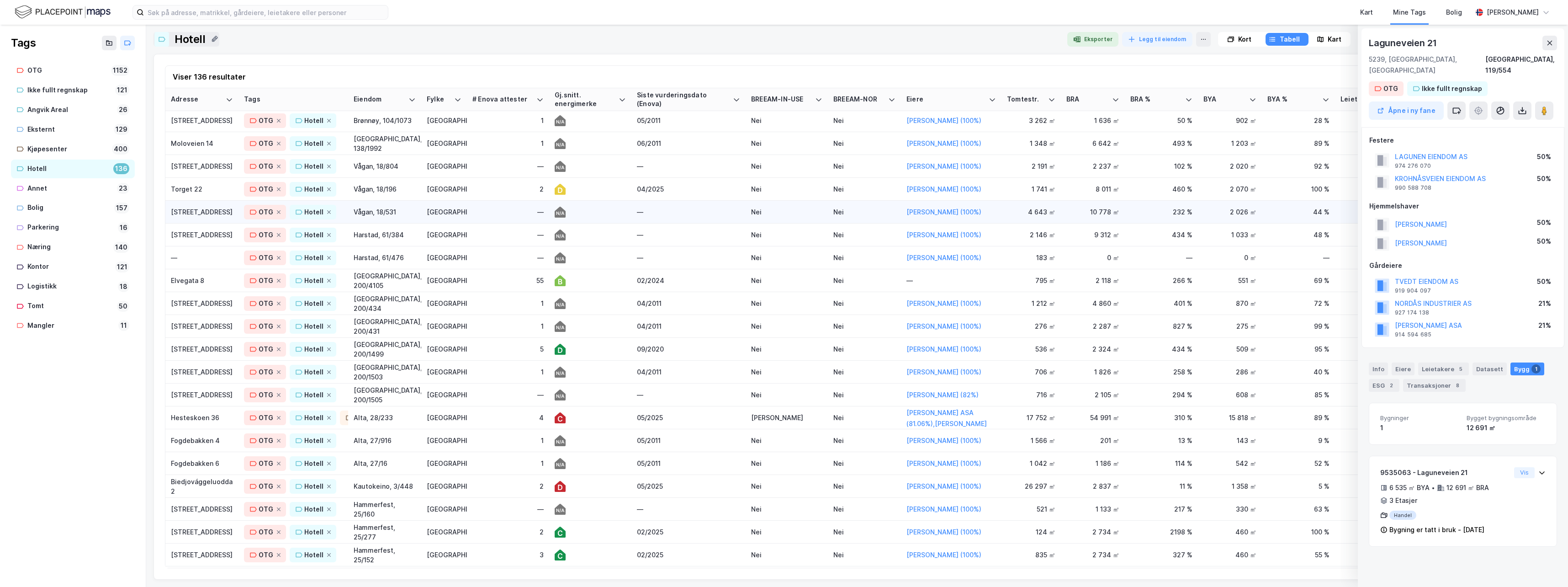
scroll to position [2613, 0]
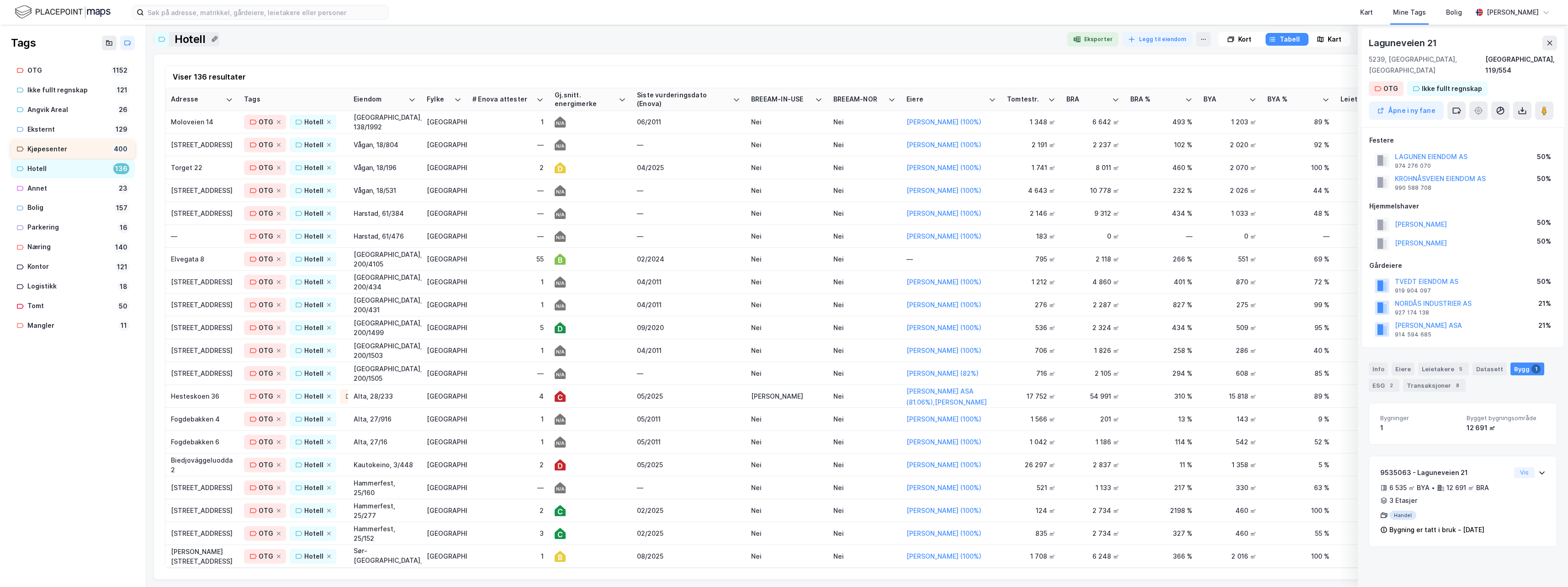
click at [48, 148] on div "Kjøpesenter" at bounding box center [68, 149] width 81 height 11
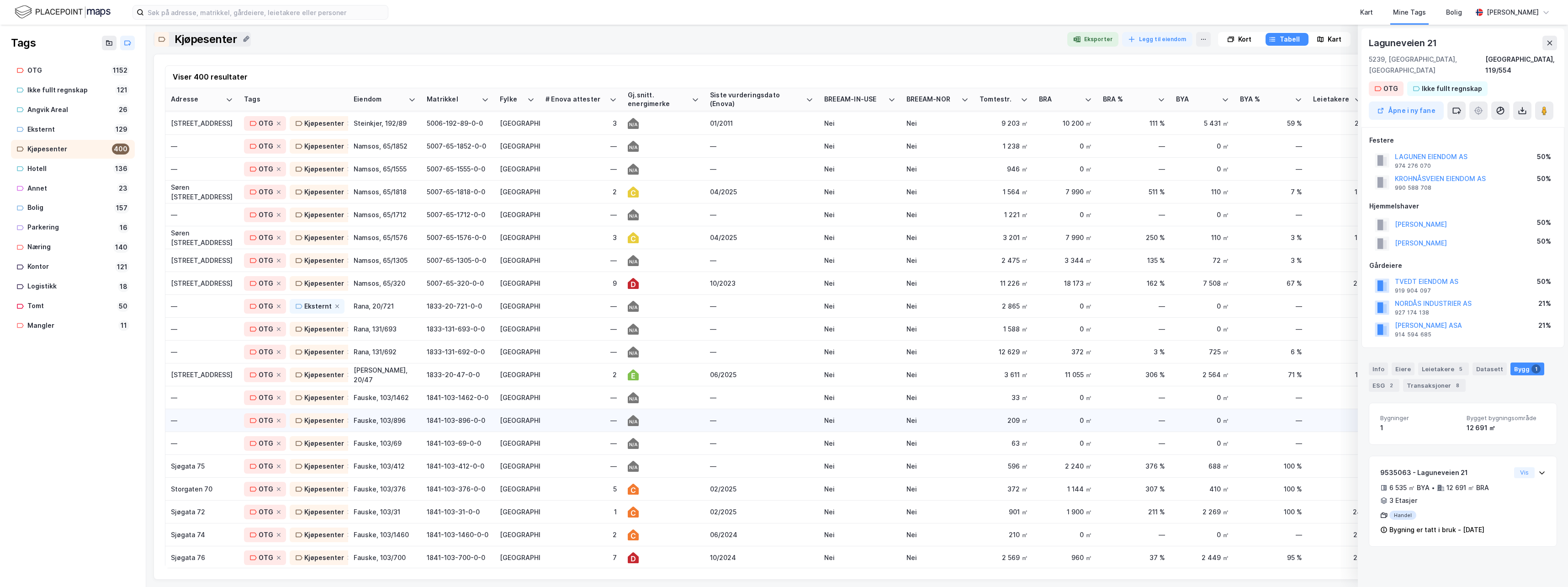
scroll to position [7846, 0]
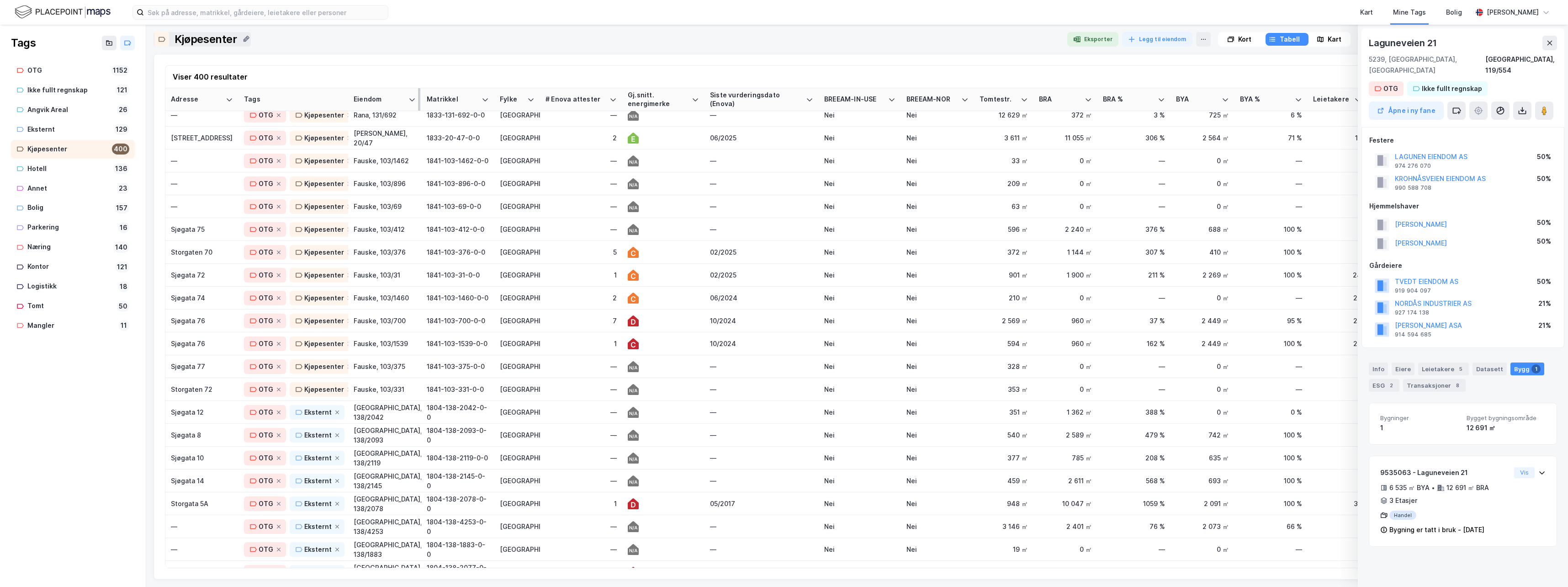
click at [377, 99] on div "Eiendom" at bounding box center [379, 99] width 51 height 9
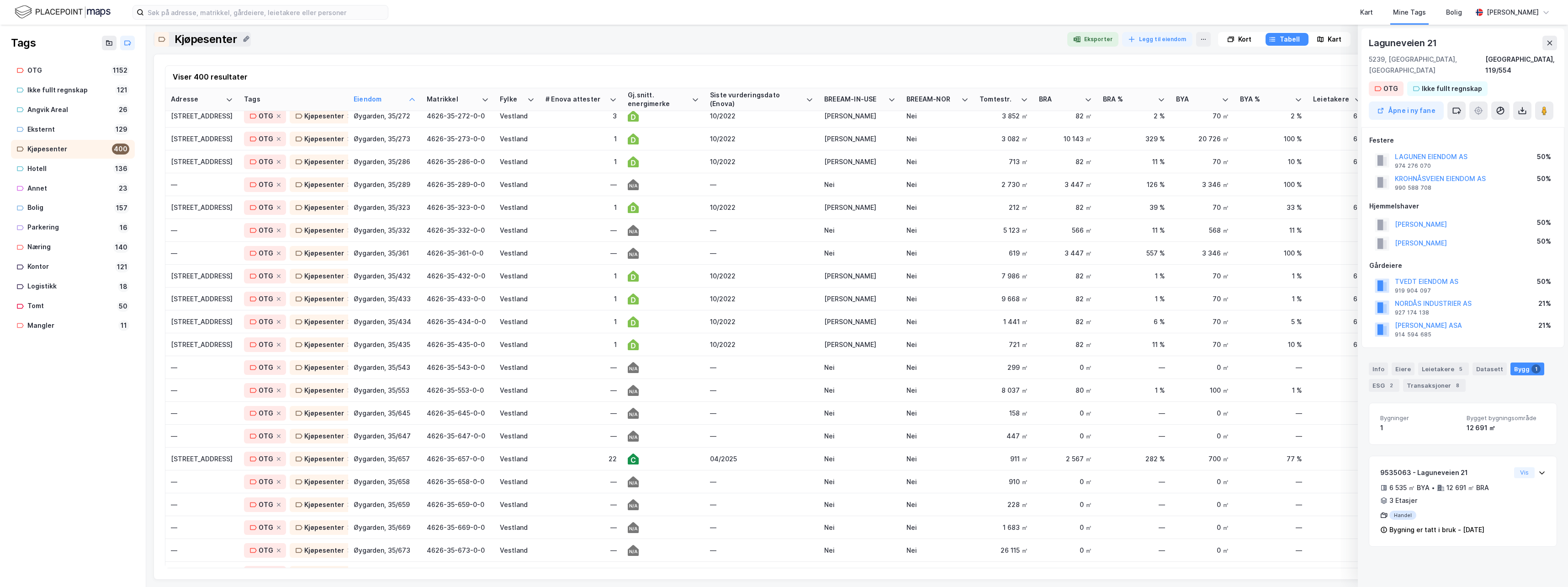
scroll to position [8512, 0]
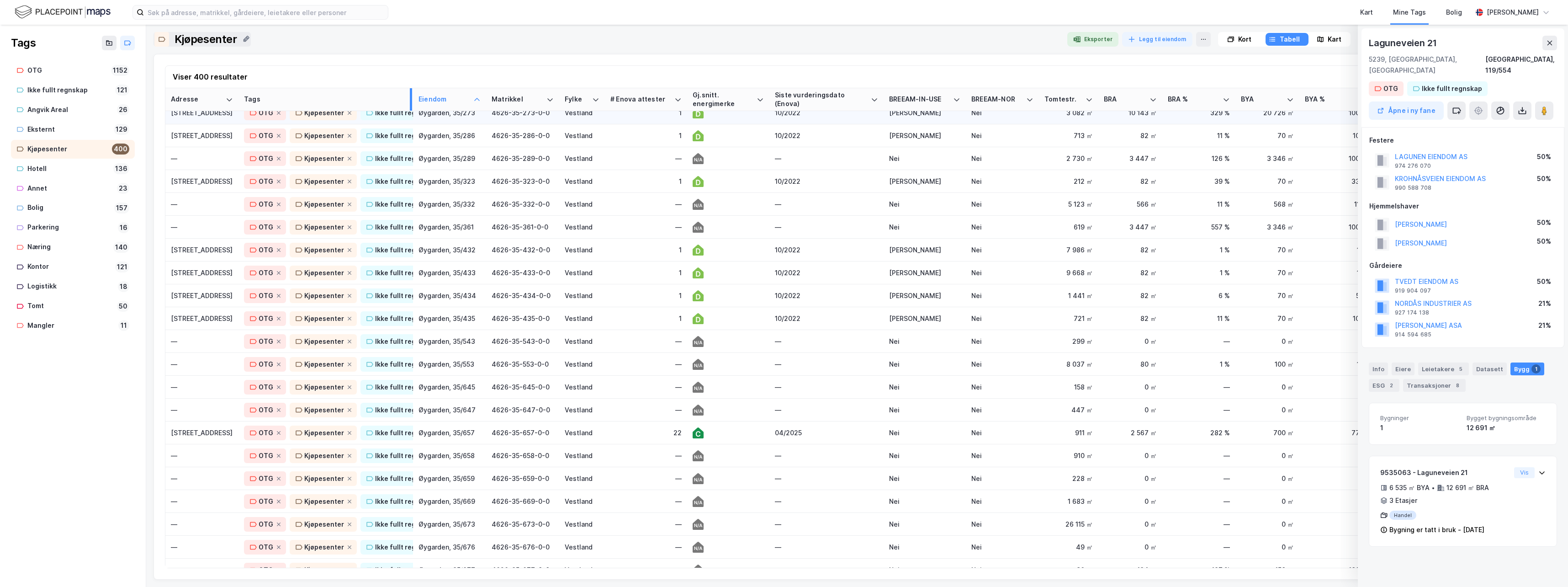
drag, startPoint x: 346, startPoint y: 100, endPoint x: 398, endPoint y: 123, distance: 56.9
click at [51, 128] on div "Eksternt" at bounding box center [69, 130] width 83 height 11
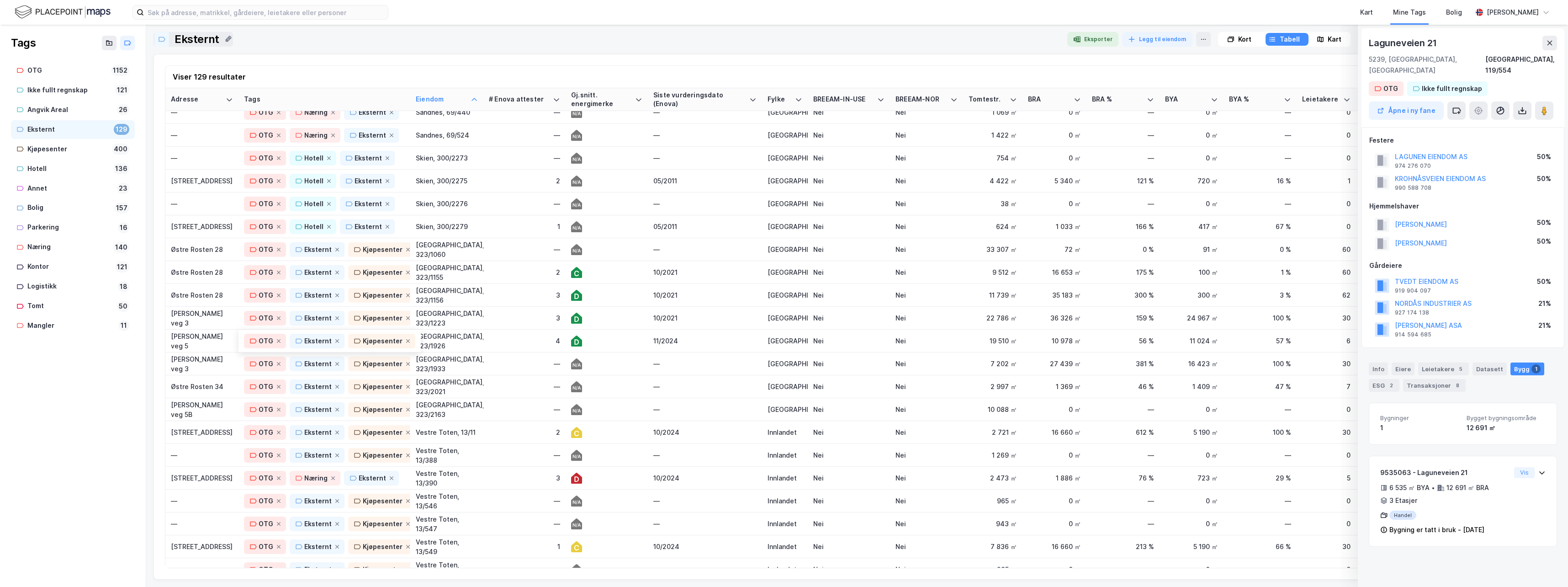
scroll to position [2452, 0]
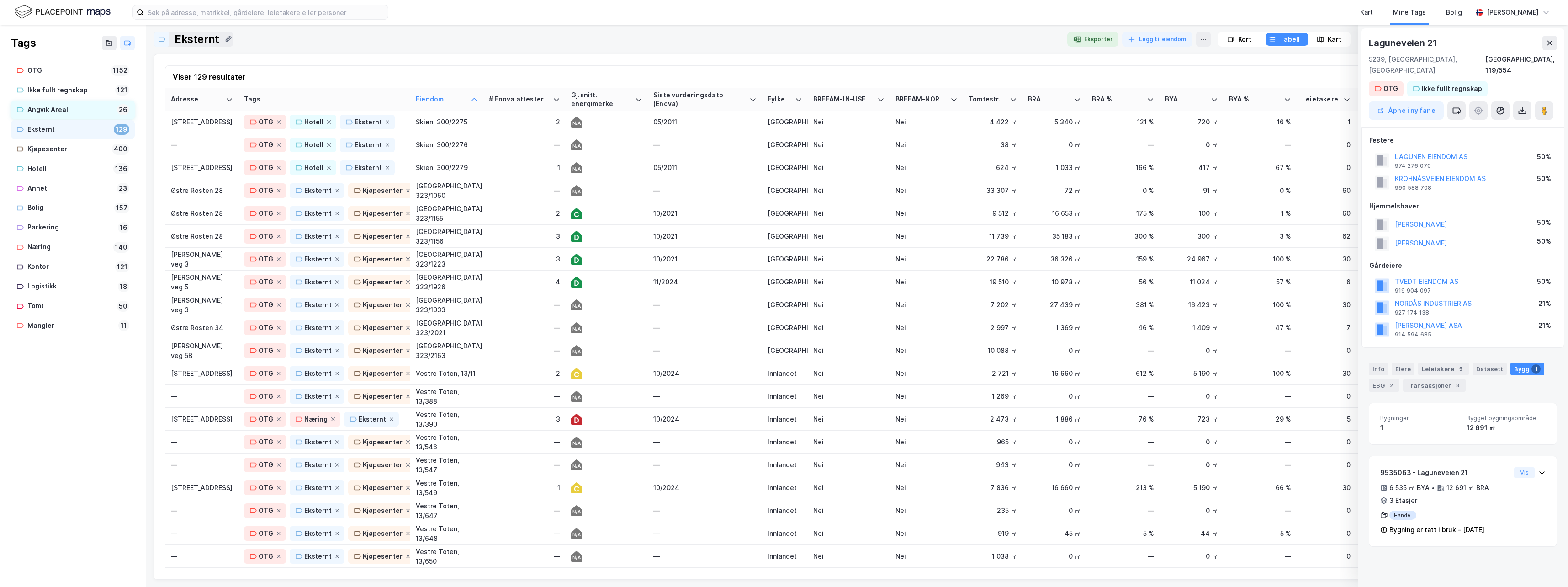
click at [36, 105] on div "Angvik Areal" at bounding box center [70, 110] width 86 height 11
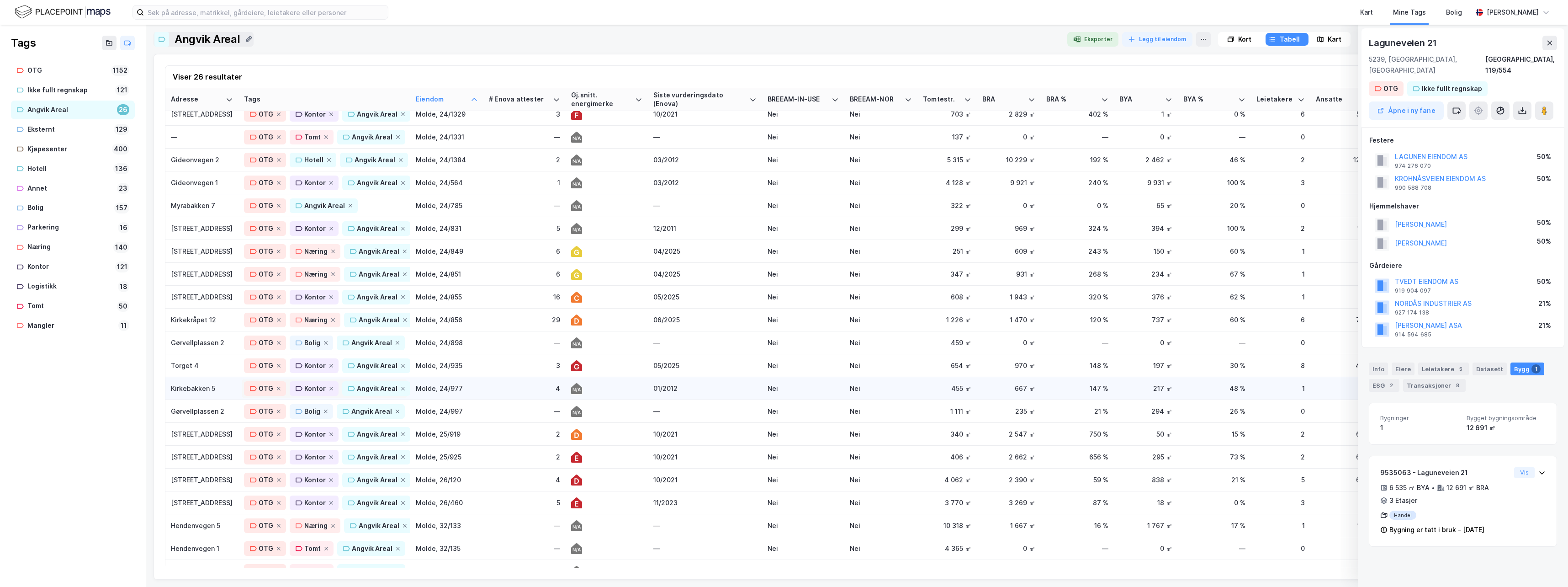
scroll to position [145, 0]
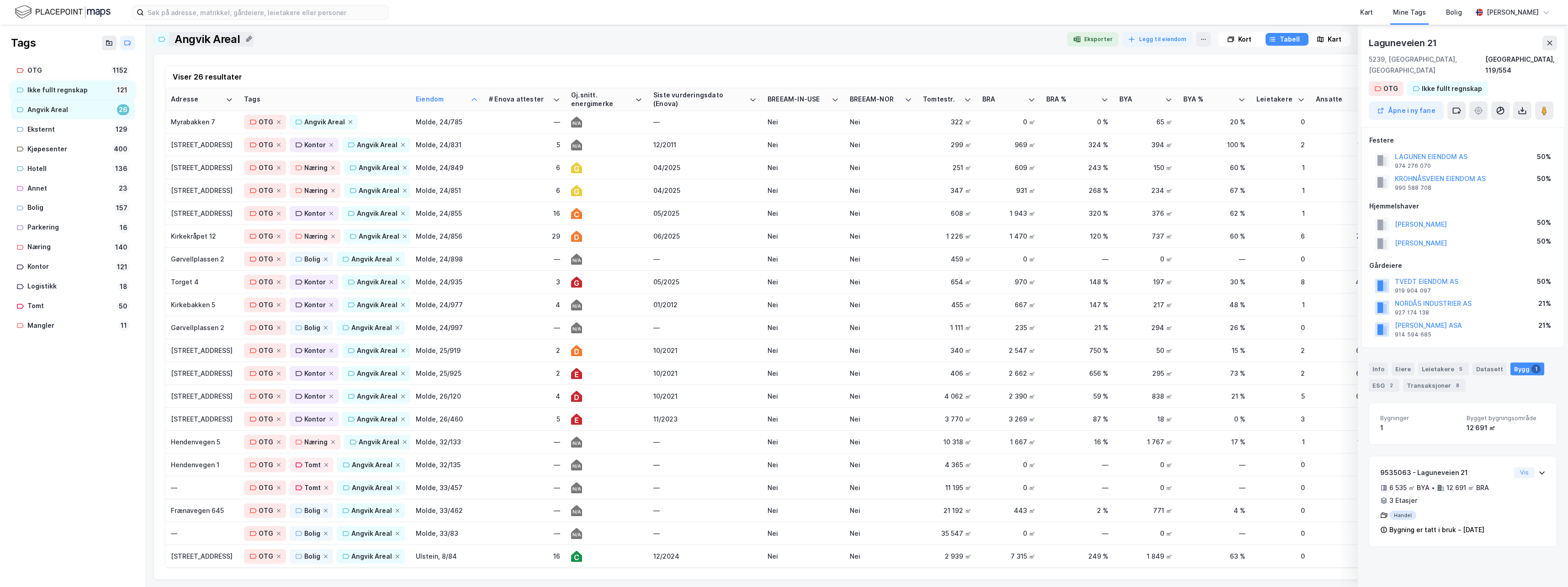
click at [56, 89] on div "Ikke fullt regnskap" at bounding box center [70, 90] width 84 height 11
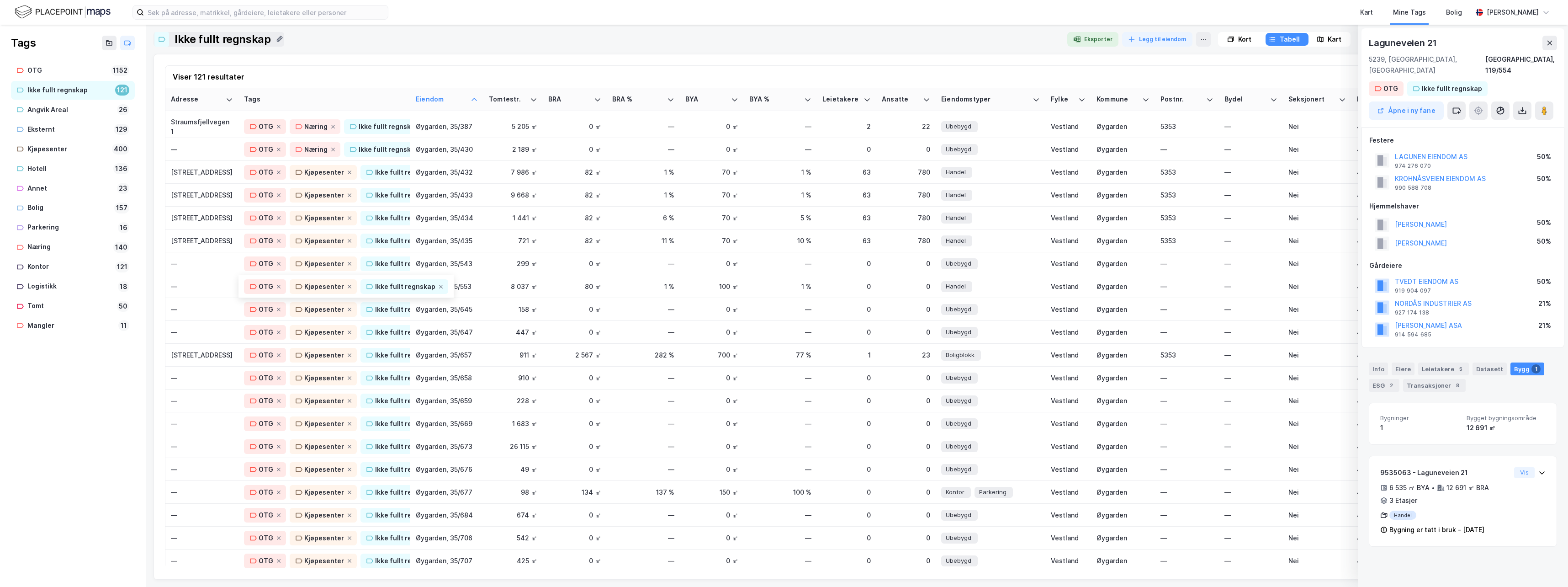
scroll to position [2179, 0]
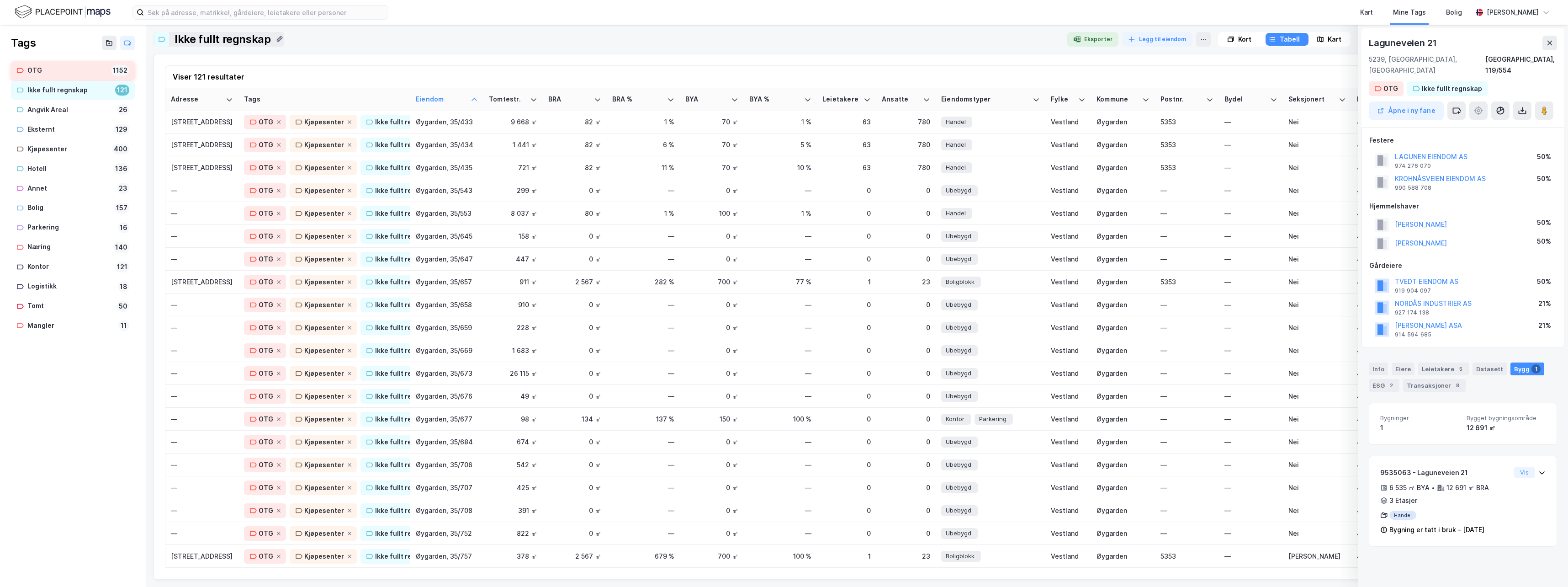
click at [37, 71] on div "OTG" at bounding box center [67, 70] width 80 height 11
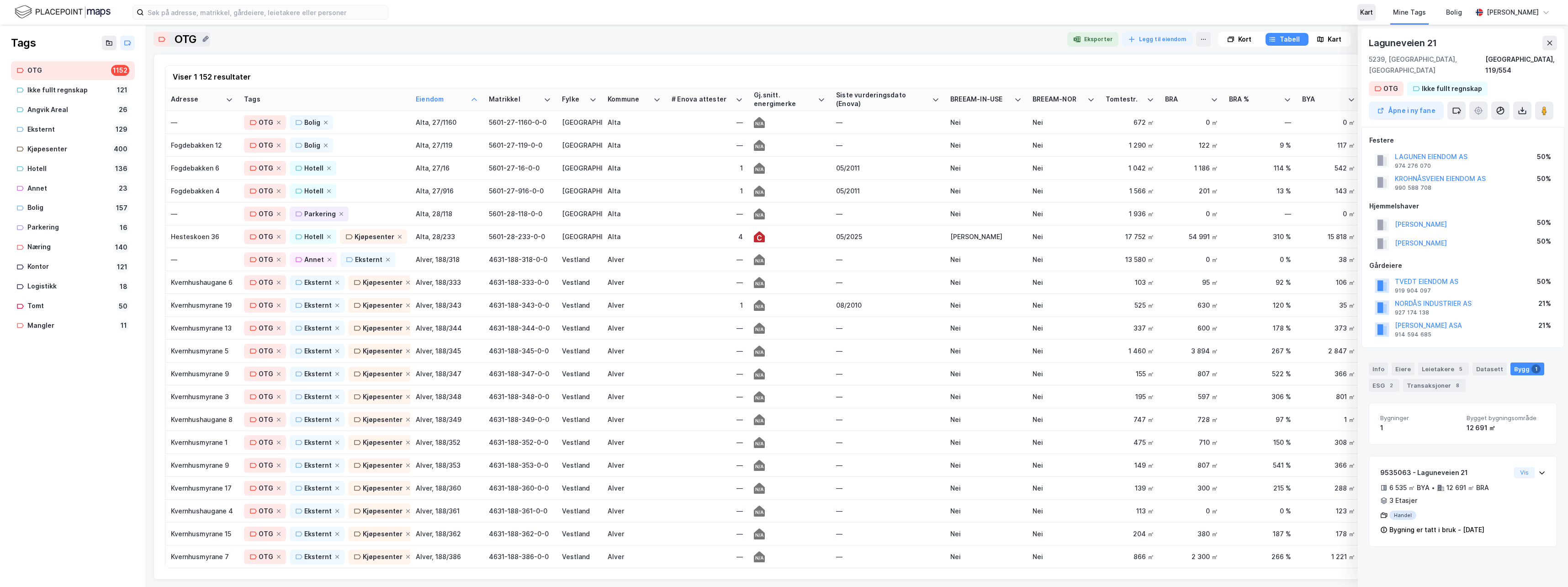
click at [1373, 14] on div "Kart" at bounding box center [1366, 13] width 13 height 11
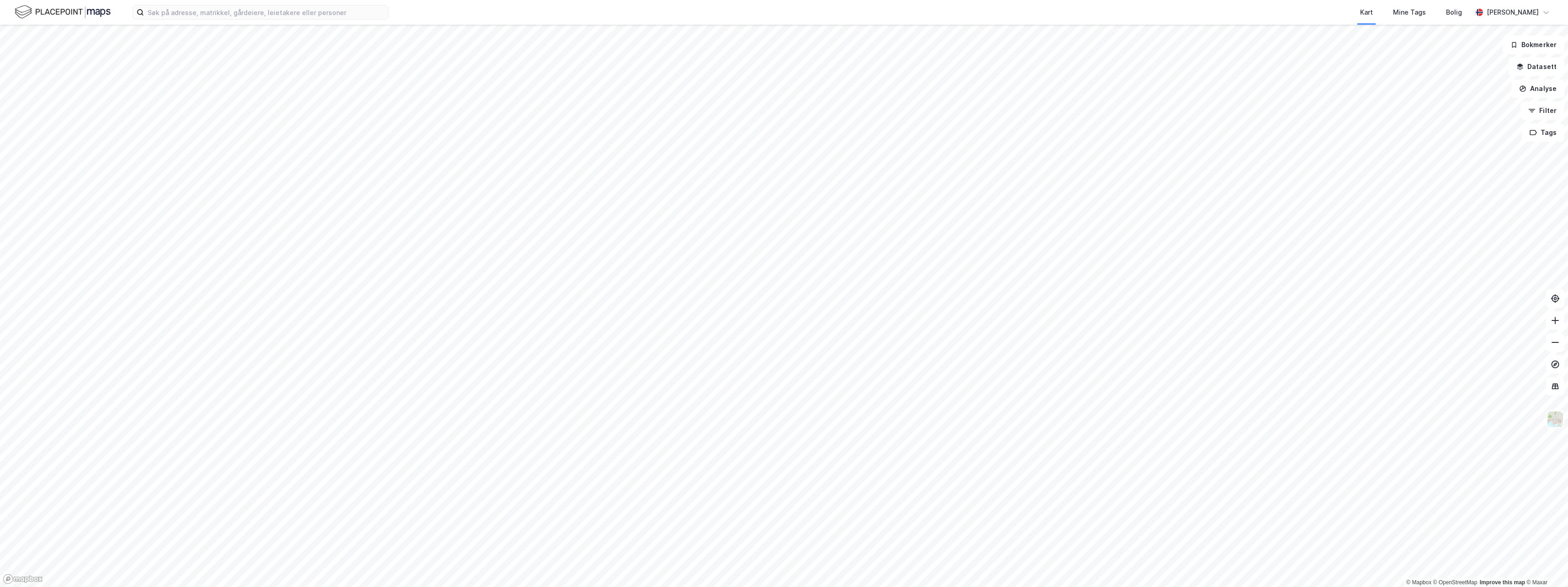
click at [1000, 586] on html "Kart Mine Tags Bolig [PERSON_NAME] © Mapbox © OpenStreetMap Improve this map © …" at bounding box center [784, 294] width 1568 height 587
click at [1068, 586] on html "Kart Mine Tags Bolig [PERSON_NAME] © Mapbox © OpenStreetMap Improve this map © …" at bounding box center [784, 294] width 1568 height 587
click at [917, 586] on html "Kart Mine Tags Bolig [PERSON_NAME] © Mapbox © OpenStreetMap Improve this map © …" at bounding box center [784, 294] width 1568 height 587
click at [950, 586] on html "Kart Mine Tags Bolig [PERSON_NAME] © Mapbox © OpenStreetMap Improve this map © …" at bounding box center [784, 294] width 1568 height 587
click at [1420, 11] on div "Mine Tags" at bounding box center [1410, 13] width 33 height 11
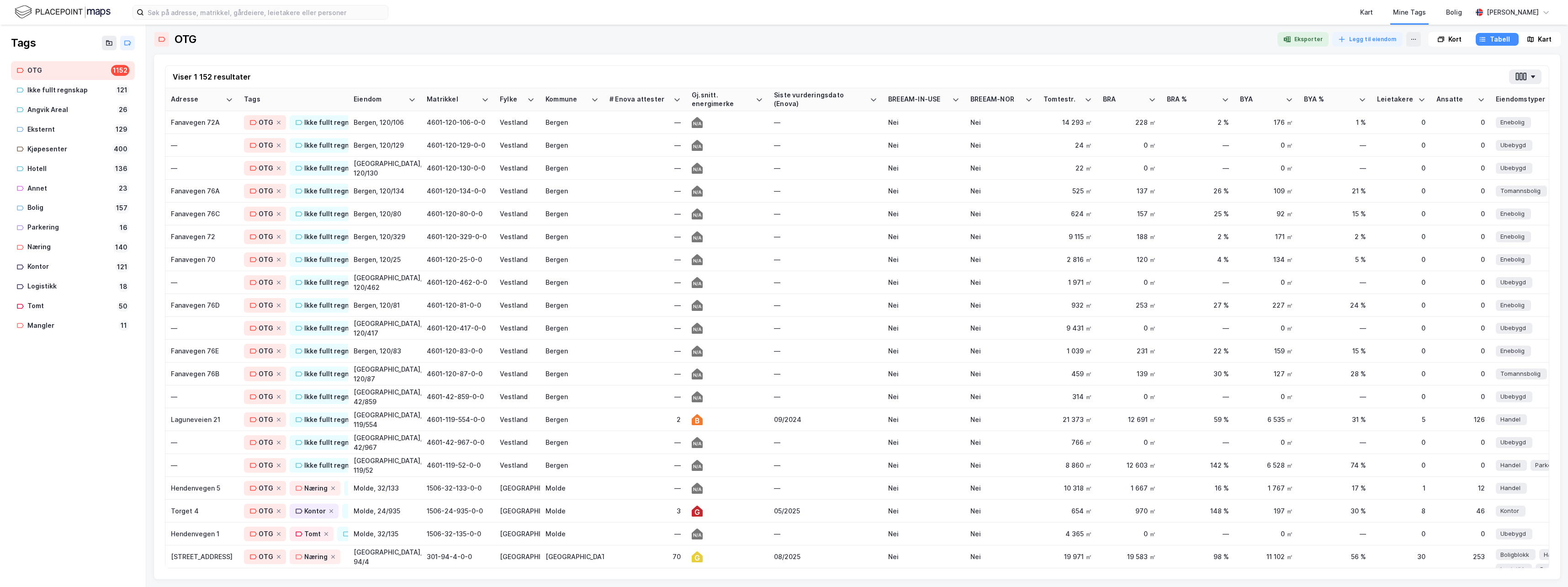
click at [1546, 40] on div "Kart" at bounding box center [1544, 40] width 13 height 11
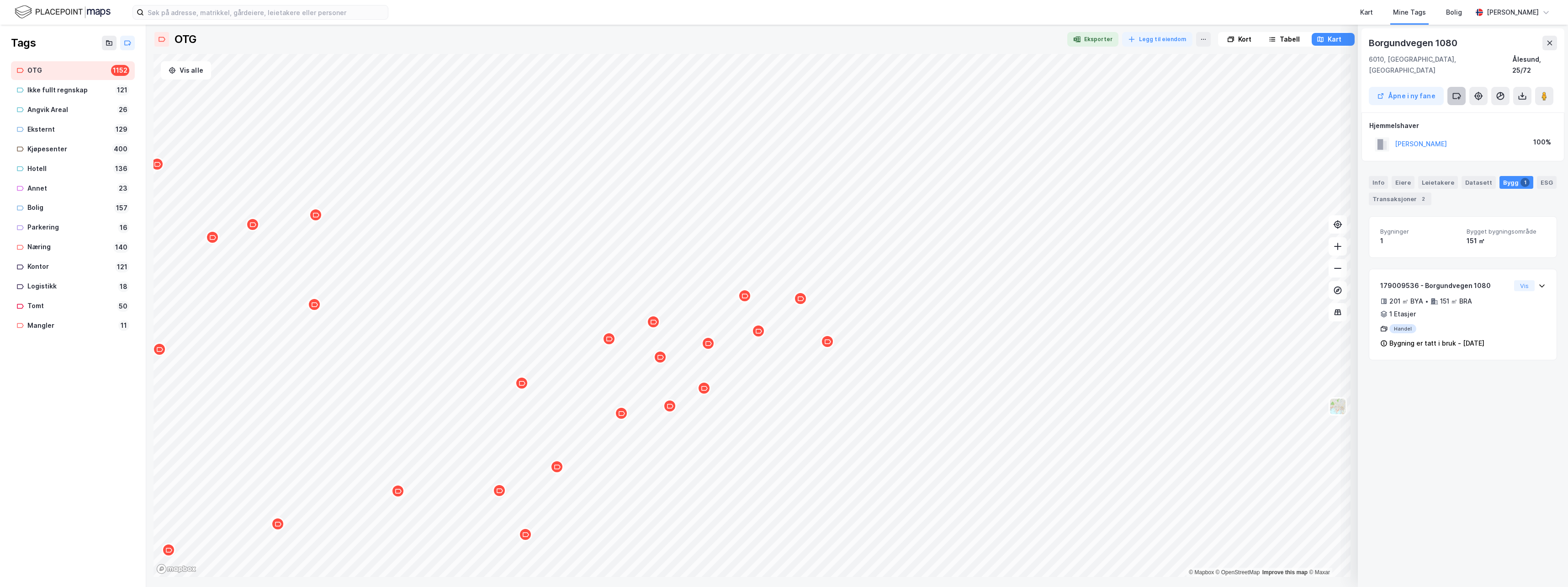
click at [1453, 92] on icon at bounding box center [1457, 97] width 9 height 9
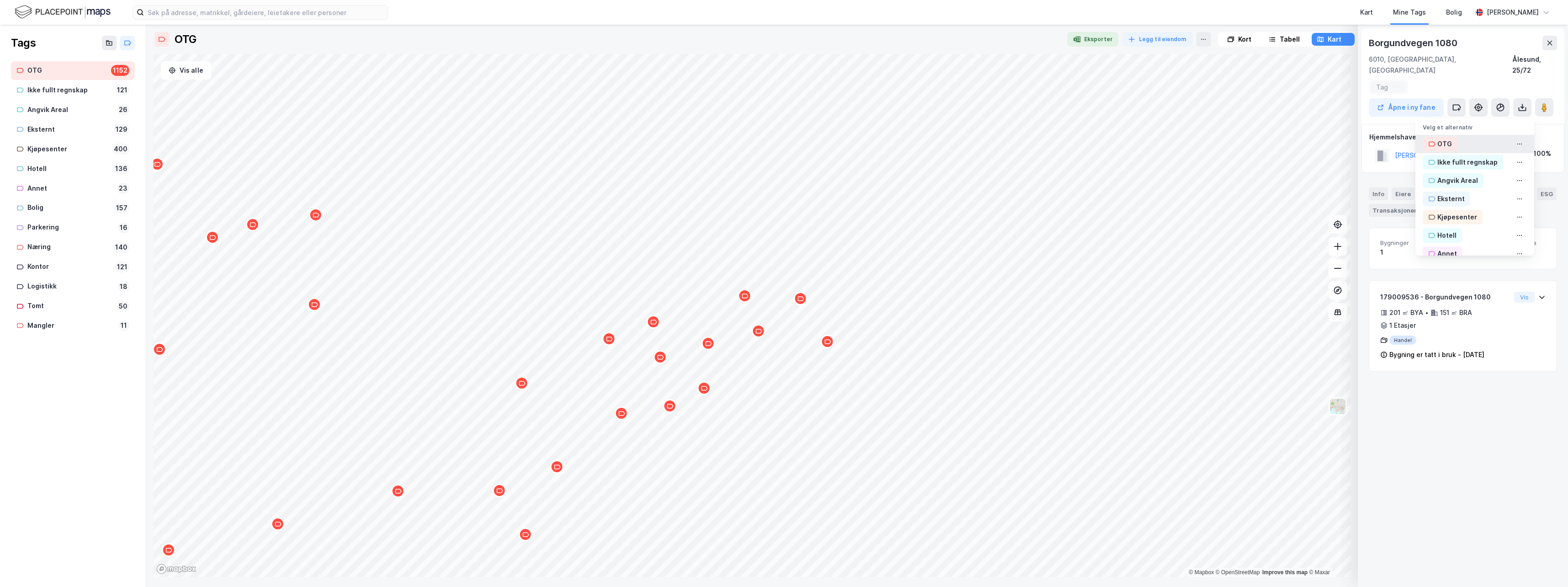
click at [1438, 138] on div "OTG" at bounding box center [1445, 144] width 14 height 11
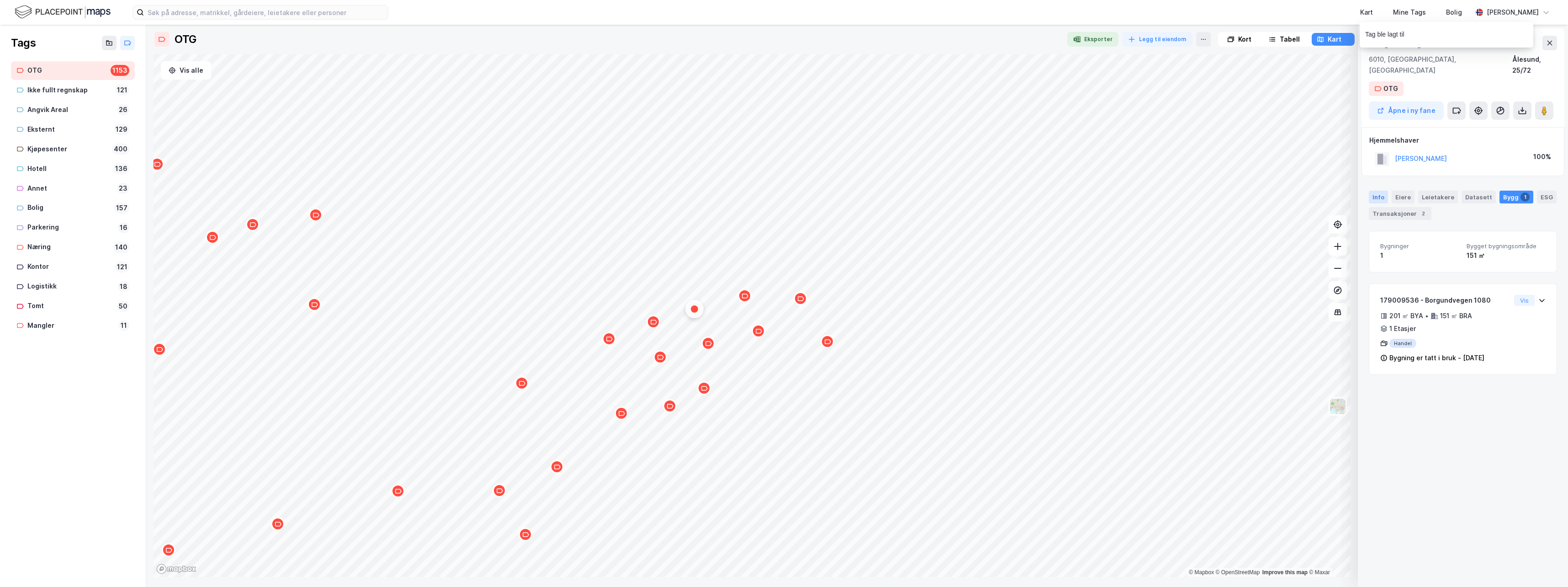
click at [1373, 191] on div "Info" at bounding box center [1378, 197] width 19 height 13
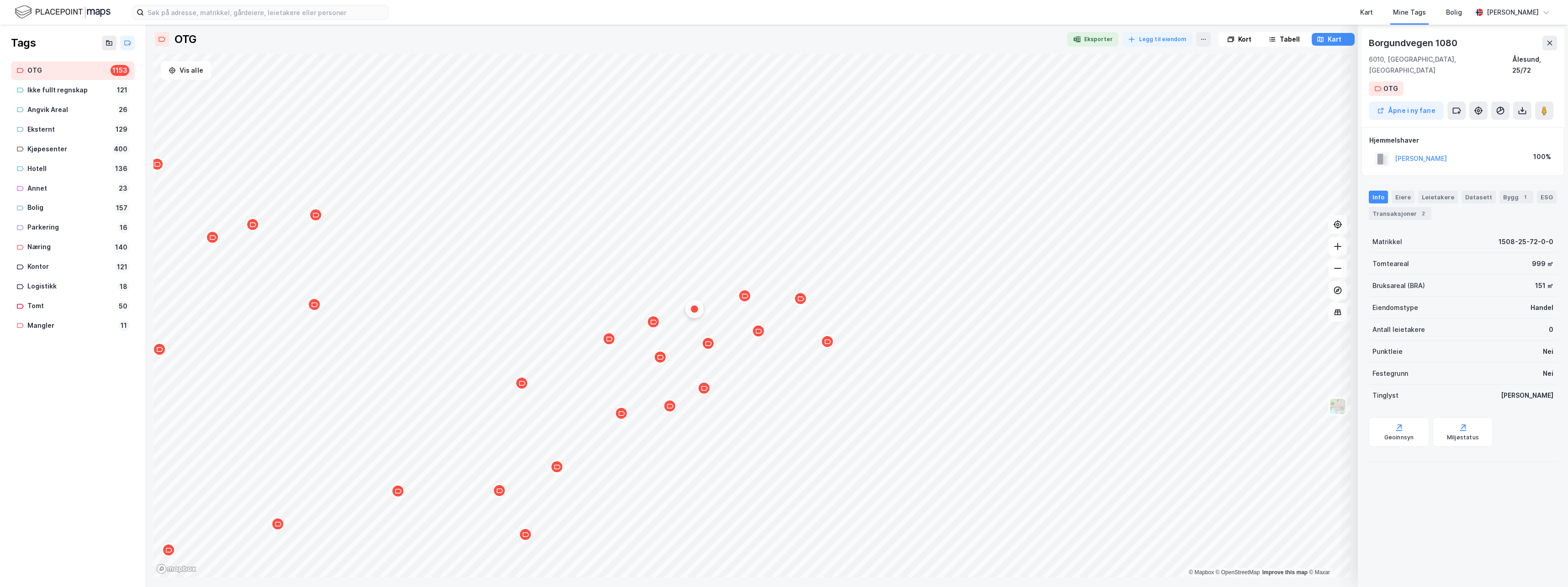
click at [1424, 79] on div "Borgundvegen 1080 6010, Ålesund, Møre Og Romsdal Ålesund, 25/72 OTG Åpne i ny f…" at bounding box center [1463, 78] width 203 height 99
click at [1457, 106] on icon at bounding box center [1457, 111] width 9 height 9
click at [1443, 180] on div "Næring" at bounding box center [1449, 186] width 23 height 11
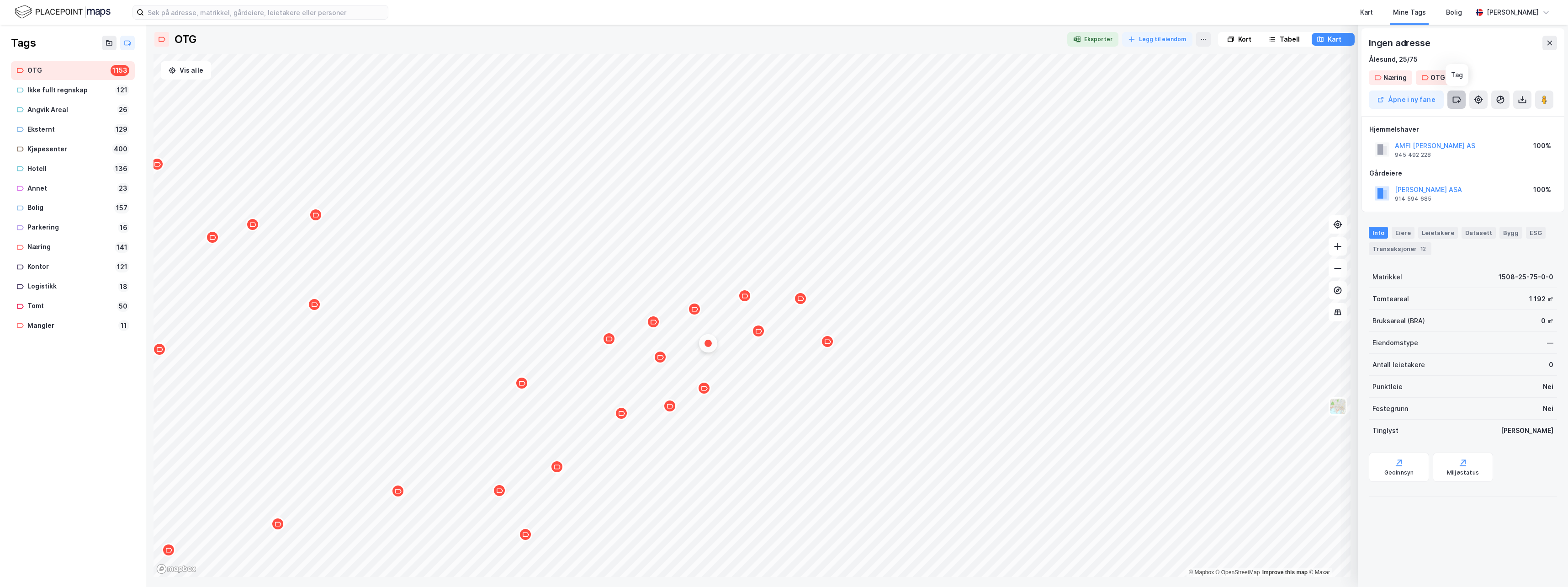
click at [1454, 96] on icon at bounding box center [1457, 100] width 9 height 9
click at [1447, 237] on div "Kjøpesenter" at bounding box center [1457, 239] width 40 height 11
click at [1455, 74] on div "Næring" at bounding box center [1460, 78] width 23 height 11
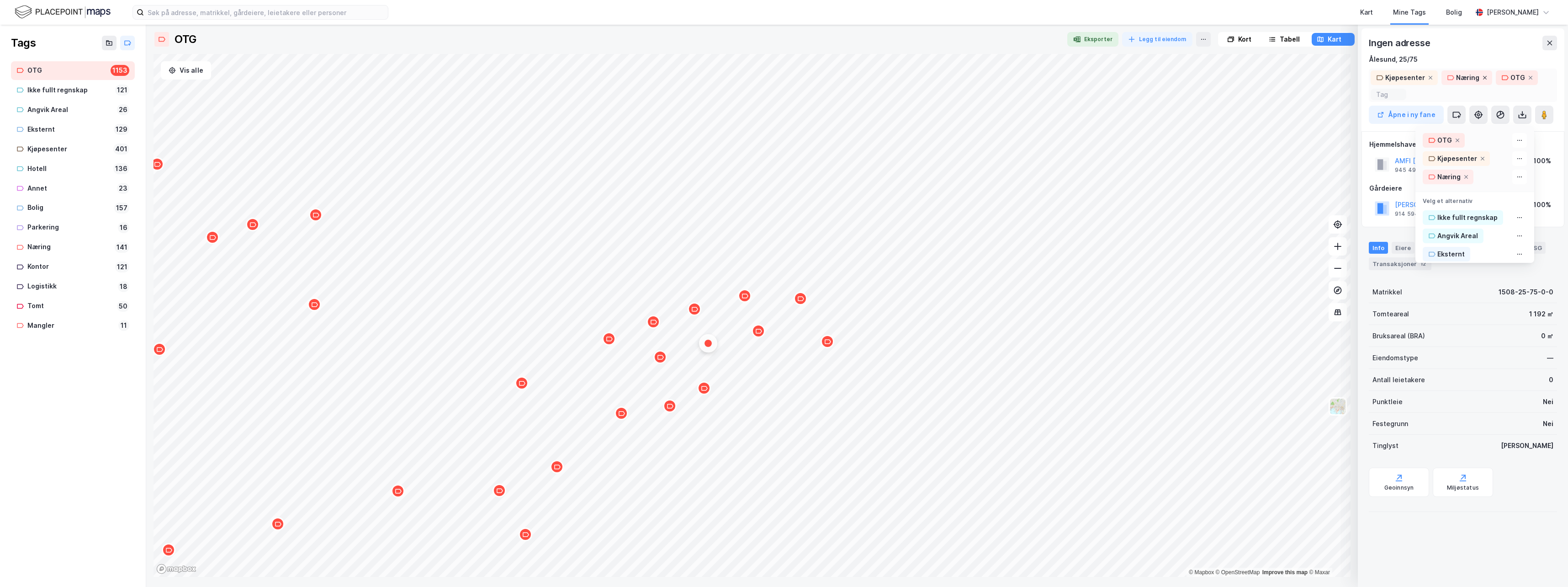
click at [1482, 75] on icon at bounding box center [1484, 78] width 6 height 6
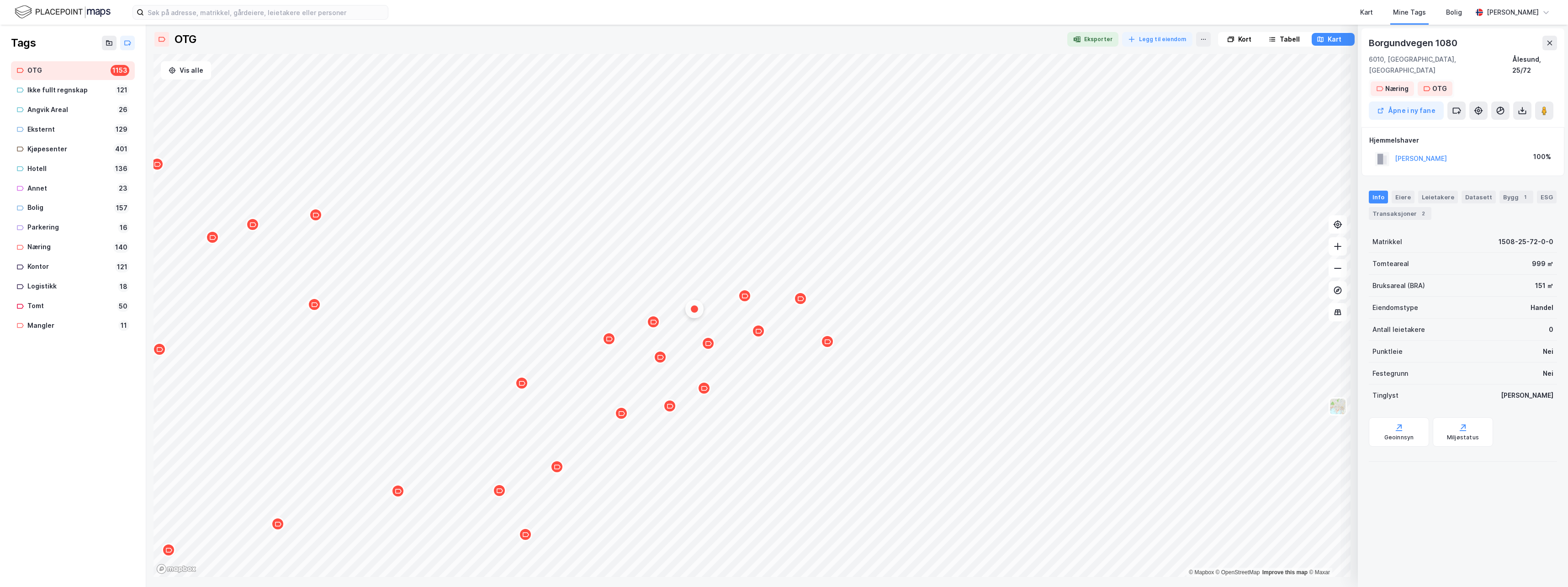
click at [1397, 83] on div "Næring" at bounding box center [1396, 89] width 23 height 11
click at [1440, 244] on div "Kjøpesenter" at bounding box center [1457, 250] width 40 height 11
click at [1453, 83] on div "Næring" at bounding box center [1460, 89] width 23 height 11
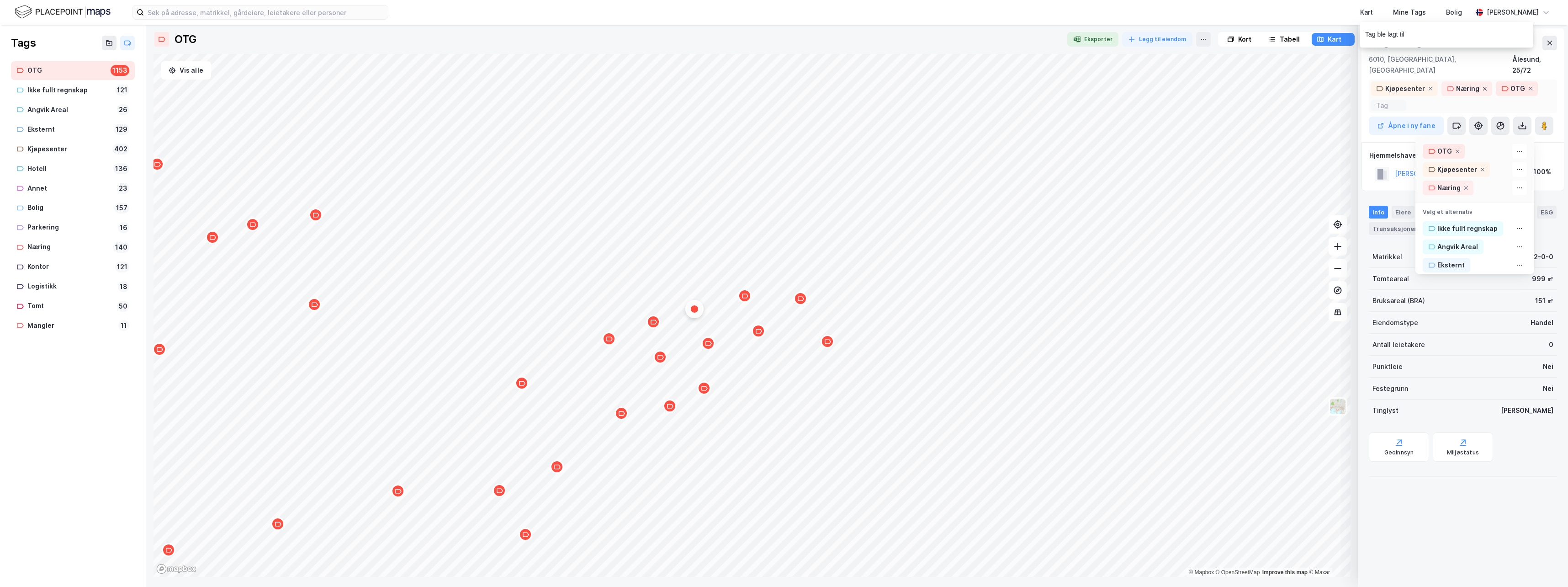
click at [1484, 86] on icon at bounding box center [1484, 89] width 6 height 6
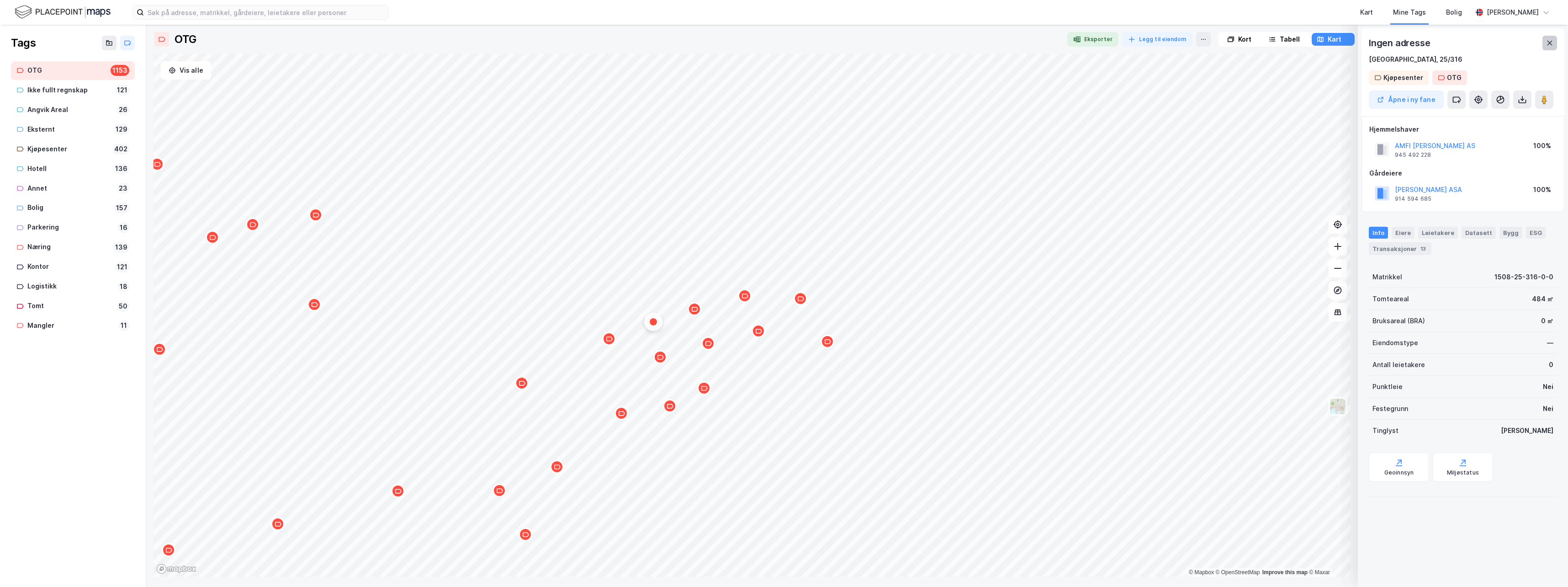
click at [1552, 42] on icon at bounding box center [1549, 43] width 7 height 7
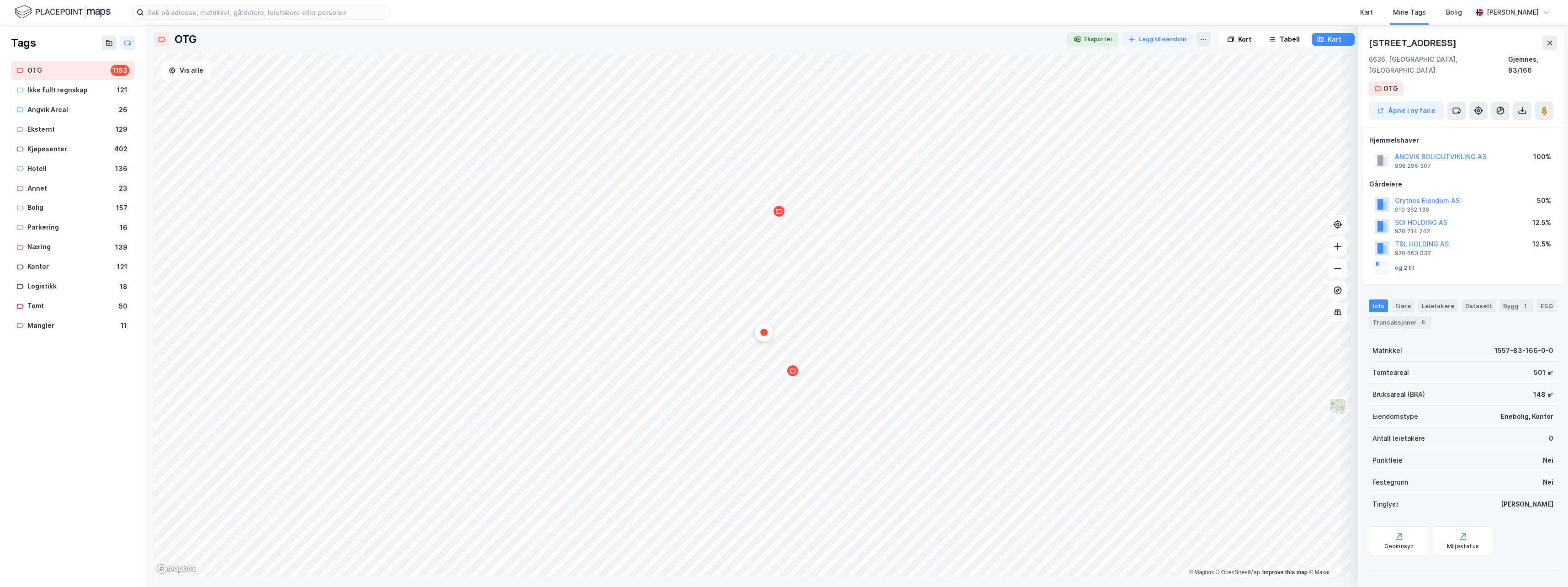
click at [0, 0] on button "og 2 til" at bounding box center [0, 0] width 0 height 0
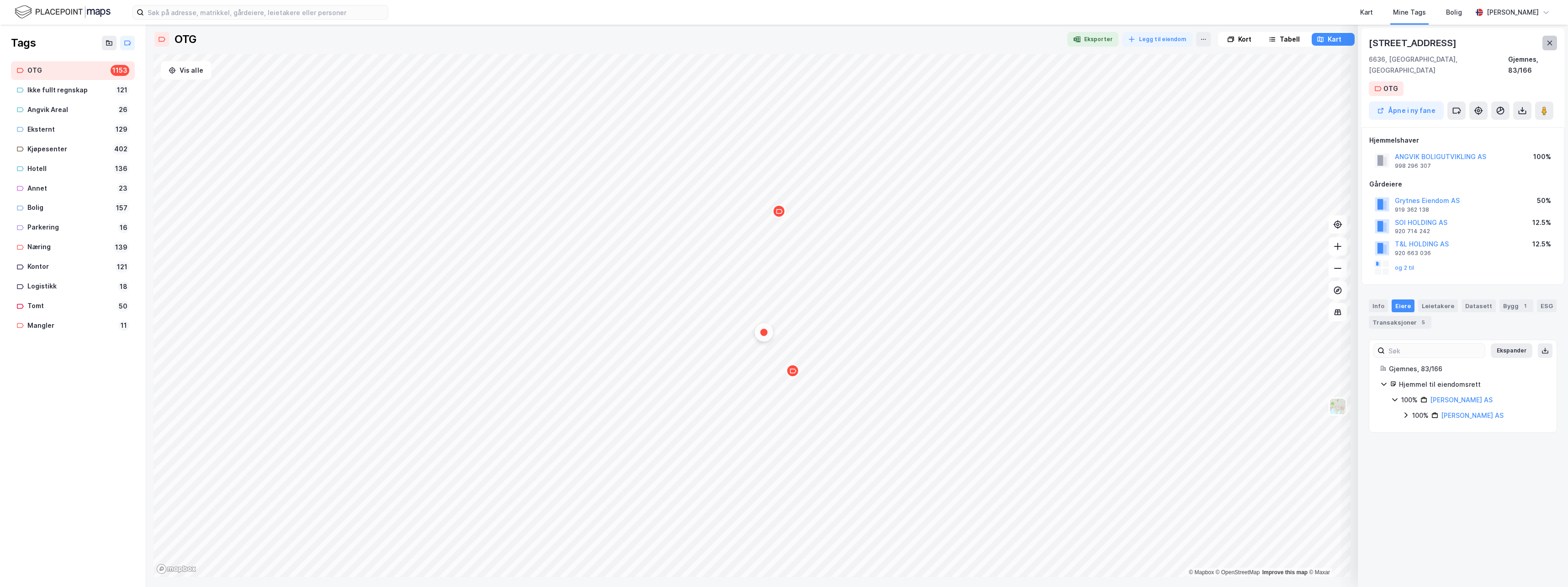
click at [1549, 44] on icon at bounding box center [1550, 43] width 5 height 5
